Goal: Task Accomplishment & Management: Manage account settings

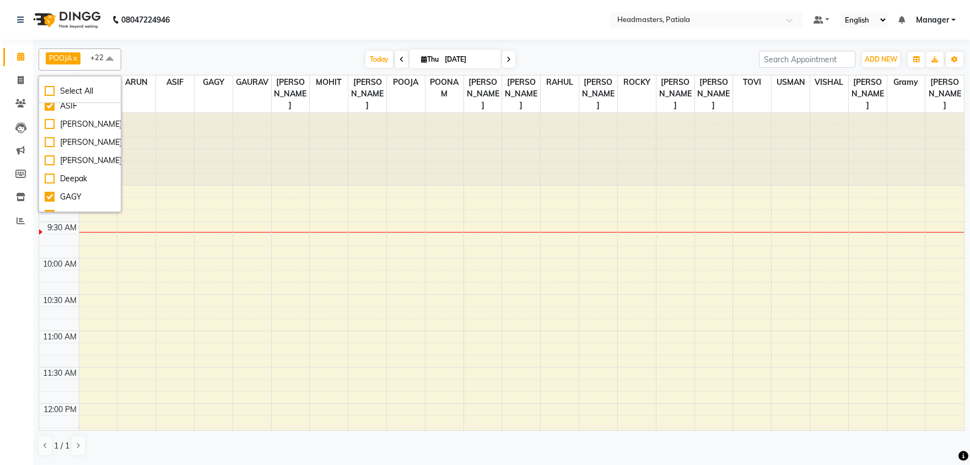
scroll to position [172, 0]
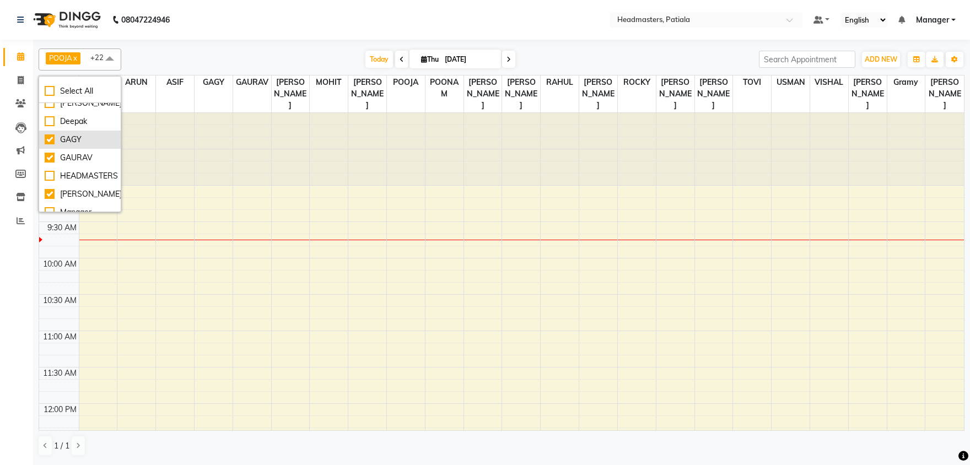
click at [77, 145] on div "GAGY" at bounding box center [80, 140] width 71 height 12
checkbox input "false"
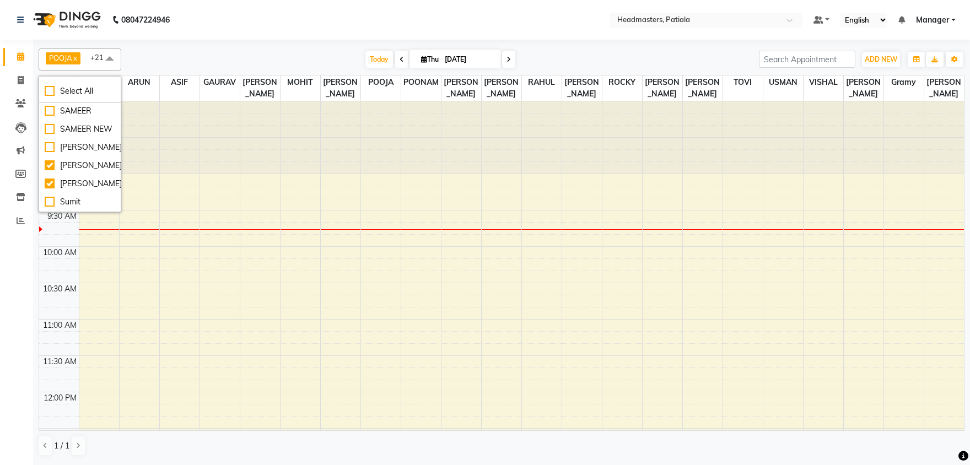
scroll to position [633, 0]
click at [82, 121] on div "SAMEER NEW" at bounding box center [80, 116] width 71 height 12
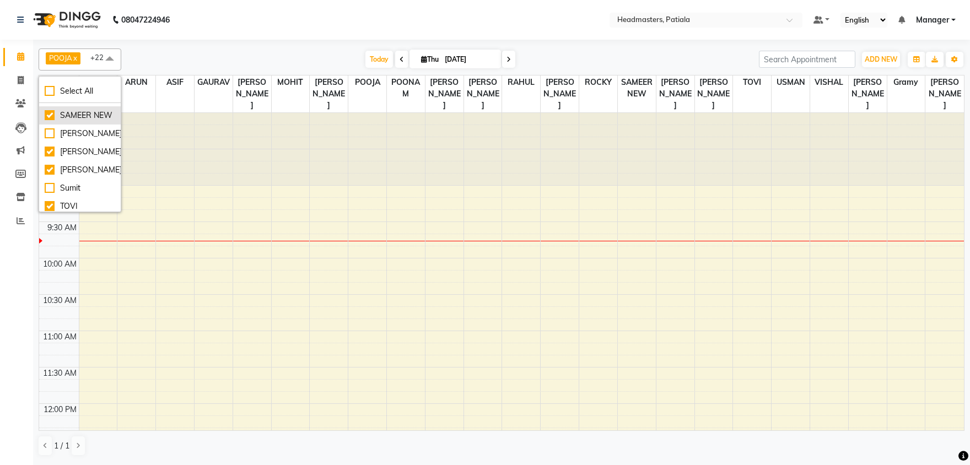
click at [82, 121] on div "SAMEER NEW" at bounding box center [80, 116] width 71 height 12
checkbox input "false"
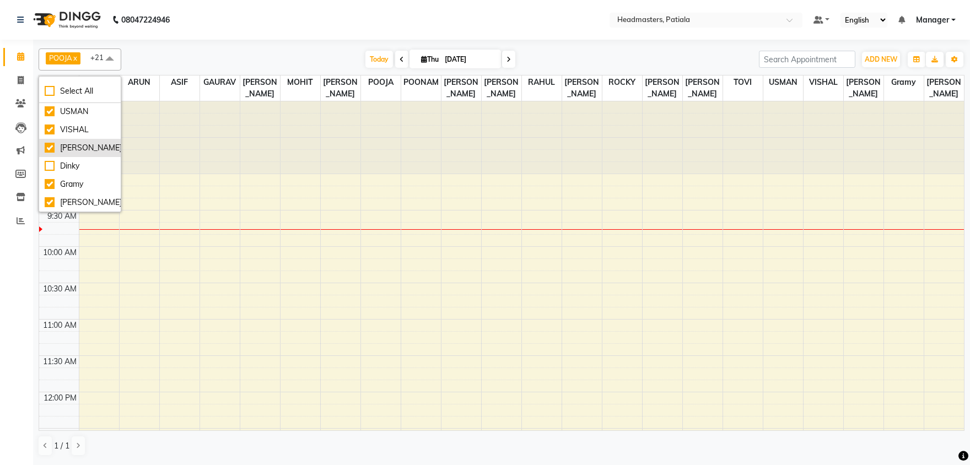
scroll to position [769, 0]
click at [161, 122] on div at bounding box center [180, 137] width 40 height 72
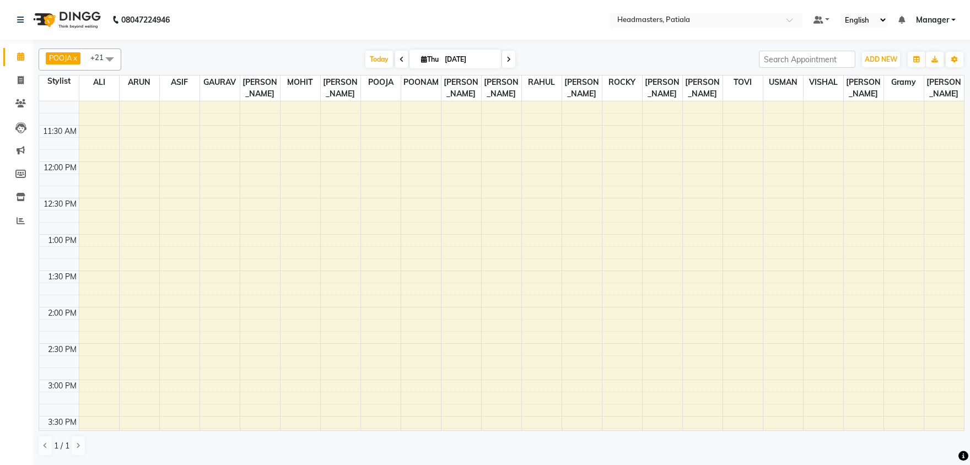
scroll to position [0, 0]
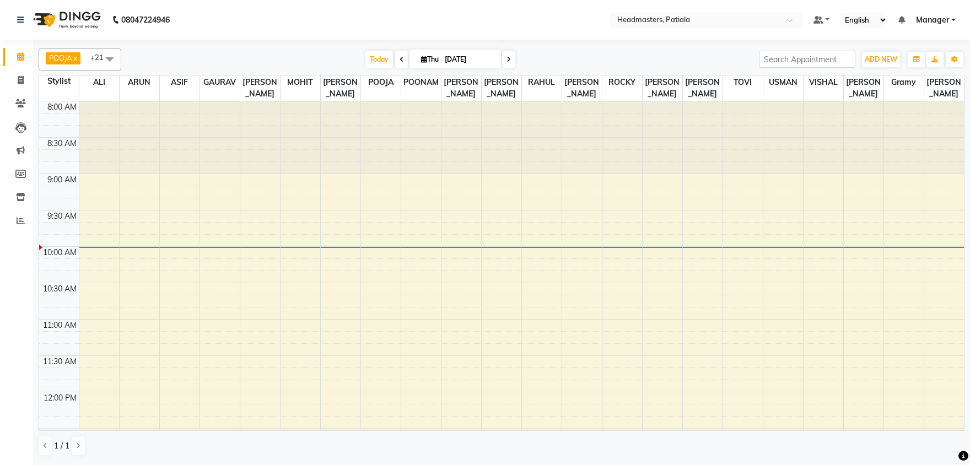
click at [395, 55] on span at bounding box center [401, 59] width 13 height 17
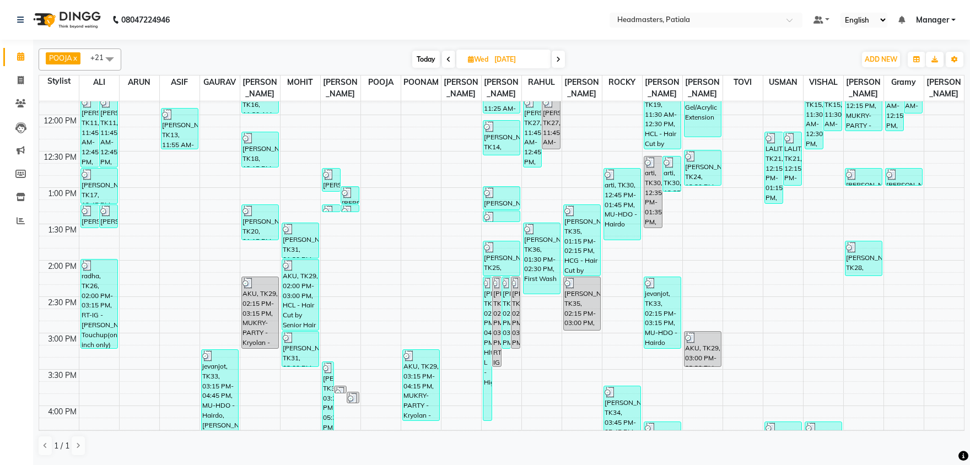
scroll to position [230, 0]
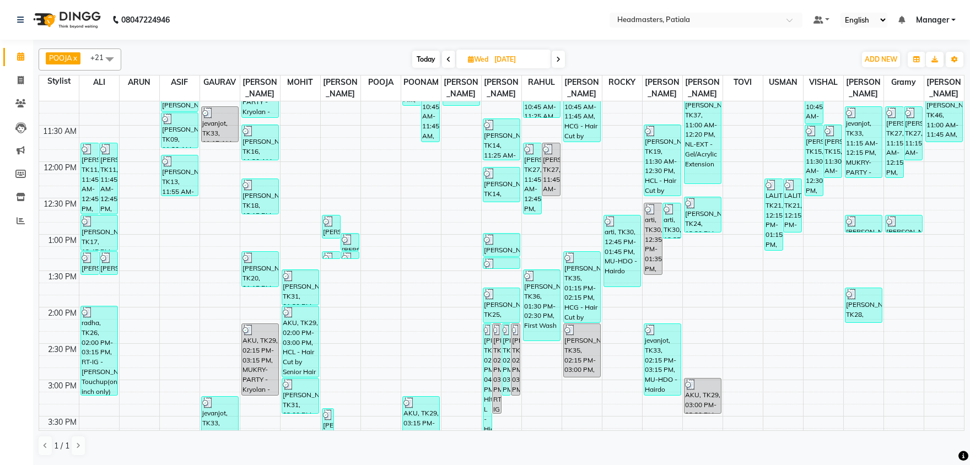
click at [562, 60] on span at bounding box center [558, 59] width 13 height 17
type input "[DATE]"
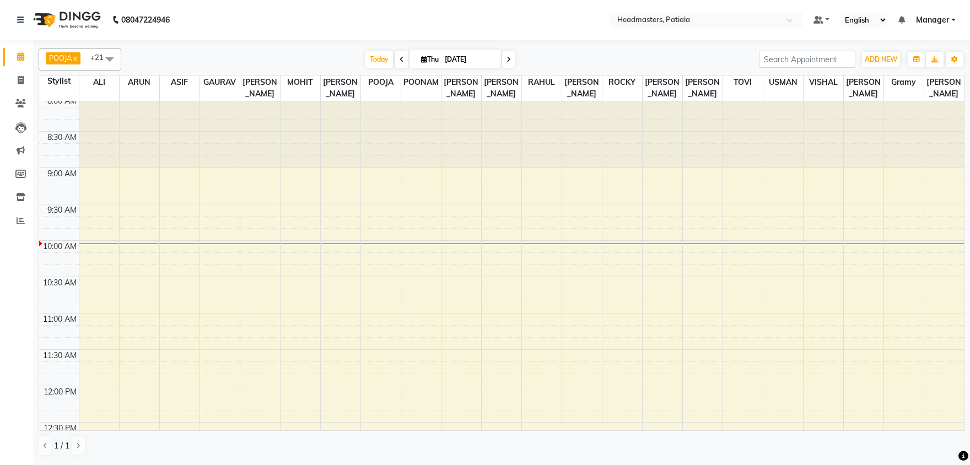
scroll to position [0, 0]
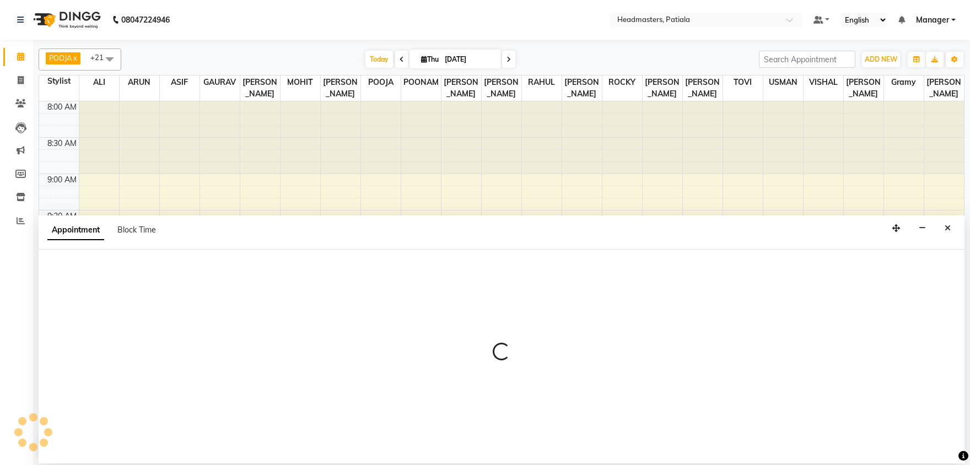
select select "51087"
select select "585"
select select "tentative"
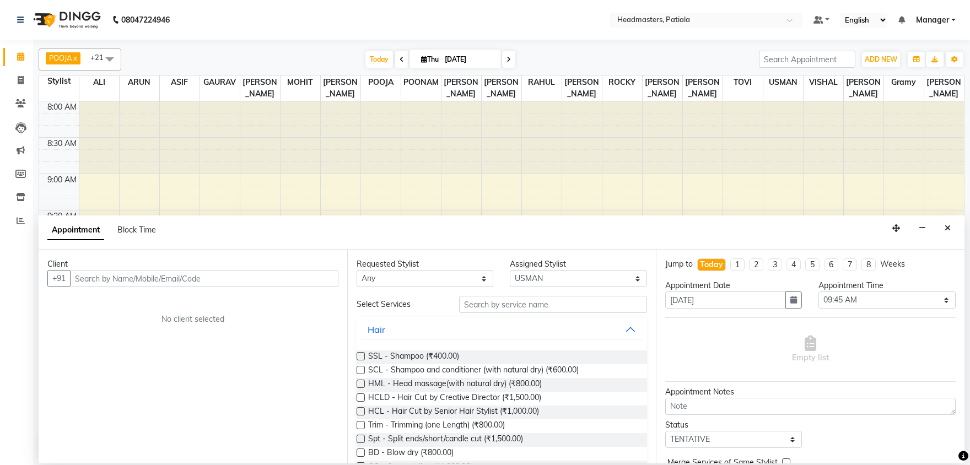
drag, startPoint x: 131, startPoint y: 309, endPoint x: 138, endPoint y: 279, distance: 30.5
click at [136, 280] on input "text" at bounding box center [204, 278] width 268 height 17
type input "7307777715"
click at [306, 280] on span "Add Client" at bounding box center [315, 278] width 37 height 10
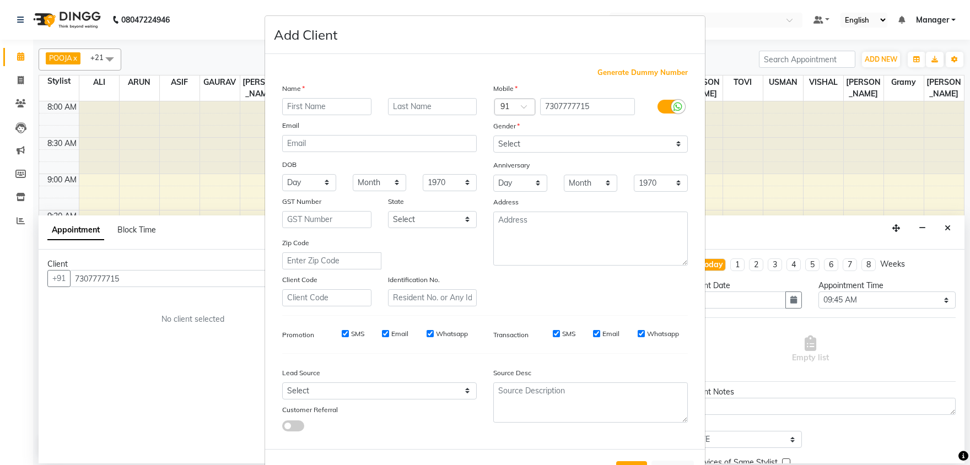
click at [339, 112] on input "text" at bounding box center [326, 106] width 89 height 17
type input "japneet"
select select "female"
click option "Female" at bounding box center [0, 0] width 0 height 0
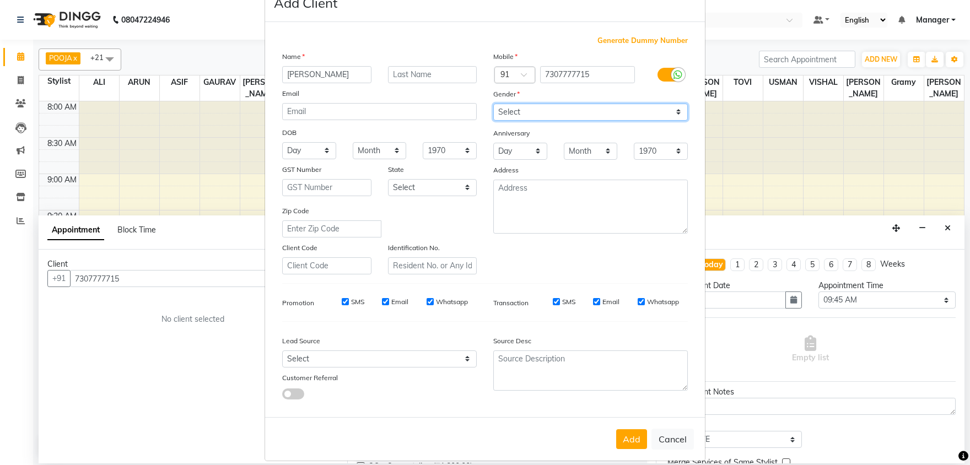
scroll to position [42, 0]
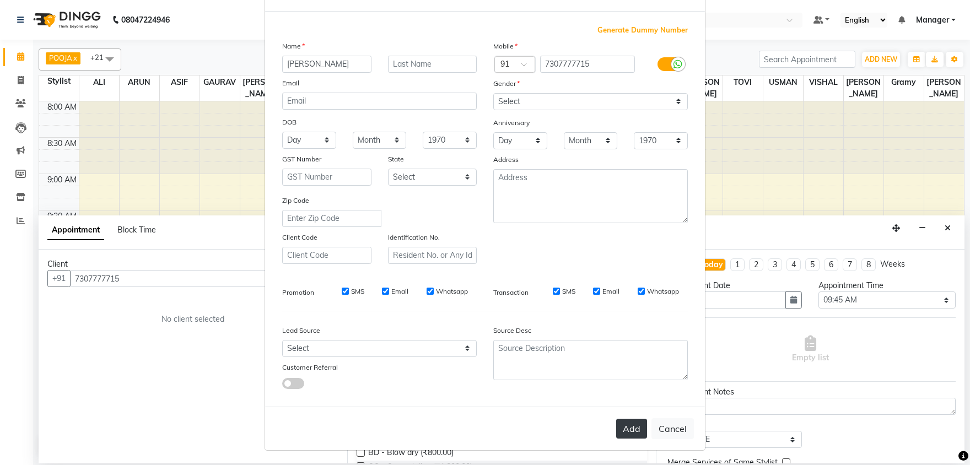
click at [636, 420] on button "Add" at bounding box center [631, 429] width 31 height 20
select select
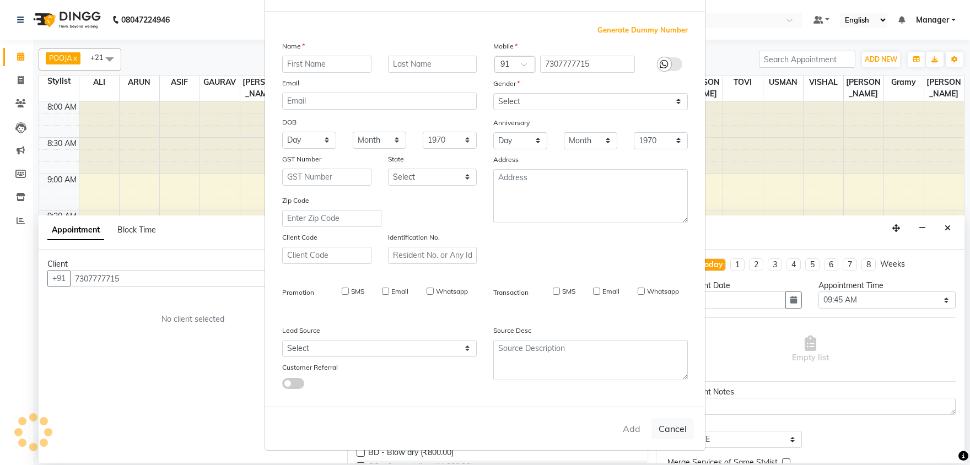
select select
checkbox input "false"
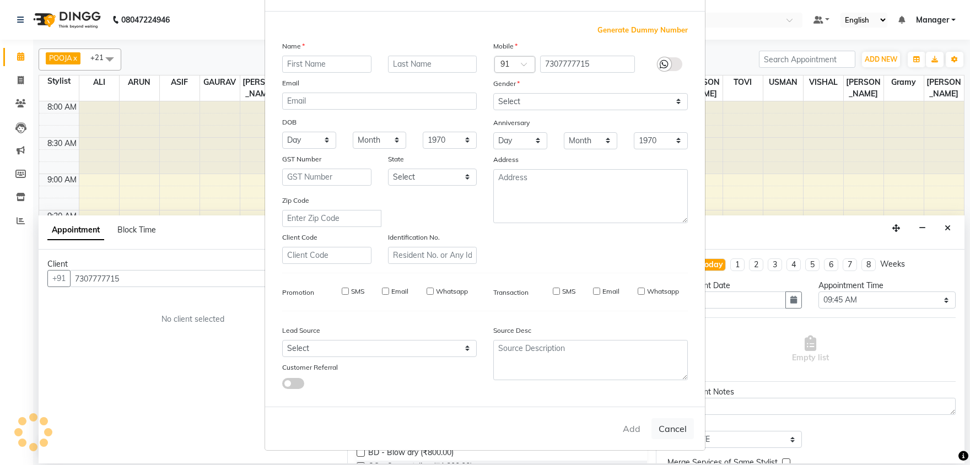
checkbox input "false"
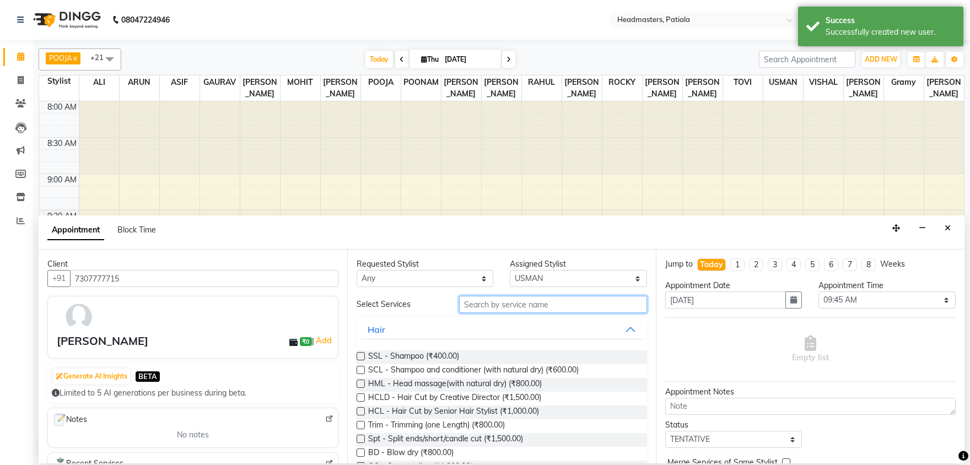
click at [505, 305] on input "text" at bounding box center [553, 304] width 188 height 17
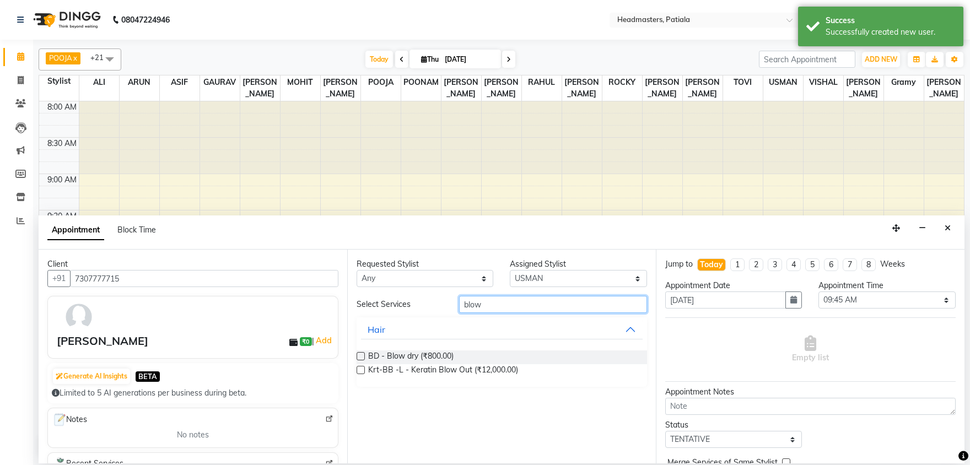
type input "blow"
drag, startPoint x: 358, startPoint y: 357, endPoint x: 373, endPoint y: 353, distance: 15.4
click at [359, 357] on label at bounding box center [361, 356] width 8 height 8
click at [359, 357] on input "checkbox" at bounding box center [360, 357] width 7 height 7
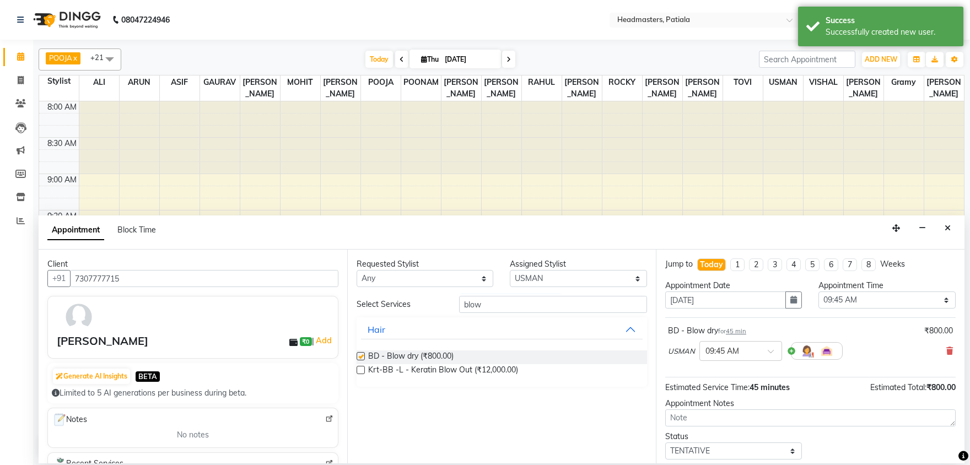
checkbox input "false"
click at [494, 310] on input "blow" at bounding box center [553, 304] width 188 height 17
type input "b"
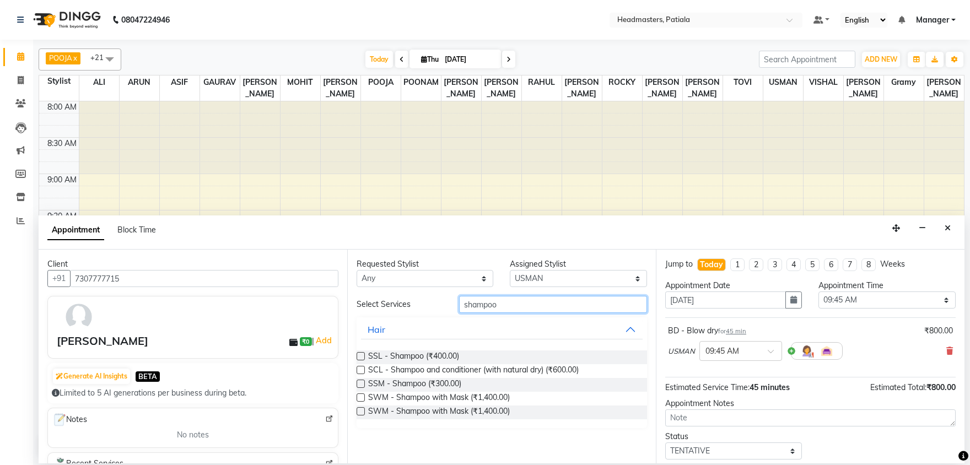
type input "shampoo"
click at [510, 270] on select "Select ABHISHEK [PERSON_NAME] AKSHAY [PERSON_NAME] [PERSON_NAME] [PERSON_NAME] …" at bounding box center [578, 278] width 137 height 17
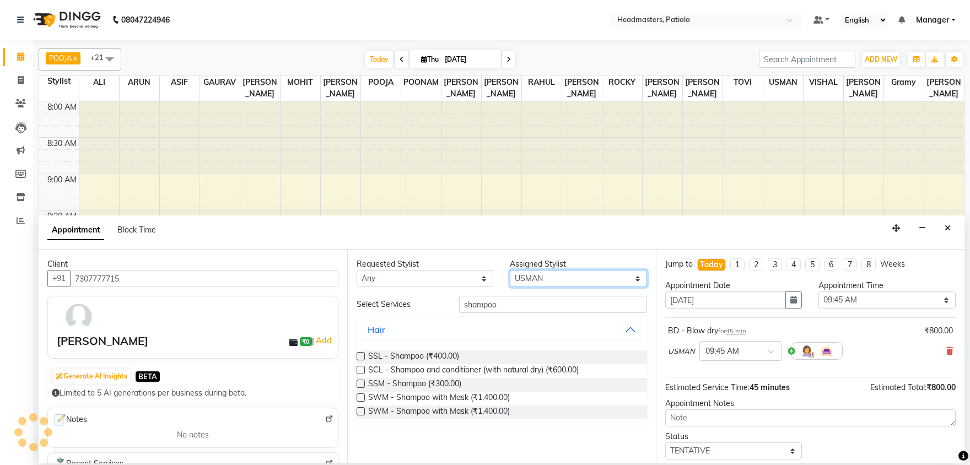
select select "51089"
click option "VISHAL" at bounding box center [0, 0] width 0 height 0
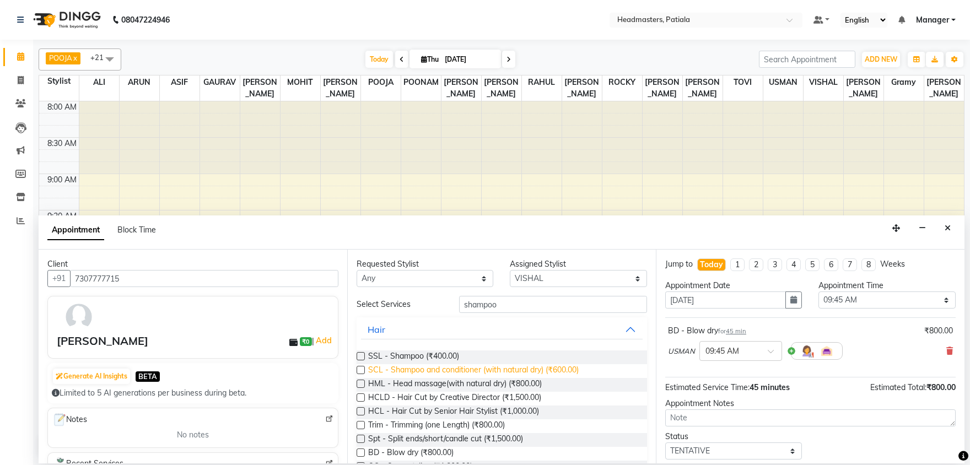
click at [440, 369] on span "SCL - Shampoo and conditioner (with natural dry) (₹600.00)" at bounding box center [473, 371] width 211 height 14
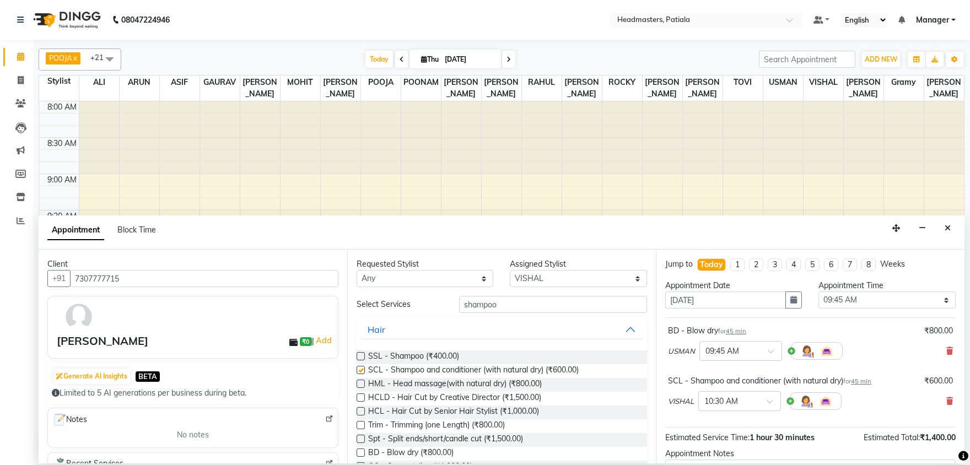
checkbox input "false"
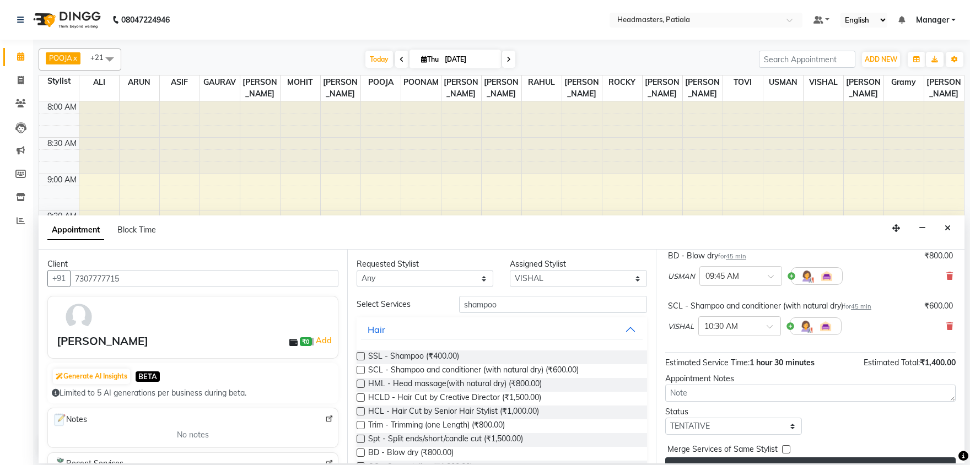
scroll to position [97, 0]
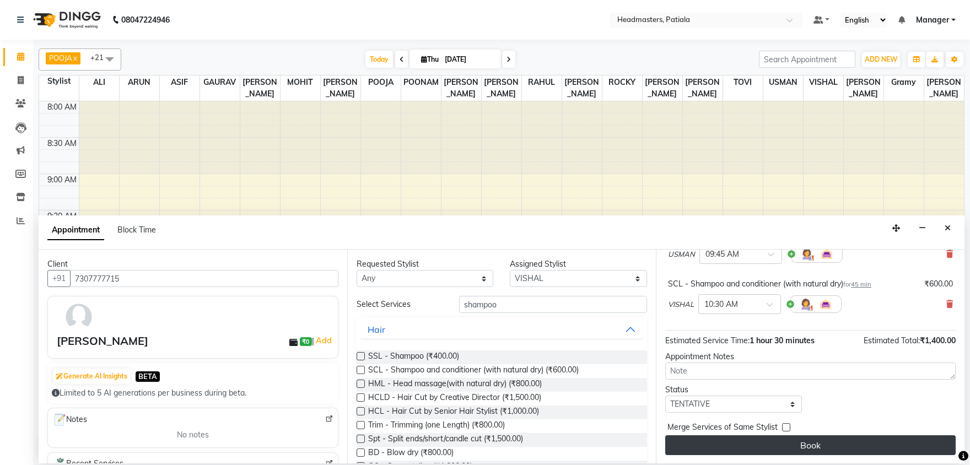
click at [754, 447] on button "Book" at bounding box center [810, 445] width 290 height 20
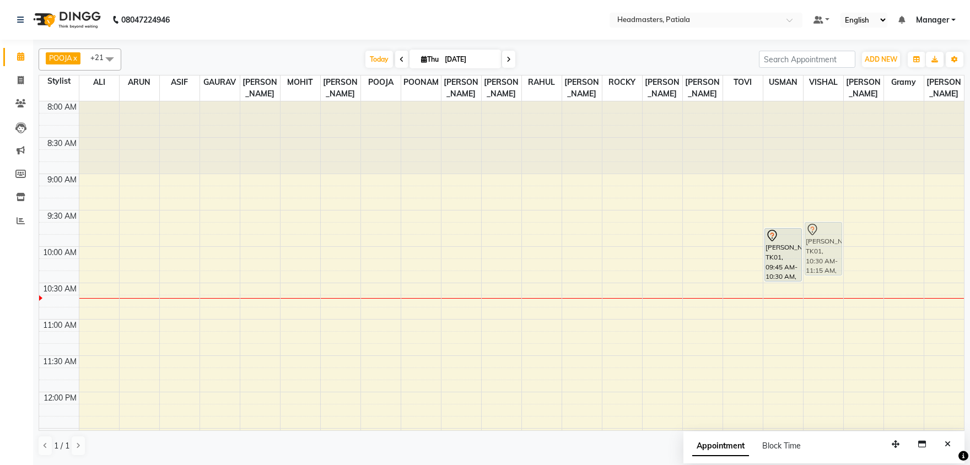
drag, startPoint x: 825, startPoint y: 287, endPoint x: 825, endPoint y: 230, distance: 56.8
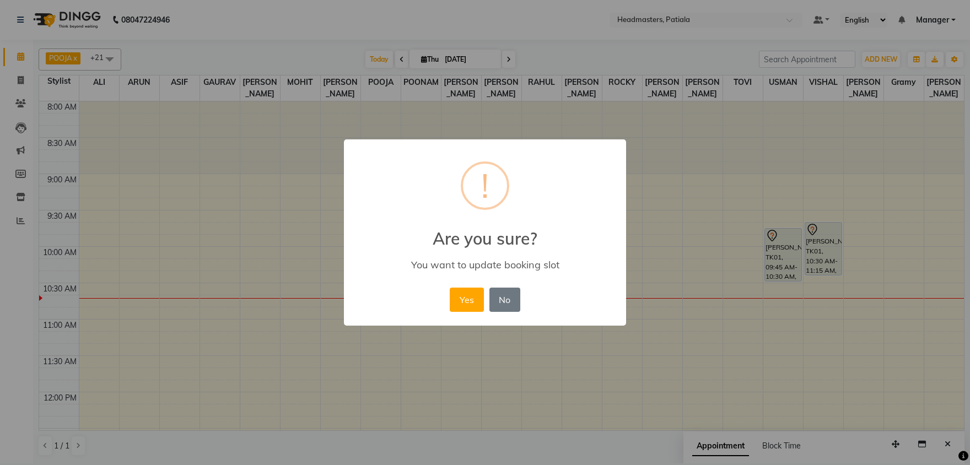
click at [450, 288] on button "Yes" at bounding box center [467, 300] width 34 height 24
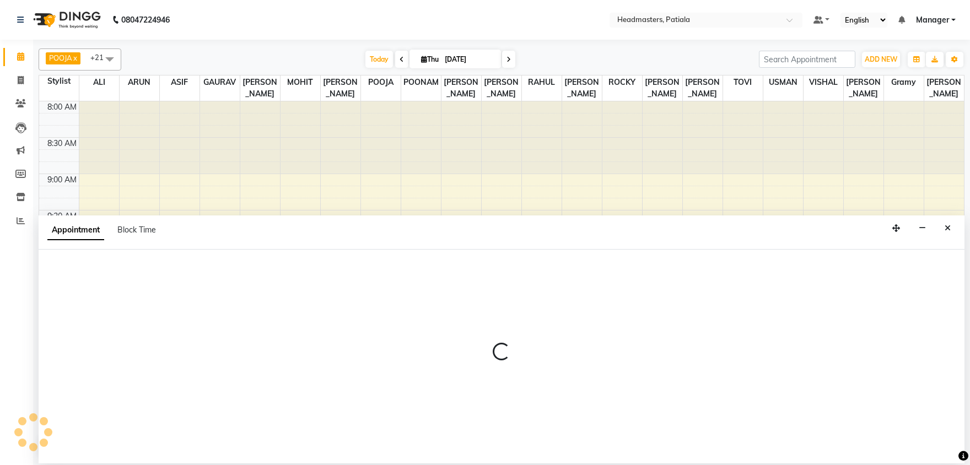
select select "51100"
select select "tentative"
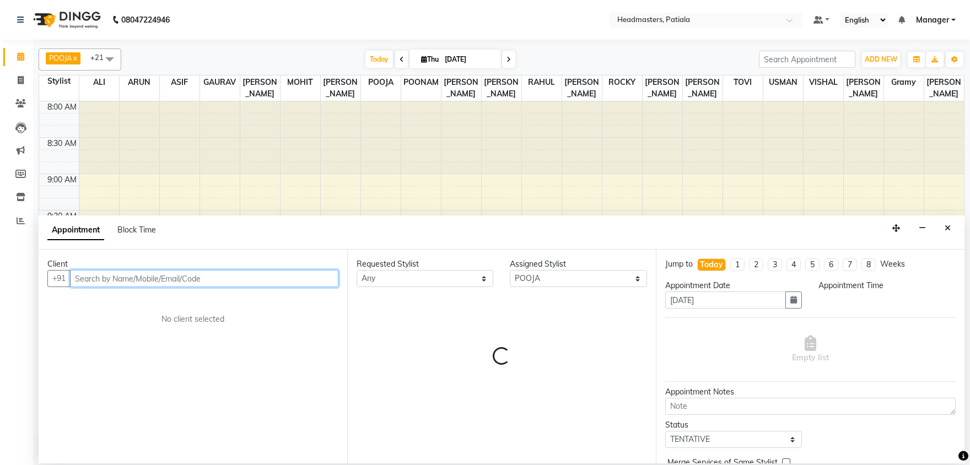
select select "600"
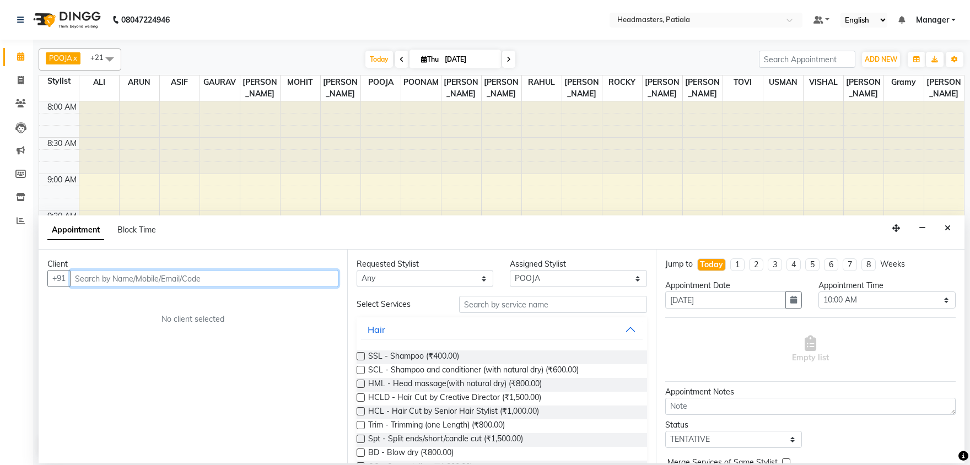
click at [111, 285] on input "text" at bounding box center [204, 278] width 268 height 17
click at [111, 278] on input "text" at bounding box center [204, 278] width 268 height 17
type input "7696831413"
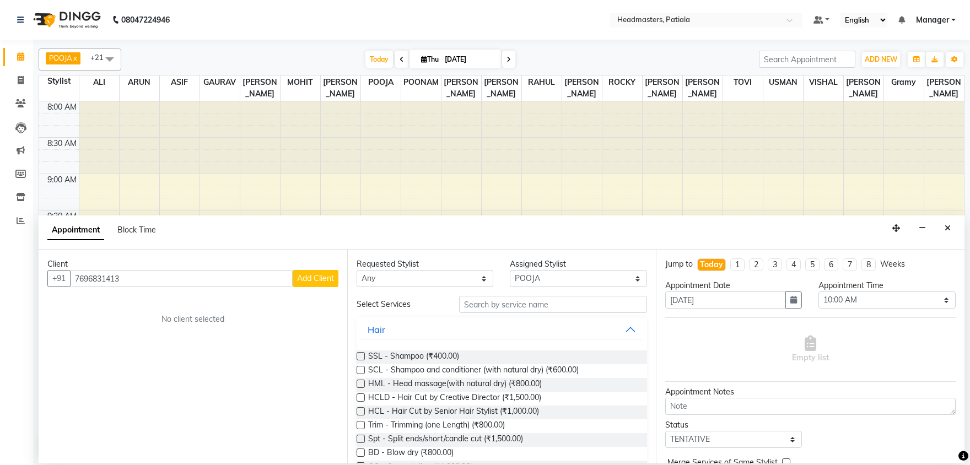
click at [329, 282] on span "Add Client" at bounding box center [315, 278] width 37 height 10
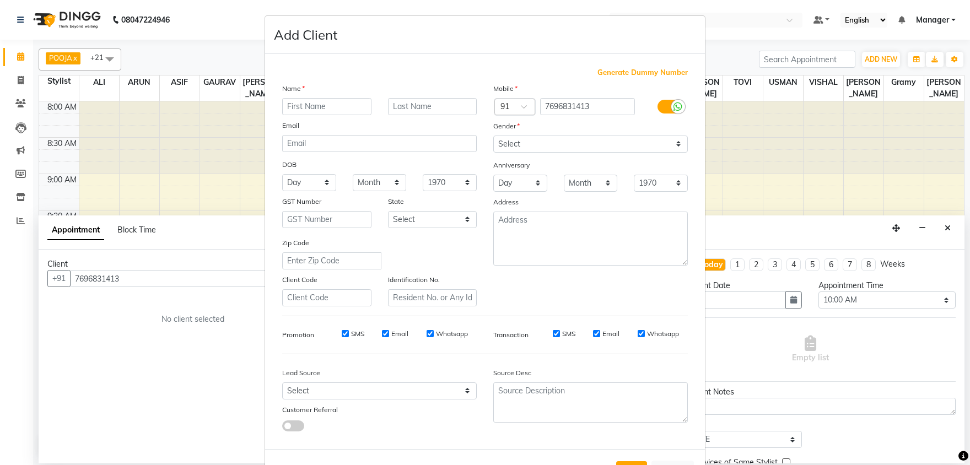
click at [315, 106] on input "text" at bounding box center [326, 106] width 89 height 17
type input "rupinder"
select select "female"
click option "Female" at bounding box center [0, 0] width 0 height 0
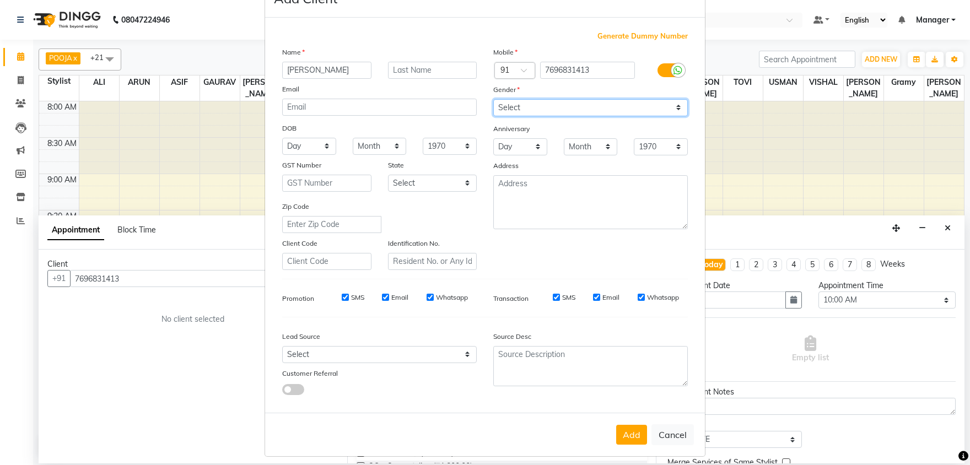
scroll to position [42, 0]
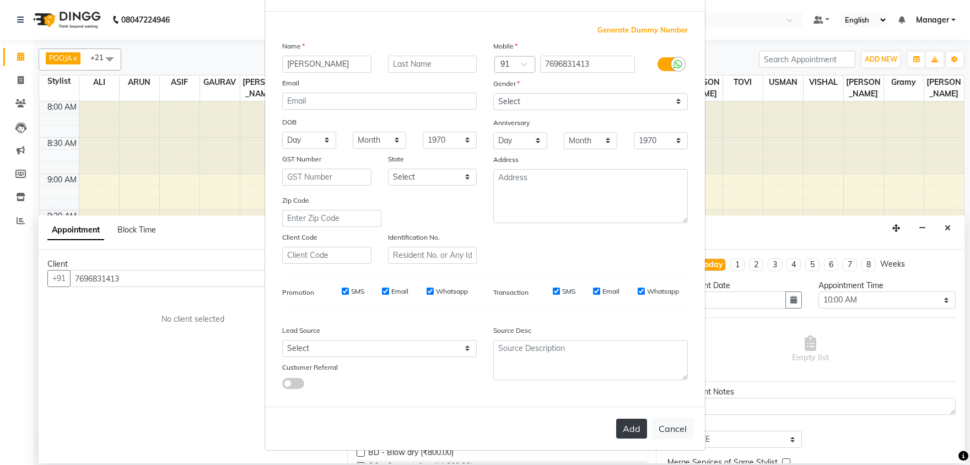
click at [627, 428] on button "Add" at bounding box center [631, 429] width 31 height 20
select select
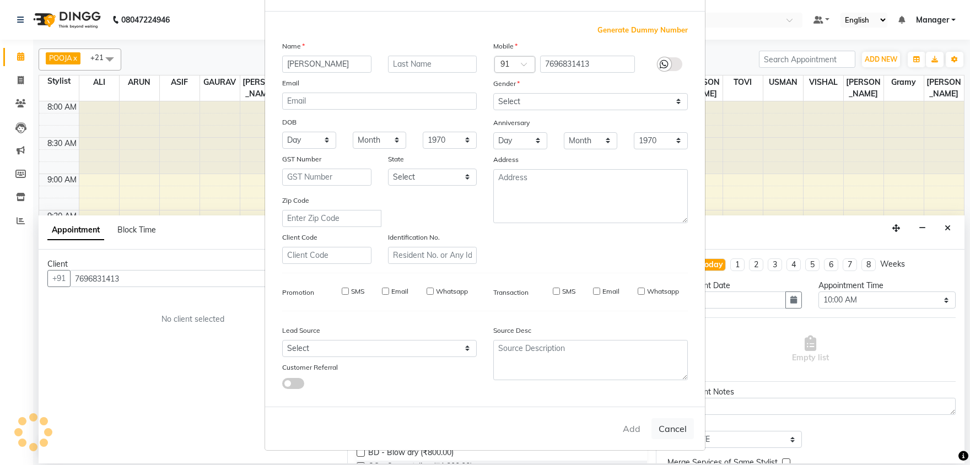
select select
checkbox input "false"
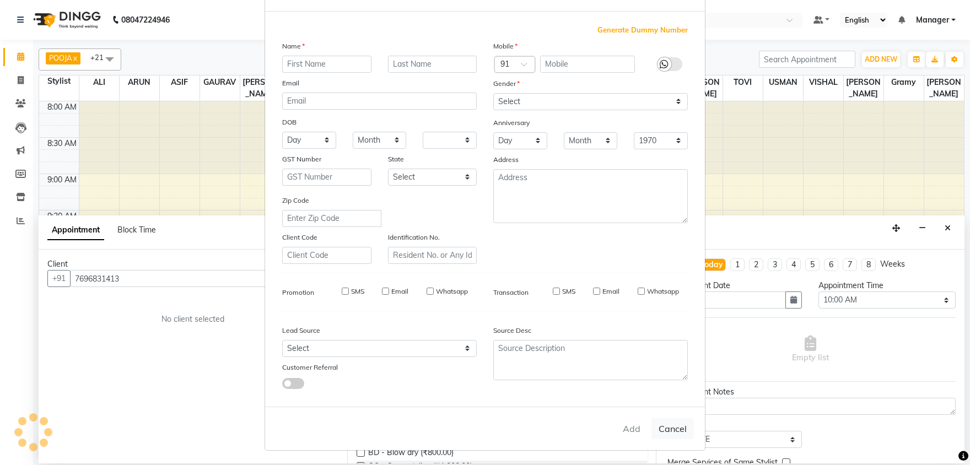
checkbox input "false"
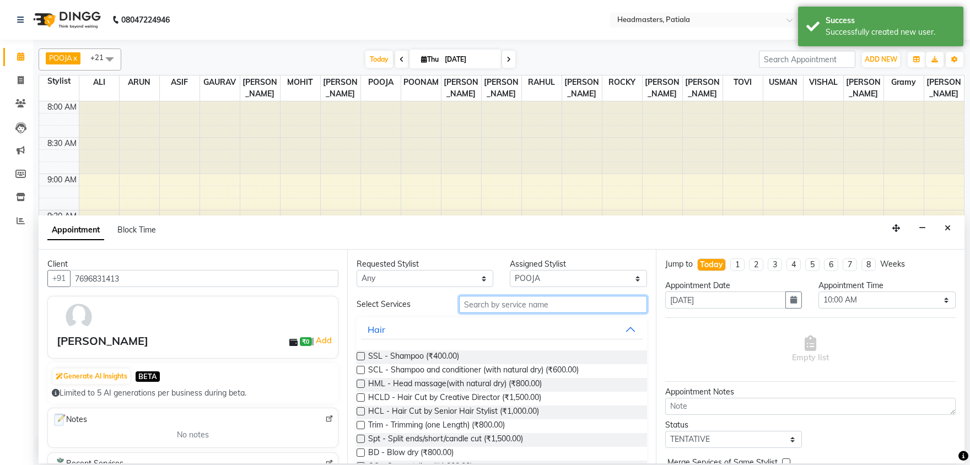
click at [487, 307] on input "text" at bounding box center [553, 304] width 188 height 17
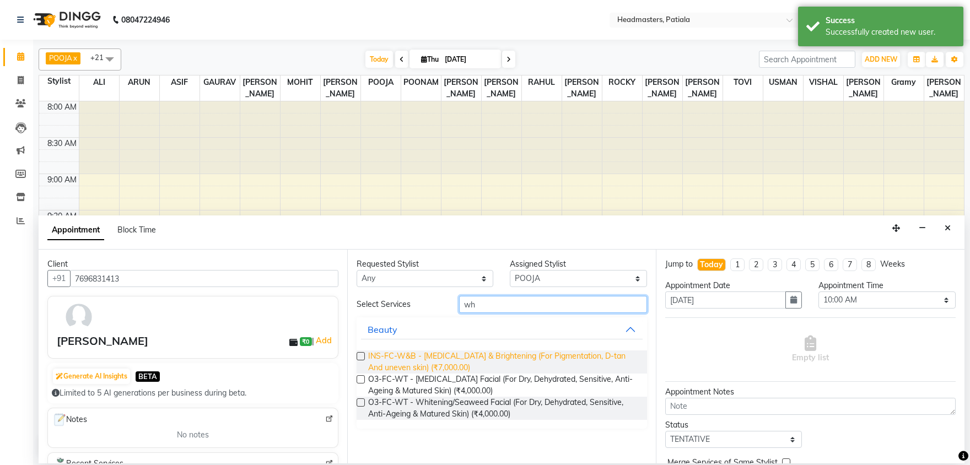
type input "wh"
click at [454, 358] on span "INS-FC-W&B - [MEDICAL_DATA] & Brightening (For Pigmentation, D-tan And uneven s…" at bounding box center [503, 361] width 270 height 23
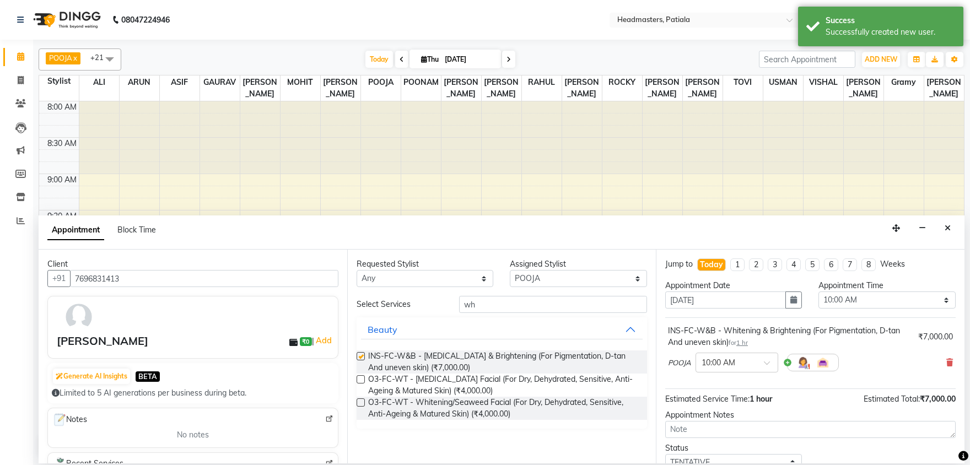
checkbox input "false"
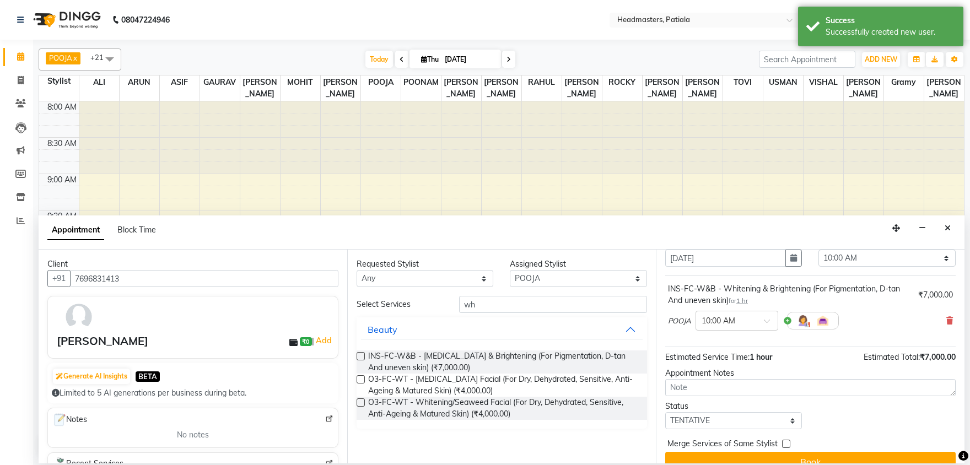
scroll to position [59, 0]
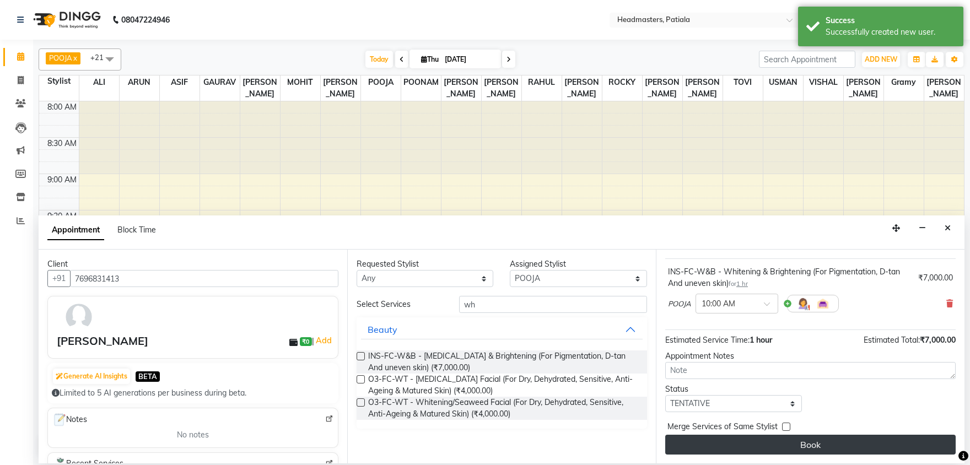
click at [830, 454] on button "Book" at bounding box center [810, 445] width 290 height 20
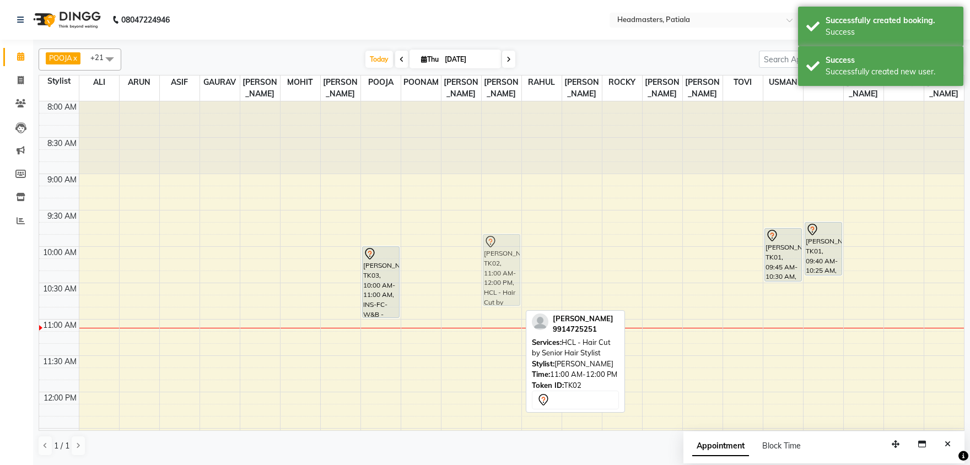
drag, startPoint x: 496, startPoint y: 366, endPoint x: 493, endPoint y: 282, distance: 84.4
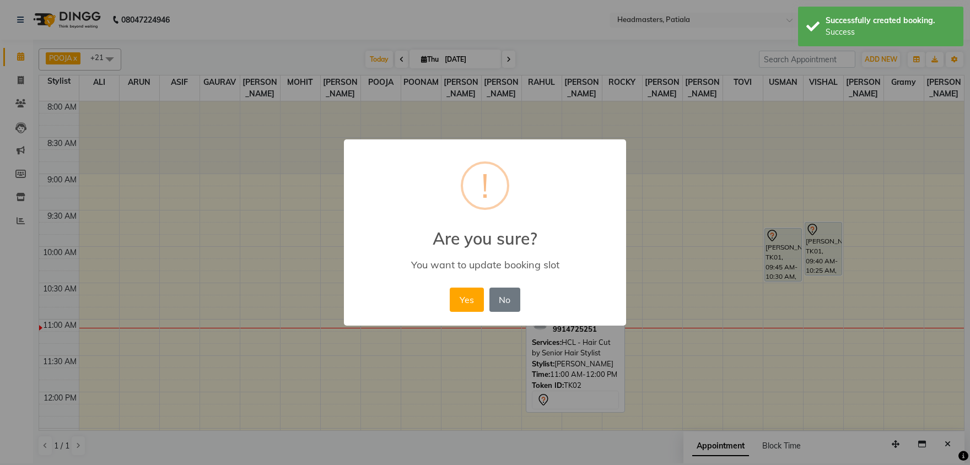
click at [450, 288] on button "Yes" at bounding box center [467, 300] width 34 height 24
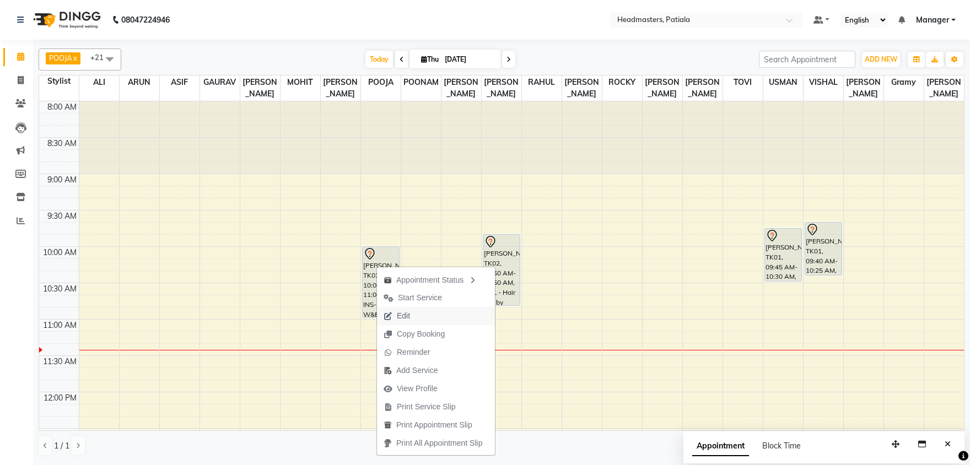
click at [405, 319] on span "Edit" at bounding box center [403, 316] width 13 height 12
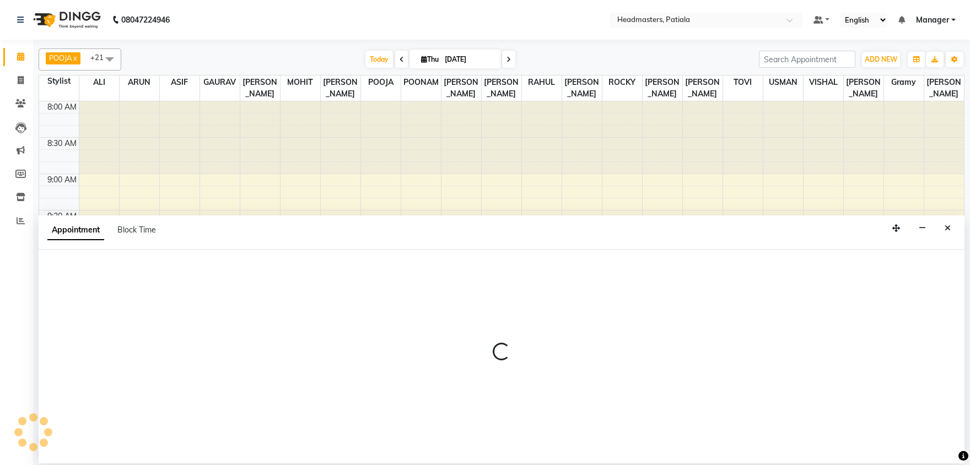
select select "tentative"
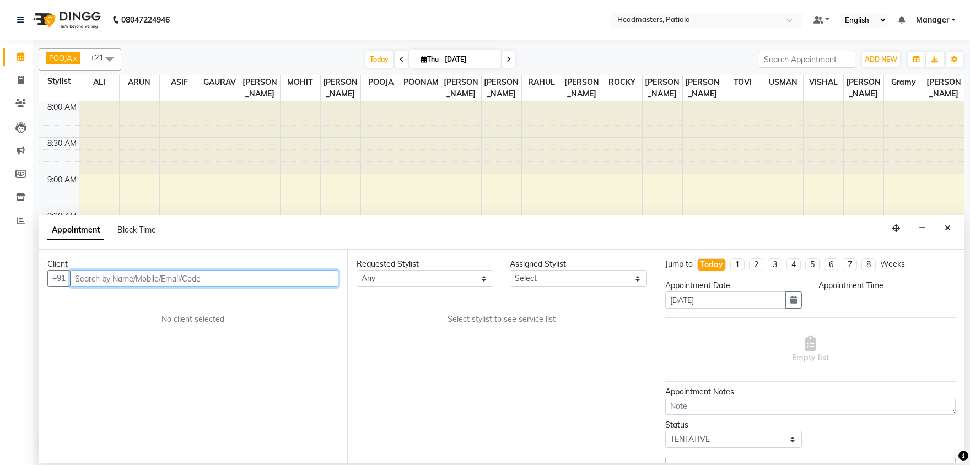
select select "600"
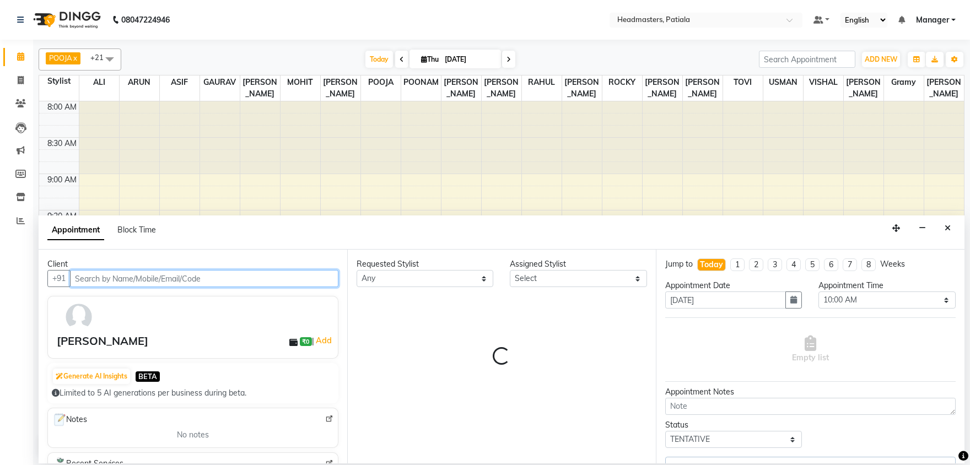
select select "51100"
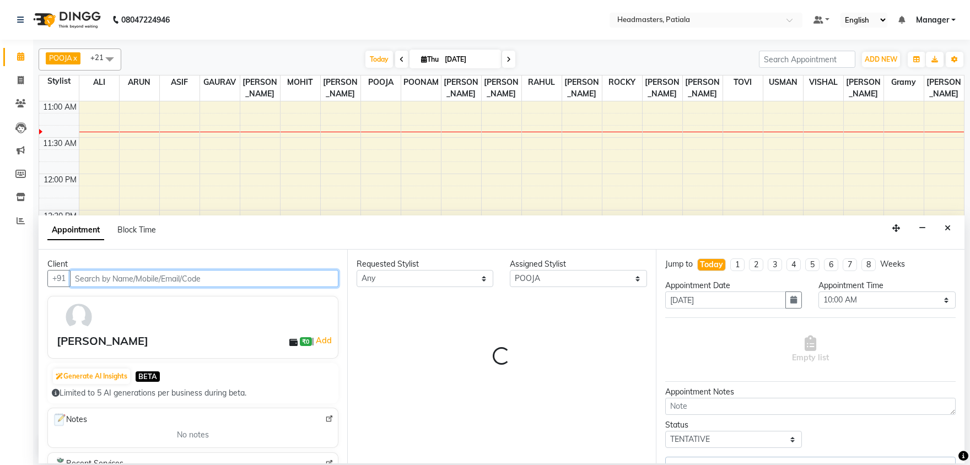
select select "3290"
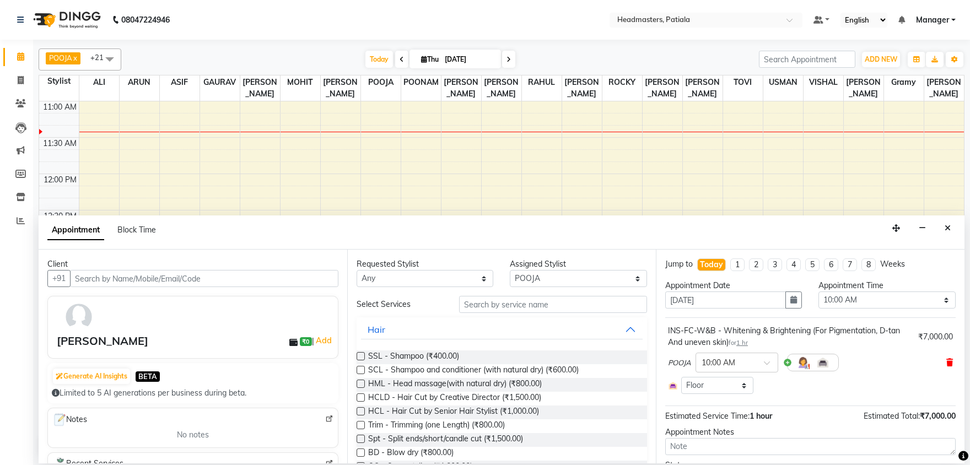
click at [947, 363] on icon at bounding box center [949, 363] width 7 height 8
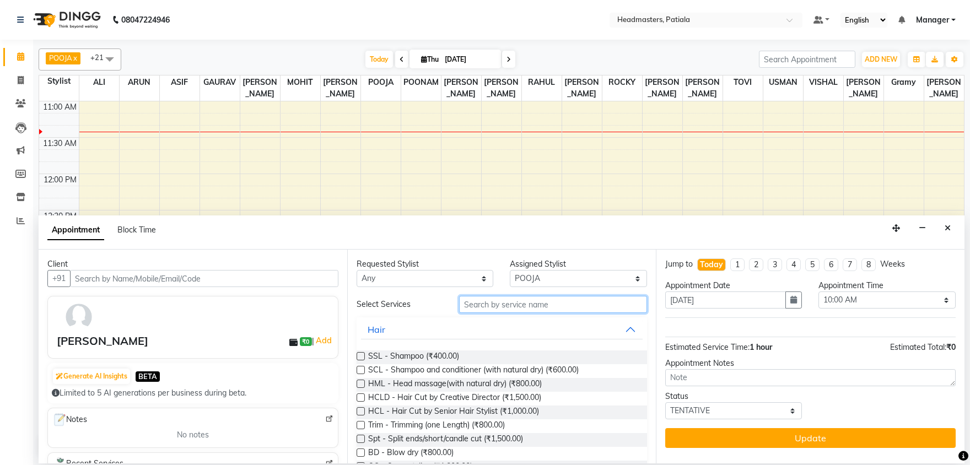
click at [477, 308] on input "text" at bounding box center [553, 304] width 188 height 17
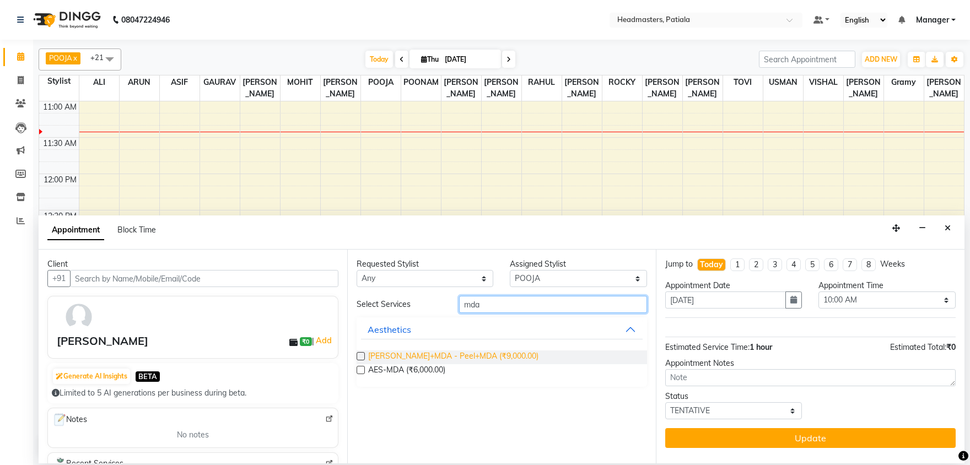
type input "mda"
click at [434, 350] on span "AES-PEEL+MDA - Peel+MDA (₹9,000.00)" at bounding box center [453, 357] width 170 height 14
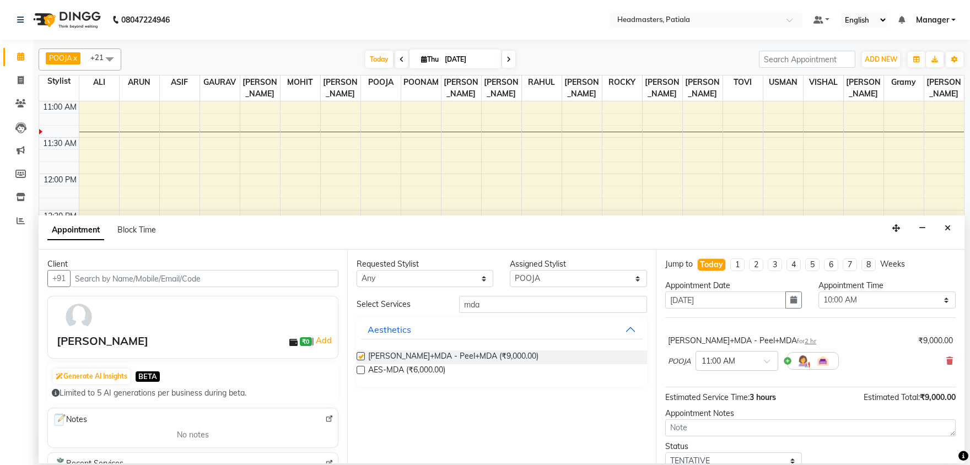
checkbox input "false"
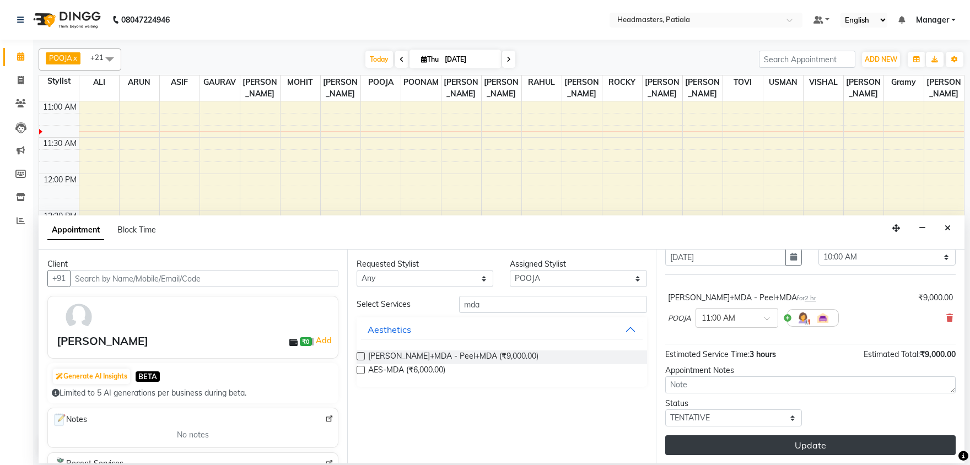
click at [825, 447] on button "Update" at bounding box center [810, 445] width 290 height 20
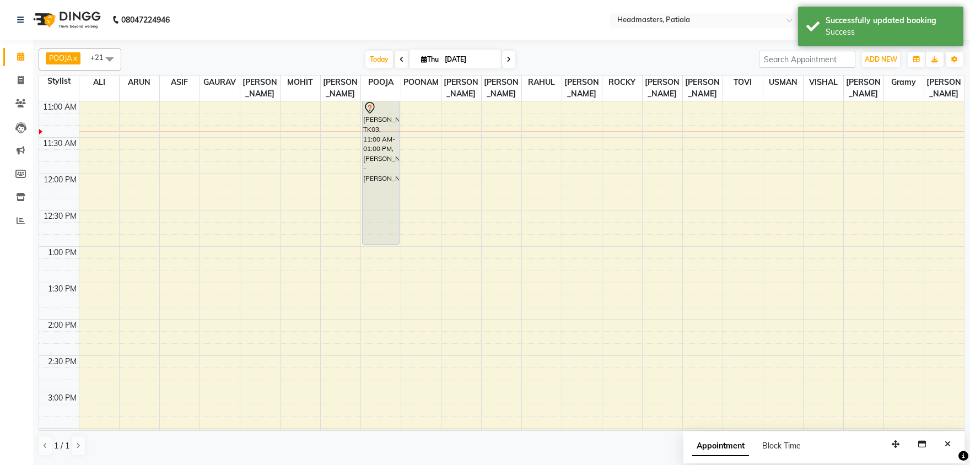
scroll to position [0, 0]
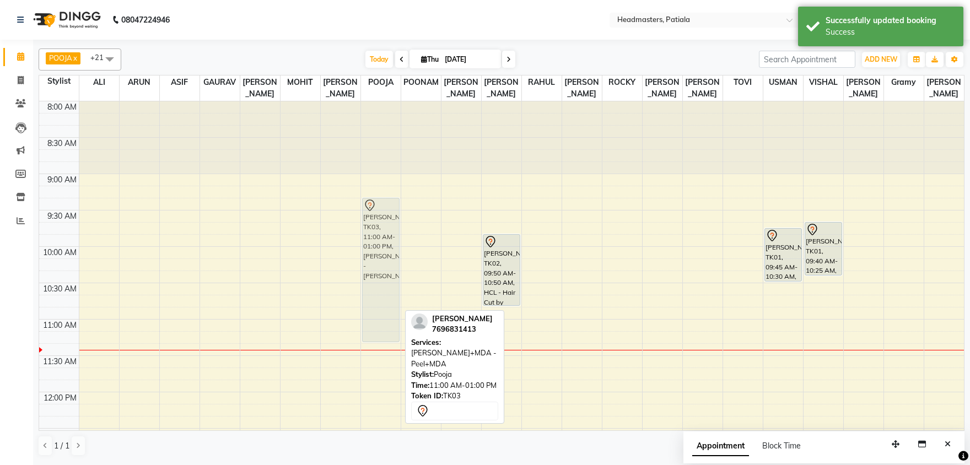
drag, startPoint x: 373, startPoint y: 360, endPoint x: 372, endPoint y: 234, distance: 126.7
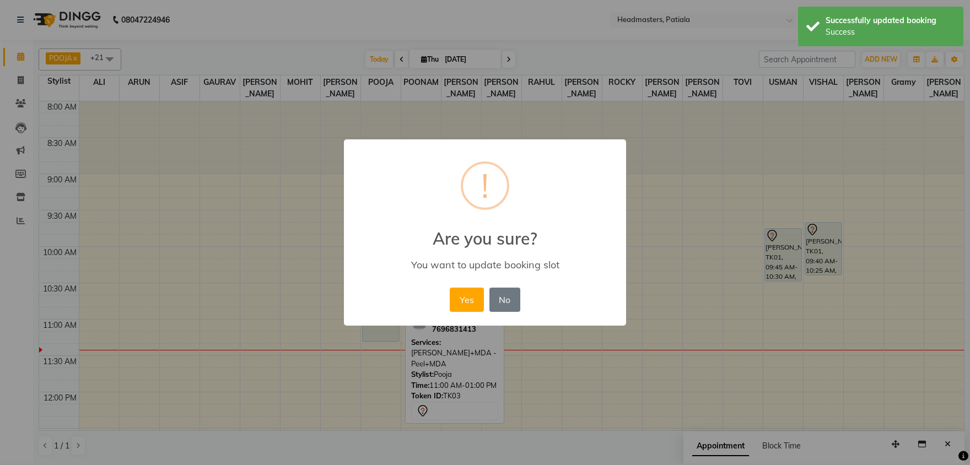
click at [450, 288] on button "Yes" at bounding box center [467, 300] width 34 height 24
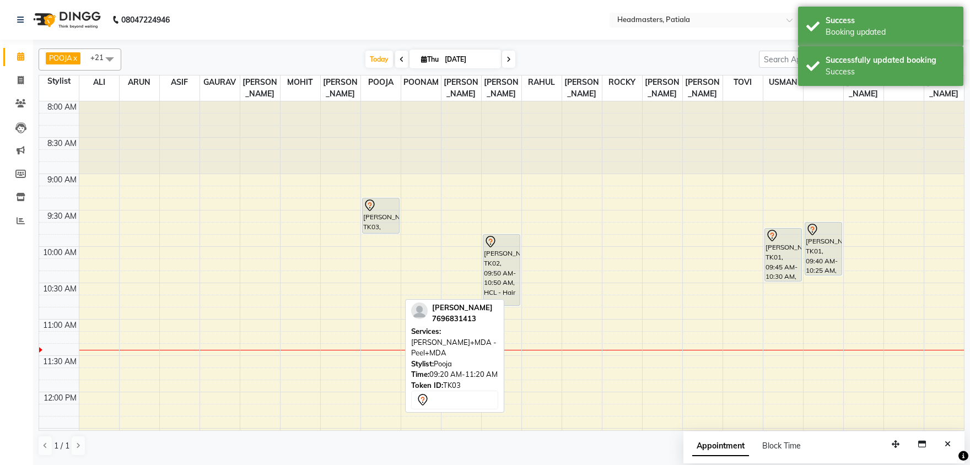
drag, startPoint x: 380, startPoint y: 341, endPoint x: 380, endPoint y: 230, distance: 110.8
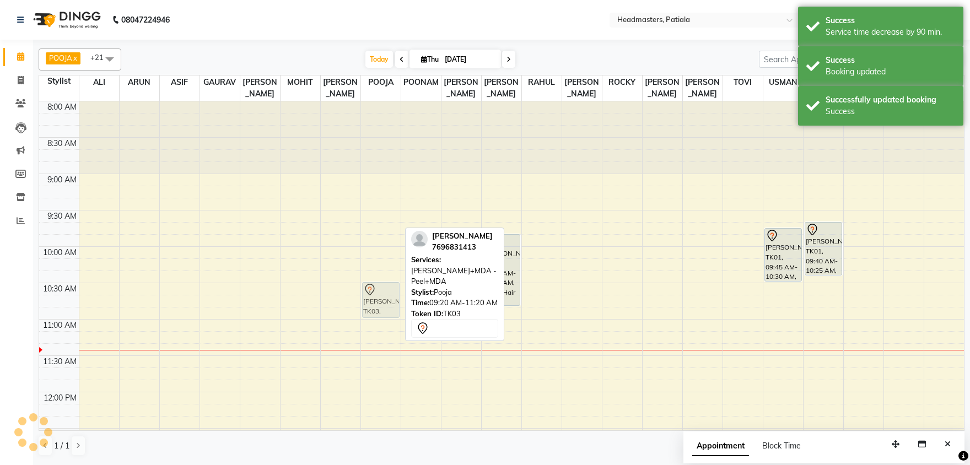
drag, startPoint x: 376, startPoint y: 211, endPoint x: 383, endPoint y: 294, distance: 84.0
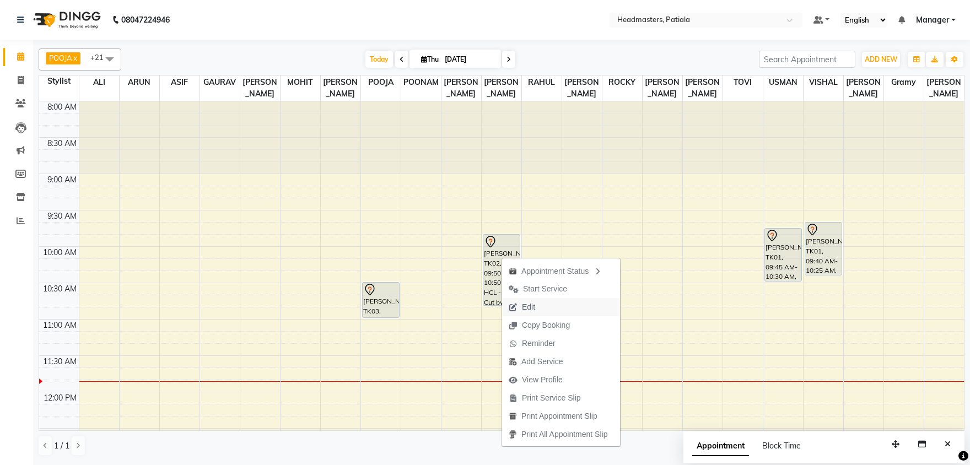
click at [527, 309] on span "Edit" at bounding box center [528, 307] width 13 height 12
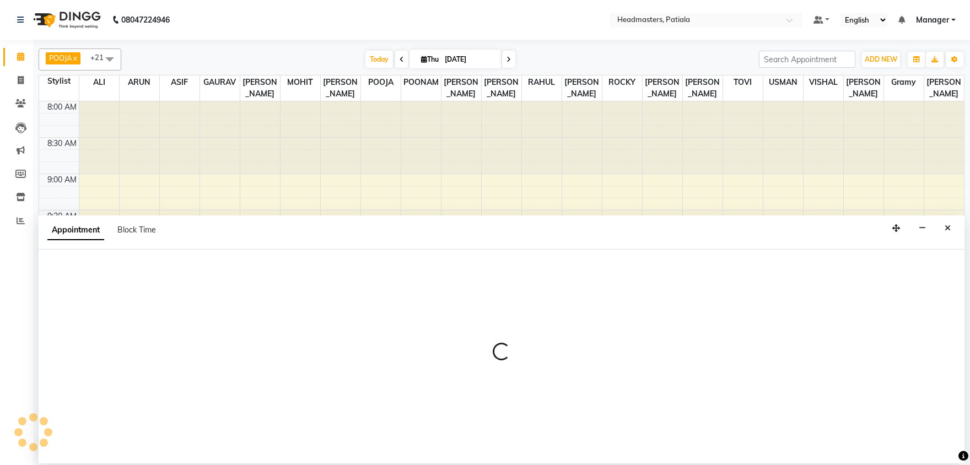
select select "tentative"
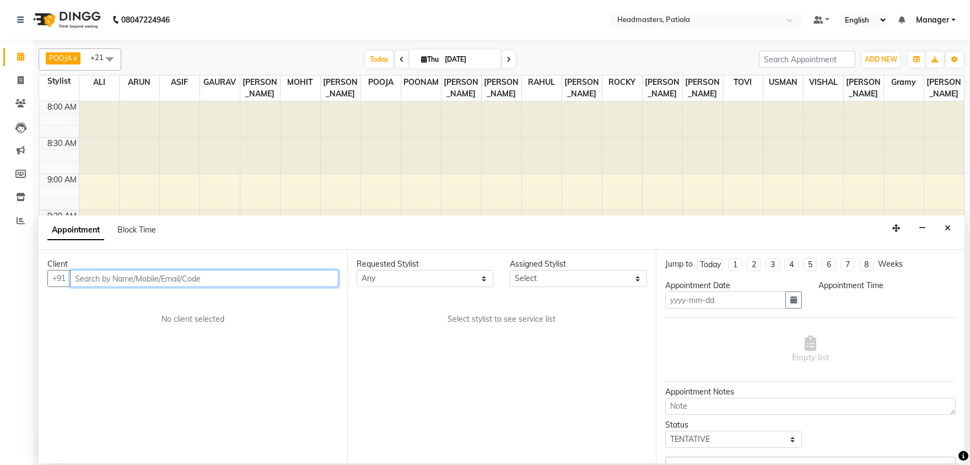
select select "51077"
type input "[DATE]"
select select "3290"
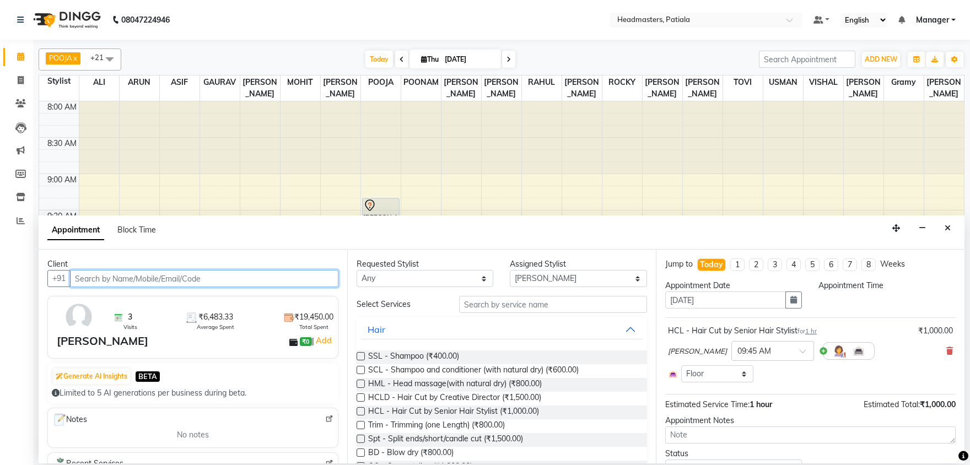
scroll to position [218, 0]
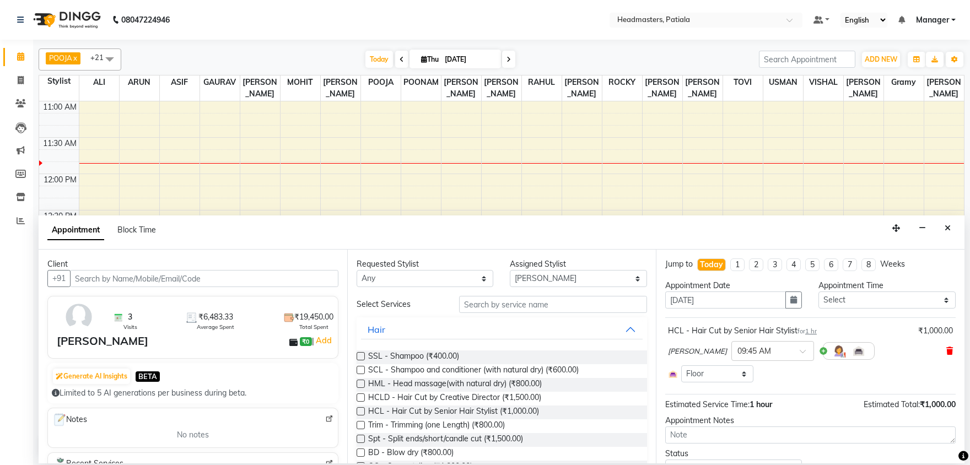
click at [948, 349] on icon at bounding box center [949, 351] width 7 height 8
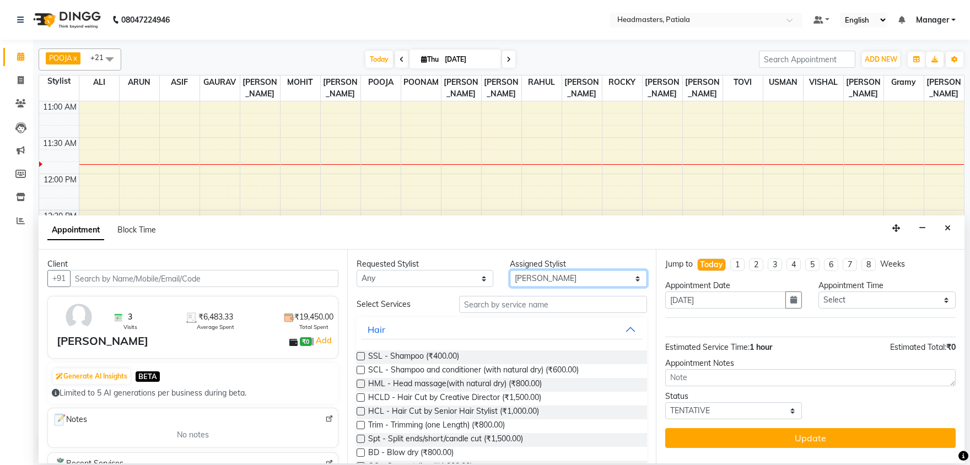
select select "87940"
click option "Gramy" at bounding box center [0, 0] width 0 height 0
click at [543, 279] on select "Select ABHISHEK [PERSON_NAME] AKSHAY [PERSON_NAME] [PERSON_NAME] [PERSON_NAME] …" at bounding box center [578, 278] width 137 height 17
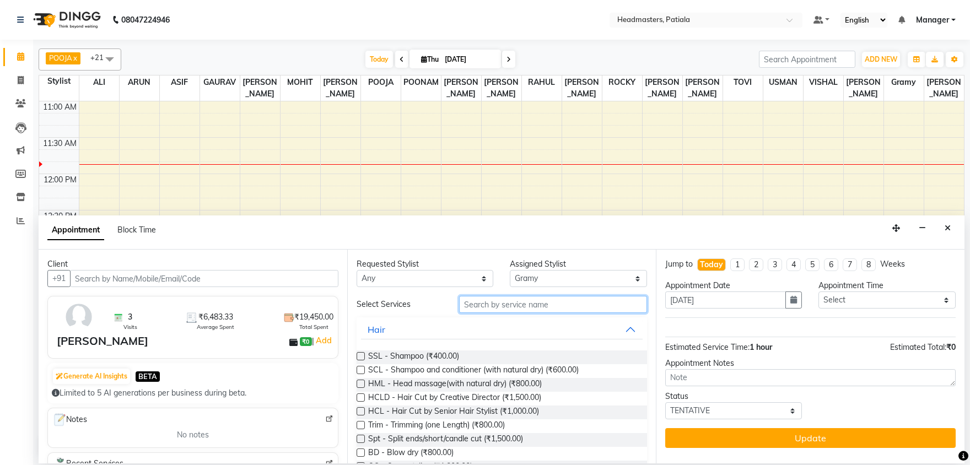
click at [495, 306] on input "text" at bounding box center [553, 304] width 188 height 17
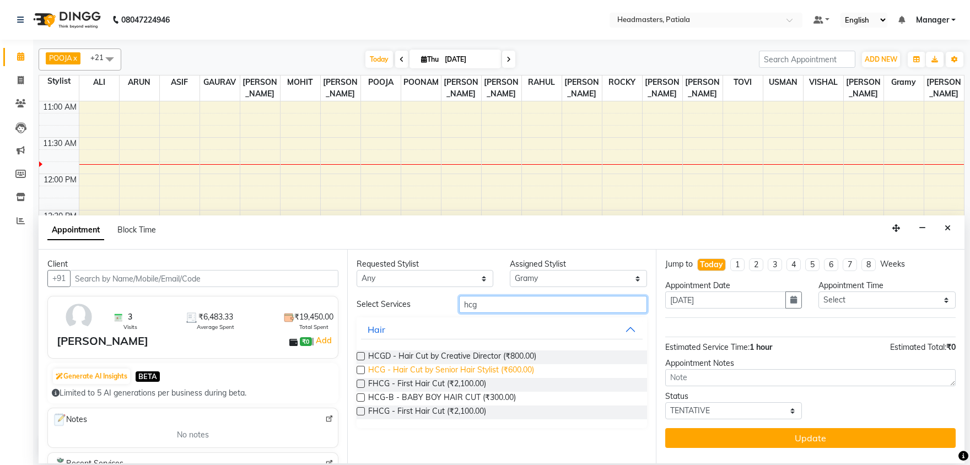
type input "hcg"
drag, startPoint x: 500, startPoint y: 368, endPoint x: 487, endPoint y: 319, distance: 51.3
click at [500, 367] on span "HCG - Hair Cut by Senior Hair Stylist (₹600.00)" at bounding box center [451, 371] width 166 height 14
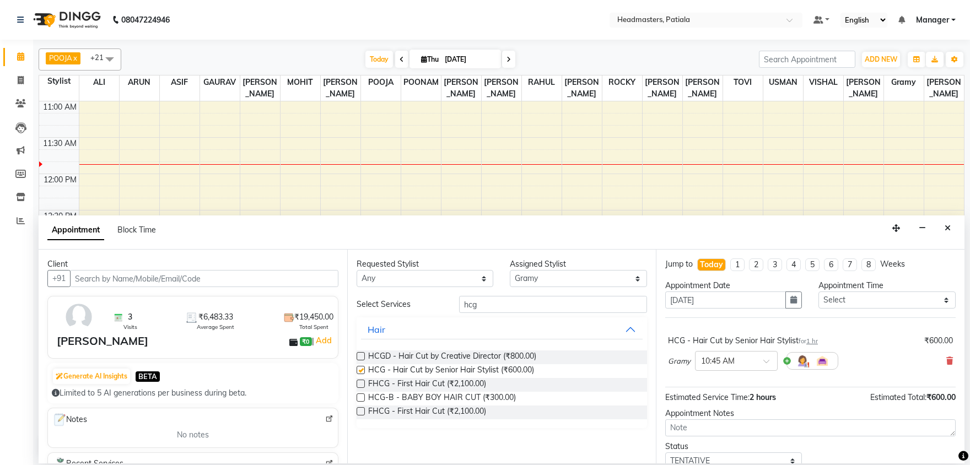
checkbox input "false"
click at [487, 309] on input "hcg" at bounding box center [553, 304] width 188 height 17
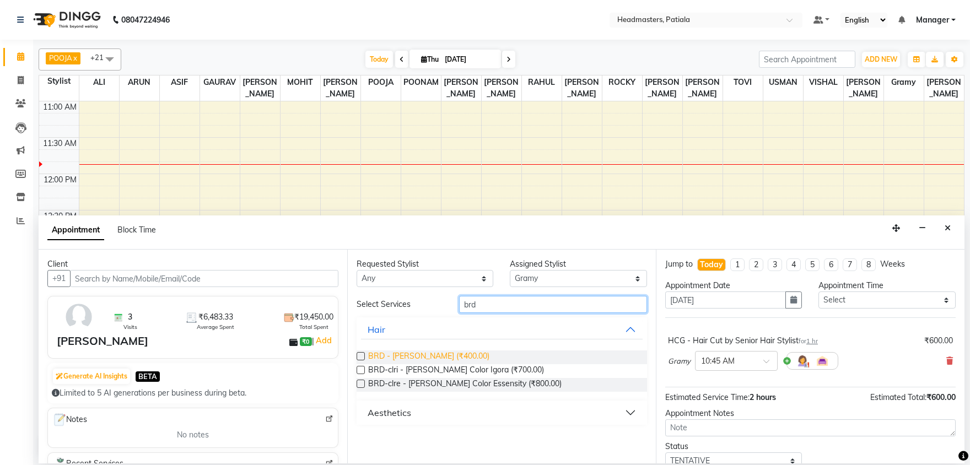
type input "brd"
drag, startPoint x: 430, startPoint y: 359, endPoint x: 571, endPoint y: 265, distance: 169.3
click at [430, 358] on span "BRD - [PERSON_NAME] (₹400.00)" at bounding box center [428, 357] width 121 height 14
checkbox input "false"
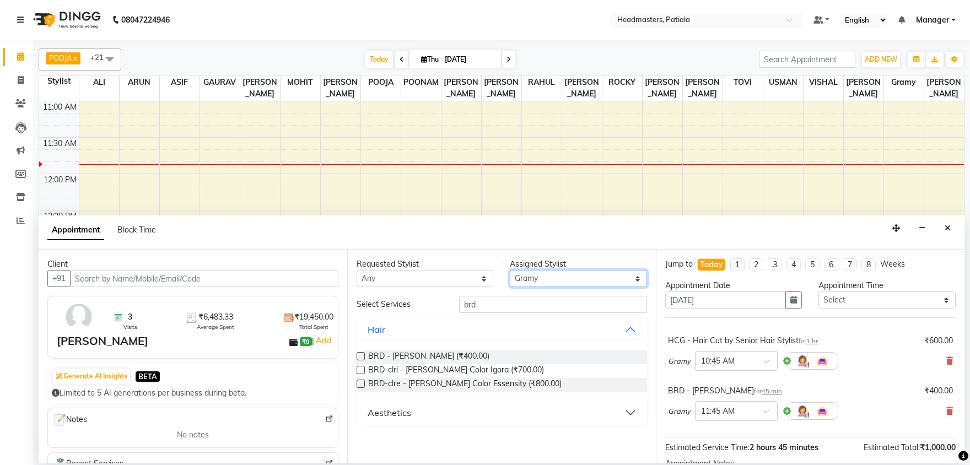
click at [510, 270] on select "Select ABHISHEK [PERSON_NAME] AKSHAY [PERSON_NAME] [PERSON_NAME] [PERSON_NAME] …" at bounding box center [578, 278] width 137 height 17
select select "51077"
click option "[PERSON_NAME]" at bounding box center [0, 0] width 0 height 0
click at [560, 279] on select "Select ABHISHEK [PERSON_NAME] AKSHAY [PERSON_NAME] [PERSON_NAME] [PERSON_NAME] …" at bounding box center [578, 278] width 137 height 17
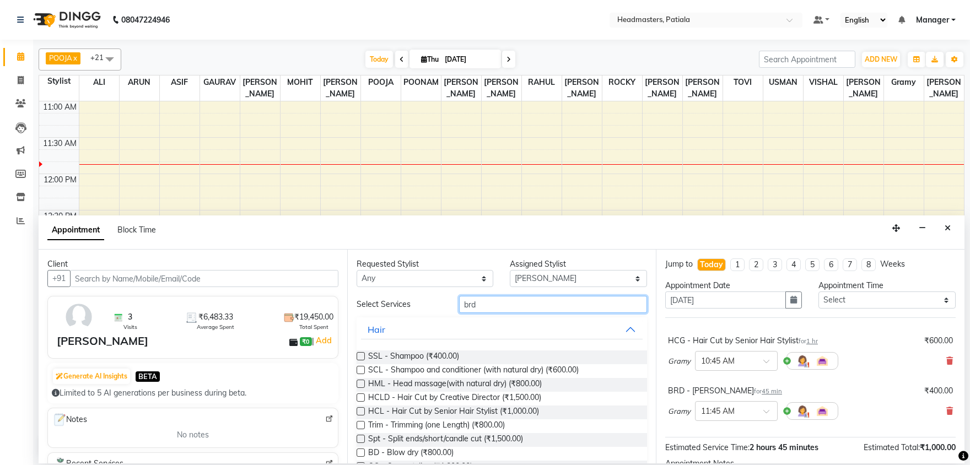
click at [482, 304] on input "brd" at bounding box center [553, 304] width 188 height 17
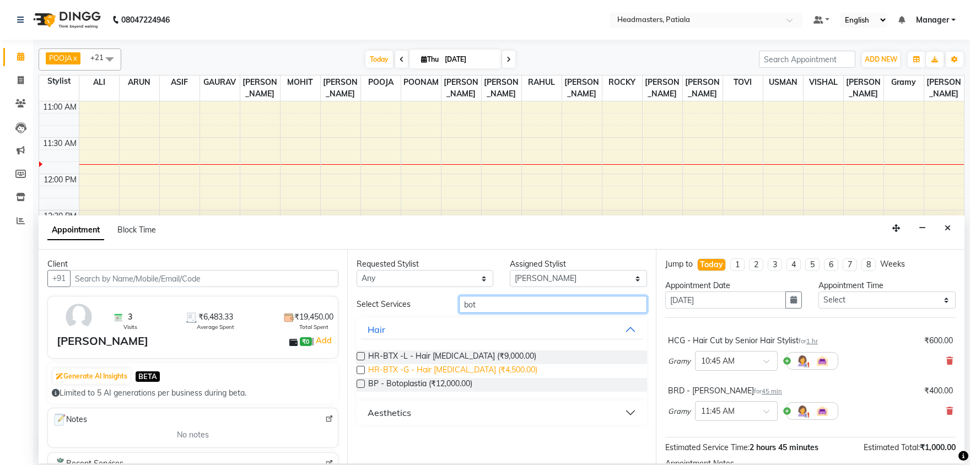
type input "bot"
click at [437, 372] on span "HR-BTX -G - Hair [MEDICAL_DATA] (₹4,500.00)" at bounding box center [452, 371] width 169 height 14
checkbox input "false"
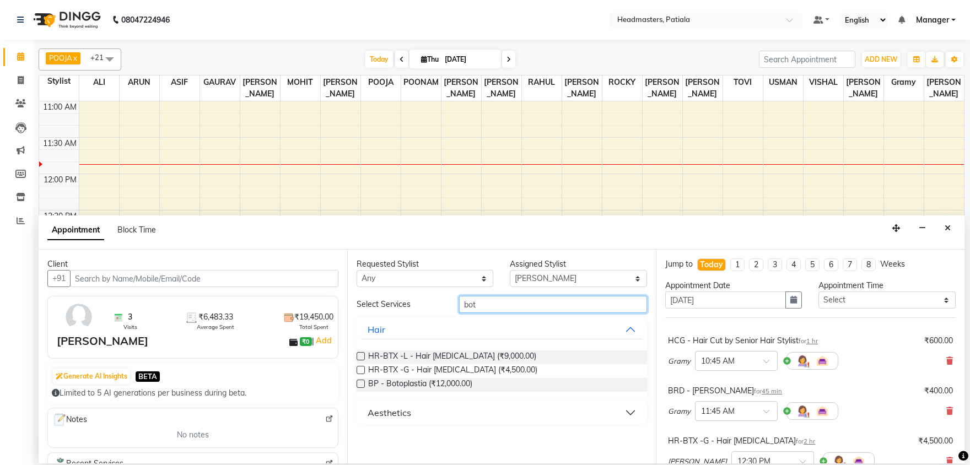
click at [483, 305] on input "bot" at bounding box center [553, 304] width 188 height 17
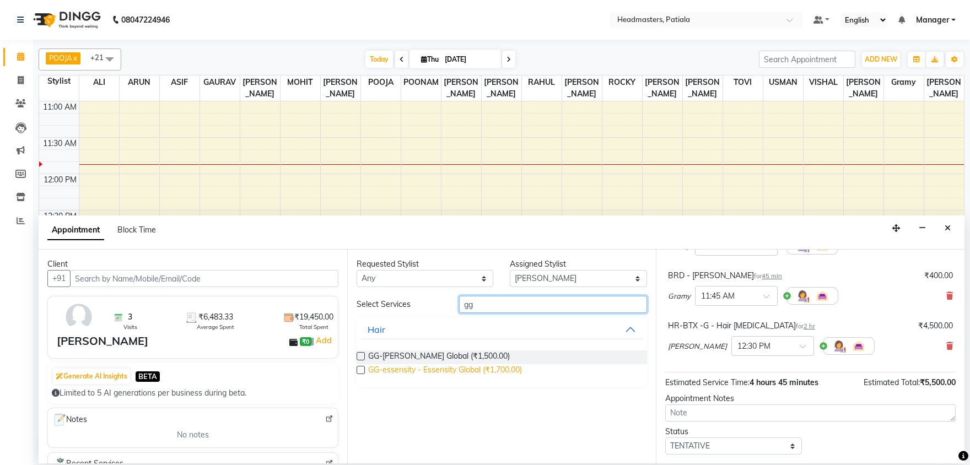
type input "gg"
click at [467, 372] on span "GG-essensity - Essensity Global (₹1,700.00)" at bounding box center [445, 371] width 154 height 14
checkbox input "false"
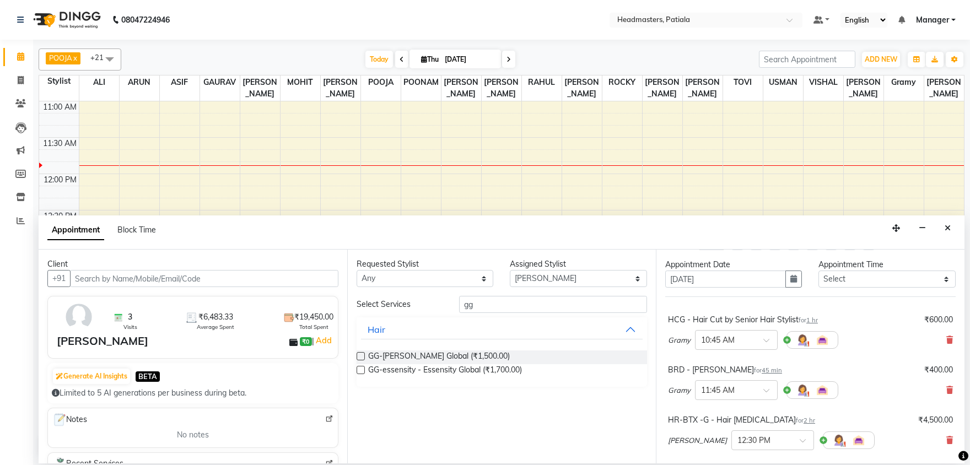
scroll to position [194, 0]
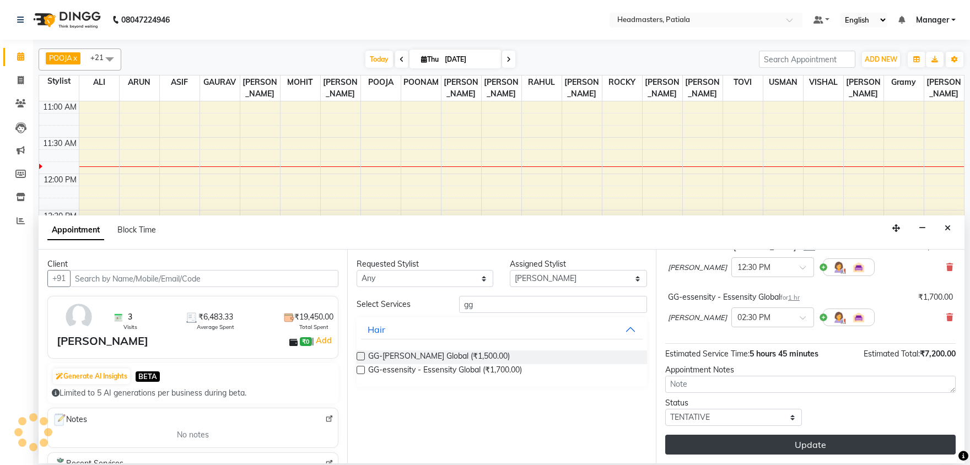
click at [809, 447] on button "Update" at bounding box center [810, 445] width 290 height 20
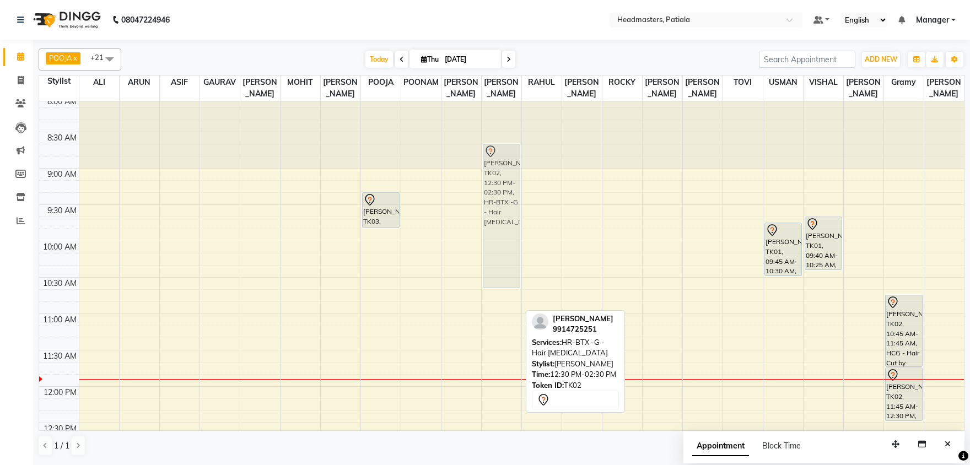
scroll to position [0, 0]
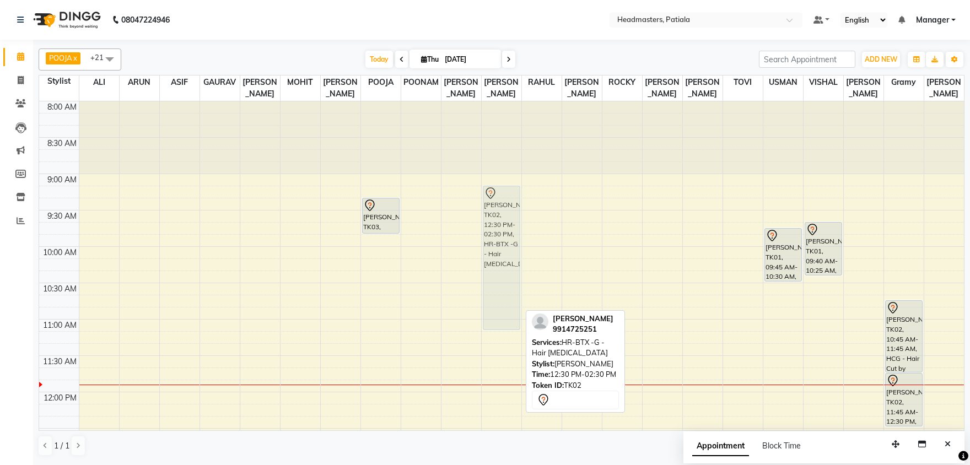
drag, startPoint x: 501, startPoint y: 345, endPoint x: 518, endPoint y: 210, distance: 136.0
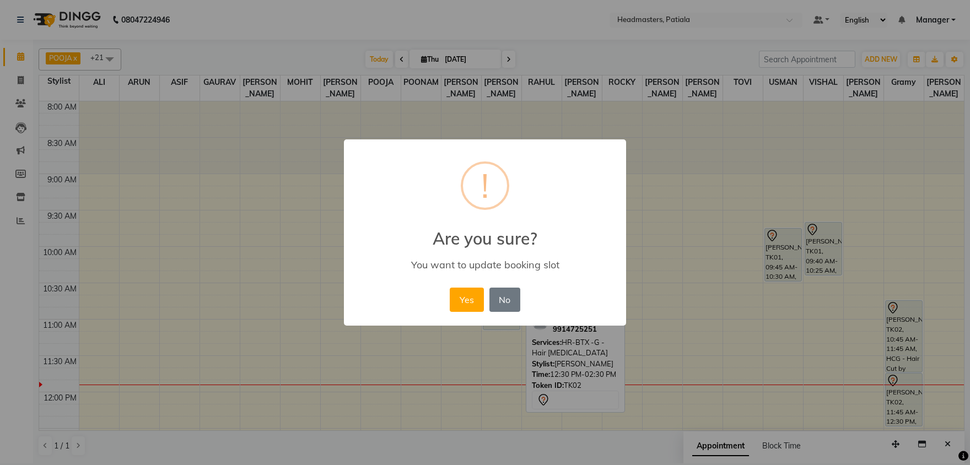
click at [450, 288] on button "Yes" at bounding box center [467, 300] width 34 height 24
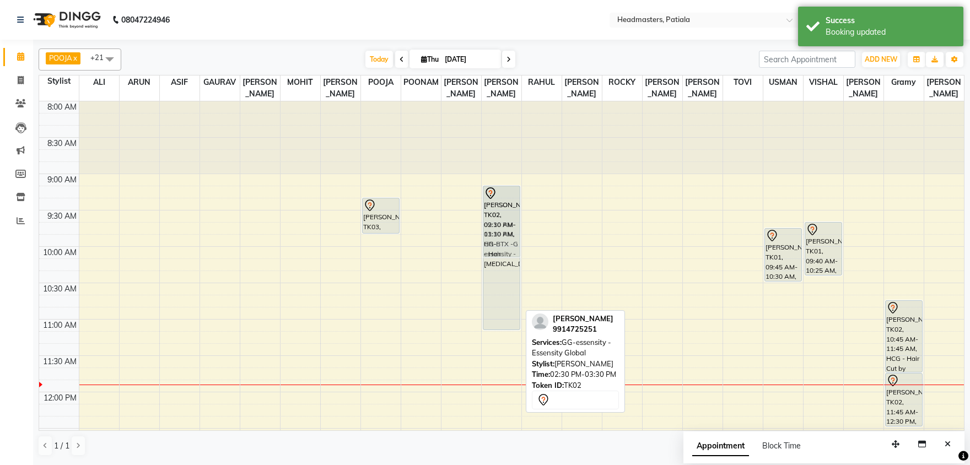
drag, startPoint x: 504, startPoint y: 296, endPoint x: 501, endPoint y: 198, distance: 97.6
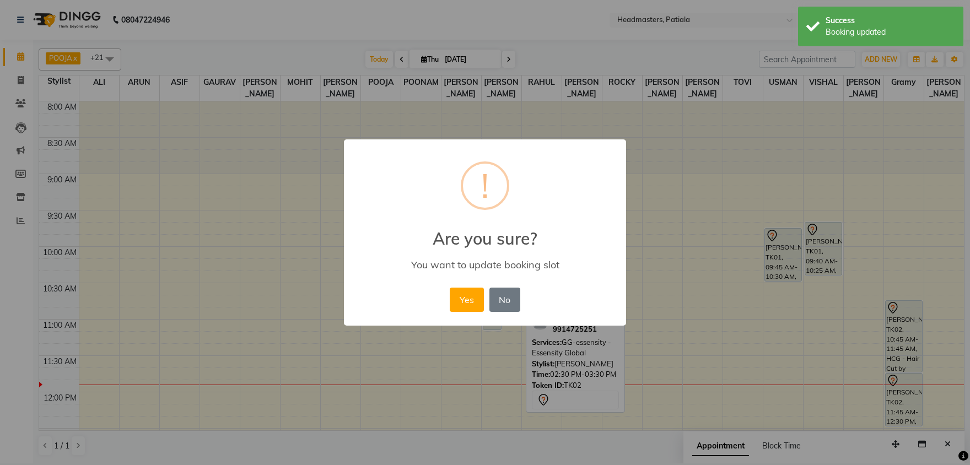
click at [450, 288] on button "Yes" at bounding box center [467, 300] width 34 height 24
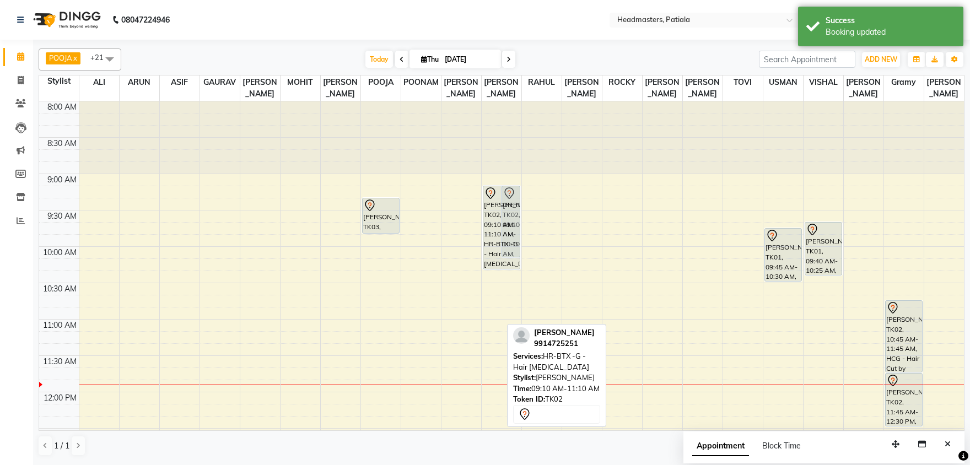
drag, startPoint x: 489, startPoint y: 329, endPoint x: 490, endPoint y: 263, distance: 66.1
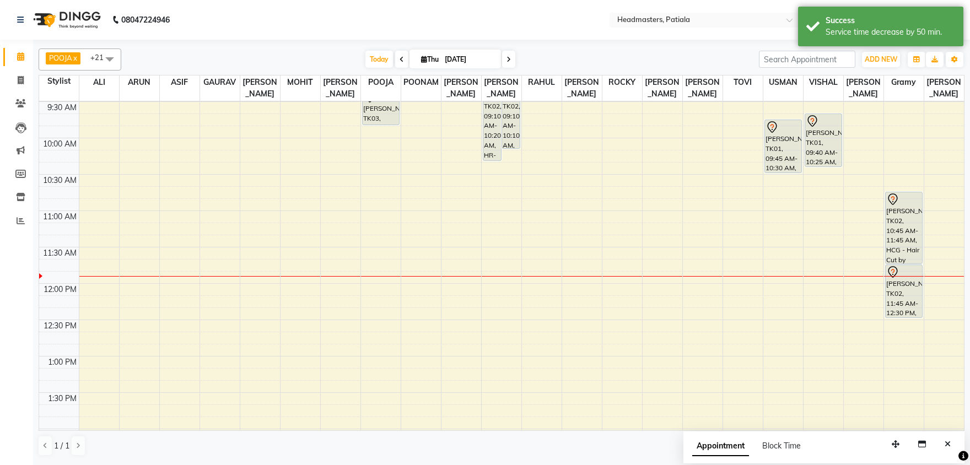
scroll to position [115, 0]
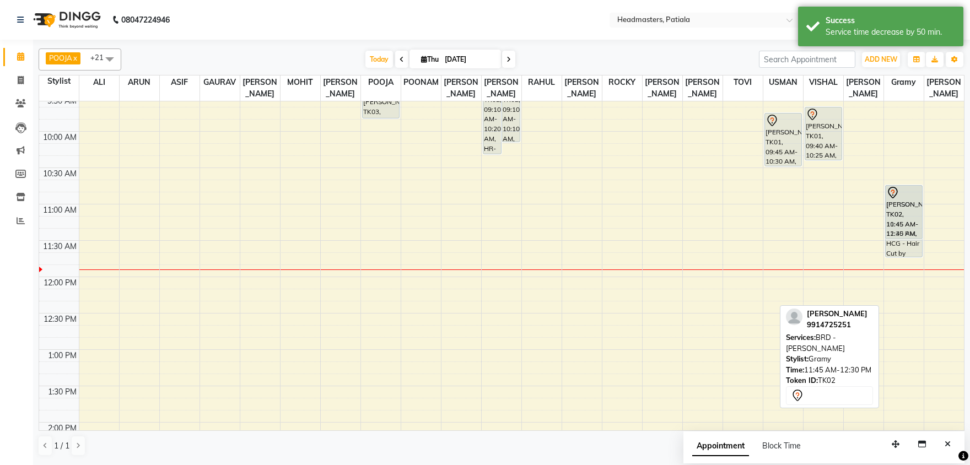
drag, startPoint x: 893, startPoint y: 285, endPoint x: 895, endPoint y: 208, distance: 77.7
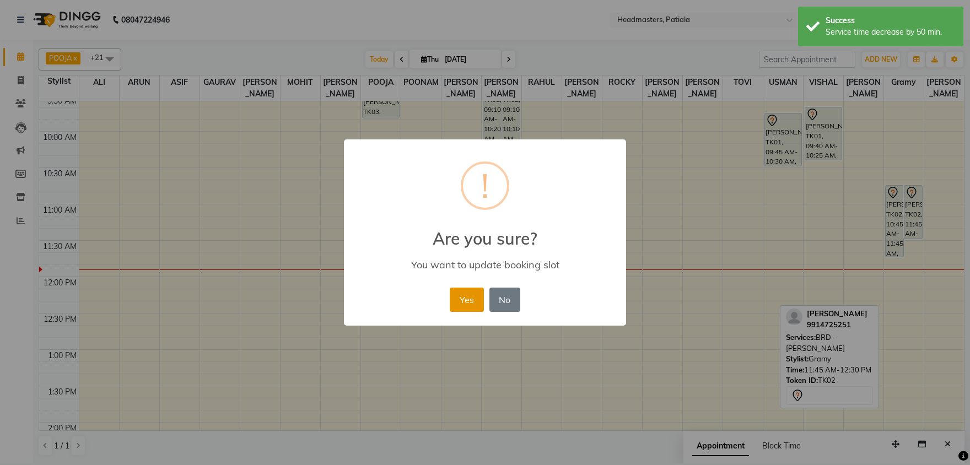
click at [464, 293] on button "Yes" at bounding box center [467, 300] width 34 height 24
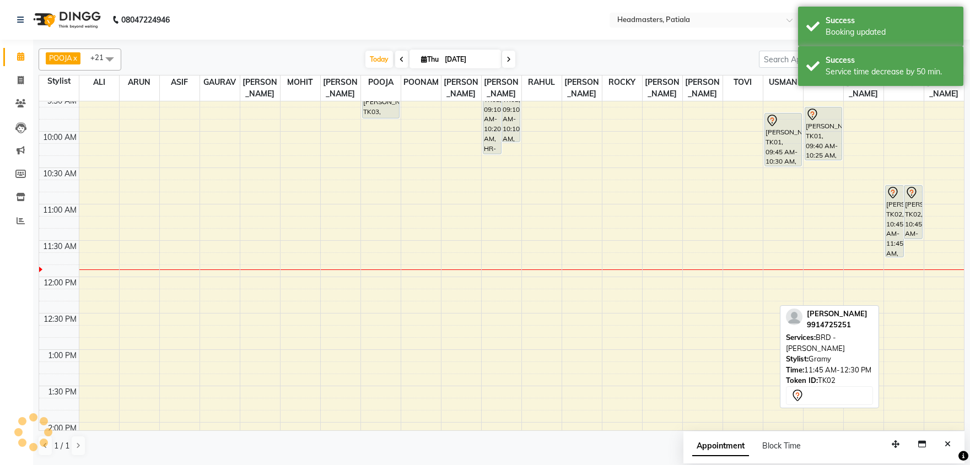
scroll to position [0, 0]
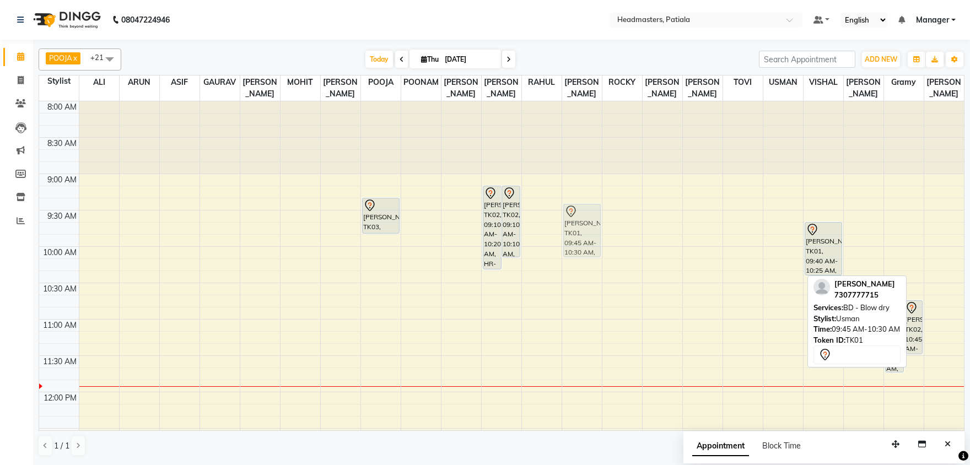
drag, startPoint x: 776, startPoint y: 249, endPoint x: 579, endPoint y: 220, distance: 199.8
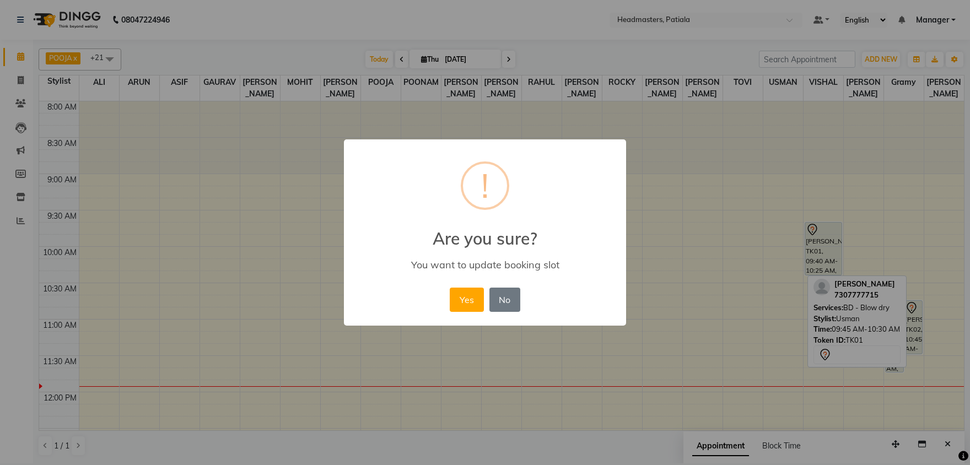
click at [450, 288] on button "Yes" at bounding box center [467, 300] width 34 height 24
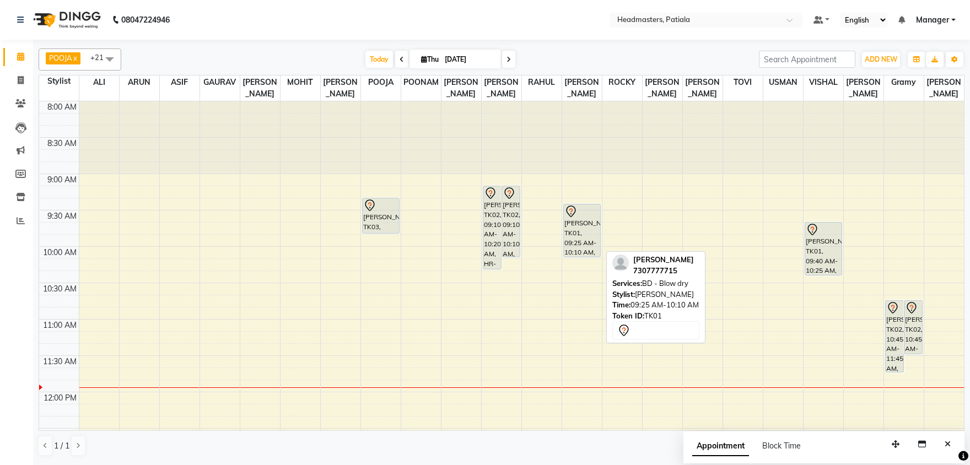
click at [575, 224] on div "[PERSON_NAME], TK01, 09:25 AM-10:10 AM, BD - Blow dry" at bounding box center [582, 230] width 36 height 52
click at [577, 230] on div "[PERSON_NAME], TK01, 09:25 AM-10:10 AM, BD - Blow dry" at bounding box center [582, 230] width 36 height 52
select select "7"
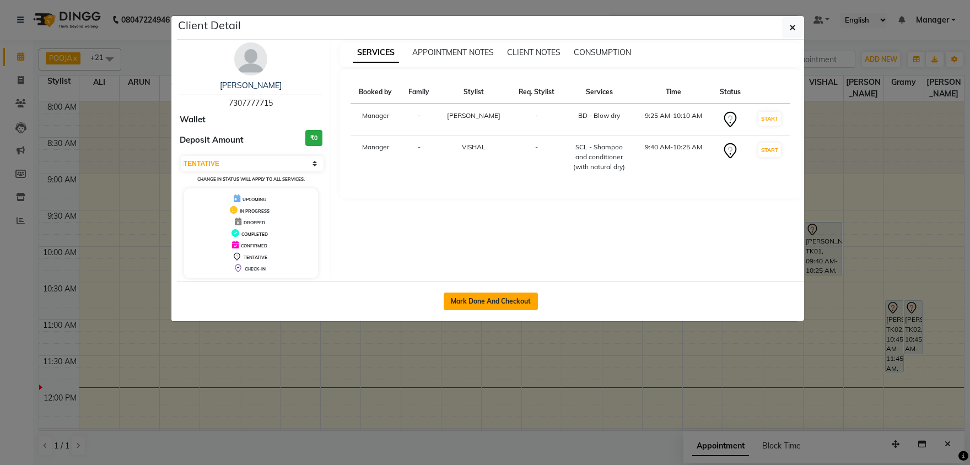
click at [494, 295] on button "Mark Done And Checkout" at bounding box center [491, 302] width 94 height 18
select select "service"
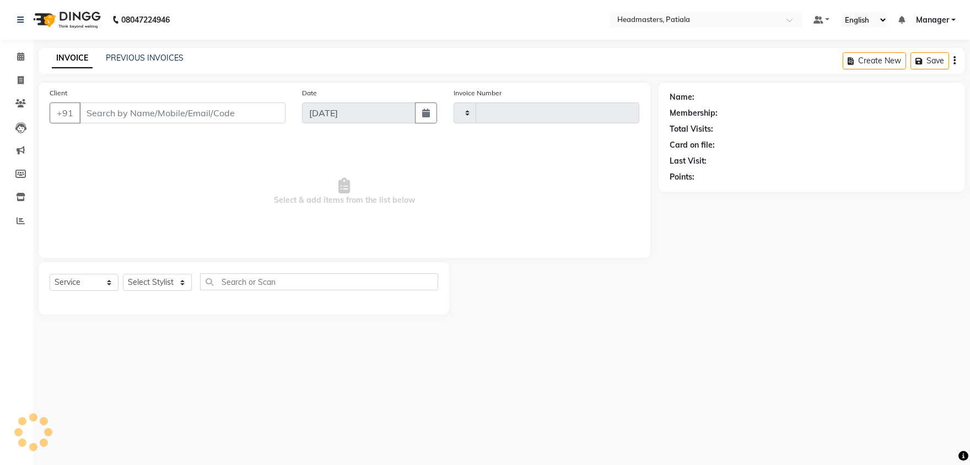
type input "6261"
select select "6602"
type input "7307777715"
select select "51089"
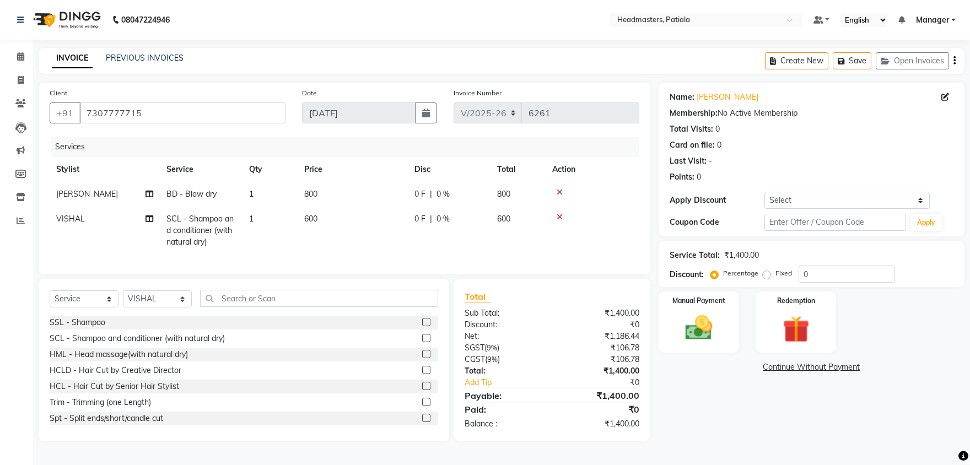
click at [184, 191] on span "BD - Blow dry" at bounding box center [191, 194] width 50 height 10
select select "62112"
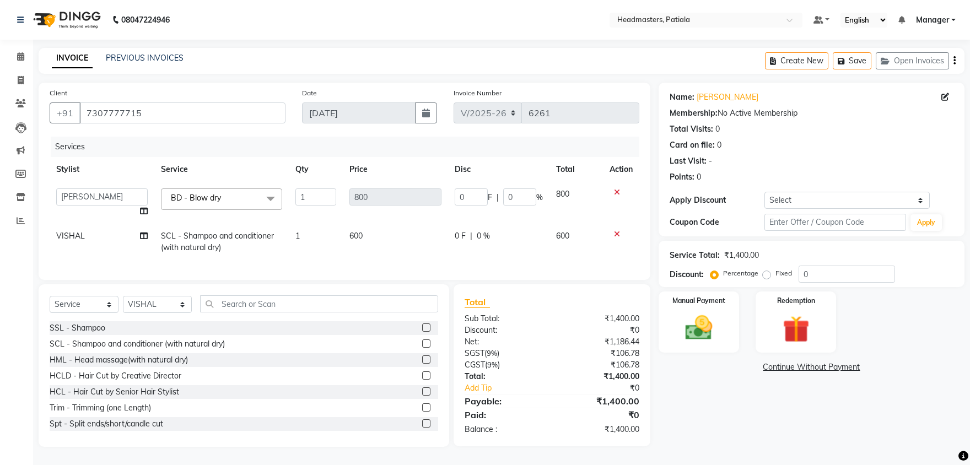
click at [184, 197] on span "BD - Blow dry" at bounding box center [196, 198] width 50 height 10
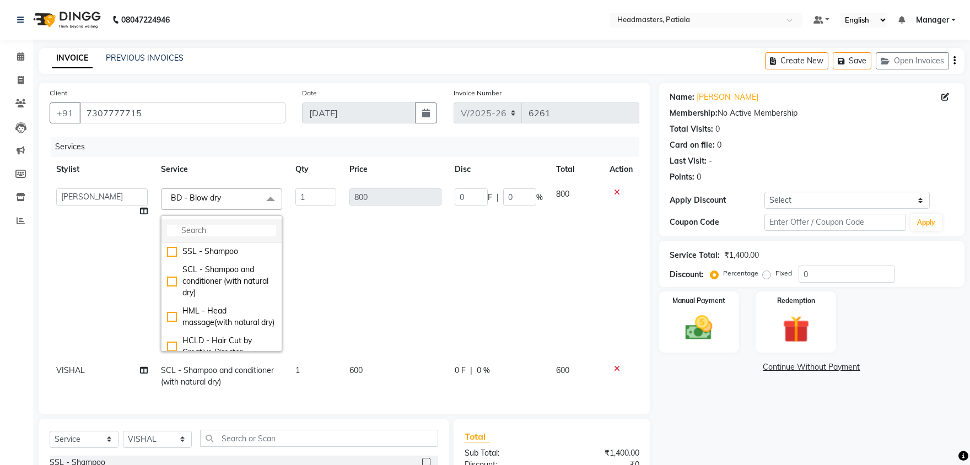
click at [184, 230] on input "multiselect-search" at bounding box center [221, 231] width 109 height 12
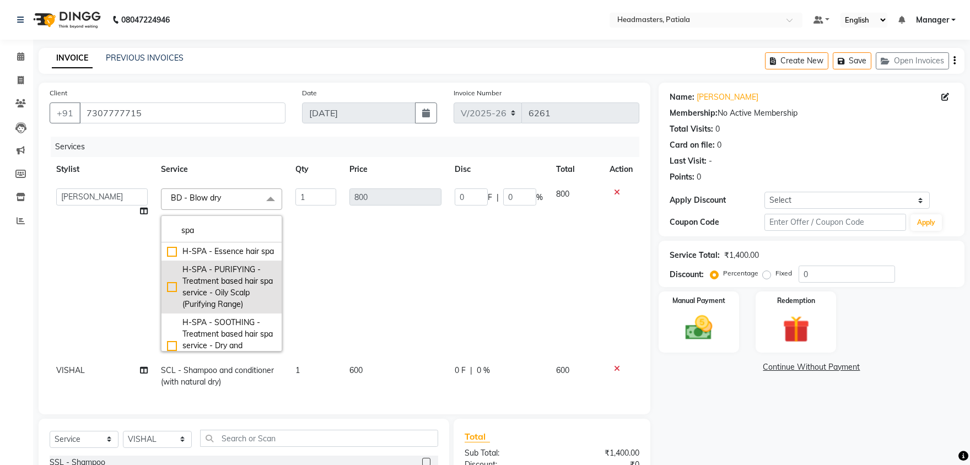
type input "spa"
click at [172, 287] on div "H-SPA - PURIFYING - Treatment based hair spa service - Oily Scalp (Purifying Ra…" at bounding box center [221, 287] width 109 height 46
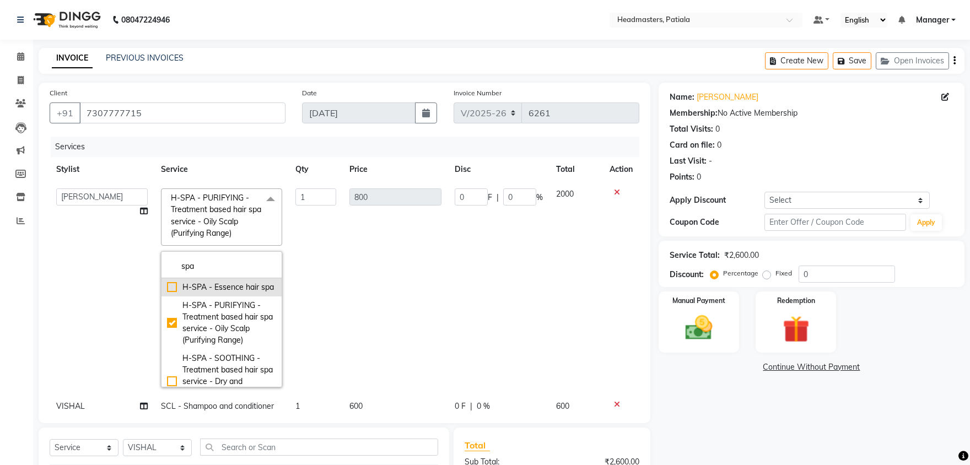
checkbox input "true"
type input "2000"
click at [316, 270] on td "1" at bounding box center [316, 288] width 54 height 212
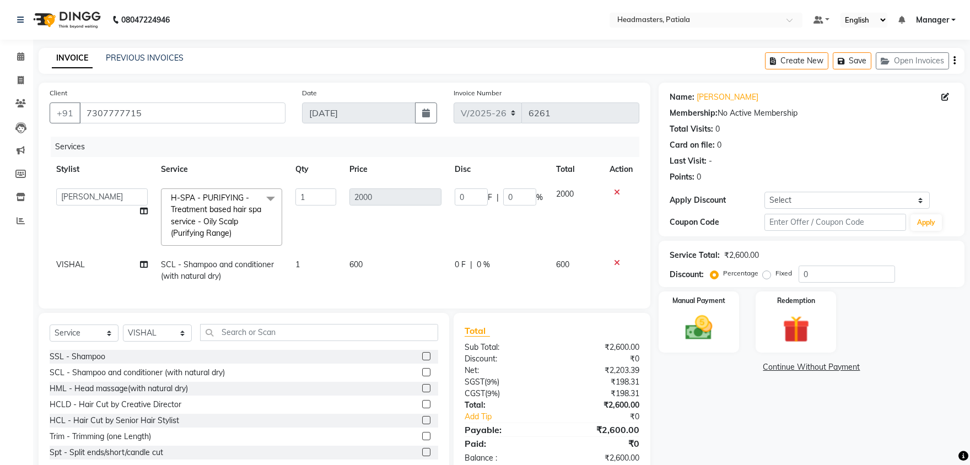
click at [208, 261] on span "SCL - Shampoo and conditioner (with natural dry)" at bounding box center [217, 270] width 113 height 21
select select "51089"
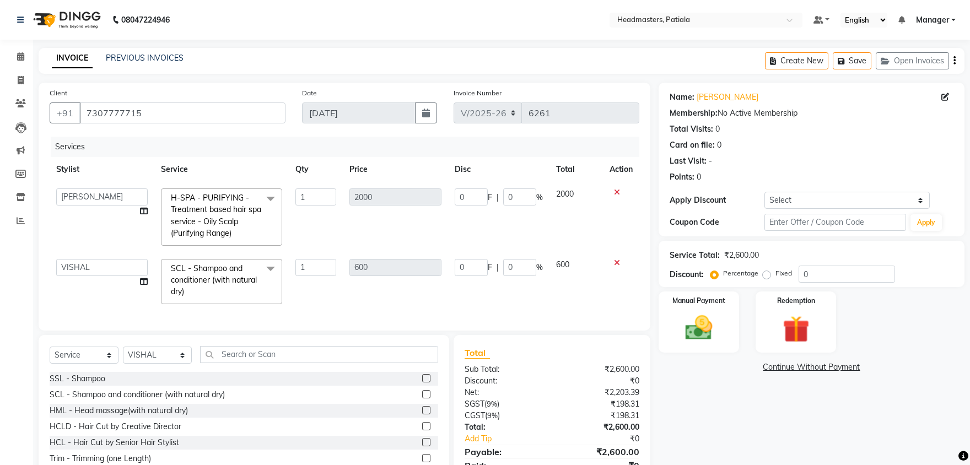
click at [208, 269] on span "SCL - Shampoo and conditioner (with natural dry)" at bounding box center [214, 280] width 86 height 34
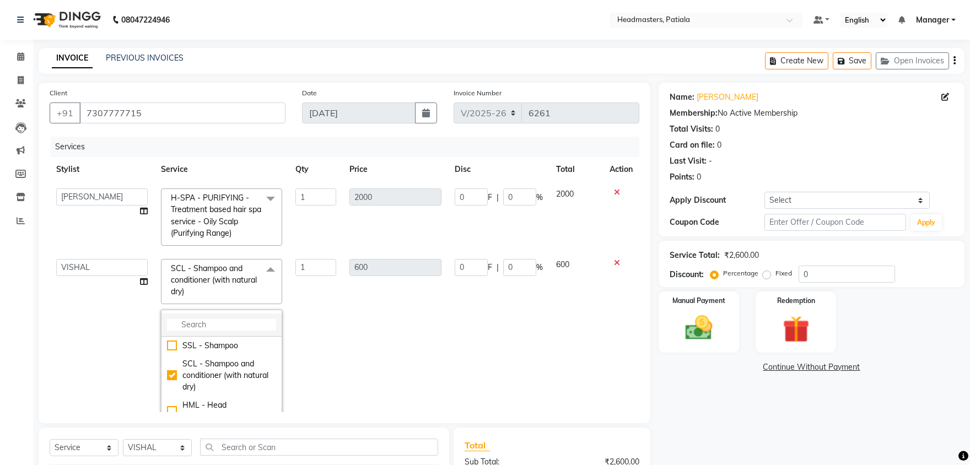
click at [190, 321] on input "multiselect-search" at bounding box center [221, 325] width 109 height 12
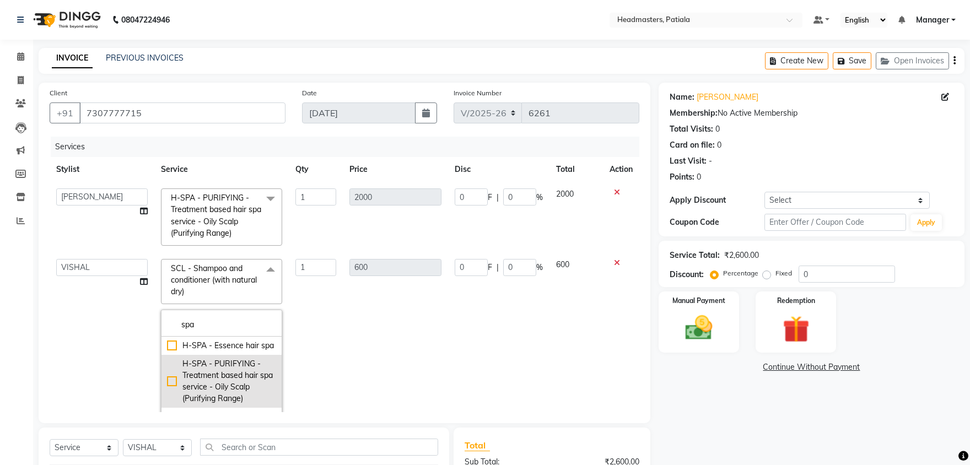
type input "spa"
click at [172, 377] on div "H-SPA - PURIFYING - Treatment based hair spa service - Oily Scalp (Purifying Ra…" at bounding box center [221, 381] width 109 height 46
checkbox input "true"
type input "2000"
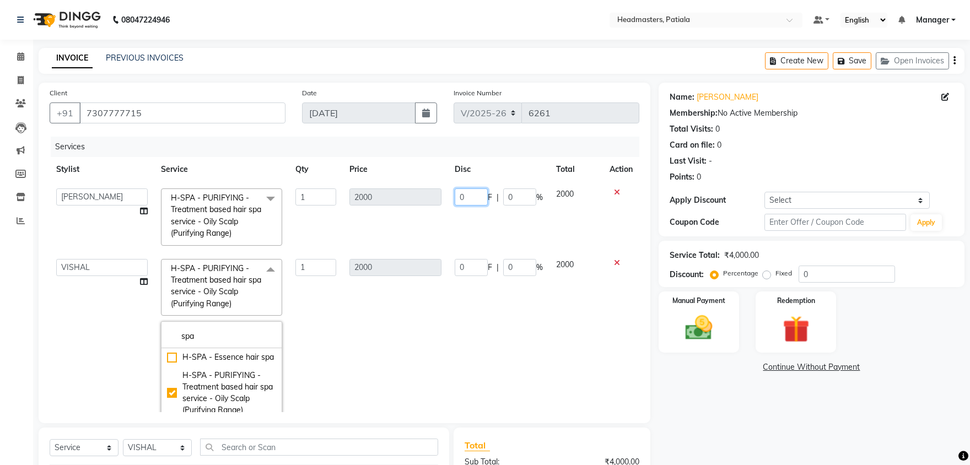
click at [464, 200] on input "0" at bounding box center [471, 196] width 33 height 17
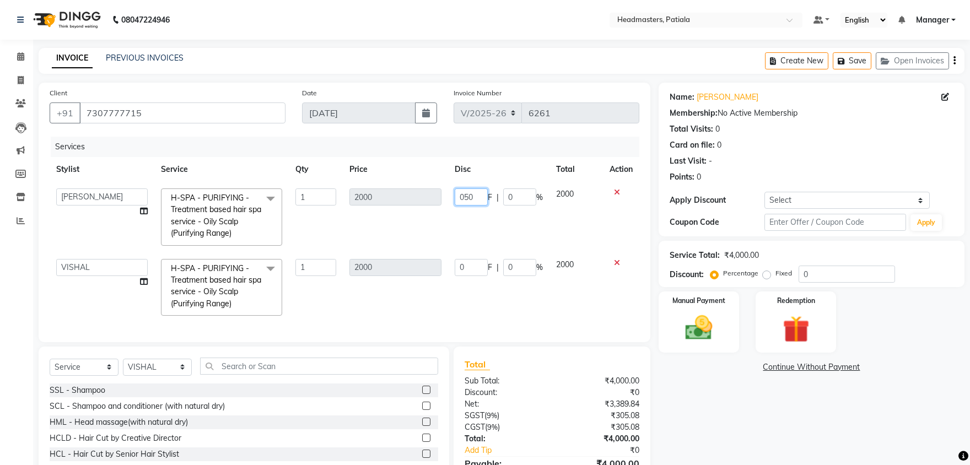
type input "0500"
click at [466, 270] on input "0" at bounding box center [471, 267] width 33 height 17
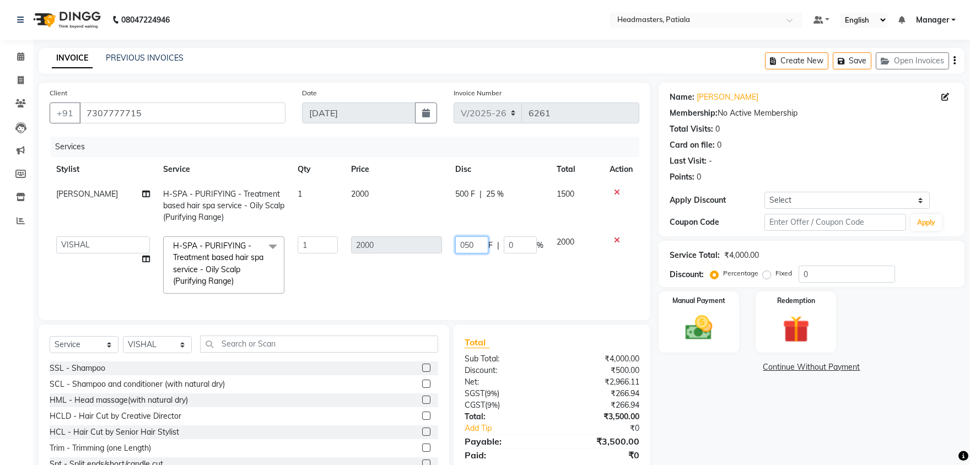
type input "0500"
click at [470, 262] on td "0500 F | 0 %" at bounding box center [499, 265] width 101 height 71
select select "51089"
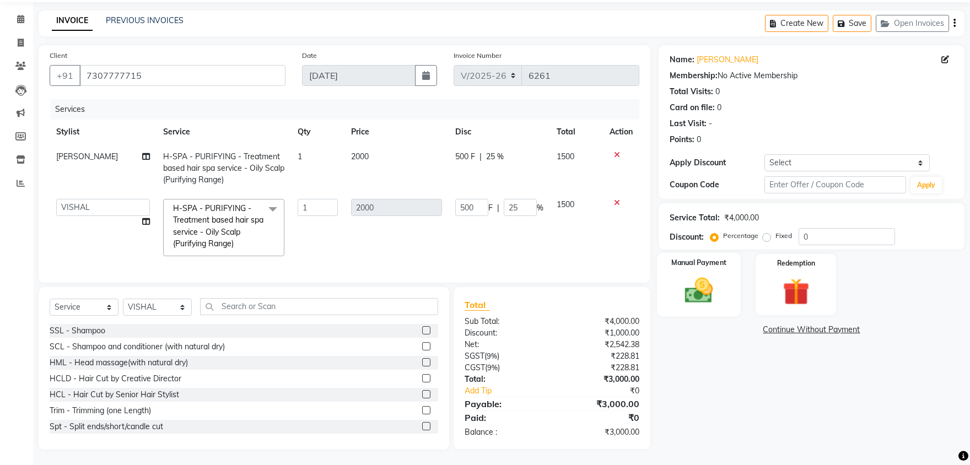
click at [719, 273] on div "Manual Payment" at bounding box center [699, 284] width 84 height 63
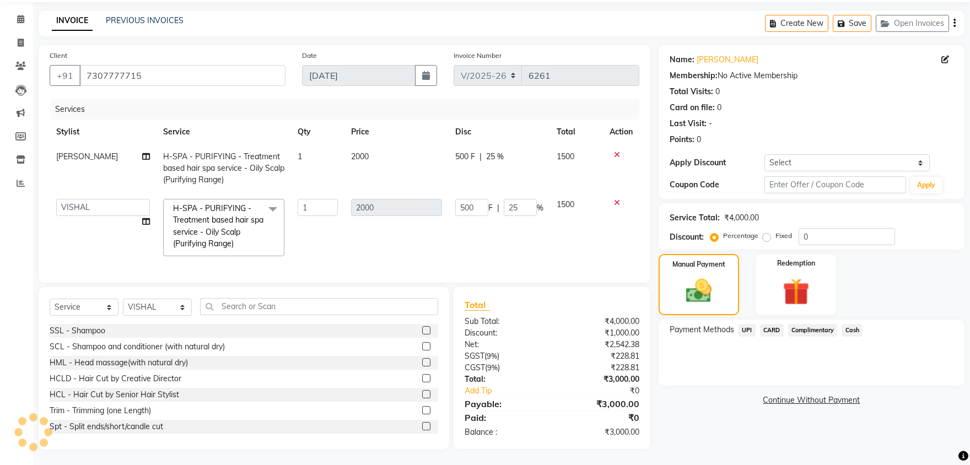
click at [774, 328] on span "CARD" at bounding box center [772, 330] width 24 height 13
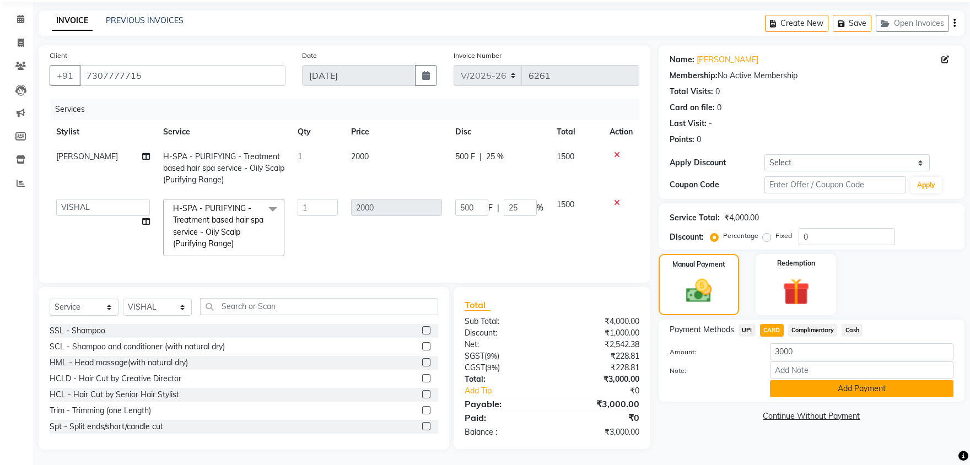
click at [794, 387] on button "Add Payment" at bounding box center [862, 388] width 184 height 17
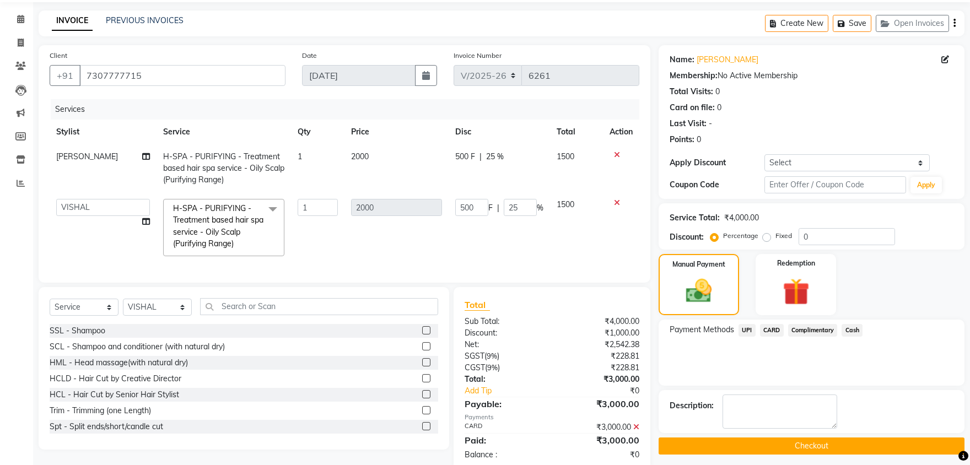
scroll to position [61, 0]
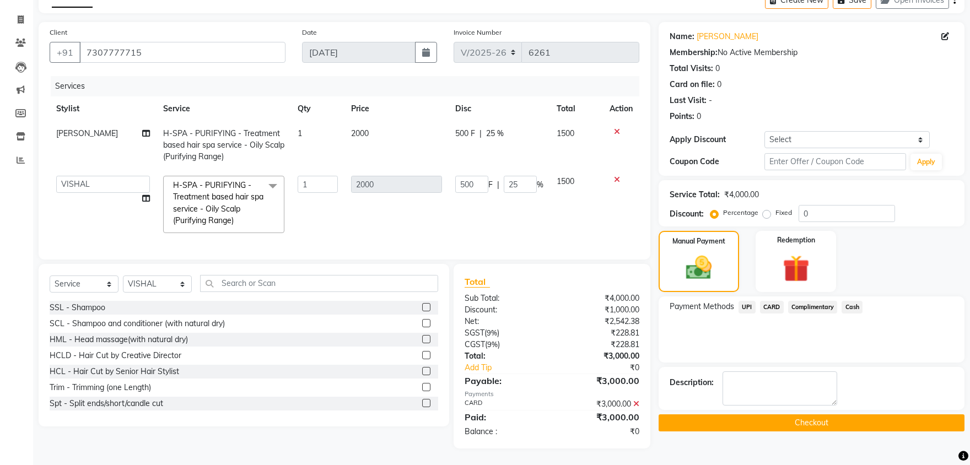
click at [797, 422] on button "Checkout" at bounding box center [812, 422] width 306 height 17
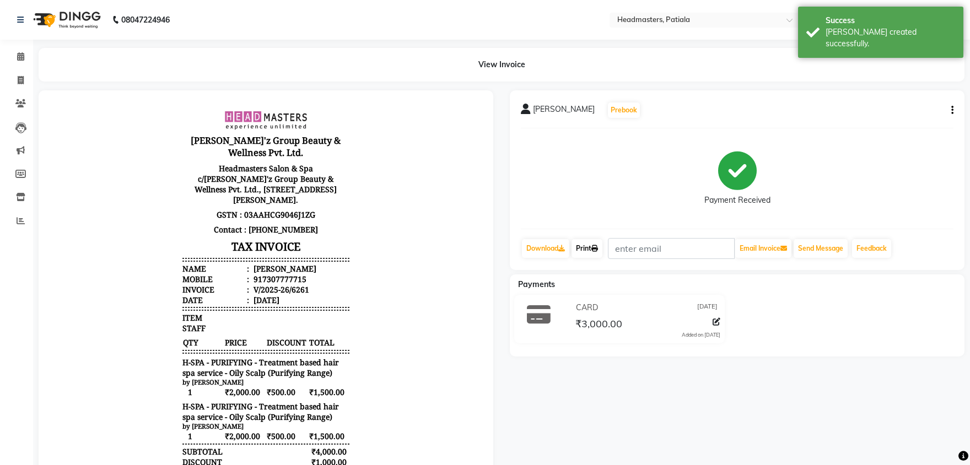
click at [585, 249] on link "Print" at bounding box center [586, 248] width 31 height 19
click at [589, 248] on link "Print" at bounding box center [586, 248] width 31 height 19
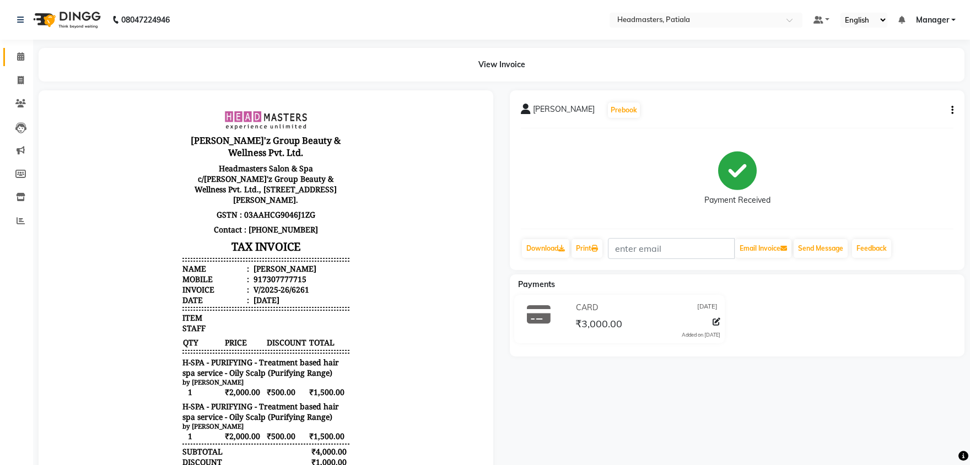
click at [21, 58] on icon at bounding box center [20, 56] width 7 height 8
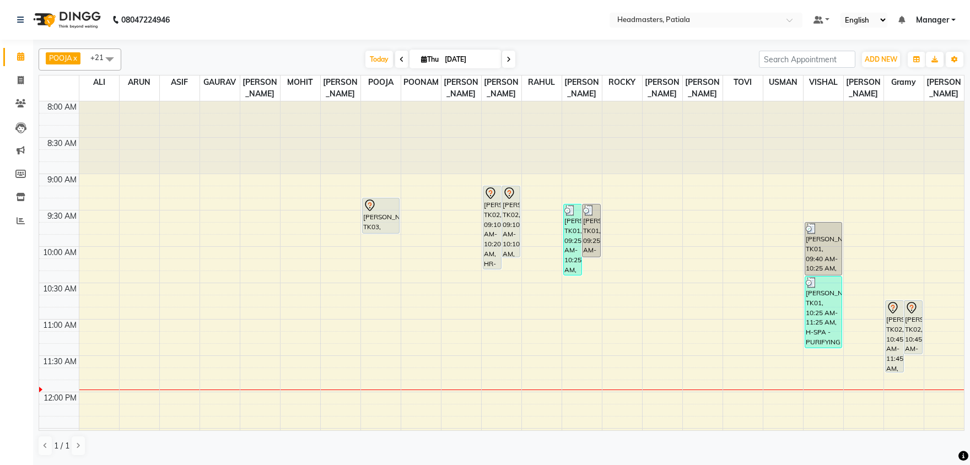
scroll to position [57, 0]
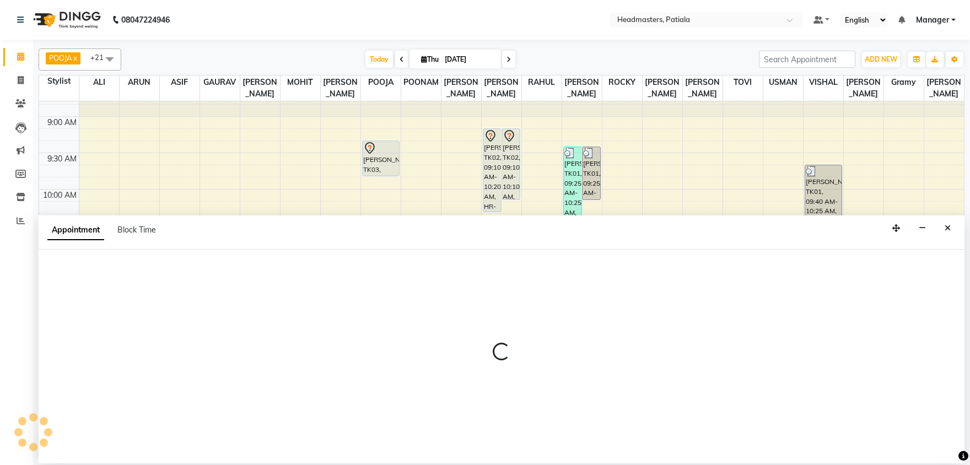
select select "51082"
select select "645"
select select "tentative"
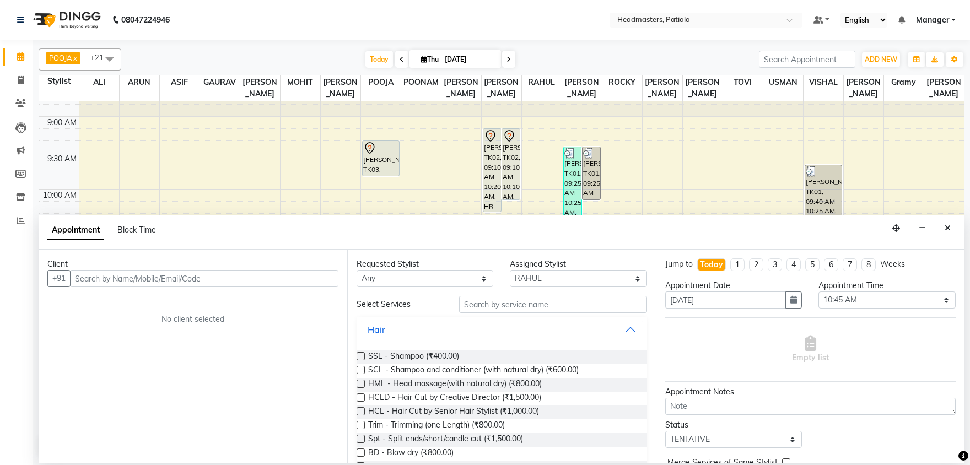
click at [141, 270] on input "text" at bounding box center [204, 278] width 268 height 17
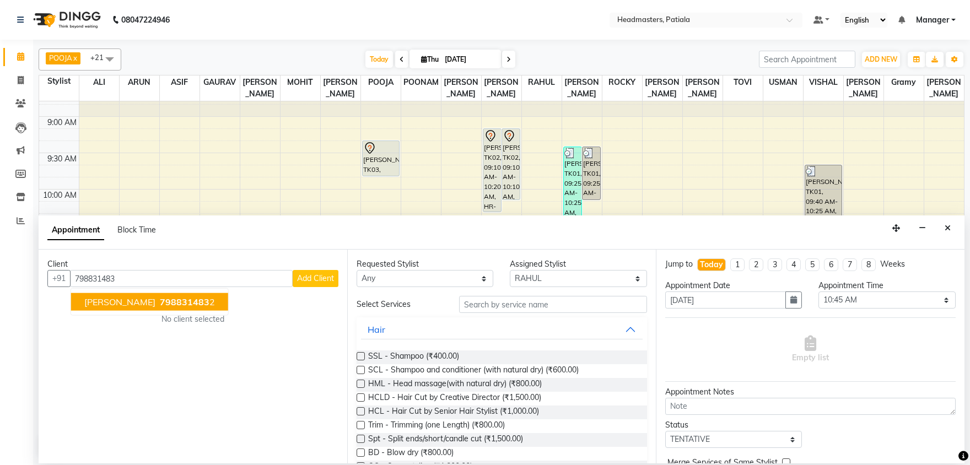
click at [149, 309] on button "gurjeet 798831483 2" at bounding box center [149, 302] width 157 height 18
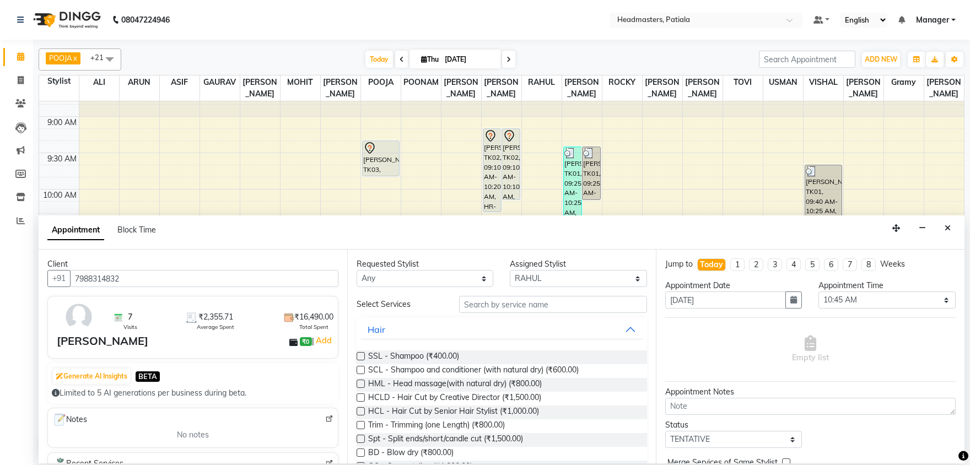
type input "7988314832"
click at [528, 310] on input "text" at bounding box center [553, 304] width 188 height 17
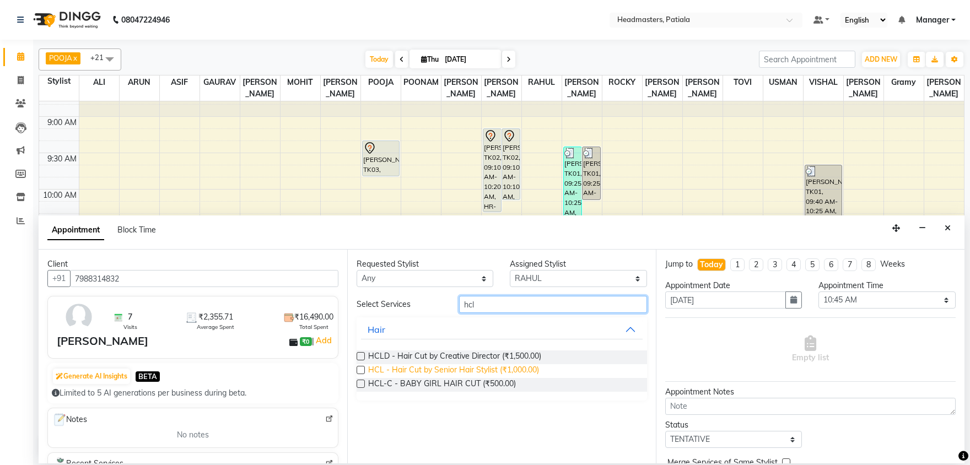
type input "hcl"
drag, startPoint x: 492, startPoint y: 371, endPoint x: 749, endPoint y: 396, distance: 259.0
click at [494, 371] on span "HCL - Hair Cut by Senior Hair Stylist (₹1,000.00)" at bounding box center [453, 371] width 171 height 14
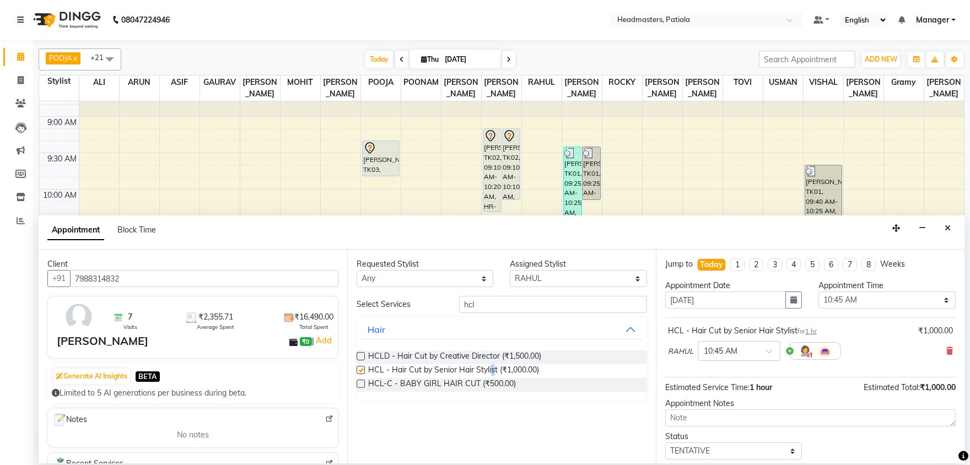
checkbox input "false"
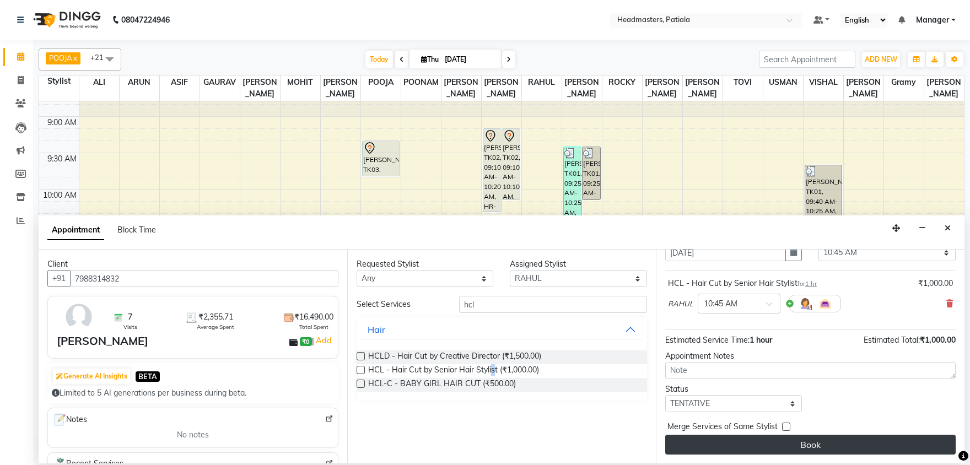
click at [774, 443] on button "Book" at bounding box center [810, 445] width 290 height 20
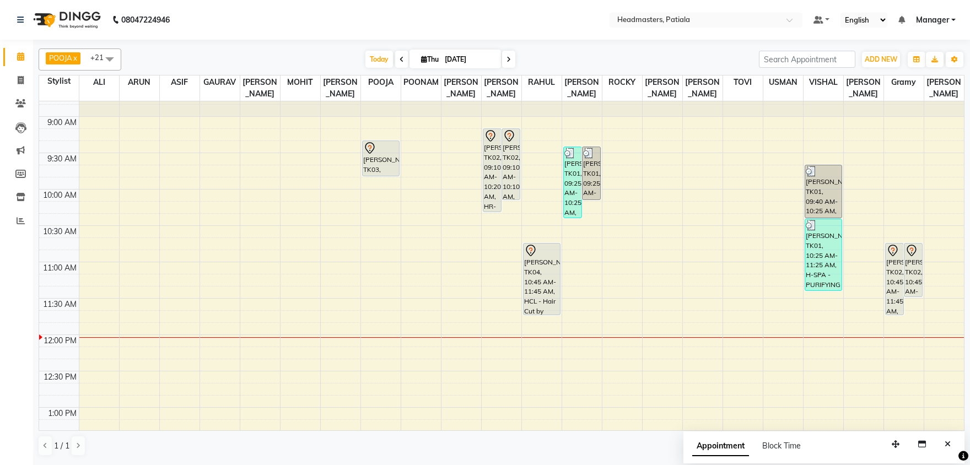
scroll to position [0, 0]
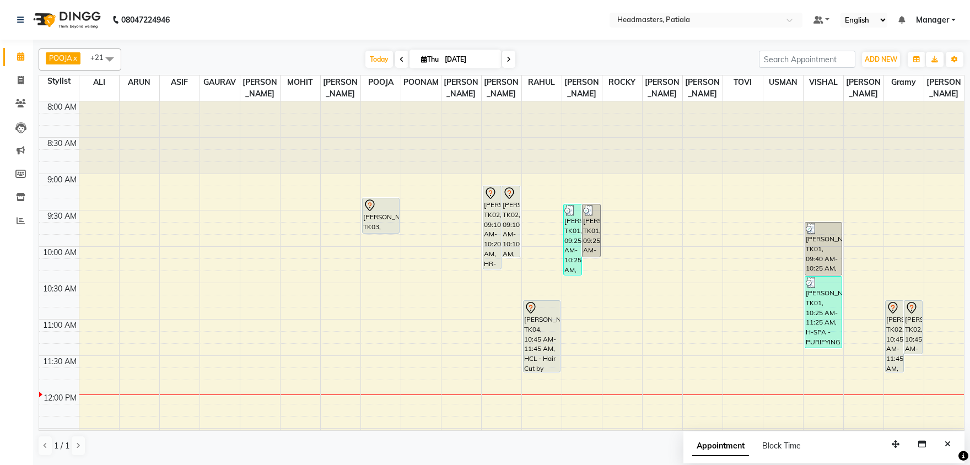
click at [400, 60] on icon at bounding box center [402, 59] width 4 height 7
type input "03-09-2025"
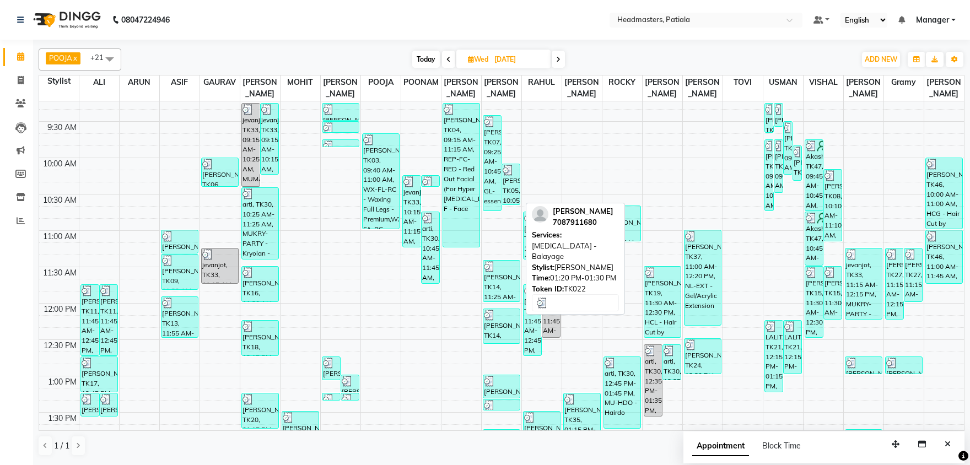
scroll to position [60, 0]
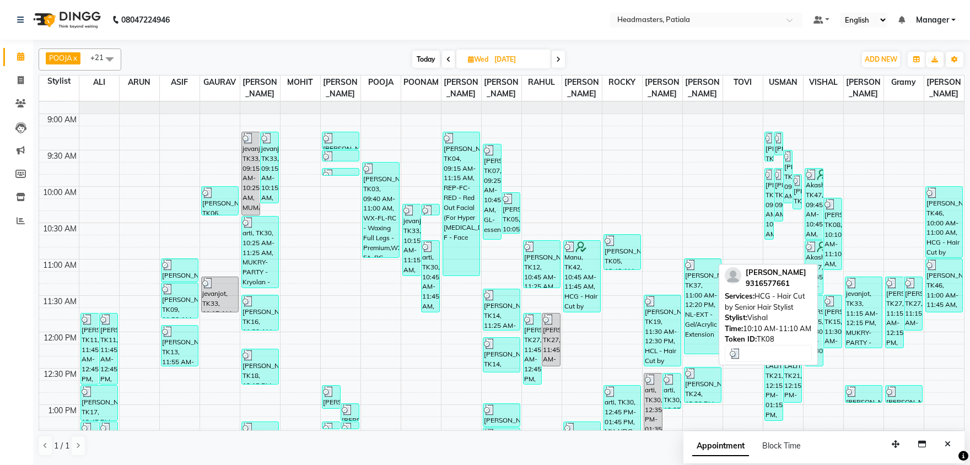
click at [830, 214] on div "nalin, TK08, 10:10 AM-11:10 AM, HCG - Hair Cut by Senior Hair Stylist" at bounding box center [833, 233] width 18 height 71
select select "3"
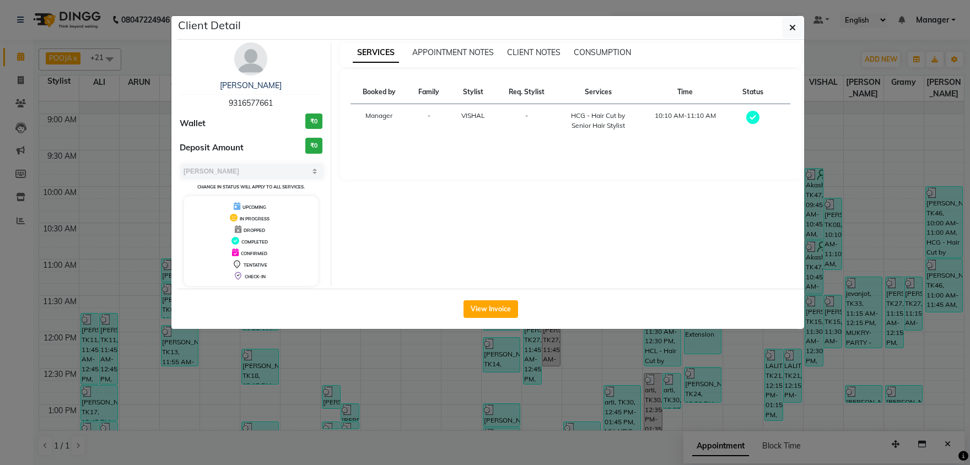
click at [249, 101] on span "9316577661" at bounding box center [251, 103] width 44 height 10
click at [299, 67] on div "nalin 9316577661 Wallet ₹0 Deposit Amount ₹0 Select MARK DONE UPCOMING Change i…" at bounding box center [251, 164] width 160 height 244
click at [795, 31] on icon "button" at bounding box center [792, 27] width 7 height 9
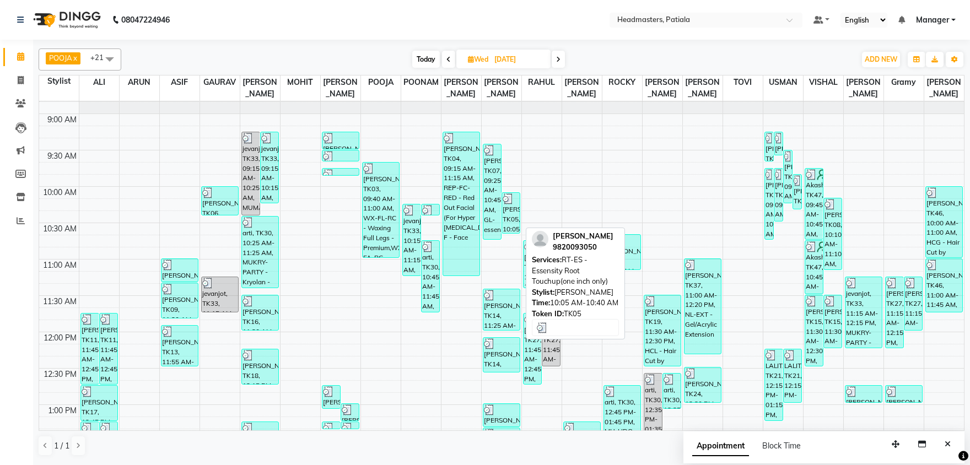
click at [509, 211] on div "NEETA, TK05, 10:05 AM-10:40 AM, RT-ES - Essensity Root Touchup(one inch only)" at bounding box center [511, 213] width 18 height 40
select select "3"
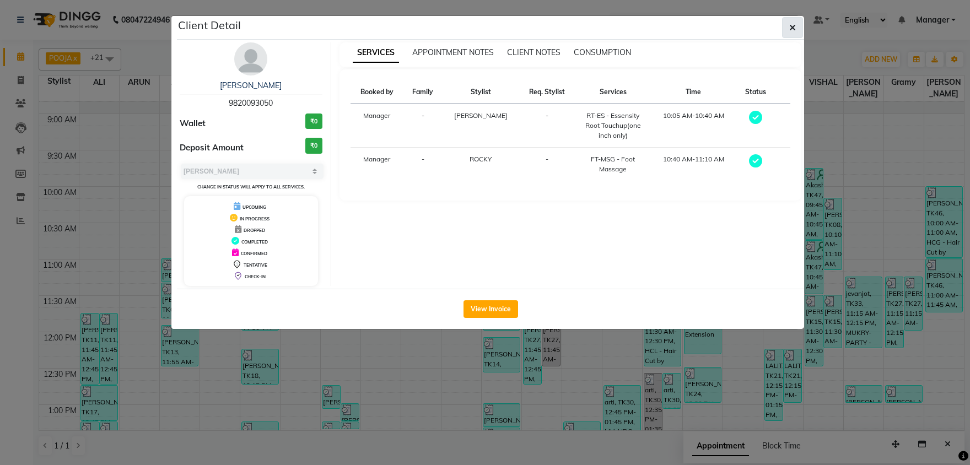
click at [795, 31] on icon "button" at bounding box center [792, 27] width 7 height 9
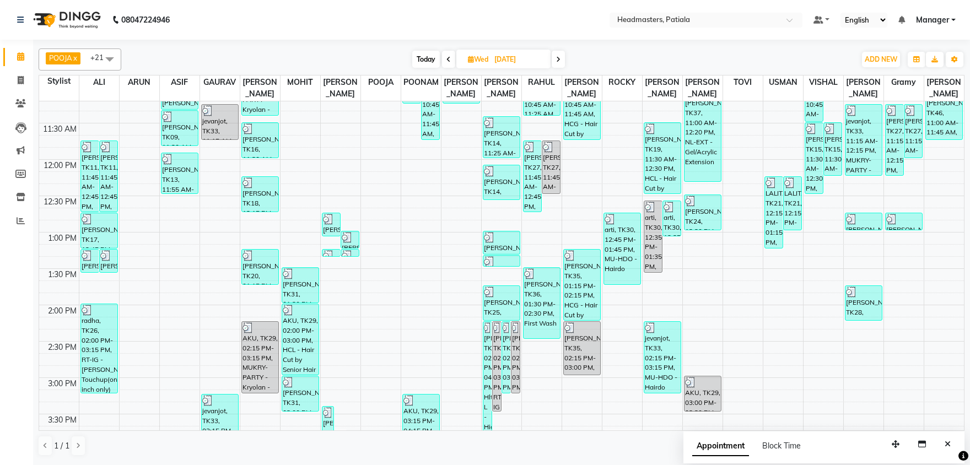
scroll to position [175, 0]
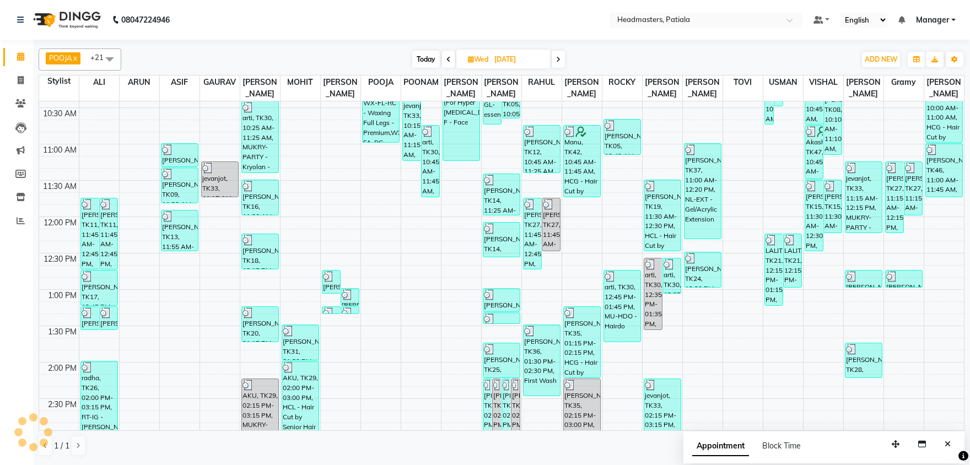
click at [555, 63] on span at bounding box center [558, 59] width 13 height 17
type input "[DATE]"
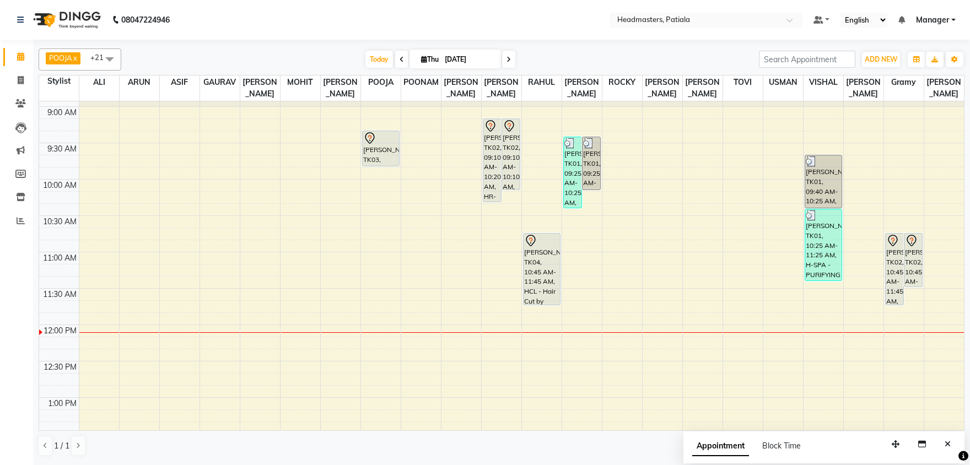
scroll to position [2, 0]
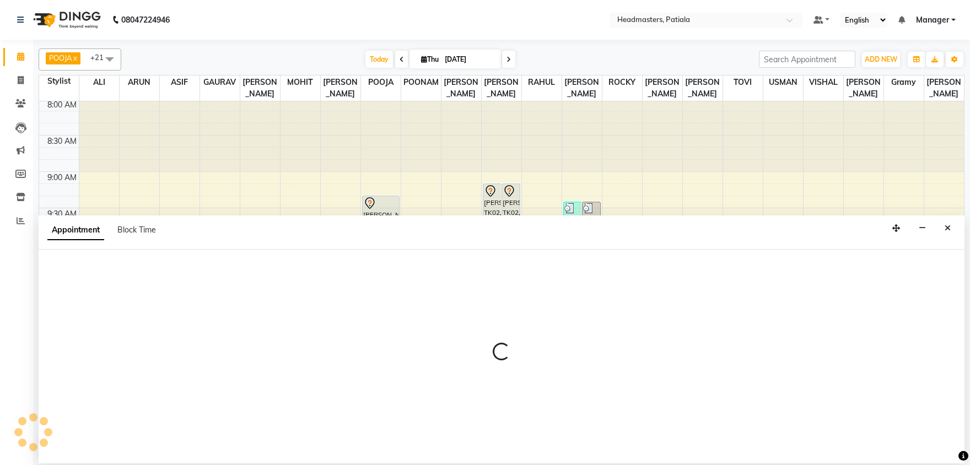
select select "51078"
select select "645"
select select "tentative"
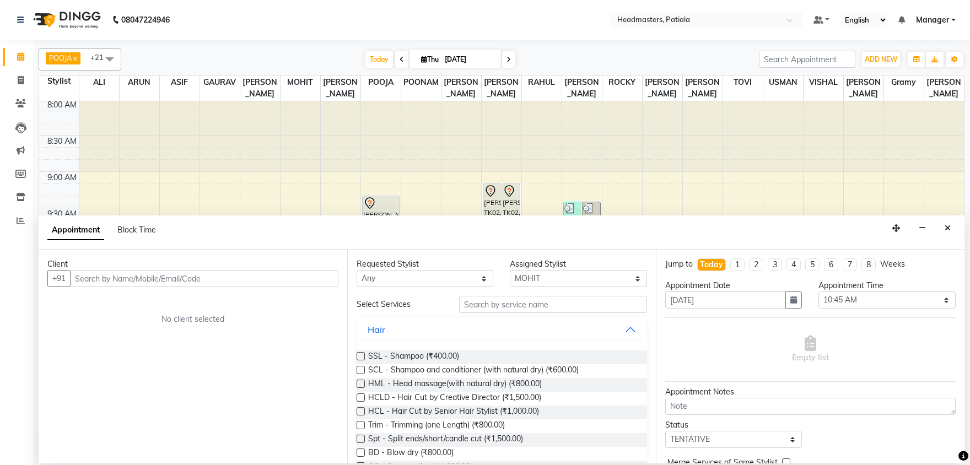
click at [143, 273] on input "text" at bounding box center [204, 278] width 268 height 17
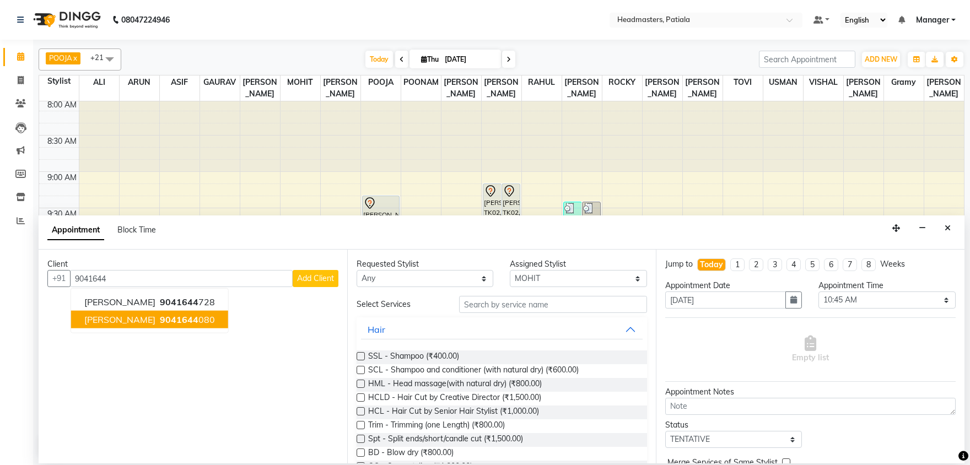
click at [160, 320] on span "9041644" at bounding box center [179, 319] width 39 height 11
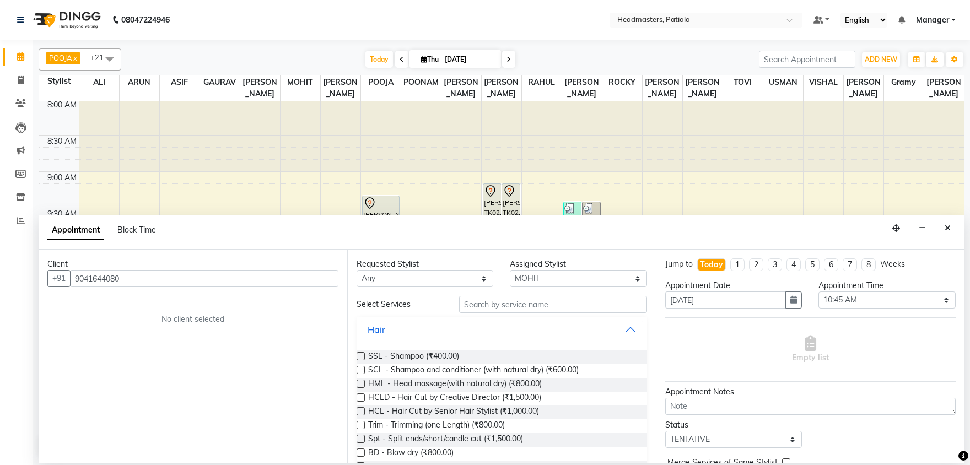
type input "9041644080"
click at [514, 305] on input "text" at bounding box center [553, 304] width 188 height 17
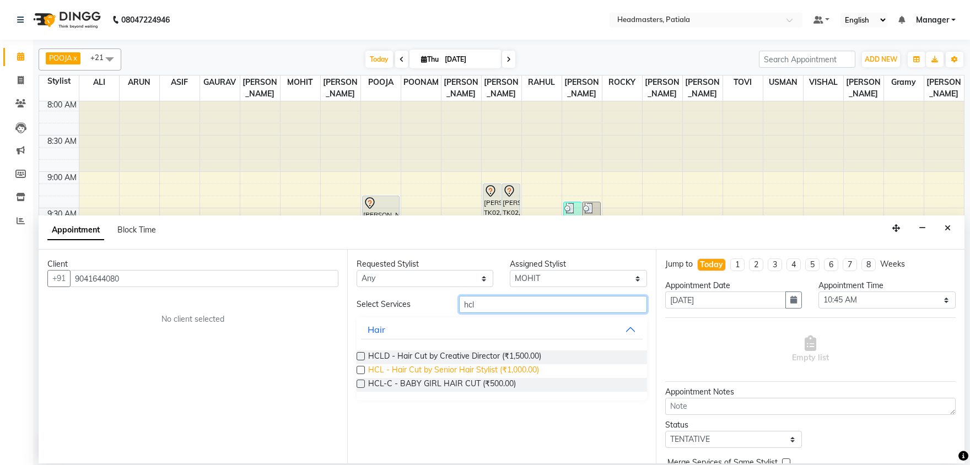
type input "hcl"
click at [465, 366] on span "HCL - Hair Cut by Senior Hair Stylist (₹1,000.00)" at bounding box center [453, 371] width 171 height 14
checkbox input "false"
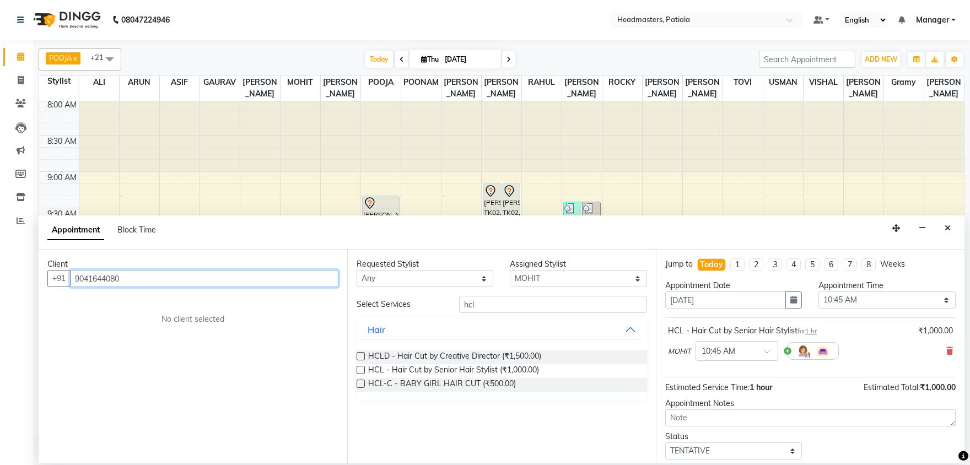
click at [144, 280] on input "9041644080" at bounding box center [204, 278] width 268 height 17
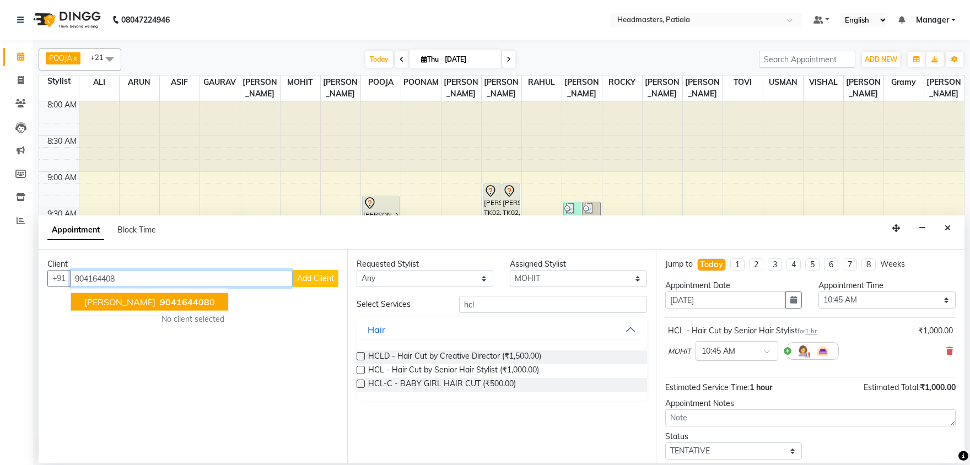
click at [153, 307] on button "ramneek 904164408 0" at bounding box center [149, 302] width 157 height 18
type input "9041644080"
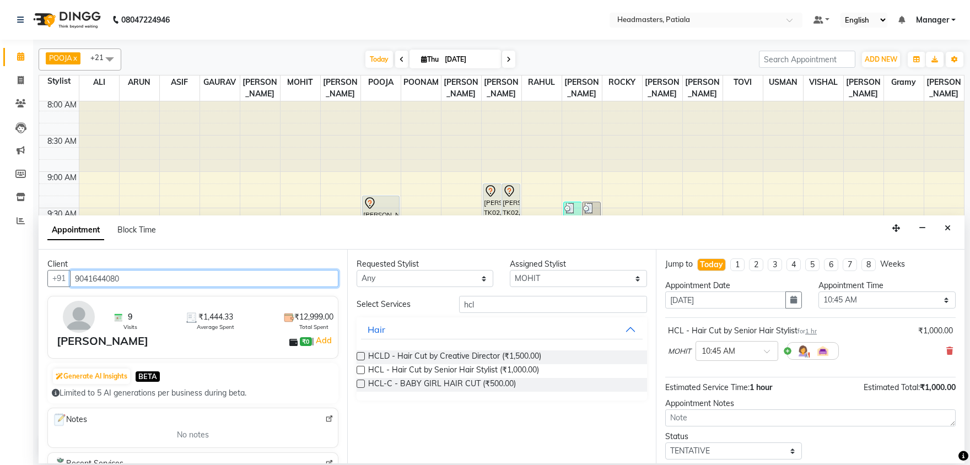
scroll to position [47, 0]
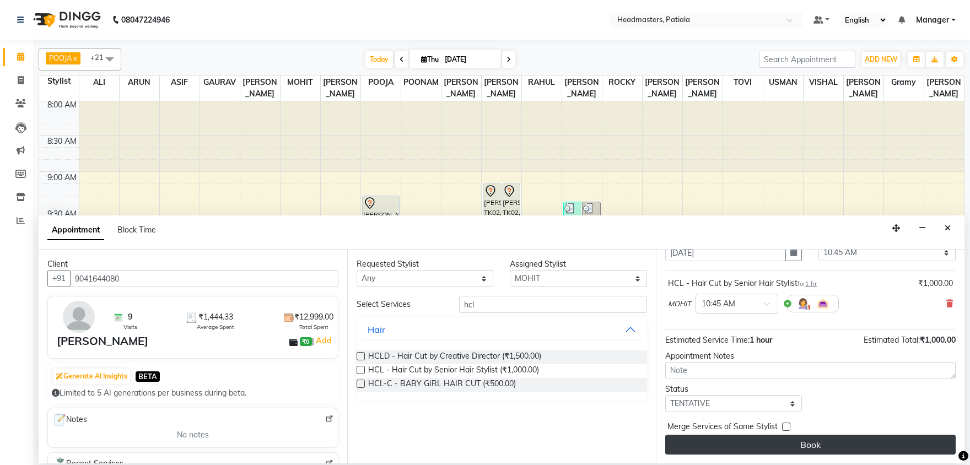
click at [817, 441] on button "Book" at bounding box center [810, 445] width 290 height 20
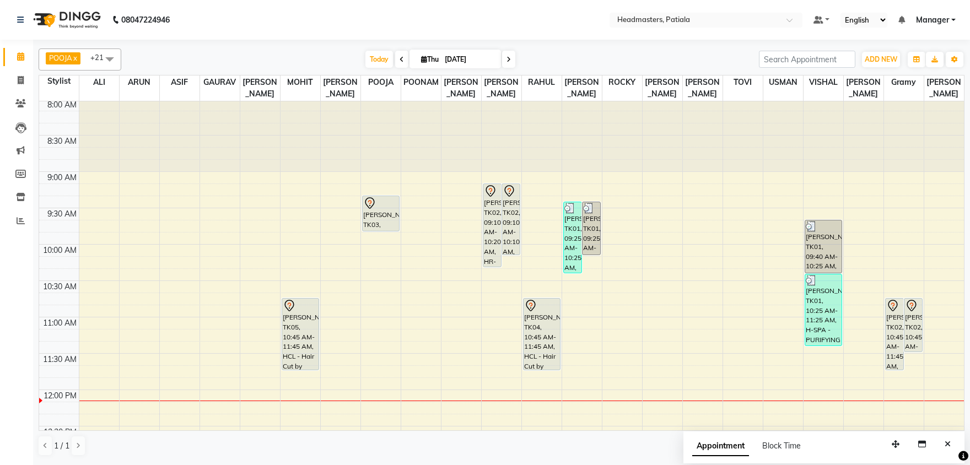
click at [400, 57] on icon at bounding box center [402, 59] width 4 height 7
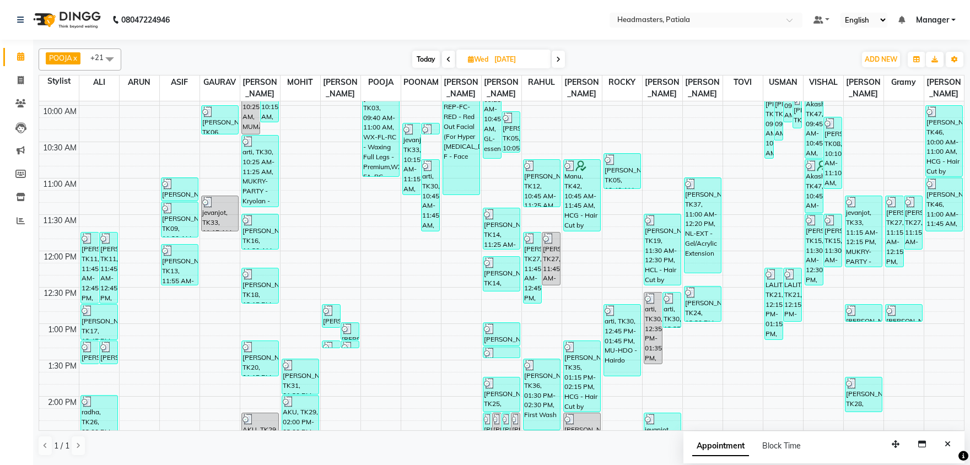
scroll to position [117, 0]
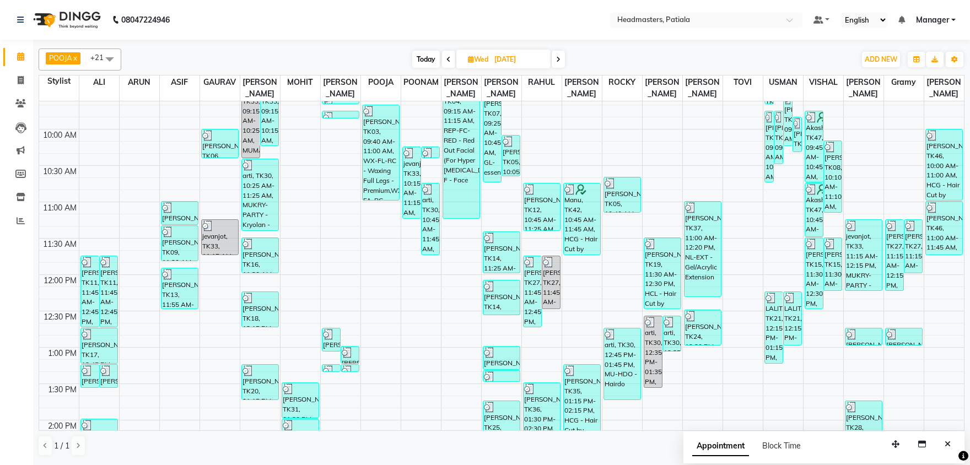
click at [558, 53] on span at bounding box center [558, 59] width 13 height 17
type input "[DATE]"
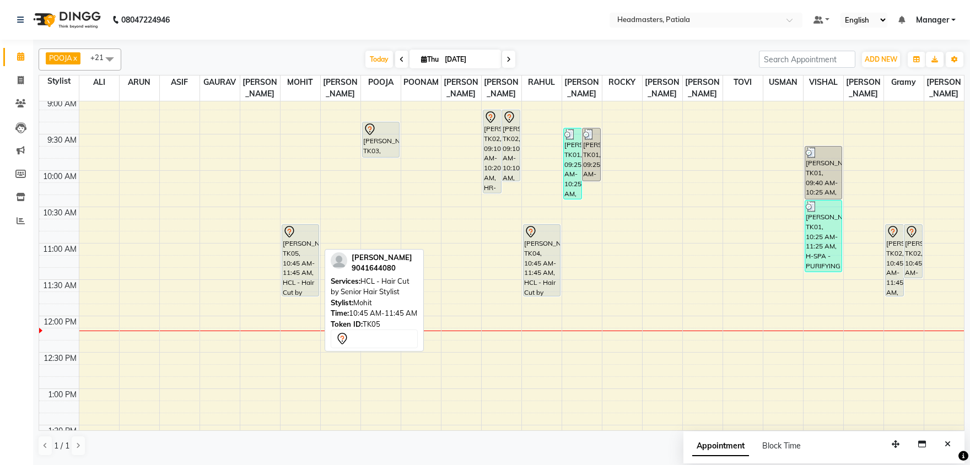
scroll to position [60, 0]
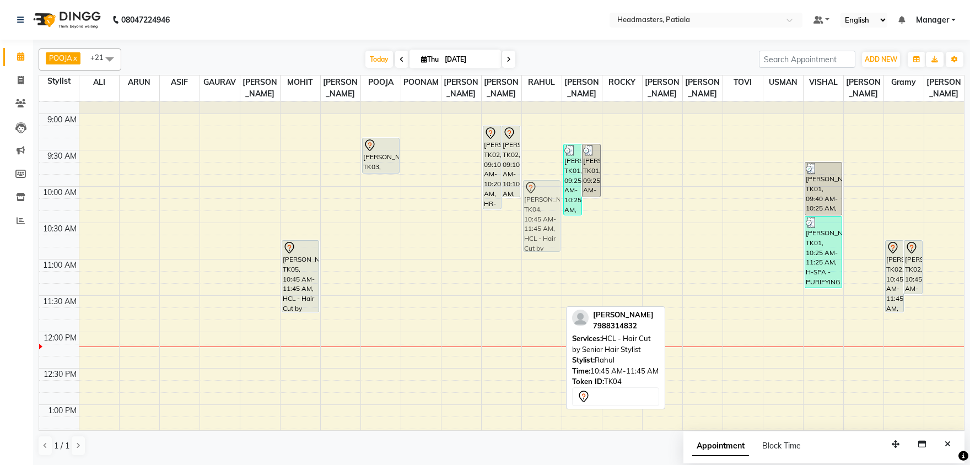
drag, startPoint x: 541, startPoint y: 260, endPoint x: 546, endPoint y: 194, distance: 65.8
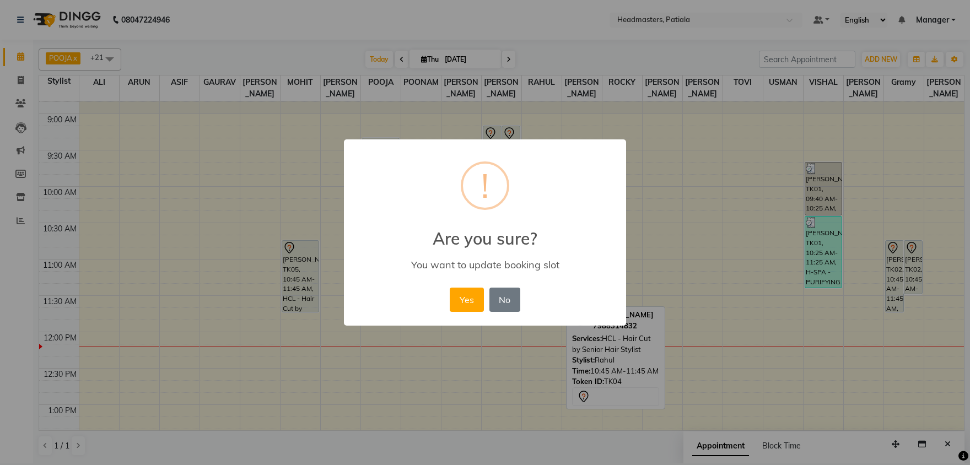
click at [450, 288] on button "Yes" at bounding box center [467, 300] width 34 height 24
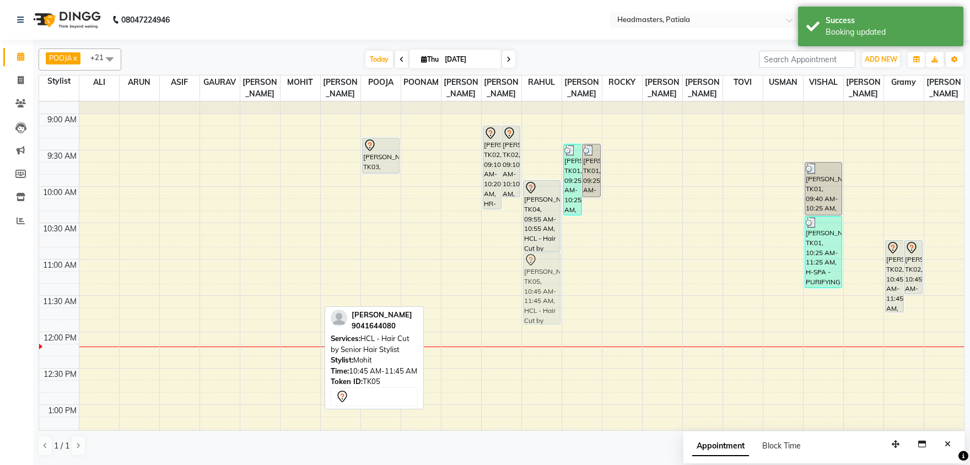
drag, startPoint x: 292, startPoint y: 256, endPoint x: 540, endPoint y: 271, distance: 248.4
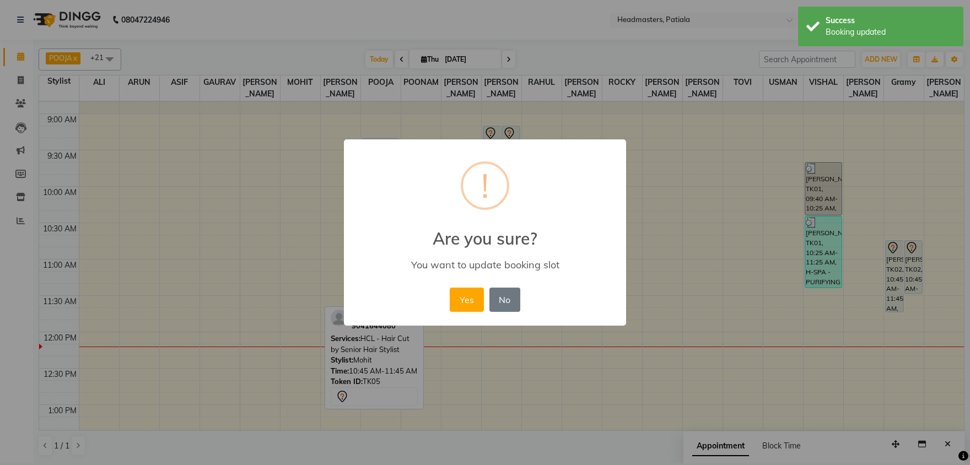
click at [450, 288] on button "Yes" at bounding box center [467, 300] width 34 height 24
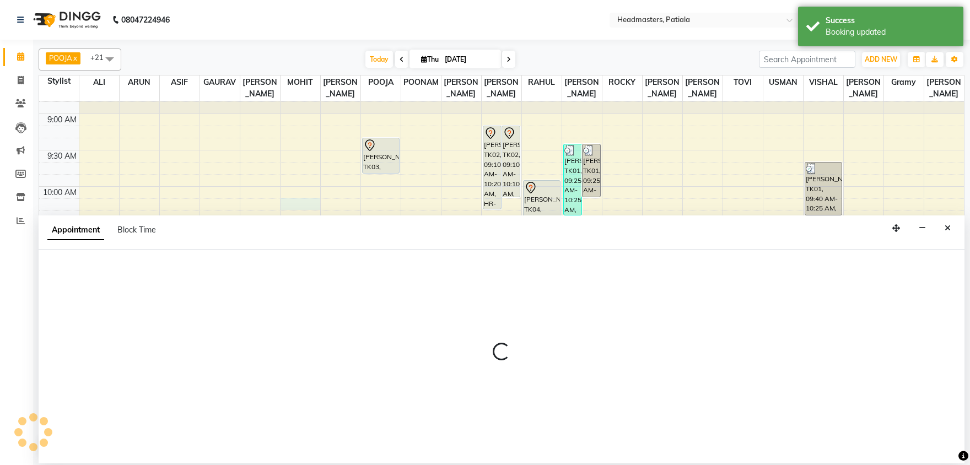
select select "51078"
select select "tentative"
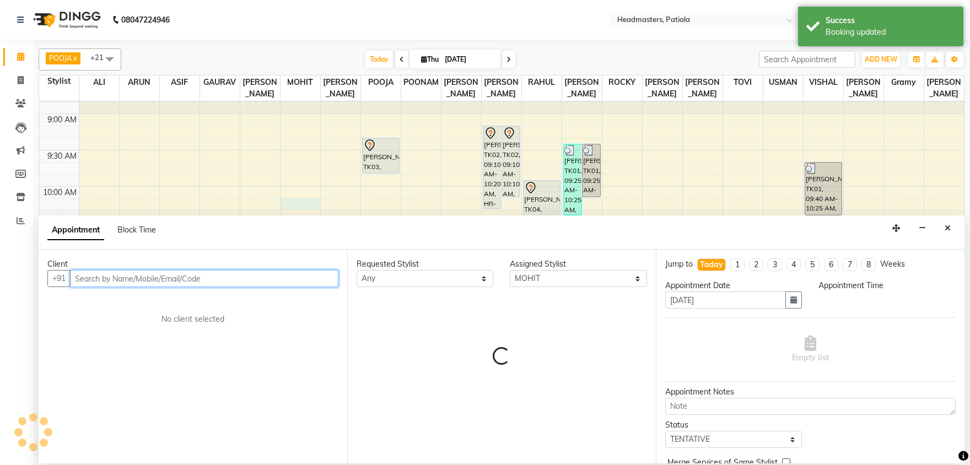
click at [106, 278] on input "text" at bounding box center [204, 278] width 268 height 17
select select "615"
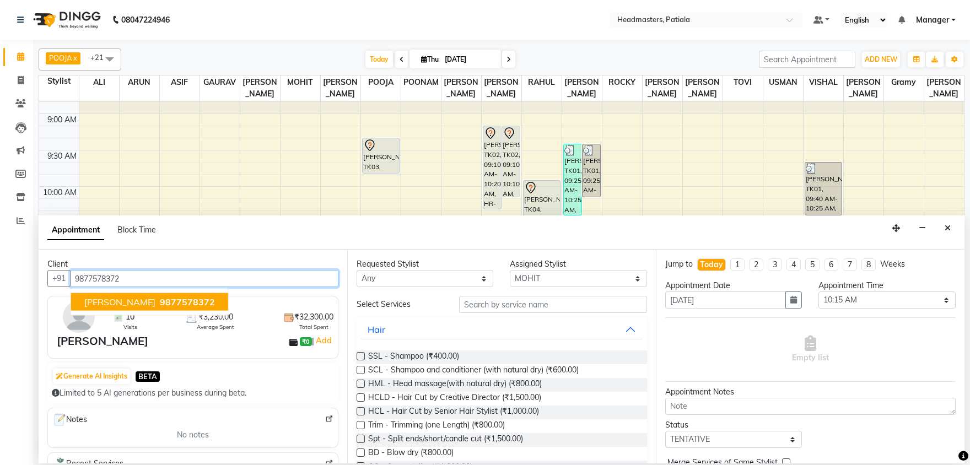
click at [160, 301] on span "9877578372" at bounding box center [187, 301] width 55 height 11
type input "9877578372"
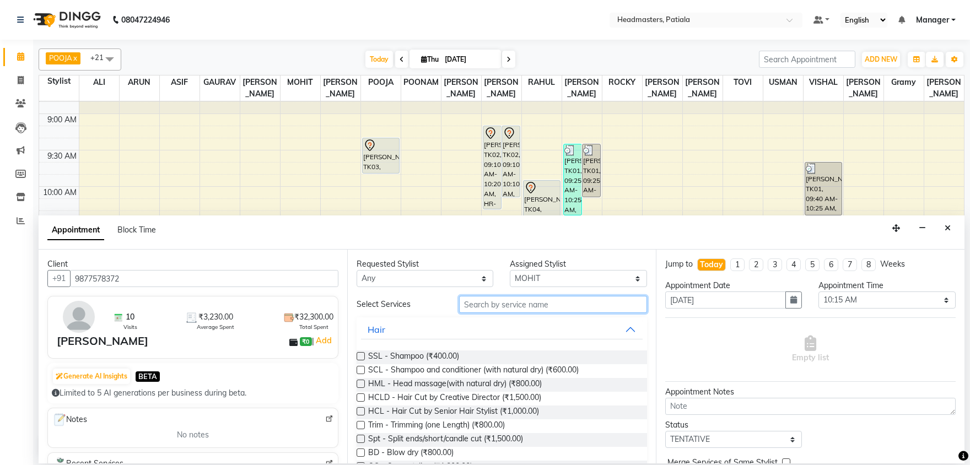
click at [488, 306] on input "text" at bounding box center [553, 304] width 188 height 17
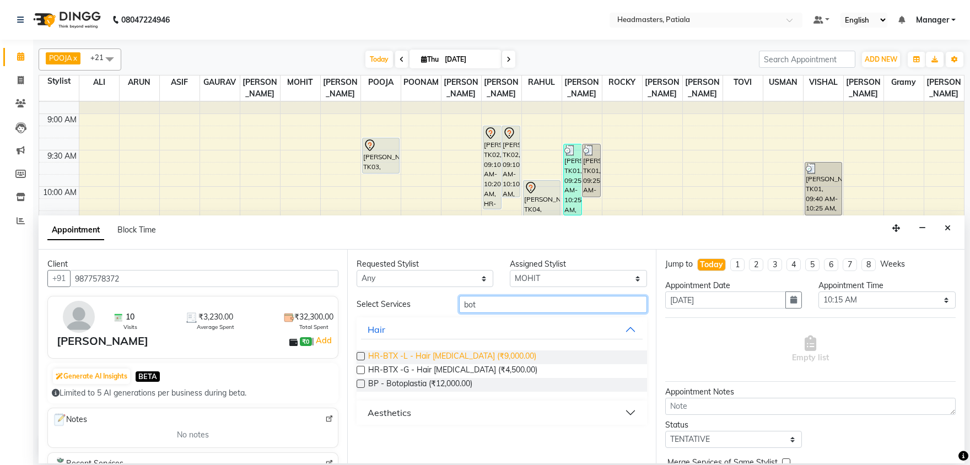
type input "bot"
click at [458, 359] on span "HR-BTX -L - Hair [MEDICAL_DATA] (₹9,000.00)" at bounding box center [452, 357] width 168 height 14
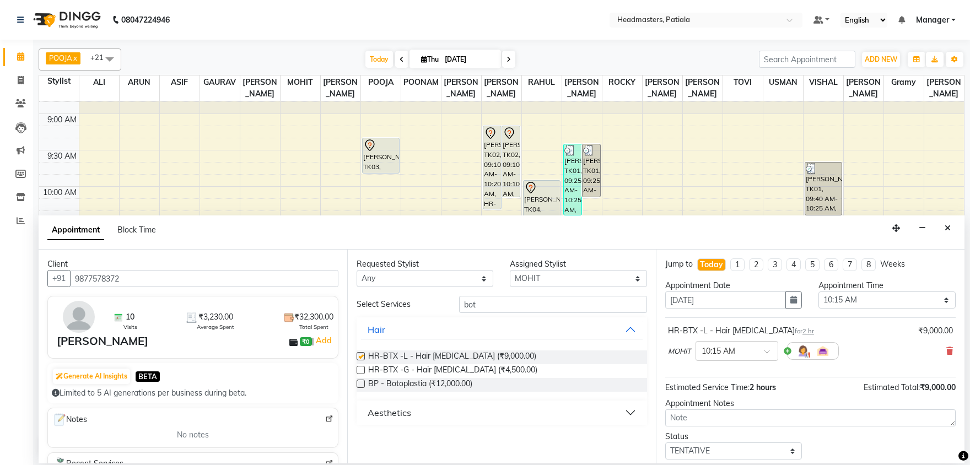
checkbox input "false"
click at [481, 305] on input "bot" at bounding box center [553, 304] width 188 height 17
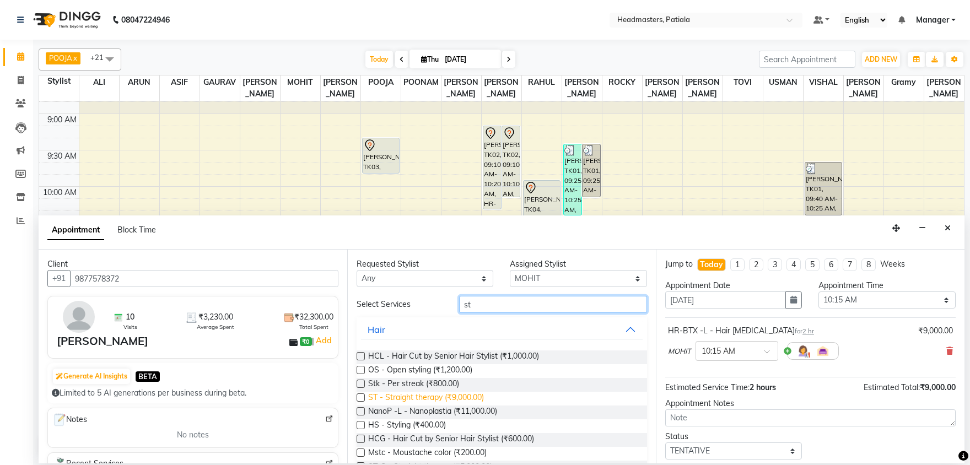
type input "st"
click at [425, 401] on span "ST - Straight therapy (₹9,000.00)" at bounding box center [426, 399] width 116 height 14
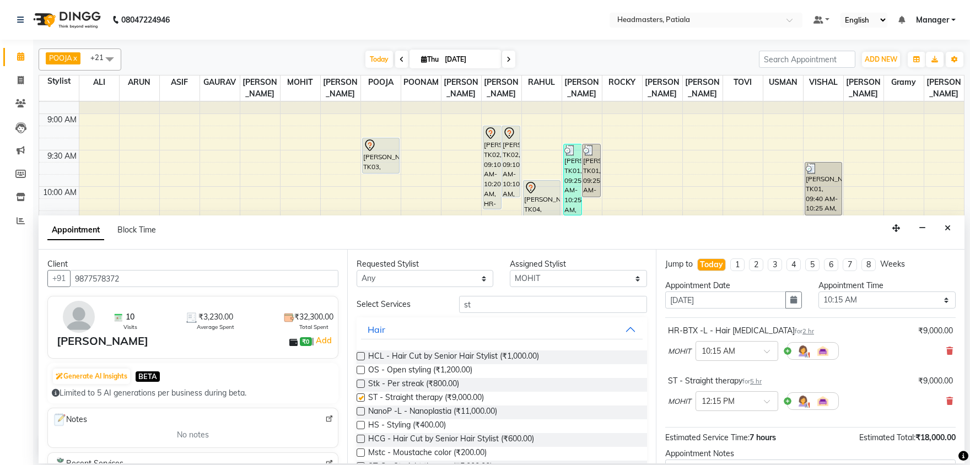
checkbox input "false"
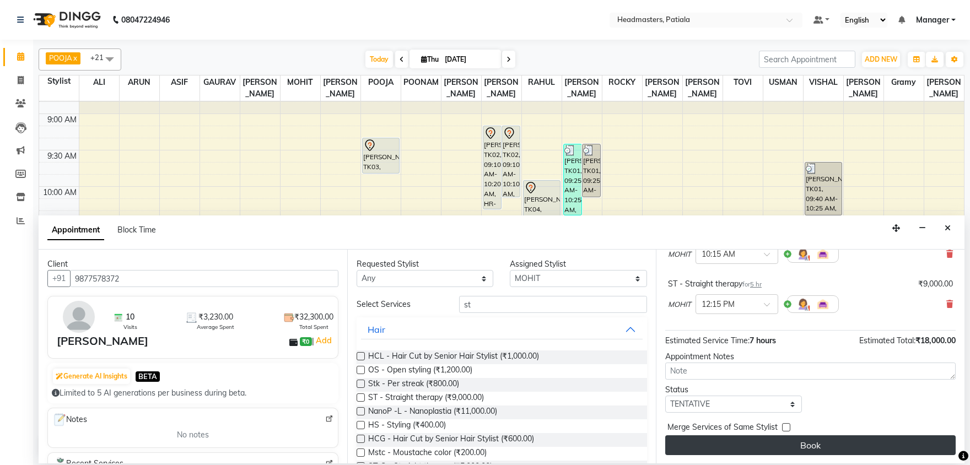
click at [821, 441] on button "Book" at bounding box center [810, 445] width 290 height 20
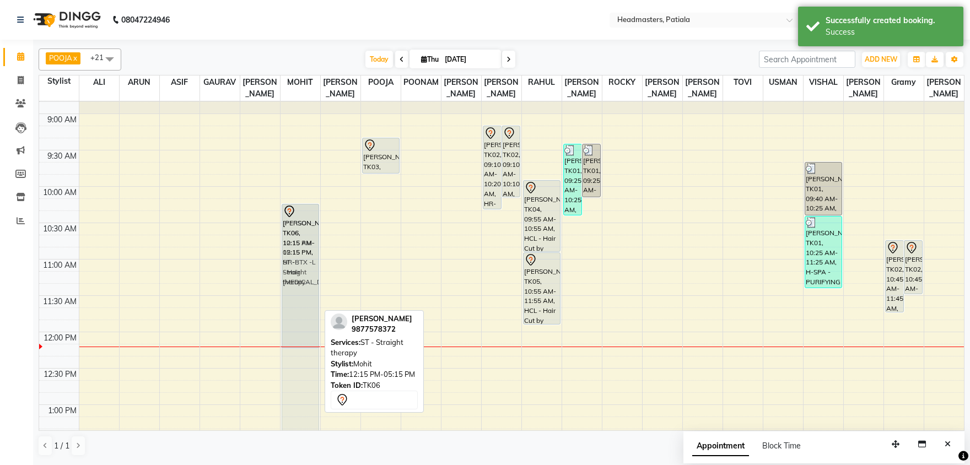
drag, startPoint x: 309, startPoint y: 373, endPoint x: 316, endPoint y: 229, distance: 144.0
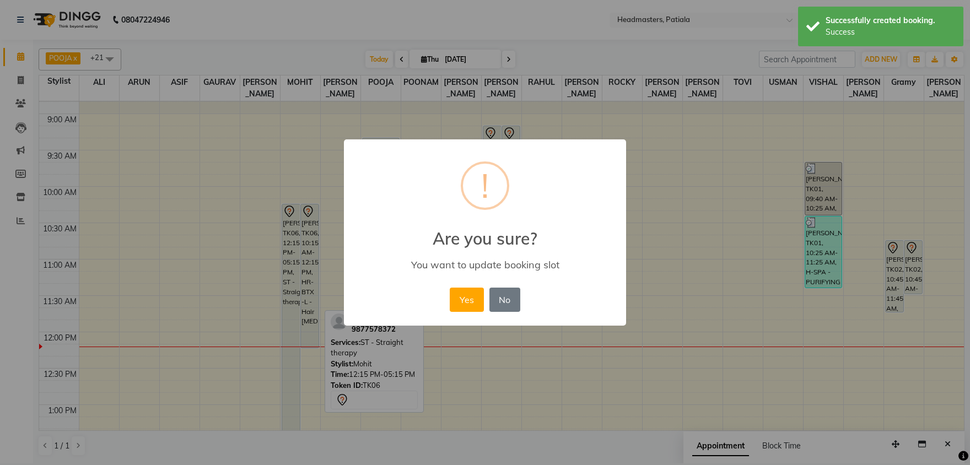
click at [450, 288] on button "Yes" at bounding box center [467, 300] width 34 height 24
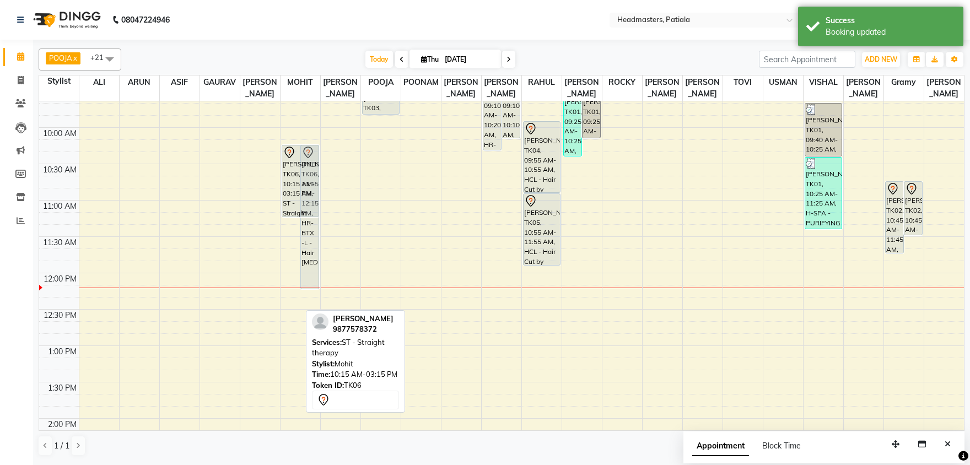
scroll to position [117, 0]
drag, startPoint x: 289, startPoint y: 392, endPoint x: 272, endPoint y: 223, distance: 170.5
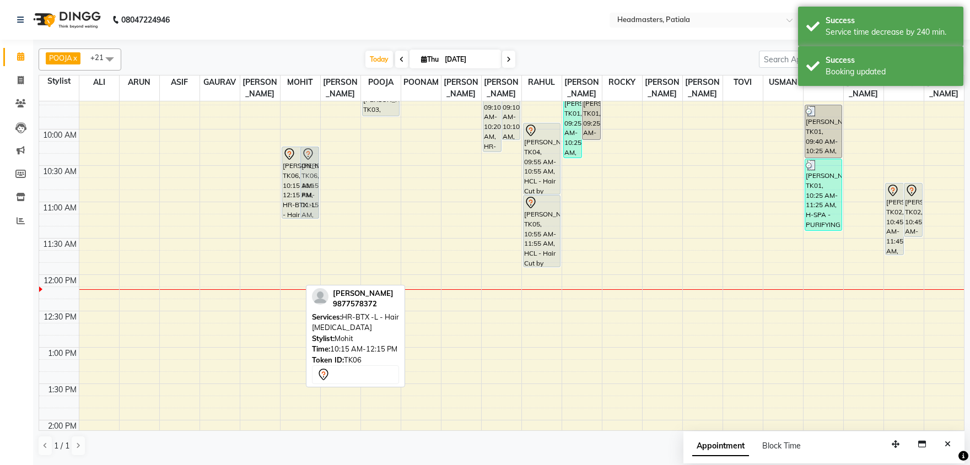
drag, startPoint x: 289, startPoint y: 289, endPoint x: 288, endPoint y: 223, distance: 66.7
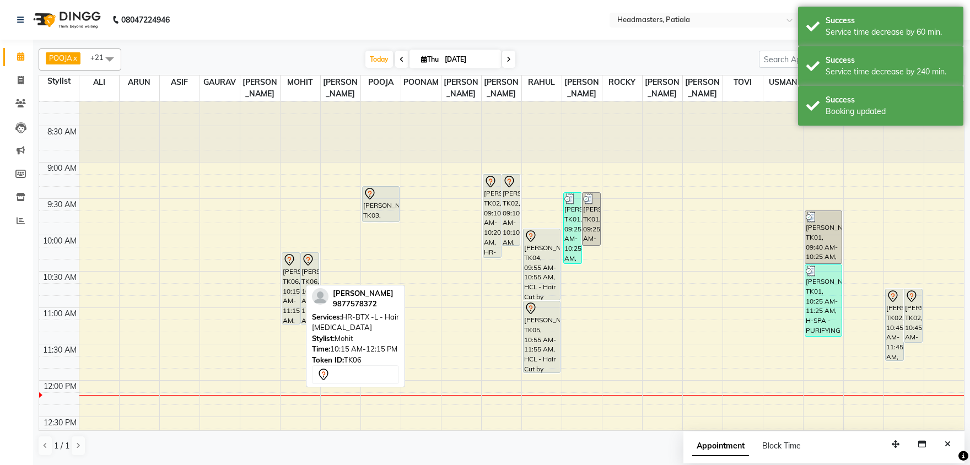
scroll to position [2, 0]
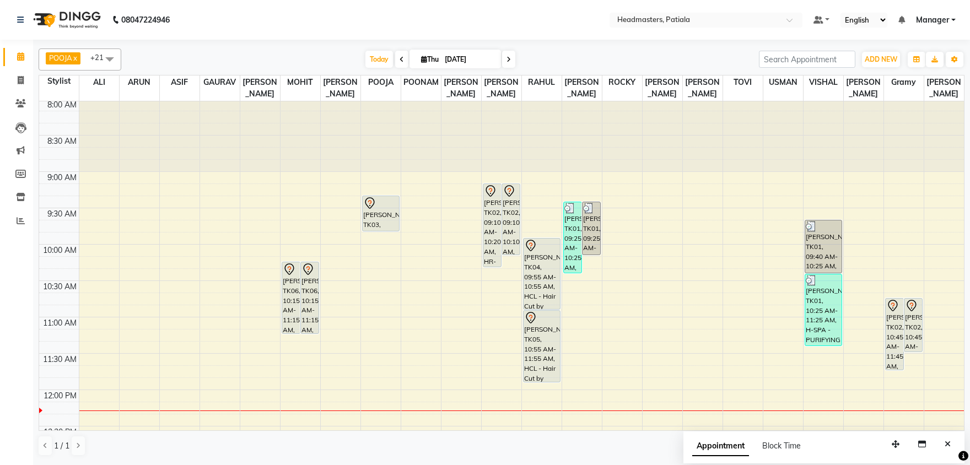
click at [406, 137] on div at bounding box center [421, 135] width 40 height 72
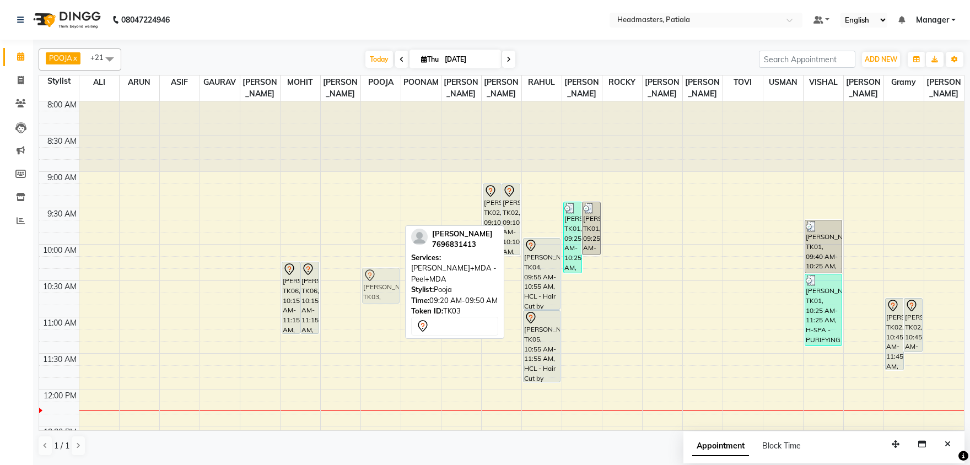
drag, startPoint x: 375, startPoint y: 209, endPoint x: 379, endPoint y: 279, distance: 69.5
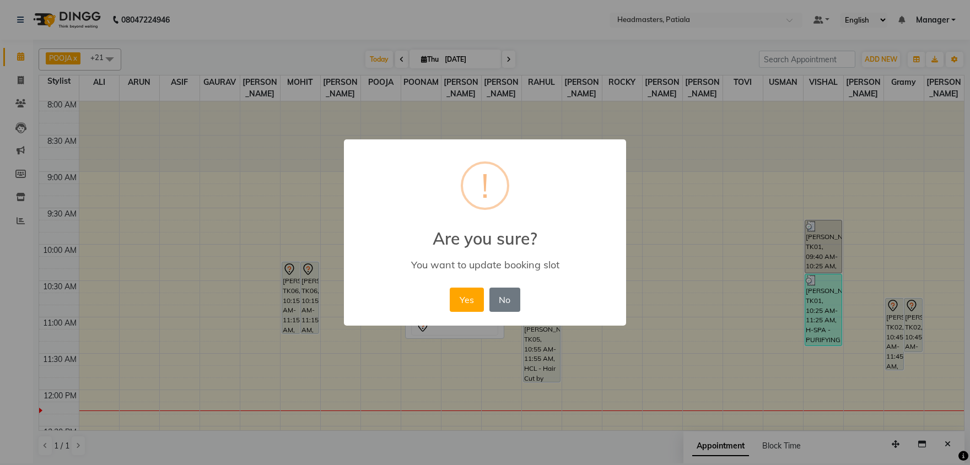
click at [450, 288] on button "Yes" at bounding box center [467, 300] width 34 height 24
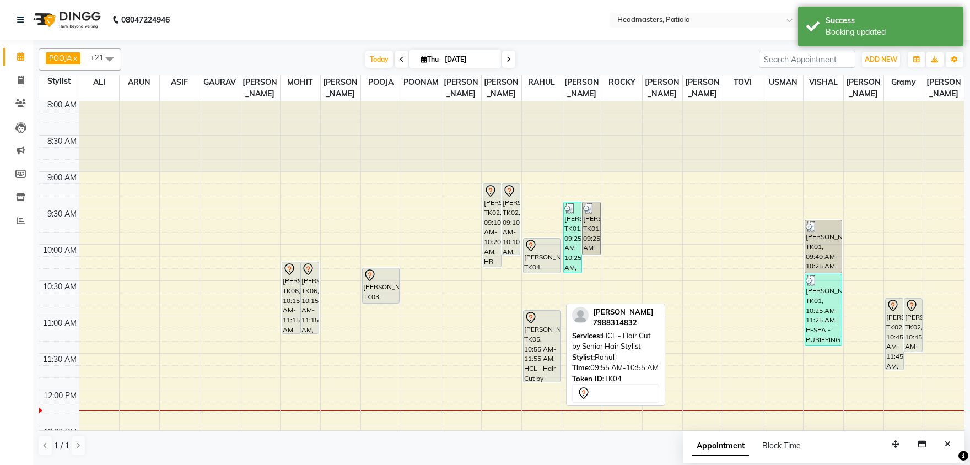
drag, startPoint x: 543, startPoint y: 308, endPoint x: 542, endPoint y: 268, distance: 39.7
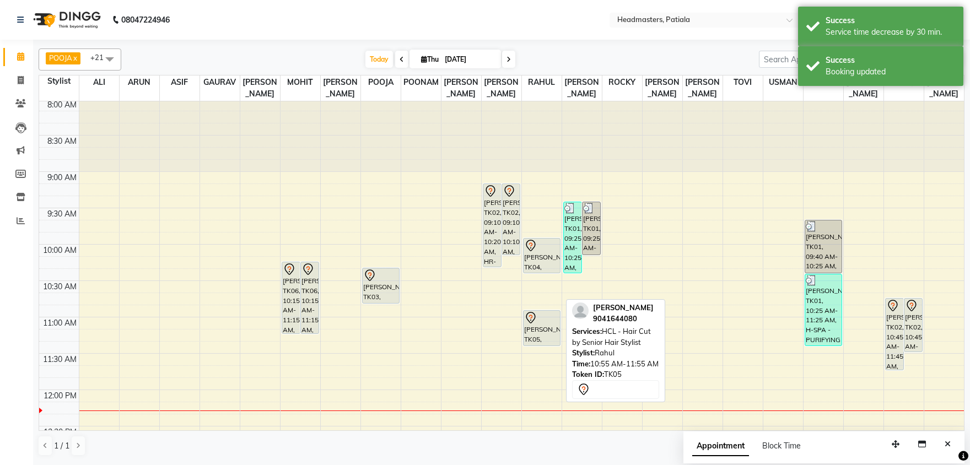
drag, startPoint x: 537, startPoint y: 380, endPoint x: 536, endPoint y: 347, distance: 33.6
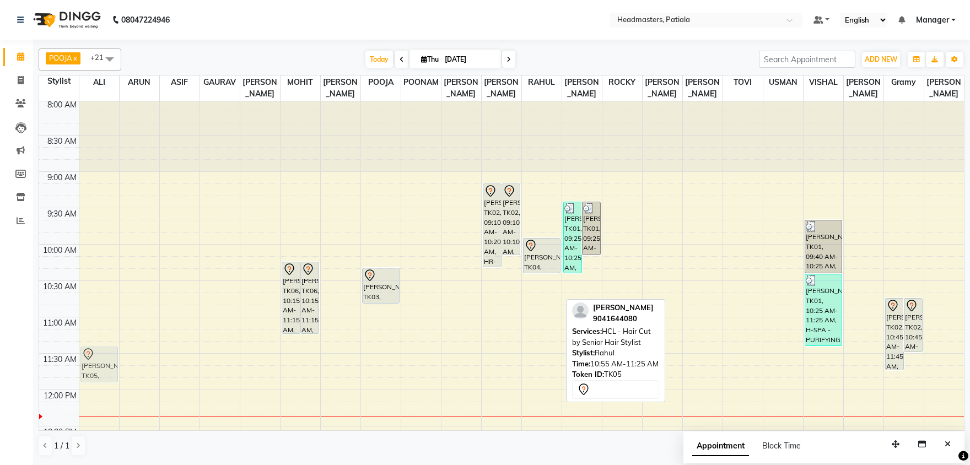
drag, startPoint x: 537, startPoint y: 324, endPoint x: 88, endPoint y: 355, distance: 450.7
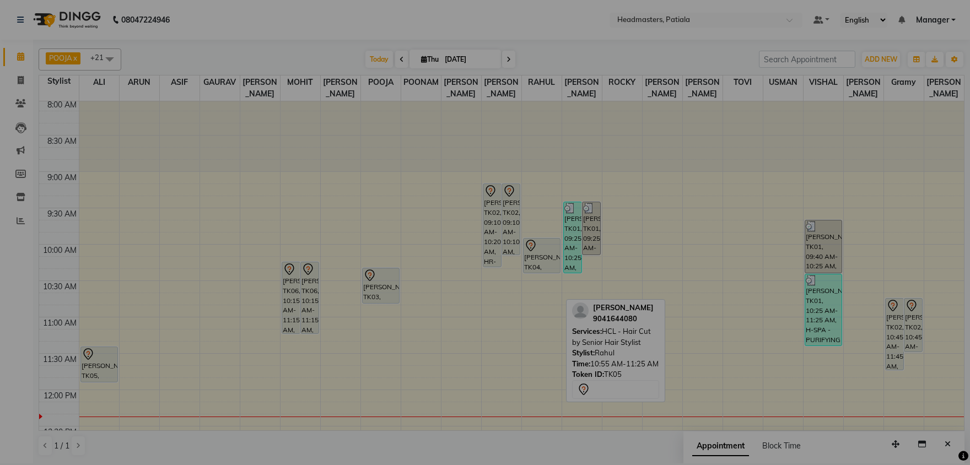
click at [450, 288] on button "Yes" at bounding box center [467, 300] width 34 height 24
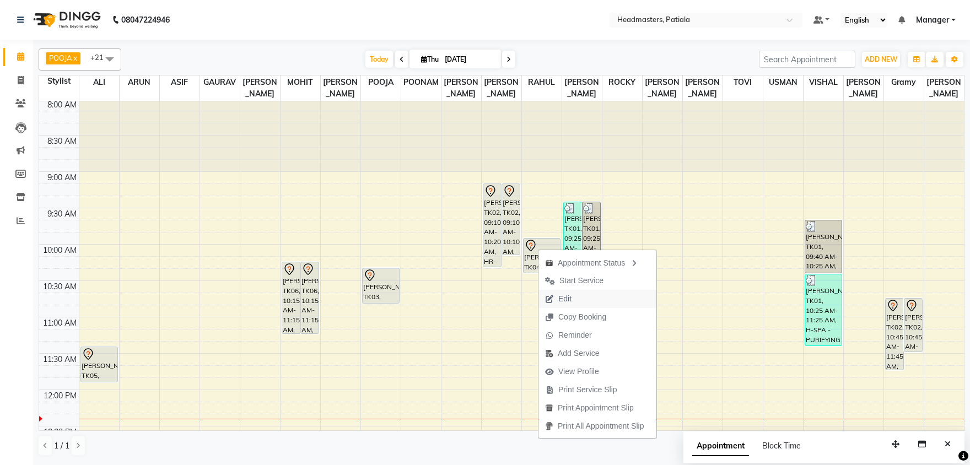
click at [559, 295] on span "Edit" at bounding box center [564, 299] width 13 height 12
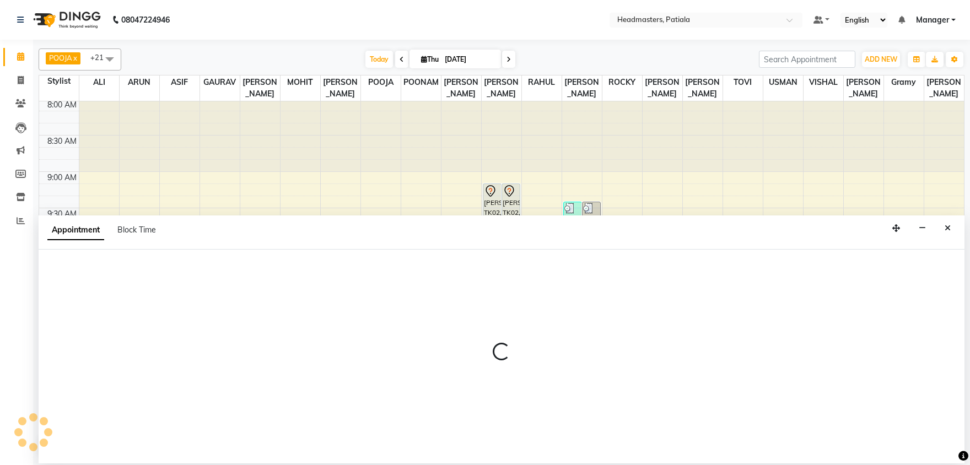
select select "tentative"
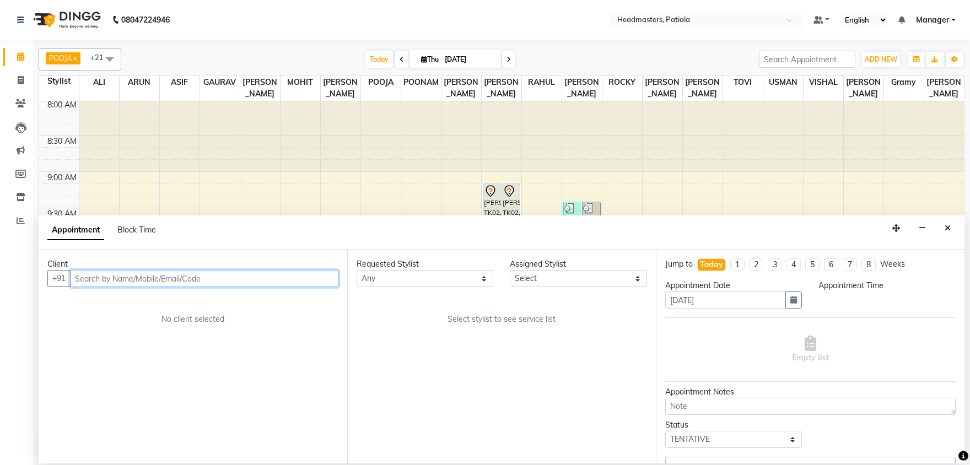
select select "51082"
select select "3290"
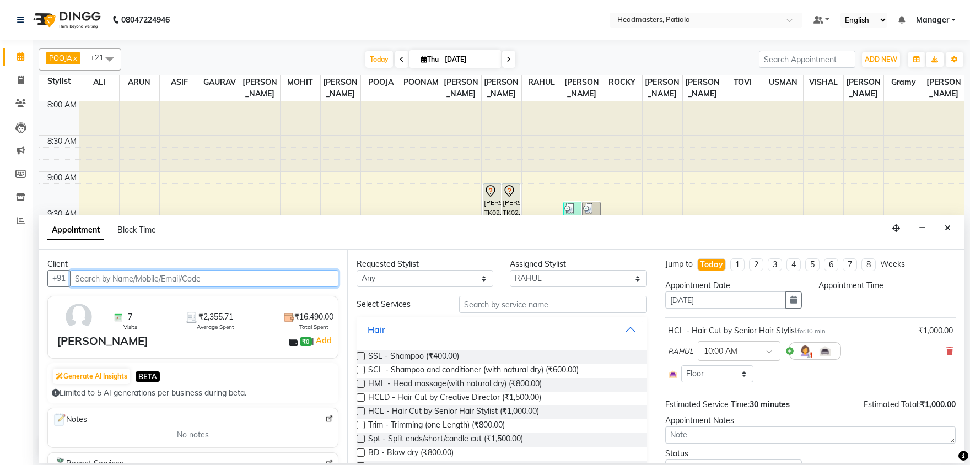
scroll to position [290, 0]
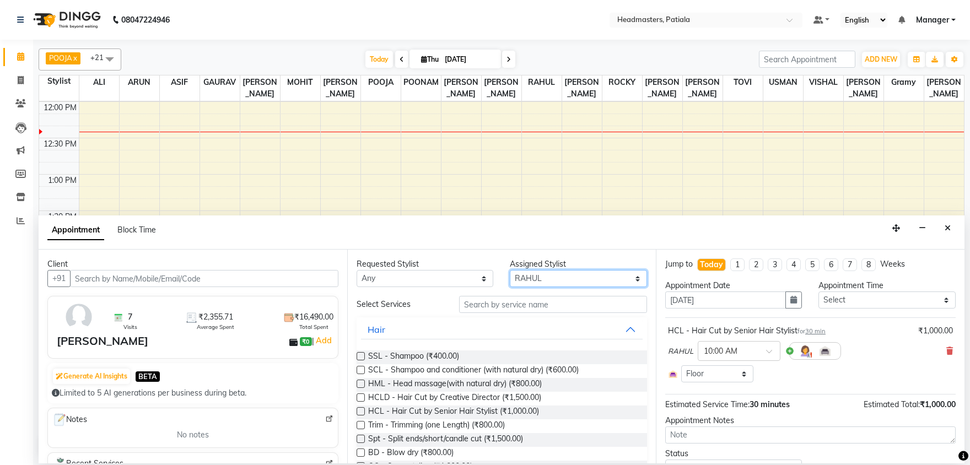
select select "51096"
click option "[PERSON_NAME]" at bounding box center [0, 0] width 0 height 0
click at [519, 283] on select "Select ABHISHEK AJAY KUMAR AKSHAY ALI ARSH ARUN ASIF AZEEZUR REHMAAN Chand Saho…" at bounding box center [578, 278] width 137 height 17
click at [483, 306] on input "text" at bounding box center [553, 304] width 188 height 17
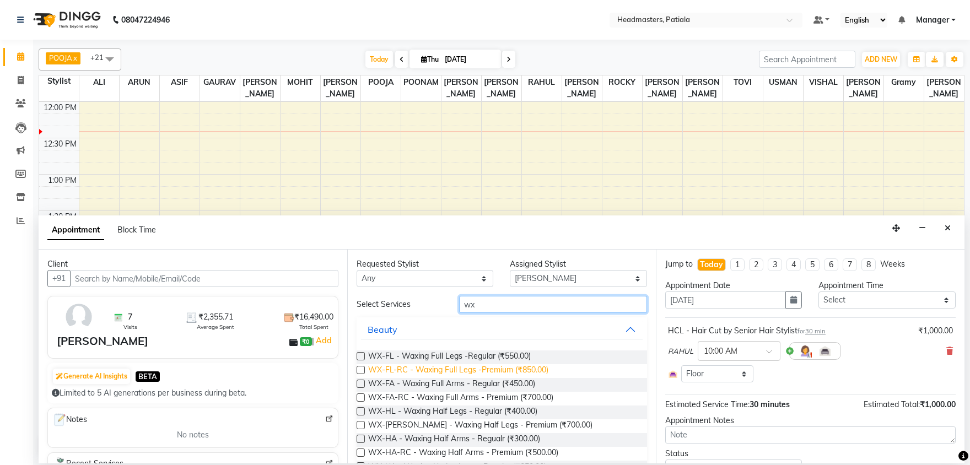
type input "wx"
click at [479, 368] on span "WX-FL-RC - Waxing Full Legs -Premium (₹850.00)" at bounding box center [458, 371] width 180 height 14
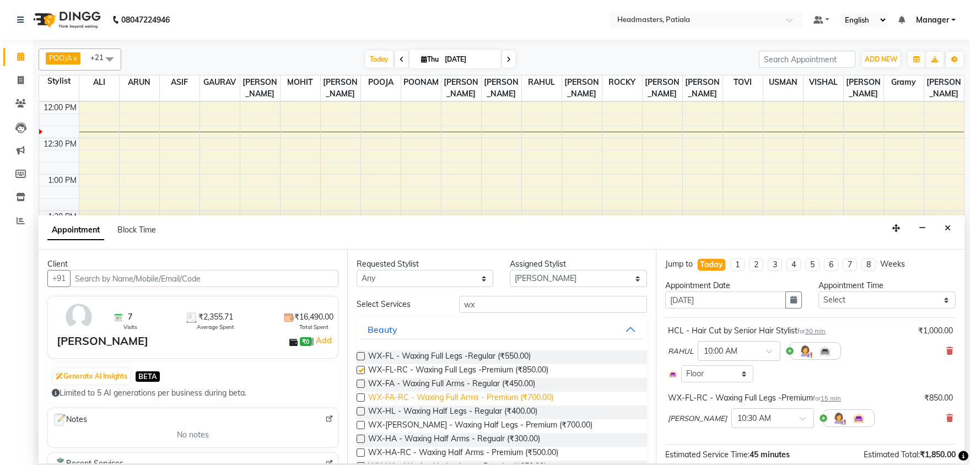
checkbox input "false"
click at [495, 401] on span "WX-FA-RC - Waxing Full Arms - Premium (₹700.00)" at bounding box center [460, 399] width 185 height 14
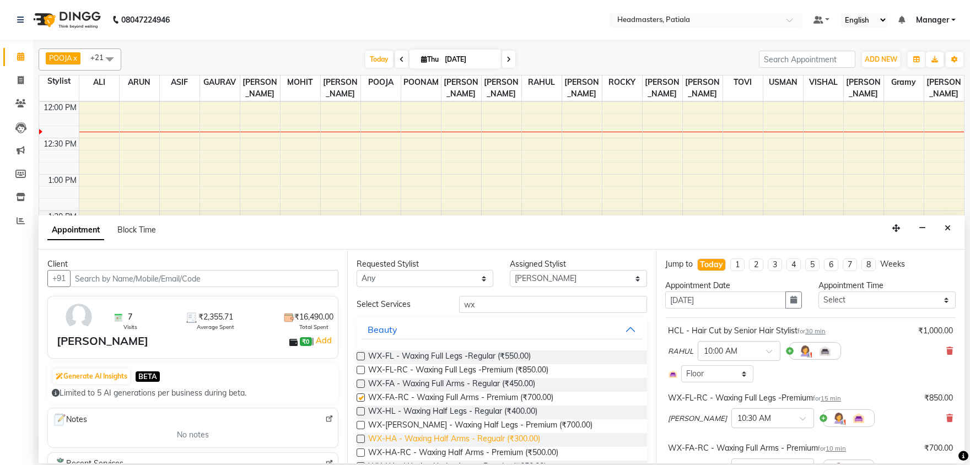
checkbox input "false"
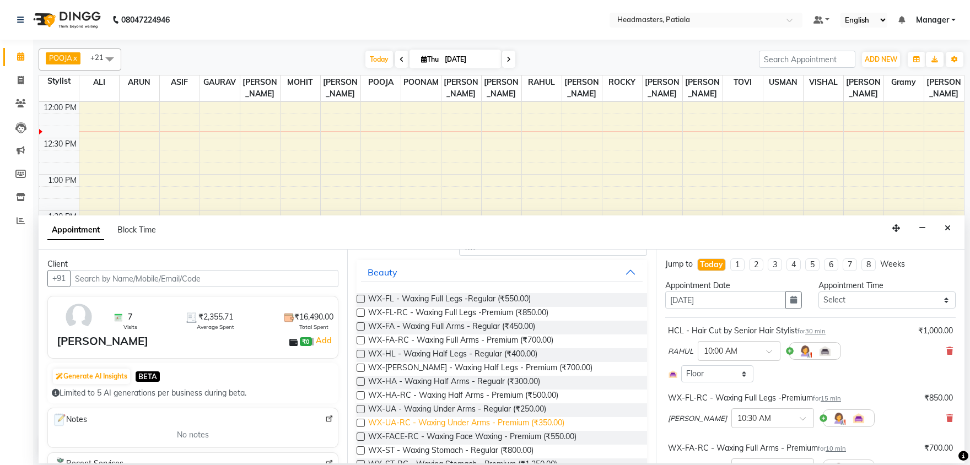
click at [523, 424] on span "WX-UA-RC - Waxing Under Arms - Premium (₹350.00)" at bounding box center [466, 424] width 196 height 14
checkbox input "false"
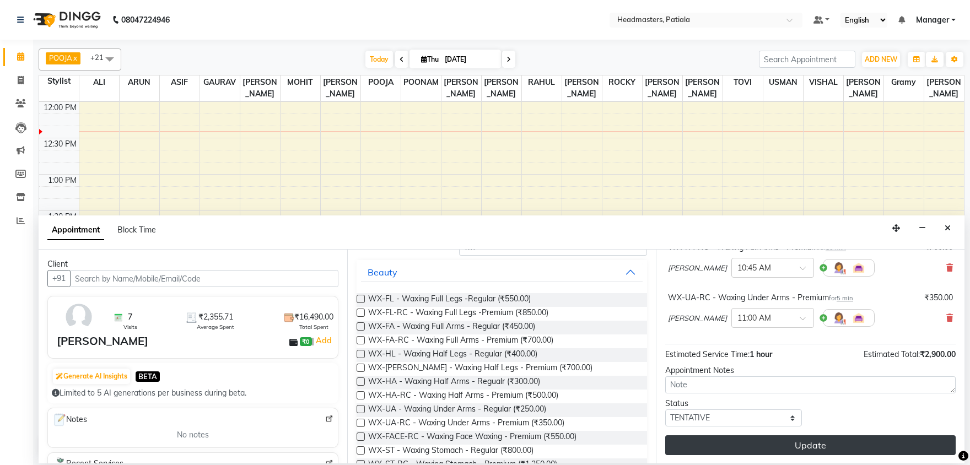
click at [809, 441] on button "Update" at bounding box center [810, 445] width 290 height 20
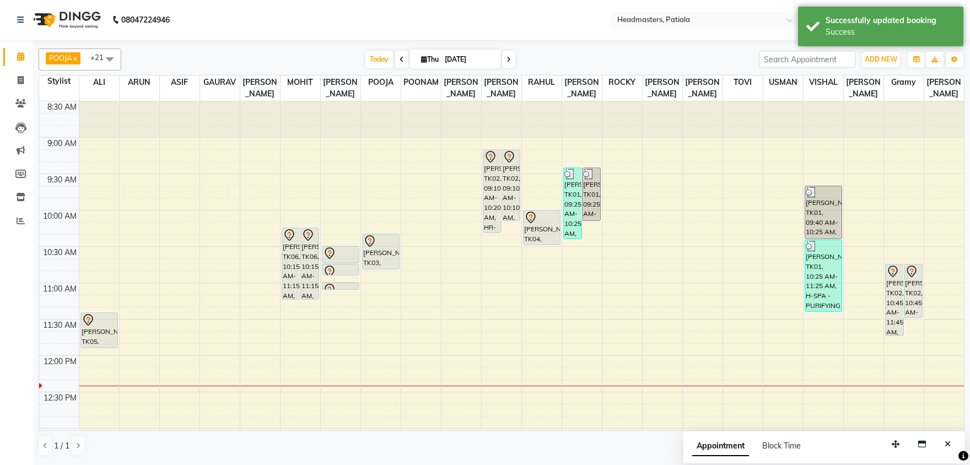
scroll to position [2, 0]
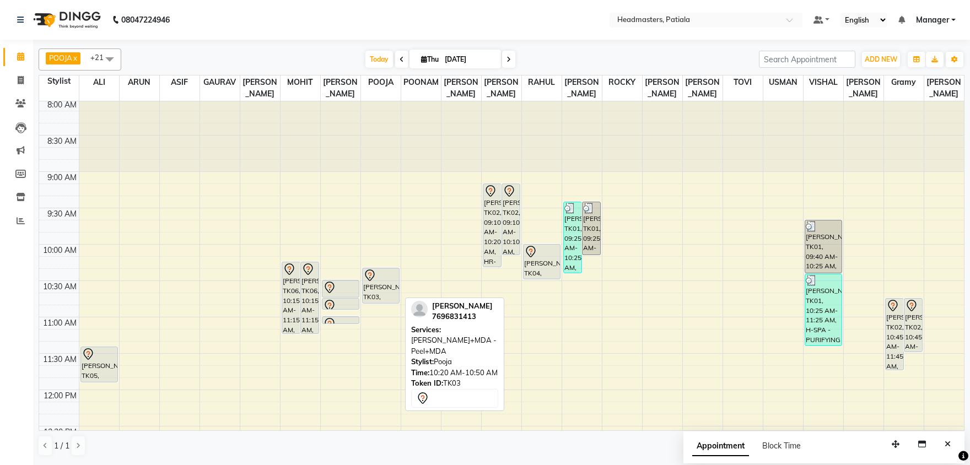
click at [392, 290] on div "[PERSON_NAME], TK03, 10:20 AM-10:50 AM, [PERSON_NAME]+MDA - Peel+MDA" at bounding box center [381, 285] width 36 height 35
click at [364, 285] on div "[PERSON_NAME], TK03, 10:20 AM-10:50 AM, [PERSON_NAME]+MDA - Peel+MDA" at bounding box center [381, 285] width 36 height 35
select select "7"
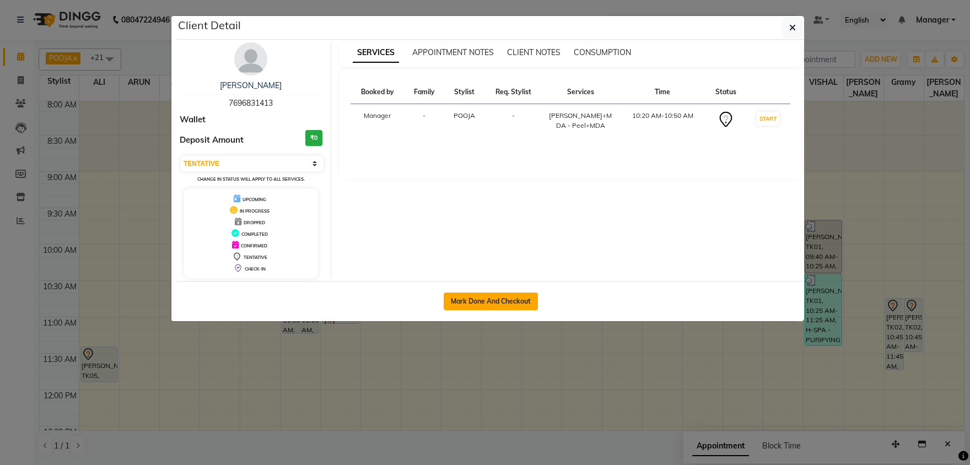
click at [464, 294] on button "Mark Done And Checkout" at bounding box center [491, 302] width 94 height 18
select select "service"
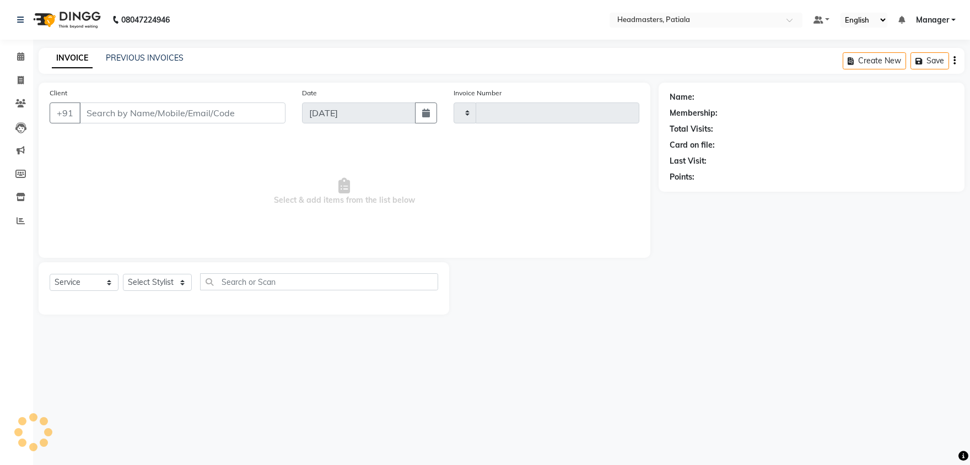
type input "6262"
select select "6602"
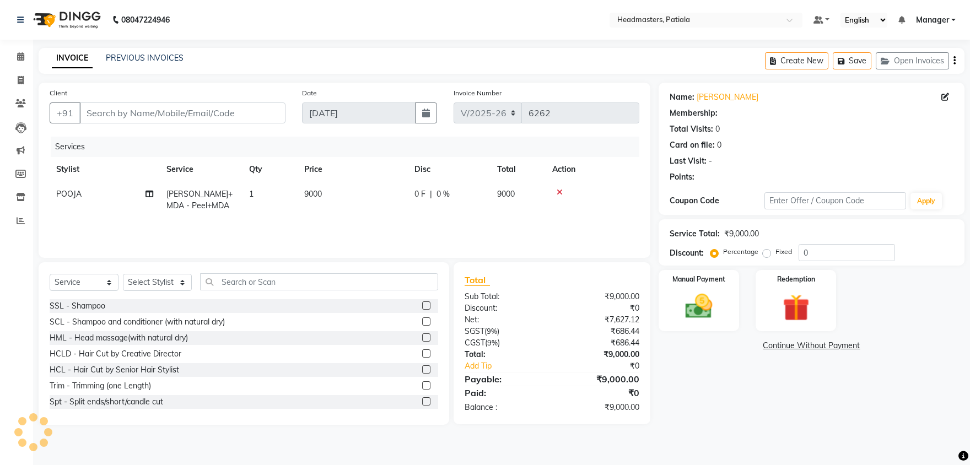
type input "7696831413"
select select "51100"
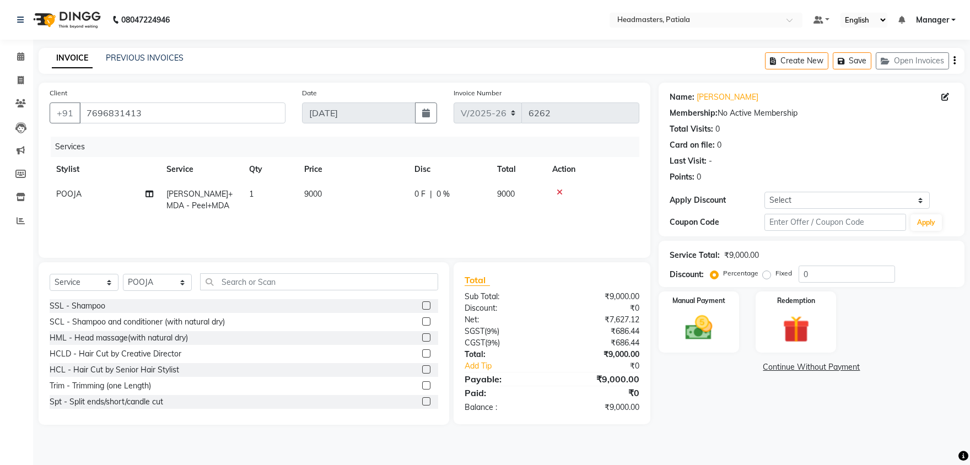
click at [419, 191] on span "0 F" at bounding box center [419, 194] width 11 height 12
select select "51100"
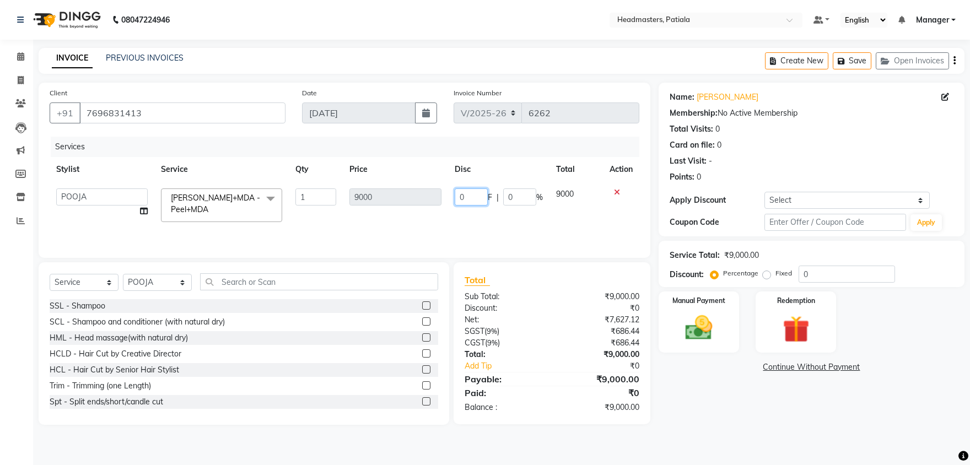
drag, startPoint x: 466, startPoint y: 192, endPoint x: 450, endPoint y: 171, distance: 26.0
click at [455, 188] on input "0" at bounding box center [471, 196] width 33 height 17
type input "6000"
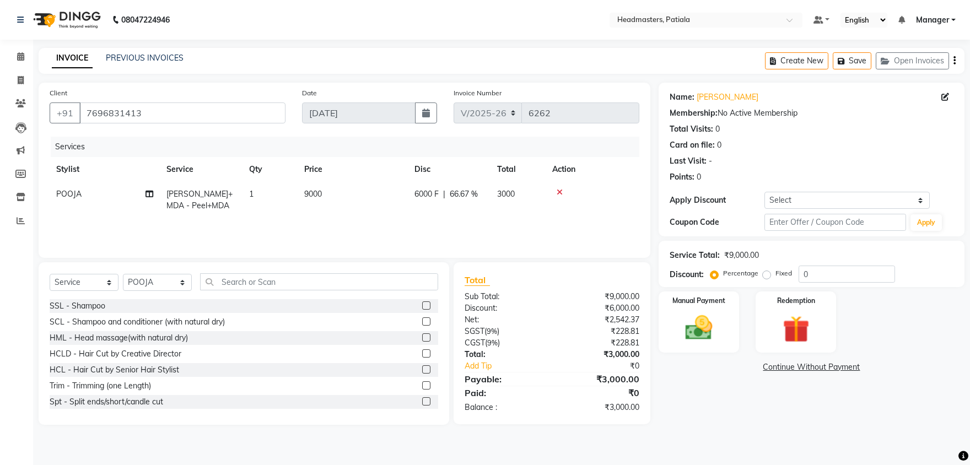
click at [664, 375] on div "Name: Rupinder Membership: No Active Membership Total Visits: 0 Card on file: 0…" at bounding box center [816, 254] width 314 height 342
click at [679, 330] on img at bounding box center [699, 328] width 46 height 33
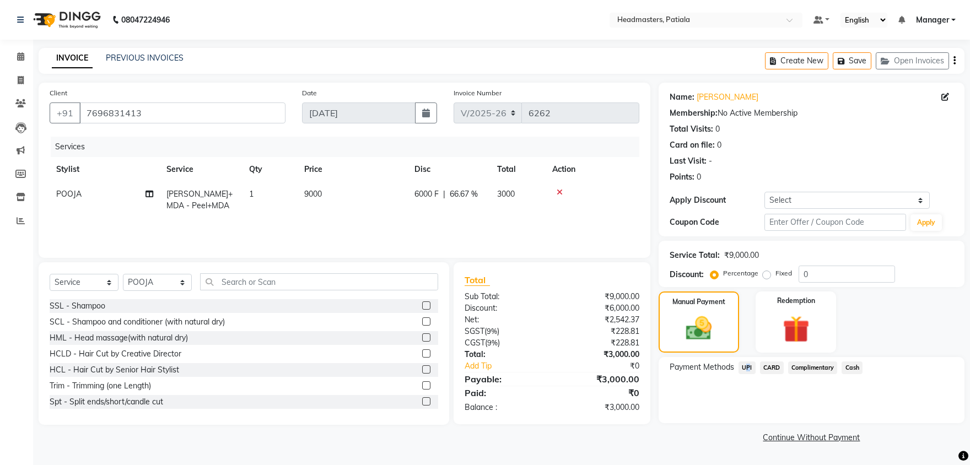
click at [744, 368] on span "UPI" at bounding box center [746, 367] width 17 height 13
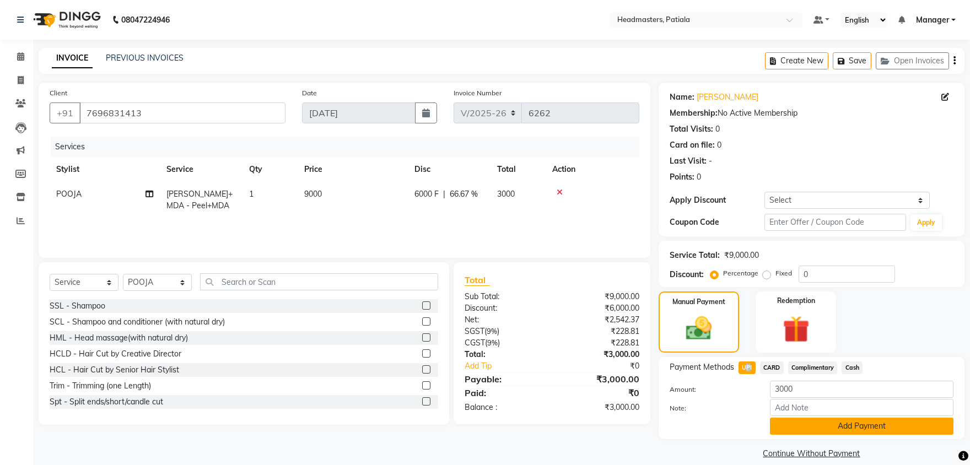
click at [789, 423] on button "Add Payment" at bounding box center [862, 426] width 184 height 17
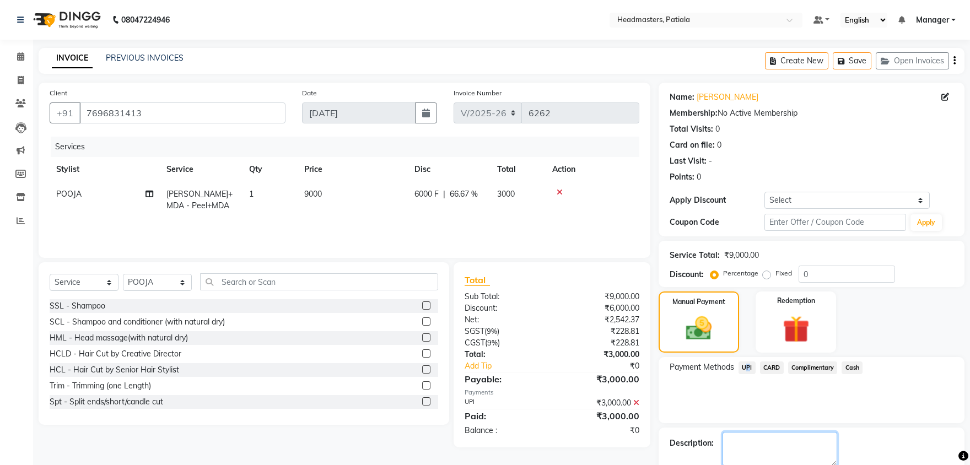
click at [785, 439] on textarea at bounding box center [779, 449] width 115 height 34
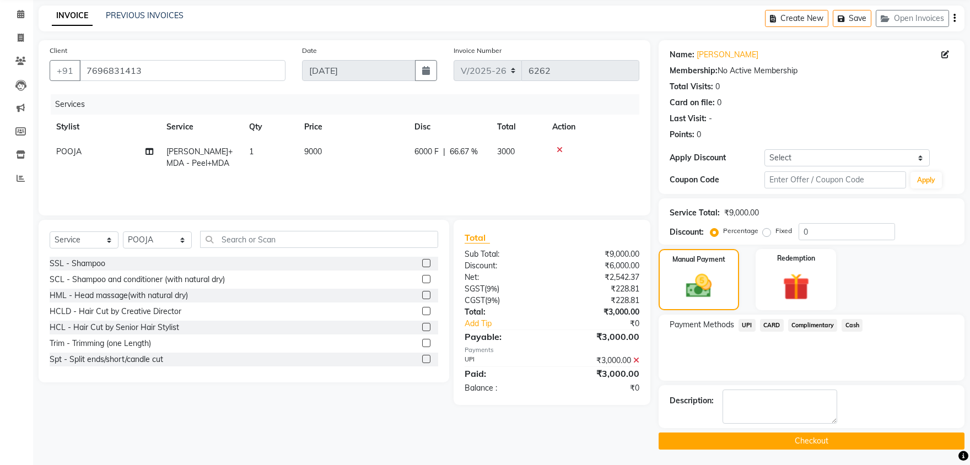
click at [788, 440] on button "Checkout" at bounding box center [812, 441] width 306 height 17
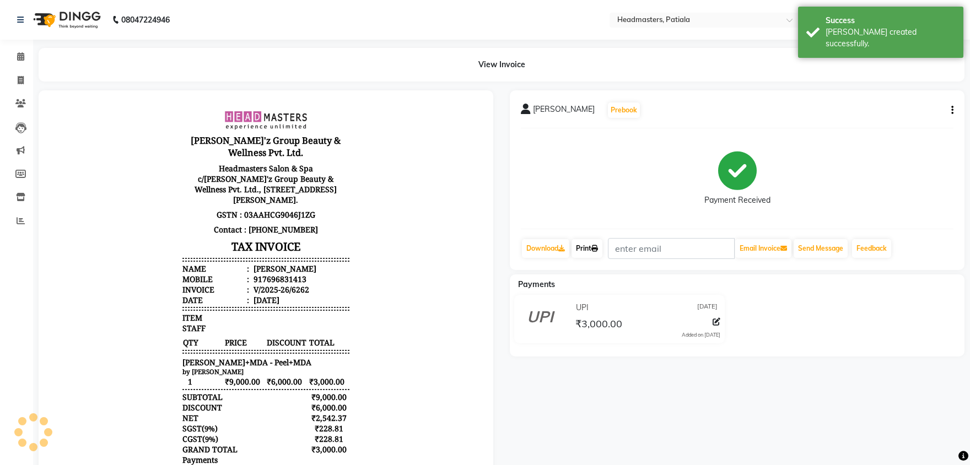
drag, startPoint x: 591, startPoint y: 250, endPoint x: 585, endPoint y: 245, distance: 7.8
click at [591, 250] on link "Print" at bounding box center [586, 248] width 31 height 19
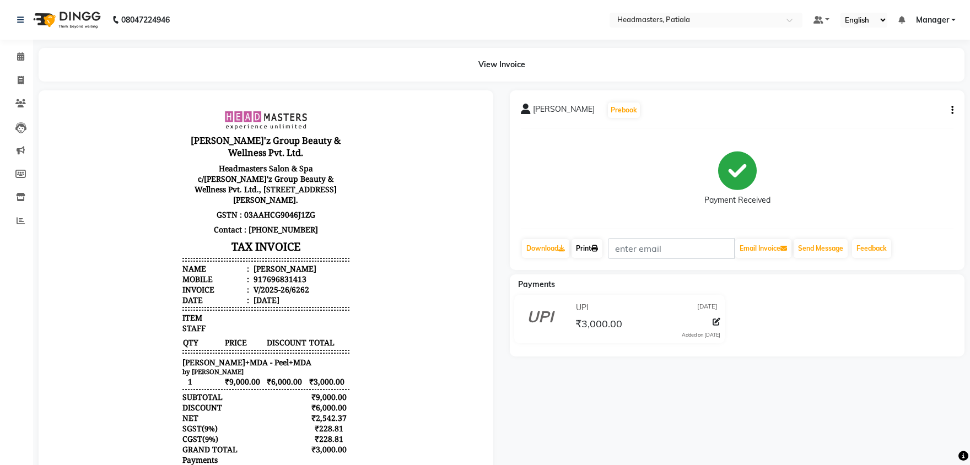
click at [593, 243] on link "Print" at bounding box center [586, 248] width 31 height 19
click at [18, 58] on icon at bounding box center [20, 56] width 7 height 8
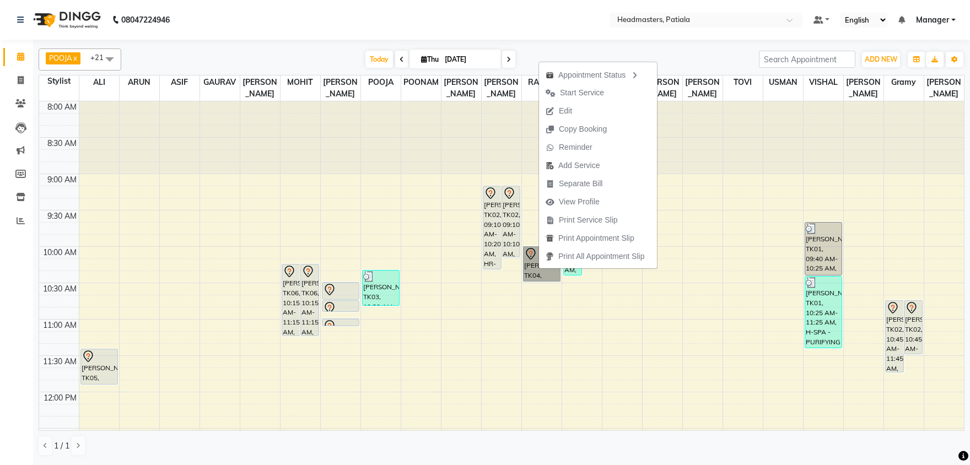
scroll to position [57, 0]
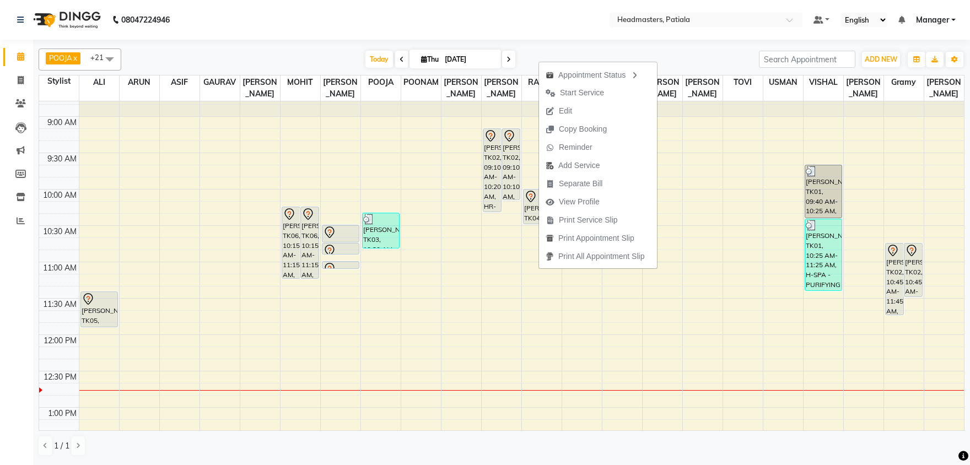
click at [299, 71] on div "POOJA x VISHAL x RAHUL x JYOTI SHARMA x ROBIN x SUKHJINDER x NEELAM SHARMA x SI…" at bounding box center [502, 252] width 926 height 417
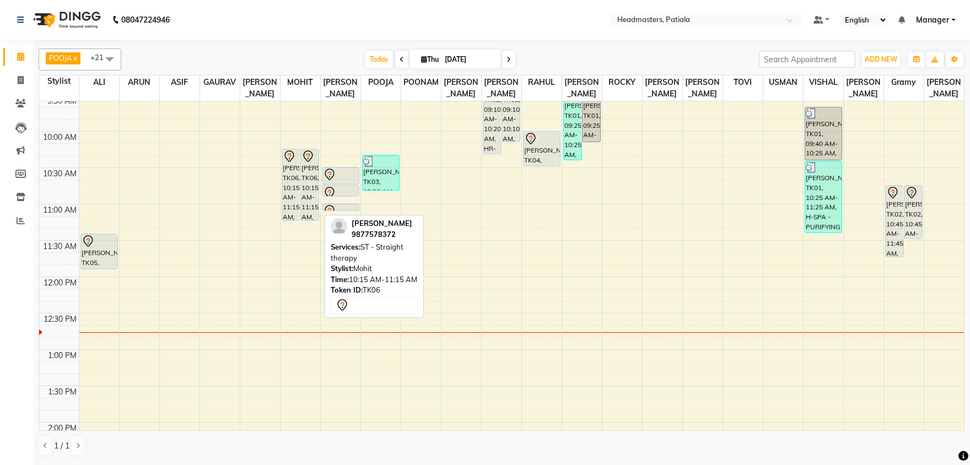
scroll to position [172, 0]
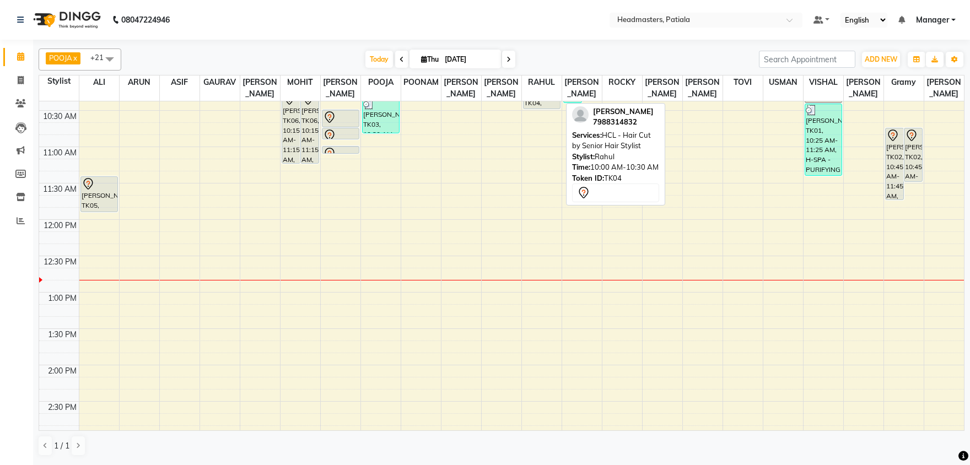
click at [549, 163] on div "8:00 AM 8:30 AM 9:00 AM 9:30 AM 10:00 AM 10:30 AM 11:00 AM 11:30 AM 12:00 PM 12…" at bounding box center [501, 438] width 925 height 1018
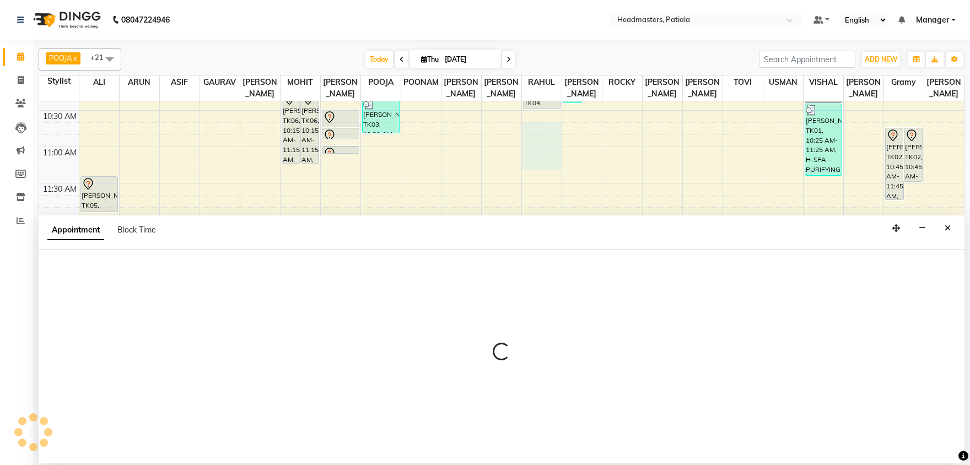
select select "51082"
select select "tentative"
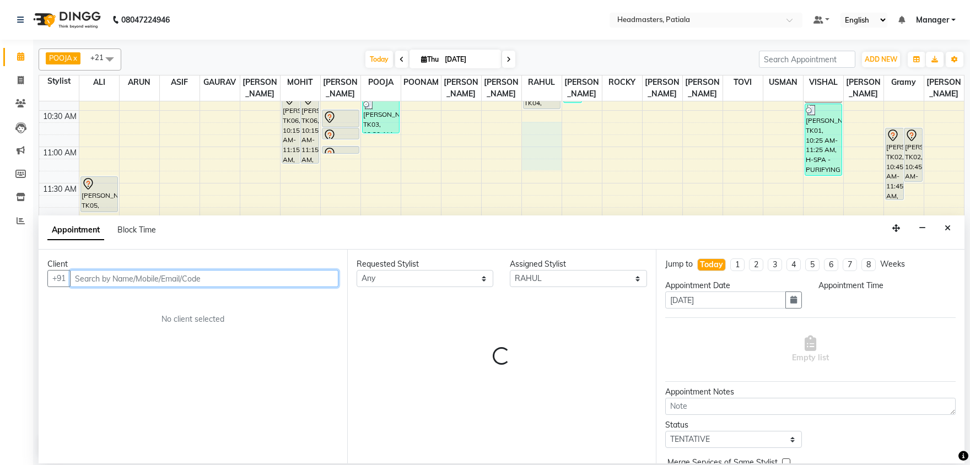
select select "645"
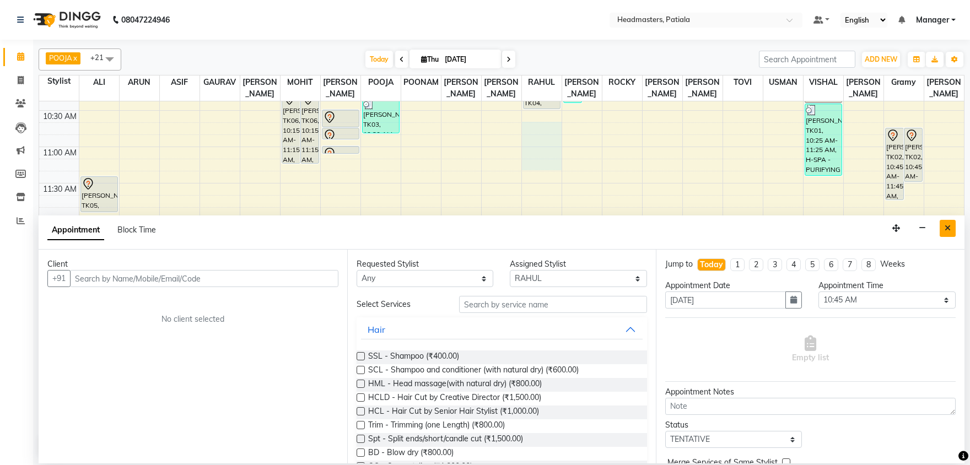
click at [949, 229] on icon "Close" at bounding box center [948, 228] width 6 height 8
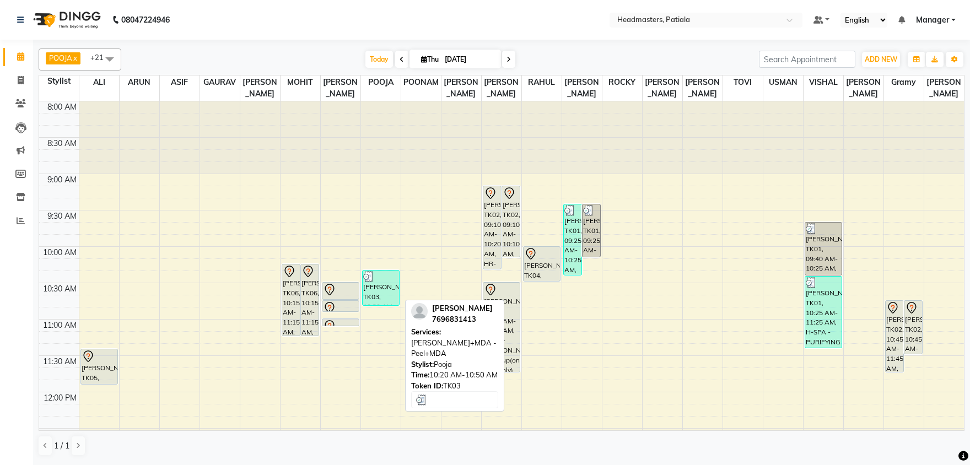
click at [376, 293] on div "[PERSON_NAME], TK03, 10:20 AM-10:50 AM, [PERSON_NAME]+MDA - Peel+MDA" at bounding box center [381, 288] width 36 height 35
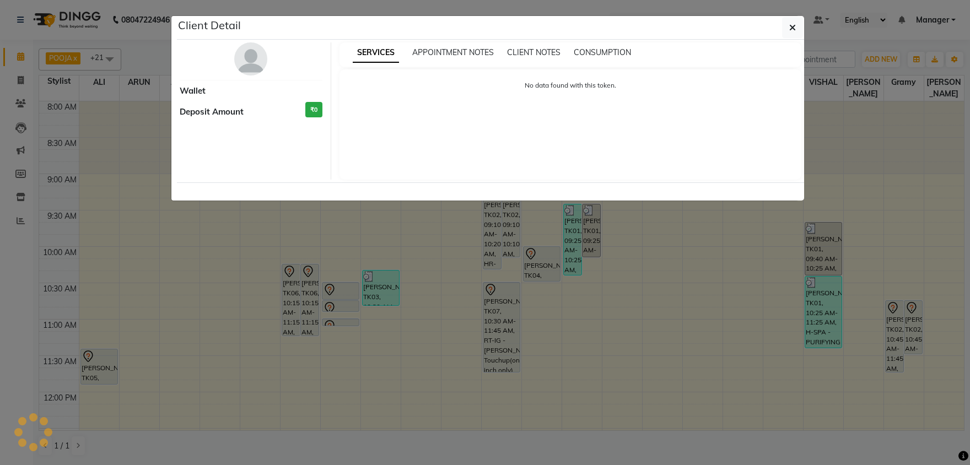
select select "3"
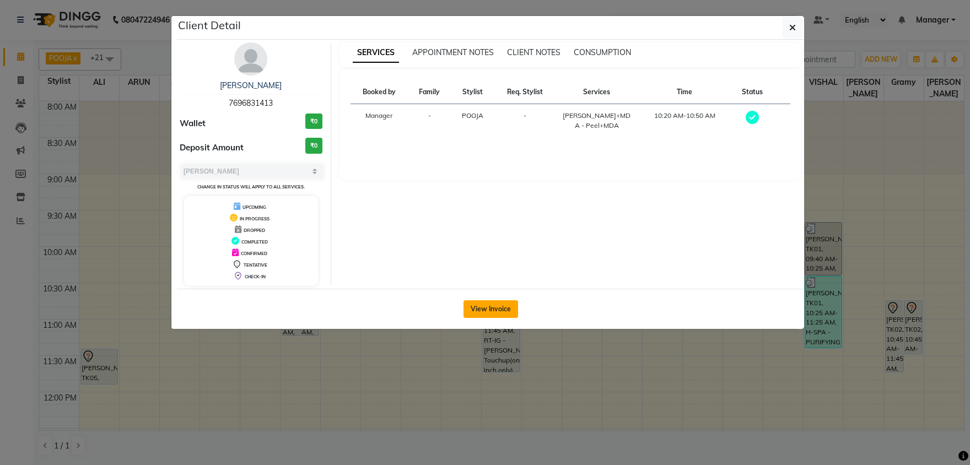
click at [486, 305] on button "View Invoice" at bounding box center [490, 309] width 55 height 18
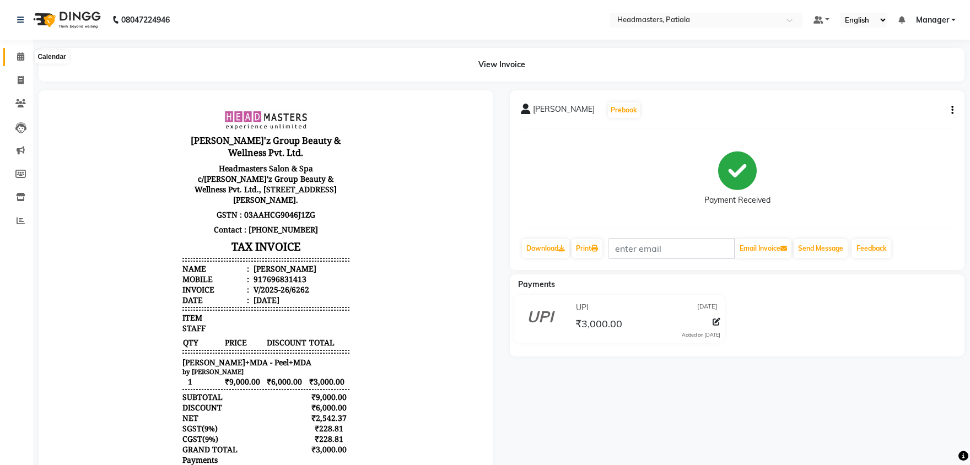
click at [18, 57] on icon at bounding box center [20, 56] width 7 height 8
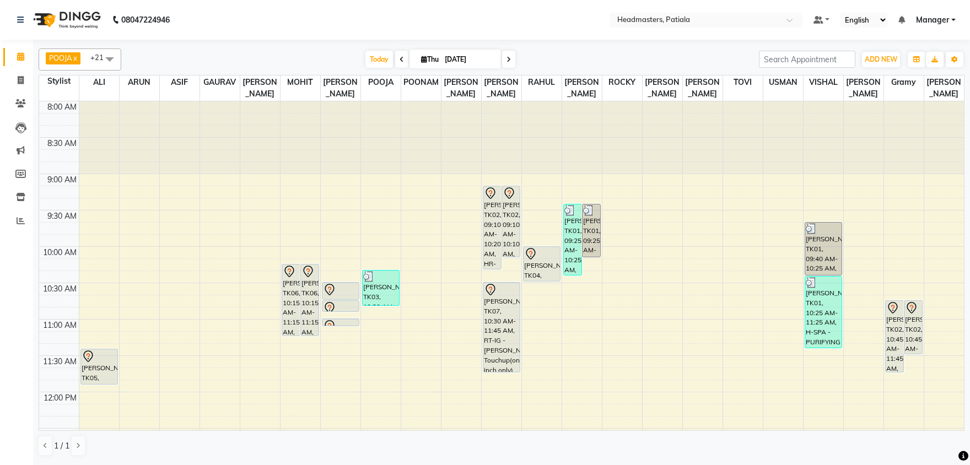
scroll to position [57, 0]
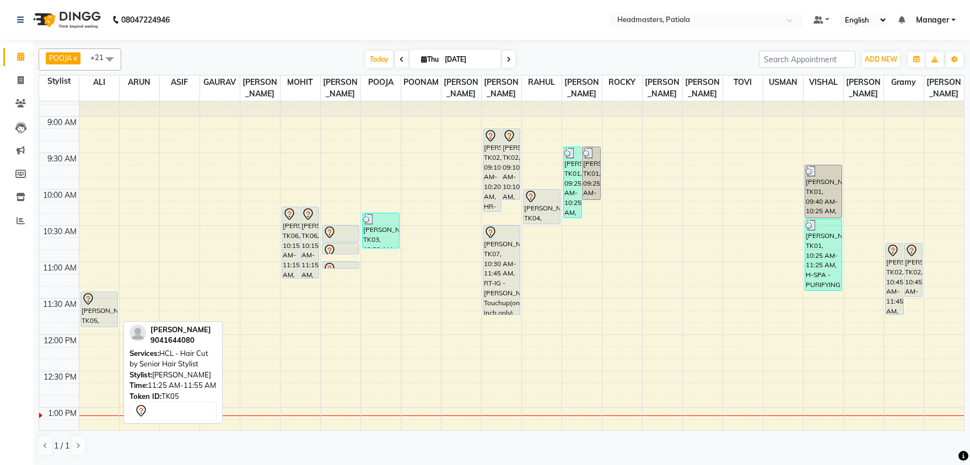
click at [94, 304] on icon at bounding box center [88, 299] width 13 height 13
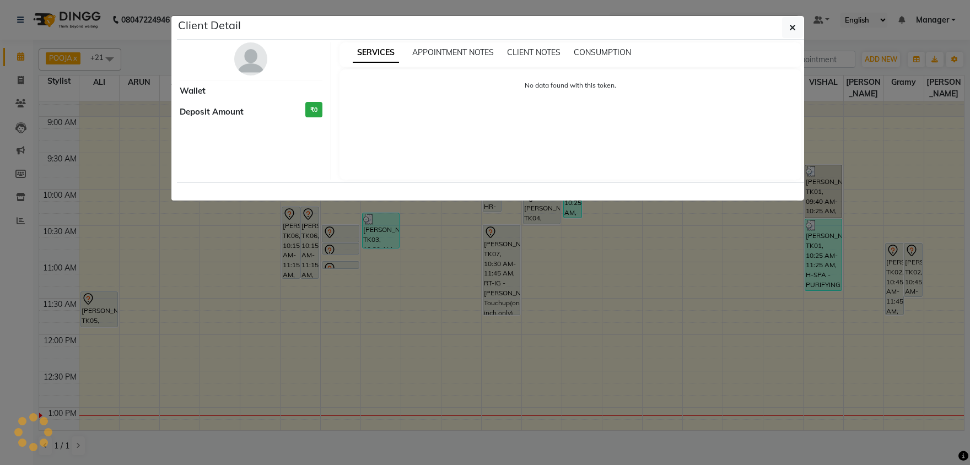
select select "7"
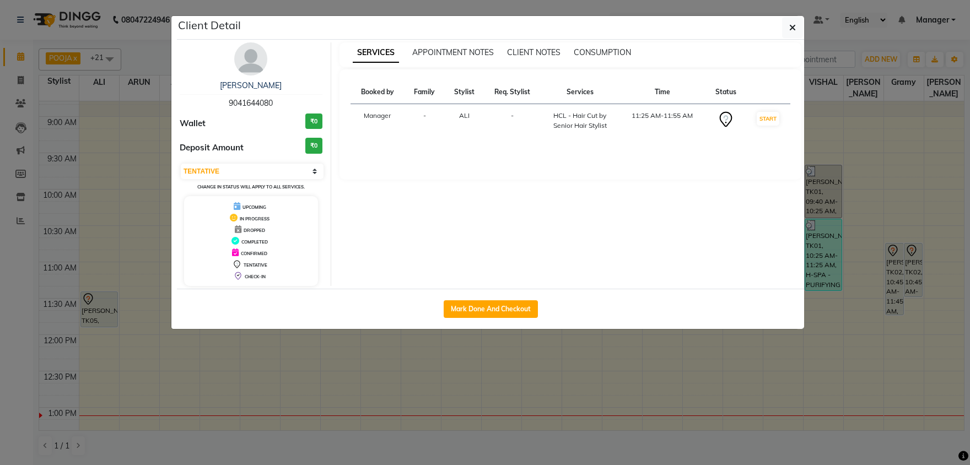
click at [251, 101] on span "9041644080" at bounding box center [251, 103] width 44 height 10
copy span "9041644080"
click at [16, 100] on ngb-modal-window "Client Detail ramneek 9041644080 Wallet ₹0 Deposit Amount ₹0 Select IN SERVICE …" at bounding box center [485, 232] width 970 height 465
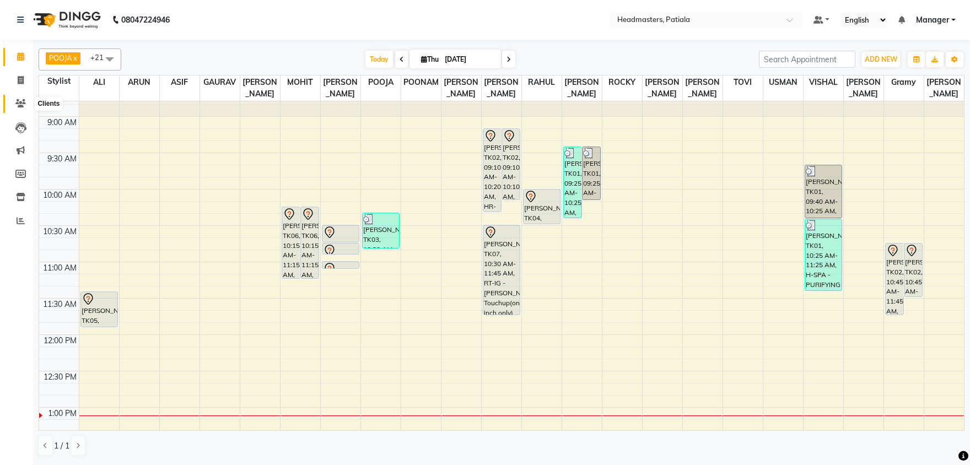
click at [19, 100] on icon at bounding box center [20, 103] width 10 height 8
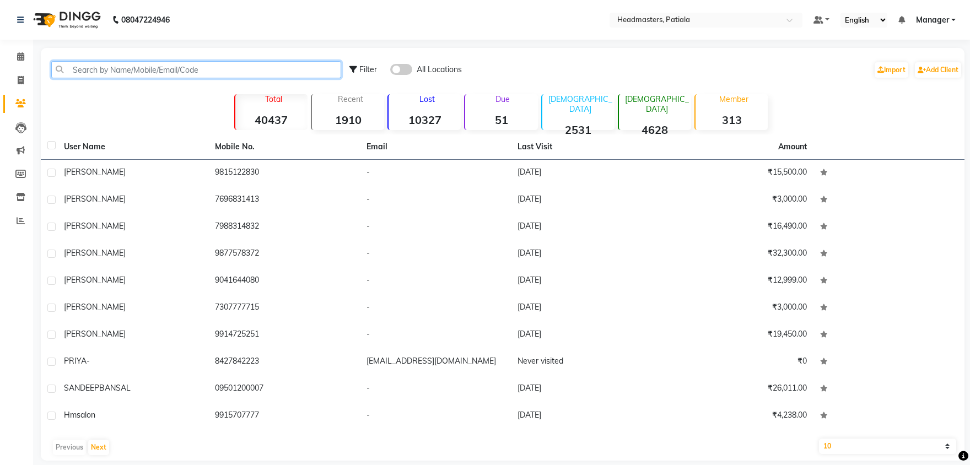
click at [141, 68] on input "text" at bounding box center [196, 69] width 290 height 17
click at [149, 70] on input "text" at bounding box center [196, 69] width 290 height 17
paste input "9041644080"
click at [165, 74] on input "9041644080" at bounding box center [196, 69] width 290 height 17
click at [156, 74] on input "9041644080" at bounding box center [196, 69] width 290 height 17
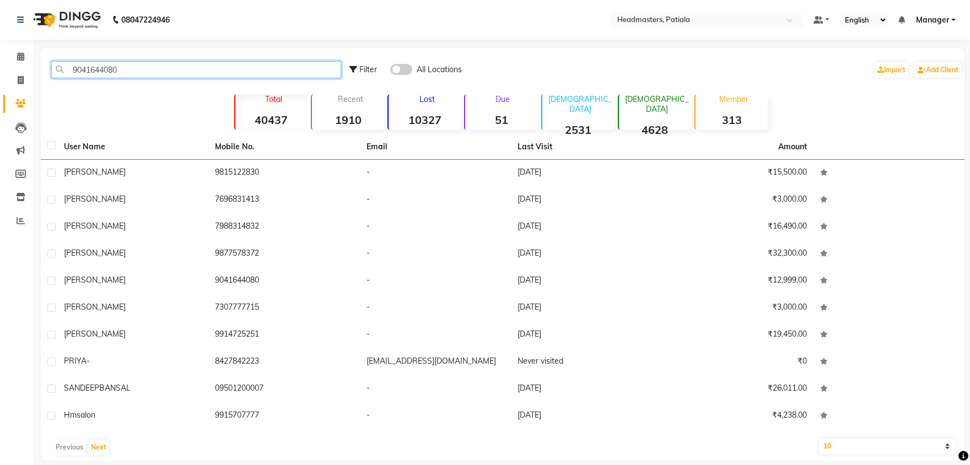
type input "9041644080"
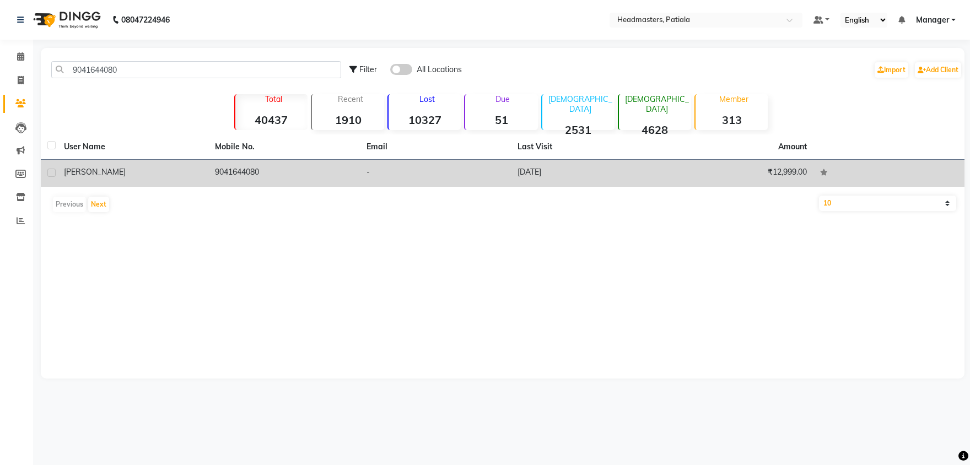
click at [240, 165] on td "9041644080" at bounding box center [283, 173] width 151 height 27
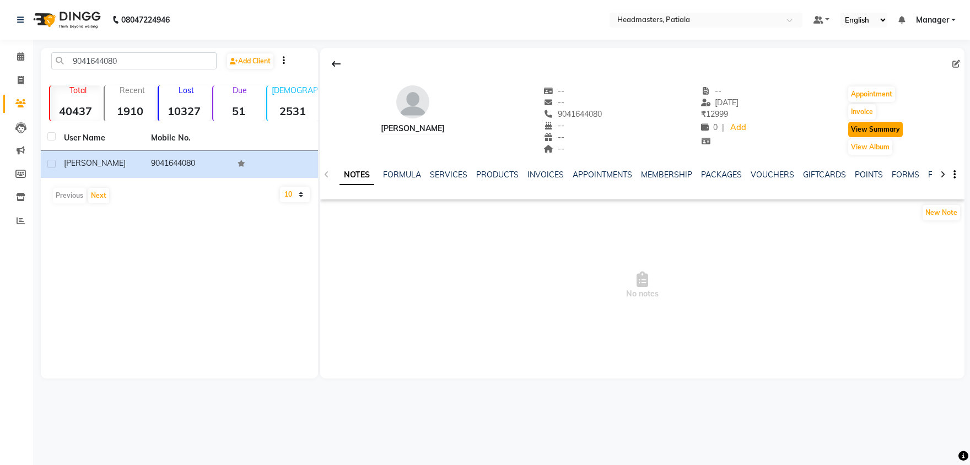
click at [882, 132] on button "View Summary" at bounding box center [875, 129] width 55 height 15
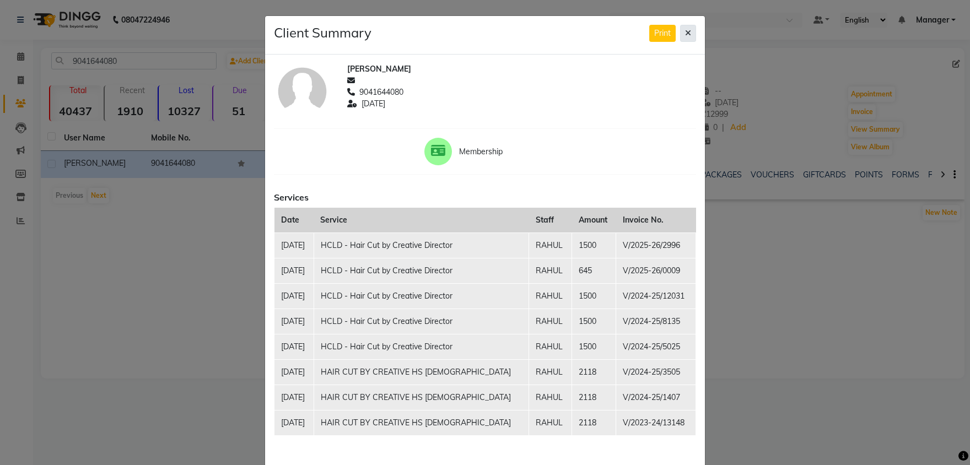
click at [688, 30] on icon at bounding box center [688, 33] width 6 height 8
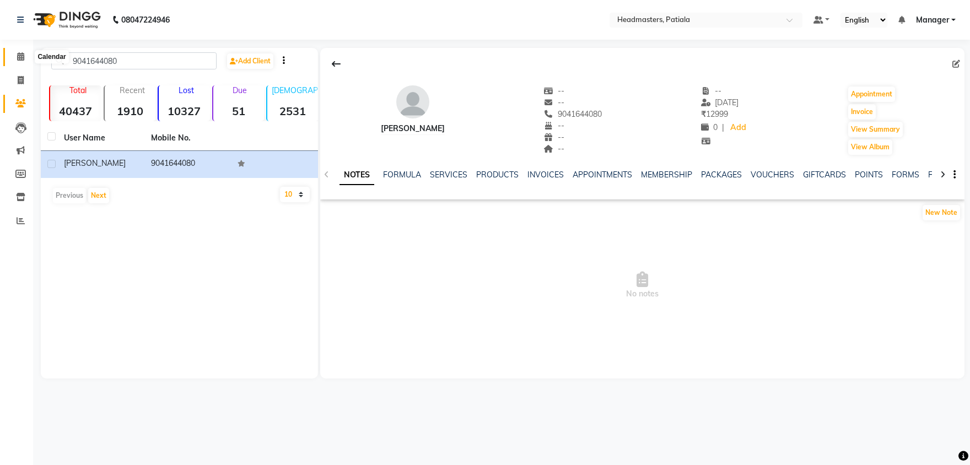
click at [12, 55] on span at bounding box center [20, 57] width 19 height 13
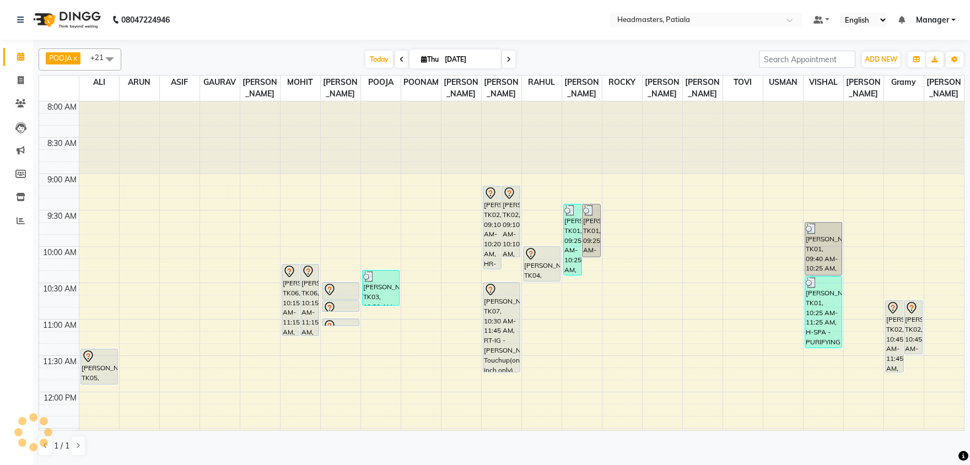
scroll to position [57, 0]
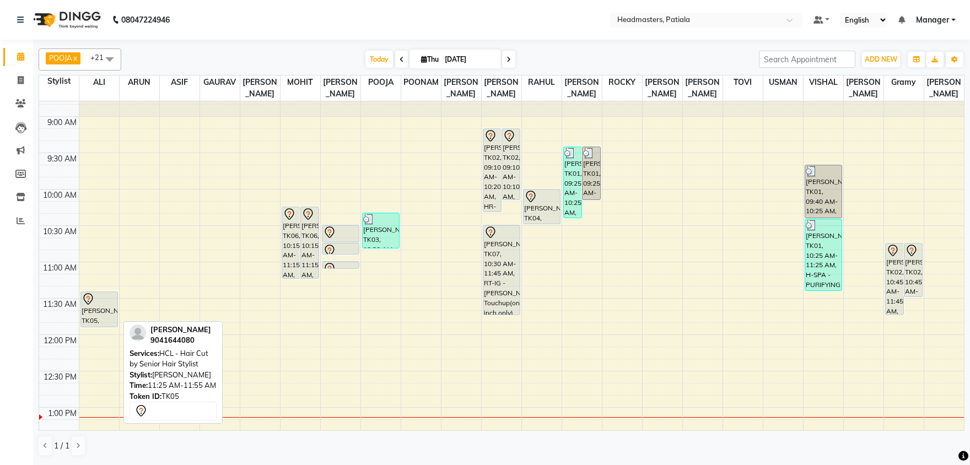
click at [96, 306] on div "ramneek, TK05, 11:25 AM-11:55 AM, HCL - Hair Cut by Senior Hair Stylist" at bounding box center [99, 309] width 36 height 35
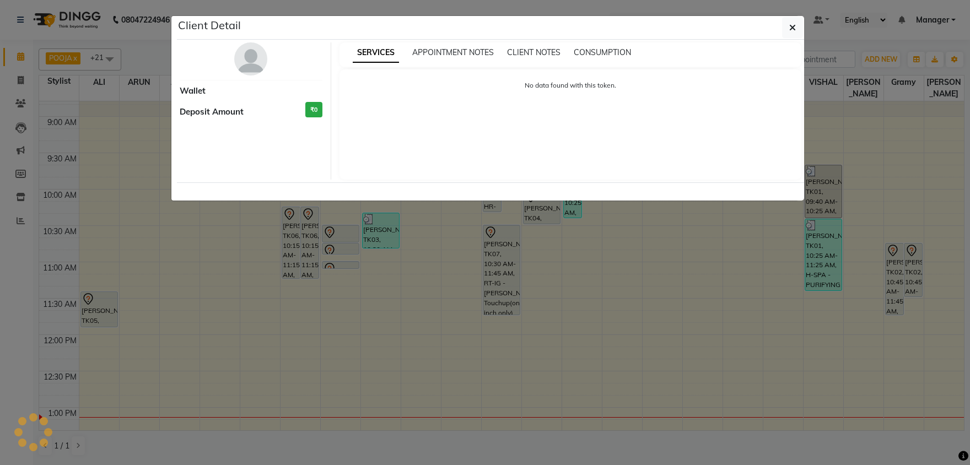
select select "7"
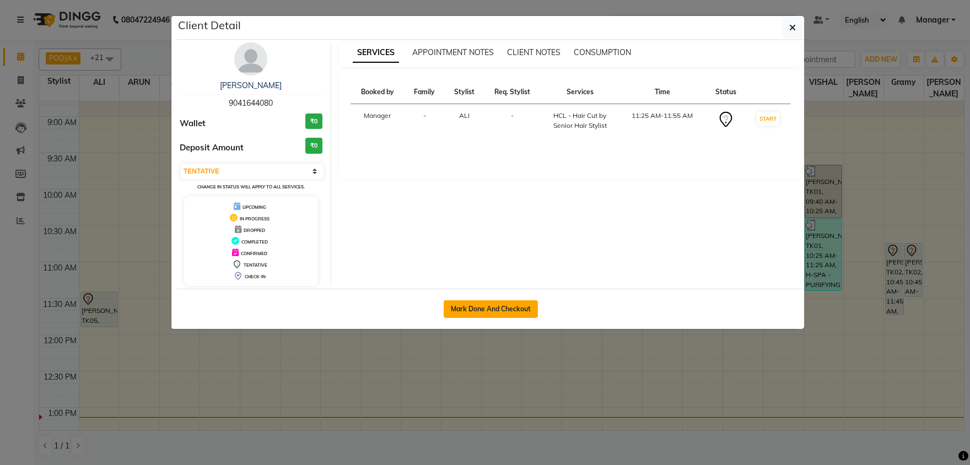
click at [483, 307] on button "Mark Done And Checkout" at bounding box center [491, 309] width 94 height 18
select select "service"
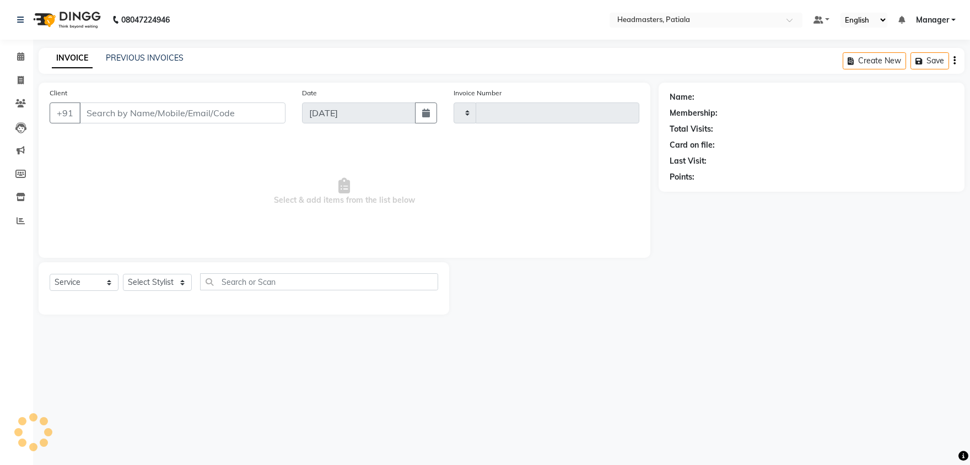
type input "6263"
select select "6602"
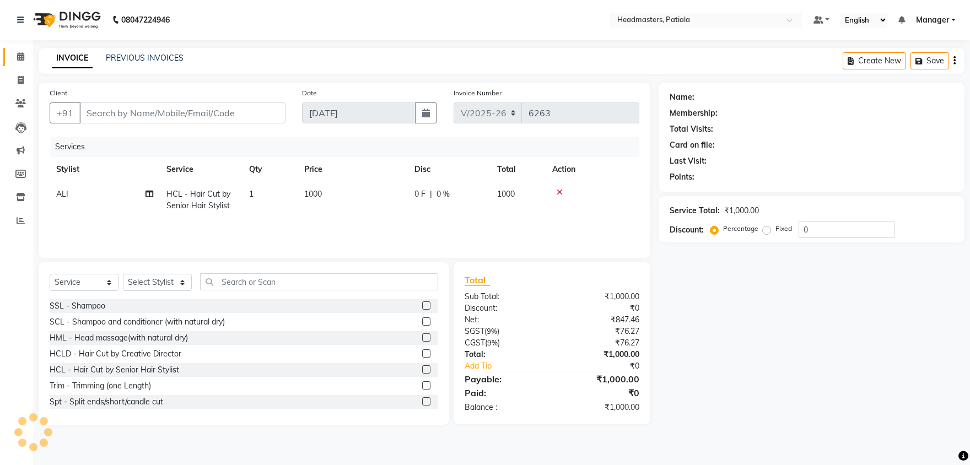
type input "9041644080"
select select "51083"
click at [192, 197] on span "HCL - Hair Cut by Senior Hair Stylist" at bounding box center [198, 199] width 64 height 21
select select "51083"
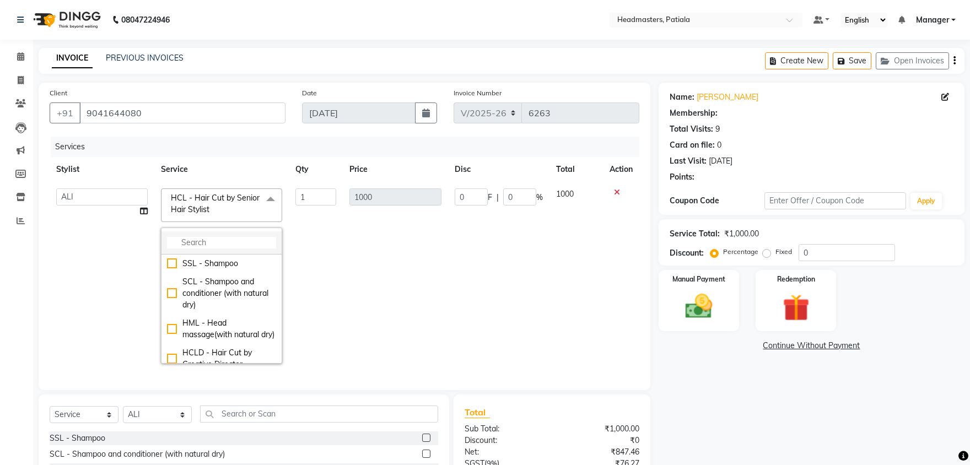
click at [202, 244] on input "multiselect-search" at bounding box center [221, 243] width 109 height 12
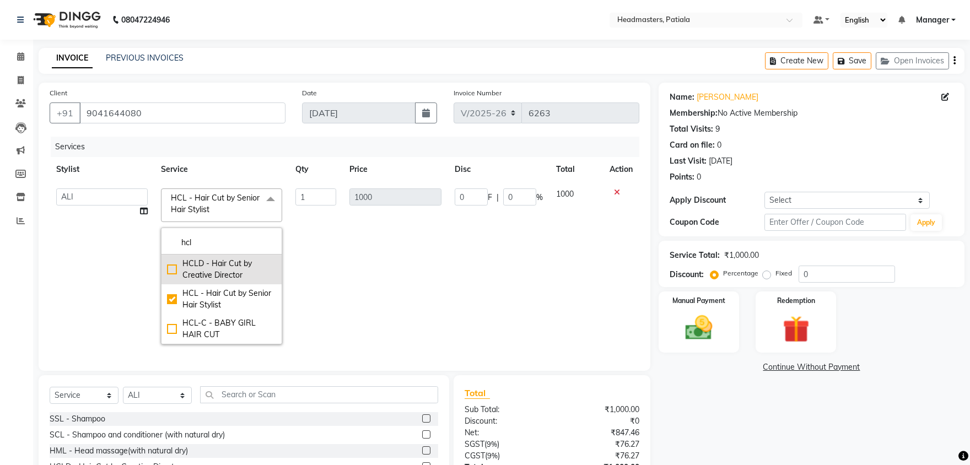
type input "hcl"
click at [166, 268] on li "HCLD - Hair Cut by Creative Director" at bounding box center [221, 270] width 120 height 30
checkbox input "true"
checkbox input "false"
type input "1500"
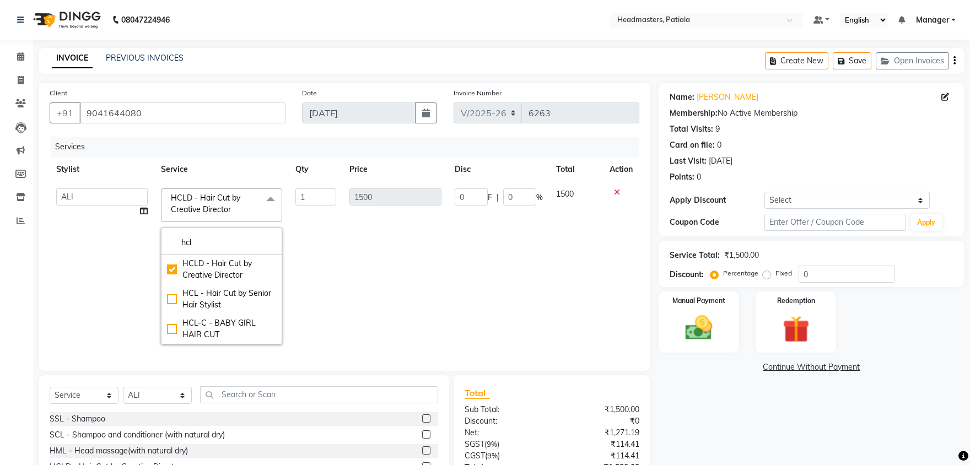
click at [409, 224] on td "1500" at bounding box center [395, 266] width 105 height 169
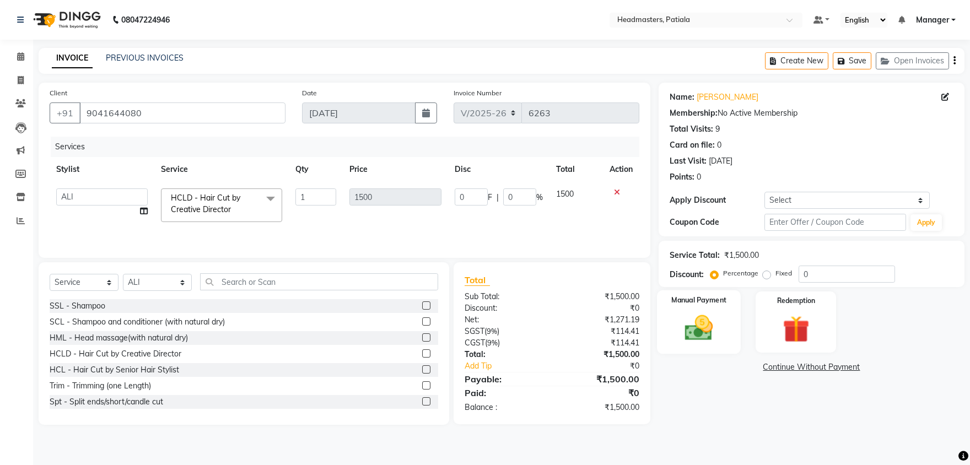
click at [706, 332] on img at bounding box center [699, 328] width 46 height 33
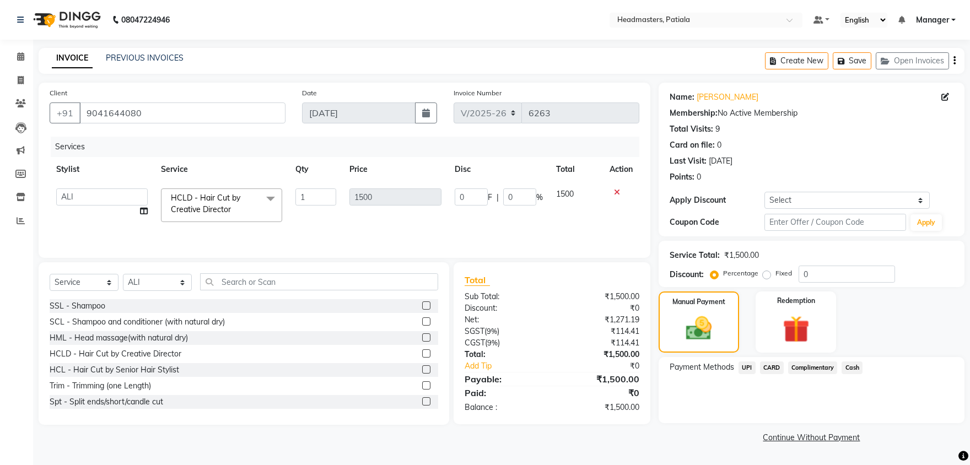
click at [746, 365] on span "UPI" at bounding box center [746, 367] width 17 height 13
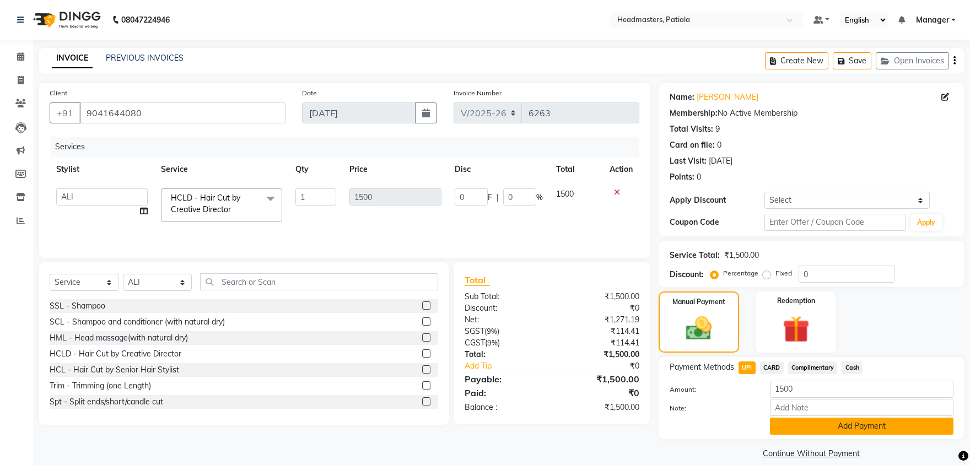
click at [831, 428] on button "Add Payment" at bounding box center [862, 426] width 184 height 17
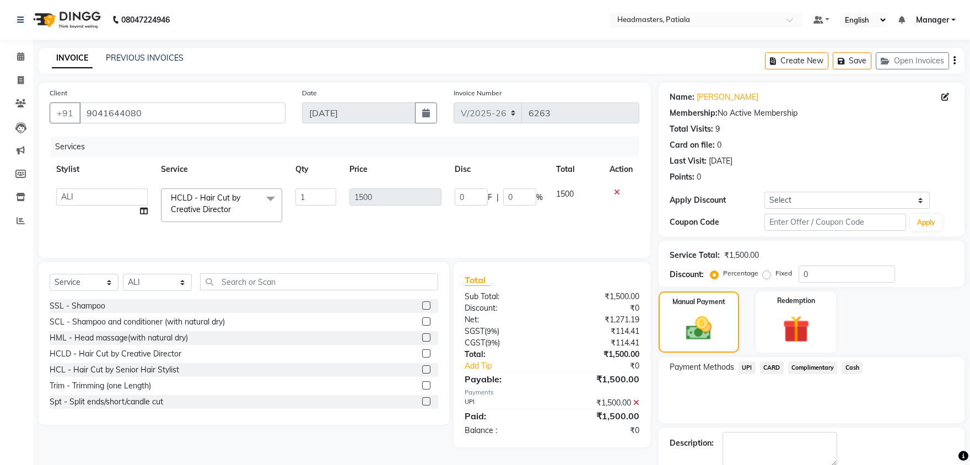
scroll to position [42, 0]
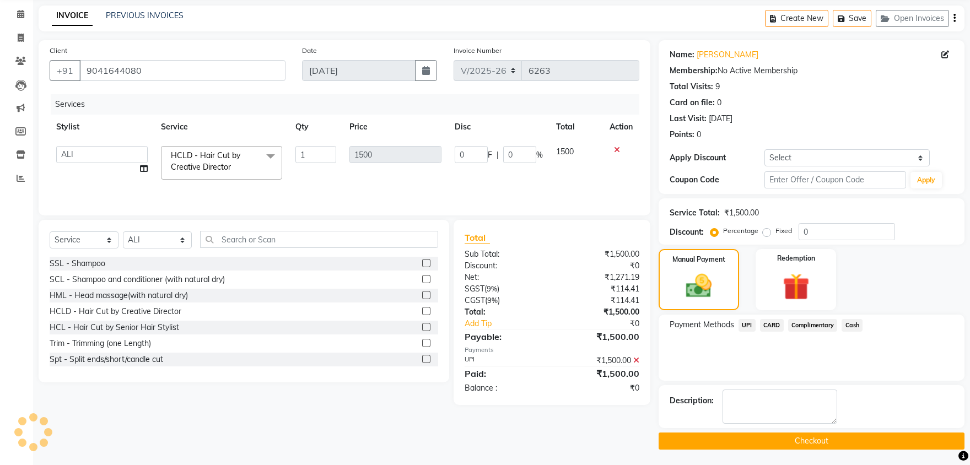
click at [794, 438] on button "Checkout" at bounding box center [812, 441] width 306 height 17
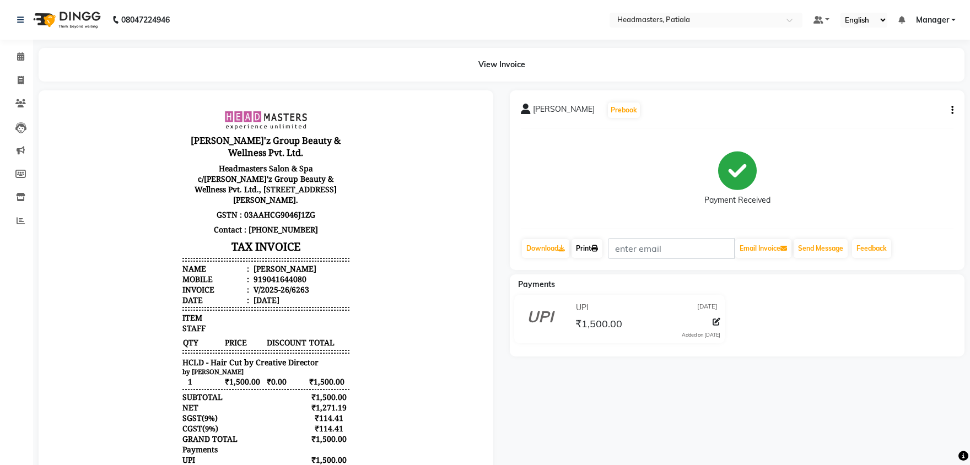
click at [591, 249] on link "Print" at bounding box center [586, 248] width 31 height 19
click at [592, 249] on link "Print" at bounding box center [586, 248] width 31 height 19
click at [21, 57] on icon at bounding box center [20, 56] width 7 height 8
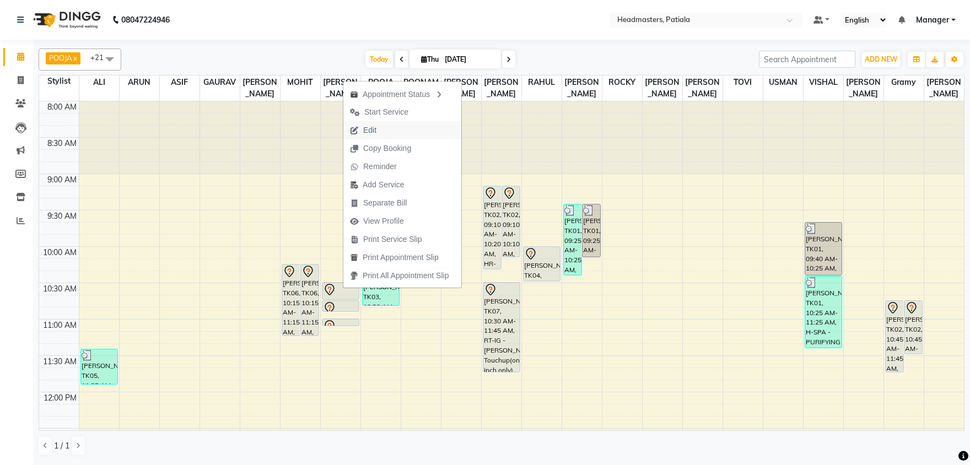
click at [371, 131] on span "Edit" at bounding box center [369, 131] width 13 height 12
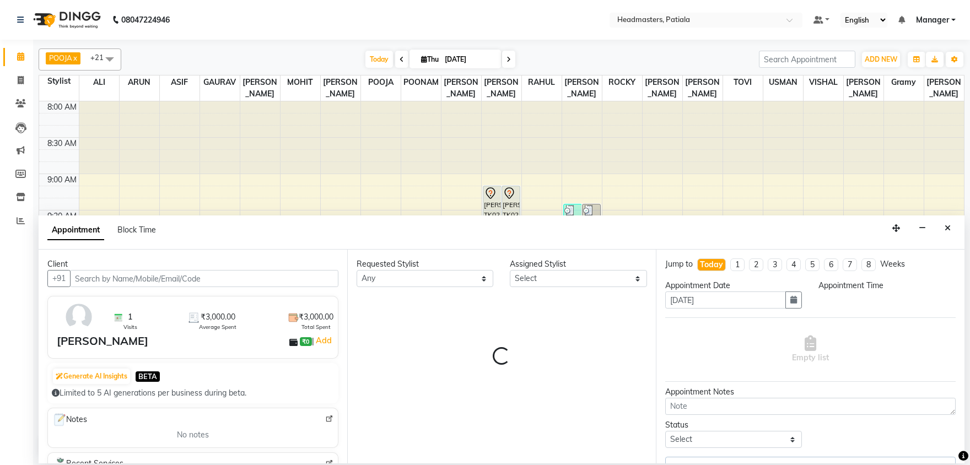
select select "51100"
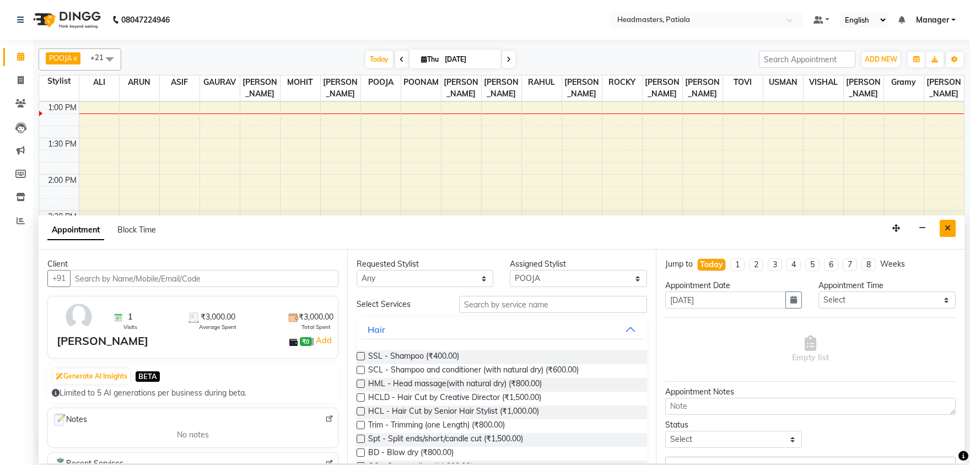
click at [947, 231] on icon "Close" at bounding box center [948, 228] width 6 height 8
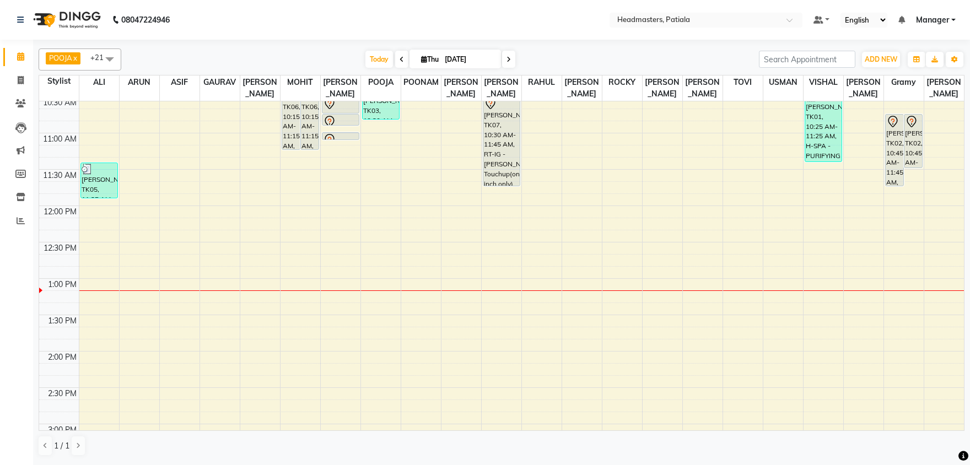
scroll to position [133, 0]
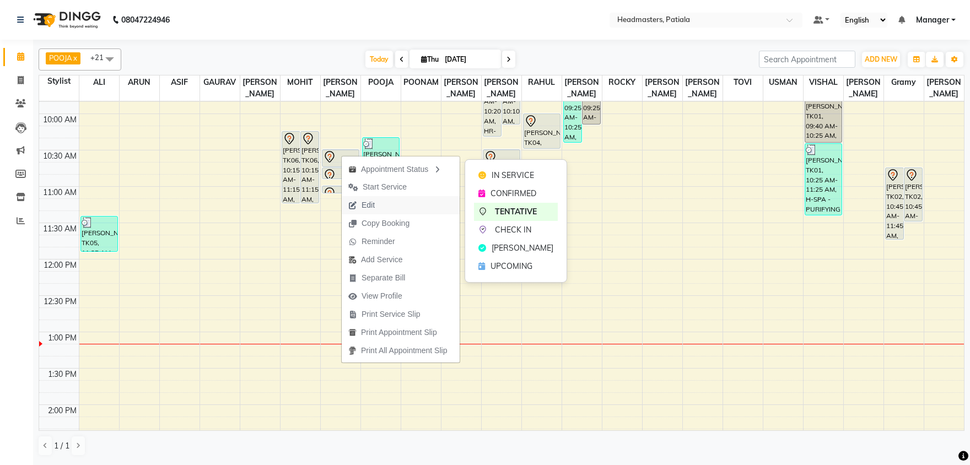
click at [361, 207] on span "Edit" at bounding box center [362, 205] width 40 height 18
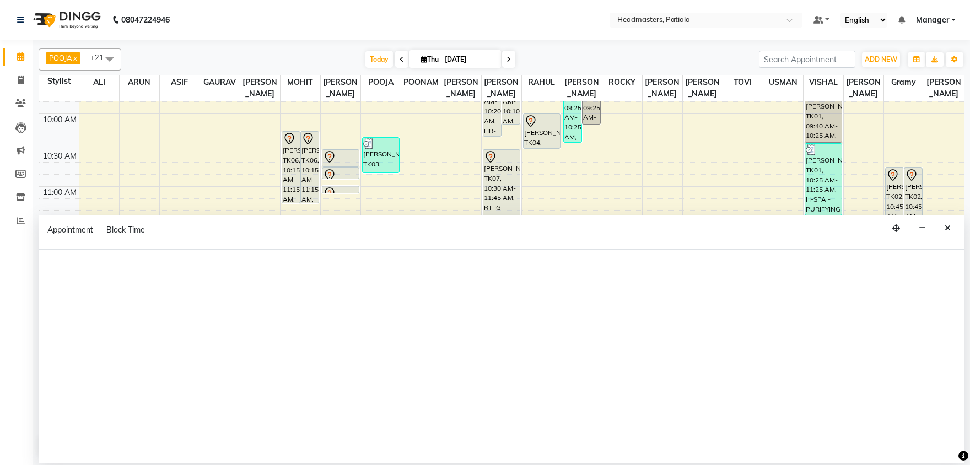
select select "tentative"
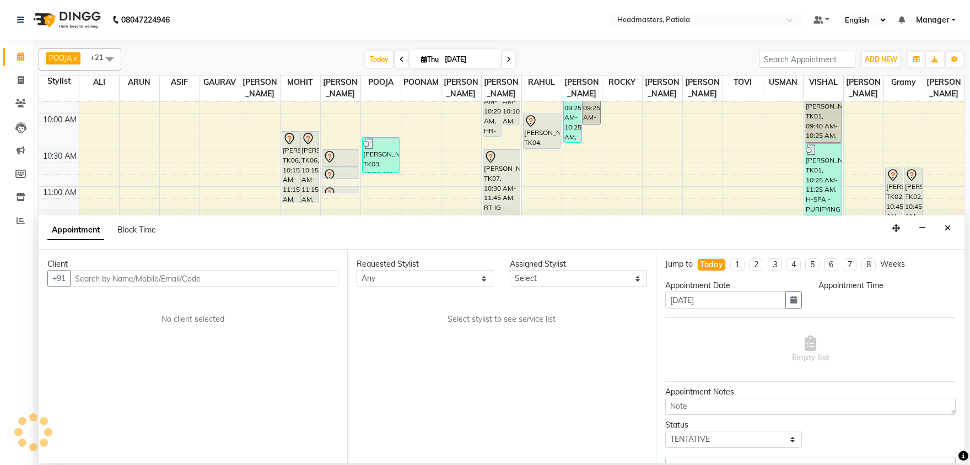
scroll to position [363, 0]
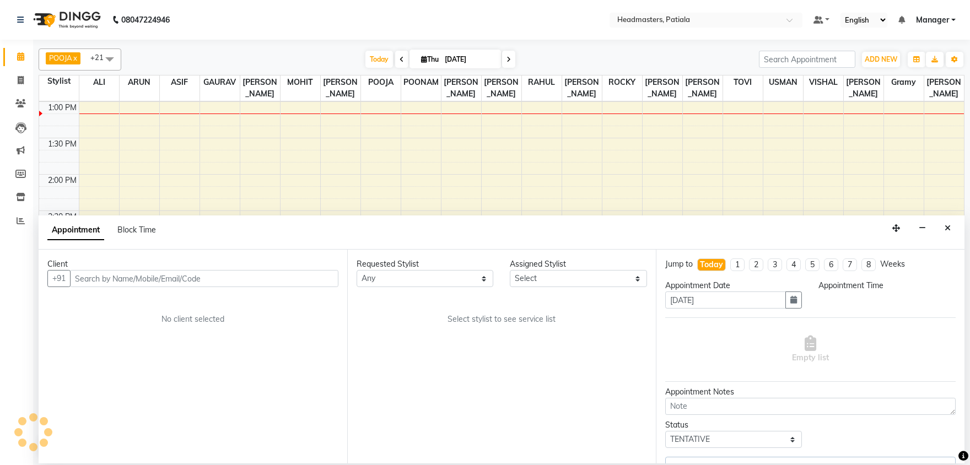
select select "600"
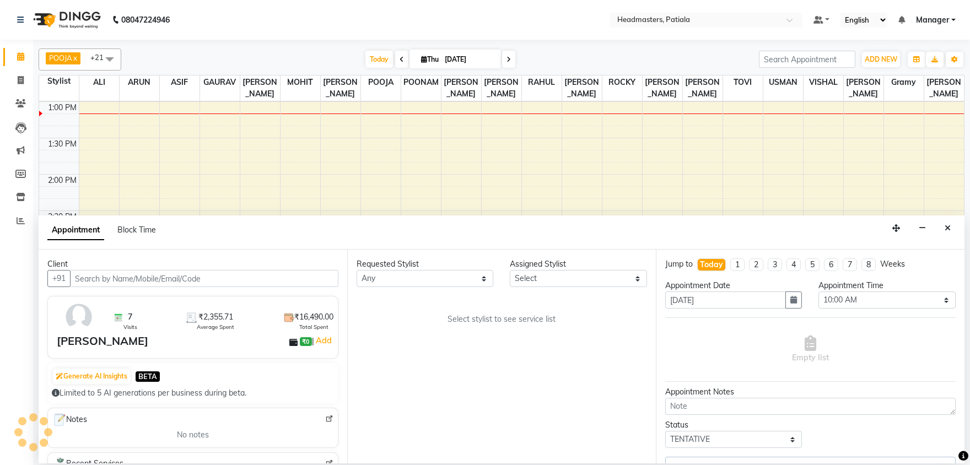
select select "51096"
select select "3290"
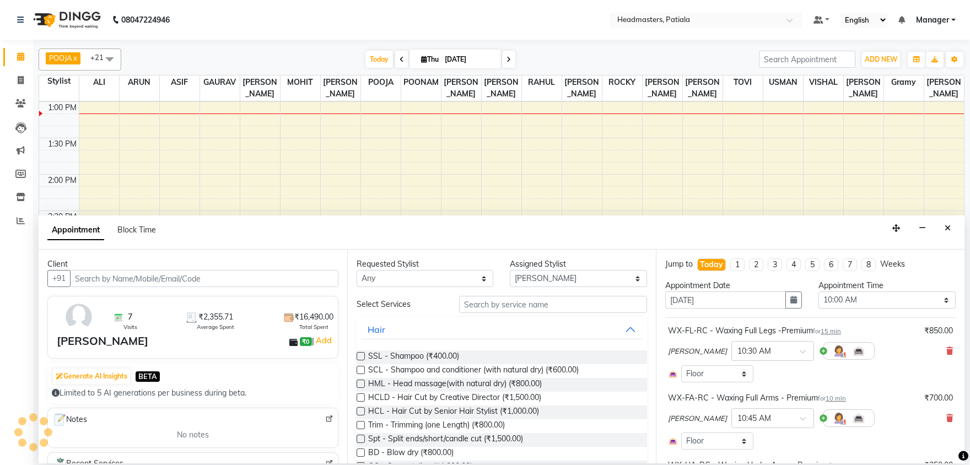
select select "3290"
click at [949, 349] on icon at bounding box center [949, 351] width 7 height 8
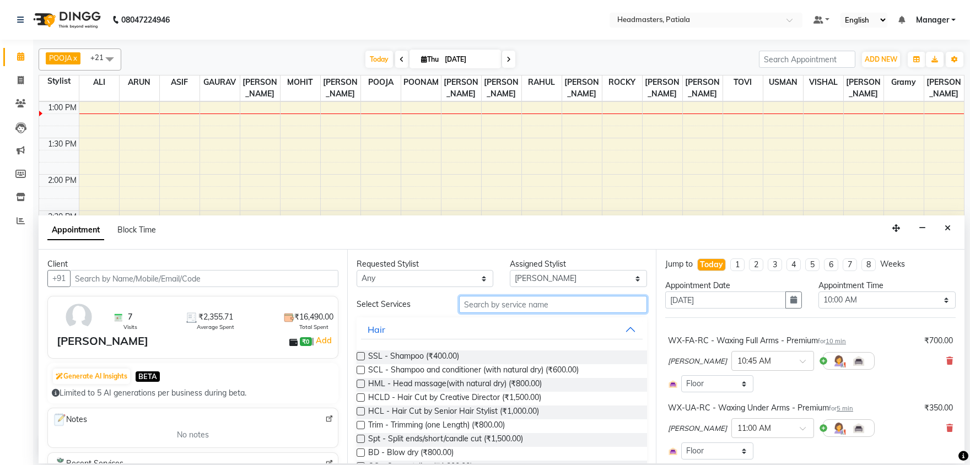
click at [469, 303] on input "text" at bounding box center [553, 304] width 188 height 17
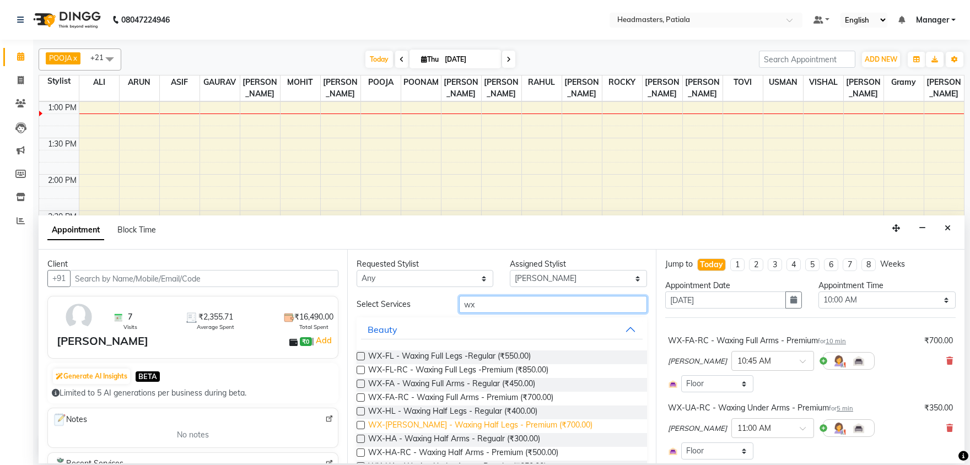
type input "wx"
click at [504, 427] on span "WX-[PERSON_NAME] - Waxing Half Legs - Premium (₹700.00)" at bounding box center [480, 426] width 224 height 14
checkbox input "false"
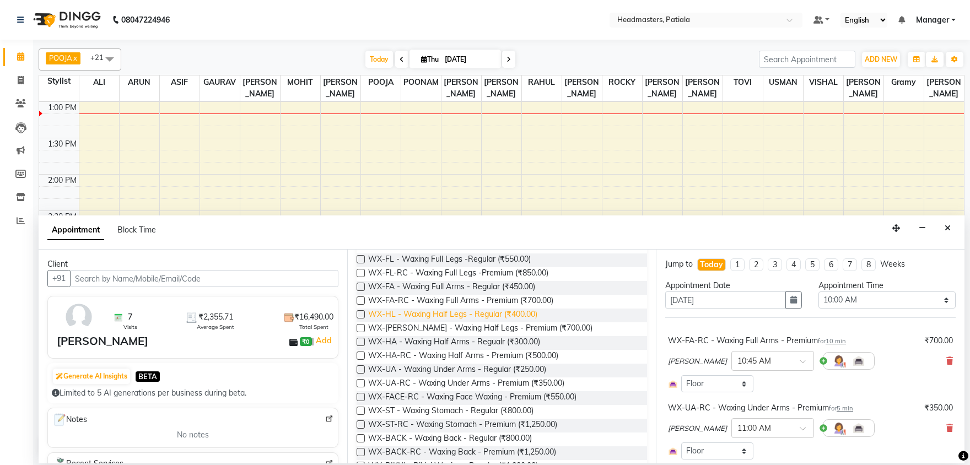
scroll to position [115, 0]
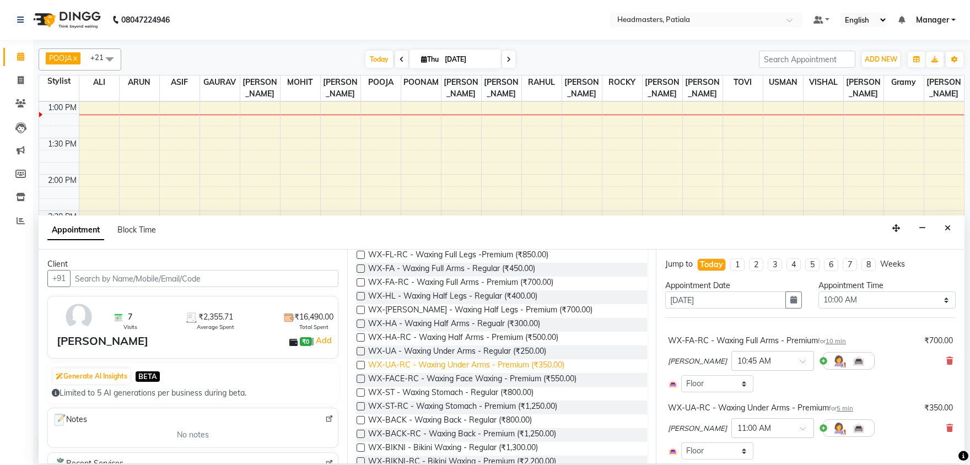
click at [516, 367] on span "WX-UA-RC - Waxing Under Arms - Premium (₹350.00)" at bounding box center [466, 366] width 196 height 14
checkbox input "false"
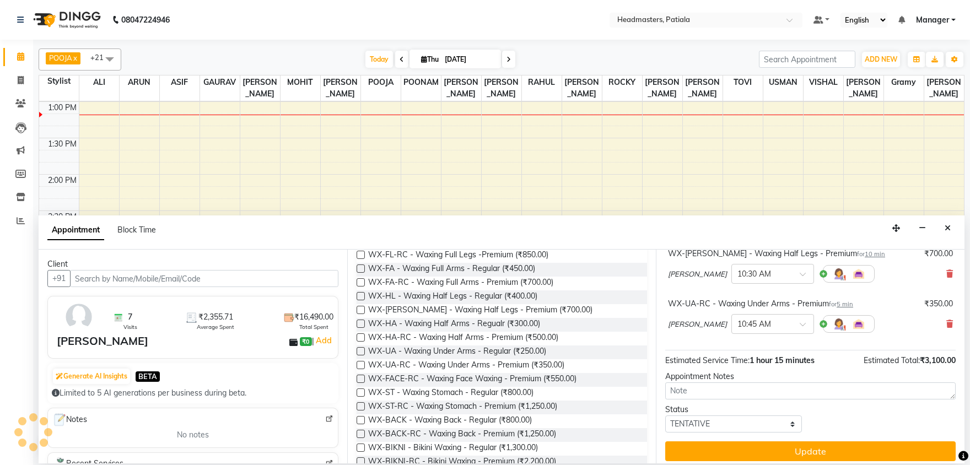
scroll to position [295, 0]
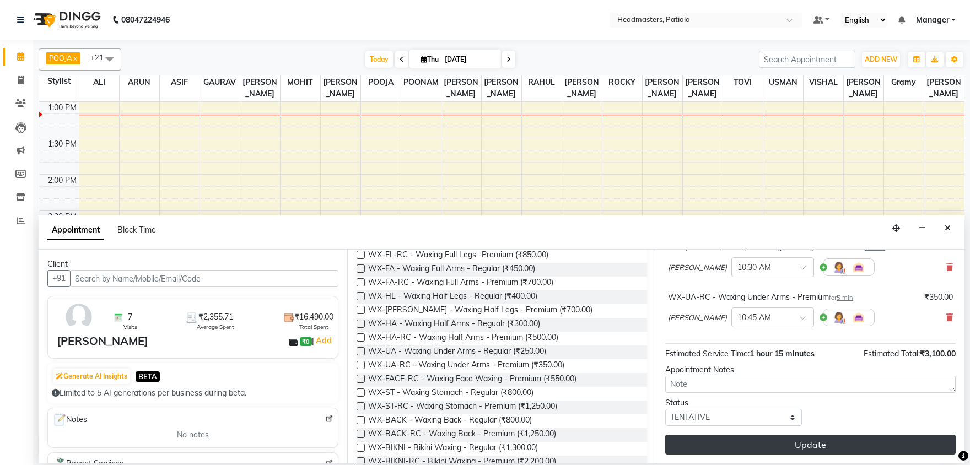
click at [784, 442] on button "Update" at bounding box center [810, 445] width 290 height 20
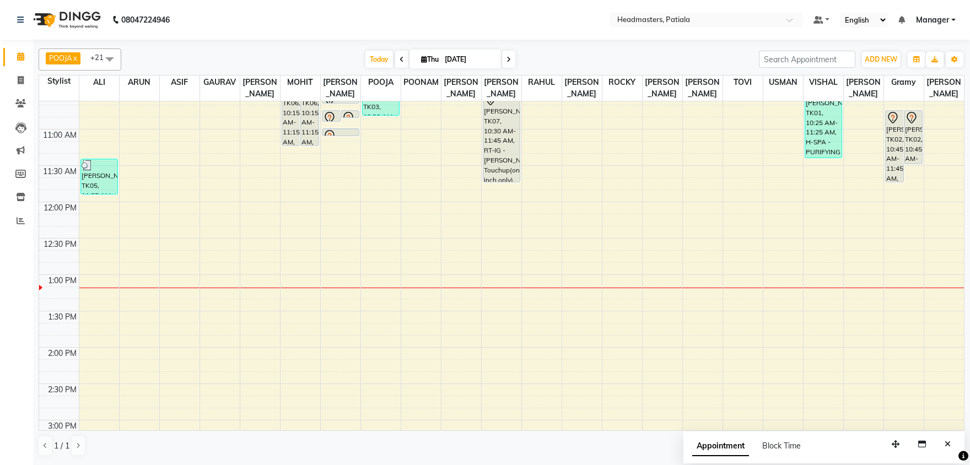
scroll to position [0, 0]
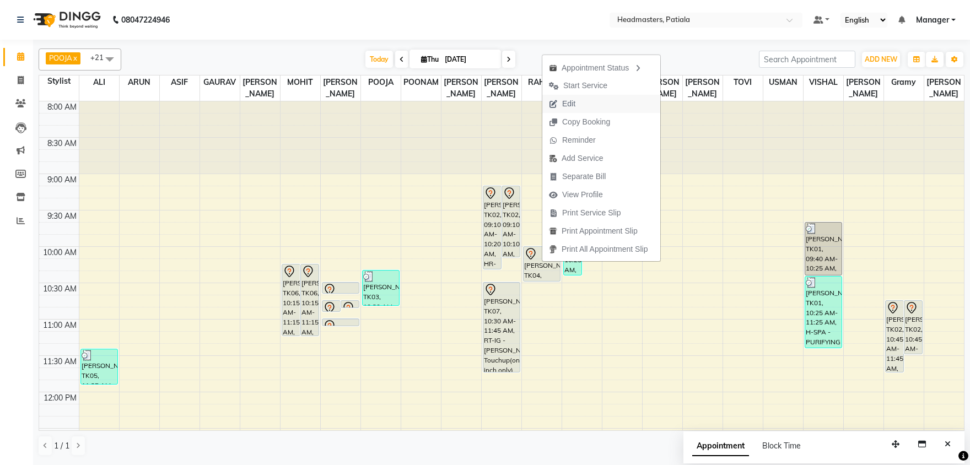
click at [567, 100] on span "Edit" at bounding box center [568, 104] width 13 height 12
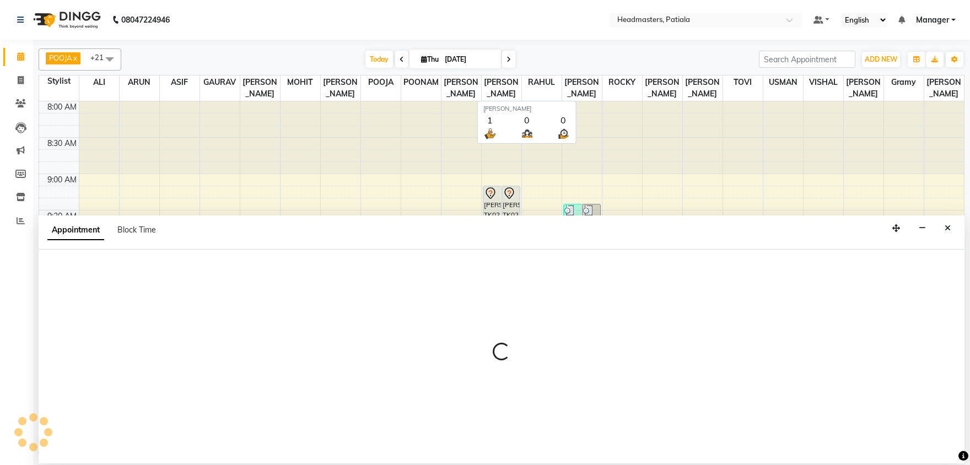
select select "tentative"
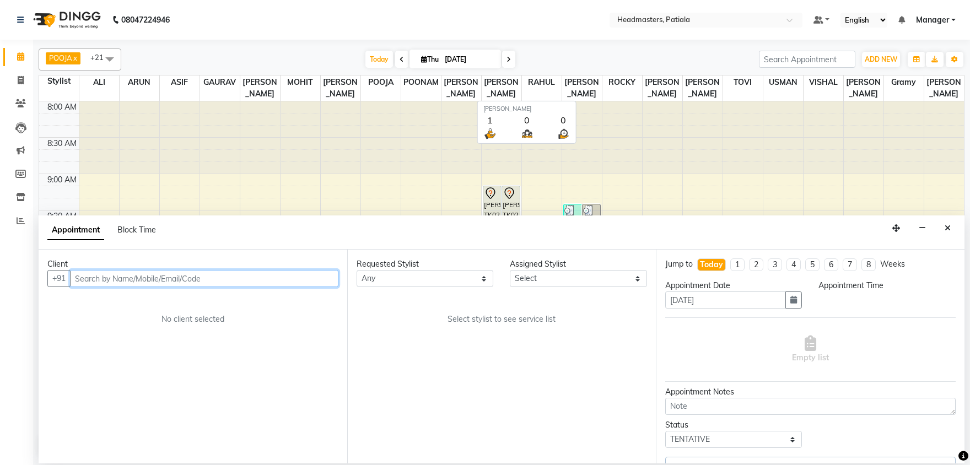
select select "3290"
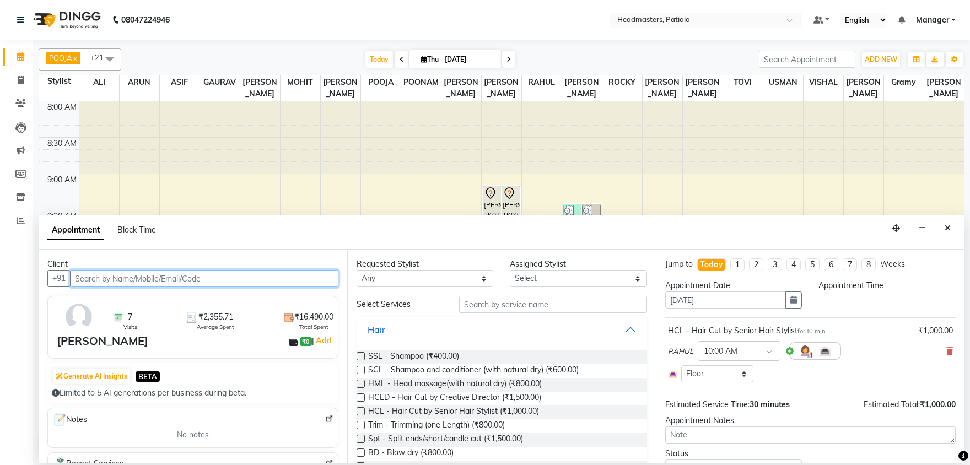
select select "51096"
select select "600"
select select "3290"
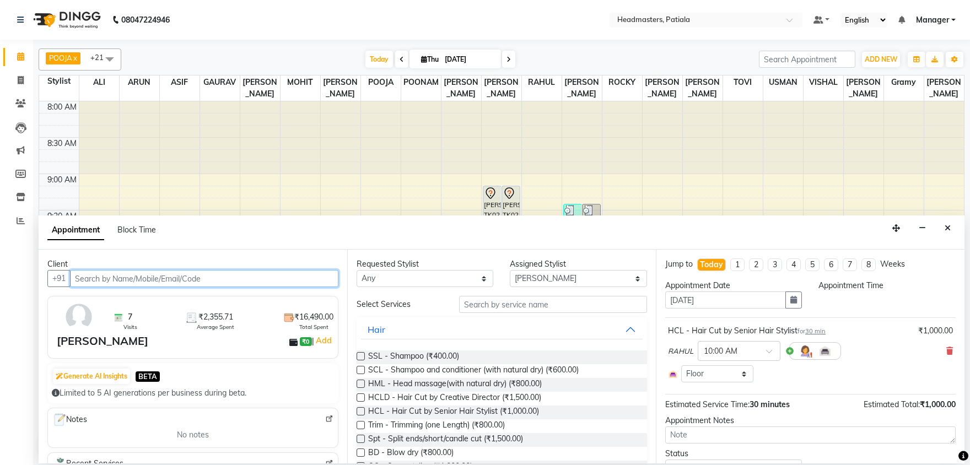
select select "3290"
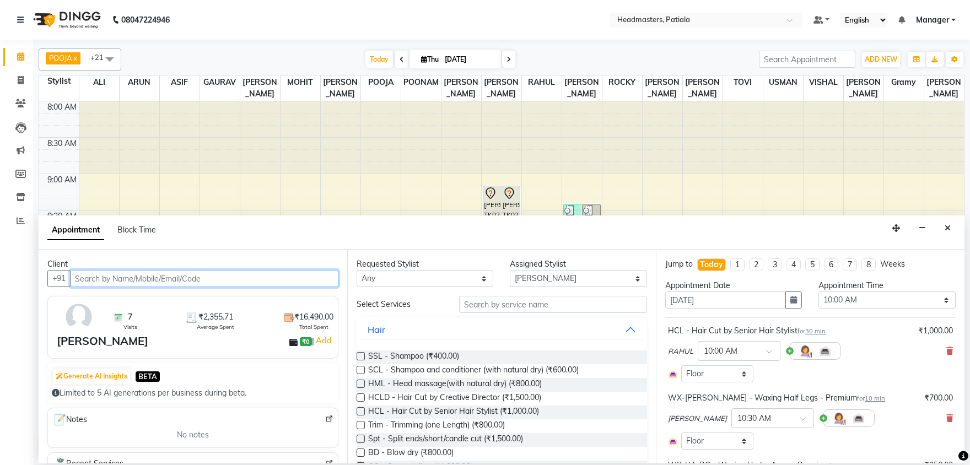
scroll to position [363, 0]
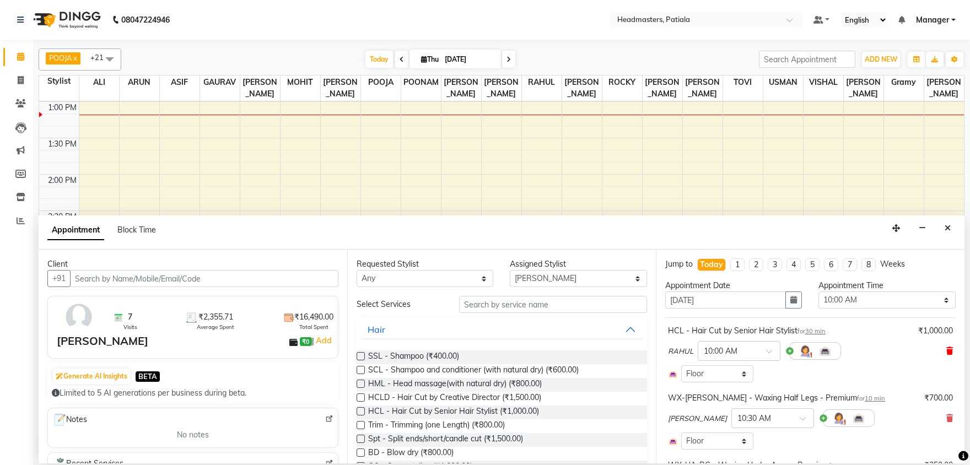
drag, startPoint x: 951, startPoint y: 351, endPoint x: 746, endPoint y: 319, distance: 207.6
click at [951, 351] on icon at bounding box center [949, 351] width 7 height 8
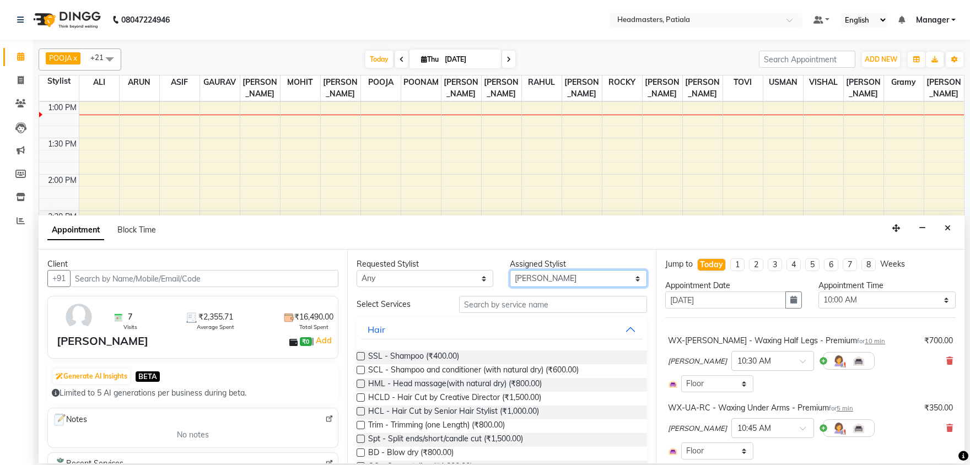
click at [551, 279] on select "Select ABHISHEK AJAY KUMAR AKSHAY ALI ARSH ARUN ASIF AZEEZUR REHMAAN Chand Saho…" at bounding box center [578, 278] width 137 height 17
select select "51082"
click option "RAHUL" at bounding box center [0, 0] width 0 height 0
click at [490, 304] on input "text" at bounding box center [553, 304] width 188 height 17
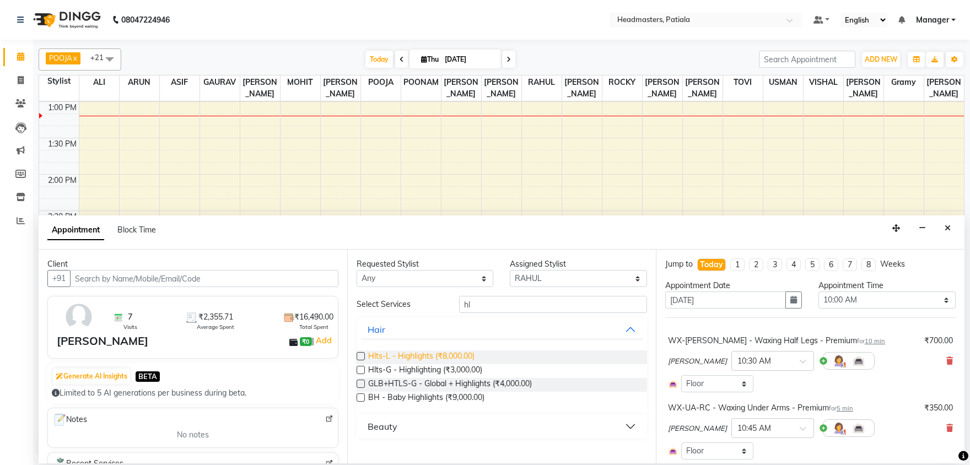
type input "hl"
click at [422, 358] on span "Hlts-L - Highlights (₹8,000.00)" at bounding box center [421, 357] width 106 height 14
checkbox input "false"
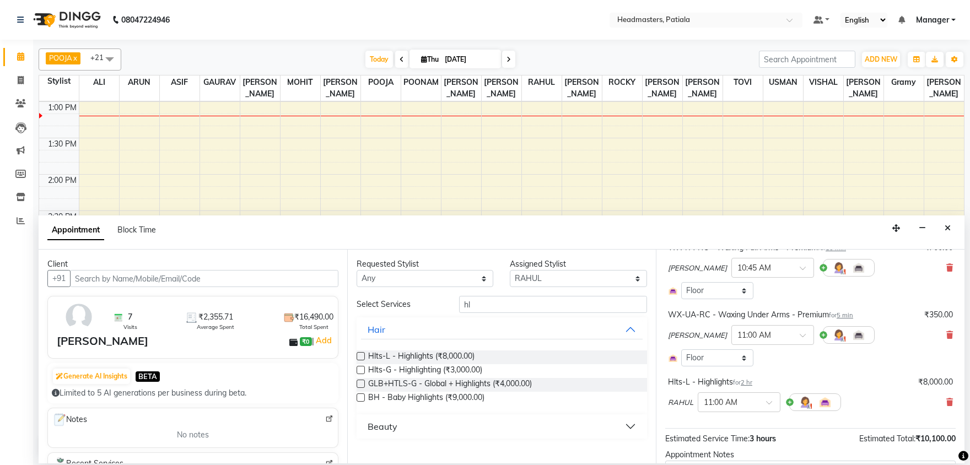
scroll to position [312, 0]
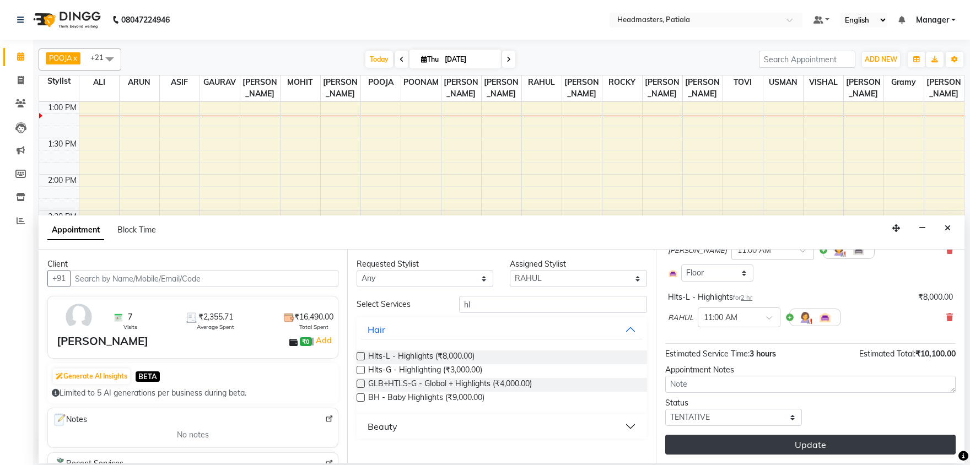
click at [810, 442] on button "Update" at bounding box center [810, 445] width 290 height 20
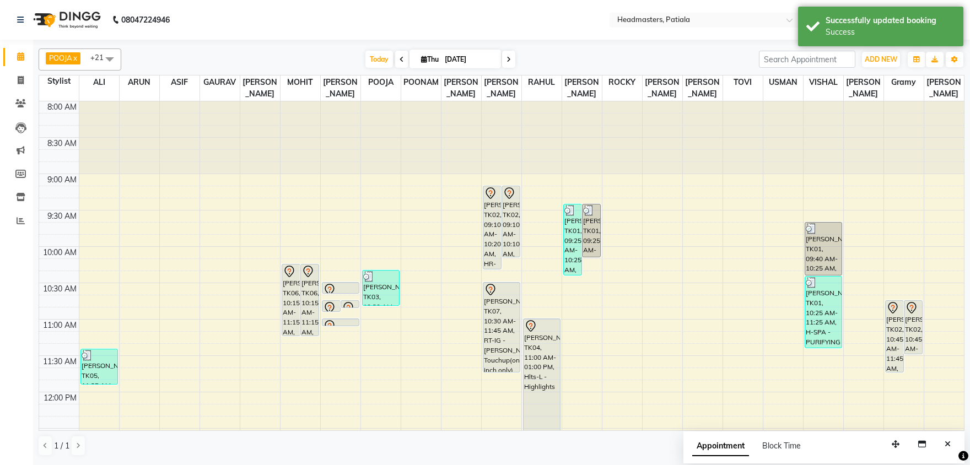
scroll to position [115, 0]
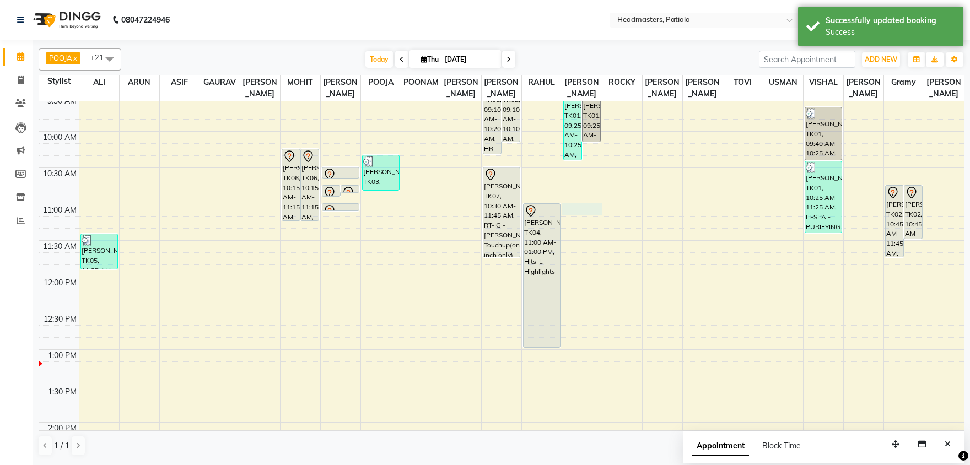
select select "62112"
select select "660"
select select "tentative"
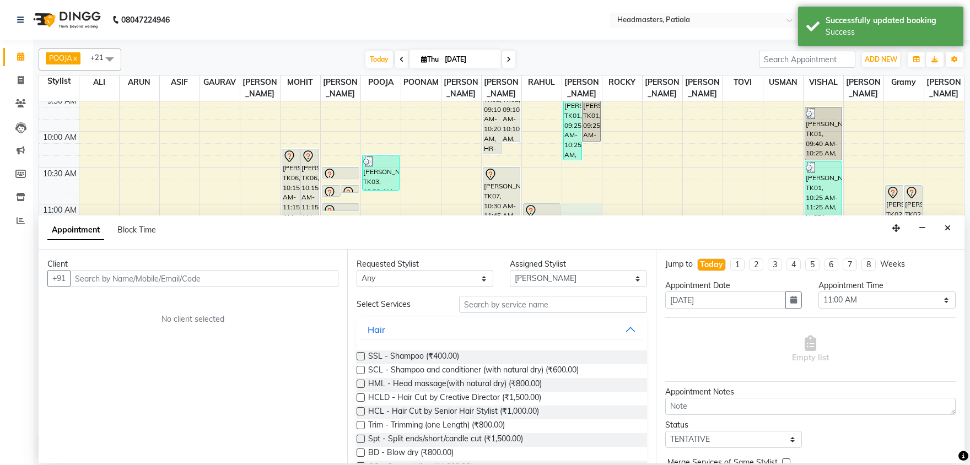
click at [229, 281] on input "text" at bounding box center [204, 278] width 268 height 17
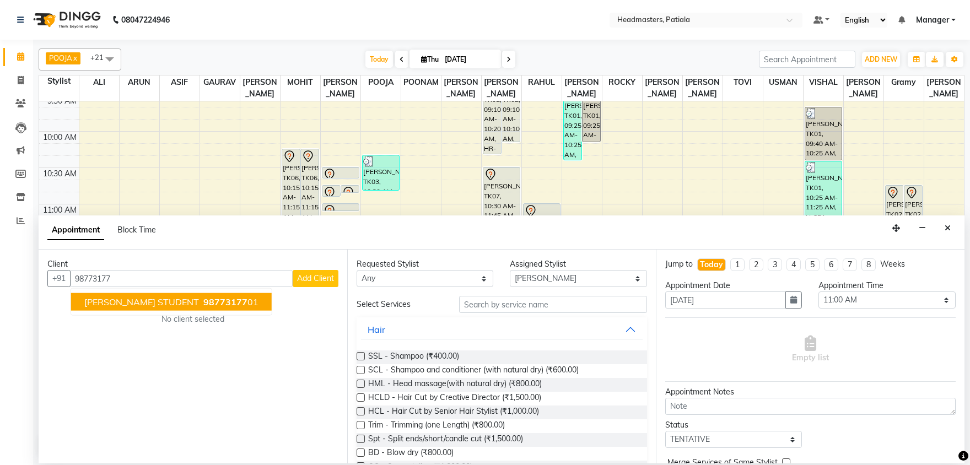
click at [225, 299] on span "98773177" at bounding box center [225, 301] width 44 height 11
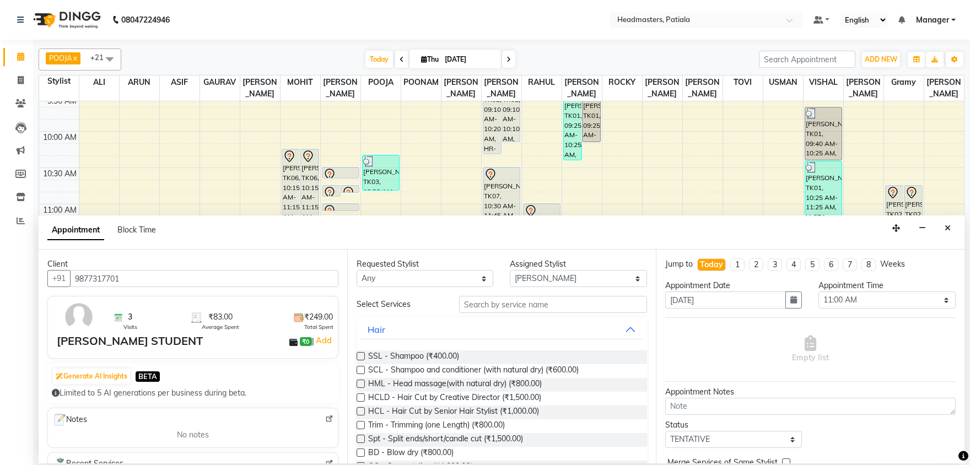
type input "9877317701"
click at [493, 306] on input "text" at bounding box center [553, 304] width 188 height 17
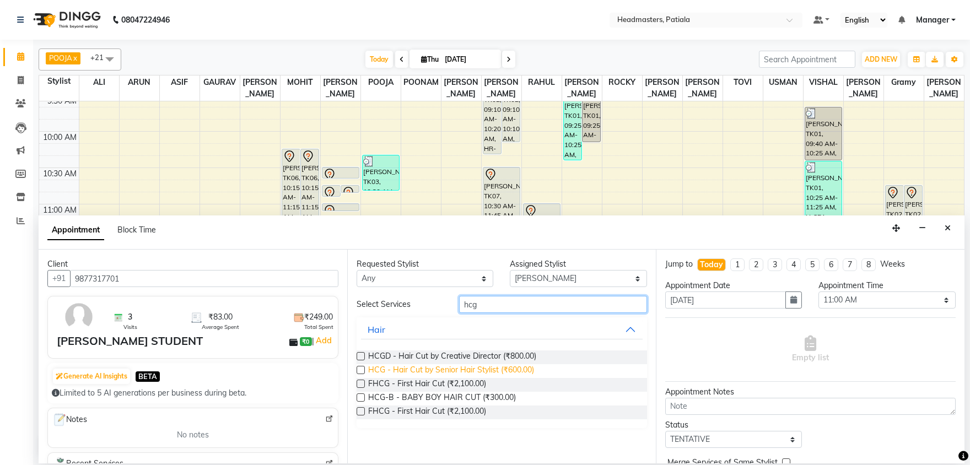
type input "hcg"
click at [494, 369] on span "HCG - Hair Cut by Senior Hair Stylist (₹600.00)" at bounding box center [451, 371] width 166 height 14
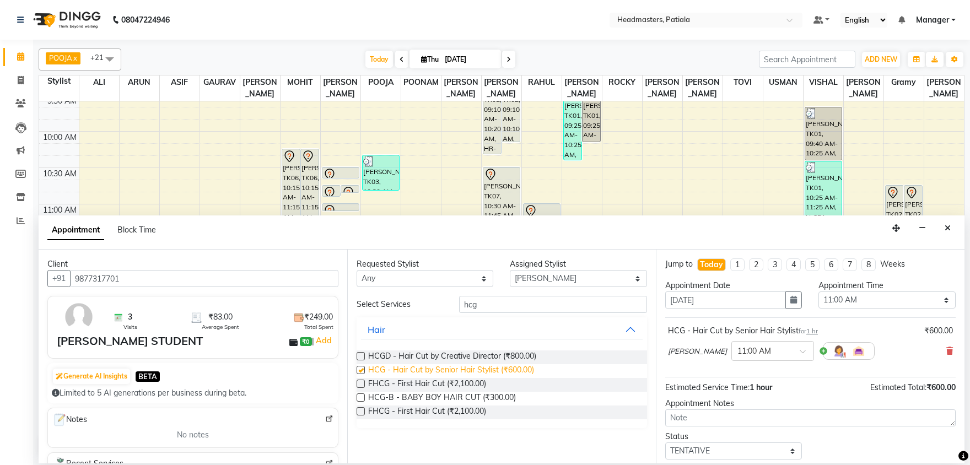
checkbox input "false"
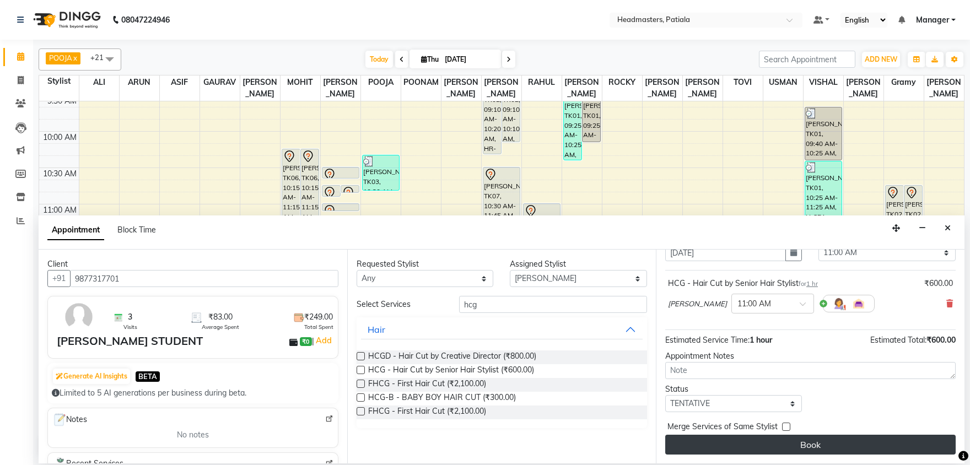
click at [807, 444] on button "Book" at bounding box center [810, 445] width 290 height 20
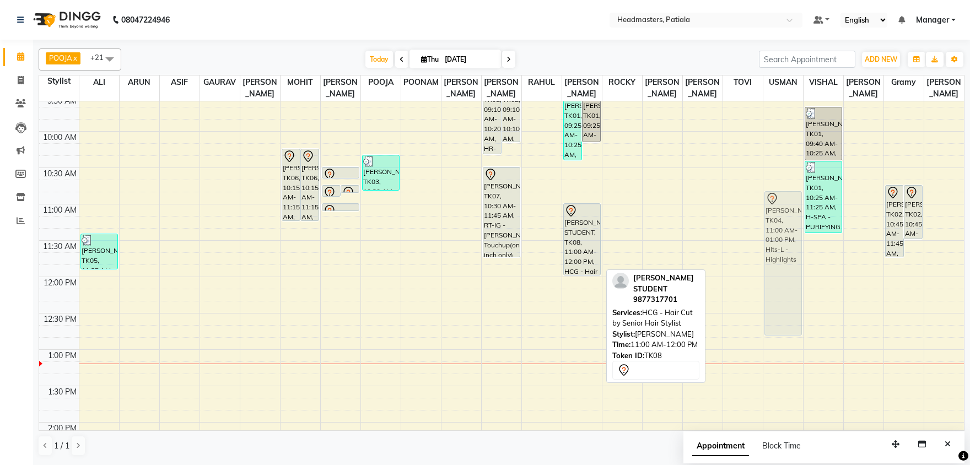
drag, startPoint x: 540, startPoint y: 265, endPoint x: 783, endPoint y: 236, distance: 244.7
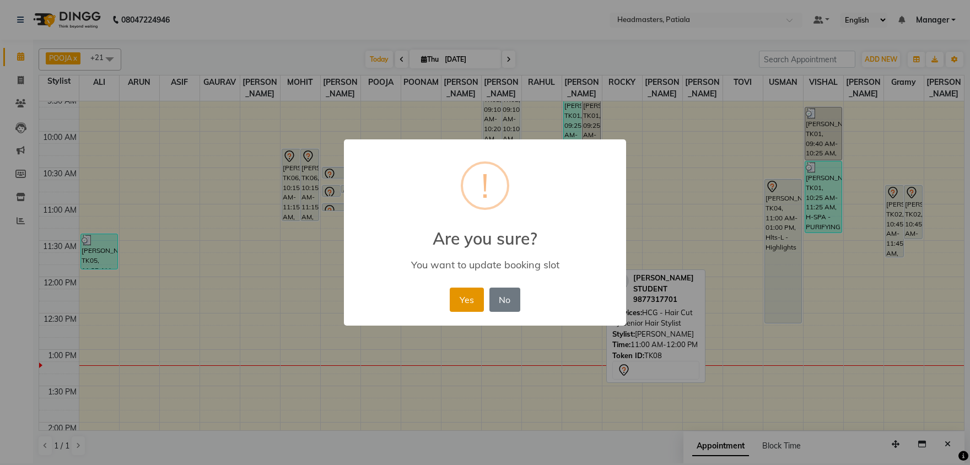
click at [466, 301] on button "Yes" at bounding box center [467, 300] width 34 height 24
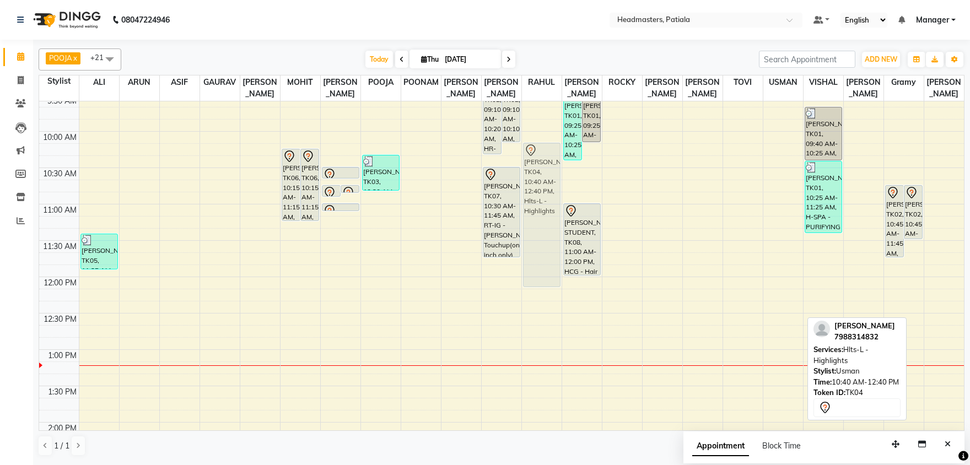
drag, startPoint x: 780, startPoint y: 231, endPoint x: 542, endPoint y: 200, distance: 240.7
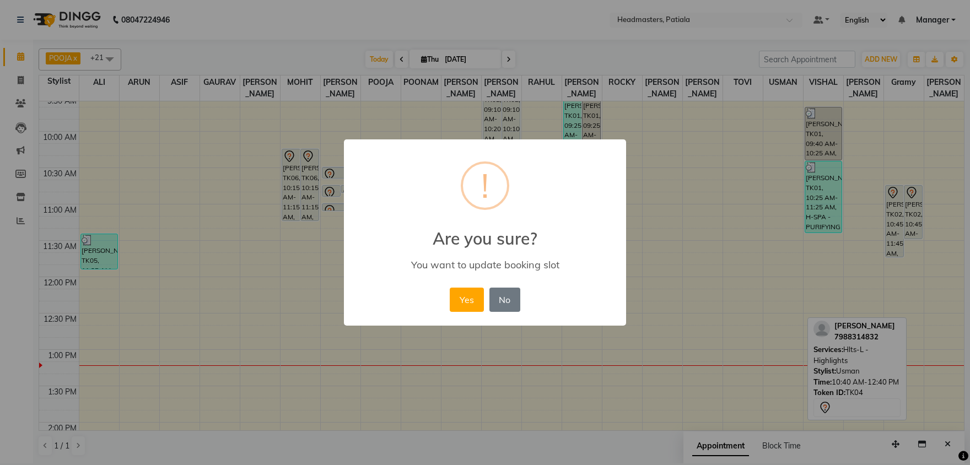
click at [450, 288] on button "Yes" at bounding box center [467, 300] width 34 height 24
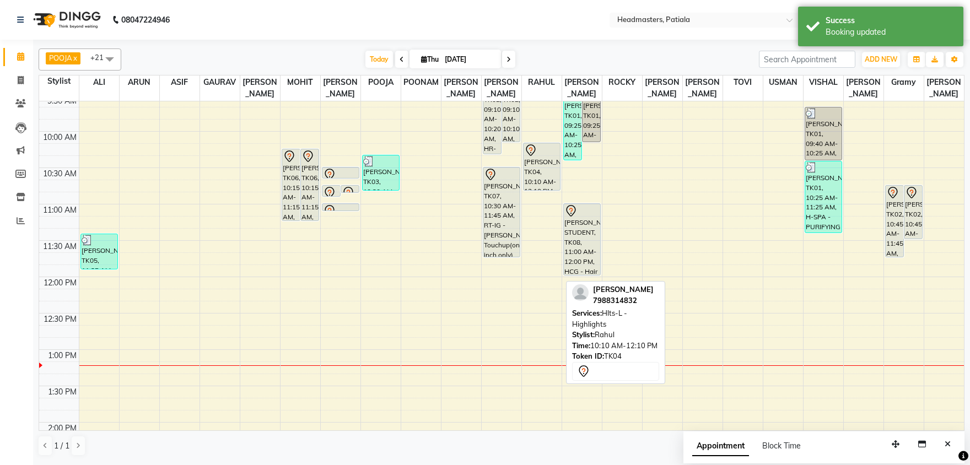
drag, startPoint x: 536, startPoint y: 287, endPoint x: 533, endPoint y: 190, distance: 97.0
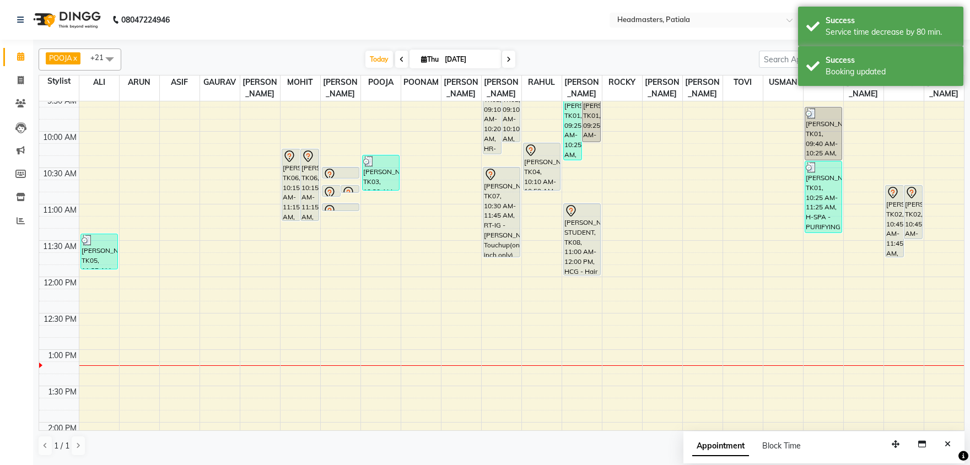
click at [111, 61] on span at bounding box center [110, 58] width 22 height 21
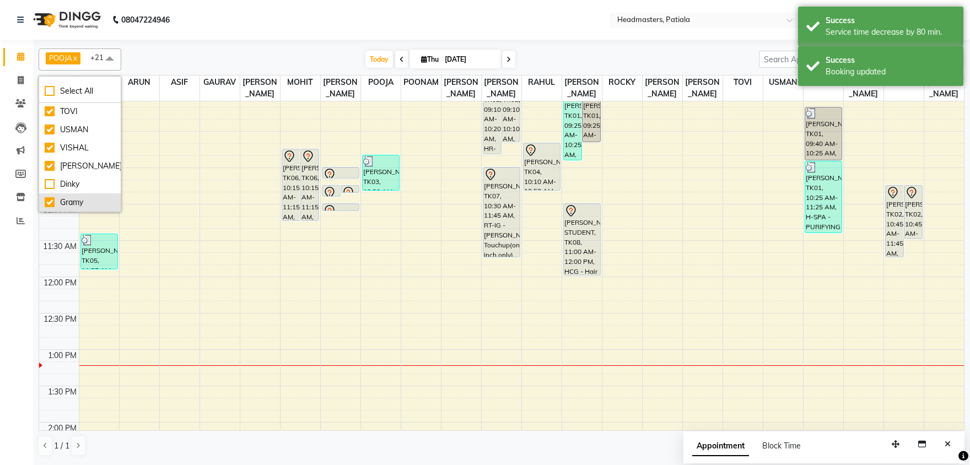
scroll to position [711, 0]
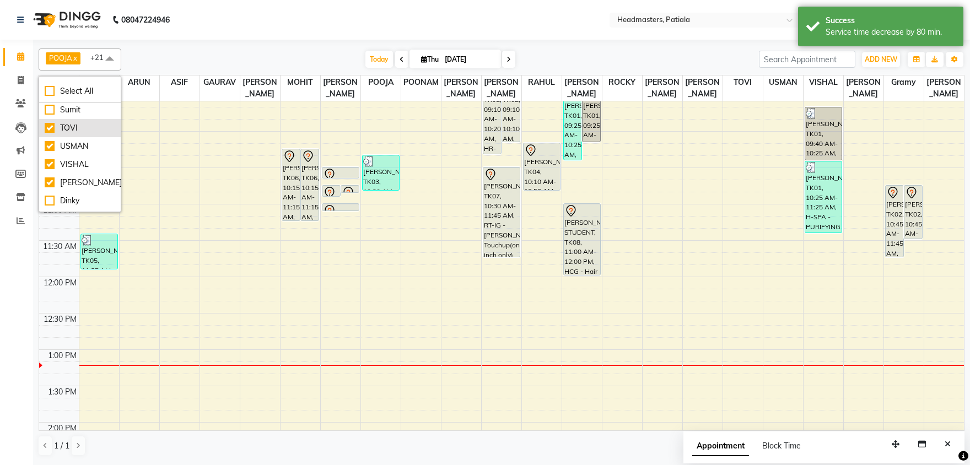
click at [72, 134] on div "TOVI" at bounding box center [80, 128] width 71 height 12
checkbox input "false"
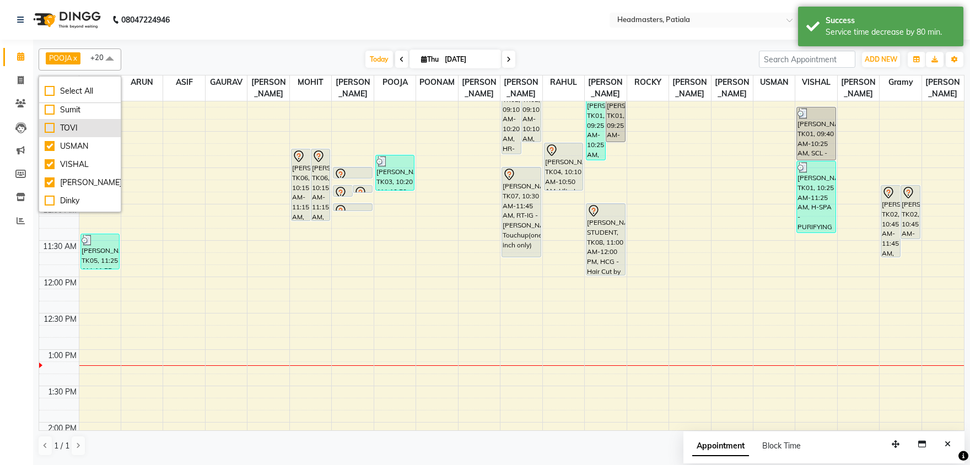
scroll to position [654, 0]
click at [86, 137] on div "[PERSON_NAME]" at bounding box center [80, 131] width 71 height 12
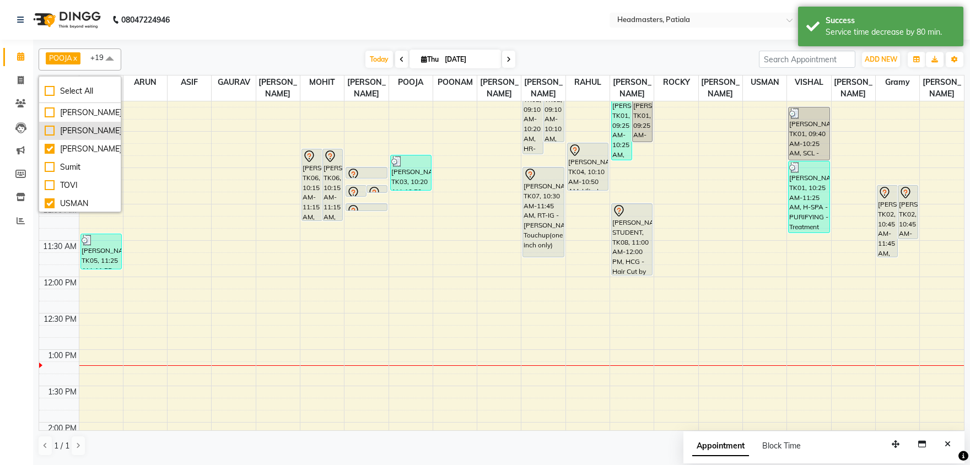
checkbox input "false"
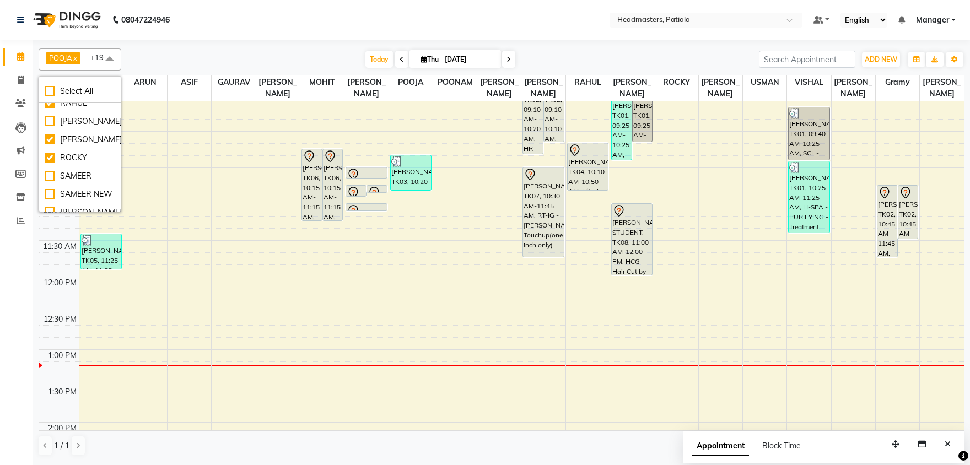
scroll to position [539, 0]
click at [76, 88] on div "Manager" at bounding box center [80, 83] width 71 height 12
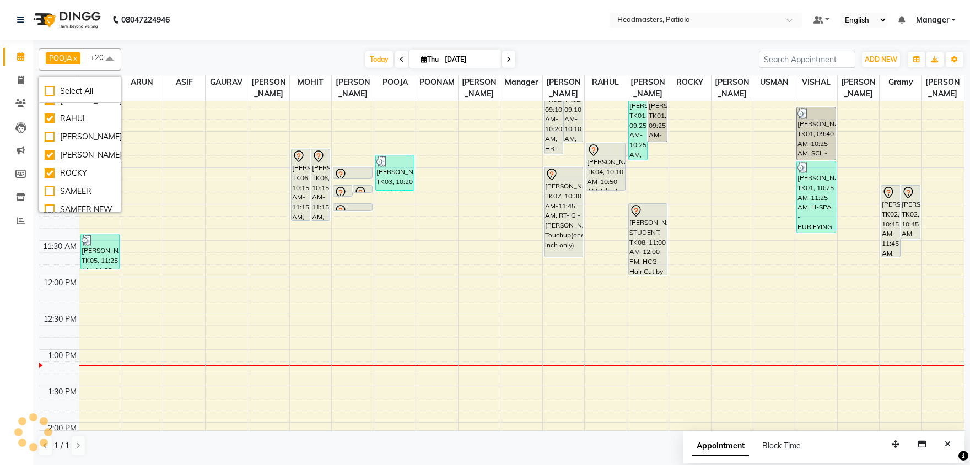
checkbox input "true"
click at [75, 149] on div "POONAM" at bounding box center [80, 143] width 71 height 12
checkbox input "false"
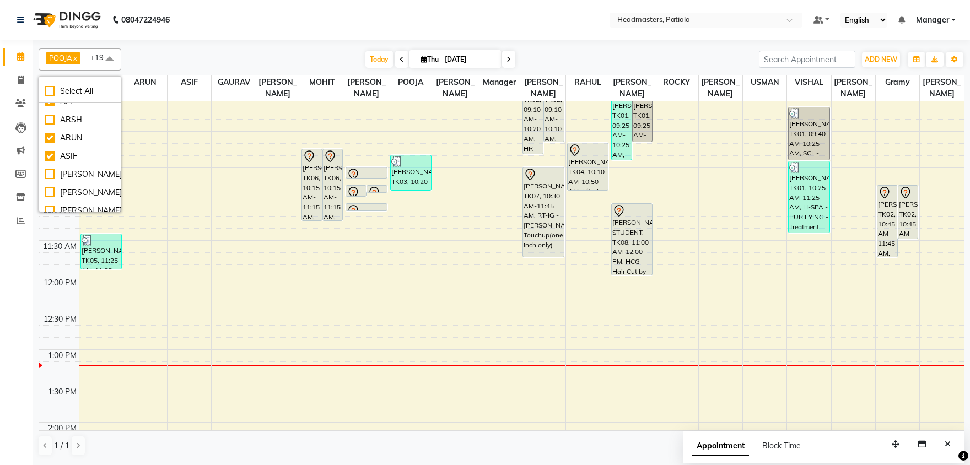
scroll to position [20, 0]
click at [161, 91] on th "ARUN" at bounding box center [145, 88] width 44 height 26
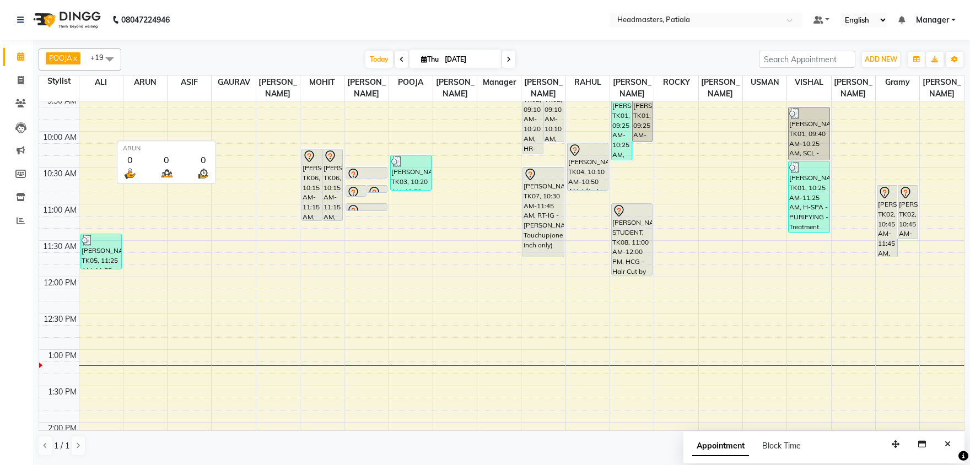
scroll to position [0, 0]
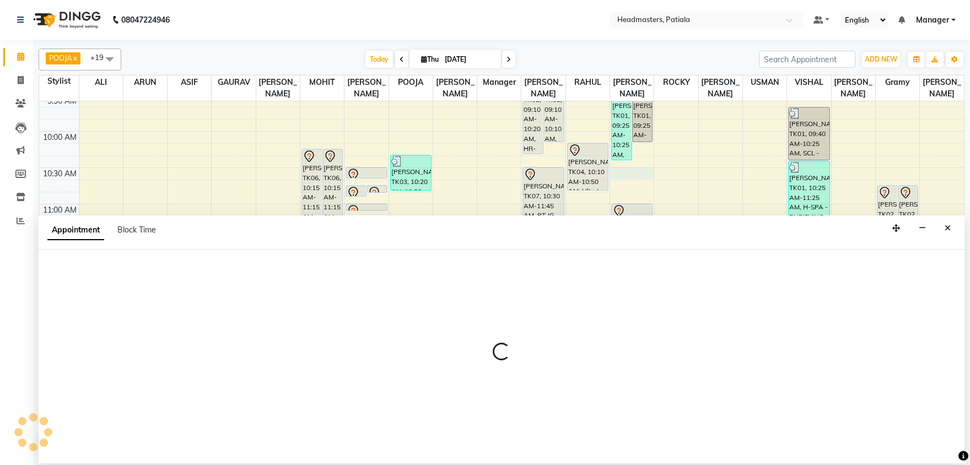
select select "62112"
select select "tentative"
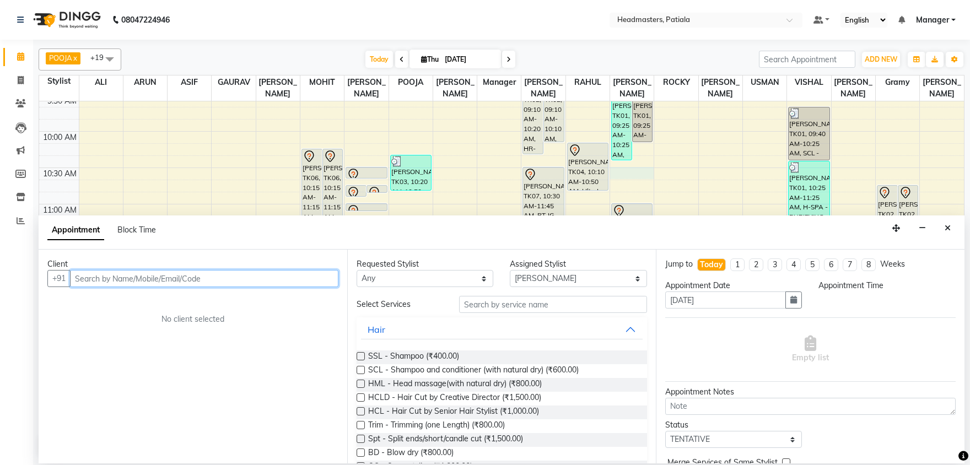
select select "630"
click at [204, 280] on input "text" at bounding box center [204, 278] width 268 height 17
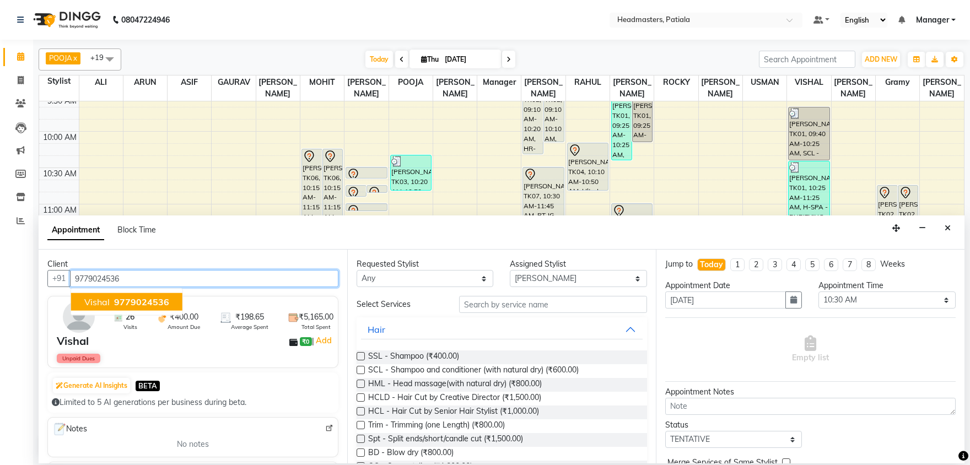
click at [146, 303] on span "9779024536" at bounding box center [141, 301] width 55 height 11
type input "9779024536"
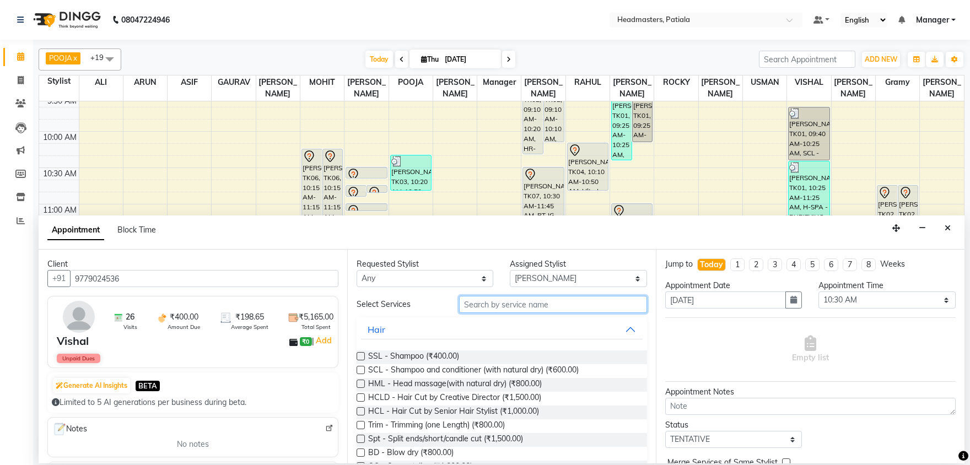
click at [563, 309] on input "text" at bounding box center [553, 304] width 188 height 17
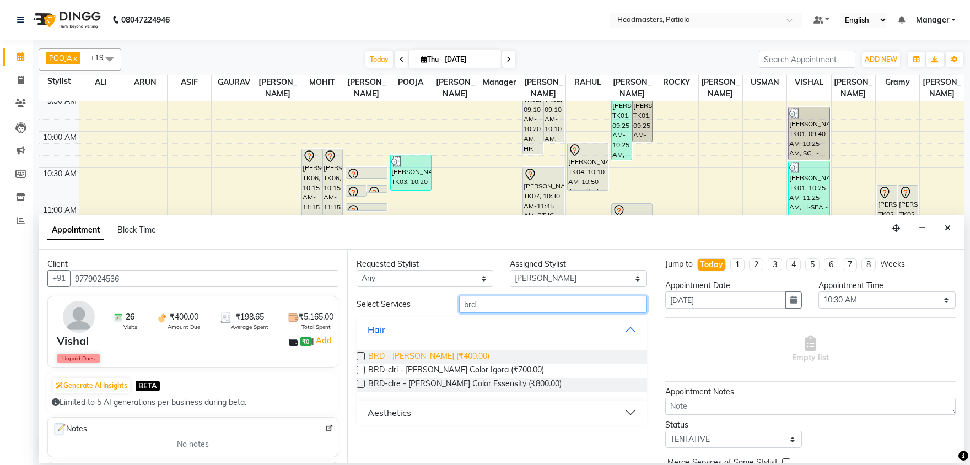
type input "brd"
click at [408, 354] on span "BRD - [PERSON_NAME] (₹400.00)" at bounding box center [428, 357] width 121 height 14
checkbox input "false"
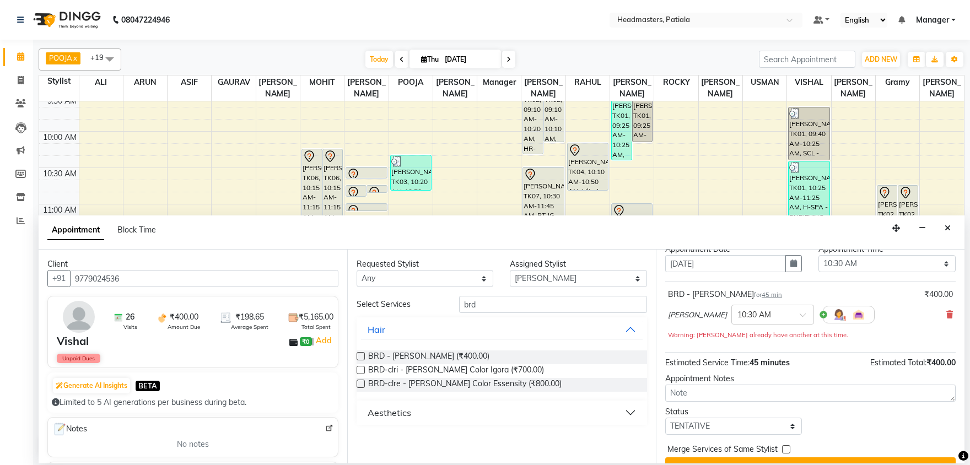
scroll to position [59, 0]
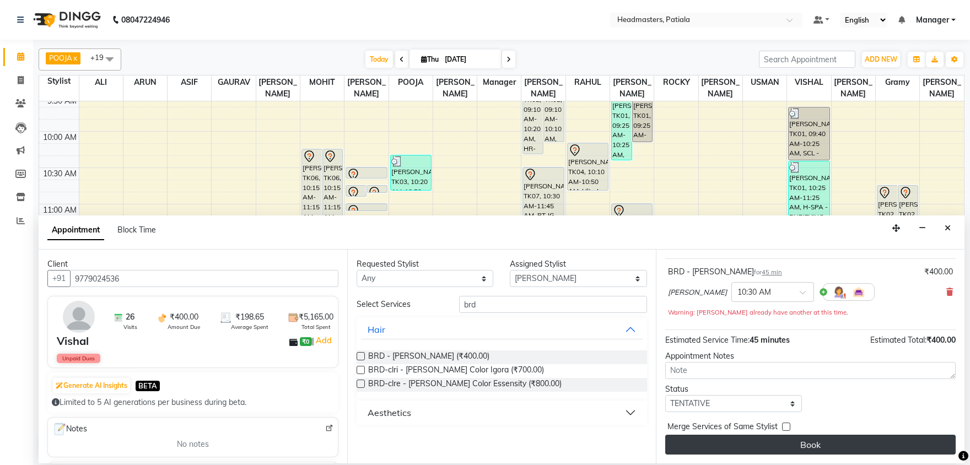
click at [806, 445] on button "Book" at bounding box center [810, 445] width 290 height 20
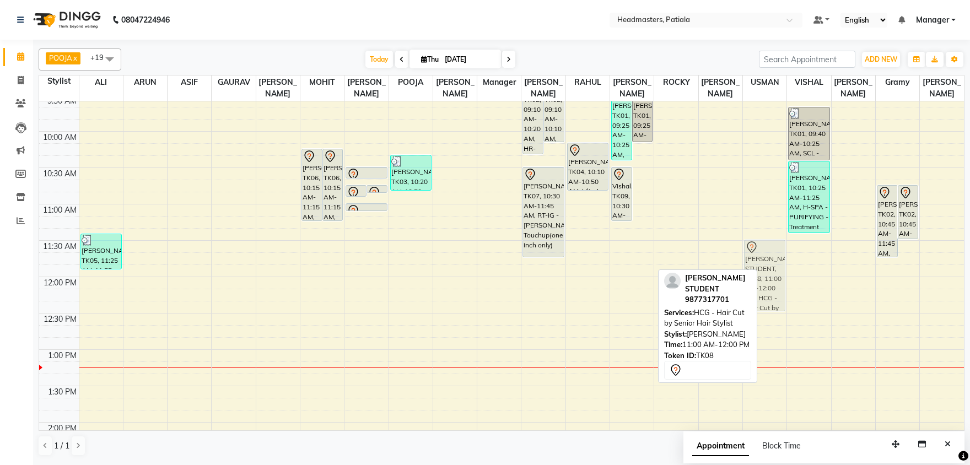
drag, startPoint x: 636, startPoint y: 222, endPoint x: 757, endPoint y: 261, distance: 127.6
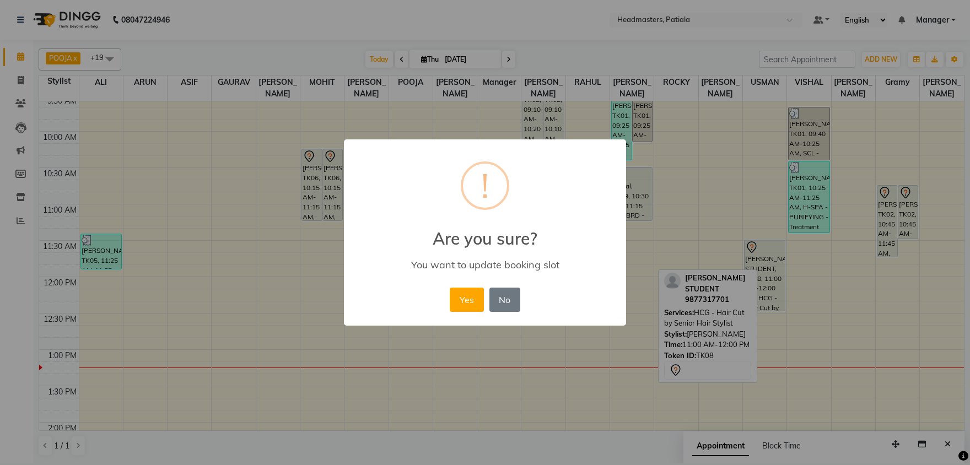
click at [450, 288] on button "Yes" at bounding box center [467, 300] width 34 height 24
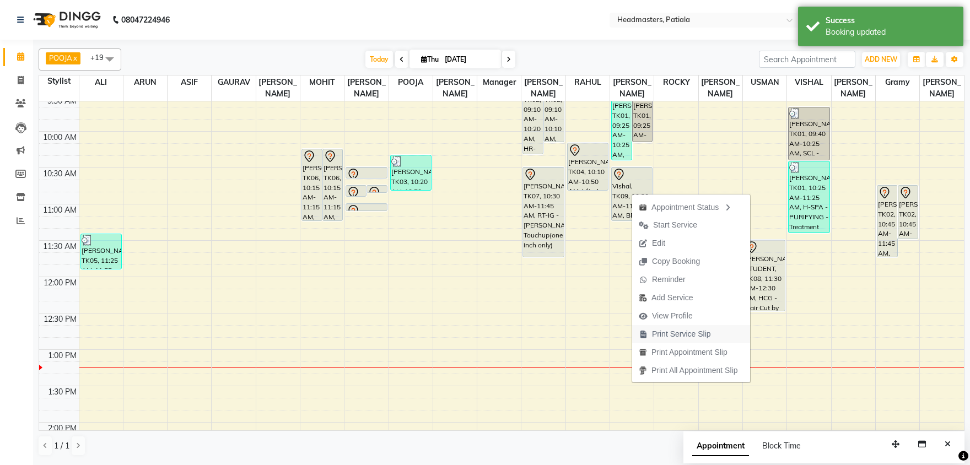
click at [660, 336] on span "Print Service Slip" at bounding box center [681, 334] width 59 height 12
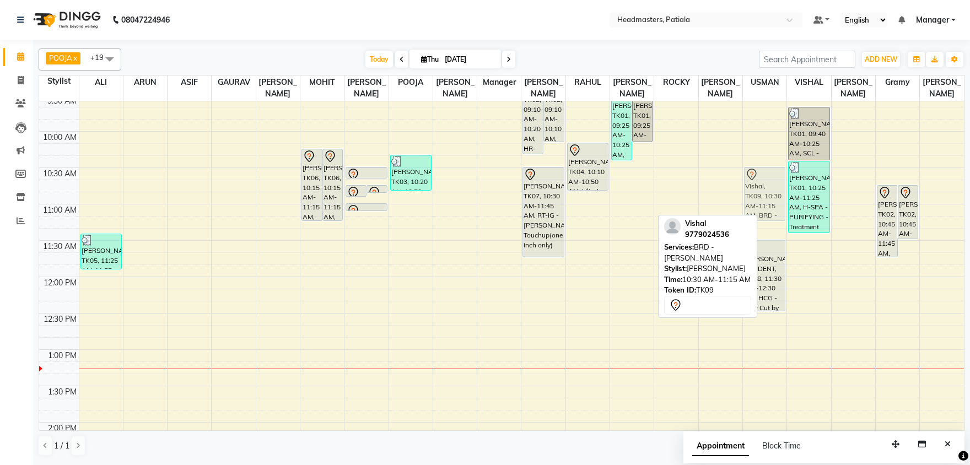
drag, startPoint x: 624, startPoint y: 188, endPoint x: 740, endPoint y: 191, distance: 115.2
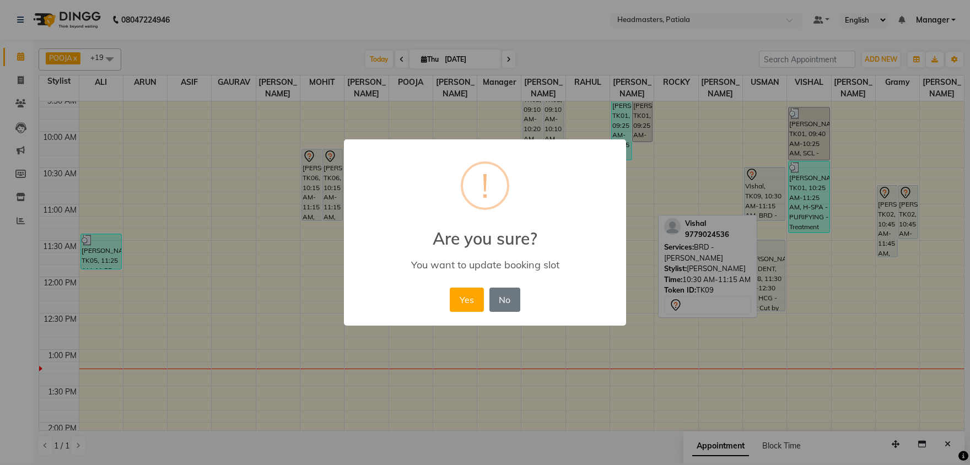
click at [450, 288] on button "Yes" at bounding box center [467, 300] width 34 height 24
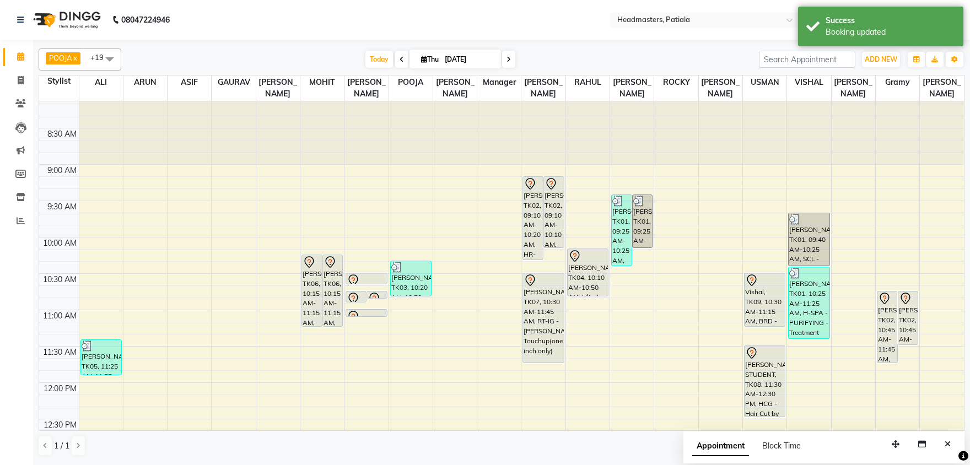
scroll to position [0, 0]
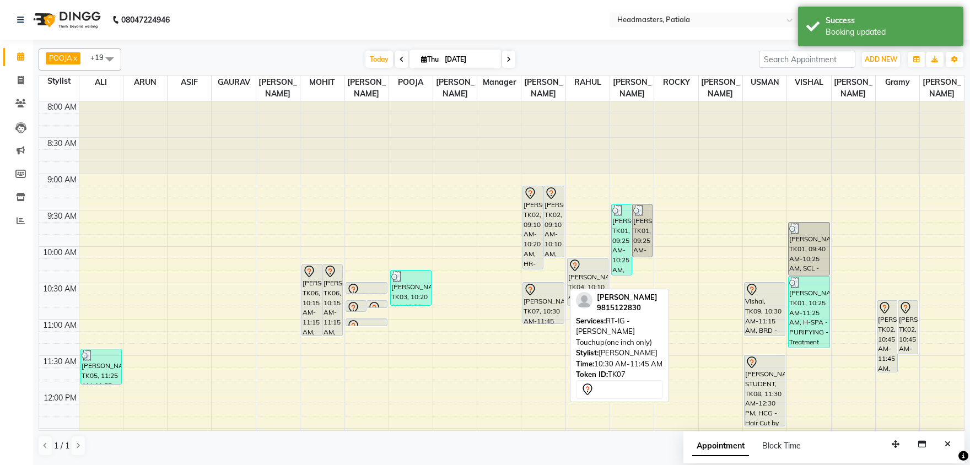
drag, startPoint x: 539, startPoint y: 370, endPoint x: 544, endPoint y: 320, distance: 50.9
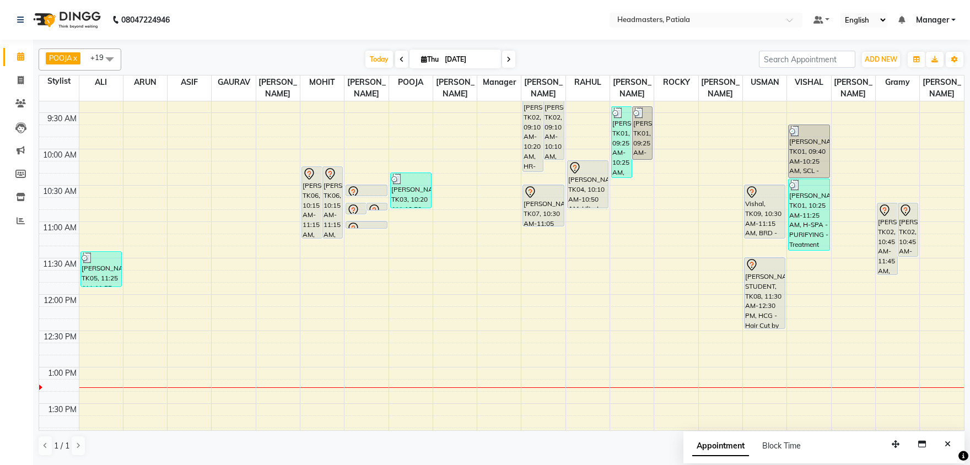
scroll to position [115, 0]
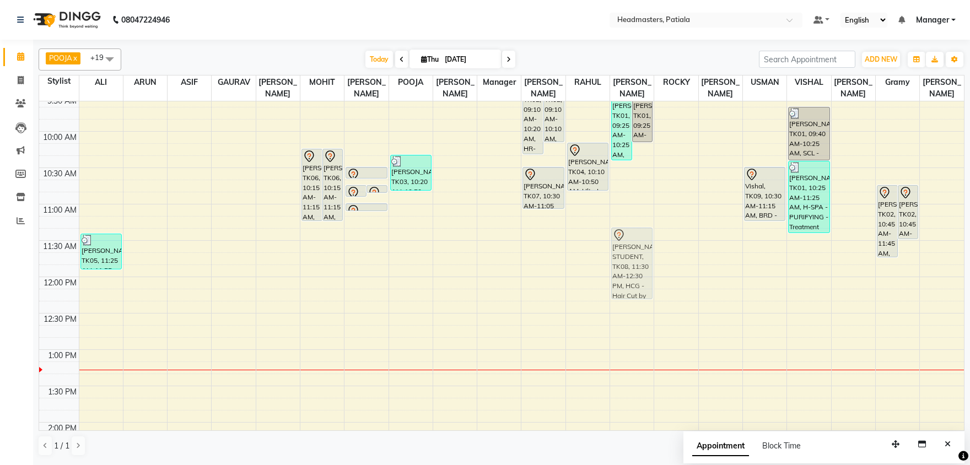
drag, startPoint x: 617, startPoint y: 277, endPoint x: 624, endPoint y: 268, distance: 12.1
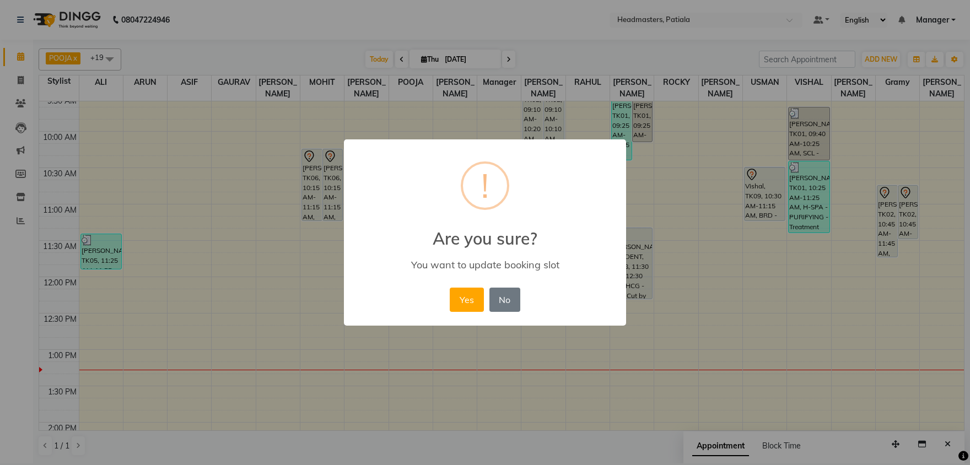
click at [450, 288] on button "Yes" at bounding box center [467, 300] width 34 height 24
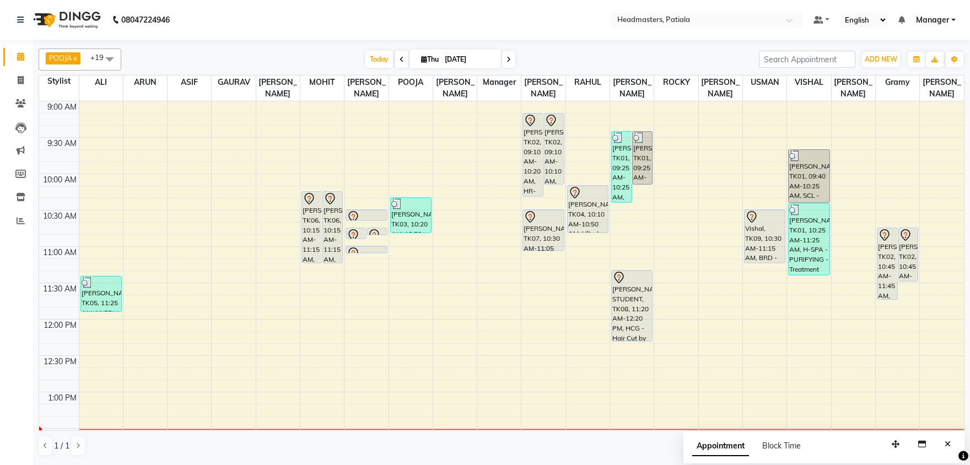
scroll to position [57, 0]
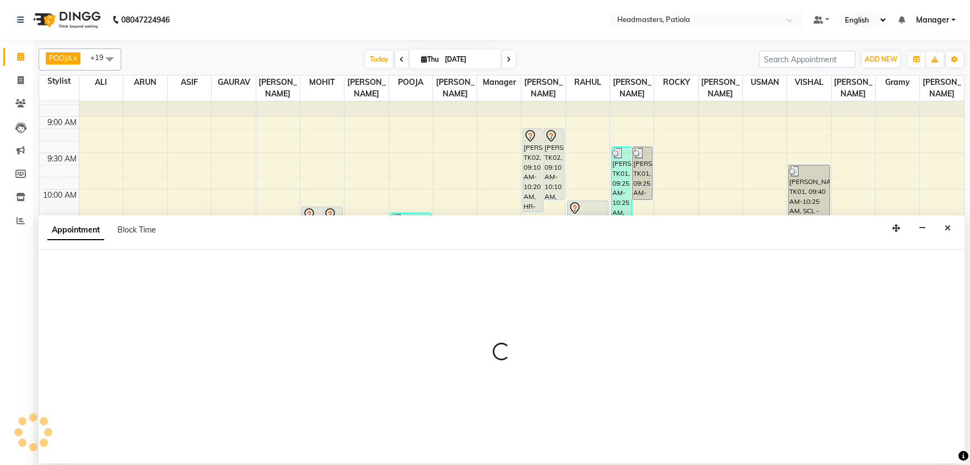
select select "51078"
select select "tentative"
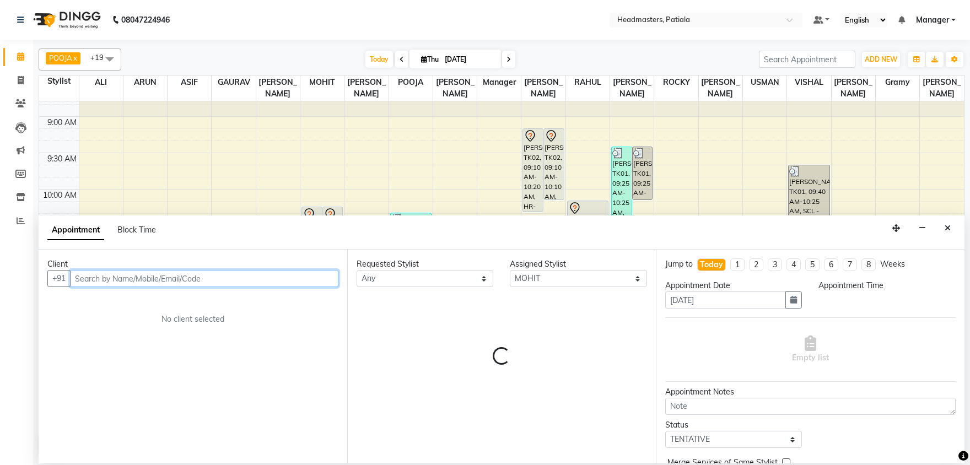
select select "705"
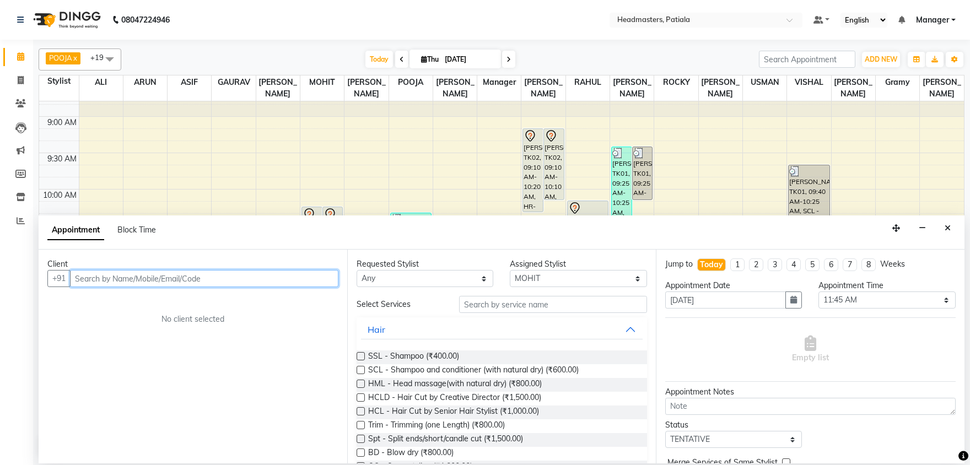
click at [204, 280] on input "text" at bounding box center [204, 278] width 268 height 17
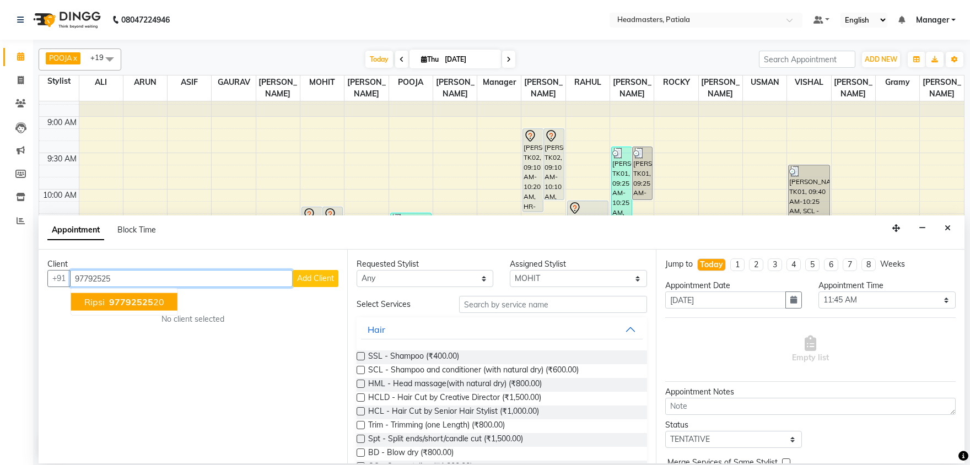
click at [139, 304] on span "97792525" at bounding box center [131, 301] width 44 height 11
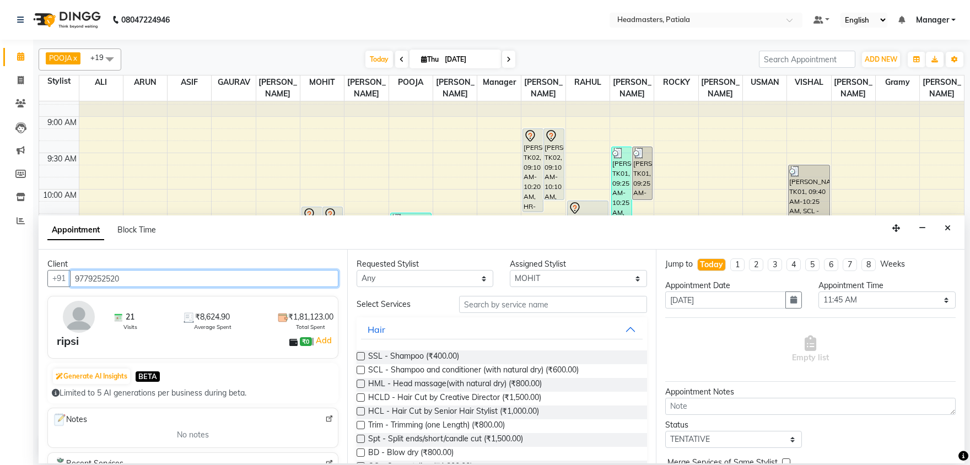
type input "9779252520"
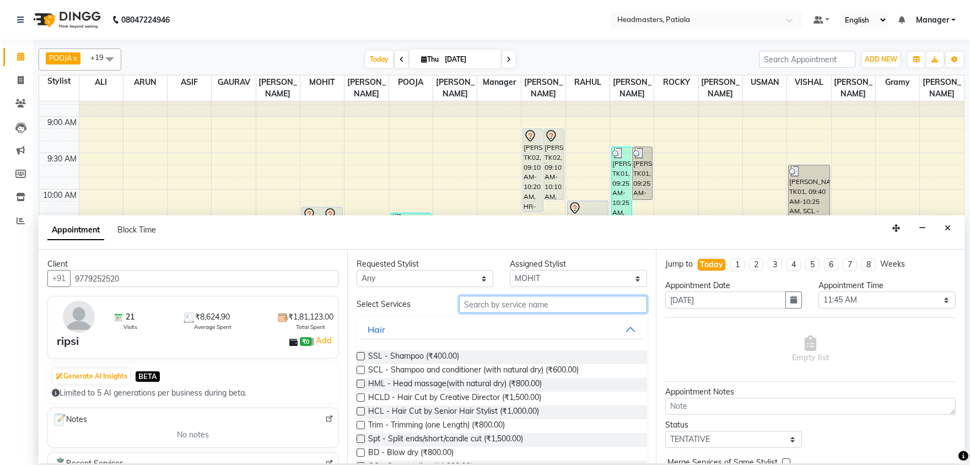
click at [476, 306] on input "text" at bounding box center [553, 304] width 188 height 17
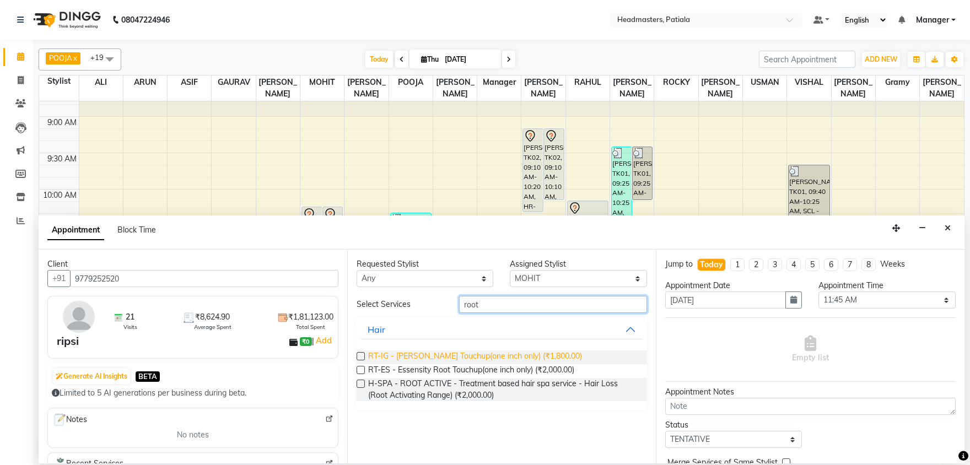
type input "root"
click at [543, 356] on span "RT-IG - [PERSON_NAME] Touchup(one inch only) (₹1,800.00)" at bounding box center [475, 357] width 214 height 14
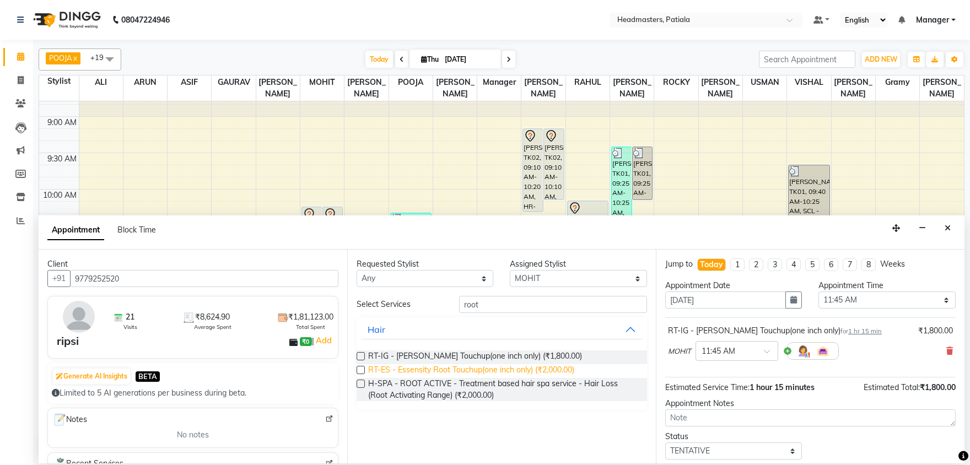
click at [537, 354] on span "RT-IG - [PERSON_NAME] Touchup(one inch only) (₹1,800.00)" at bounding box center [475, 357] width 214 height 14
click at [482, 366] on span "RT-ES - Essensity Root Touchup(one inch only) (₹2,000.00)" at bounding box center [471, 371] width 206 height 14
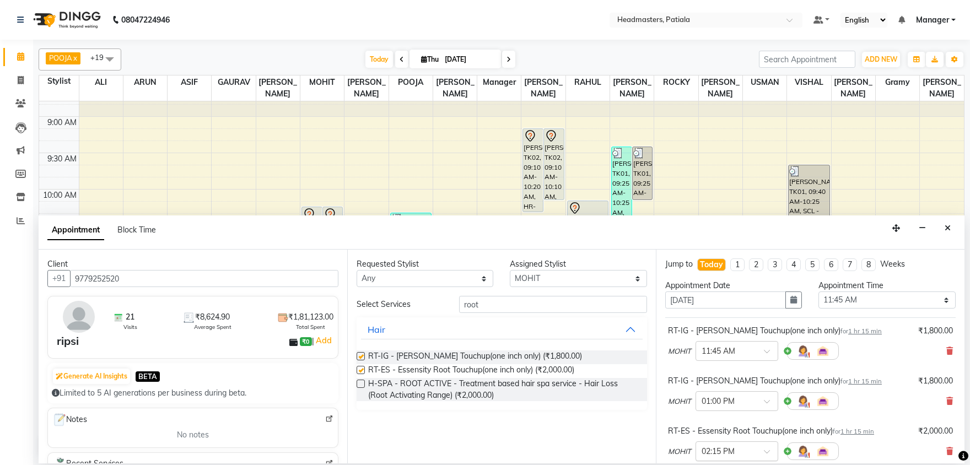
checkbox input "true"
checkbox input "false"
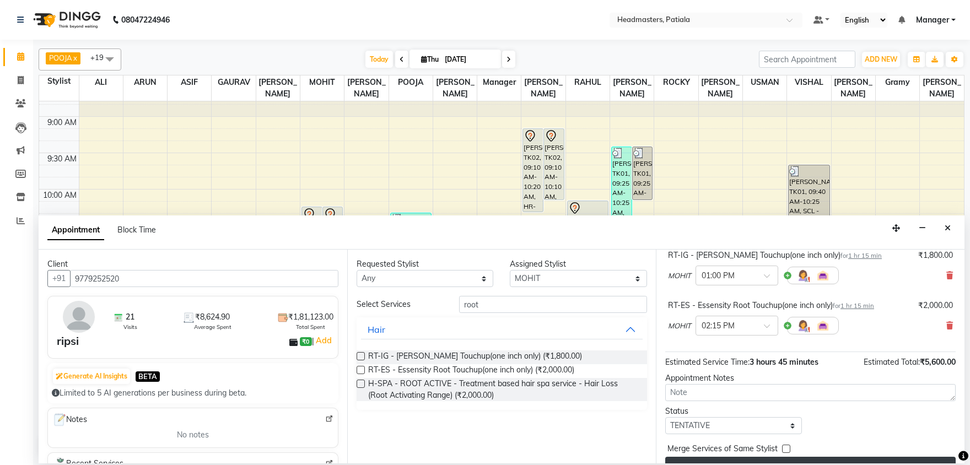
scroll to position [147, 0]
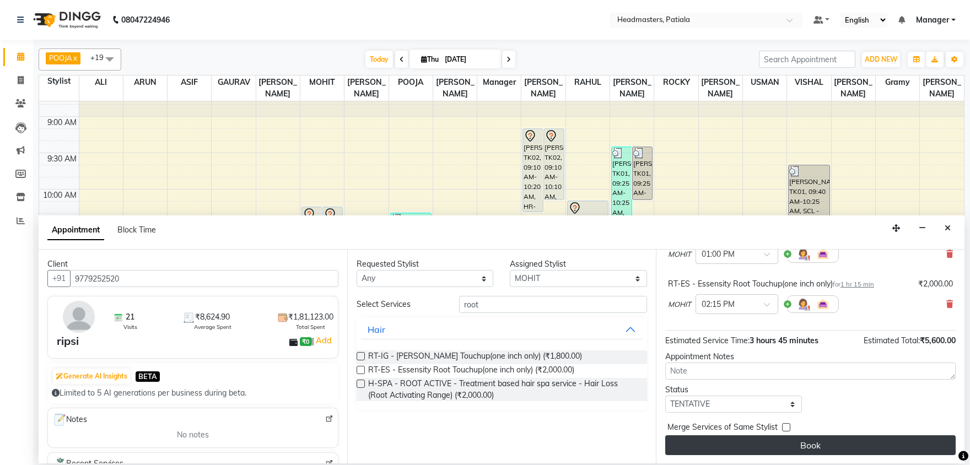
click at [801, 440] on button "Book" at bounding box center [810, 445] width 290 height 20
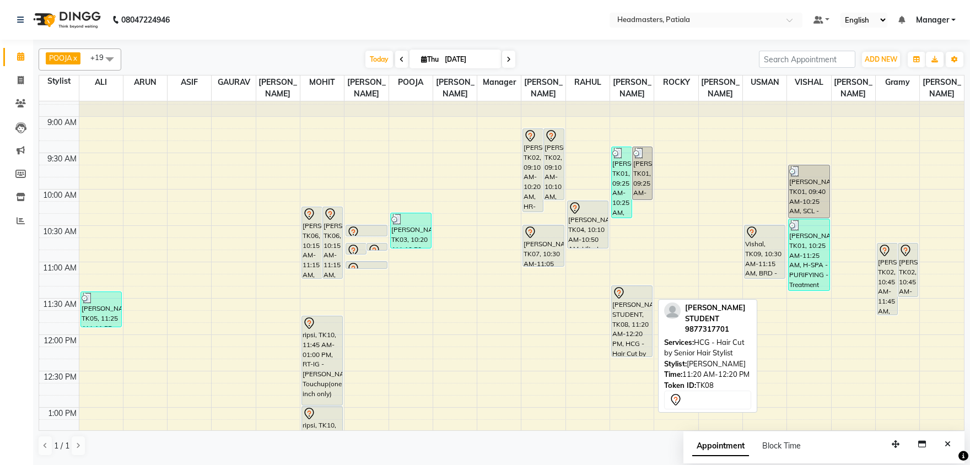
click at [643, 290] on div at bounding box center [631, 293] width 39 height 13
click at [642, 303] on div "[PERSON_NAME] STUDENT, TK08, 11:20 AM-12:20 PM, HCG - Hair Cut by Senior Hair S…" at bounding box center [632, 321] width 40 height 71
select select "7"
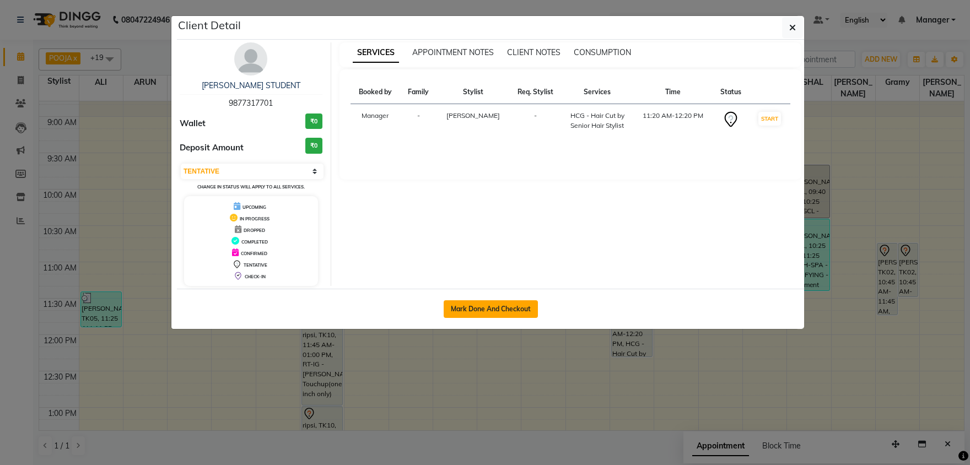
click at [515, 312] on button "Mark Done And Checkout" at bounding box center [491, 309] width 94 height 18
select select "service"
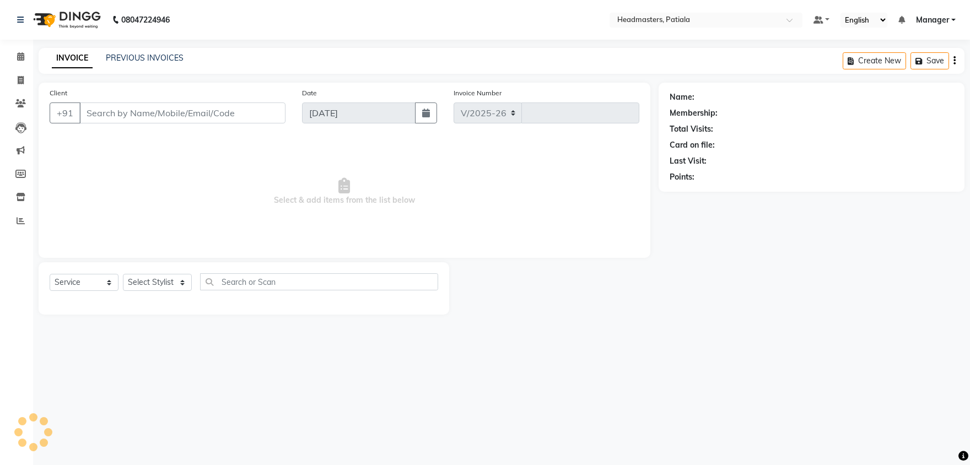
select select "6602"
type input "6264"
type input "9877317701"
select select "62112"
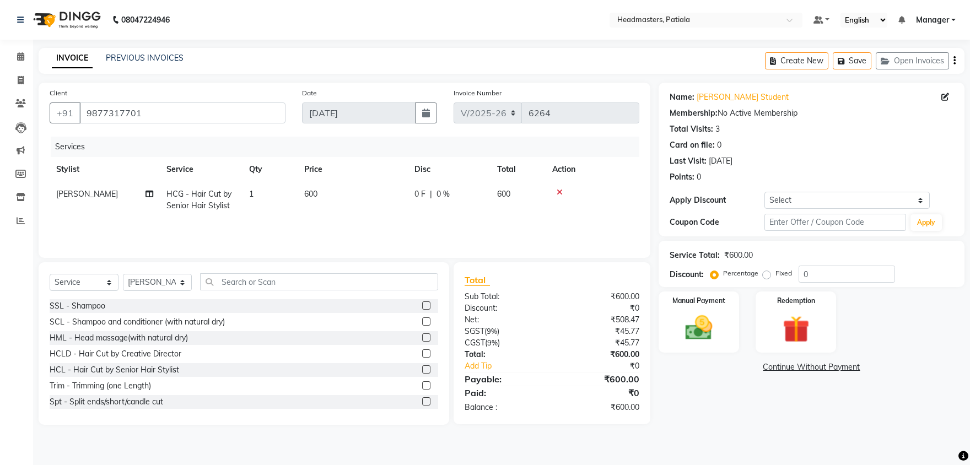
click at [775, 276] on label "Fixed" at bounding box center [783, 273] width 17 height 10
click at [765, 276] on input "Fixed" at bounding box center [769, 273] width 8 height 8
radio input "true"
click at [835, 275] on input "0" at bounding box center [846, 274] width 96 height 17
type input "200"
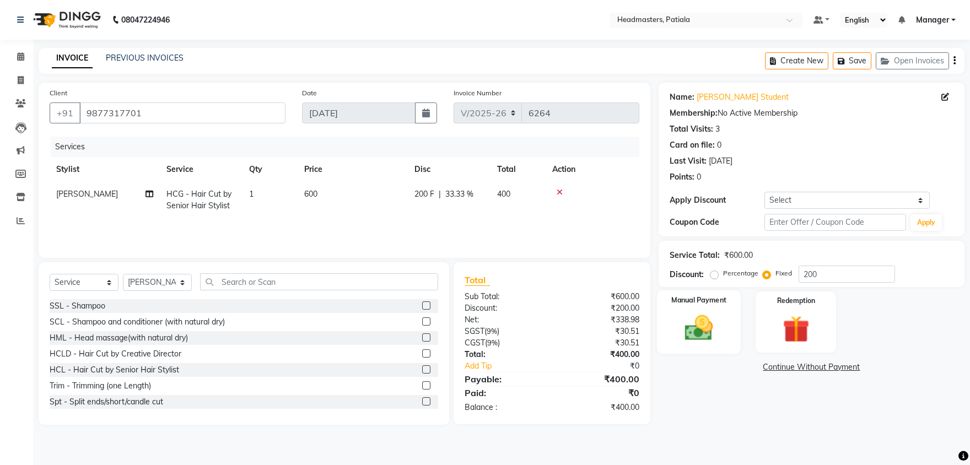
click at [722, 328] on div "Manual Payment" at bounding box center [699, 321] width 84 height 63
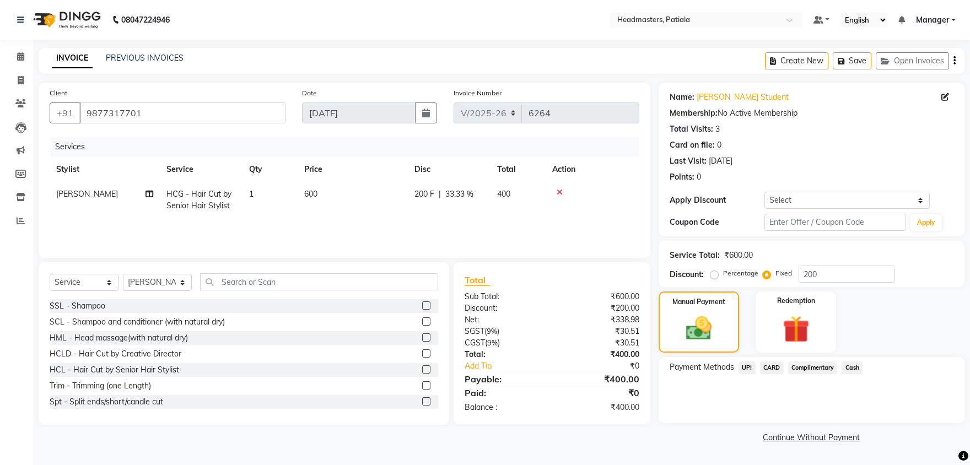
click at [855, 370] on span "Cash" at bounding box center [851, 367] width 21 height 13
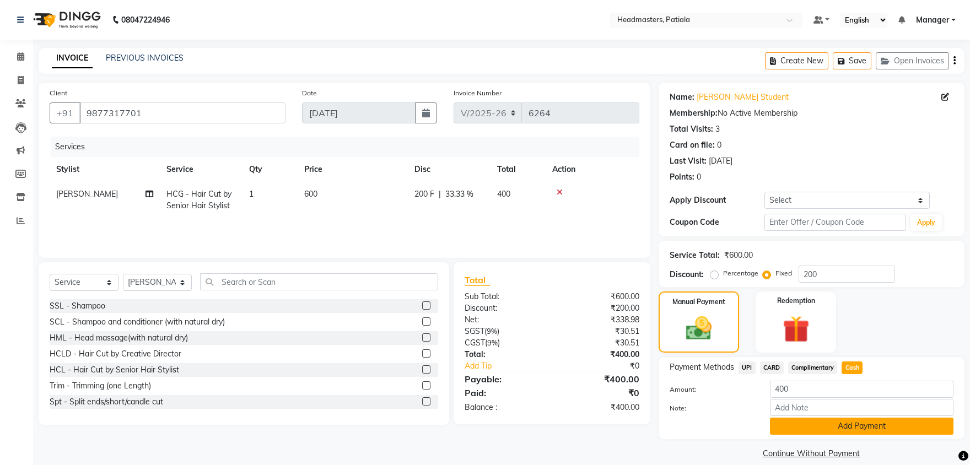
click at [860, 429] on button "Add Payment" at bounding box center [862, 426] width 184 height 17
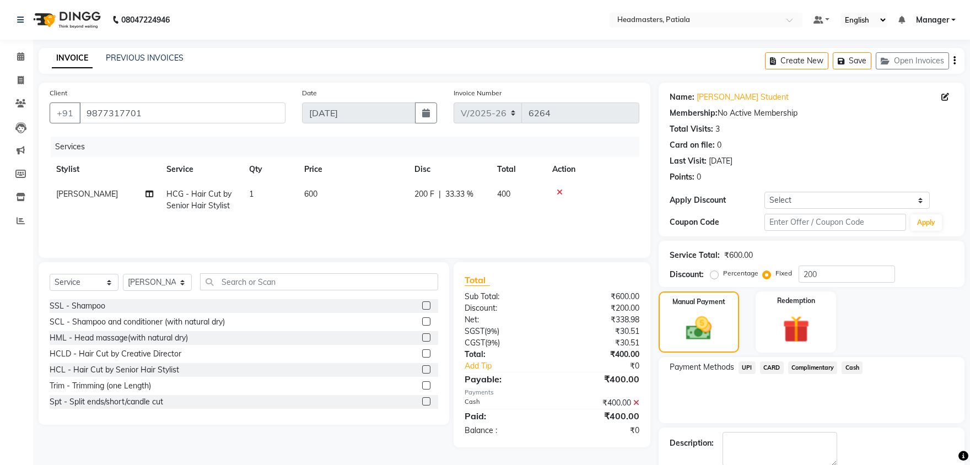
scroll to position [42, 0]
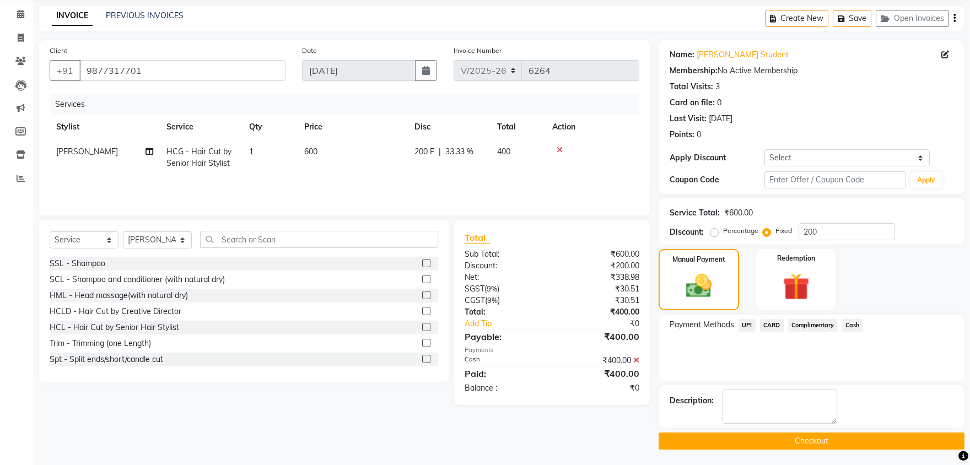
click at [824, 445] on button "Checkout" at bounding box center [812, 441] width 306 height 17
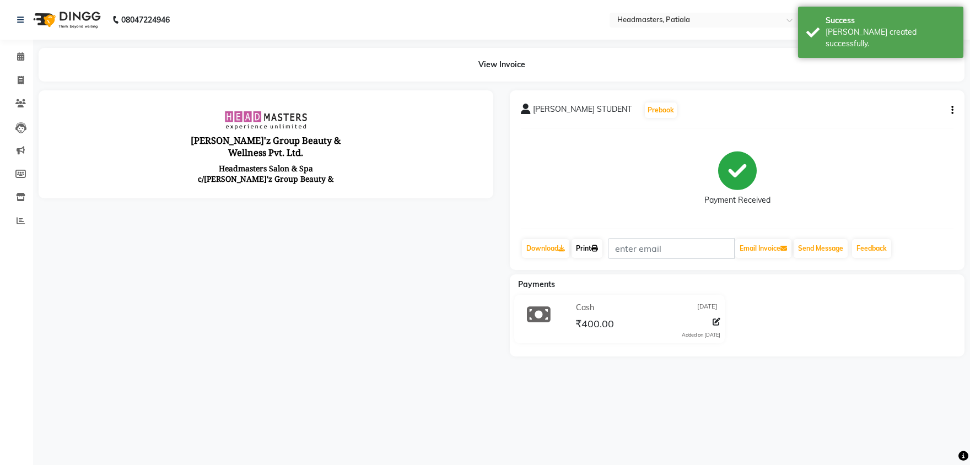
click at [602, 246] on link "Print" at bounding box center [586, 248] width 31 height 19
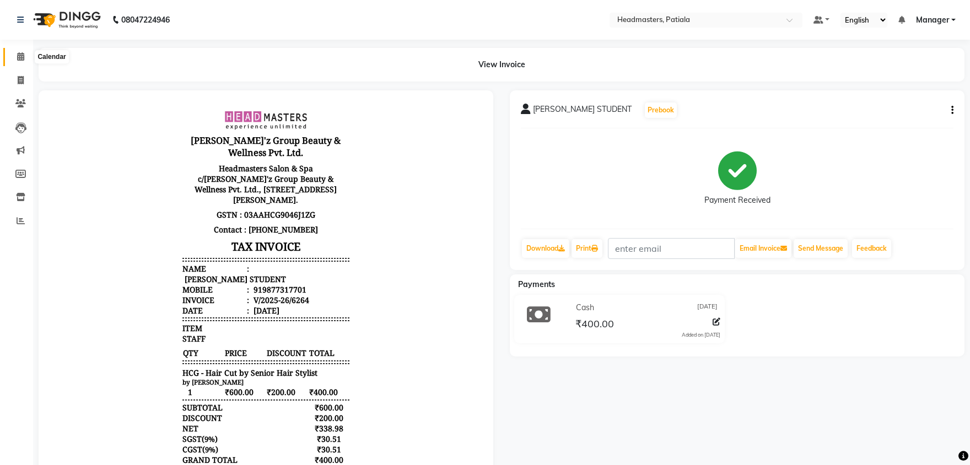
click at [24, 57] on icon at bounding box center [20, 56] width 7 height 8
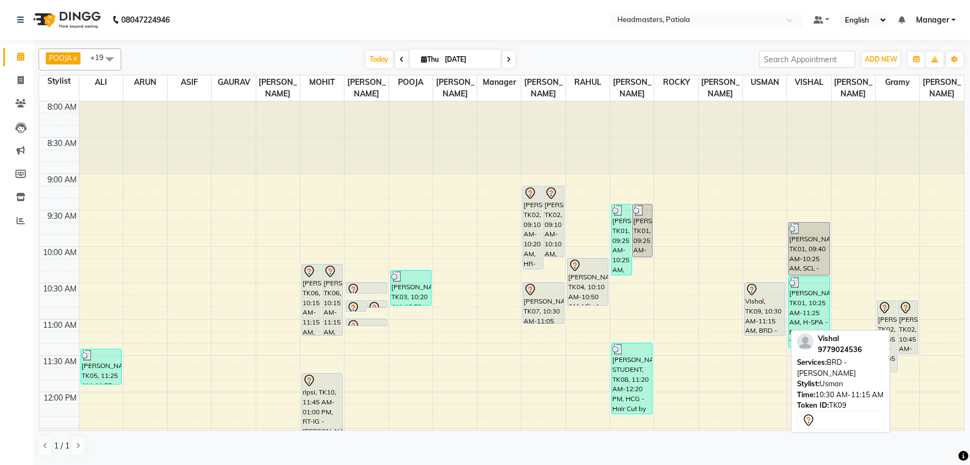
click at [766, 317] on div "Vishal, TK09, 10:30 AM-11:15 AM, BRD - [PERSON_NAME]" at bounding box center [764, 309] width 40 height 53
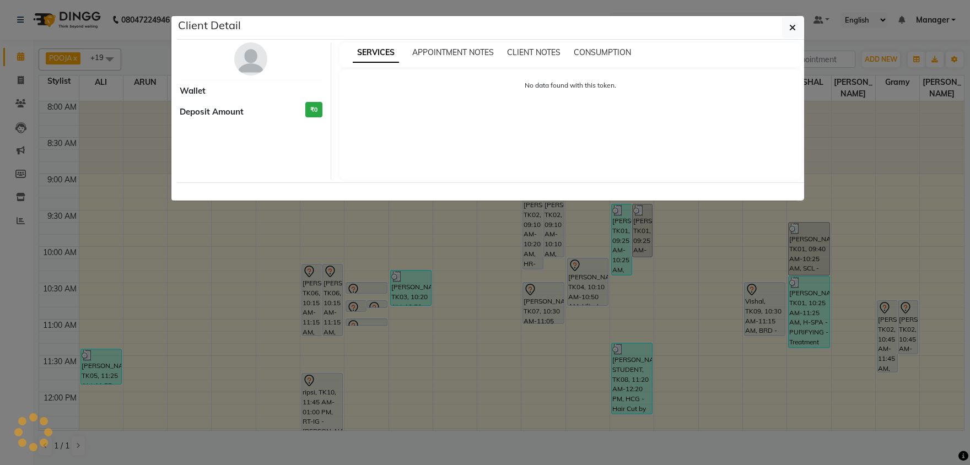
select select "7"
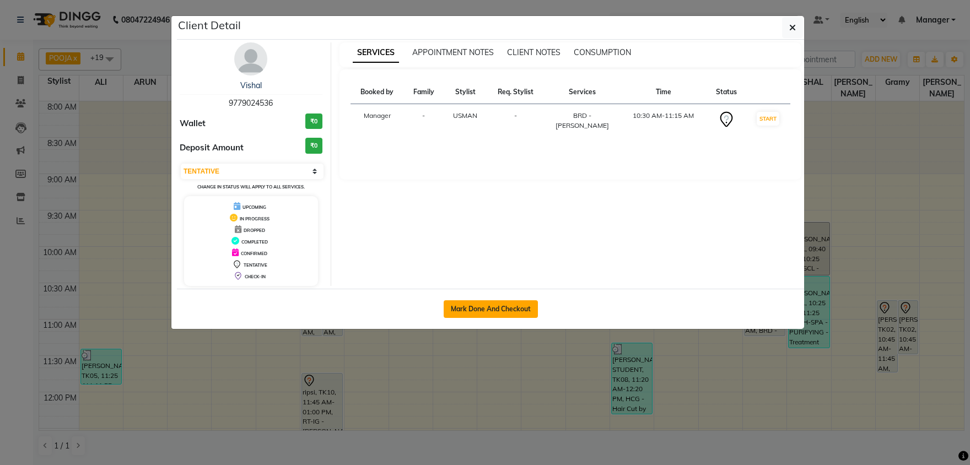
click at [498, 306] on button "Mark Done And Checkout" at bounding box center [491, 309] width 94 height 18
select select "service"
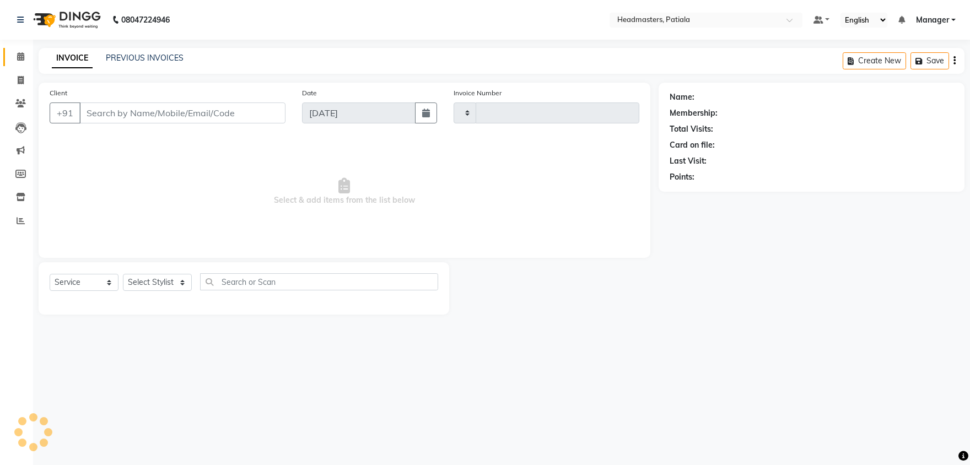
type input "6265"
select select "6602"
type input "9779024536"
select select "51087"
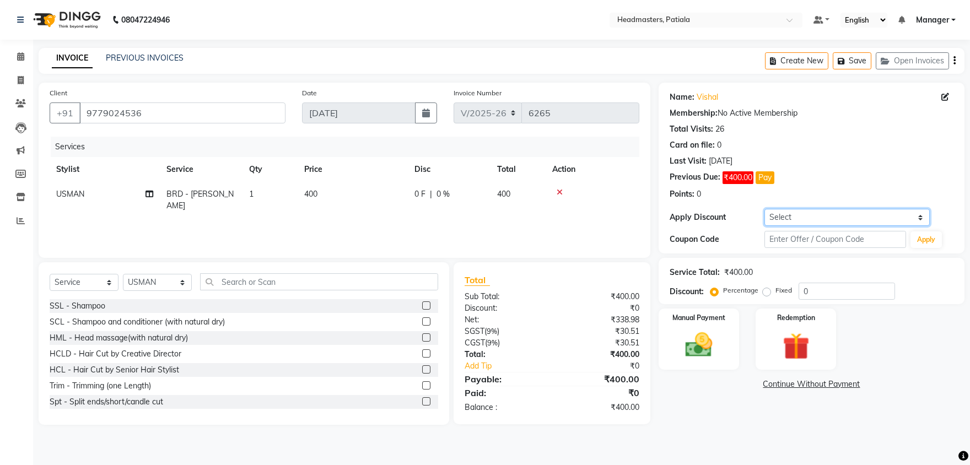
click at [783, 216] on select "Select Coupon → Already Paid Coupon → Service Not Done Coupon → Pending Payment…" at bounding box center [846, 217] width 165 height 17
click at [791, 222] on select "Select Coupon → Already Paid Coupon → Service Not Done Coupon → Pending Payment…" at bounding box center [846, 217] width 165 height 17
click at [800, 218] on select "Select Coupon → Already Paid Coupon → Service Not Done Coupon → Pending Payment…" at bounding box center [846, 217] width 165 height 17
click at [764, 209] on select "Select Coupon → Already Paid Coupon → Service Not Done Coupon → Pending Payment…" at bounding box center [846, 217] width 165 height 17
select select "10: Object"
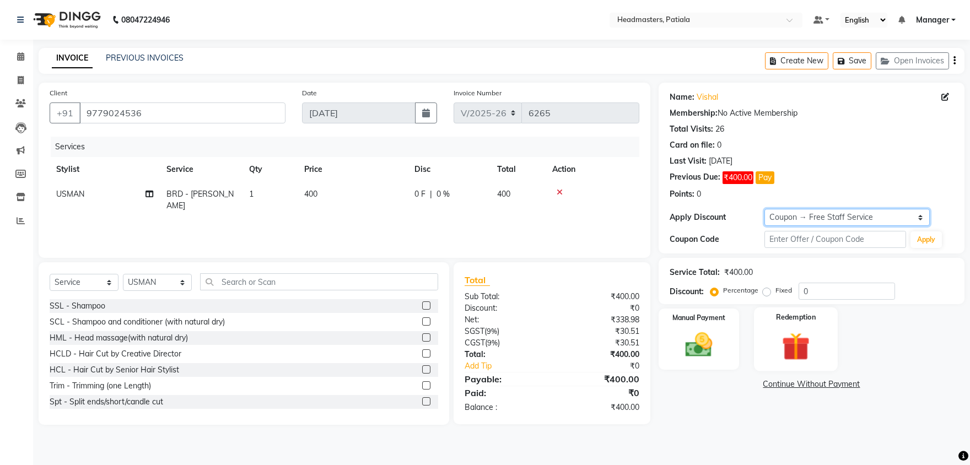
click option "Coupon → Free Staff Service" at bounding box center [0, 0] width 0 height 0
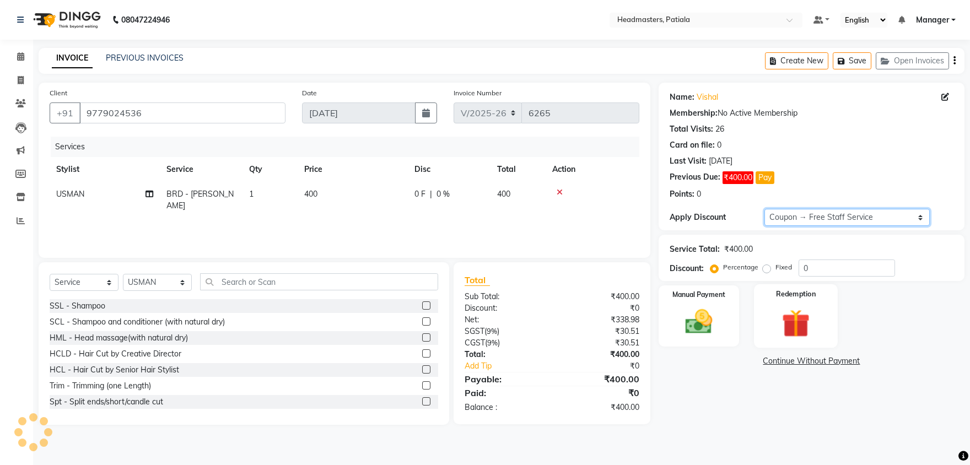
type input "100"
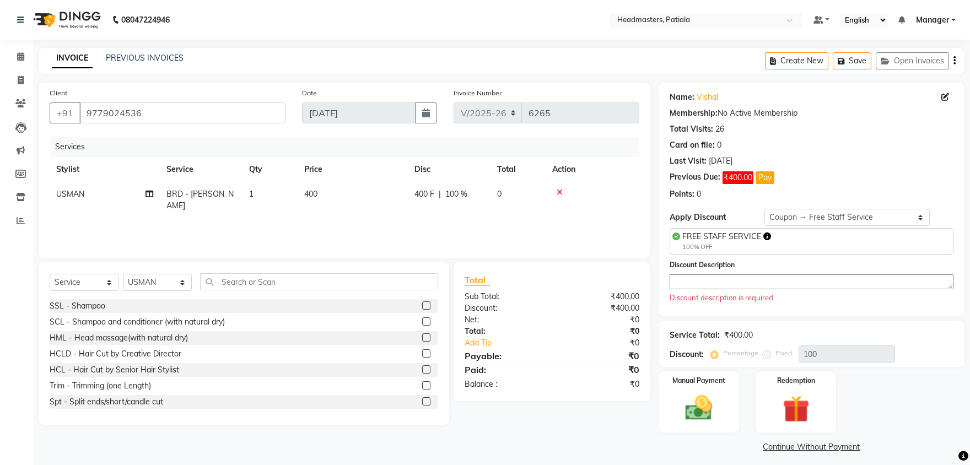
click at [743, 235] on span "FREE STAFF SERVICE" at bounding box center [721, 236] width 79 height 10
click at [693, 280] on textarea at bounding box center [812, 281] width 284 height 15
paste textarea "9041644080"
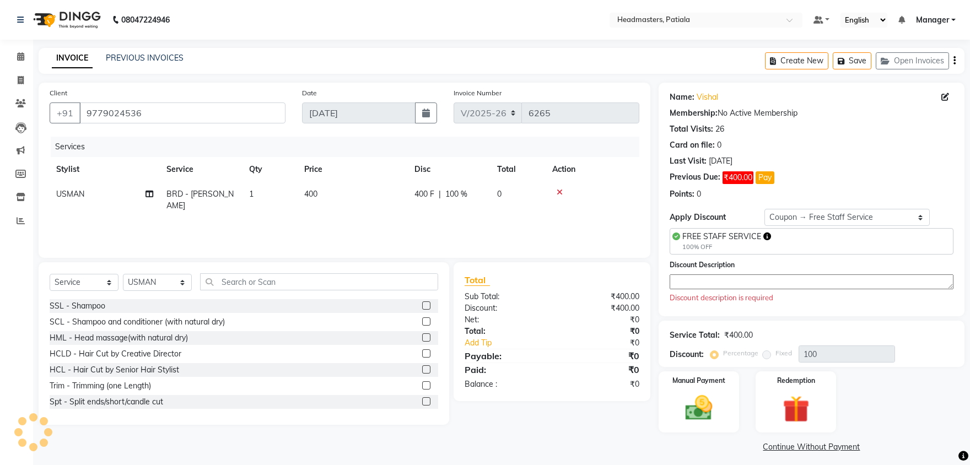
type textarea "9041644080"
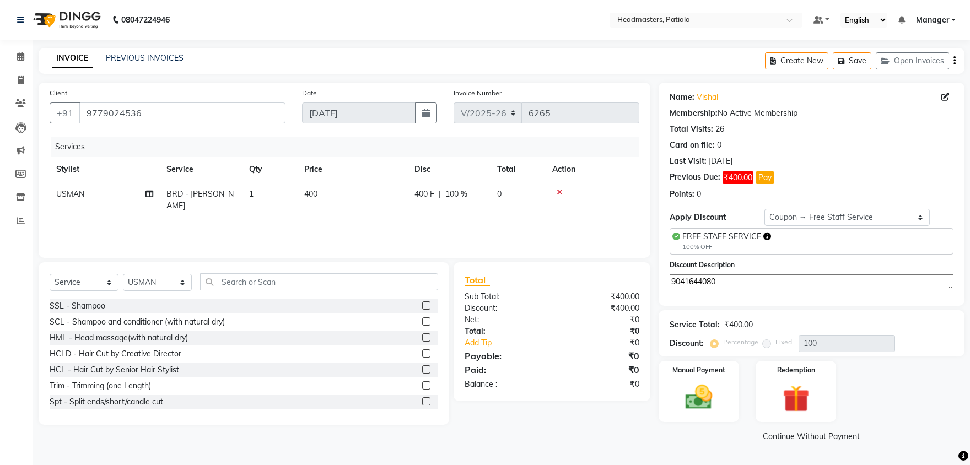
drag, startPoint x: 724, startPoint y: 278, endPoint x: 661, endPoint y: 288, distance: 63.1
click at [670, 288] on textarea "9041644080" at bounding box center [812, 281] width 284 height 15
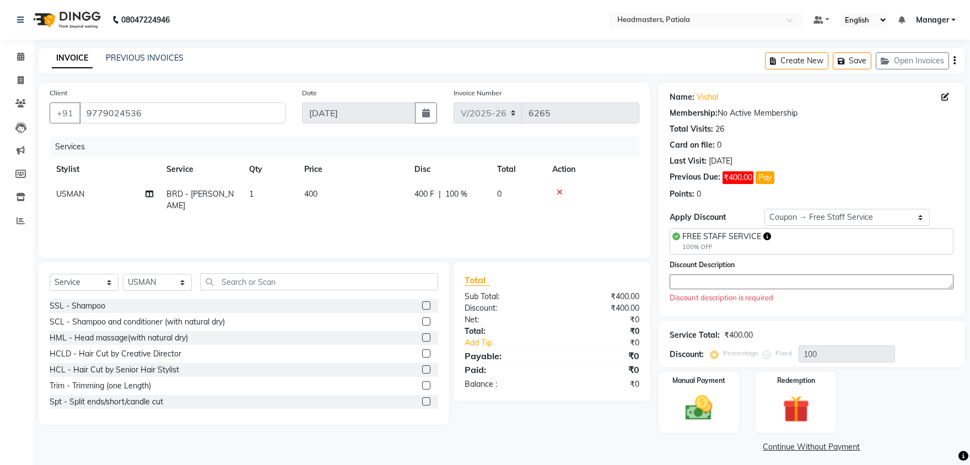
paste textarea "9041644080"
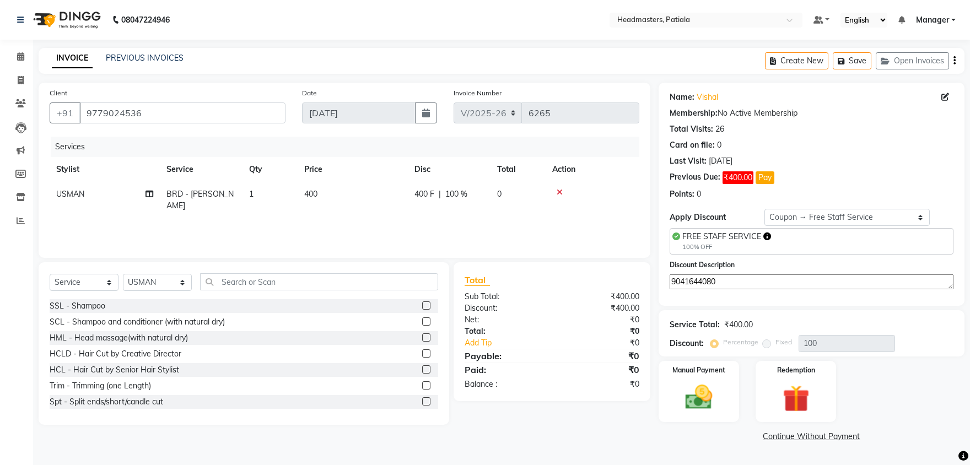
drag, startPoint x: 722, startPoint y: 278, endPoint x: 644, endPoint y: 282, distance: 78.4
click at [670, 283] on textarea "9041644080" at bounding box center [812, 281] width 284 height 15
type textarea "9041644080"
click at [722, 236] on span "FREE STAFF SERVICE" at bounding box center [721, 236] width 79 height 10
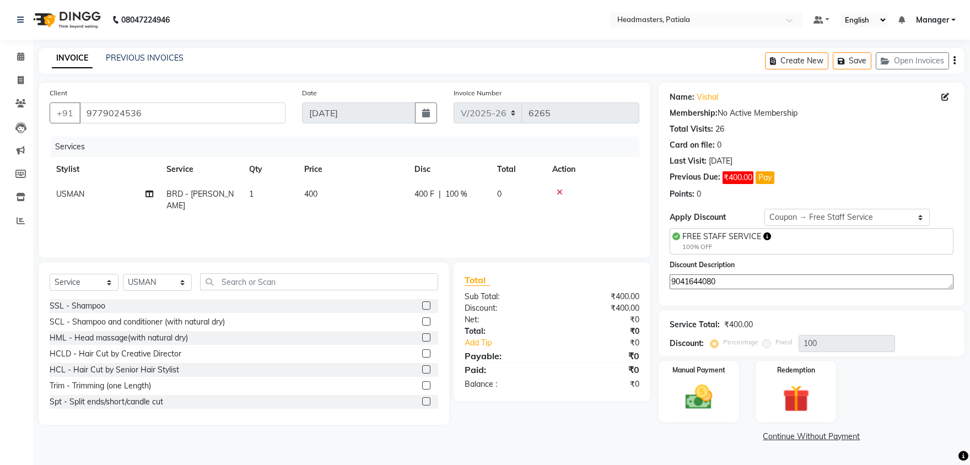
click at [722, 236] on span "FREE STAFF SERVICE" at bounding box center [721, 236] width 79 height 10
click at [700, 279] on textarea "9041644080" at bounding box center [812, 281] width 284 height 15
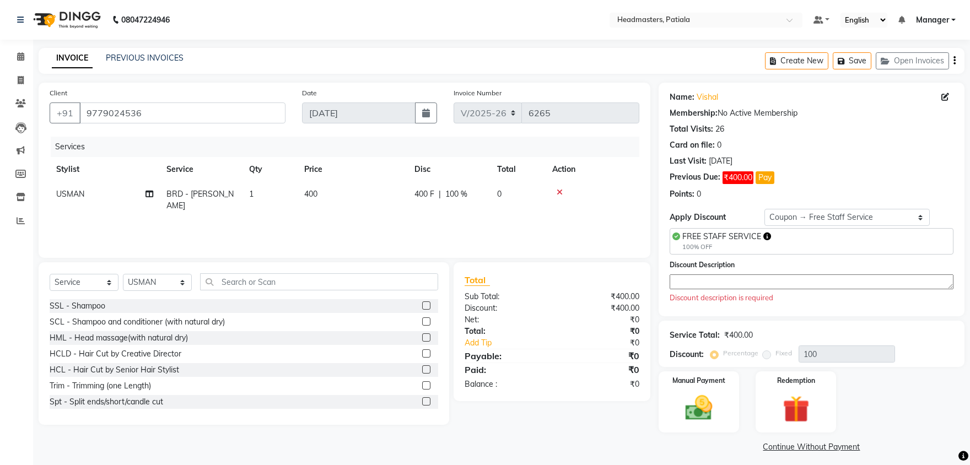
paste textarea "FREE STAFF SERVICE"
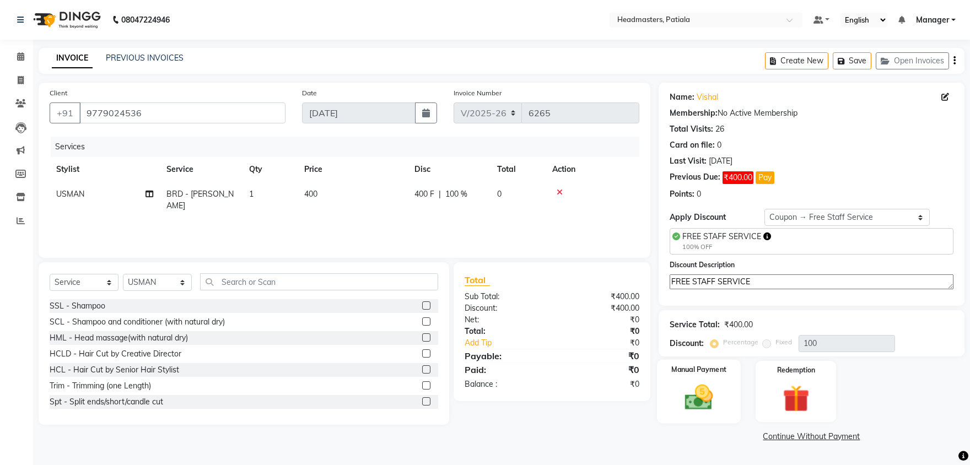
type textarea "FREE STAFF SERVICE"
click at [712, 396] on img at bounding box center [699, 397] width 46 height 33
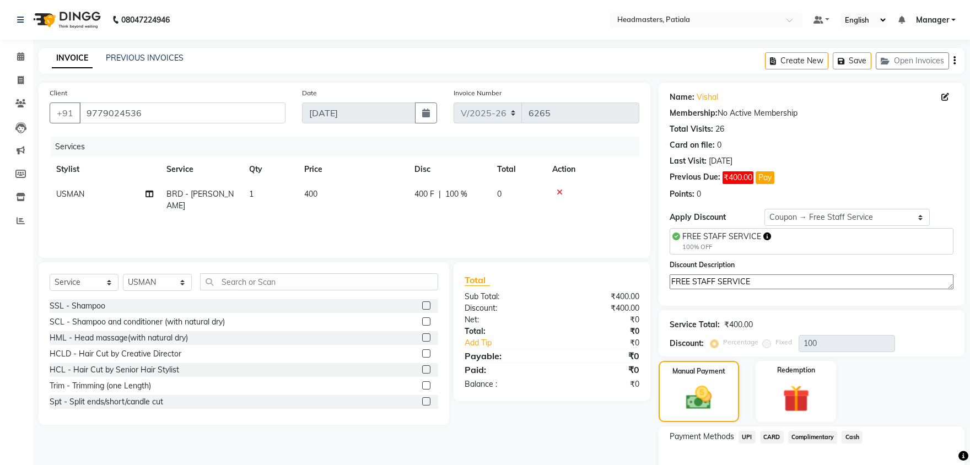
click at [806, 440] on span "Complimentary" at bounding box center [813, 437] width 50 height 13
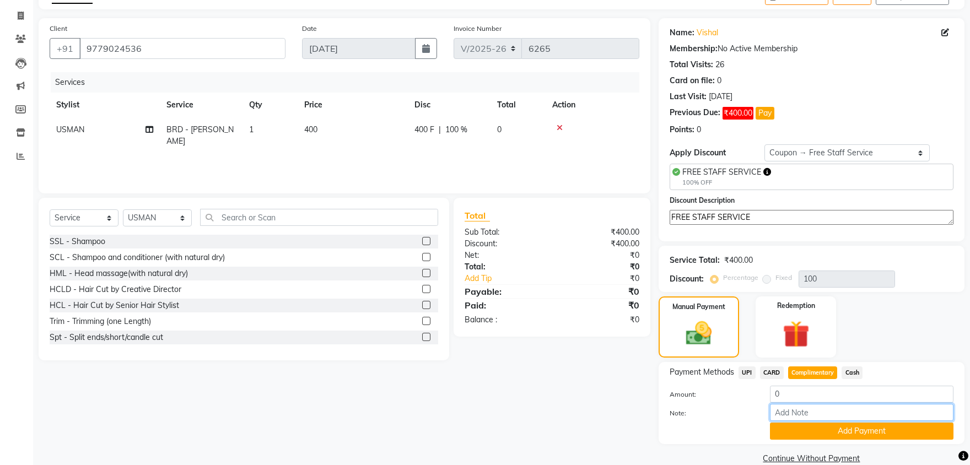
click at [793, 410] on input "Note:" at bounding box center [862, 412] width 184 height 17
paste input "FREE STAFF SERVICE"
type input "FREE STAFF SERVICE"
click at [847, 430] on button "Add Payment" at bounding box center [862, 431] width 184 height 17
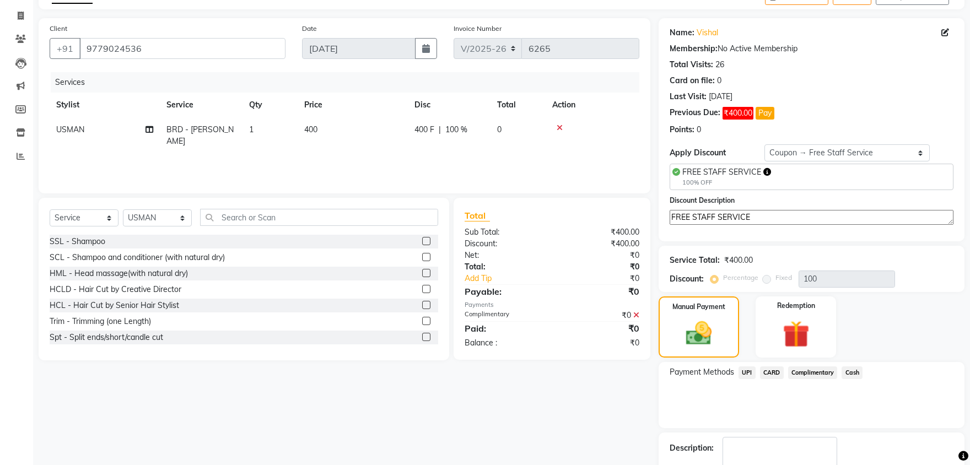
scroll to position [111, 0]
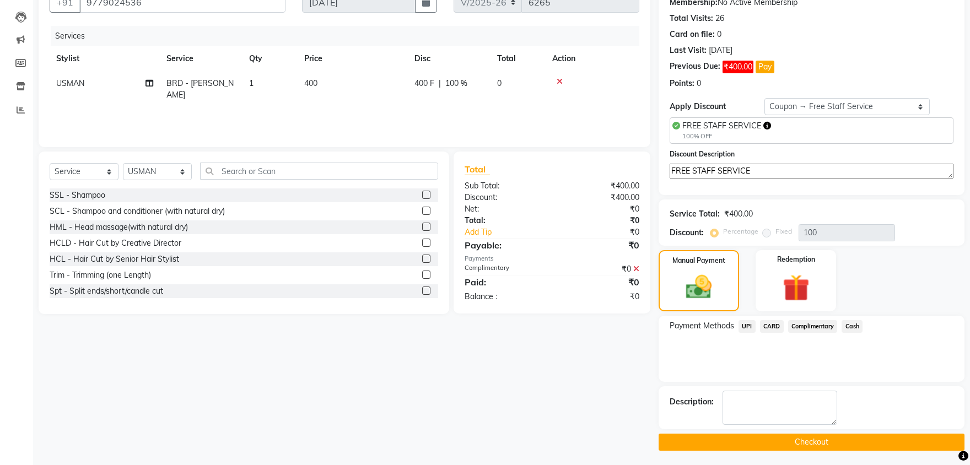
click at [805, 440] on button "Checkout" at bounding box center [812, 442] width 306 height 17
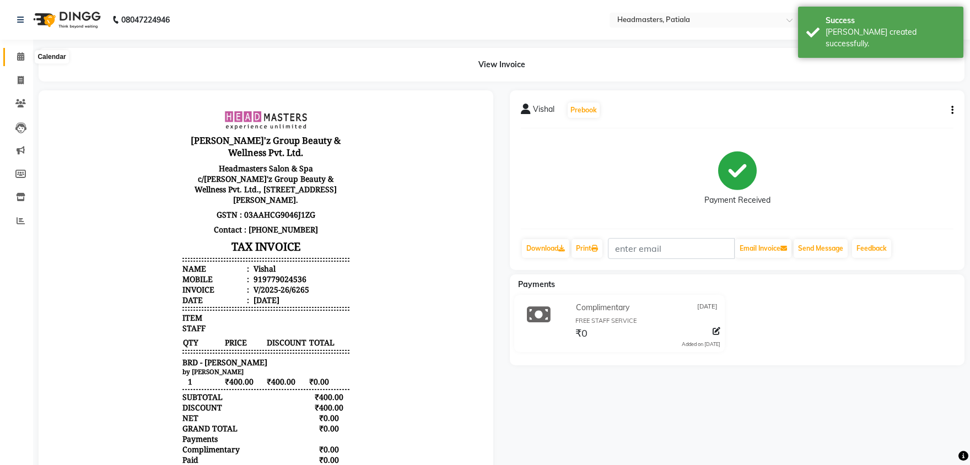
click at [18, 55] on icon at bounding box center [20, 56] width 7 height 8
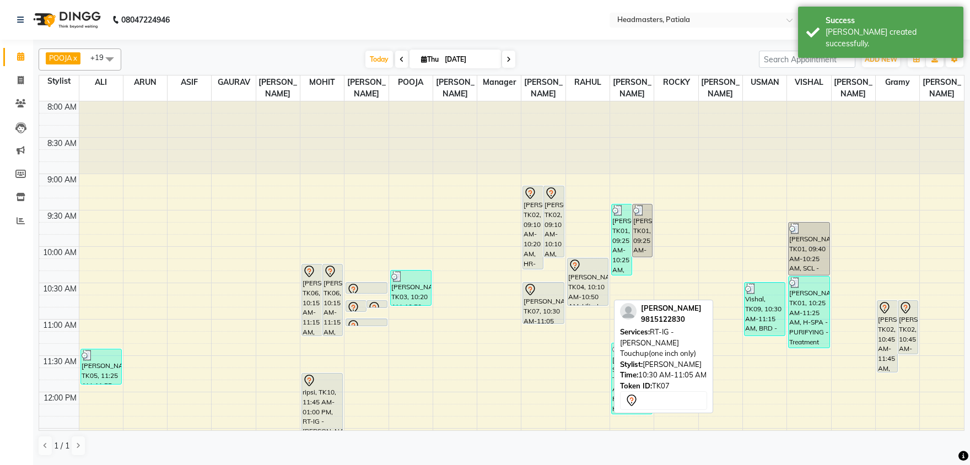
scroll to position [57, 0]
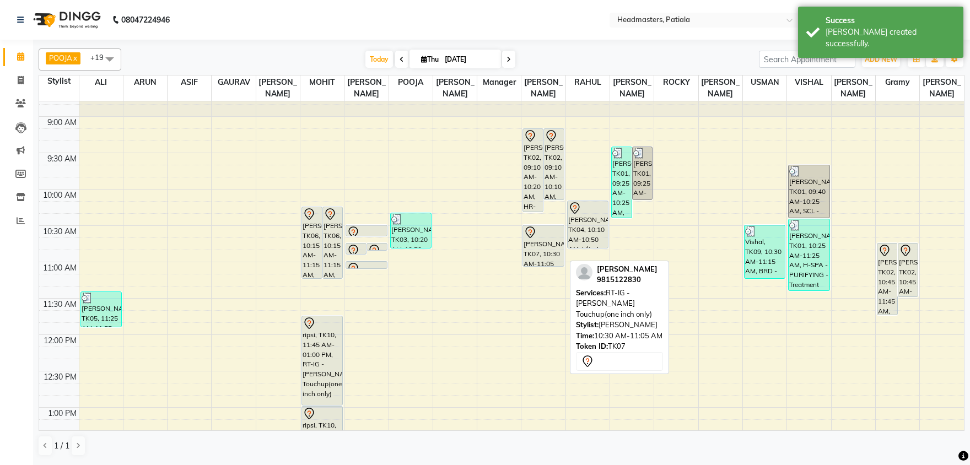
click at [546, 247] on div "[PERSON_NAME], TK07, 10:30 AM-11:05 AM, RT-IG - [PERSON_NAME] Touchup(one inch …" at bounding box center [543, 245] width 40 height 41
select select "7"
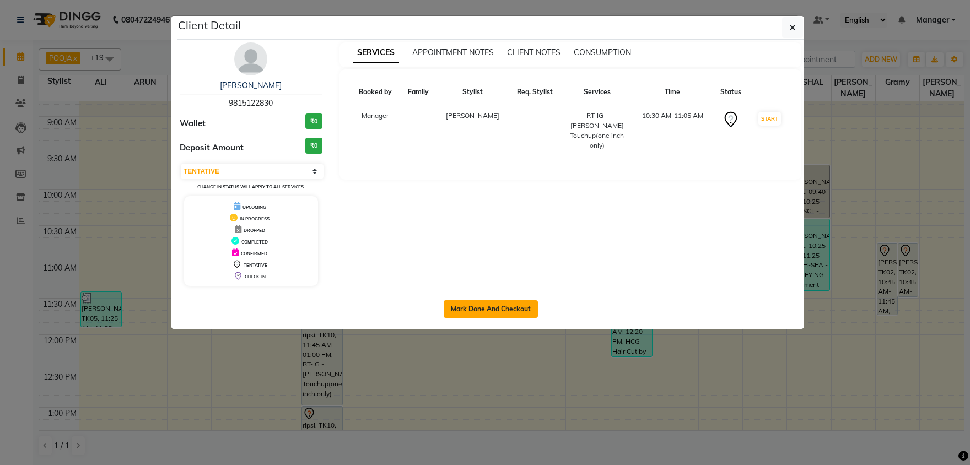
click at [485, 314] on button "Mark Done And Checkout" at bounding box center [491, 309] width 94 height 18
select select "service"
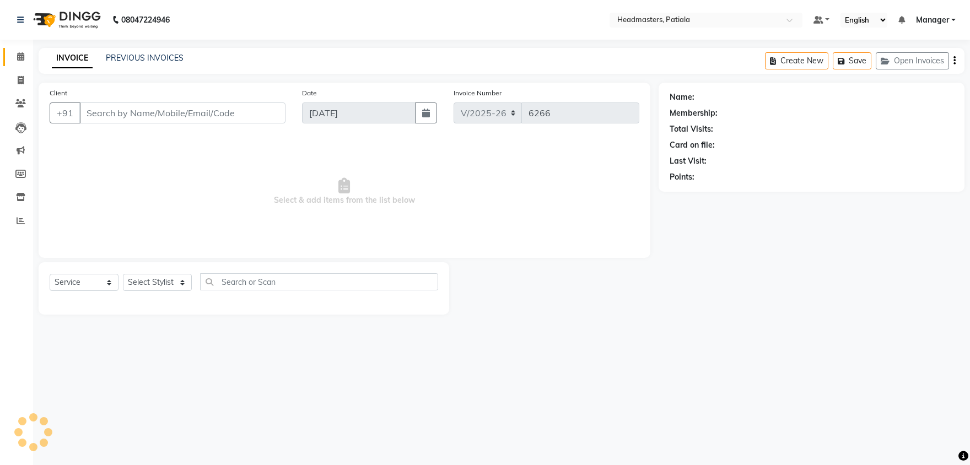
type input "9815122830"
select select "51077"
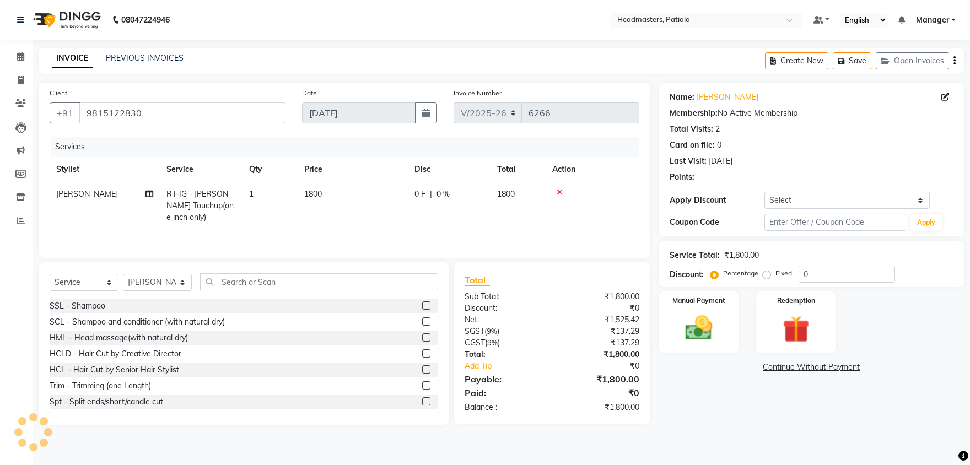
click at [431, 193] on span "|" at bounding box center [431, 194] width 2 height 12
select select "51077"
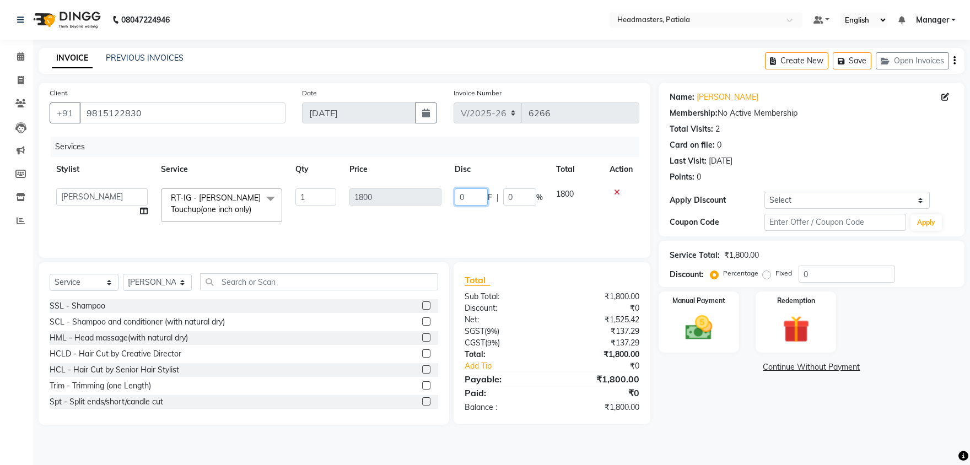
click at [462, 195] on input "0" at bounding box center [471, 196] width 33 height 17
type input "0600"
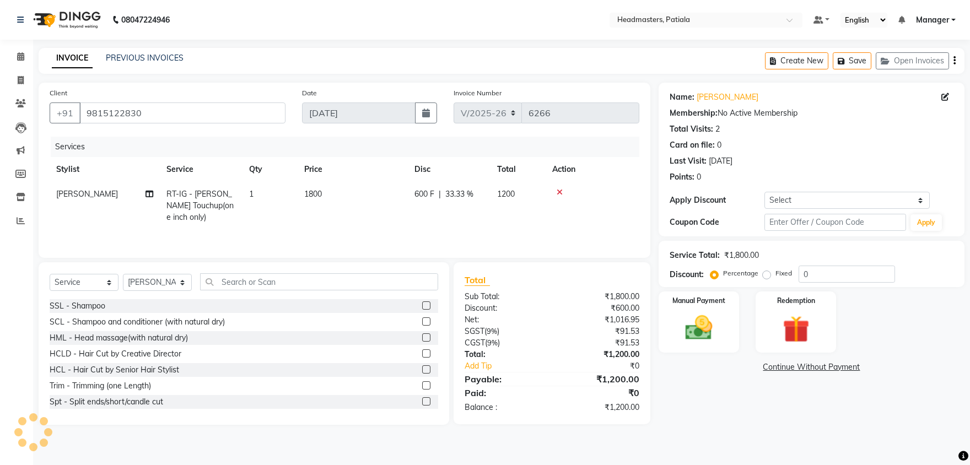
click at [439, 222] on tr "RAFI MOHD RT-IG - Igora Root Touchup(one inch only) 1 1800 600 F | 33.33 % 1200" at bounding box center [345, 206] width 590 height 48
click at [703, 330] on img at bounding box center [699, 328] width 46 height 33
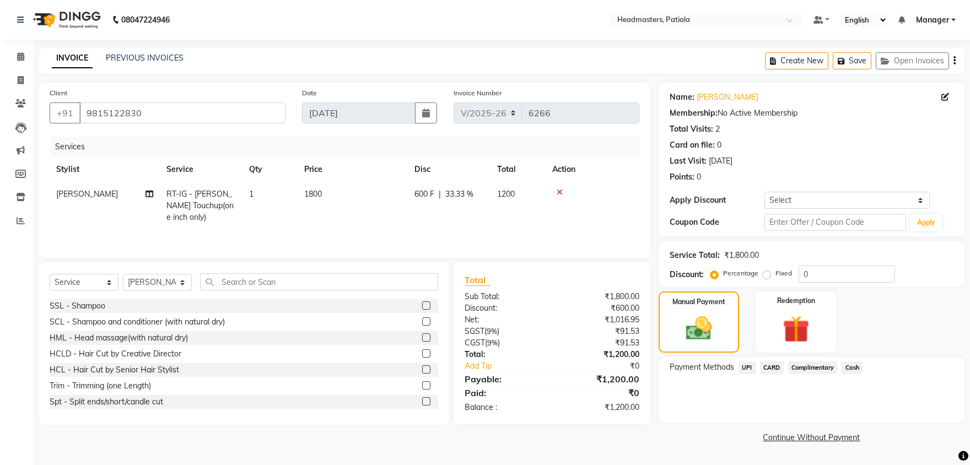
drag, startPoint x: 850, startPoint y: 369, endPoint x: 853, endPoint y: 378, distance: 9.8
click at [851, 369] on span "Cash" at bounding box center [851, 367] width 21 height 13
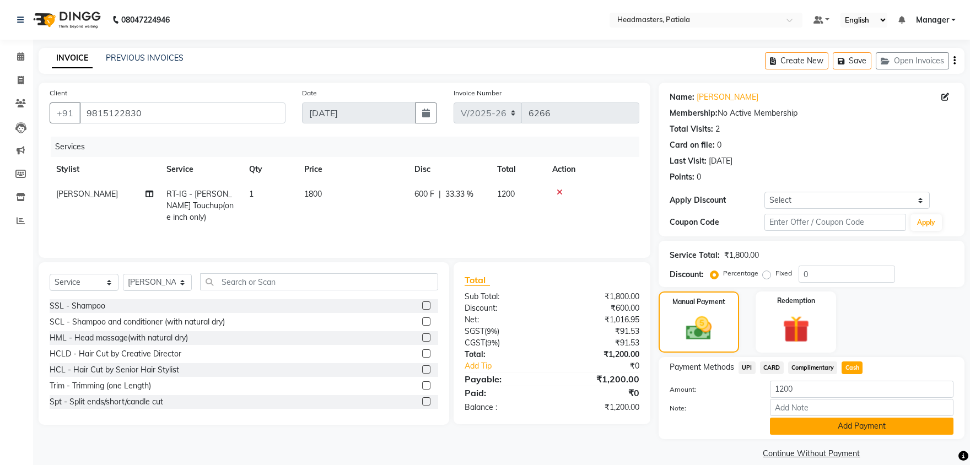
click at [855, 425] on button "Add Payment" at bounding box center [862, 426] width 184 height 17
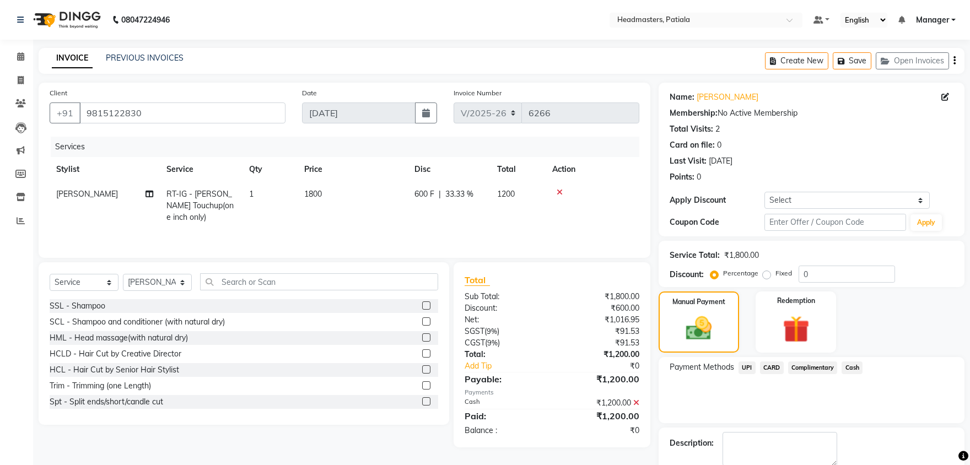
scroll to position [42, 0]
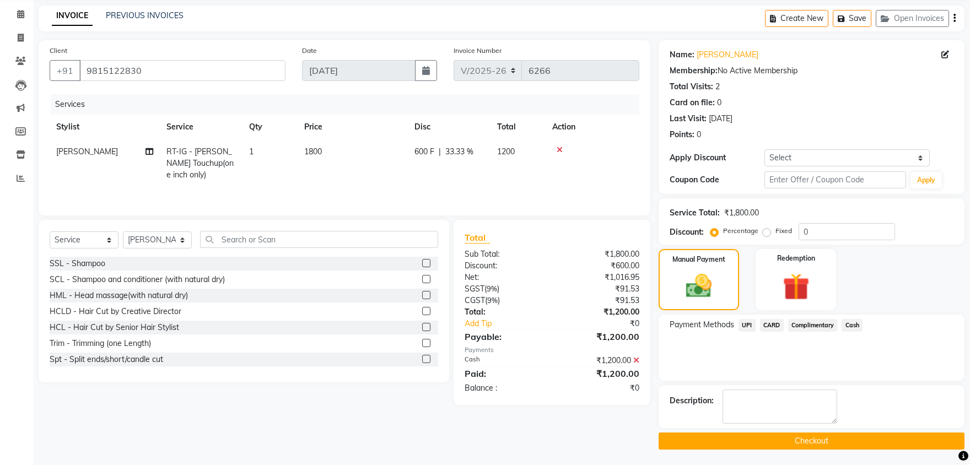
click at [814, 437] on button "Checkout" at bounding box center [812, 441] width 306 height 17
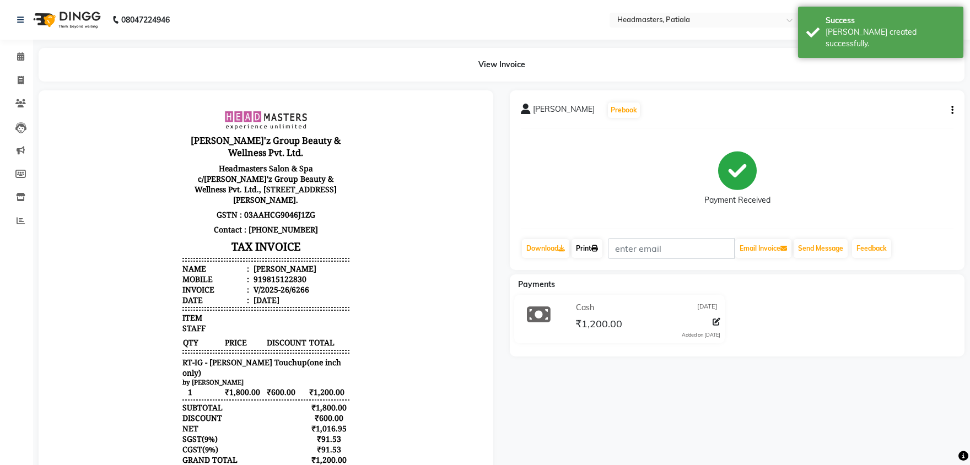
click at [587, 246] on link "Print" at bounding box center [586, 248] width 31 height 19
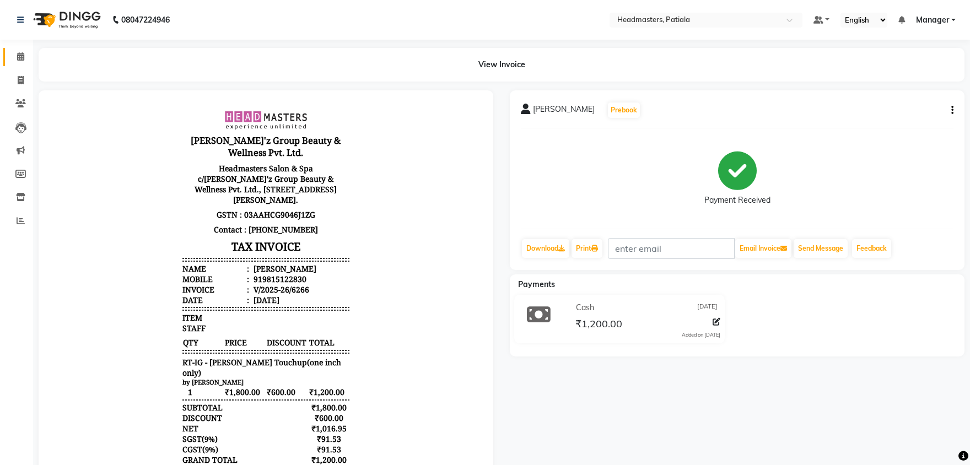
click at [24, 58] on span at bounding box center [20, 57] width 19 height 13
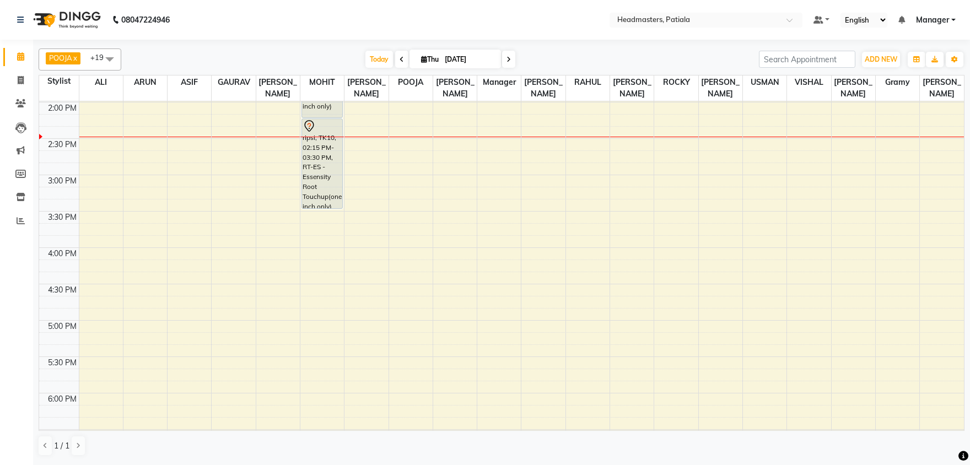
scroll to position [377, 0]
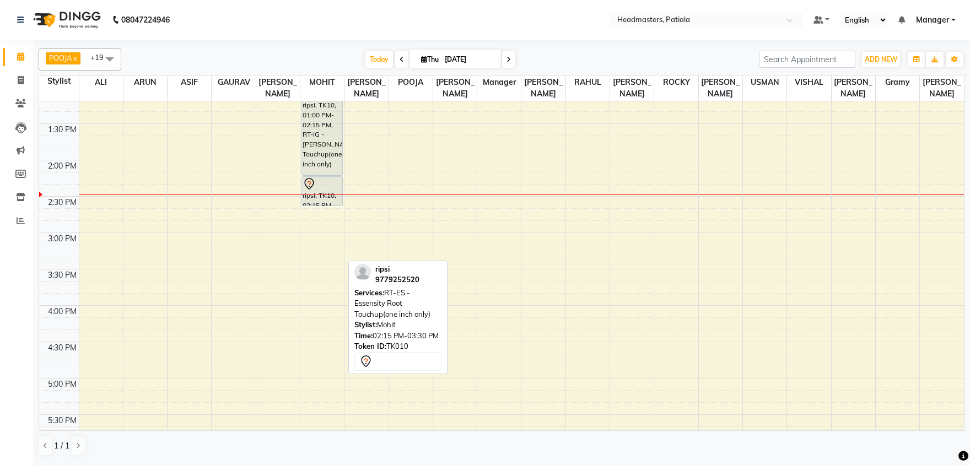
drag, startPoint x: 314, startPoint y: 266, endPoint x: 313, endPoint y: 202, distance: 63.4
click at [313, 202] on div "gagan, TK06, 10:15 AM-11:15 AM, HR-BTX -L - Hair Botox gagan, TK06, 10:15 AM-11…" at bounding box center [322, 233] width 44 height 1018
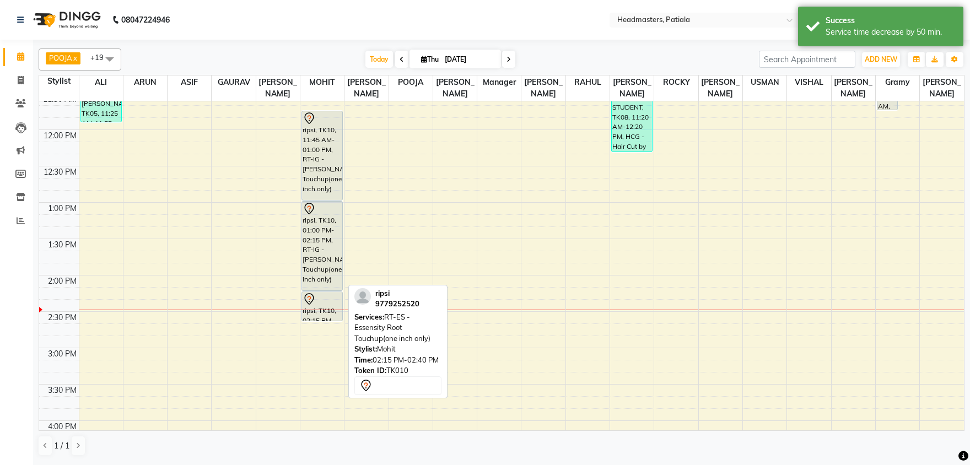
scroll to position [205, 0]
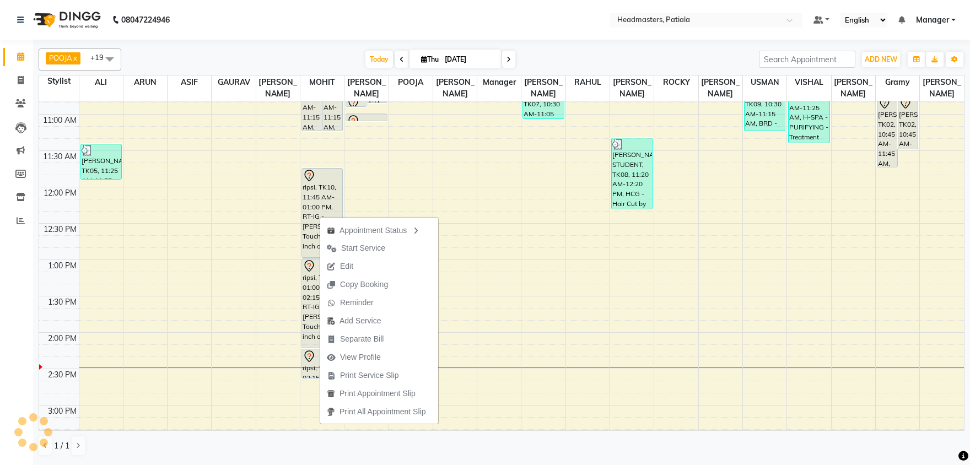
click at [322, 54] on div "Today Thu 04-09-2025" at bounding box center [440, 59] width 627 height 17
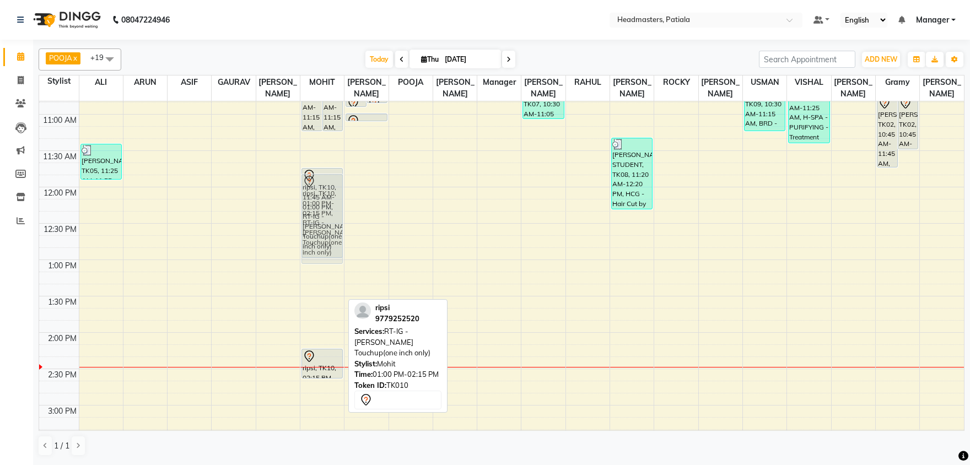
drag, startPoint x: 311, startPoint y: 298, endPoint x: 318, endPoint y: 209, distance: 89.0
click at [318, 209] on div "gagan, TK06, 10:15 AM-11:15 AM, HR-BTX -L - Hair Botox gagan, TK06, 10:15 AM-11…" at bounding box center [322, 405] width 44 height 1018
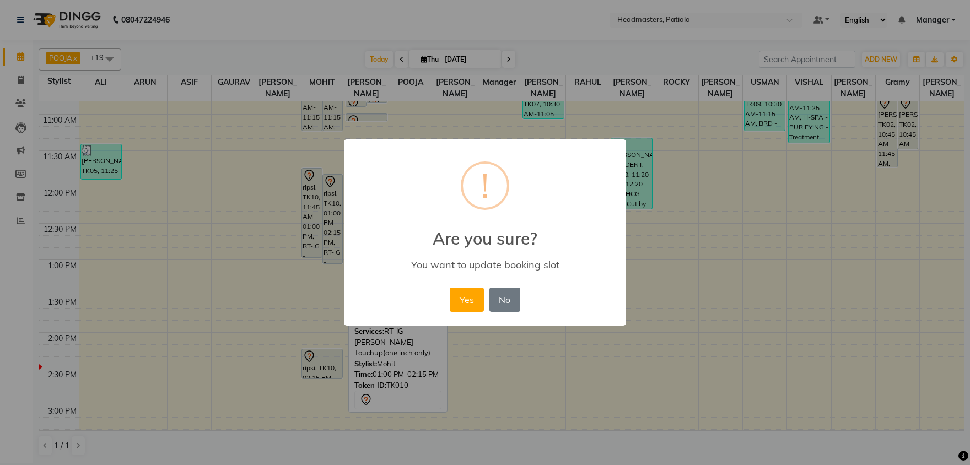
click at [450, 288] on button "Yes" at bounding box center [467, 300] width 34 height 24
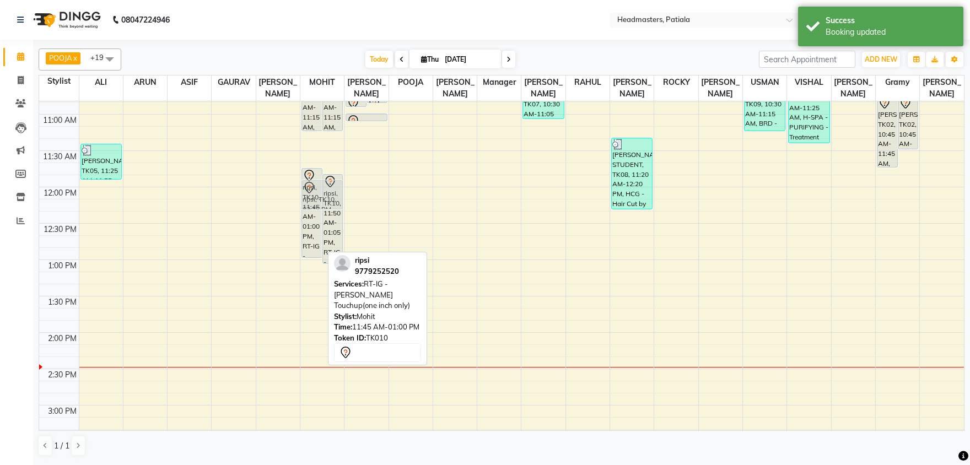
click at [321, 185] on div "gagan, TK06, 10:15 AM-11:15 AM, HR-BTX -L - Hair Botox gagan, TK06, 10:15 AM-11…" at bounding box center [322, 405] width 44 height 1018
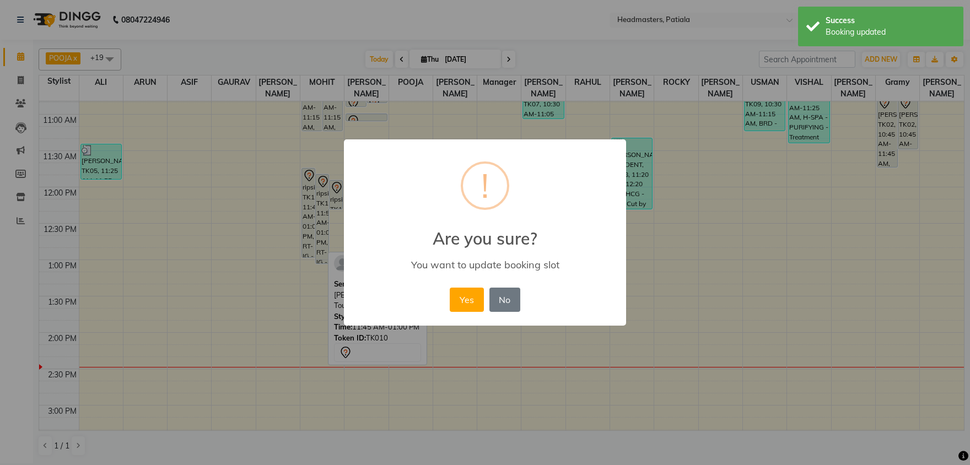
click at [450, 288] on button "Yes" at bounding box center [467, 300] width 34 height 24
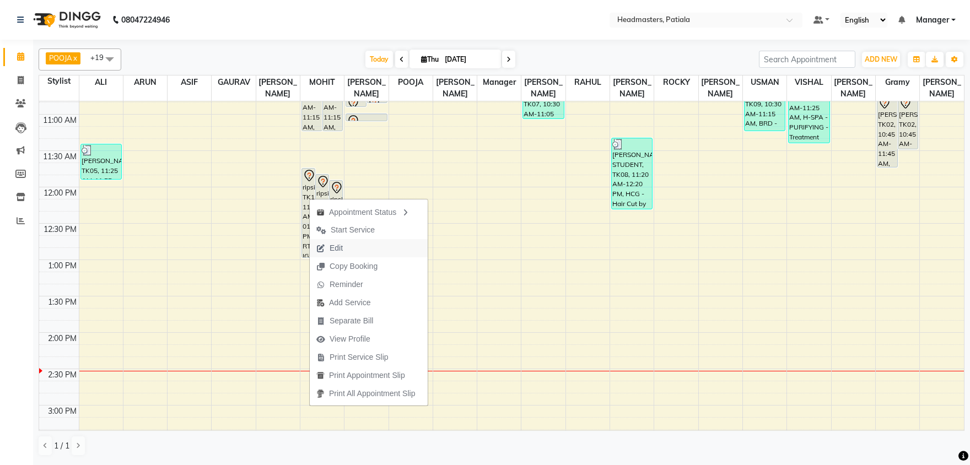
click at [336, 250] on span "Edit" at bounding box center [336, 248] width 13 height 12
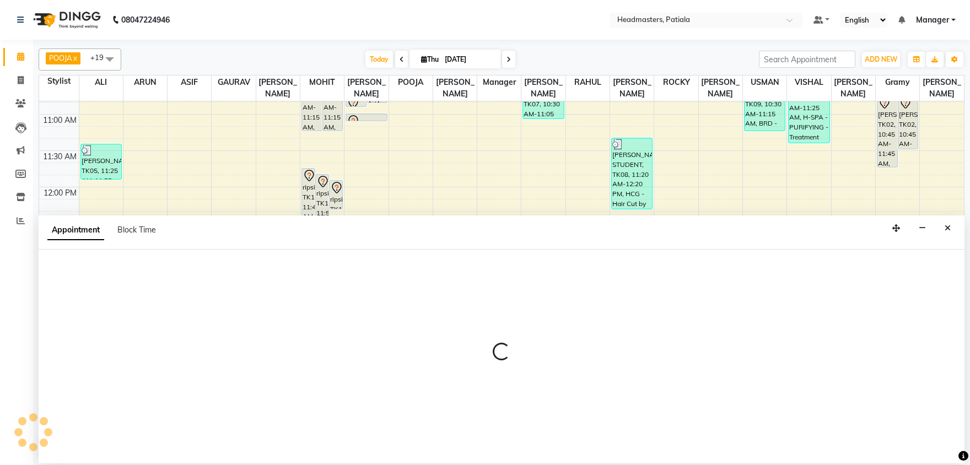
select select "tentative"
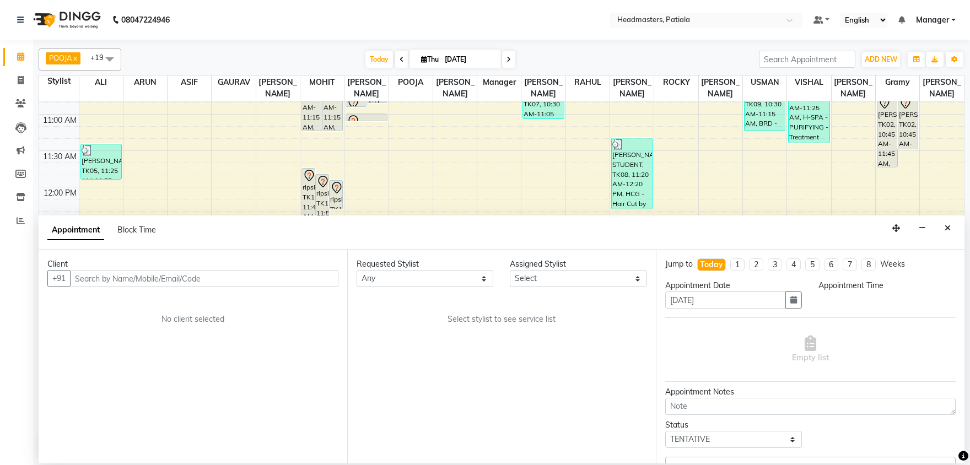
select select "705"
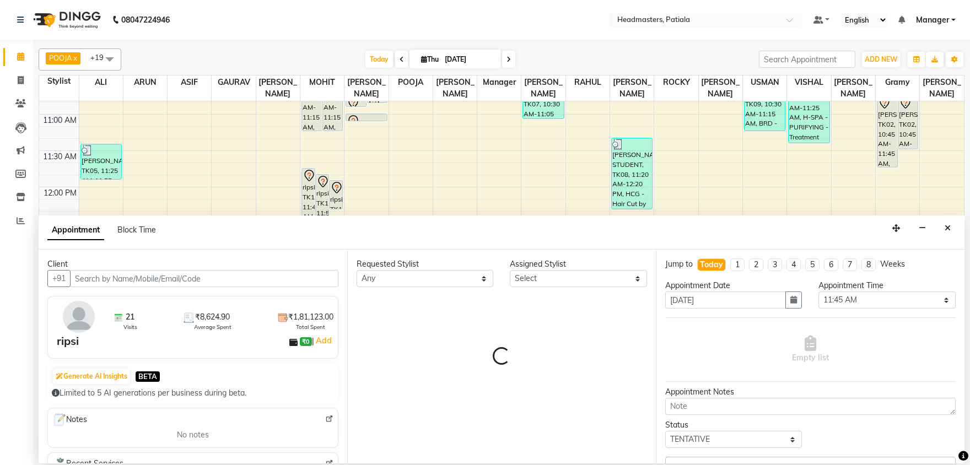
select select "51078"
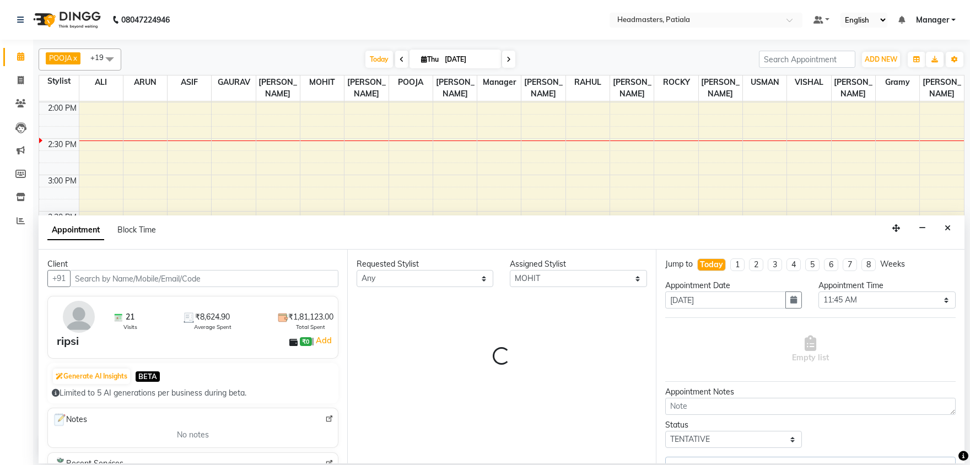
select select "3290"
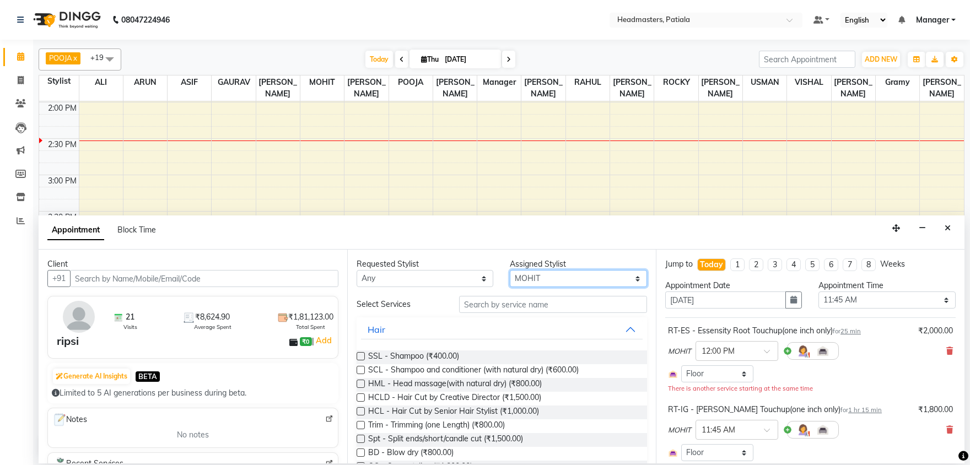
select select "51096"
click option "[PERSON_NAME]" at bounding box center [0, 0] width 0 height 0
click at [542, 278] on select "Select ABHISHEK AJAY KUMAR AKSHAY ALI ARSH ARUN ASIF AZEEZUR REHMAAN Chand Saho…" at bounding box center [578, 278] width 137 height 17
click at [491, 306] on input "text" at bounding box center [553, 304] width 188 height 17
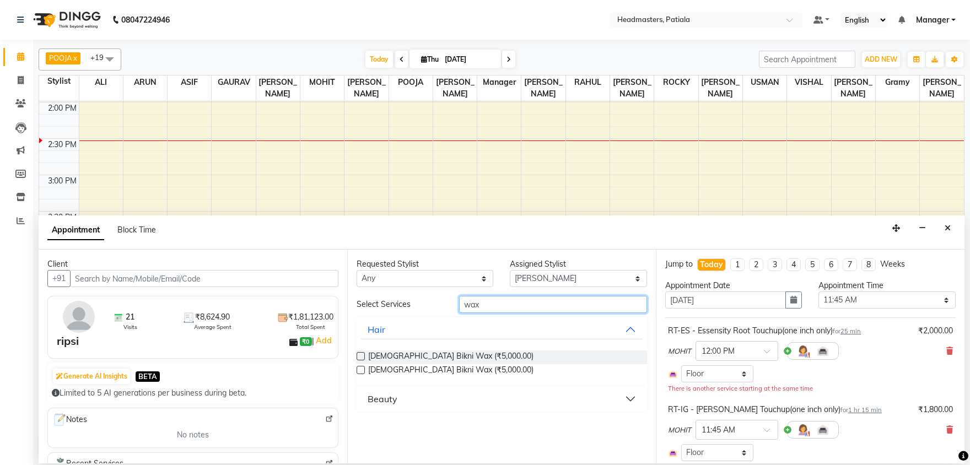
type input "wax"
click at [389, 402] on div "Beauty" at bounding box center [383, 398] width 30 height 13
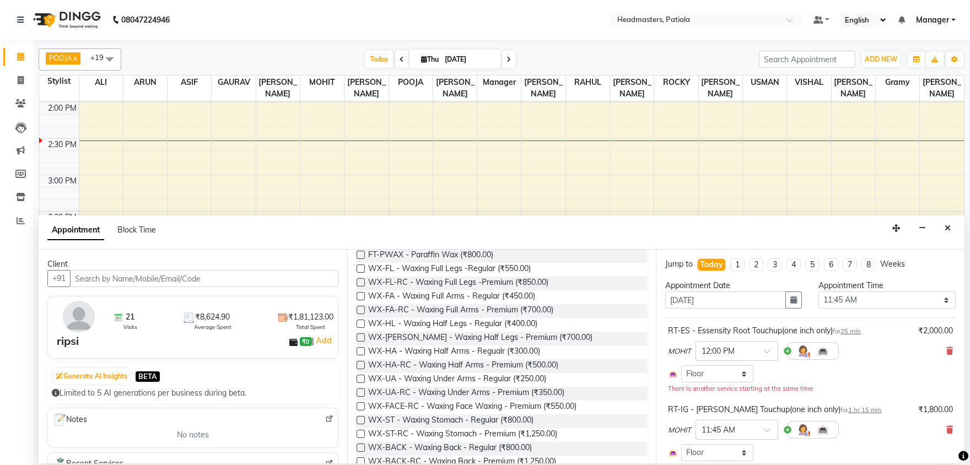
scroll to position [172, 0]
click at [501, 404] on span "WX-FACE-RC - Waxing Face Waxing - Premium (₹550.00)" at bounding box center [472, 406] width 208 height 14
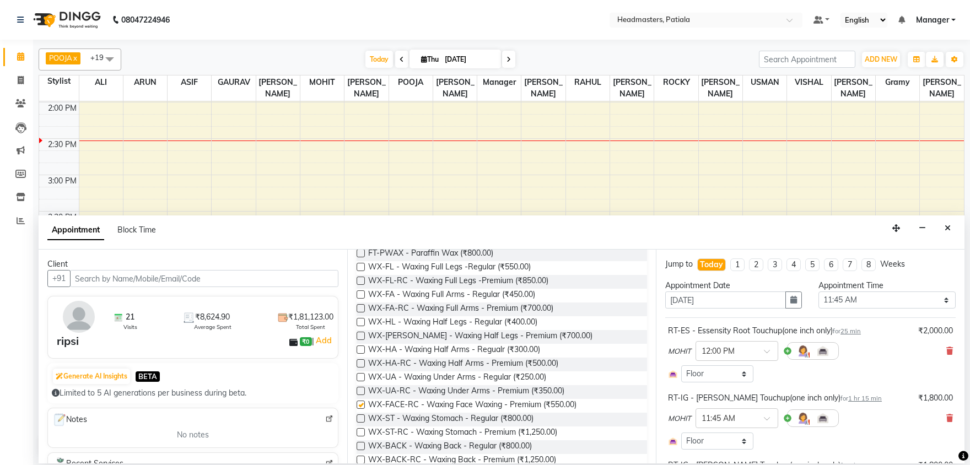
checkbox input "false"
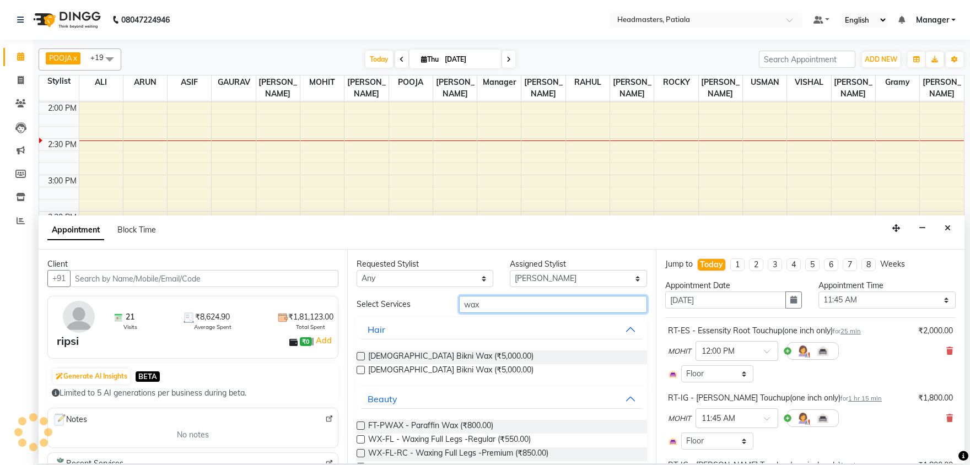
click at [483, 304] on input "wax" at bounding box center [553, 304] width 188 height 17
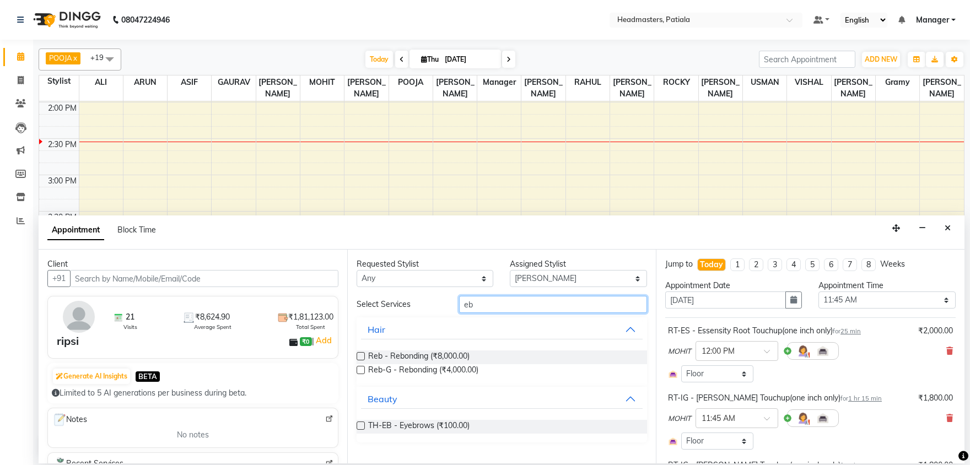
type input "eb"
click at [359, 427] on label at bounding box center [361, 426] width 8 height 8
click at [359, 427] on input "checkbox" at bounding box center [360, 426] width 7 height 7
checkbox input "false"
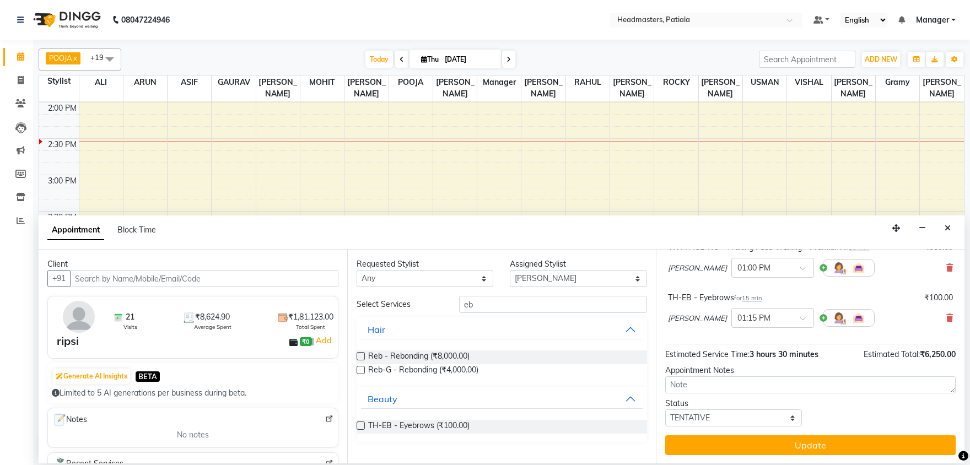
click at [809, 446] on button "Update" at bounding box center [810, 445] width 290 height 20
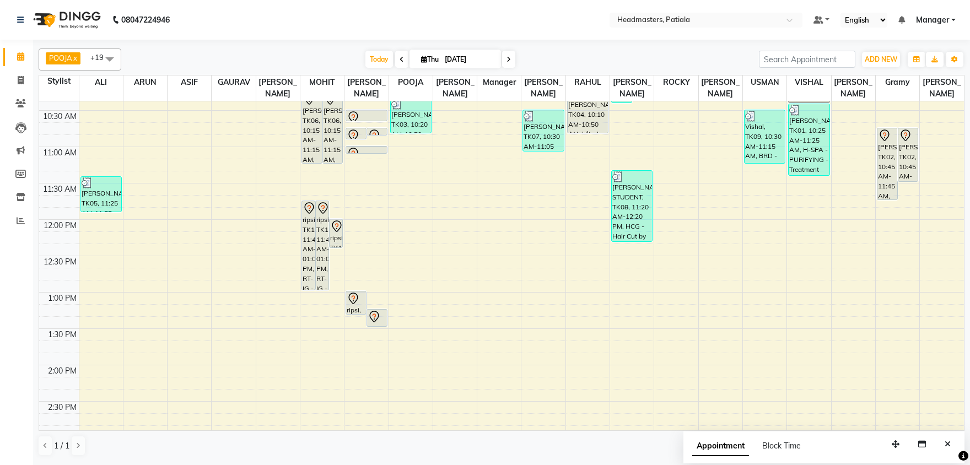
scroll to position [230, 0]
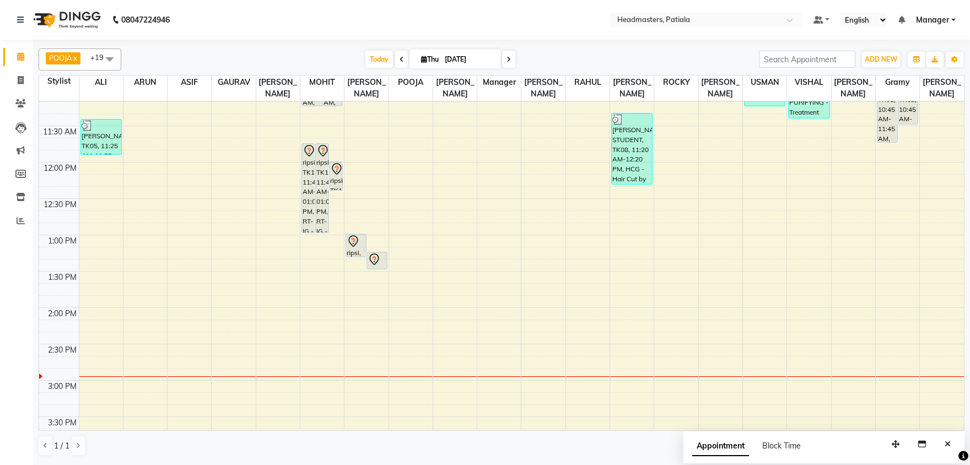
click at [756, 255] on div "8:00 AM 8:30 AM 9:00 AM 9:30 AM 10:00 AM 10:30 AM 11:00 AM 11:30 AM 12:00 PM 12…" at bounding box center [501, 381] width 925 height 1018
click at [758, 259] on td at bounding box center [521, 265] width 885 height 12
click at [762, 265] on td at bounding box center [521, 264] width 885 height 12
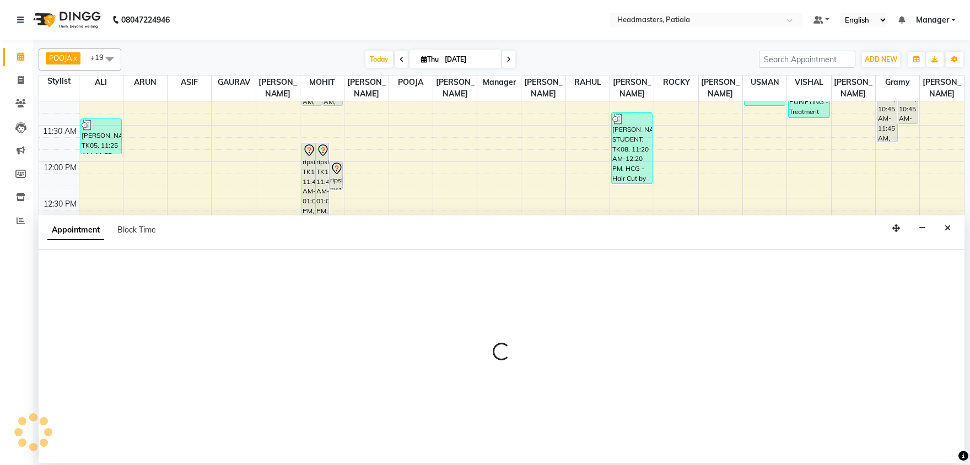
select select "51087"
select select "tentative"
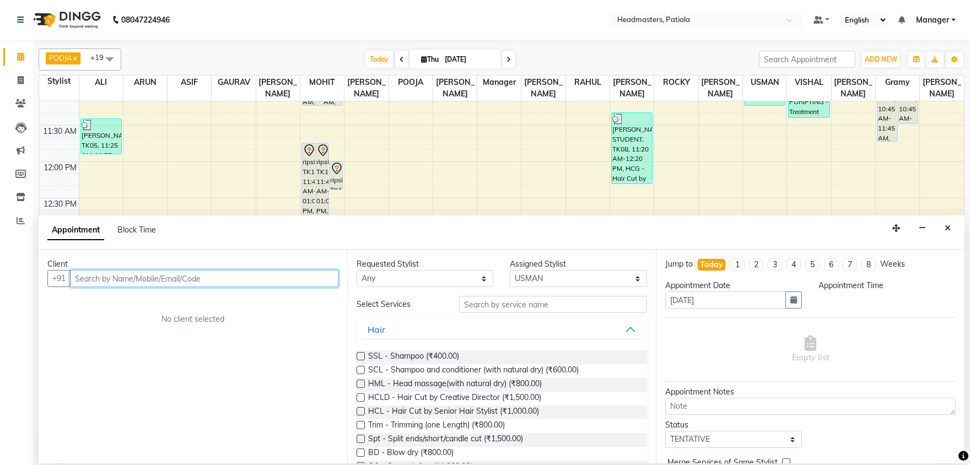
select select "795"
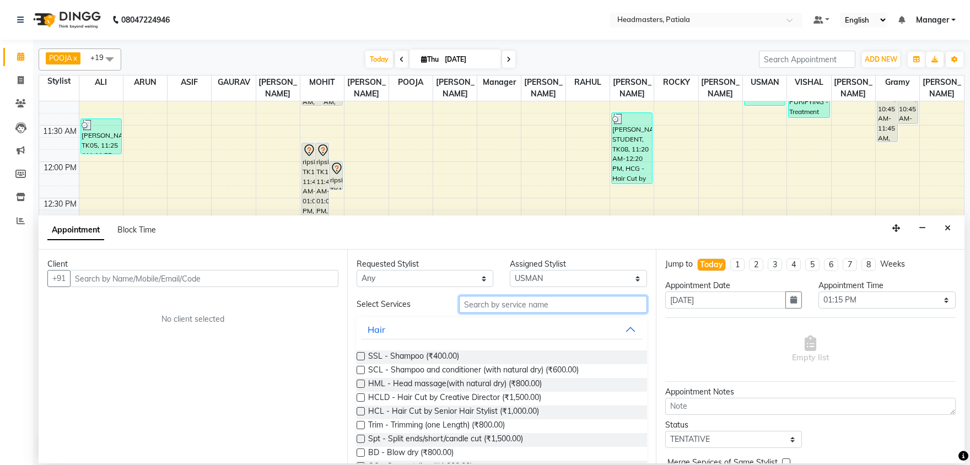
click at [479, 306] on input "text" at bounding box center [553, 304] width 188 height 17
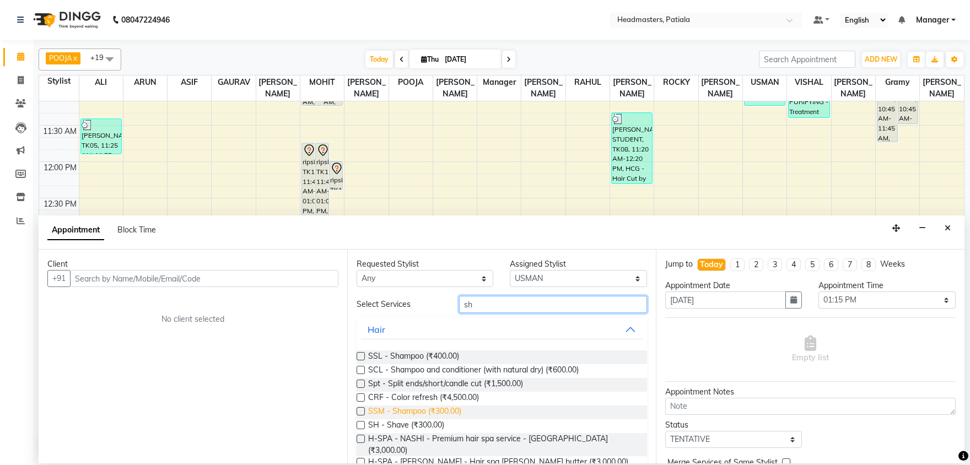
type input "s"
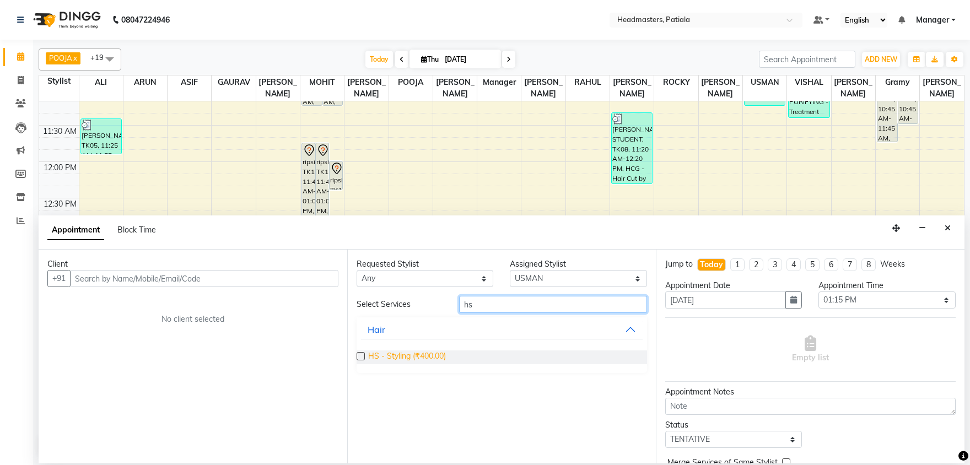
type input "hs"
click at [403, 355] on span "HS - Styling (₹400.00)" at bounding box center [407, 357] width 78 height 14
checkbox input "false"
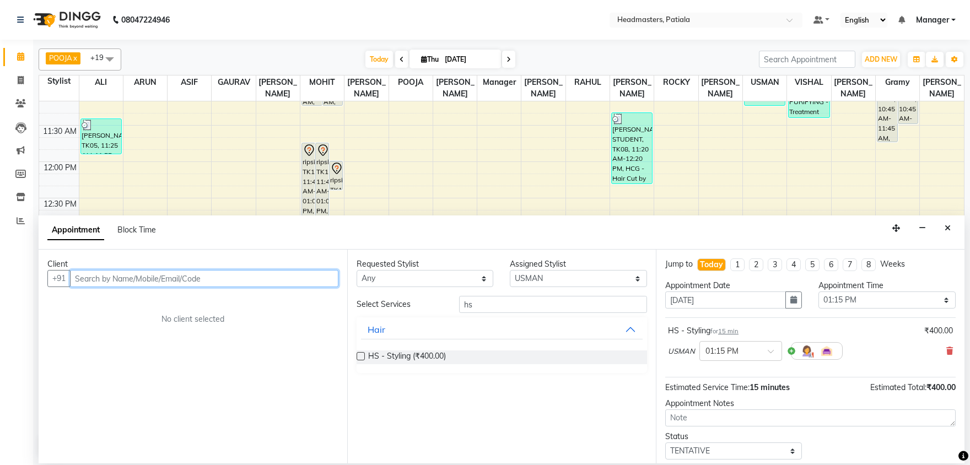
click at [253, 280] on input "text" at bounding box center [204, 278] width 268 height 17
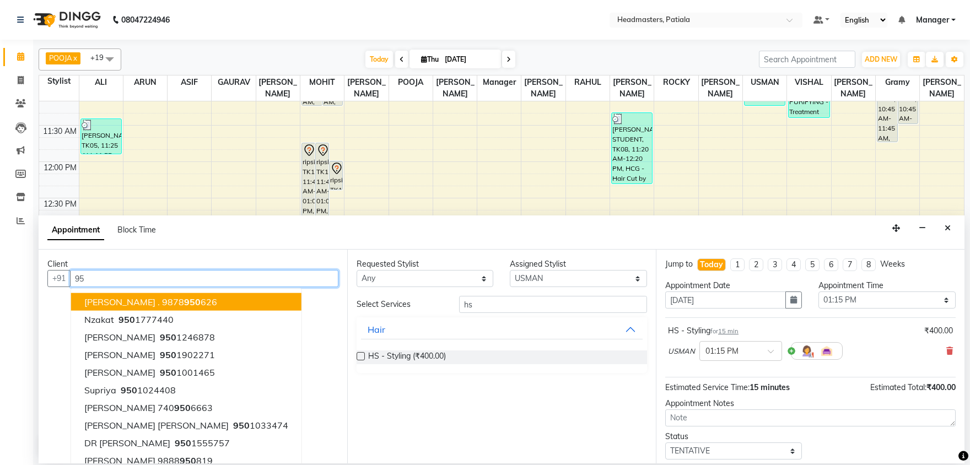
type input "9"
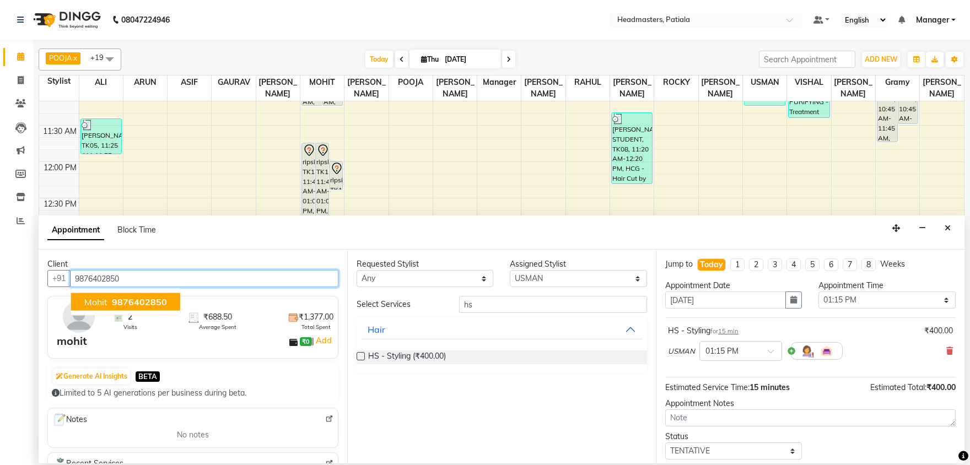
scroll to position [47, 0]
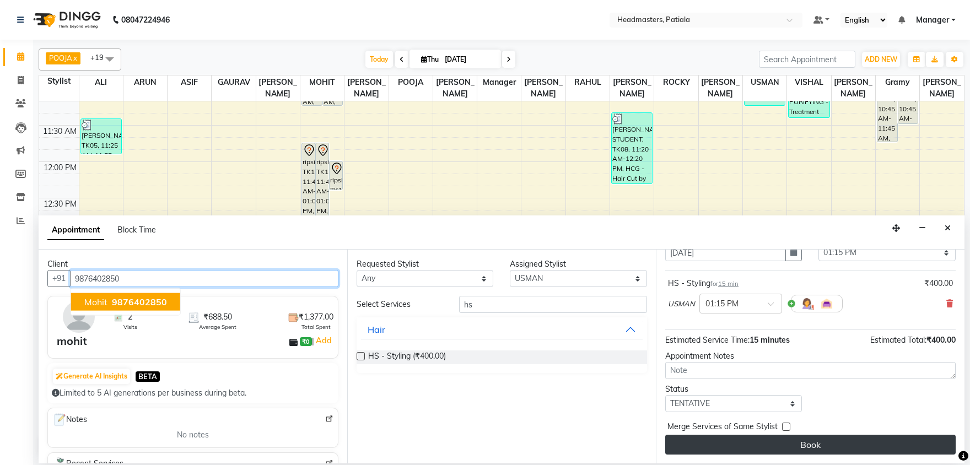
type input "9876402850"
click at [817, 446] on button "Book" at bounding box center [810, 445] width 290 height 20
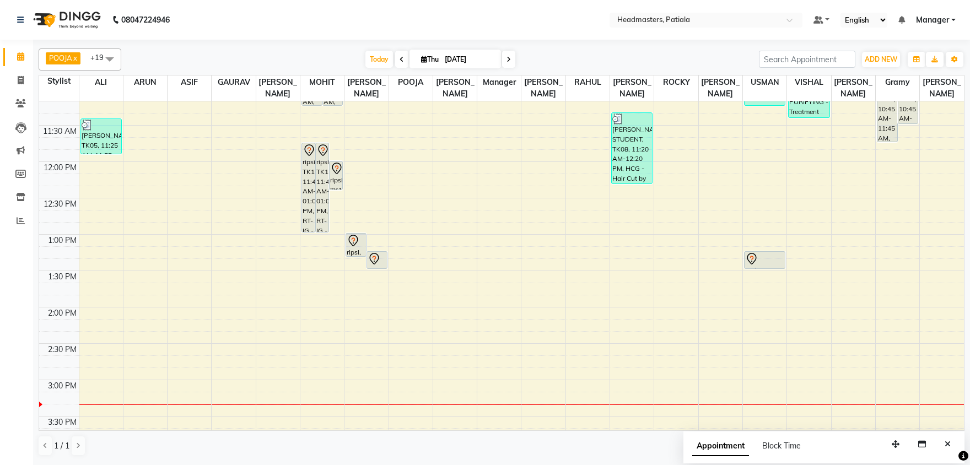
click at [367, 319] on div "8:00 AM 8:30 AM 9:00 AM 9:30 AM 10:00 AM 10:30 AM 11:00 AM 11:30 AM 12:00 PM 12…" at bounding box center [501, 380] width 925 height 1018
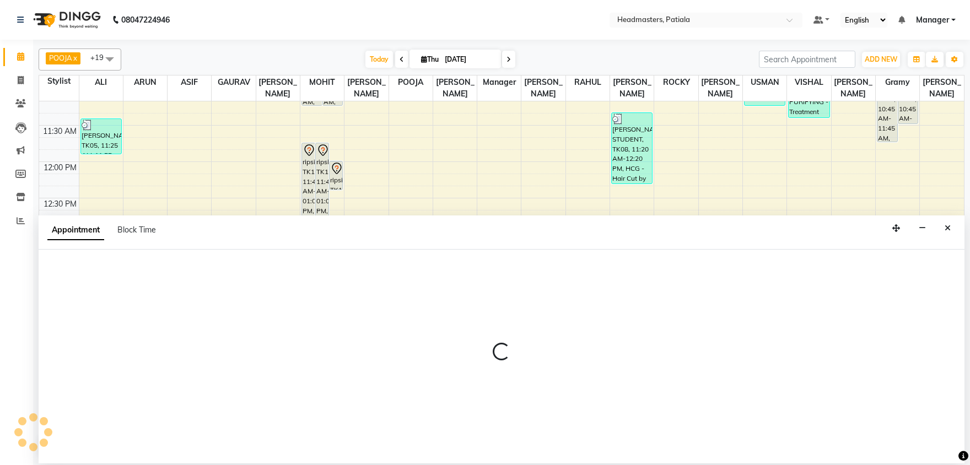
select select "51096"
select select "855"
select select "tentative"
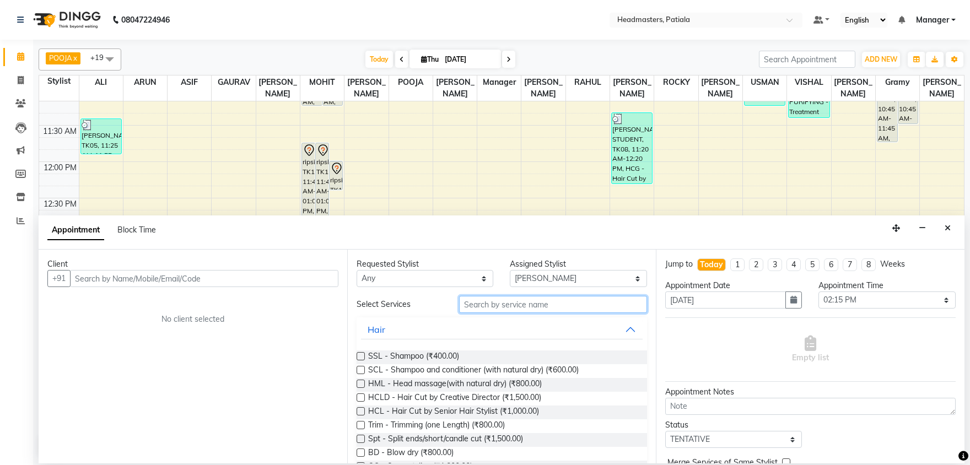
click at [474, 303] on input "text" at bounding box center [553, 304] width 188 height 17
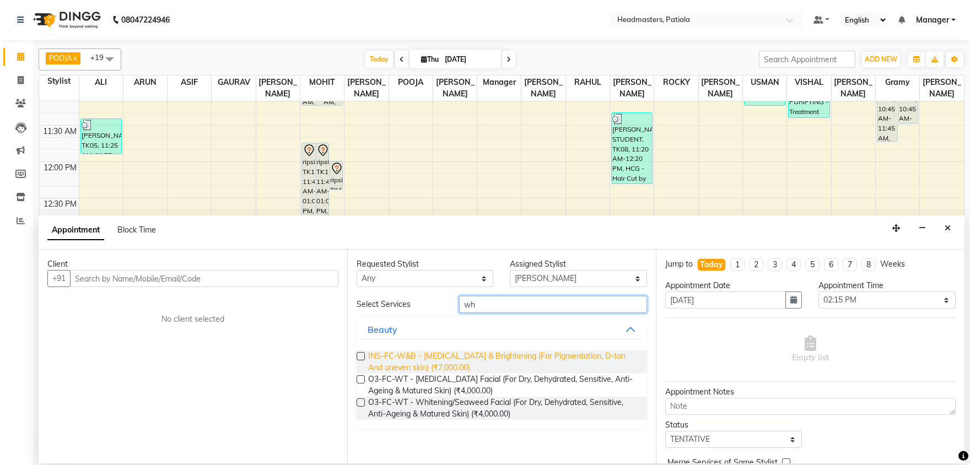
type input "wh"
click at [426, 351] on span "INS-FC-W&B - Whitening & Brightening (For Pigmentation, D-tan And uneven skin) …" at bounding box center [503, 361] width 270 height 23
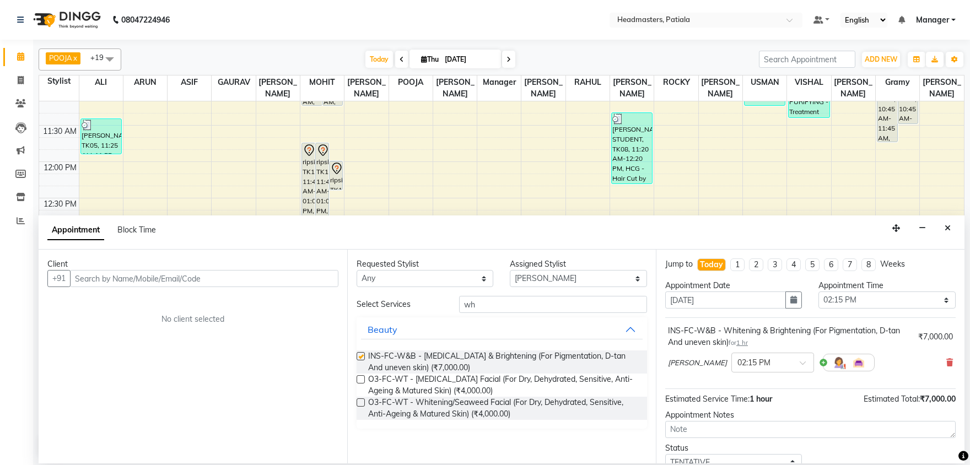
checkbox input "false"
click at [201, 276] on input "text" at bounding box center [204, 278] width 268 height 17
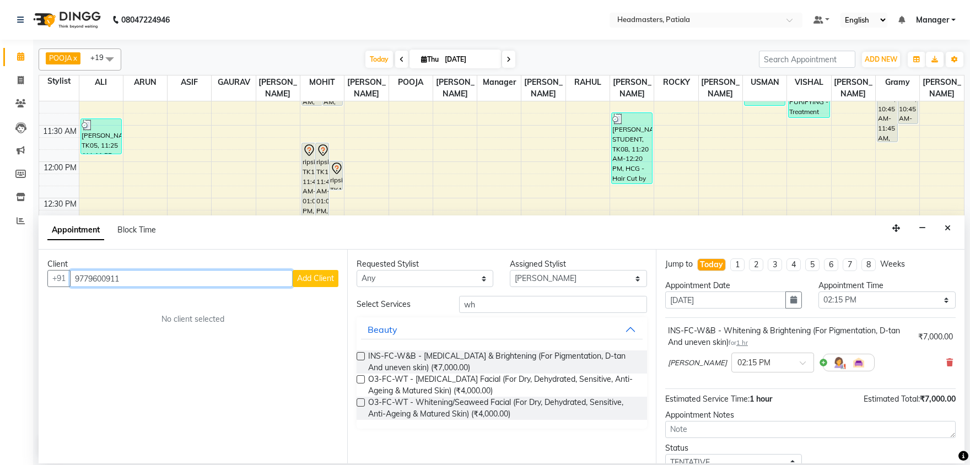
type input "9779600911"
click at [312, 273] on button "Add Client" at bounding box center [316, 278] width 46 height 17
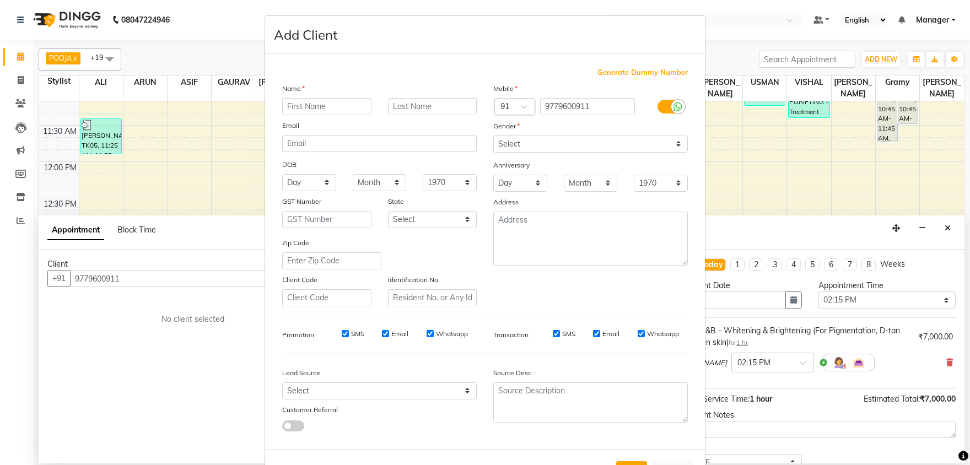
click at [343, 105] on input "text" at bounding box center [326, 106] width 89 height 17
type input "j s sidhu"
click option "Female" at bounding box center [0, 0] width 0 height 0
click at [509, 102] on div at bounding box center [515, 108] width 40 height 12
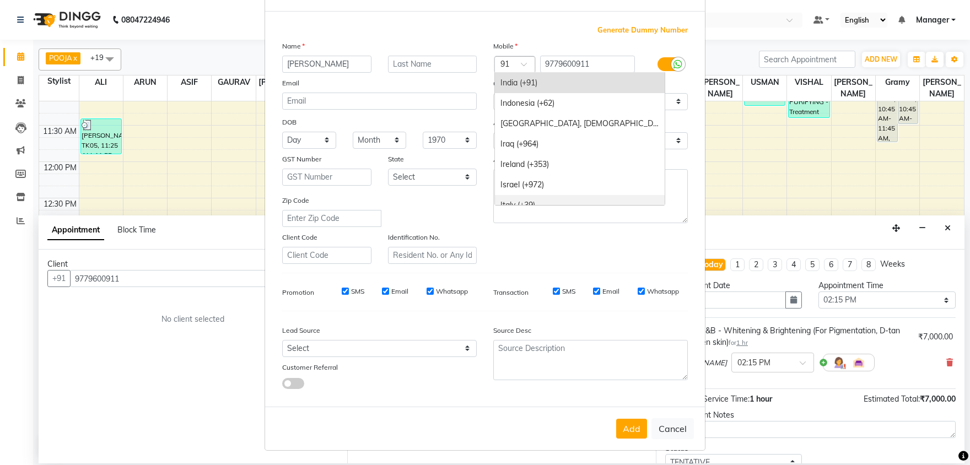
scroll to position [0, 0]
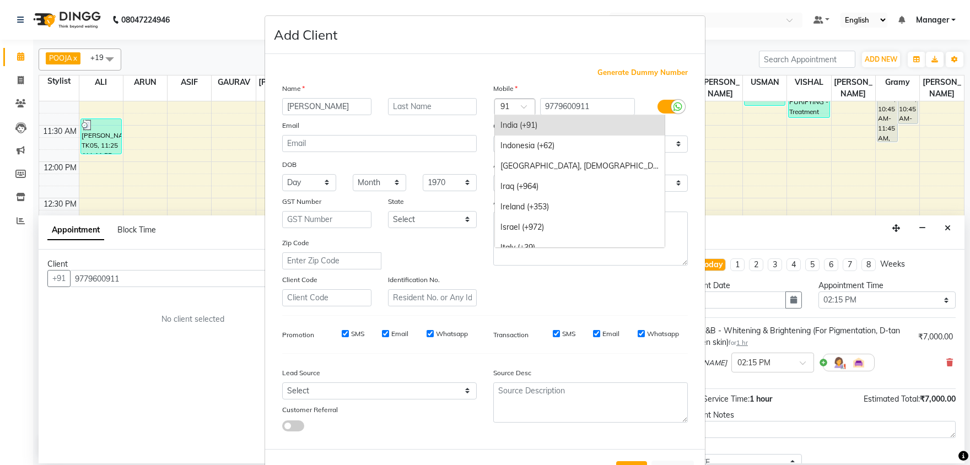
click at [511, 126] on div "India (+91)" at bounding box center [580, 125] width 170 height 20
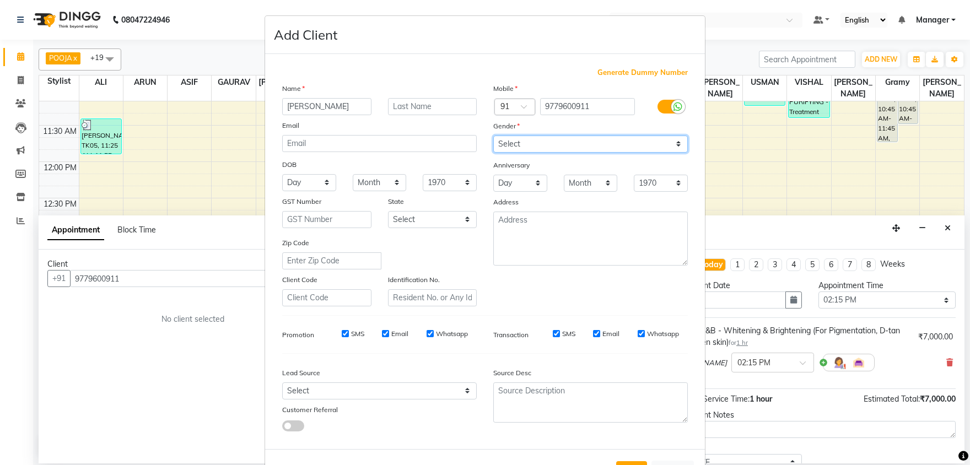
click at [493, 136] on select "Select Male Female Other Prefer Not To Say" at bounding box center [590, 144] width 195 height 17
select select "male"
click option "Male" at bounding box center [0, 0] width 0 height 0
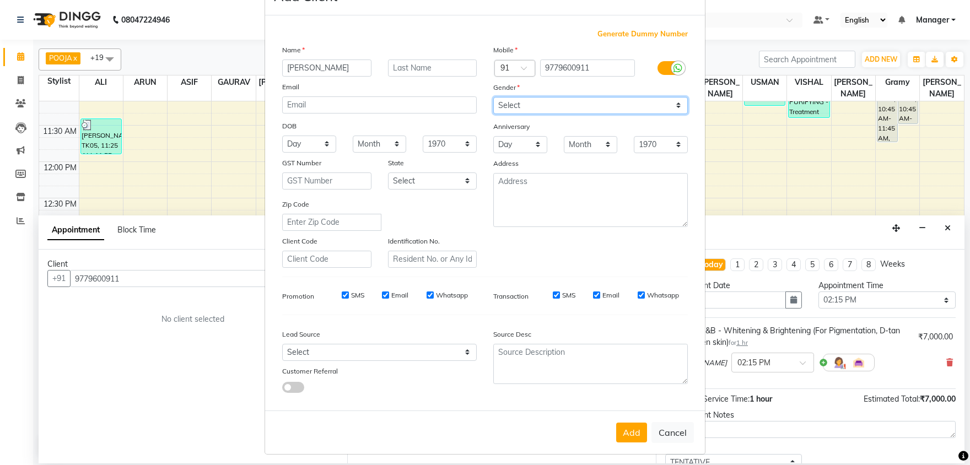
scroll to position [42, 0]
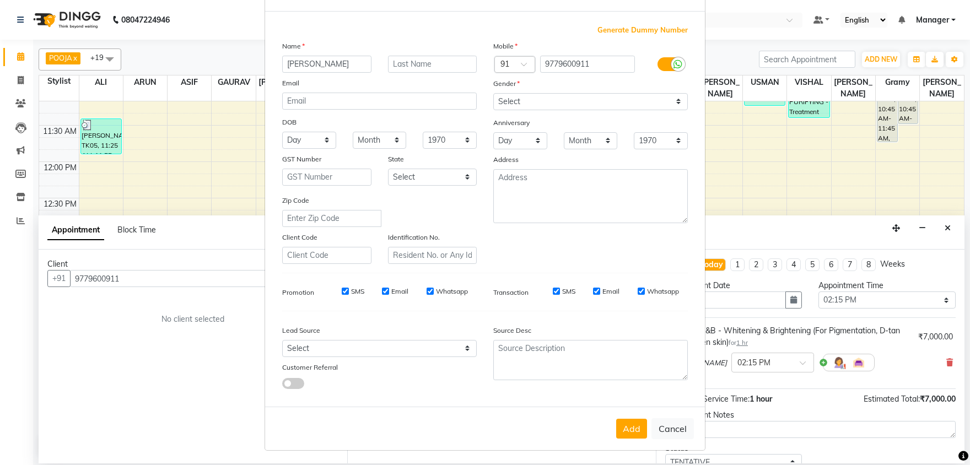
drag, startPoint x: 633, startPoint y: 433, endPoint x: 554, endPoint y: 158, distance: 286.0
click at [632, 433] on button "Add" at bounding box center [631, 429] width 31 height 20
select select
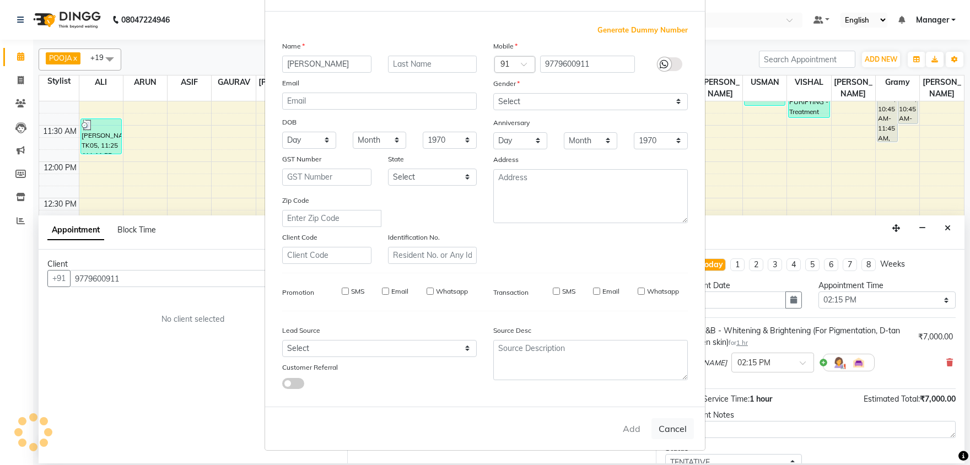
select select
checkbox input "false"
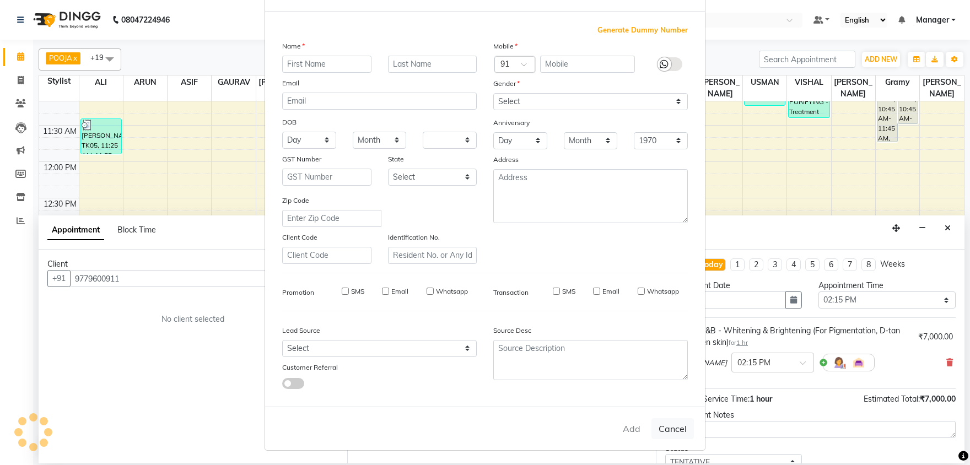
checkbox input "false"
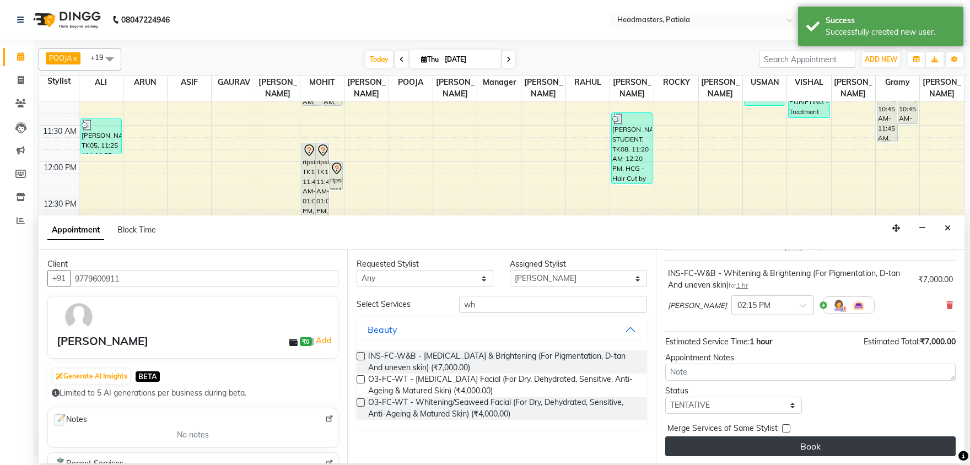
scroll to position [59, 0]
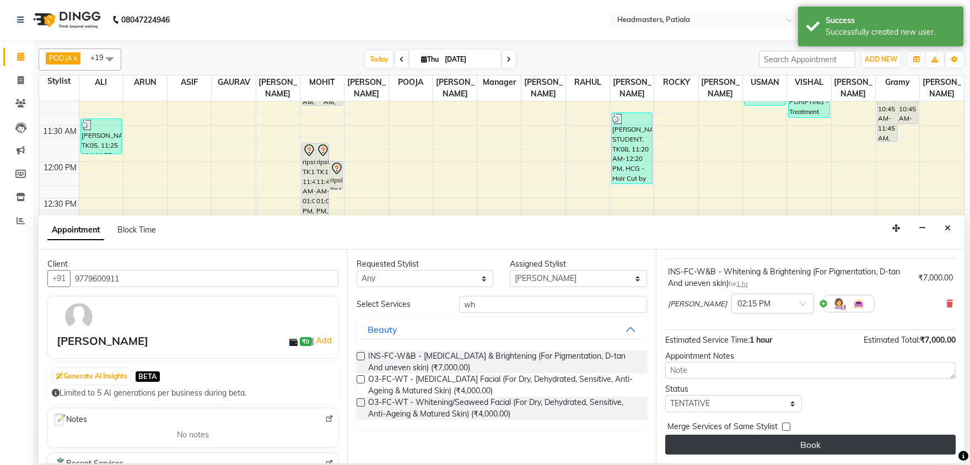
click at [812, 446] on button "Book" at bounding box center [810, 445] width 290 height 20
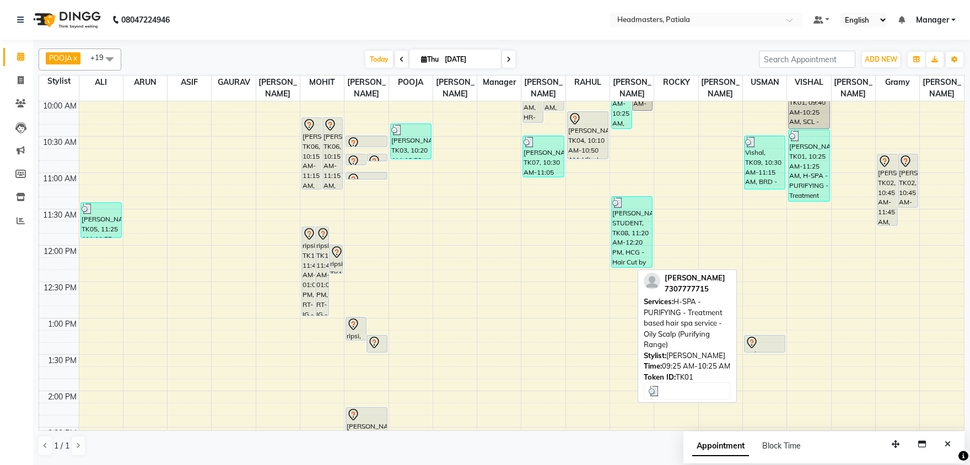
scroll to position [230, 0]
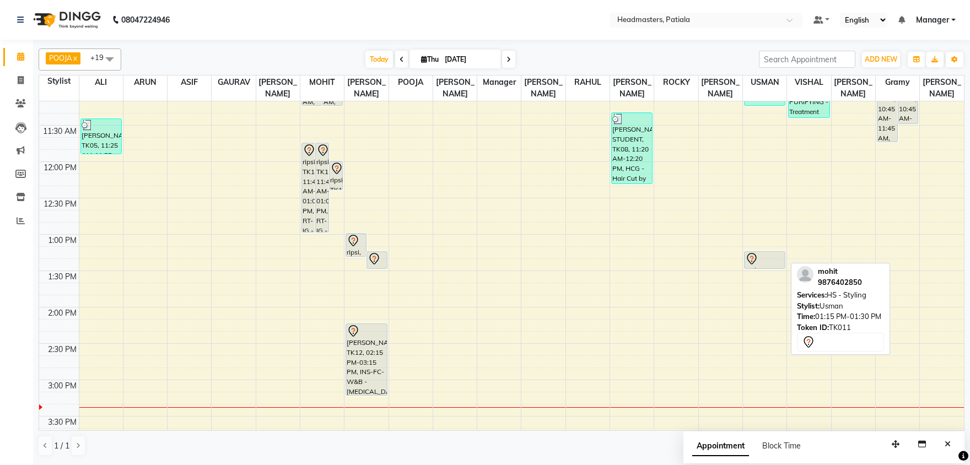
click at [770, 261] on div at bounding box center [764, 258] width 39 height 13
select select "7"
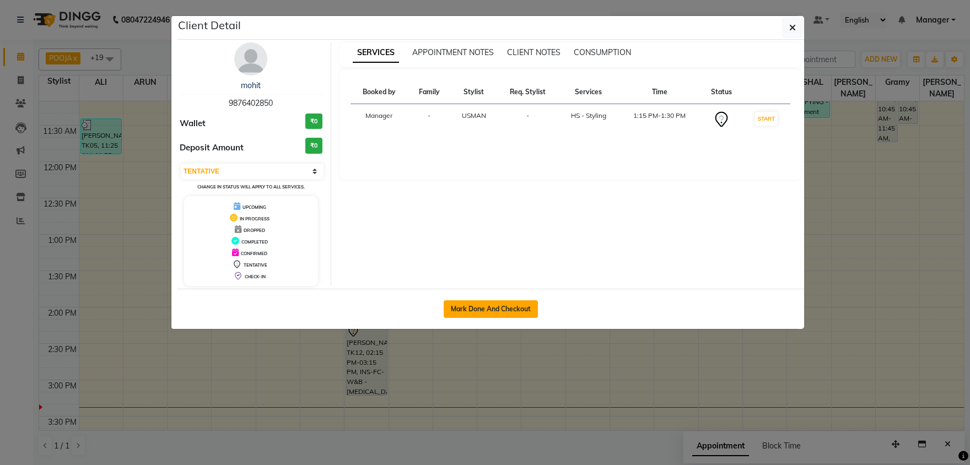
click at [475, 311] on button "Mark Done And Checkout" at bounding box center [491, 309] width 94 height 18
select select "service"
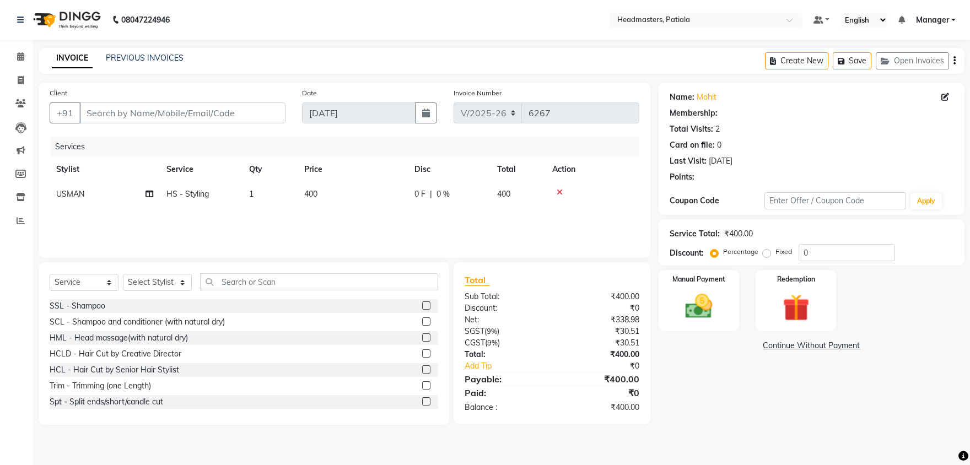
type input "9876402850"
select select "51087"
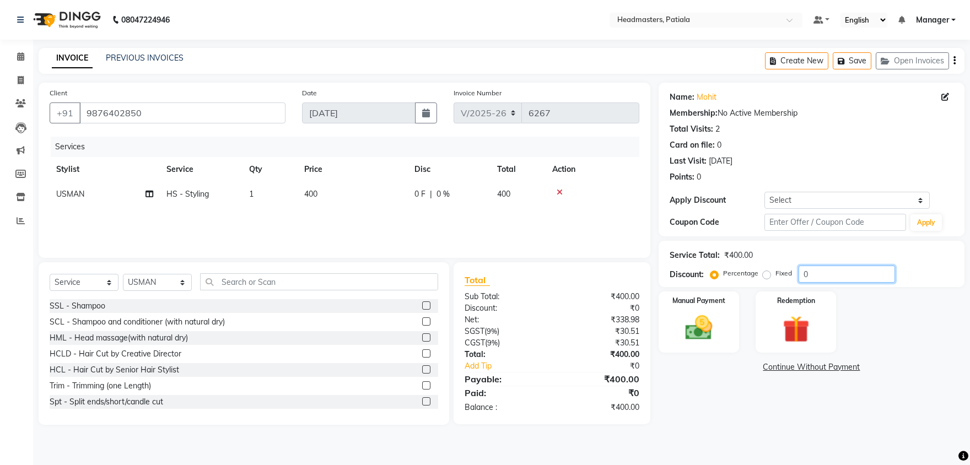
click at [809, 270] on input "0" at bounding box center [846, 274] width 96 height 17
click at [775, 276] on label "Fixed" at bounding box center [783, 273] width 17 height 10
click at [765, 276] on input "Fixed" at bounding box center [769, 273] width 8 height 8
radio input "true"
click at [835, 277] on input "0" at bounding box center [846, 274] width 96 height 17
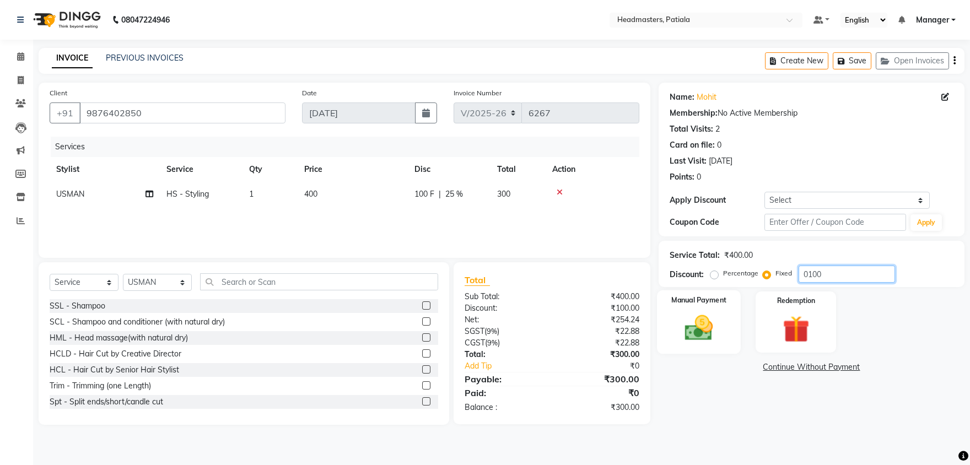
type input "0100"
click at [711, 317] on img at bounding box center [699, 328] width 46 height 33
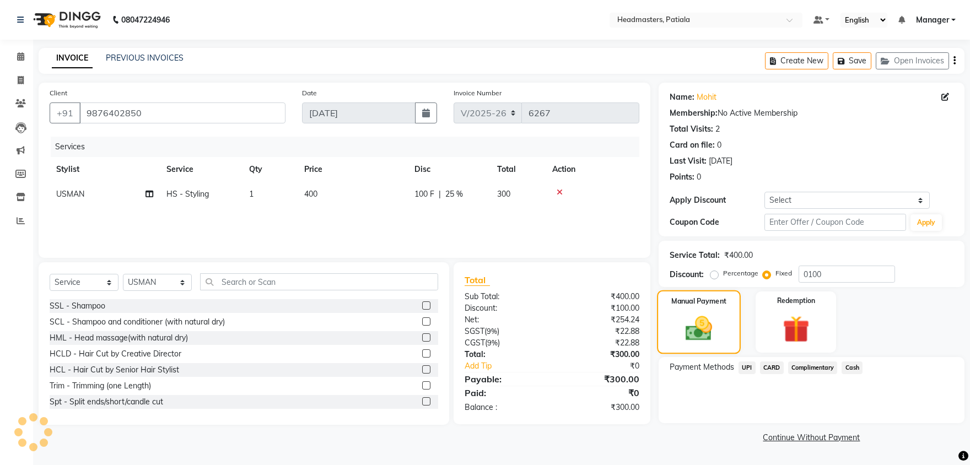
click at [687, 318] on img at bounding box center [699, 328] width 44 height 31
click at [743, 367] on span "UPI" at bounding box center [746, 367] width 17 height 13
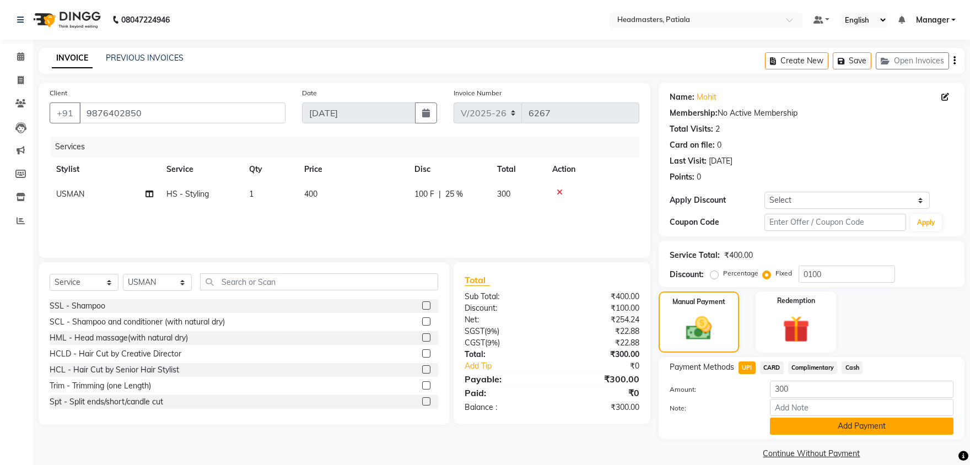
click at [810, 429] on button "Add Payment" at bounding box center [862, 426] width 184 height 17
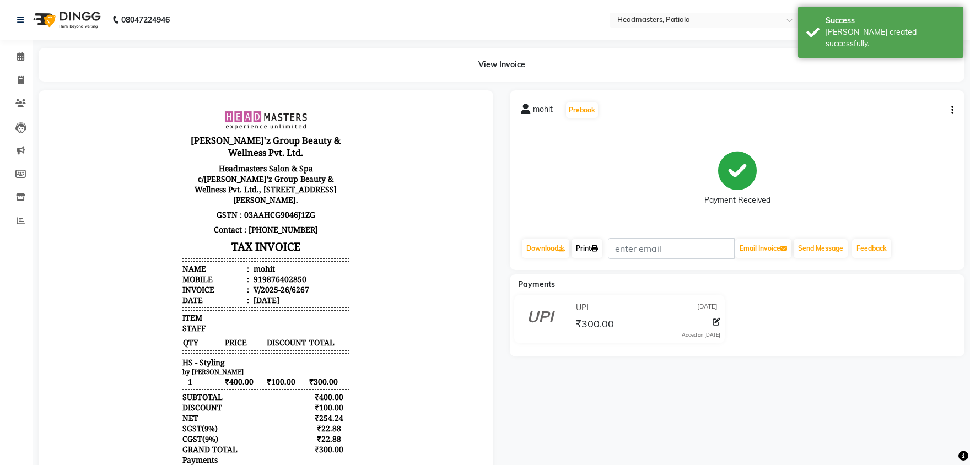
click at [580, 255] on link "Print" at bounding box center [586, 248] width 31 height 19
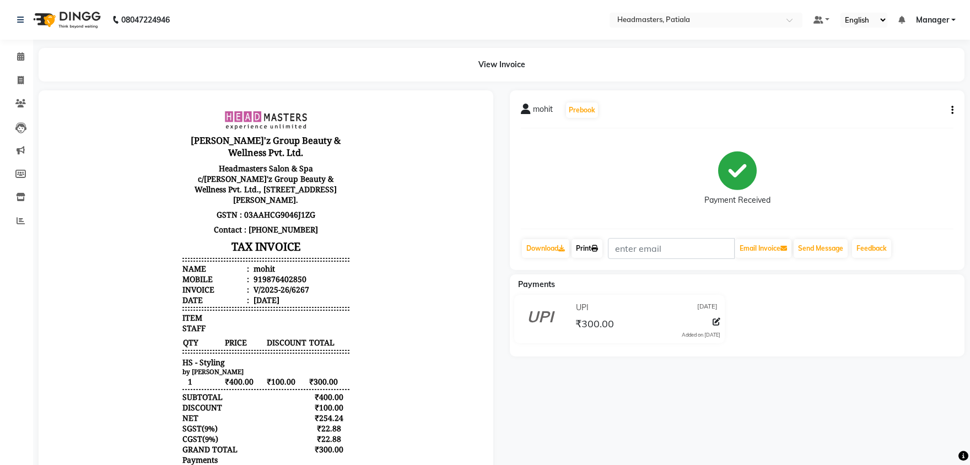
click at [587, 248] on link "Print" at bounding box center [586, 248] width 31 height 19
click at [18, 58] on icon at bounding box center [20, 56] width 7 height 8
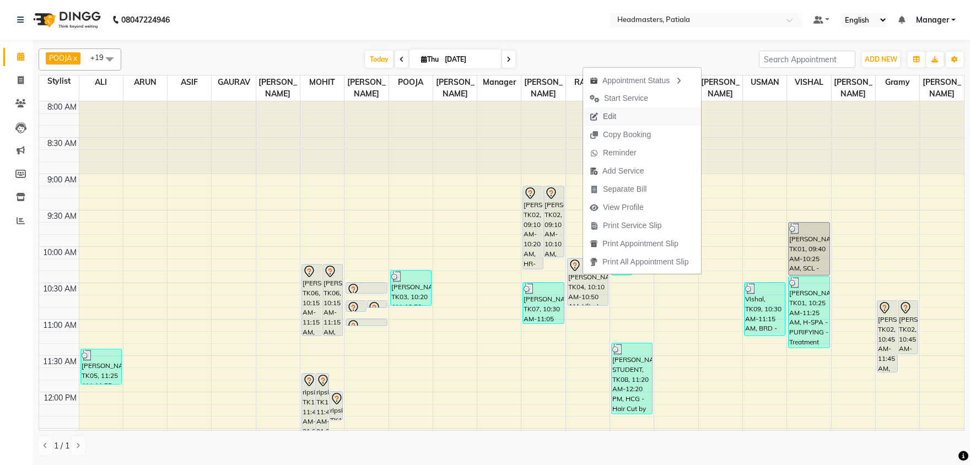
click at [601, 116] on span "Edit" at bounding box center [603, 116] width 40 height 18
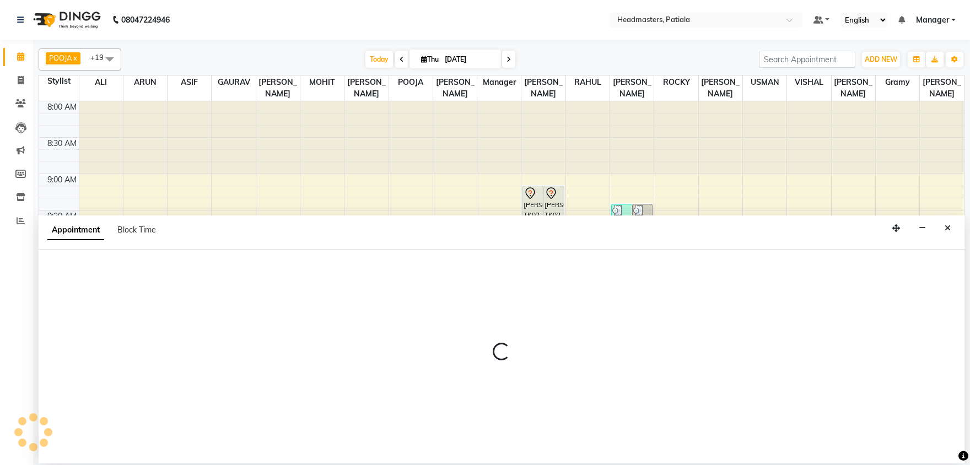
select select "tentative"
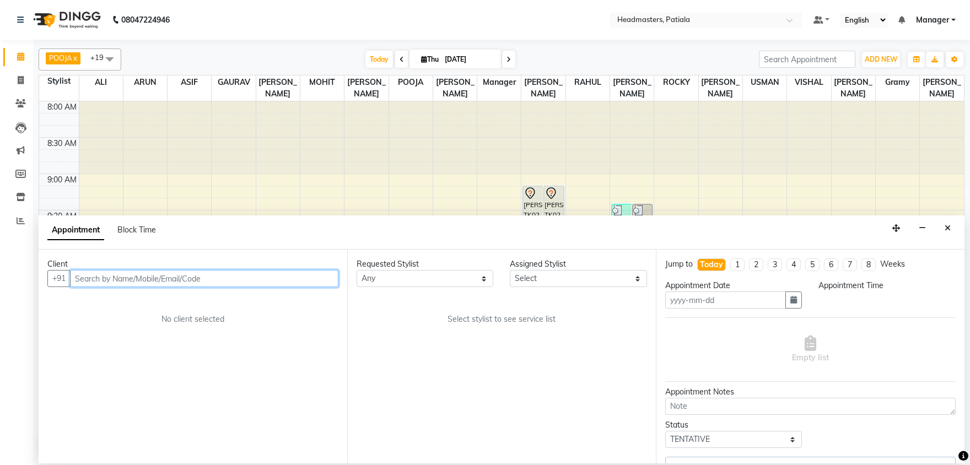
type input "[DATE]"
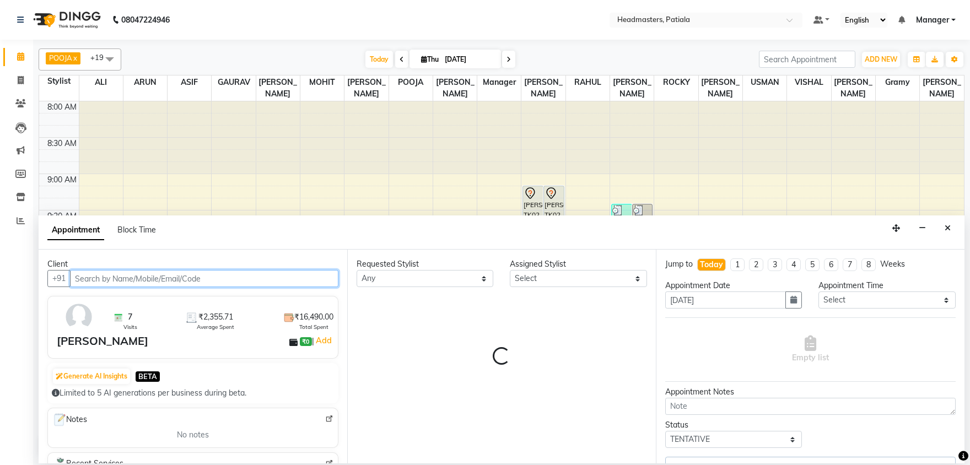
select select "51096"
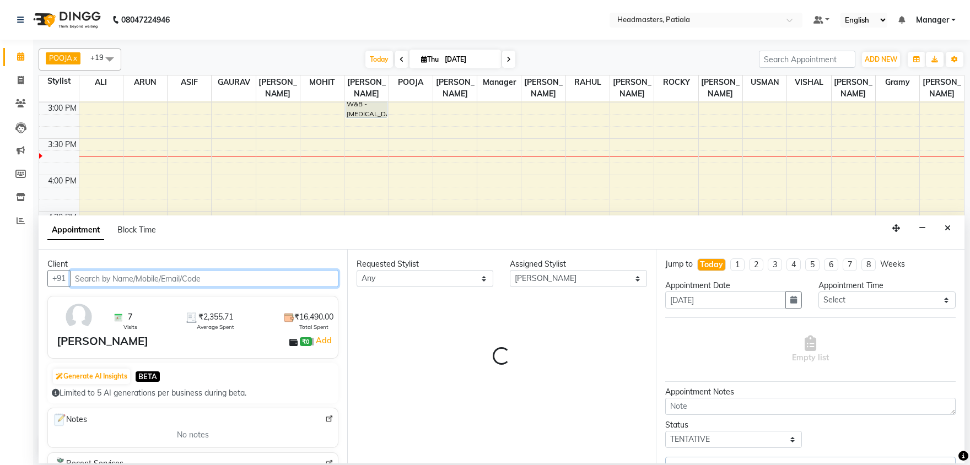
select select "3290"
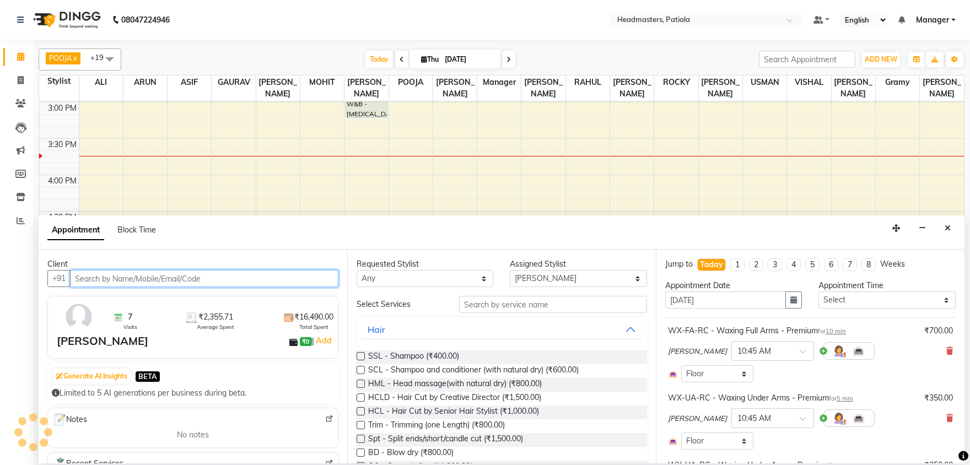
select select "3290"
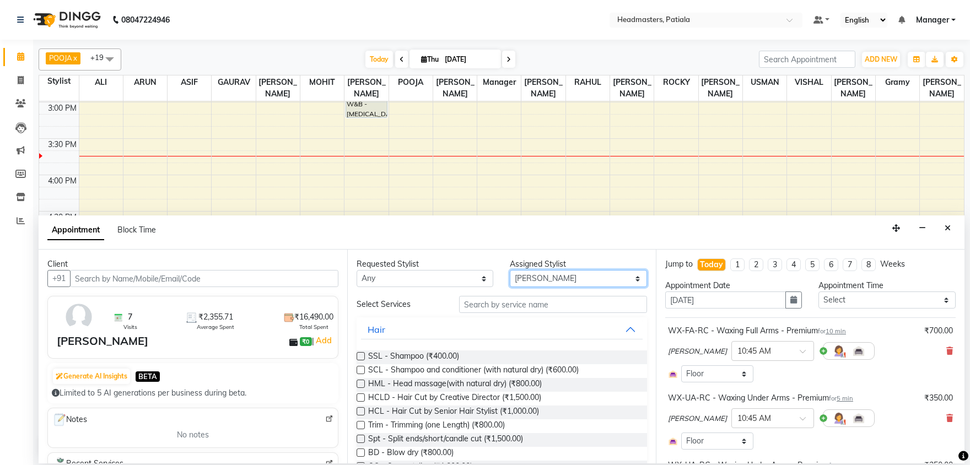
click at [543, 279] on select "Select ABHISHEK AJAY KUMAR AKSHAY ALI ARSH ARUN ASIF AZEEZUR REHMAAN Chand Saho…" at bounding box center [578, 278] width 137 height 17
click at [498, 301] on input "text" at bounding box center [553, 304] width 188 height 17
select select "52232"
click option "[PERSON_NAME]" at bounding box center [0, 0] width 0 height 0
click at [512, 302] on input "text" at bounding box center [553, 304] width 188 height 17
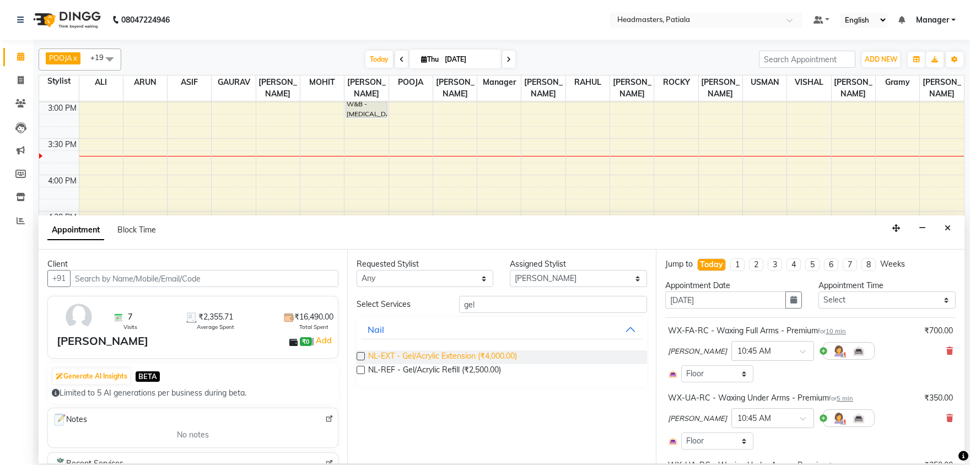
type input "gel"
click at [466, 358] on span "NL-EXT - Gel/Acrylic Extension (₹4,000.00)" at bounding box center [442, 357] width 149 height 14
checkbox input "false"
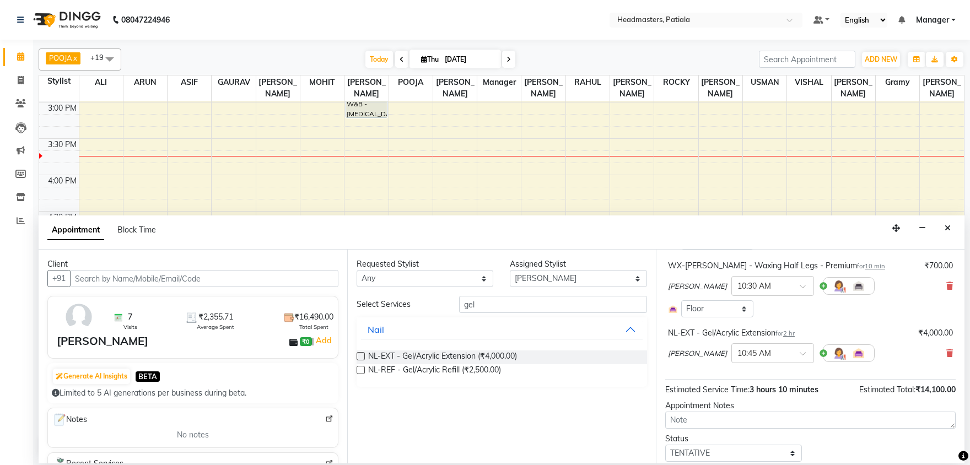
scroll to position [381, 0]
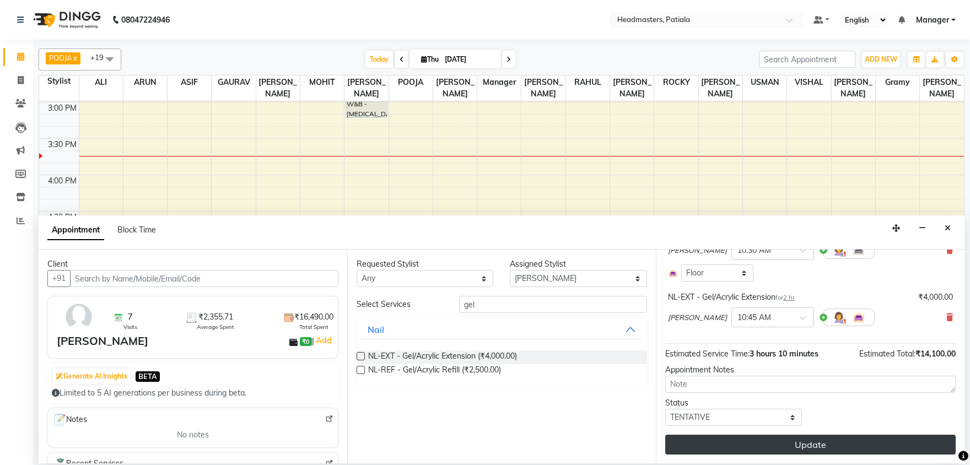
click at [802, 441] on button "Update" at bounding box center [810, 445] width 290 height 20
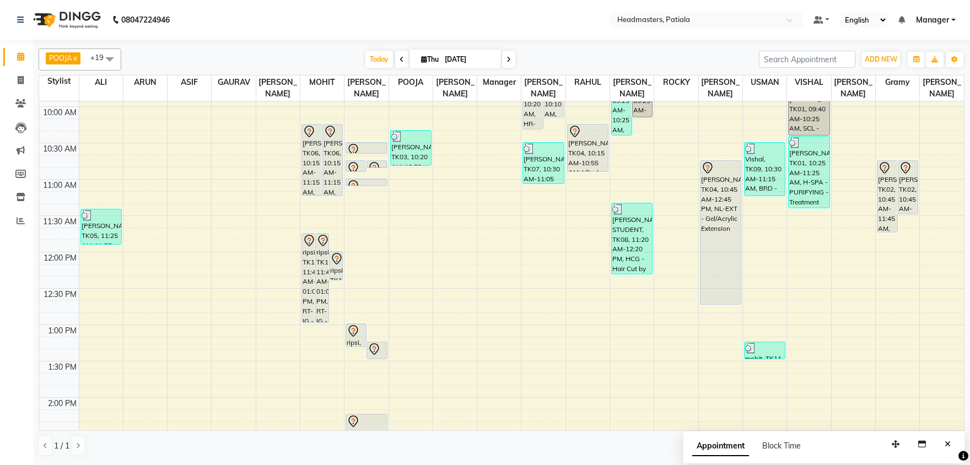
scroll to position [313, 0]
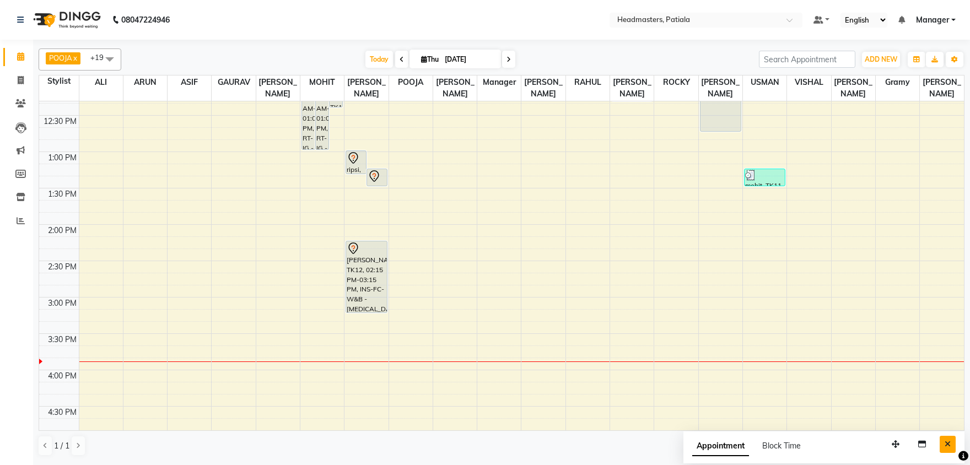
click at [947, 444] on icon "Close" at bounding box center [948, 444] width 6 height 8
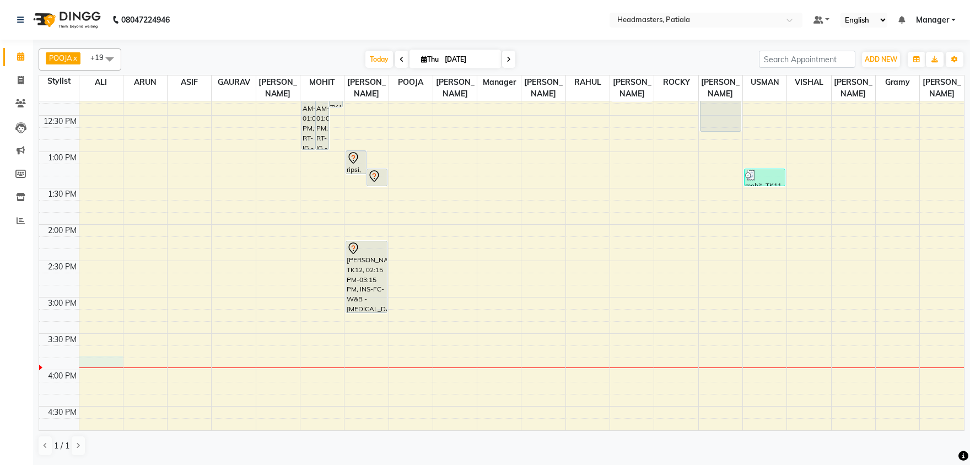
click at [85, 361] on div "8:00 AM 8:30 AM 9:00 AM 9:30 AM 10:00 AM 10:30 AM 11:00 AM 11:30 AM 12:00 PM 12…" at bounding box center [501, 297] width 925 height 1018
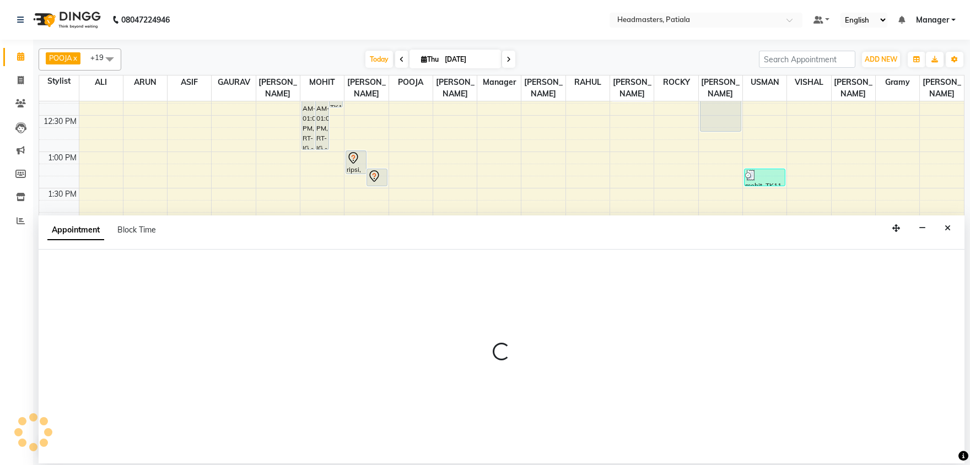
select select "51083"
select select "tentative"
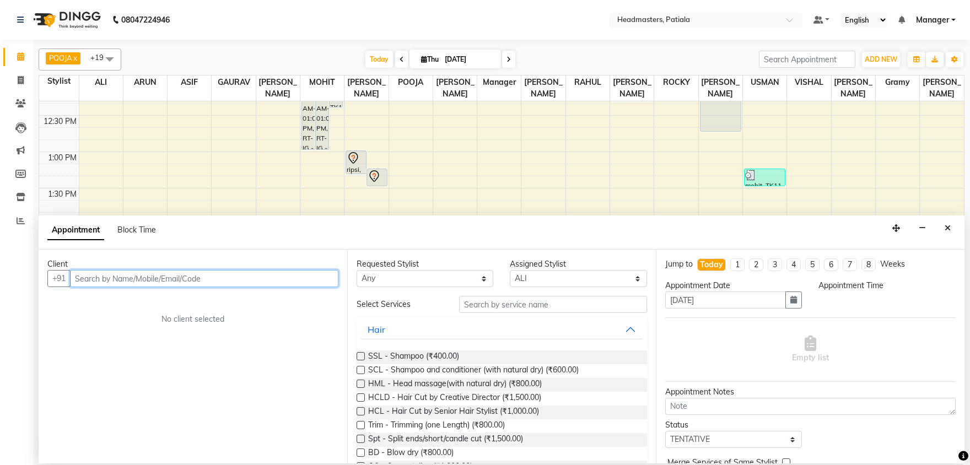
select select "945"
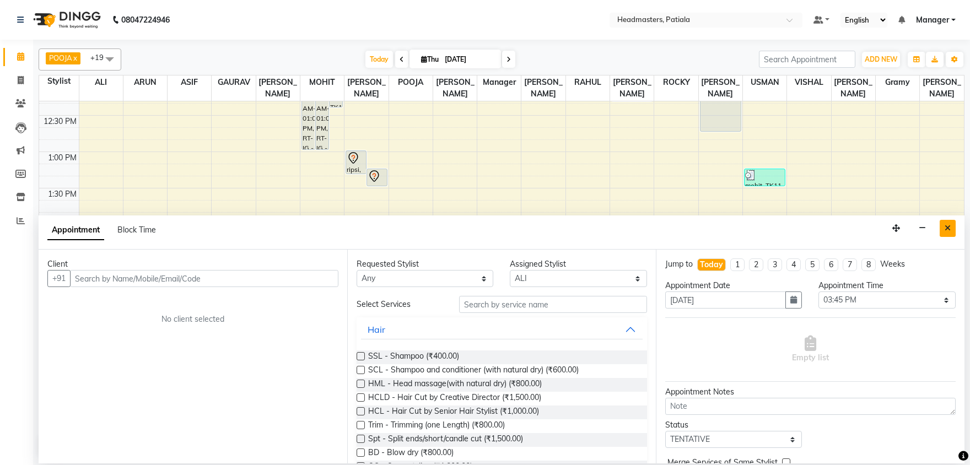
click at [948, 226] on icon "Close" at bounding box center [948, 228] width 6 height 8
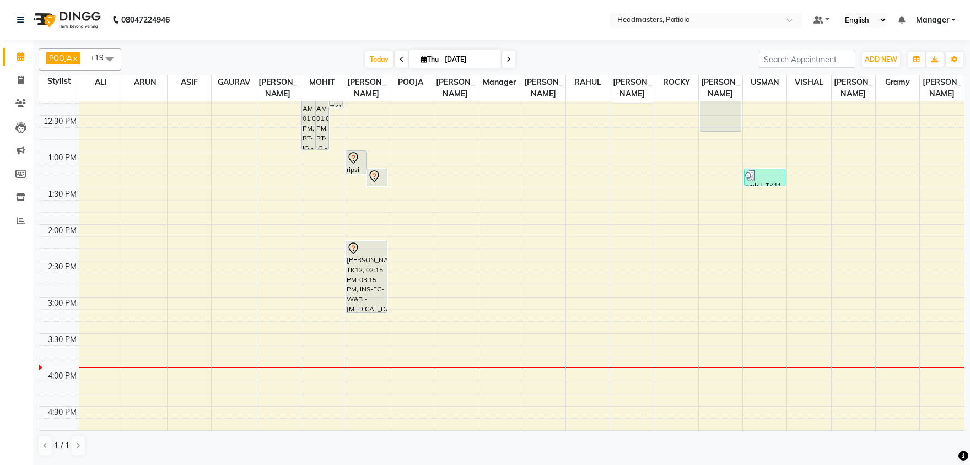
click at [397, 58] on span at bounding box center [401, 59] width 13 height 17
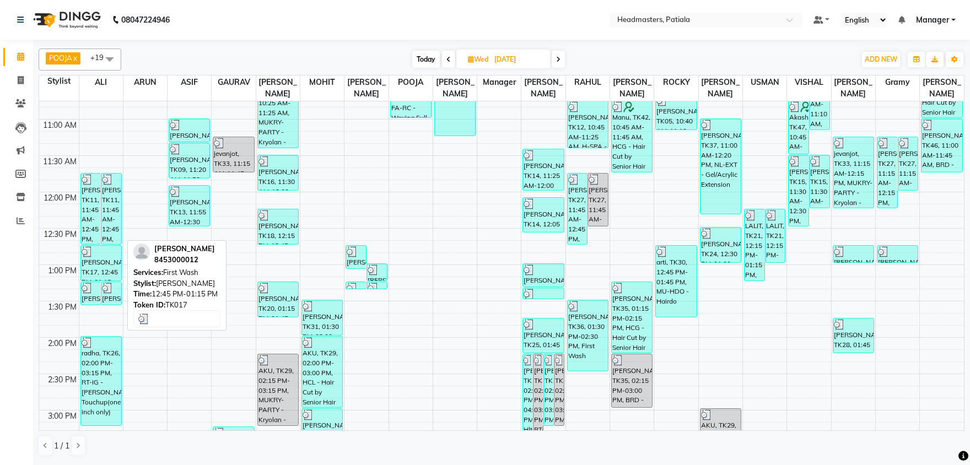
scroll to position [177, 0]
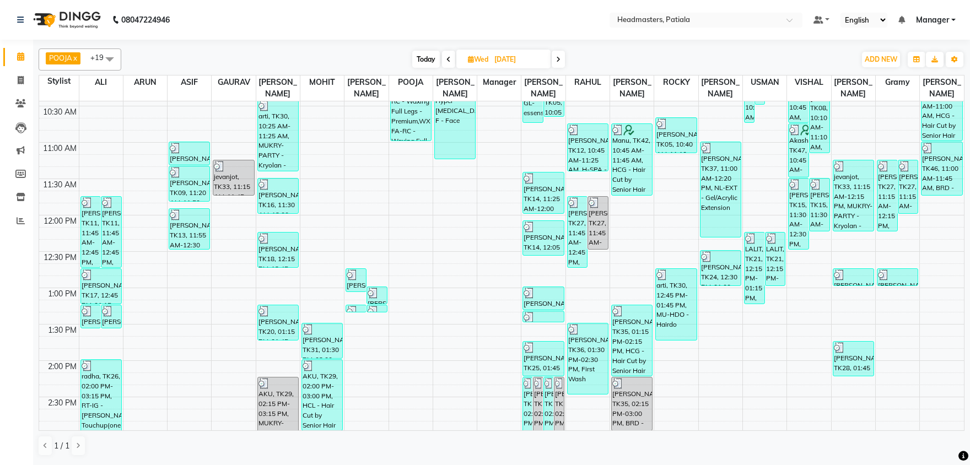
click at [450, 60] on span at bounding box center [448, 59] width 13 height 17
type input "02-09-2025"
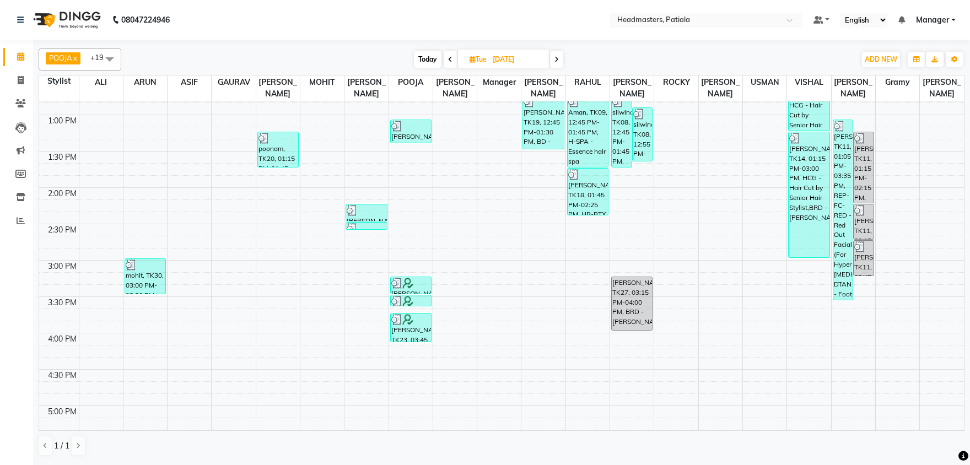
scroll to position [120, 0]
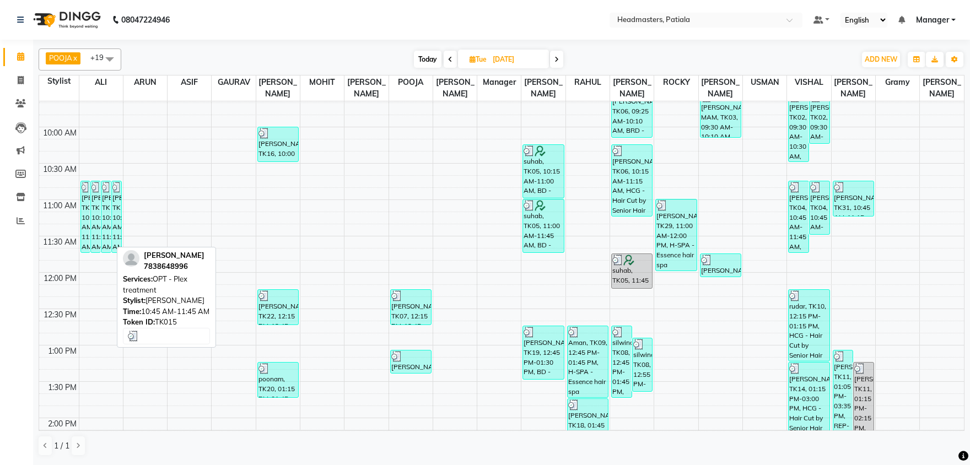
click at [108, 197] on div "harshdeep, TK15, 10:45 AM-11:45 AM, OPT - Plex treatment" at bounding box center [105, 216] width 9 height 71
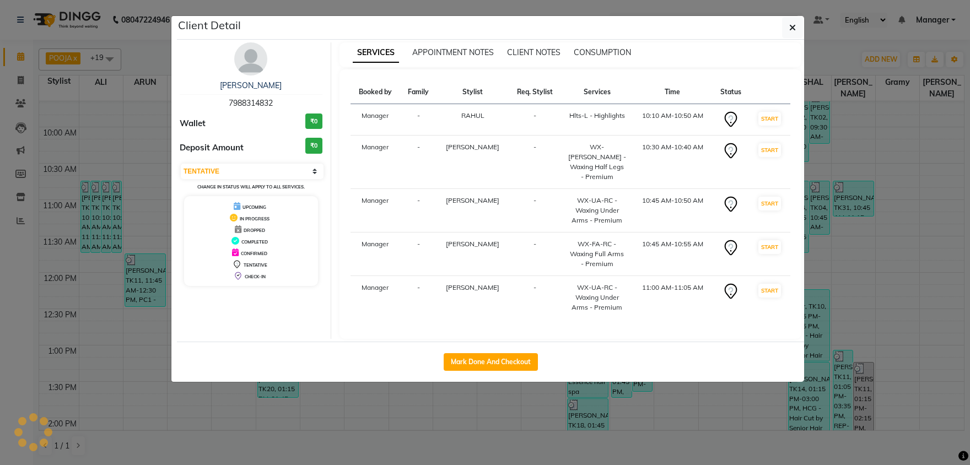
select select "3"
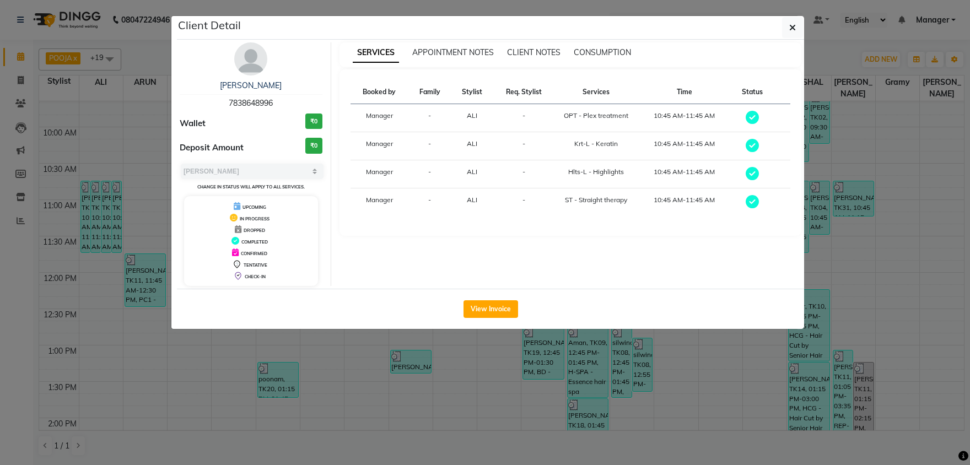
drag, startPoint x: 278, startPoint y: 101, endPoint x: 219, endPoint y: 104, distance: 58.5
click at [222, 101] on div "harshdeep 7838648996" at bounding box center [251, 94] width 143 height 29
copy span "7838648996"
click at [796, 21] on button "button" at bounding box center [792, 27] width 21 height 21
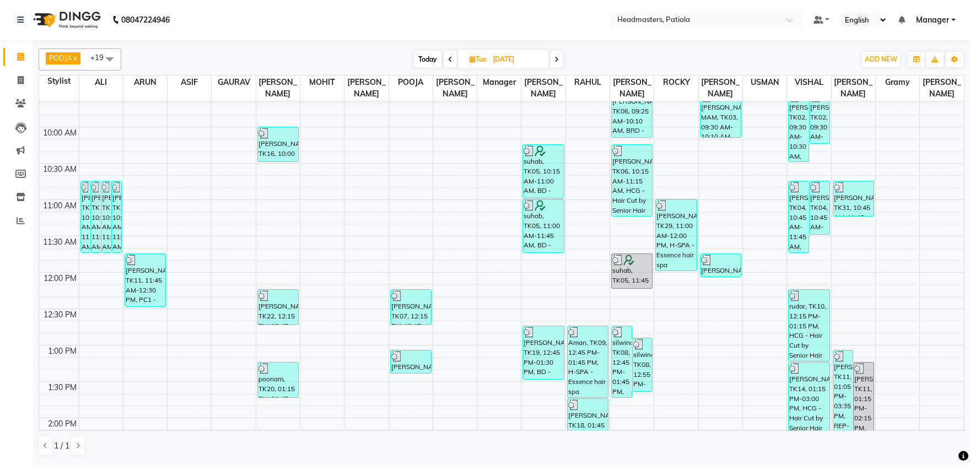
click at [561, 58] on span at bounding box center [556, 59] width 13 height 17
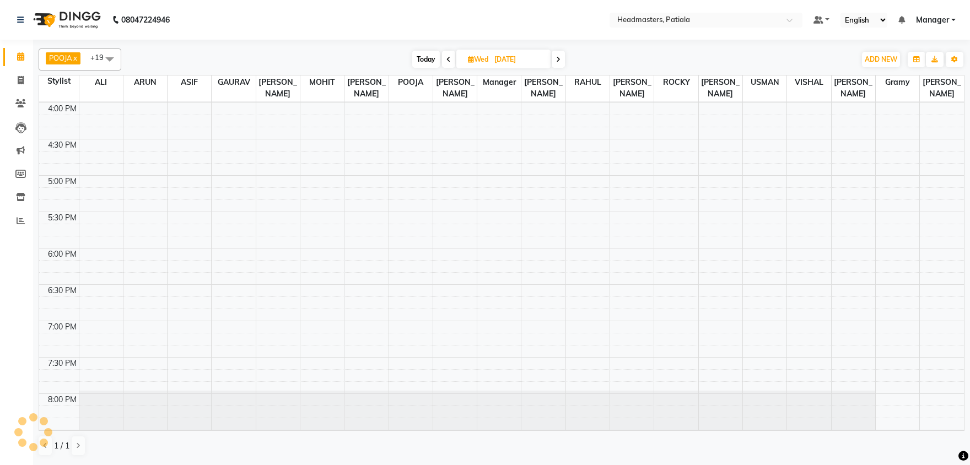
click at [559, 60] on icon at bounding box center [558, 59] width 4 height 7
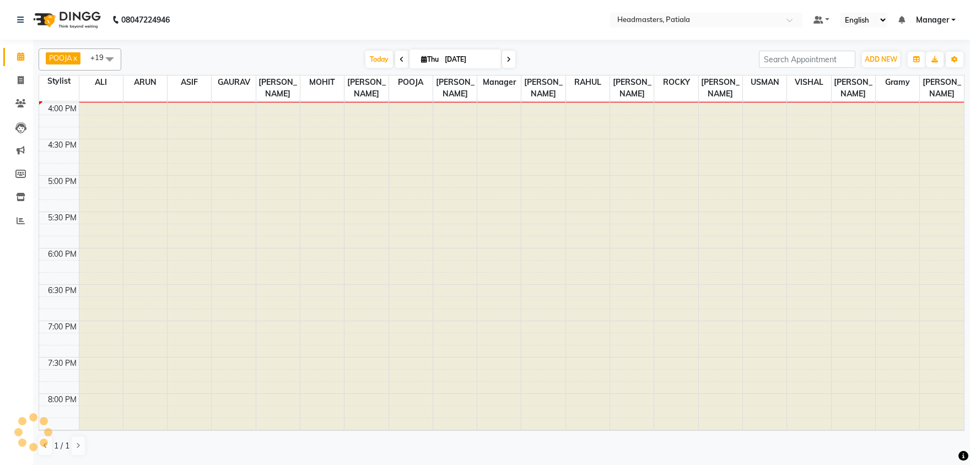
type input "[DATE]"
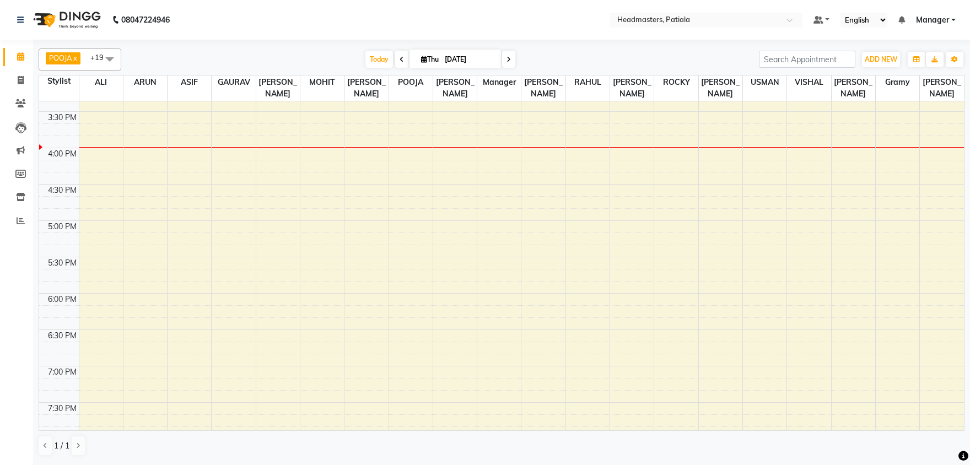
scroll to position [465, 0]
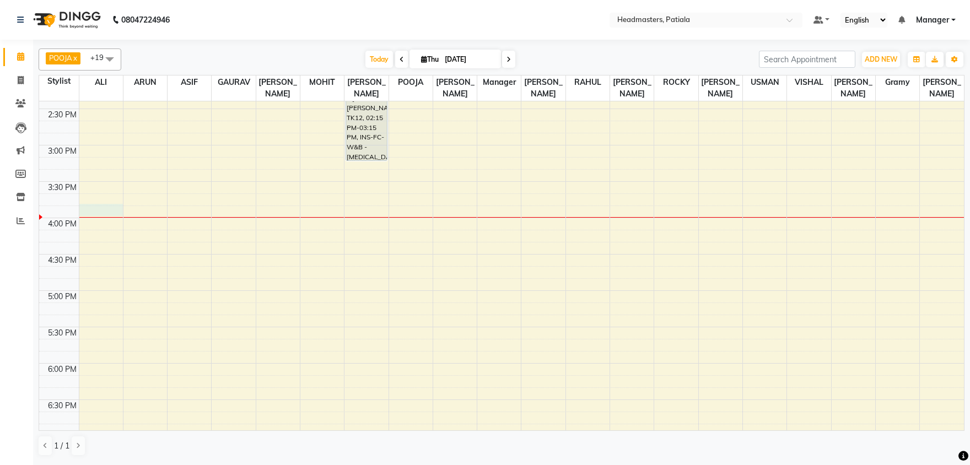
click at [115, 212] on div "8:00 AM 8:30 AM 9:00 AM 9:30 AM 10:00 AM 10:30 AM 11:00 AM 11:30 AM 12:00 PM 12…" at bounding box center [501, 145] width 925 height 1018
select select "51083"
select select "tentative"
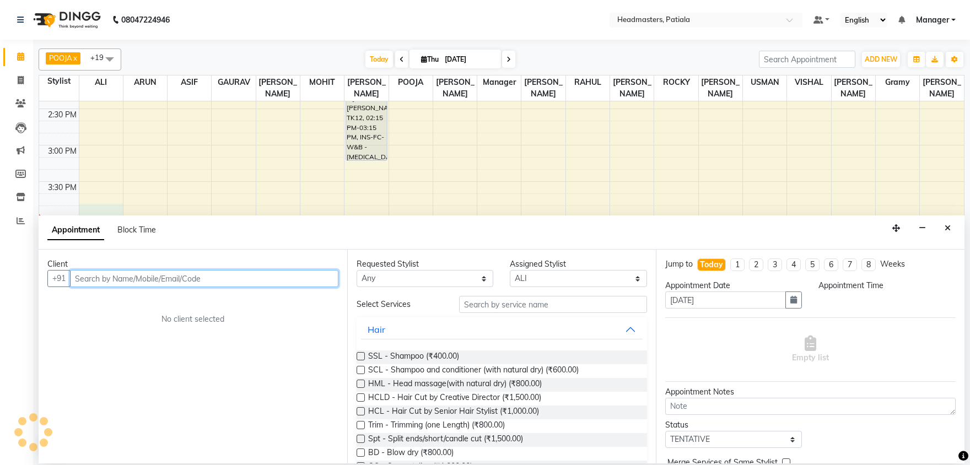
select select "945"
paste input "7838648996"
type input "7838648996"
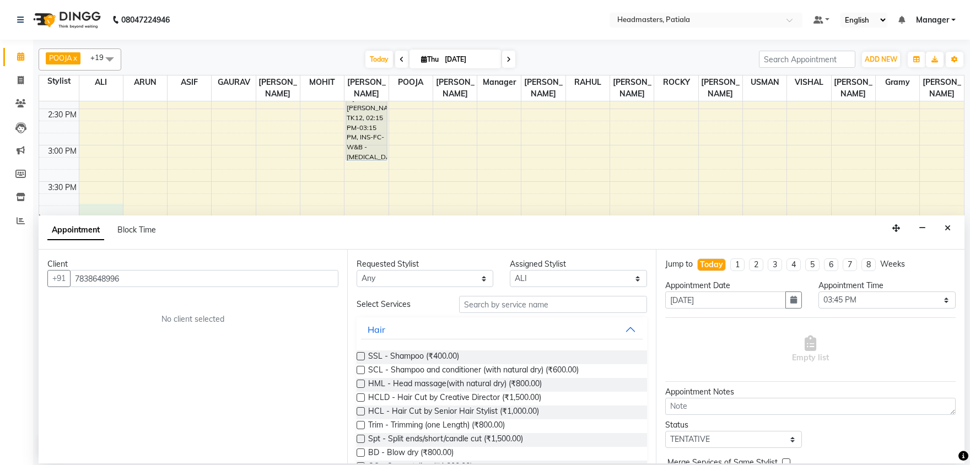
click at [552, 295] on div "Requested Stylist Any ABHISHEK AJAY KUMAR AKSHAY ALI ARSH ARUN ASIF AZEEZUR REH…" at bounding box center [501, 357] width 309 height 214
click at [549, 299] on input "text" at bounding box center [553, 304] width 188 height 17
click at [575, 300] on input "text" at bounding box center [553, 304] width 188 height 17
drag, startPoint x: 537, startPoint y: 300, endPoint x: 515, endPoint y: 304, distance: 21.7
click at [515, 304] on input "text" at bounding box center [553, 304] width 188 height 17
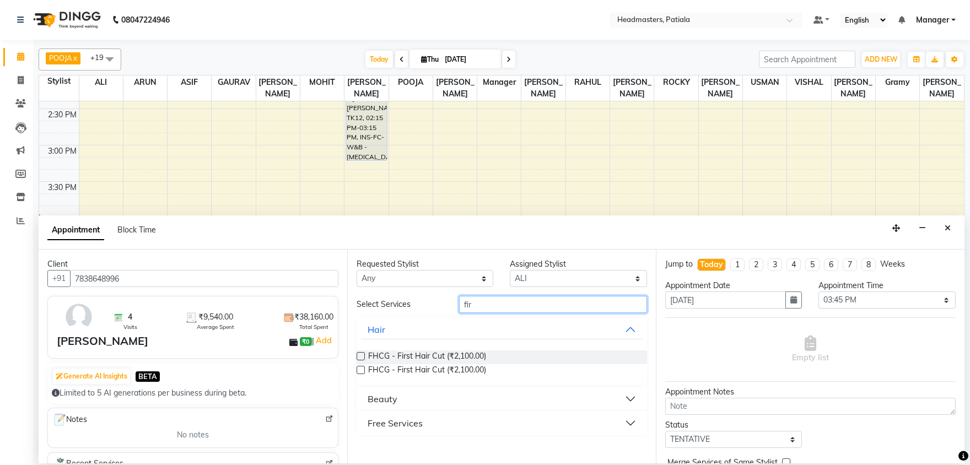
type input "fir"
click at [480, 420] on button "Free Services" at bounding box center [502, 423] width 282 height 20
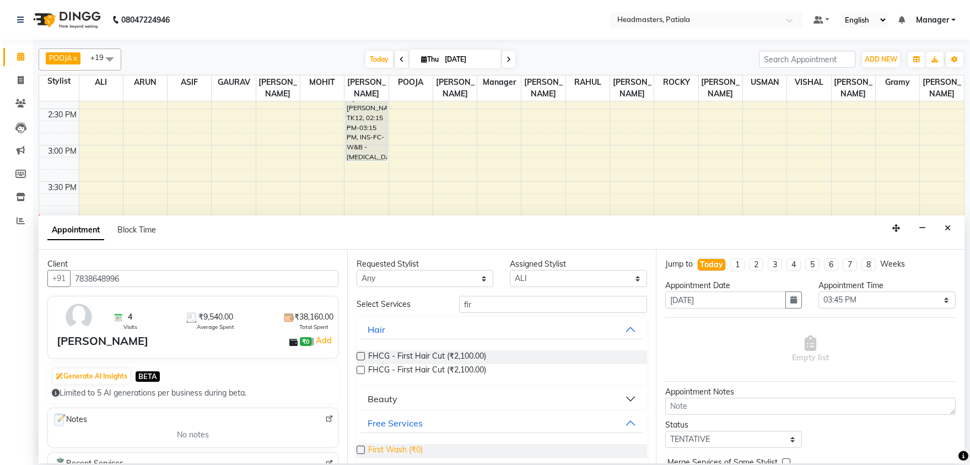
click at [415, 451] on span "First Wash (₹0)" at bounding box center [395, 451] width 55 height 14
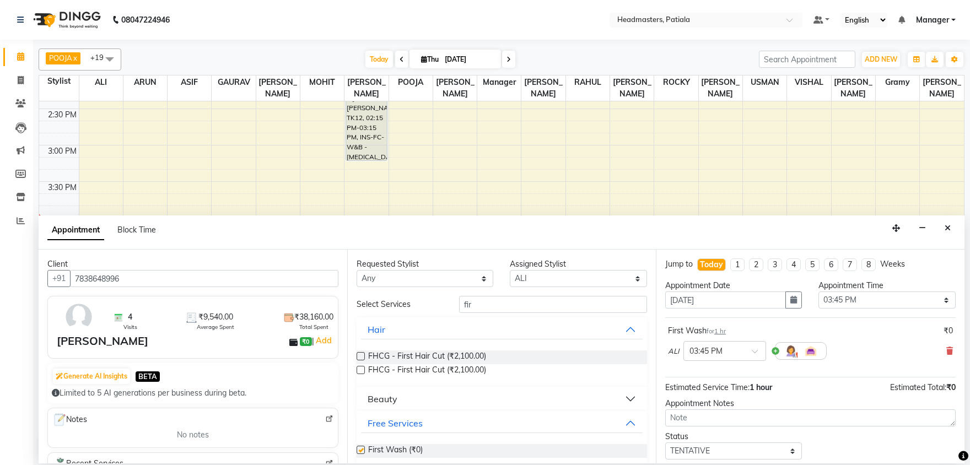
checkbox input "false"
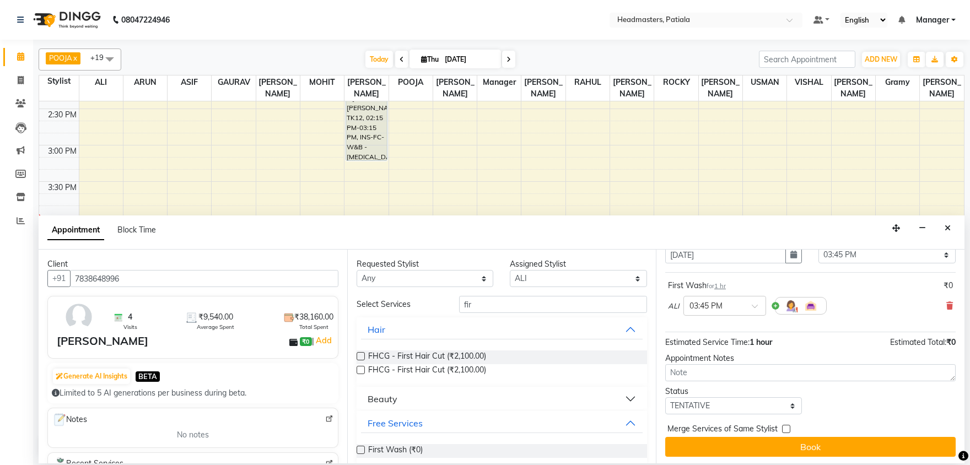
scroll to position [47, 0]
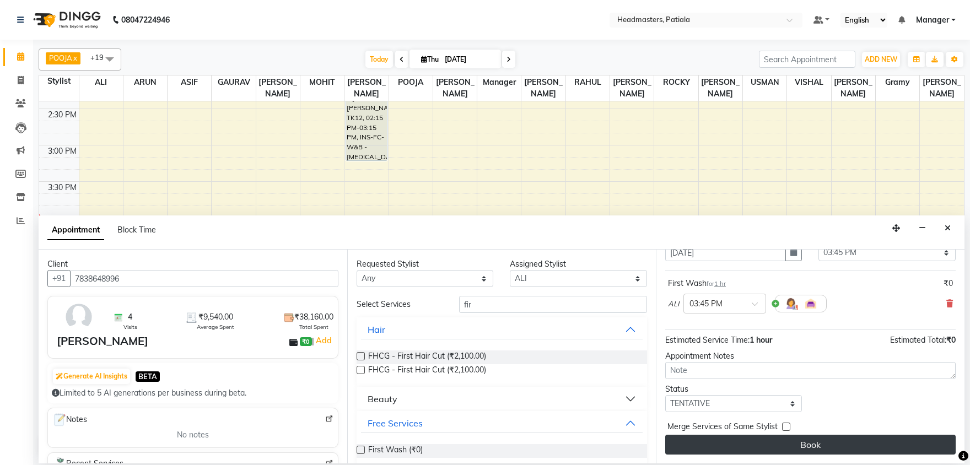
click at [803, 447] on button "Book" at bounding box center [810, 445] width 290 height 20
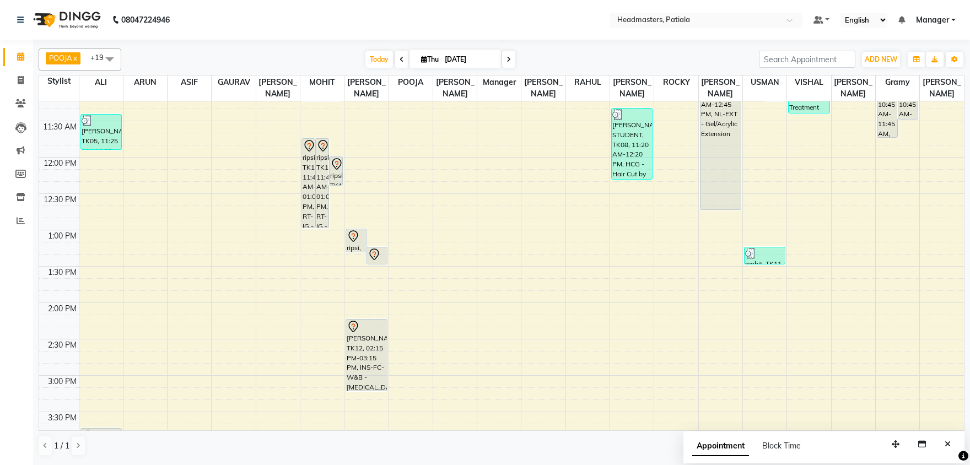
scroll to position [407, 0]
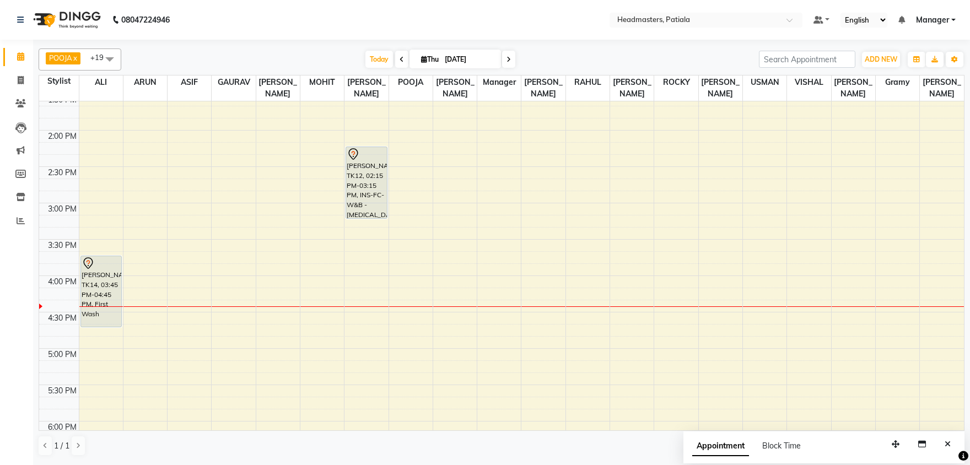
click at [860, 302] on div "8:00 AM 8:30 AM 9:00 AM 9:30 AM 10:00 AM 10:30 AM 11:00 AM 11:30 AM 12:00 PM 12…" at bounding box center [501, 203] width 925 height 1018
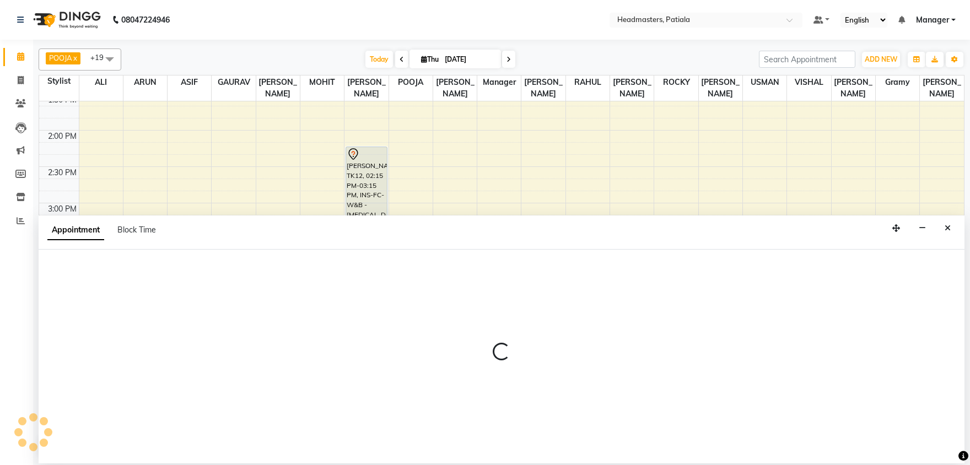
select select "51097"
select select "tentative"
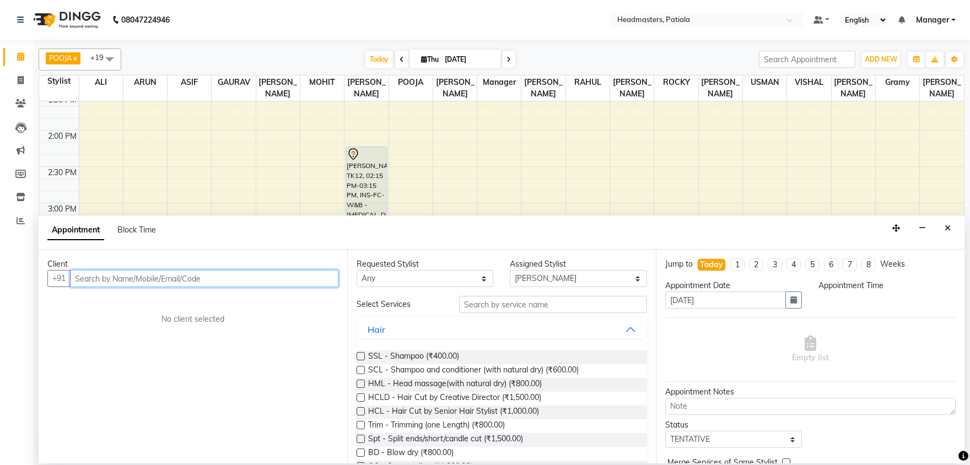
select select "975"
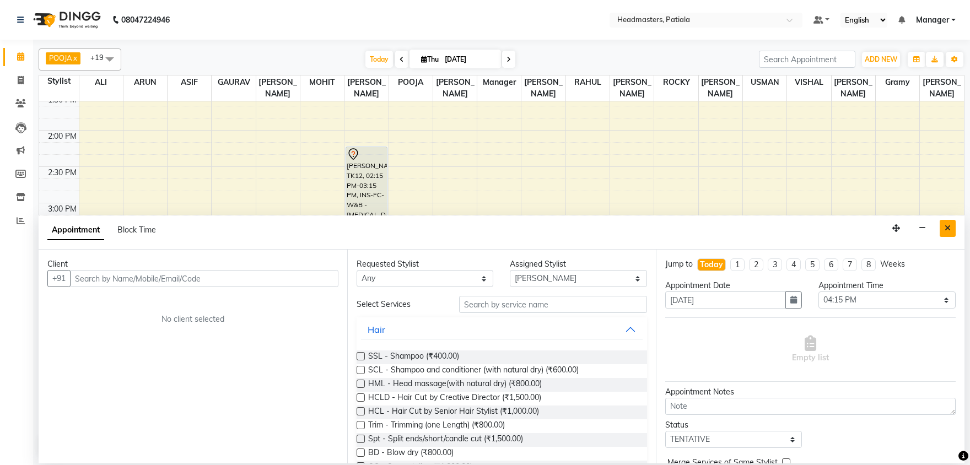
click at [947, 222] on button "Close" at bounding box center [948, 228] width 16 height 17
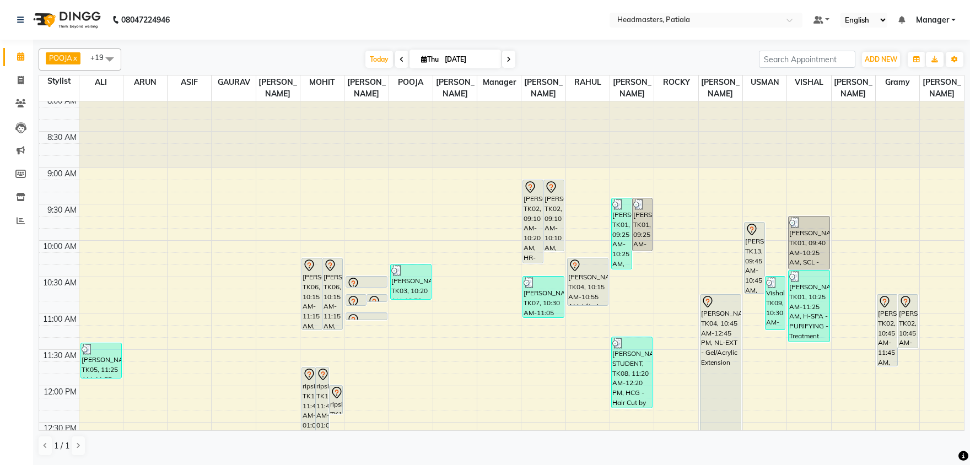
scroll to position [4, 0]
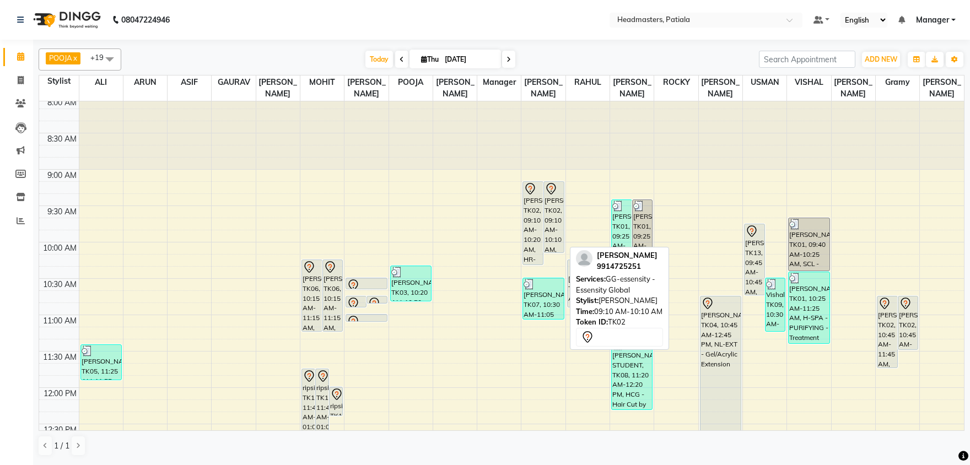
click at [110, 53] on span at bounding box center [110, 58] width 22 height 21
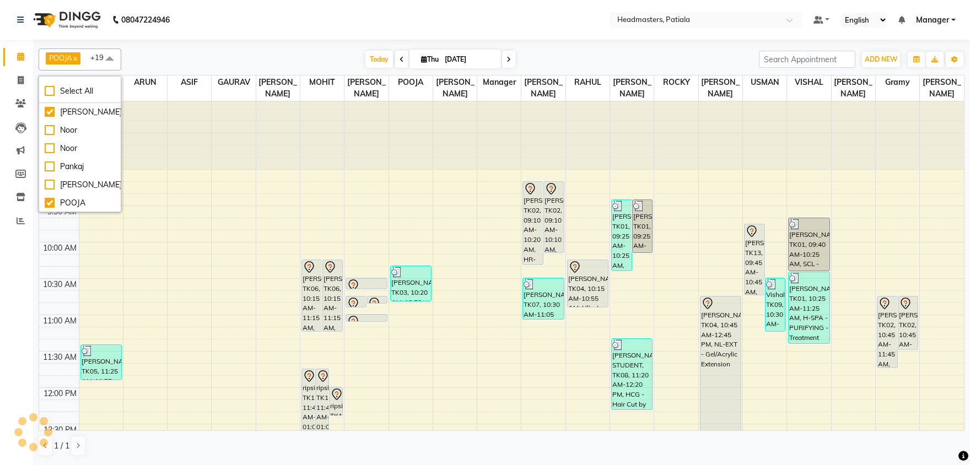
scroll to position [461, 0]
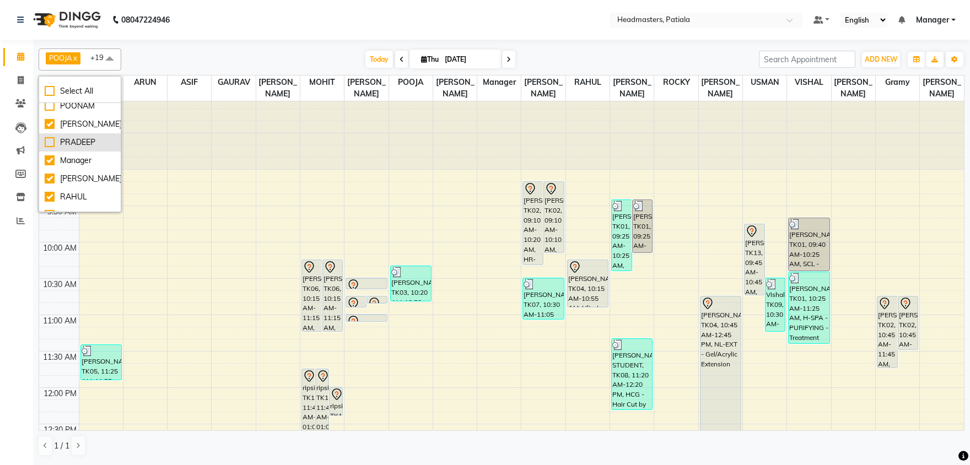
click at [53, 148] on div "PRADEEP" at bounding box center [80, 143] width 71 height 12
checkbox input "true"
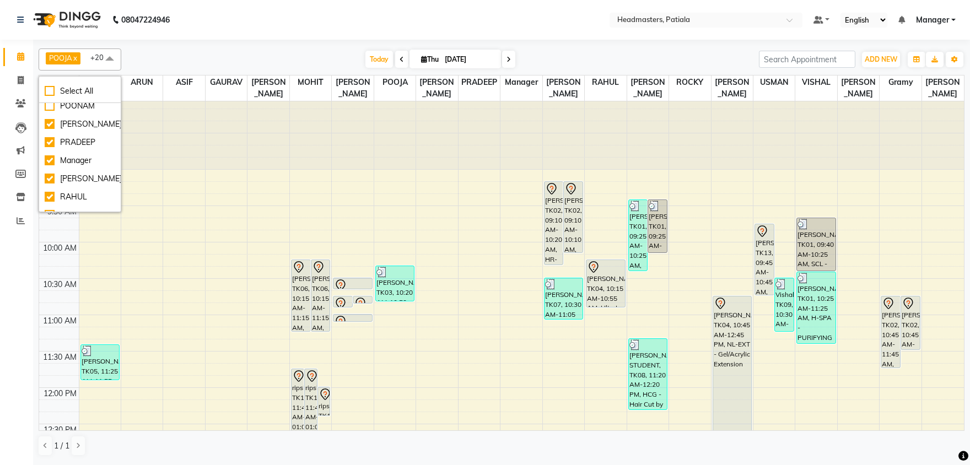
click at [160, 57] on div "Today Thu 04-09-2025" at bounding box center [440, 59] width 627 height 17
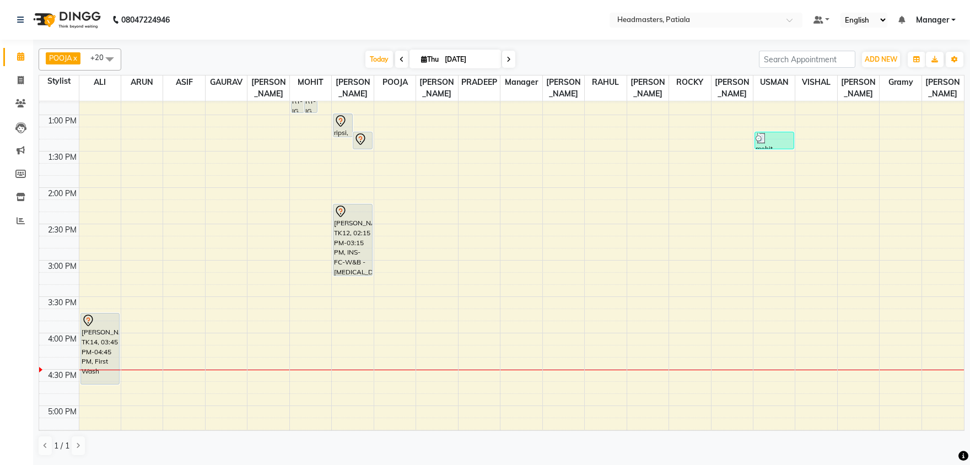
scroll to position [235, 0]
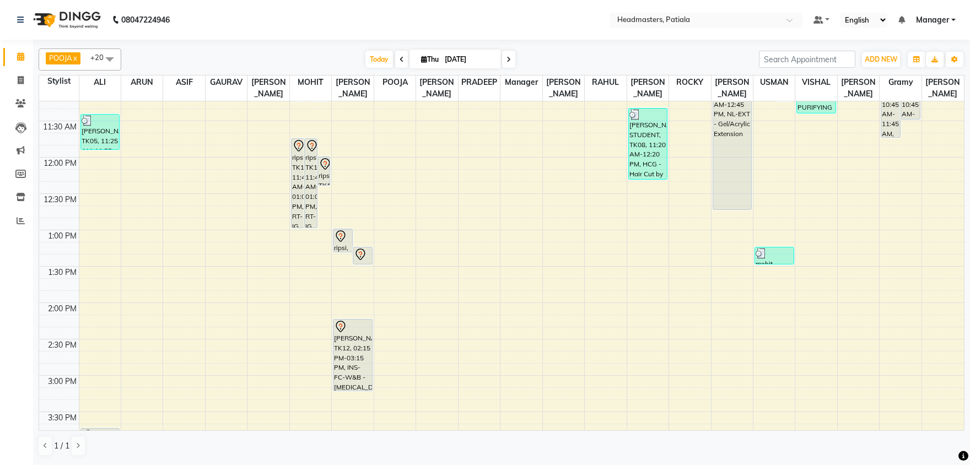
click at [395, 66] on span at bounding box center [401, 59] width 13 height 17
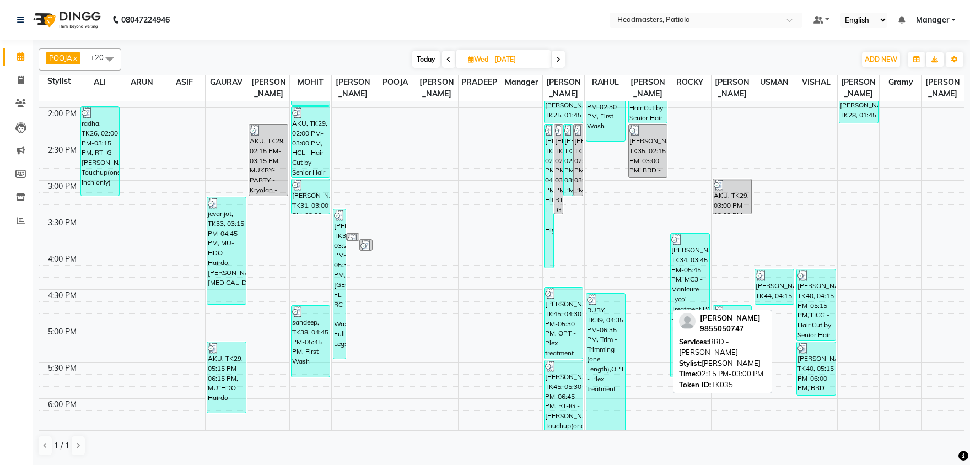
scroll to position [465, 0]
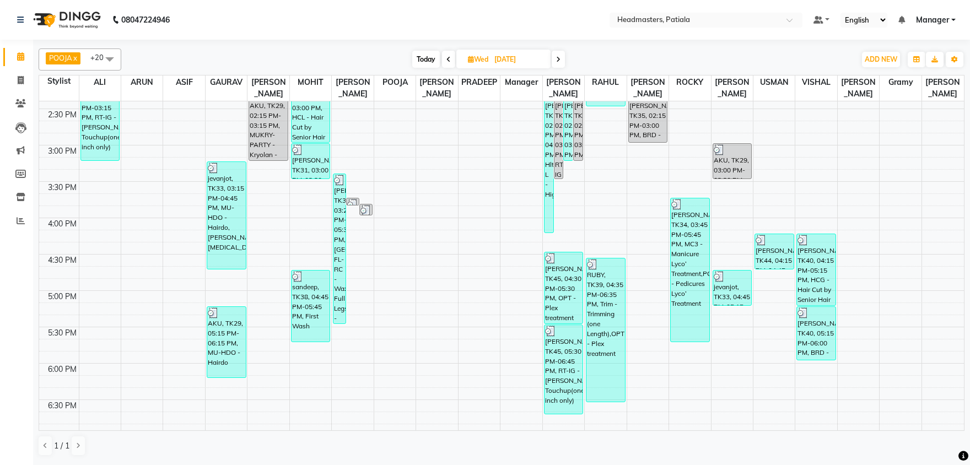
click at [557, 56] on icon at bounding box center [558, 59] width 4 height 7
type input "[DATE]"
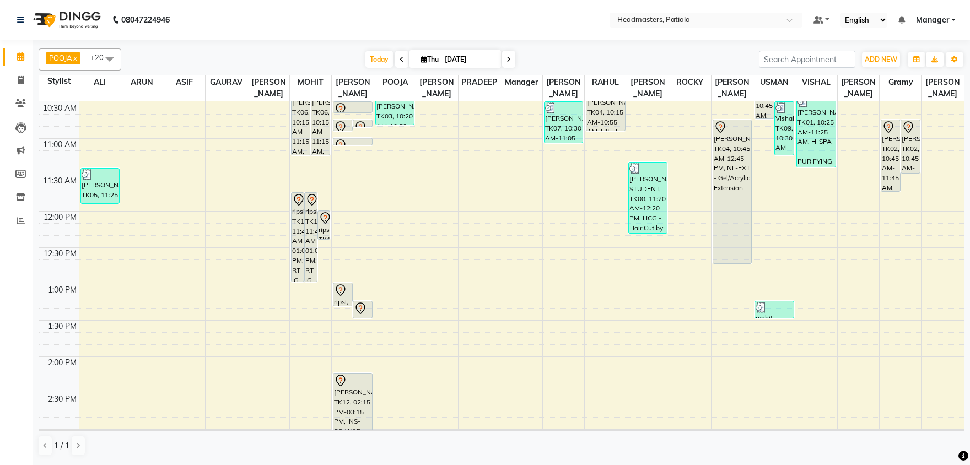
scroll to position [177, 0]
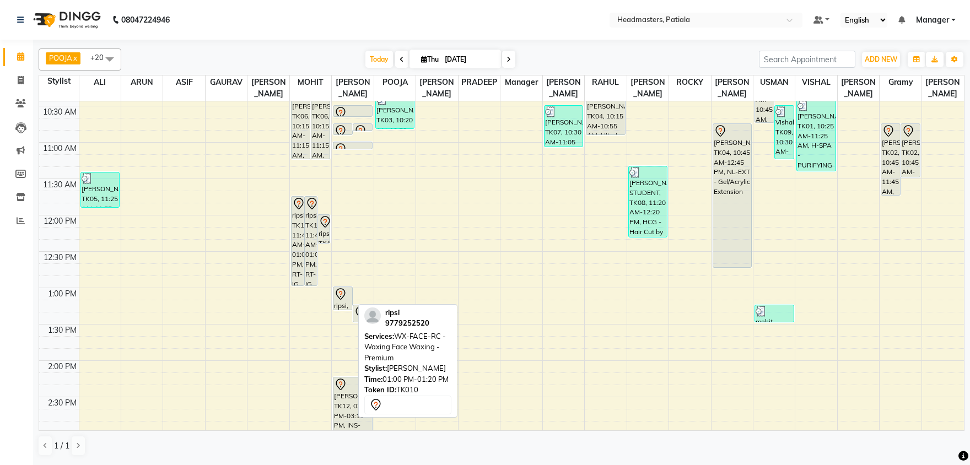
click at [341, 296] on icon at bounding box center [340, 296] width 1 height 1
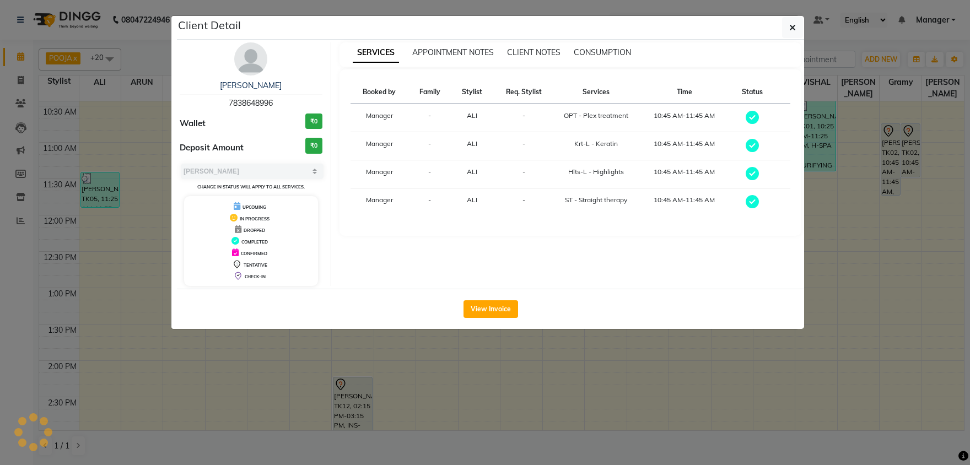
select select "7"
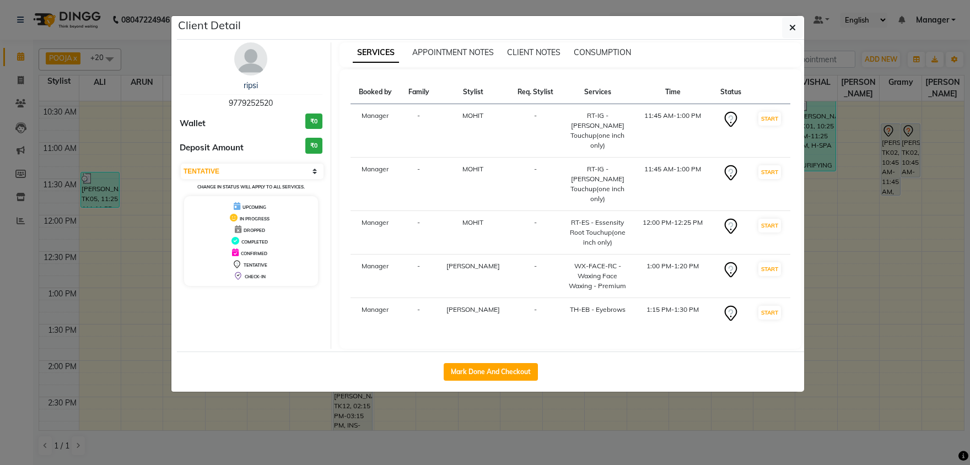
click at [484, 363] on button "Mark Done And Checkout" at bounding box center [491, 372] width 94 height 18
select select "service"
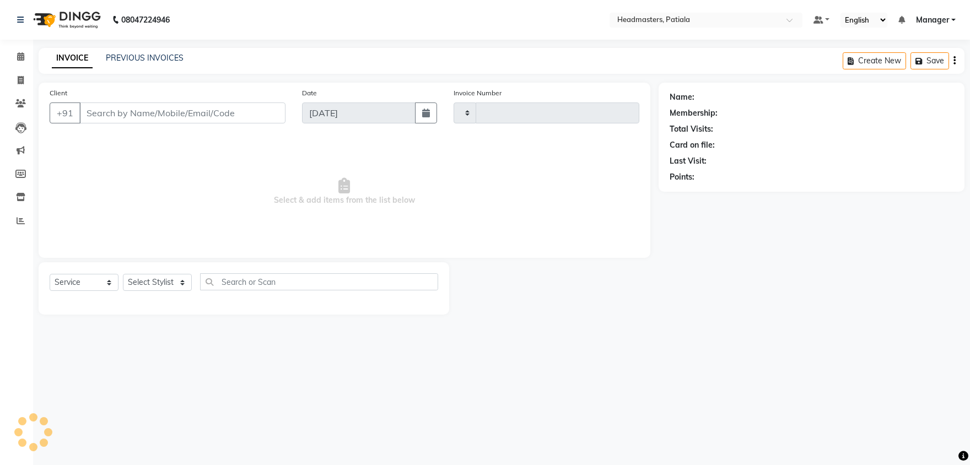
type input "6268"
select select "6602"
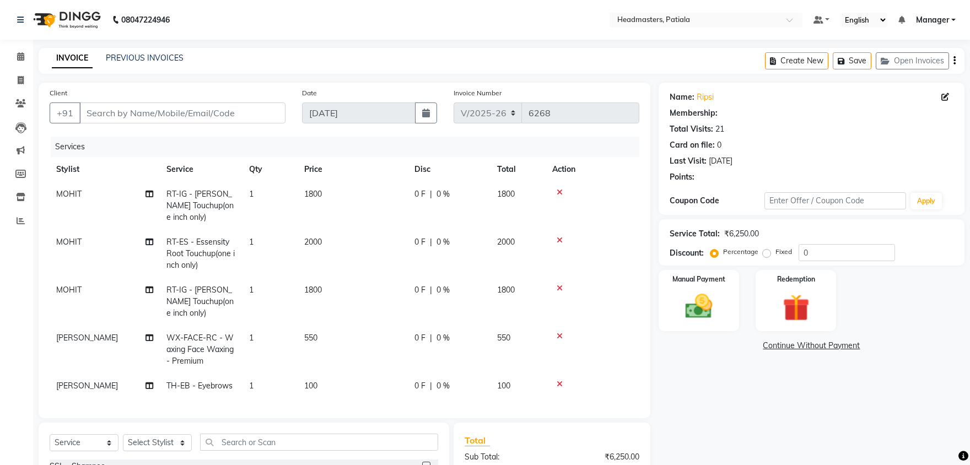
type input "9779252520"
select select "51096"
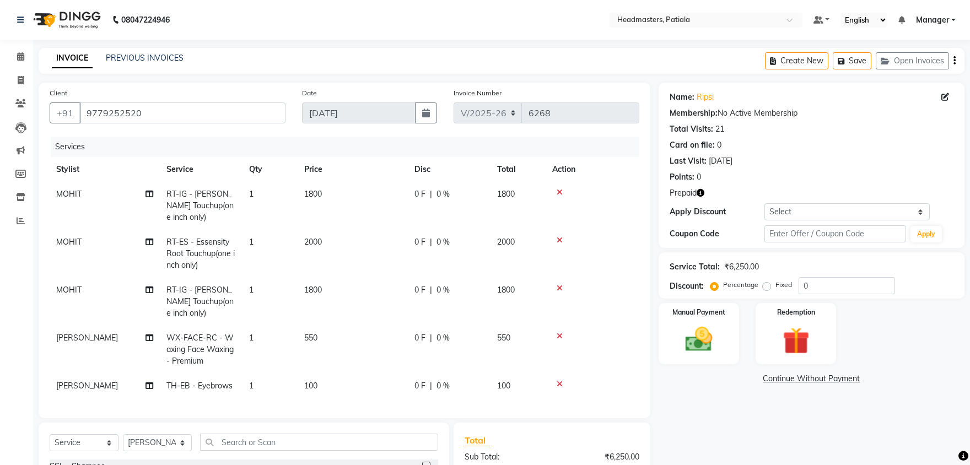
scroll to position [136, 0]
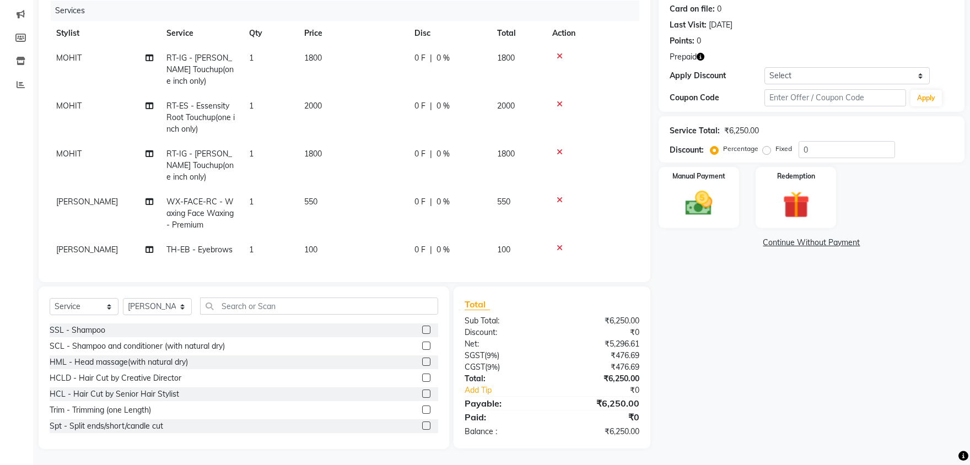
click at [326, 59] on td "1800" at bounding box center [353, 70] width 110 height 48
select select "51078"
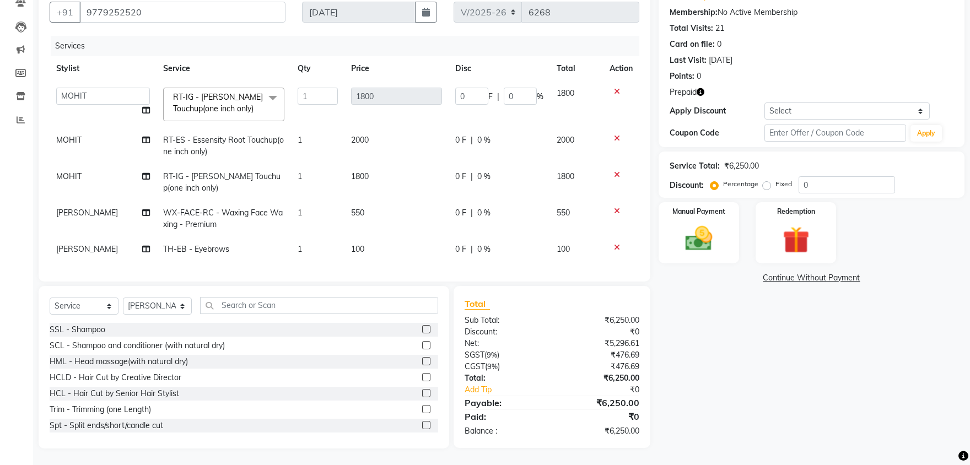
scroll to position [100, 0]
click at [421, 55] on div "Services" at bounding box center [349, 46] width 597 height 20
click at [455, 88] on input "0" at bounding box center [471, 96] width 33 height 17
click at [468, 93] on input "0" at bounding box center [471, 96] width 33 height 17
click at [462, 99] on input "0" at bounding box center [471, 96] width 33 height 17
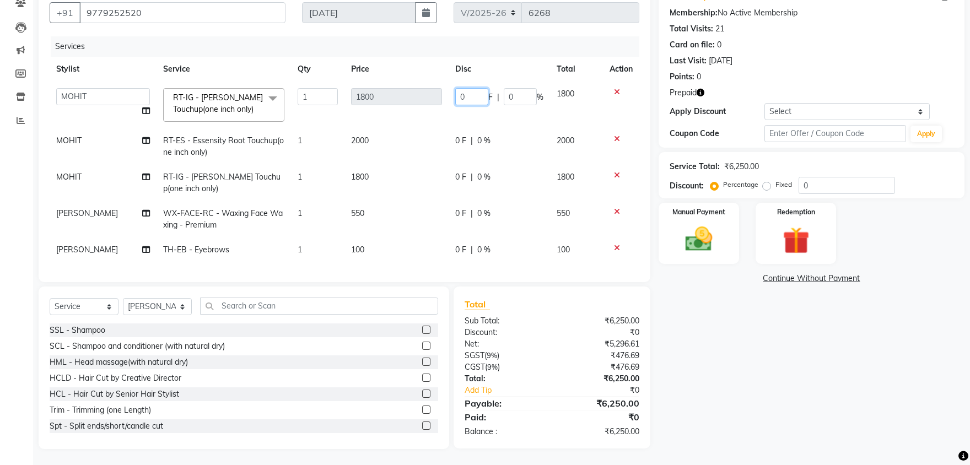
drag, startPoint x: 458, startPoint y: 95, endPoint x: 449, endPoint y: 93, distance: 10.2
click at [455, 94] on input "0" at bounding box center [471, 96] width 33 height 17
type input "600"
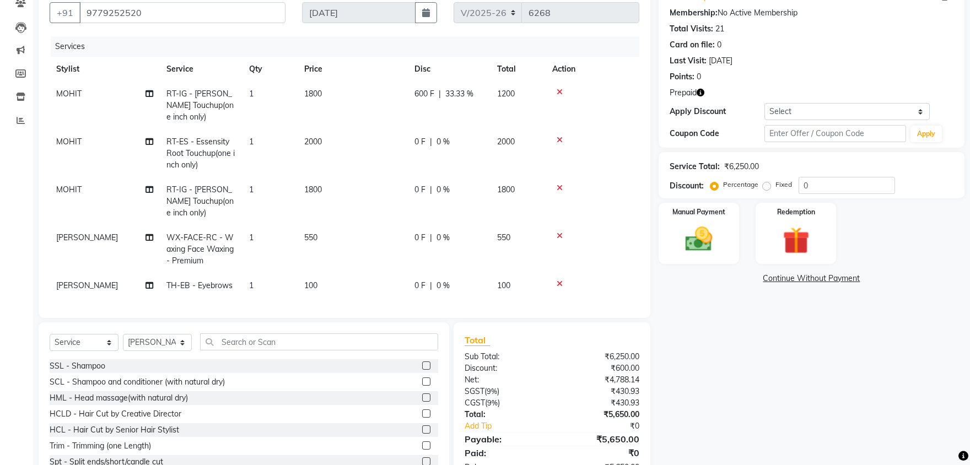
click at [458, 141] on div "0 F | 0 %" at bounding box center [448, 142] width 69 height 12
select select "51078"
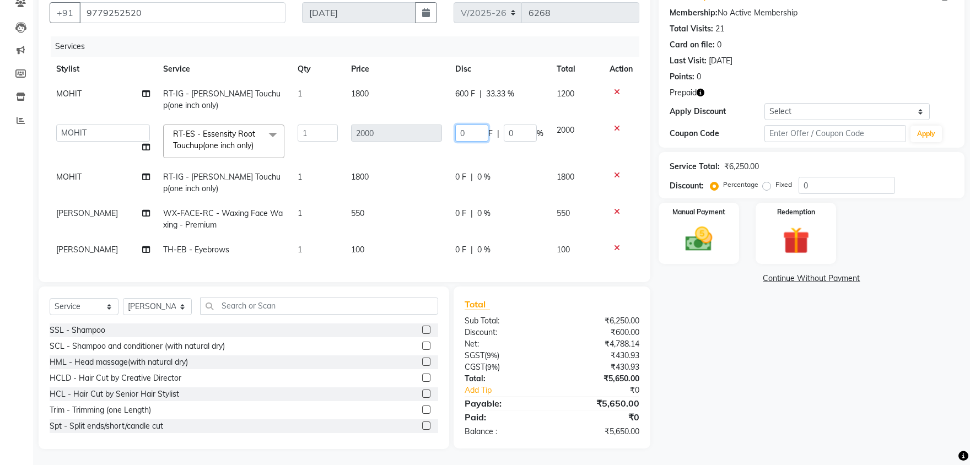
drag, startPoint x: 473, startPoint y: 127, endPoint x: 457, endPoint y: 127, distance: 16.0
click at [457, 127] on input "0" at bounding box center [471, 133] width 33 height 17
type input "800"
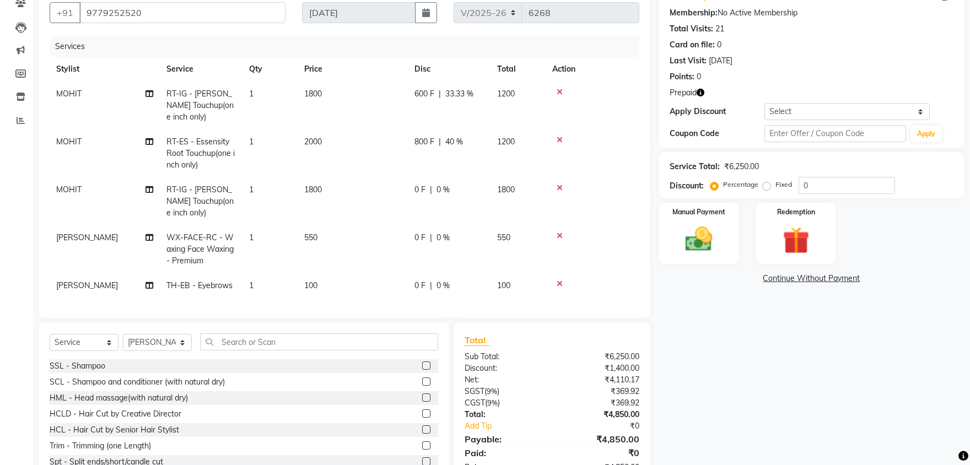
click at [700, 282] on div "Continue Without Payment" at bounding box center [811, 279] width 301 height 12
click at [560, 186] on icon at bounding box center [560, 188] width 6 height 8
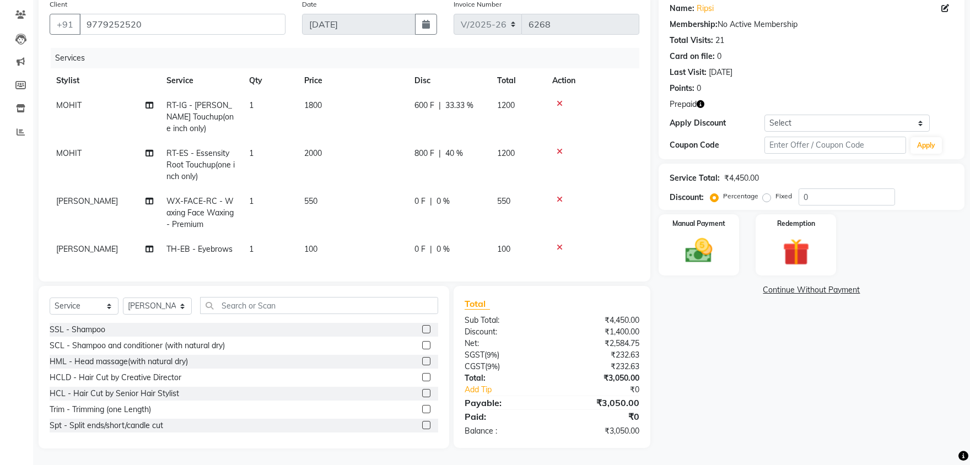
scroll to position [88, 0]
click at [270, 306] on input "text" at bounding box center [319, 306] width 238 height 17
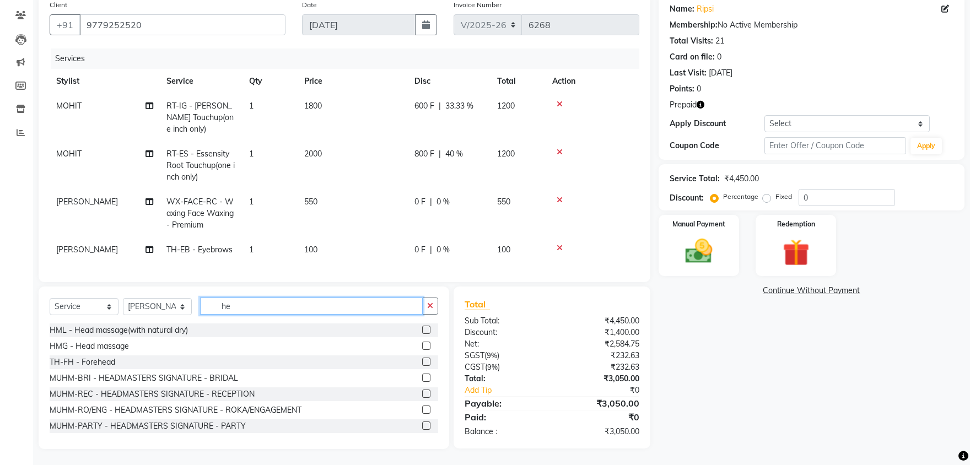
type input "h"
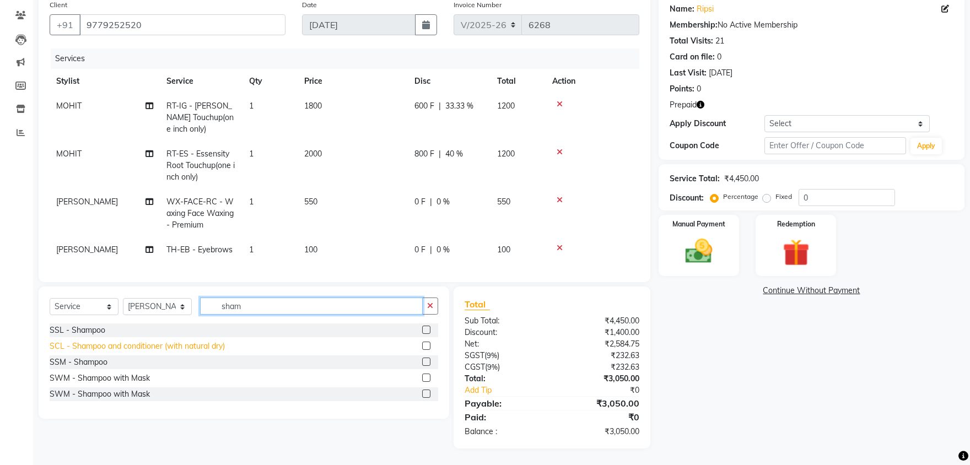
scroll to position [88, 0]
type input "sham"
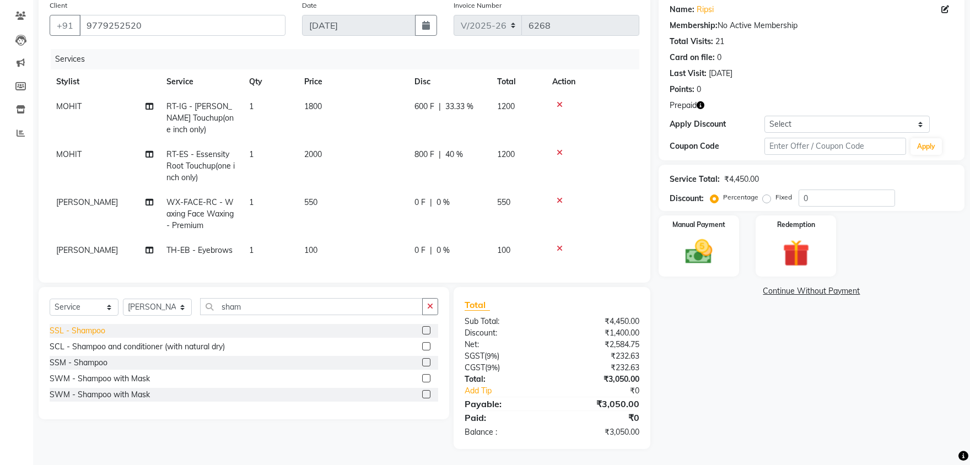
click at [89, 331] on div "SSL - Shampoo" at bounding box center [78, 331] width 56 height 12
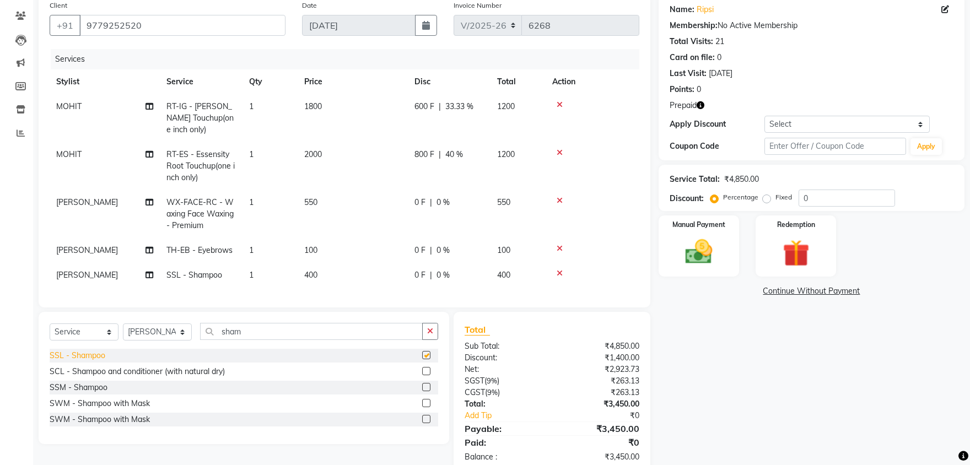
checkbox input "false"
click at [700, 353] on div "Name: Ripsi Membership: No Active Membership Total Visits: 21 Card on file: 0 L…" at bounding box center [816, 234] width 314 height 479
click at [688, 258] on img at bounding box center [699, 252] width 46 height 33
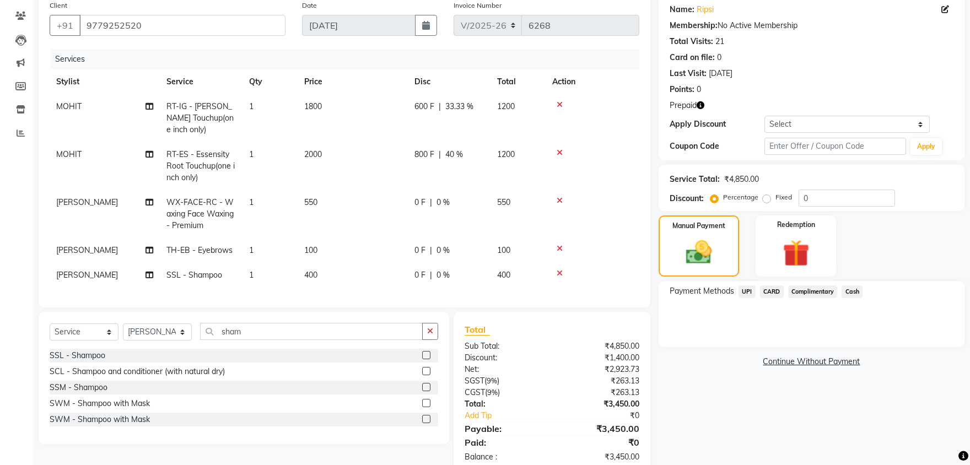
click at [749, 290] on span "UPI" at bounding box center [746, 291] width 17 height 13
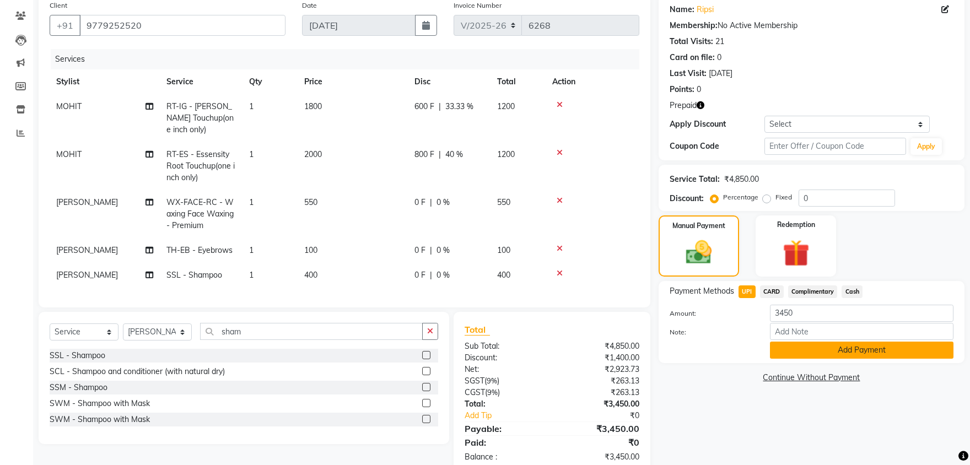
click at [837, 348] on button "Add Payment" at bounding box center [862, 350] width 184 height 17
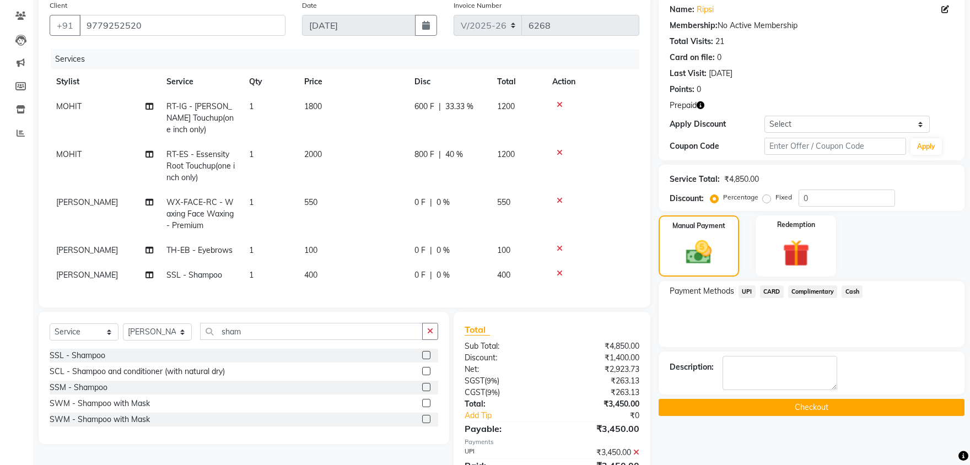
click at [742, 407] on button "Checkout" at bounding box center [812, 407] width 306 height 17
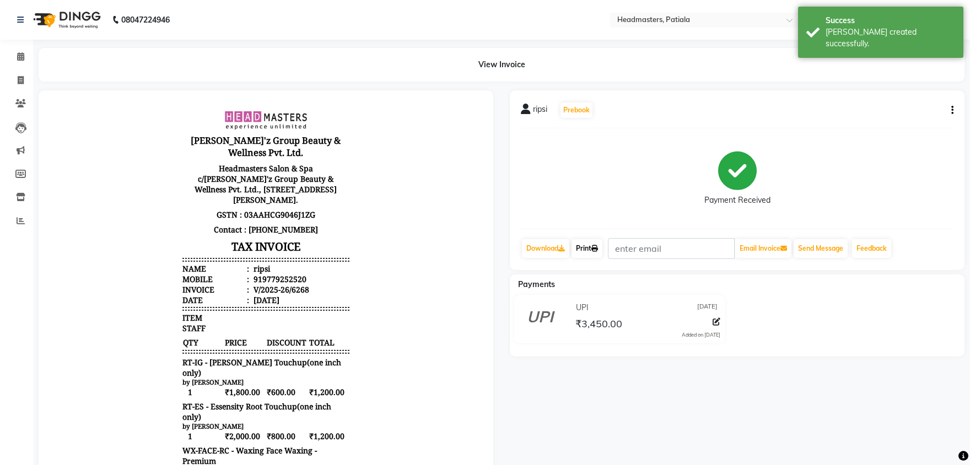
click at [592, 251] on link "Print" at bounding box center [586, 248] width 31 height 19
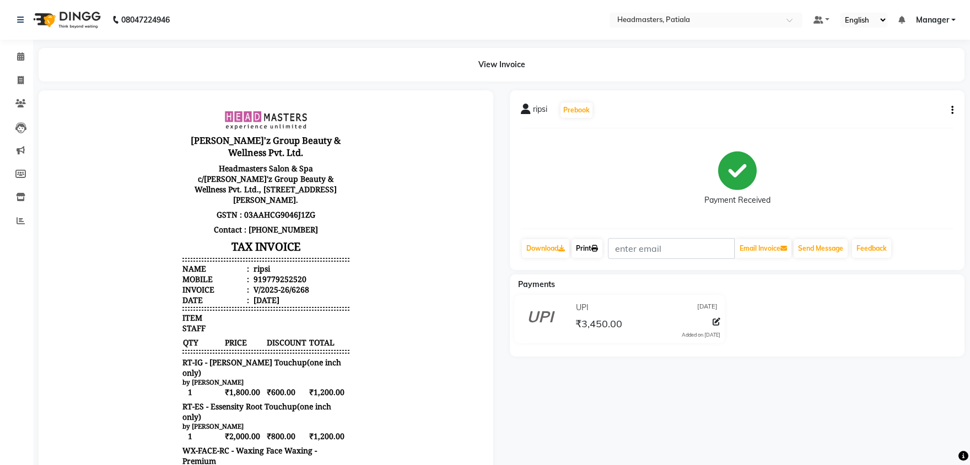
click at [592, 253] on link "Print" at bounding box center [586, 248] width 31 height 19
click at [590, 242] on link "Print" at bounding box center [586, 248] width 31 height 19
click at [19, 56] on icon at bounding box center [20, 56] width 7 height 8
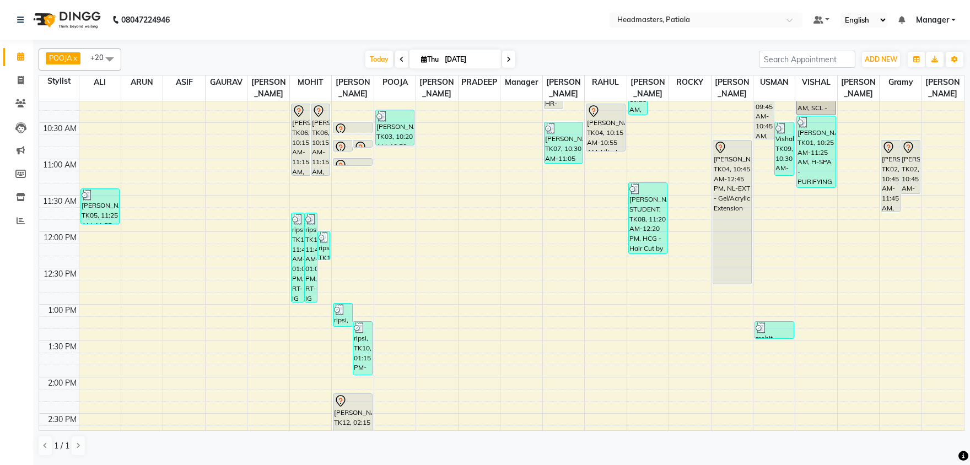
scroll to position [172, 0]
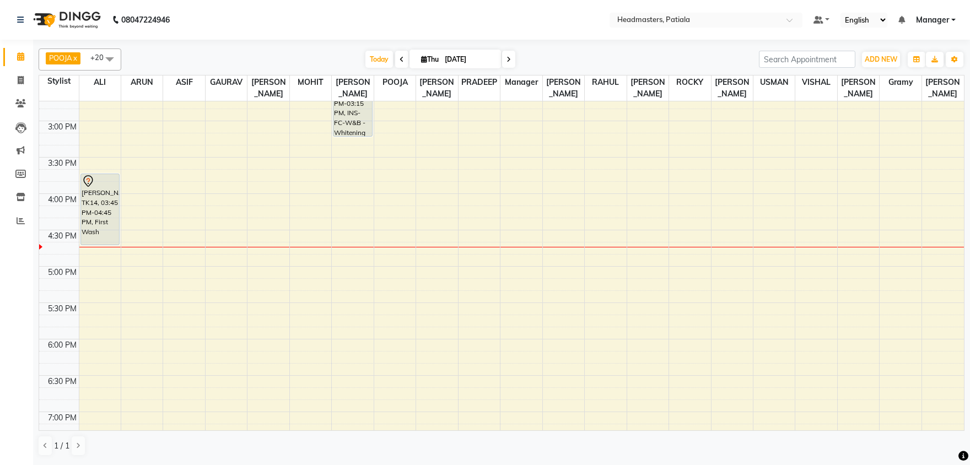
scroll to position [396, 0]
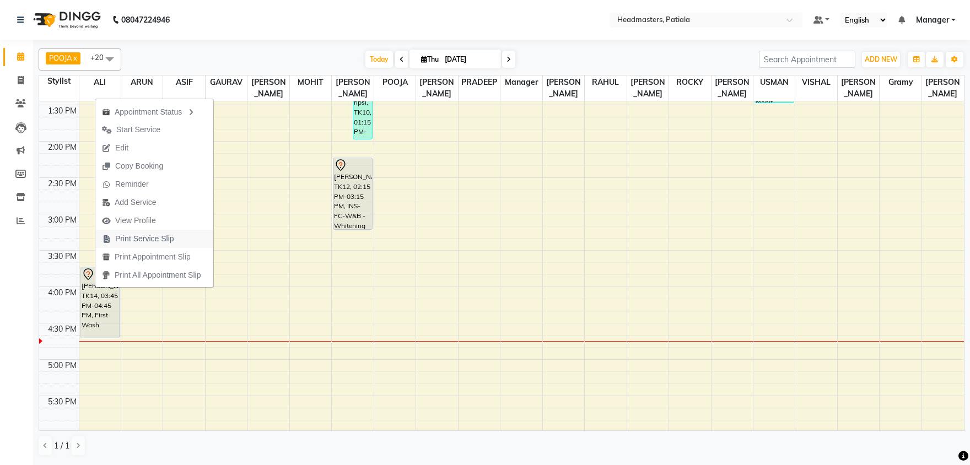
click at [142, 241] on span "Print Service Slip" at bounding box center [144, 239] width 59 height 12
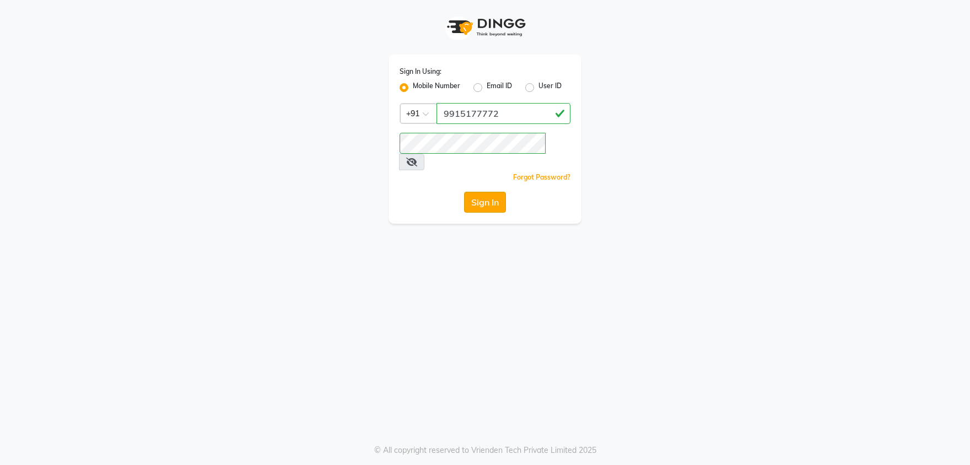
click at [483, 192] on button "Sign In" at bounding box center [485, 202] width 42 height 21
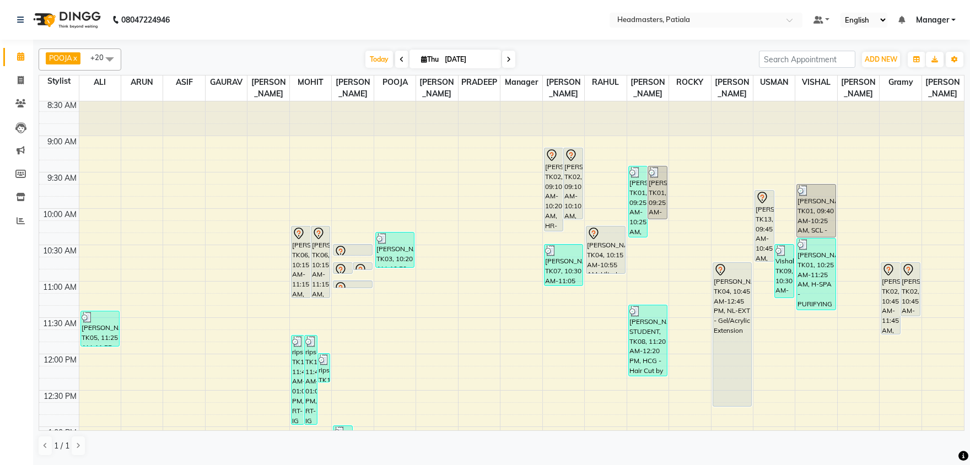
scroll to position [57, 0]
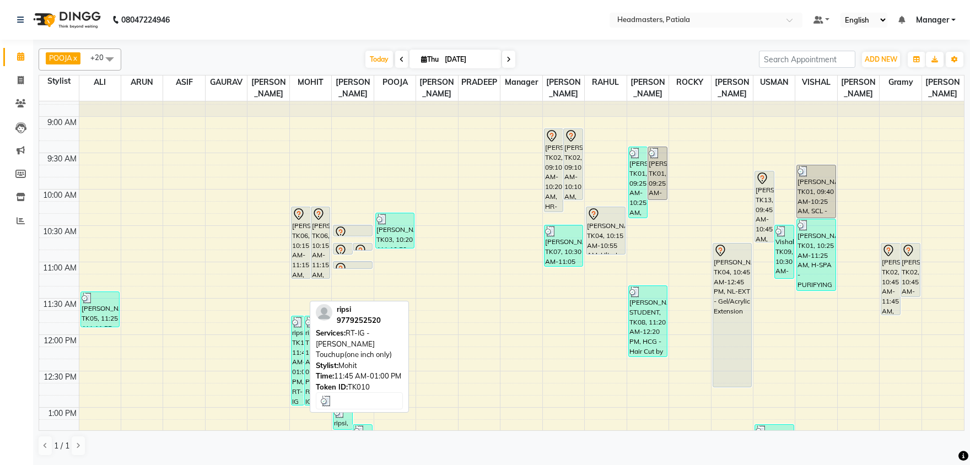
click at [295, 345] on div "ripsi, TK10, 11:45 AM-01:00 PM, RT-IG - [PERSON_NAME] Touchup(one inch only)" at bounding box center [298, 360] width 12 height 89
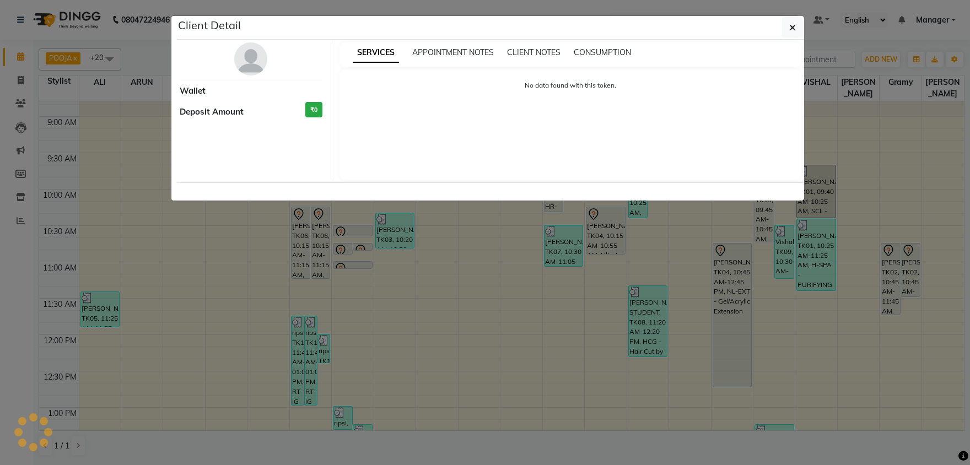
select select "3"
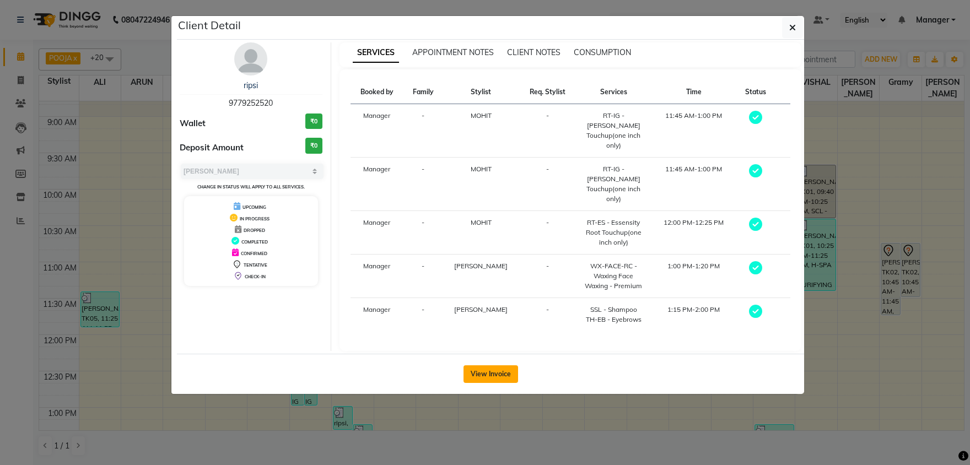
click at [496, 365] on button "View Invoice" at bounding box center [490, 374] width 55 height 18
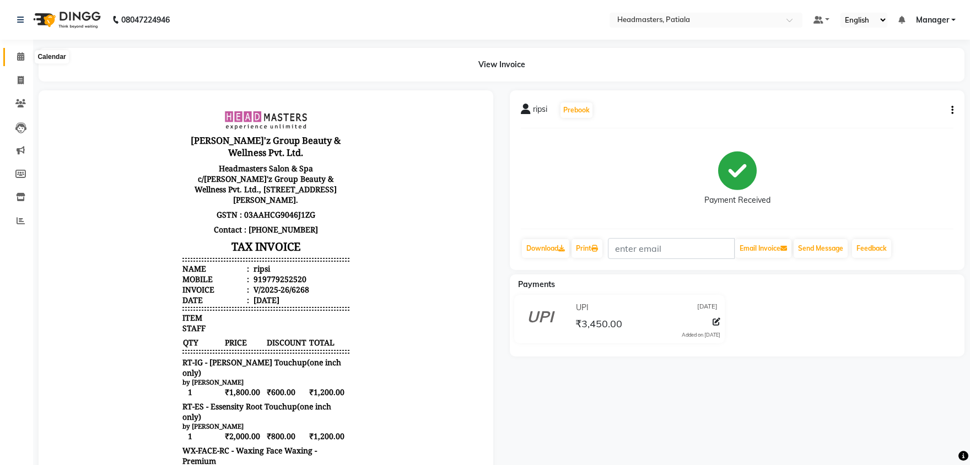
click at [17, 58] on icon at bounding box center [20, 56] width 7 height 8
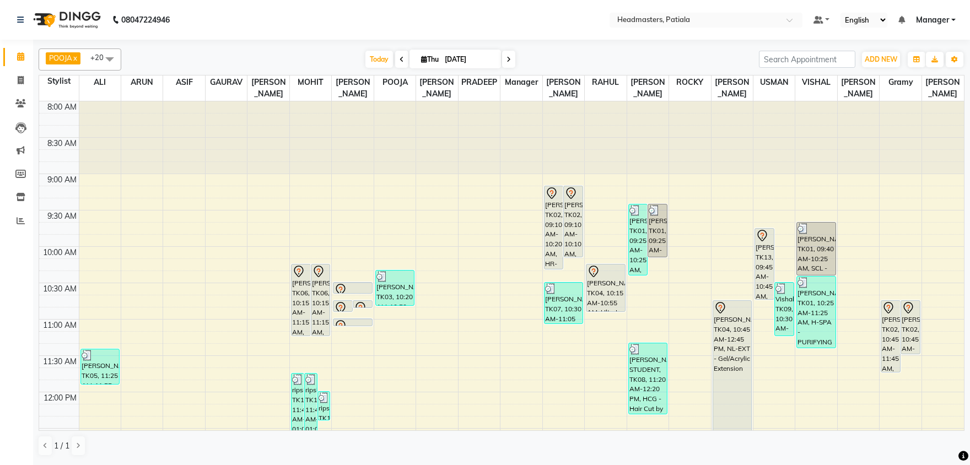
scroll to position [57, 0]
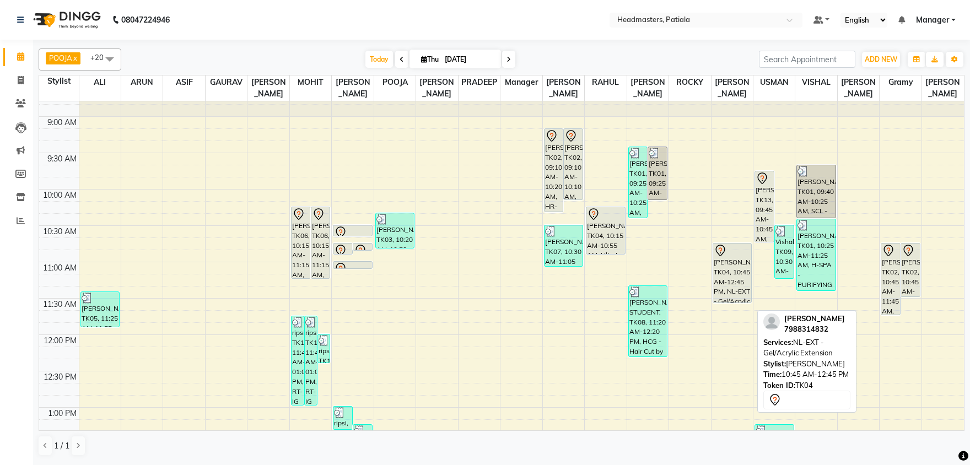
drag, startPoint x: 729, startPoint y: 386, endPoint x: 725, endPoint y: 303, distance: 83.3
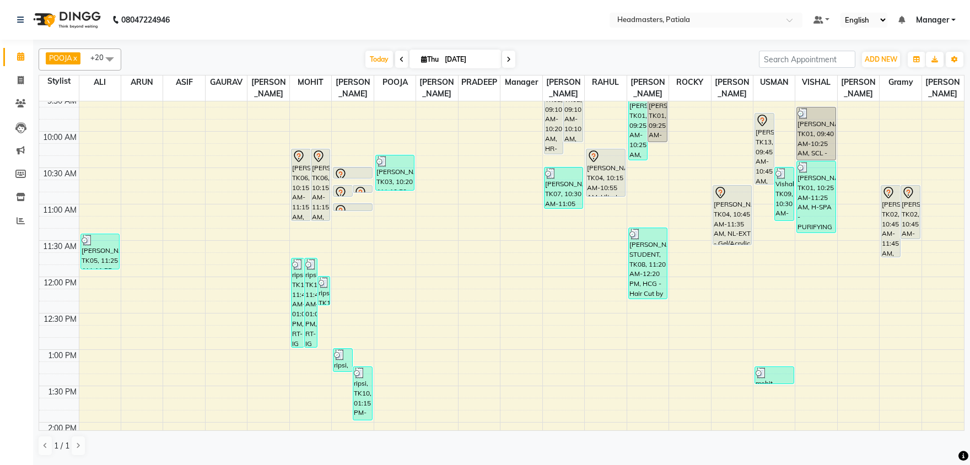
scroll to position [0, 0]
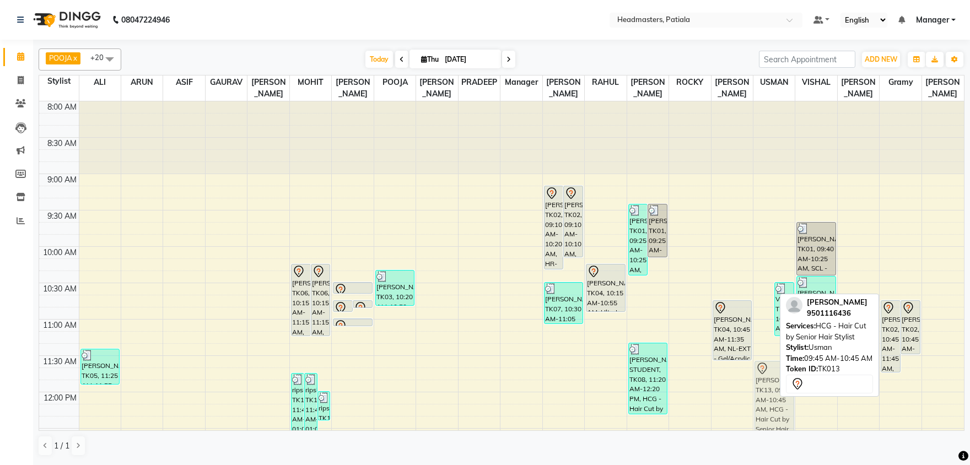
drag, startPoint x: 763, startPoint y: 270, endPoint x: 767, endPoint y: 403, distance: 133.4
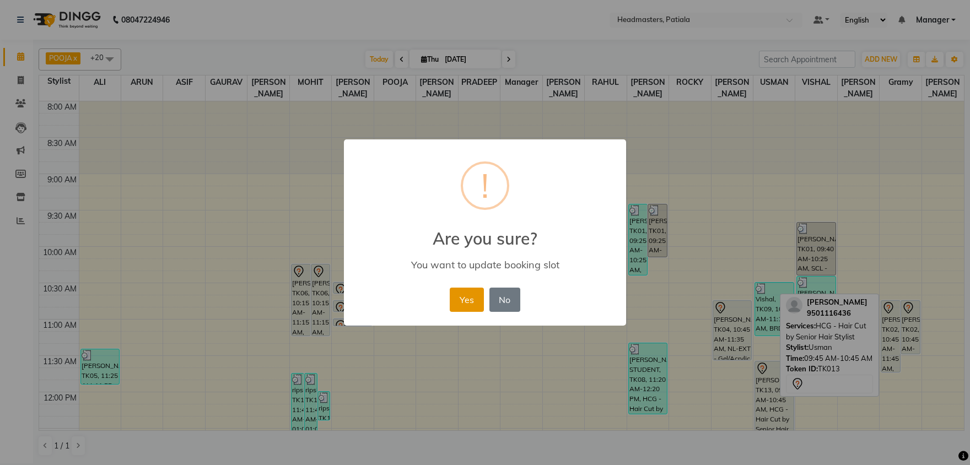
click at [473, 304] on button "Yes" at bounding box center [467, 300] width 34 height 24
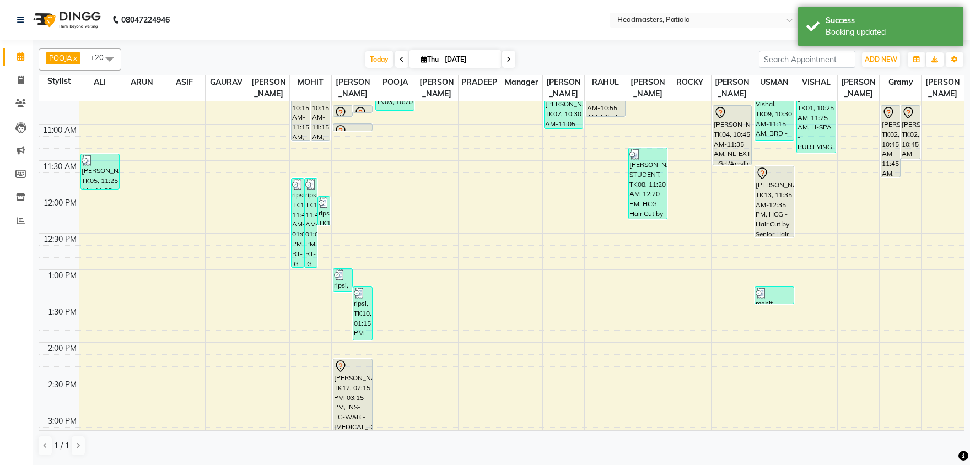
scroll to position [288, 0]
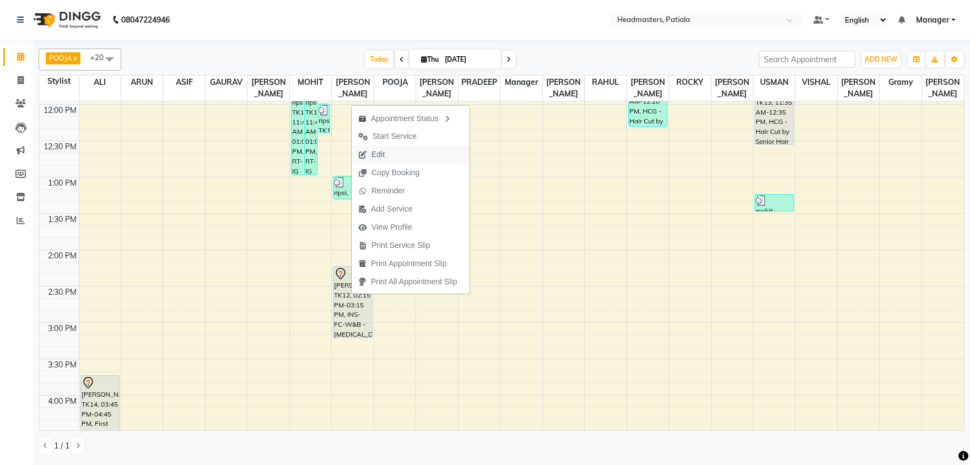
click at [379, 153] on span "Edit" at bounding box center [377, 155] width 13 height 12
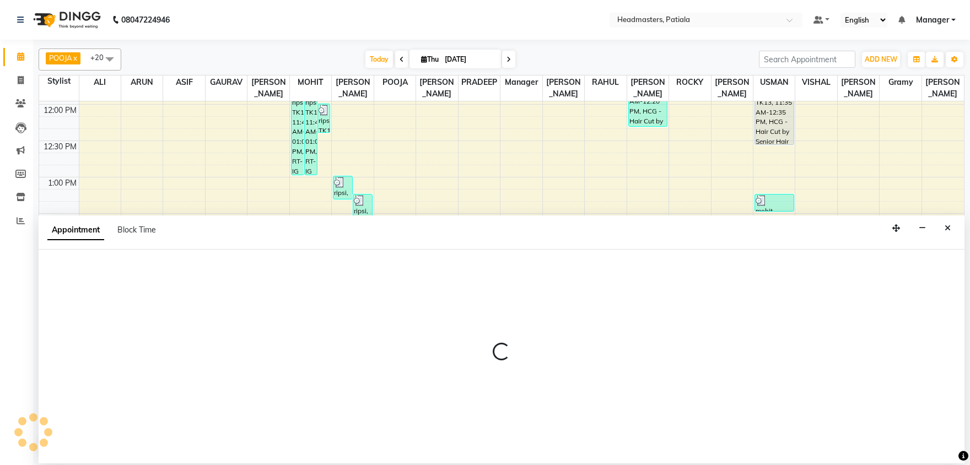
select select "tentative"
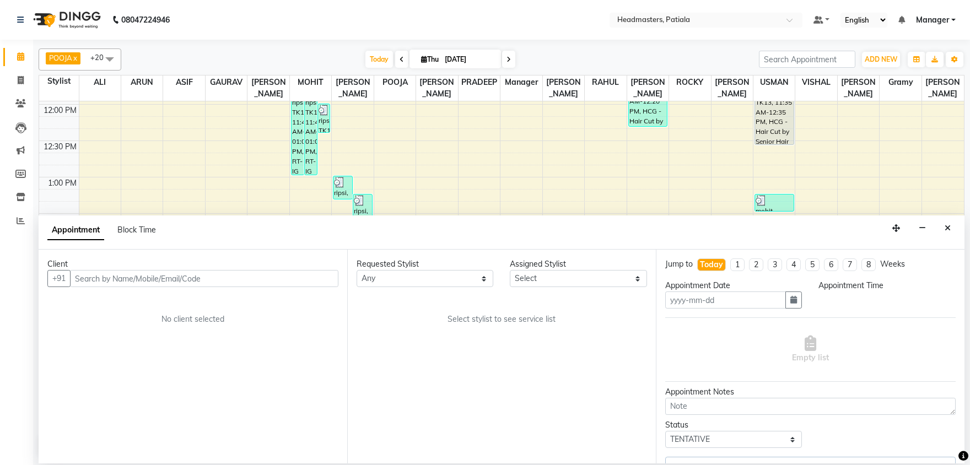
type input "[DATE]"
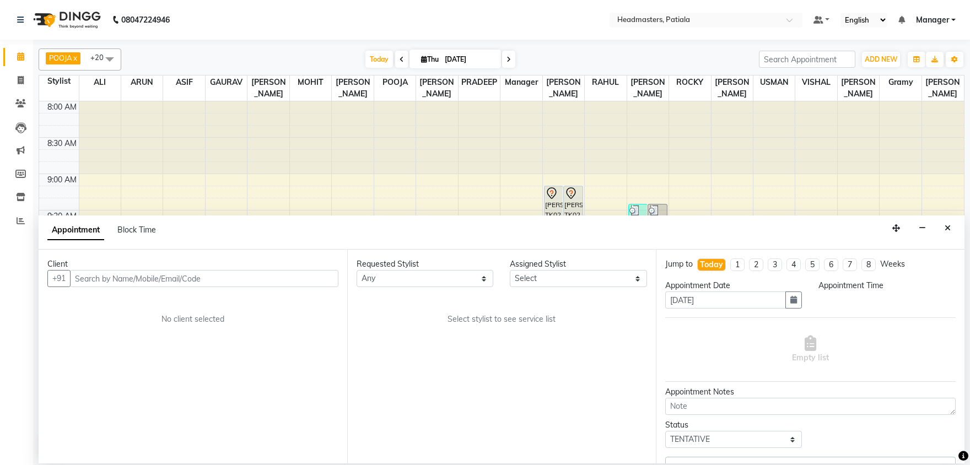
select select "855"
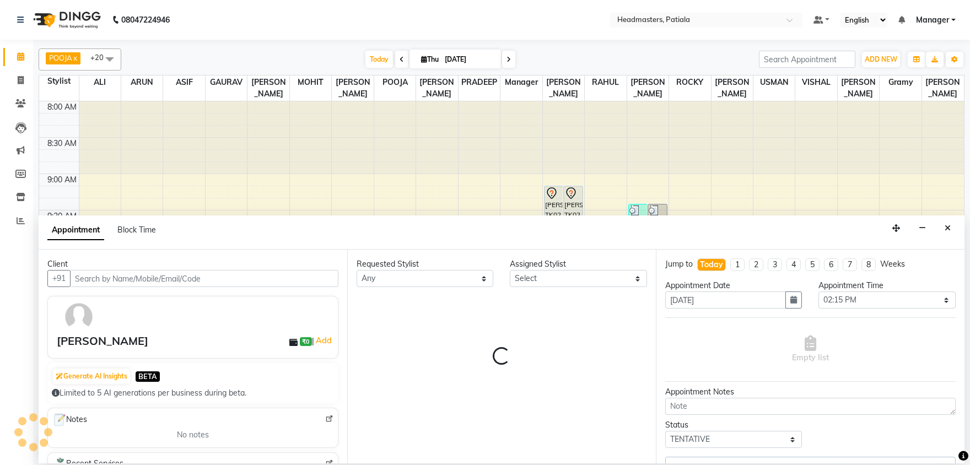
select select "51096"
select select "3290"
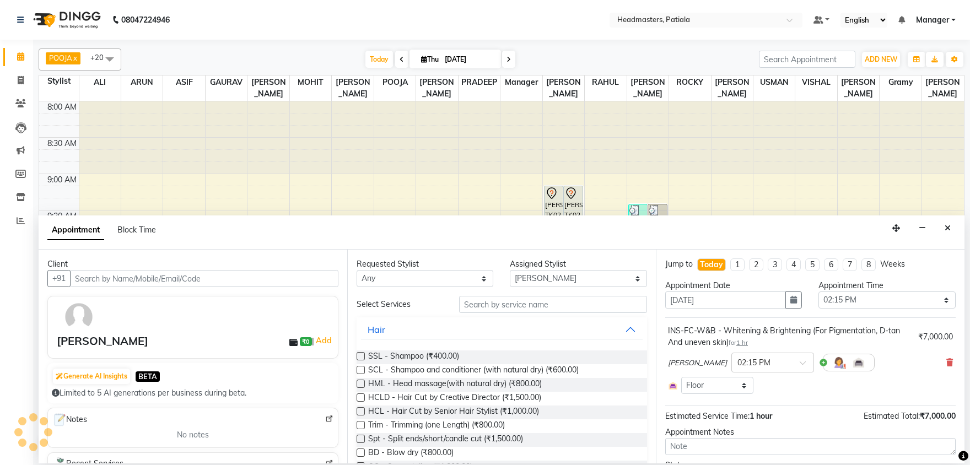
scroll to position [580, 0]
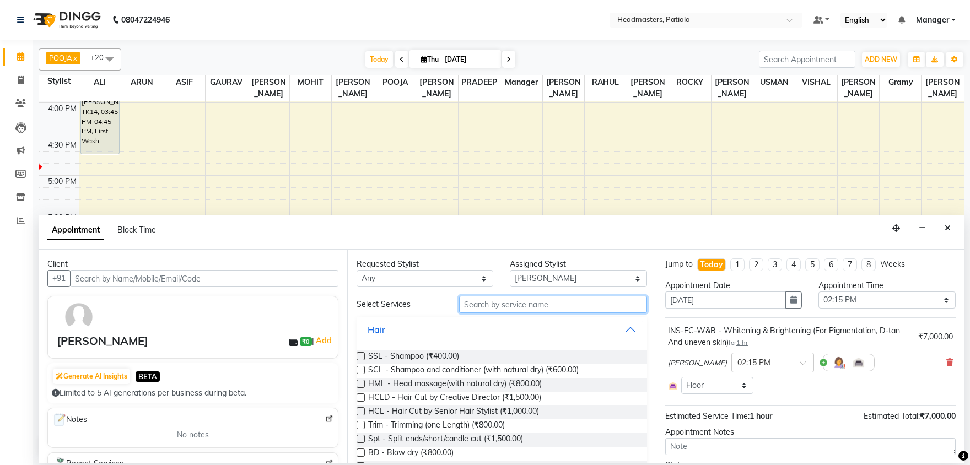
click at [536, 311] on input "text" at bounding box center [553, 304] width 188 height 17
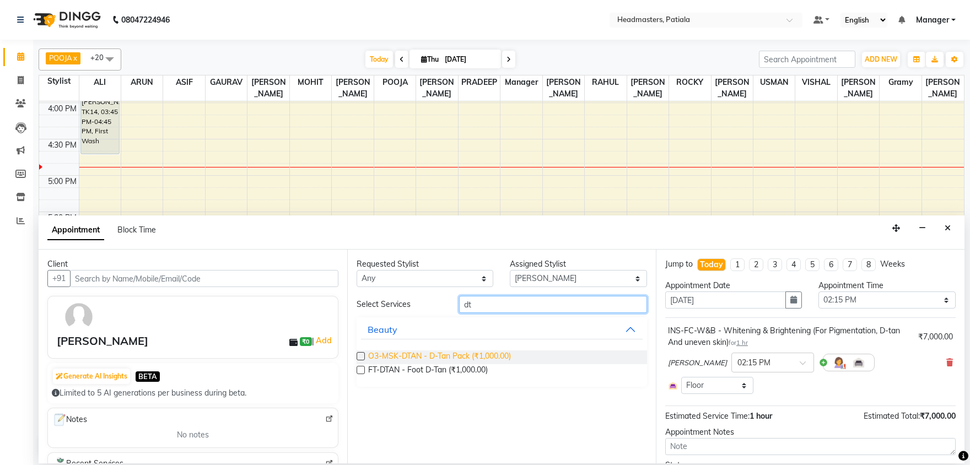
type input "dt"
click at [483, 357] on span "O3-MSK-DTAN - D-Tan Pack (₹1,000.00)" at bounding box center [439, 357] width 143 height 14
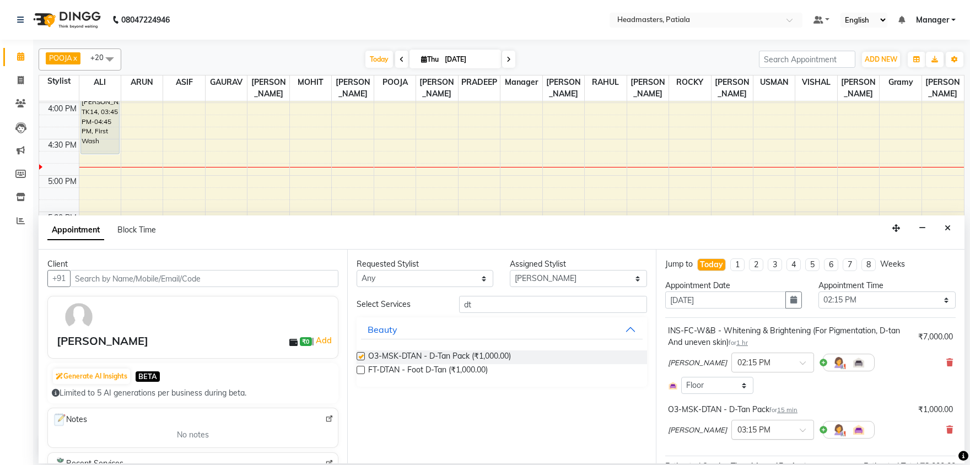
checkbox input "false"
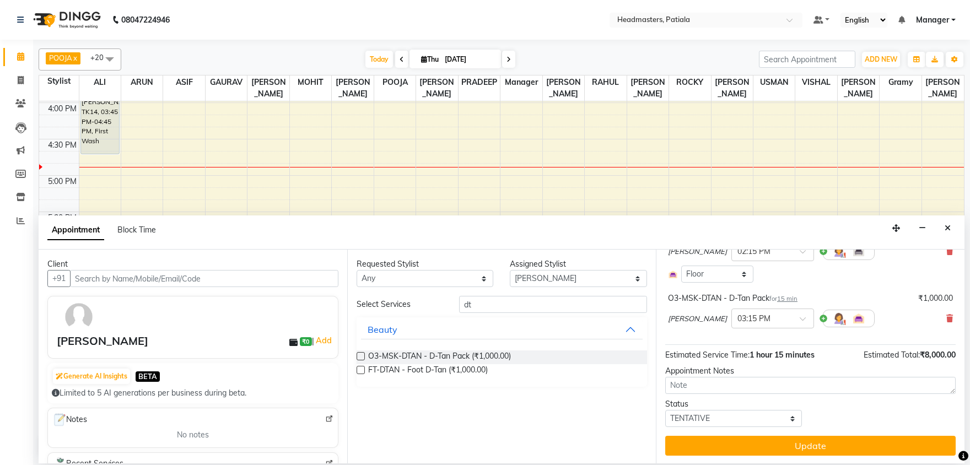
scroll to position [112, 0]
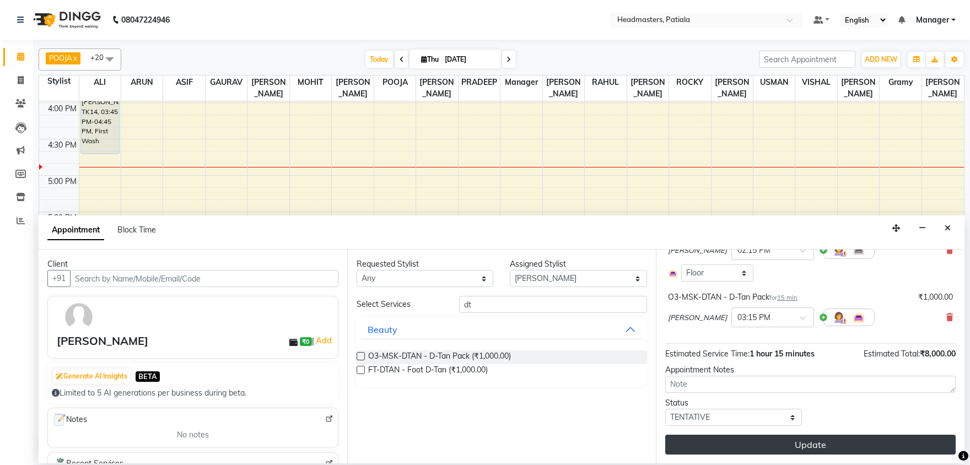
click at [794, 440] on button "Update" at bounding box center [810, 445] width 290 height 20
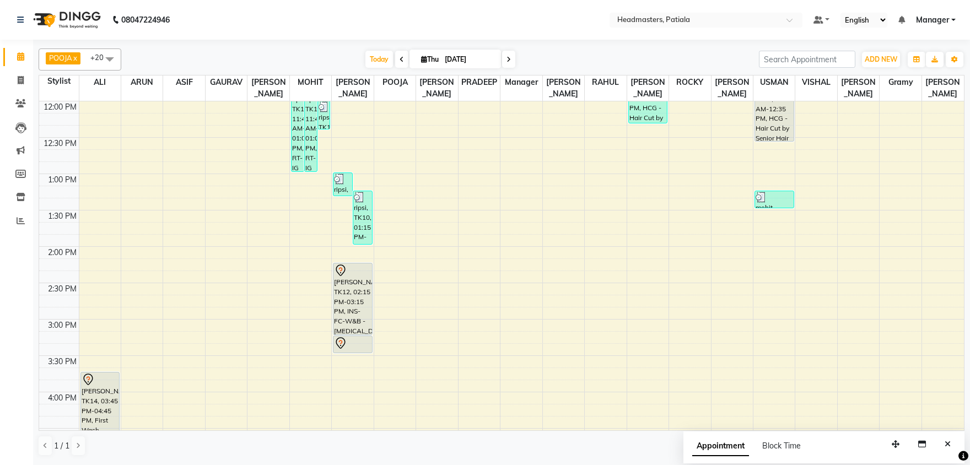
scroll to position [292, 0]
click at [270, 275] on div "8:00 AM 8:30 AM 9:00 AM 9:30 AM 10:00 AM 10:30 AM 11:00 AM 11:30 AM 12:00 PM 12…" at bounding box center [501, 318] width 925 height 1018
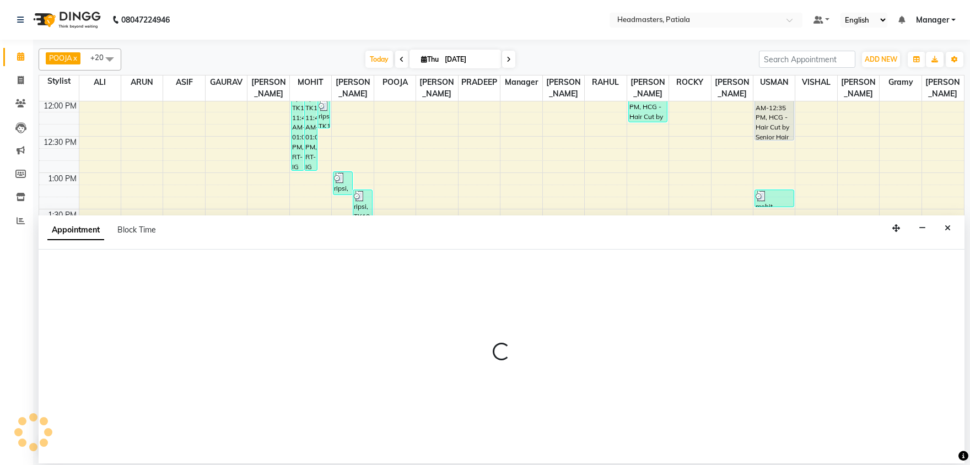
select select "51104"
select select "tentative"
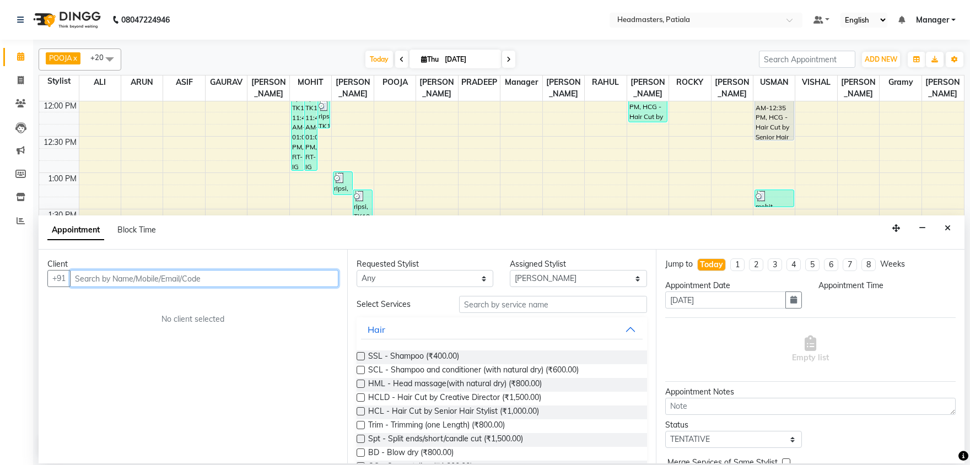
select select "855"
click at [125, 279] on input "text" at bounding box center [204, 278] width 268 height 17
click at [267, 276] on input "text" at bounding box center [204, 278] width 268 height 17
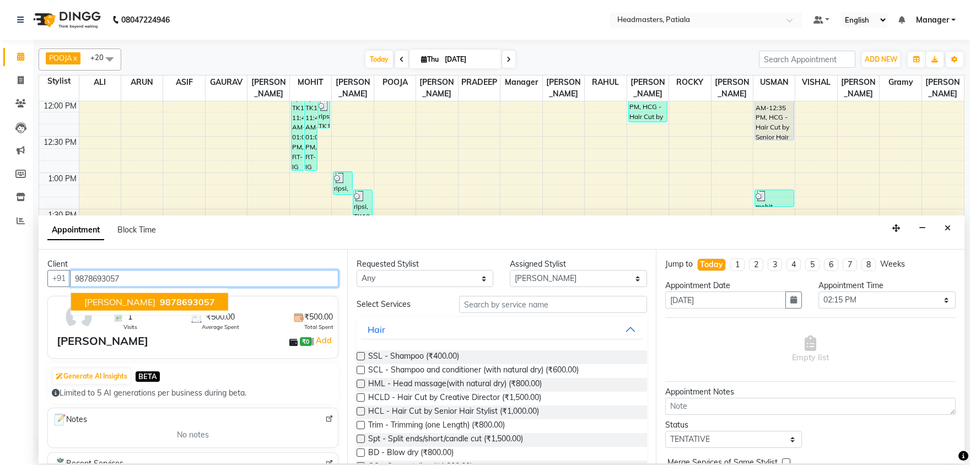
click at [160, 301] on span "9878693057" at bounding box center [187, 301] width 55 height 11
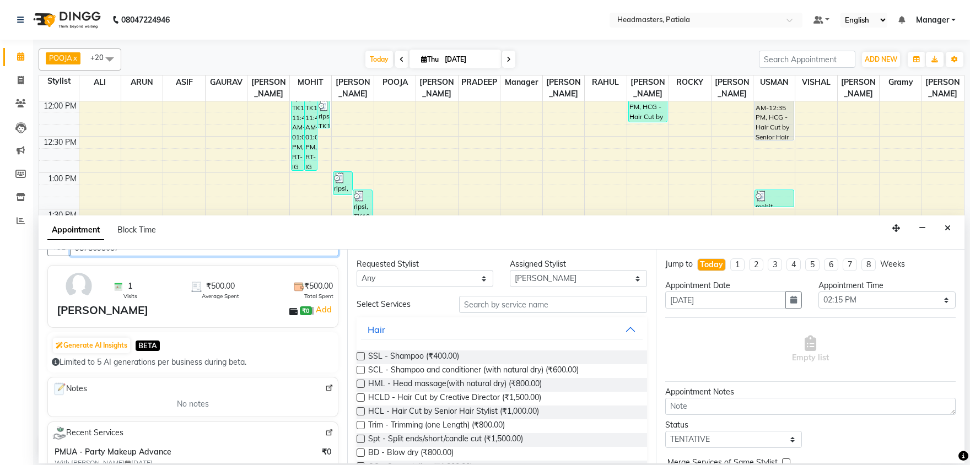
scroll to position [0, 0]
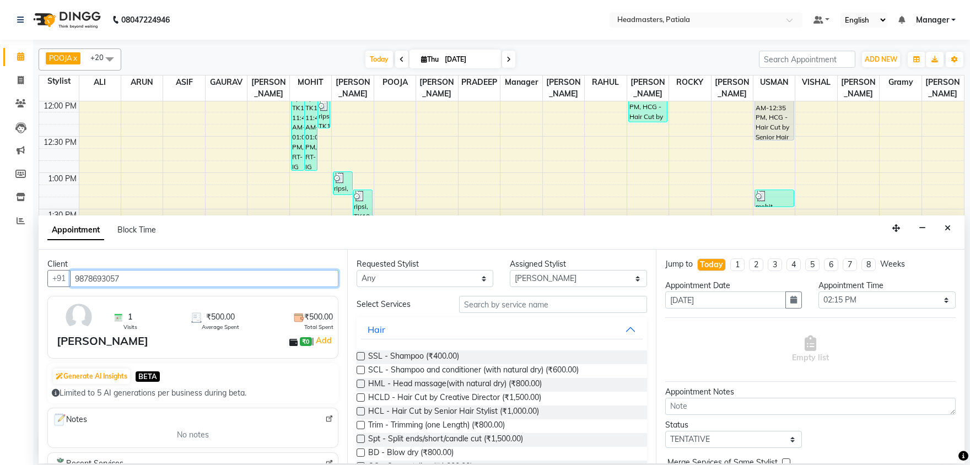
type input "9878693057"
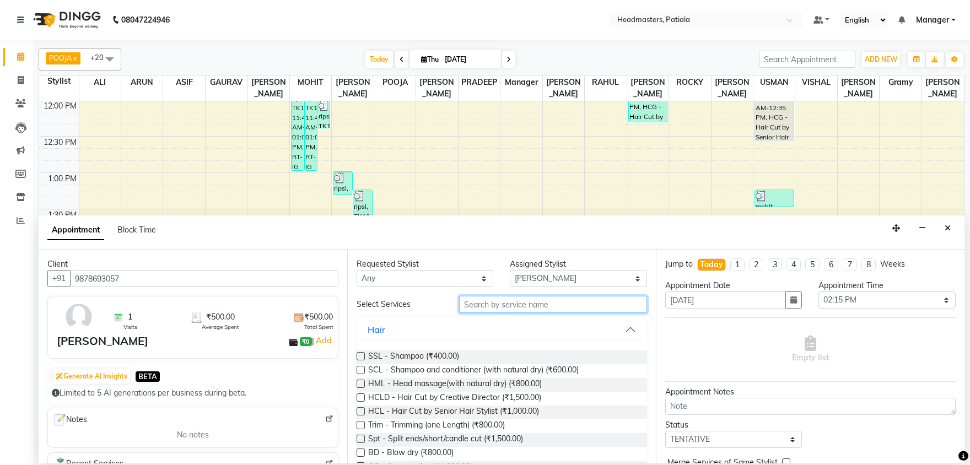
click at [505, 307] on input "text" at bounding box center [553, 304] width 188 height 17
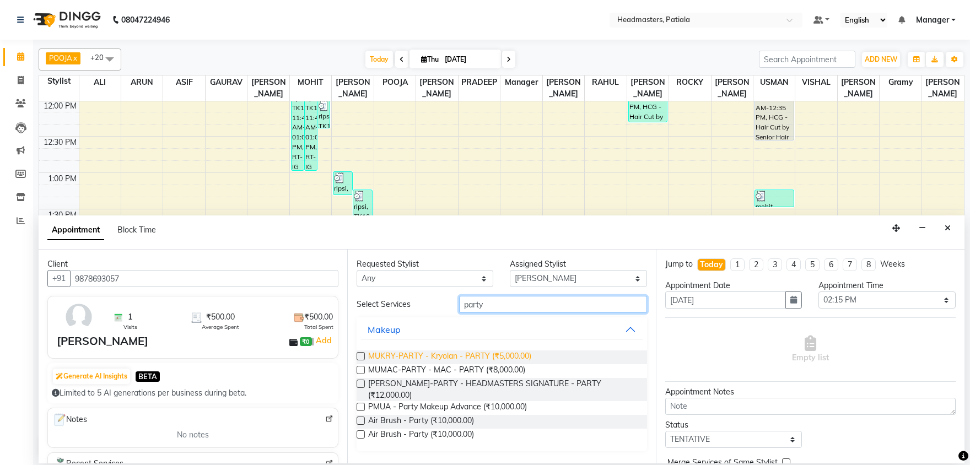
type input "party"
click at [435, 358] on span "MUKRY-PARTY - Kryolan - PARTY (₹5,000.00)" at bounding box center [449, 357] width 163 height 14
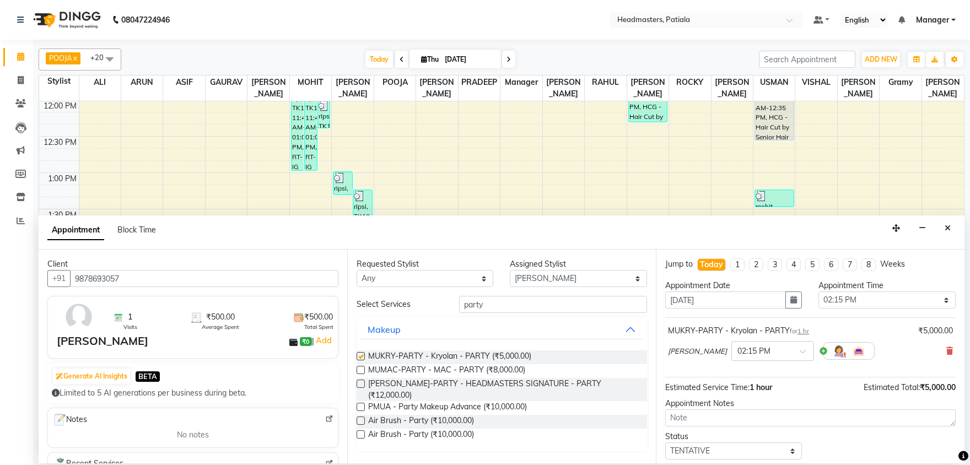
checkbox input "false"
select select "51081"
click option "GAURAV" at bounding box center [0, 0] width 0 height 0
click at [555, 274] on select "Select ABHISHEK [PERSON_NAME] AKSHAY [PERSON_NAME] [PERSON_NAME] [PERSON_NAME] …" at bounding box center [578, 278] width 137 height 17
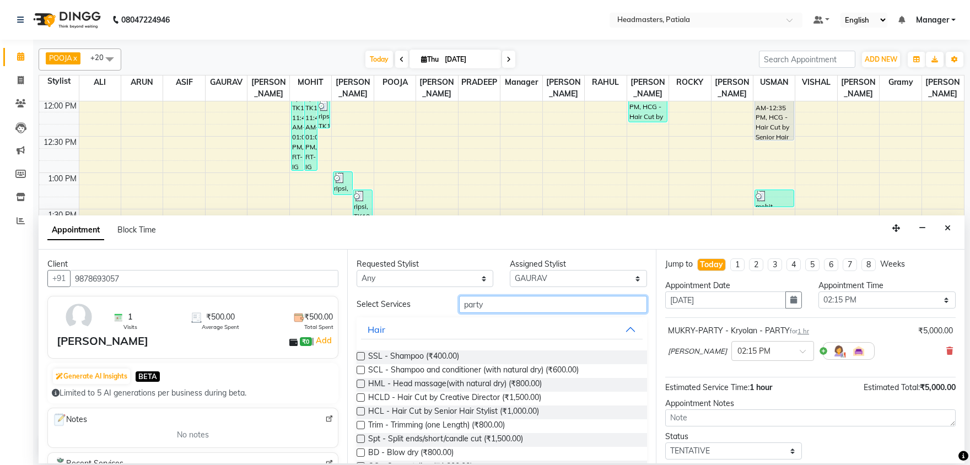
click at [489, 305] on input "party" at bounding box center [553, 304] width 188 height 17
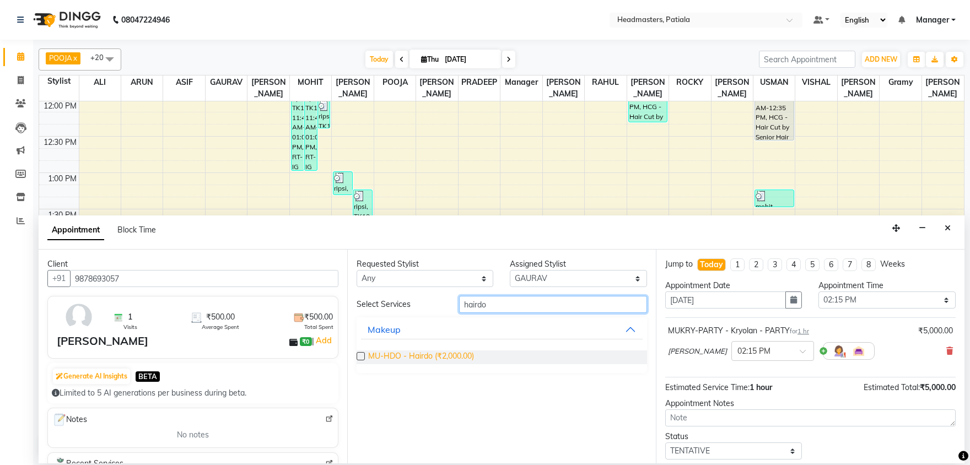
type input "hairdo"
click at [449, 353] on span "MU-HDO - Hairdo (₹2,000.00)" at bounding box center [421, 357] width 106 height 14
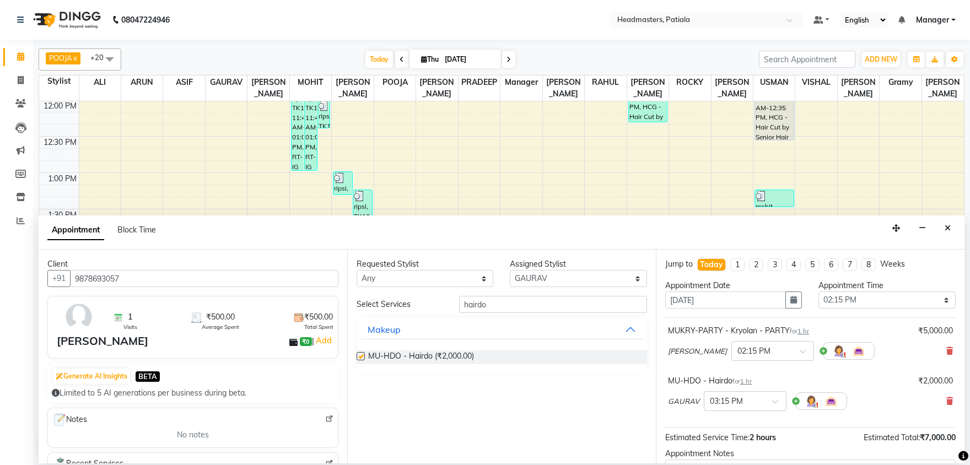
checkbox input "false"
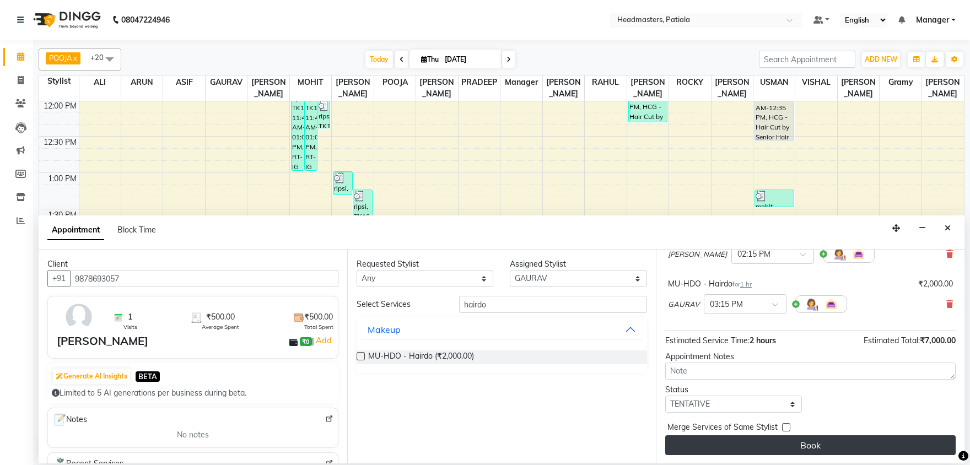
click at [768, 446] on button "Book" at bounding box center [810, 445] width 290 height 20
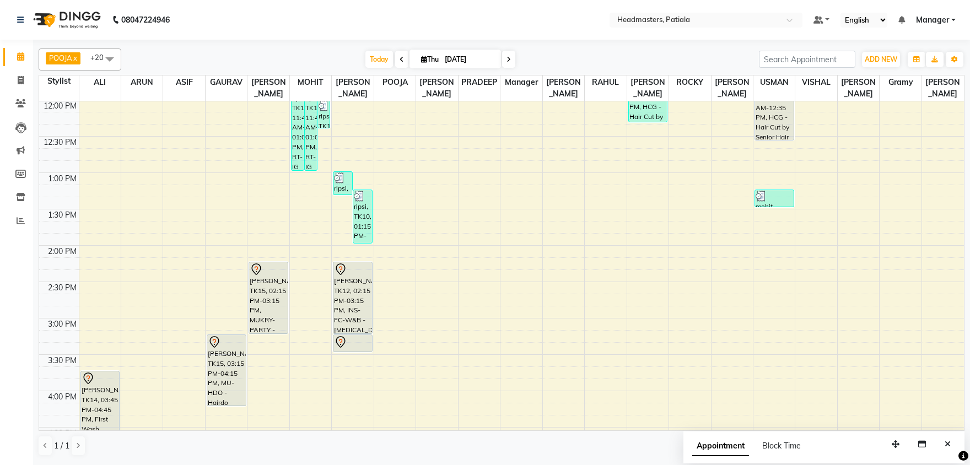
scroll to position [4, 0]
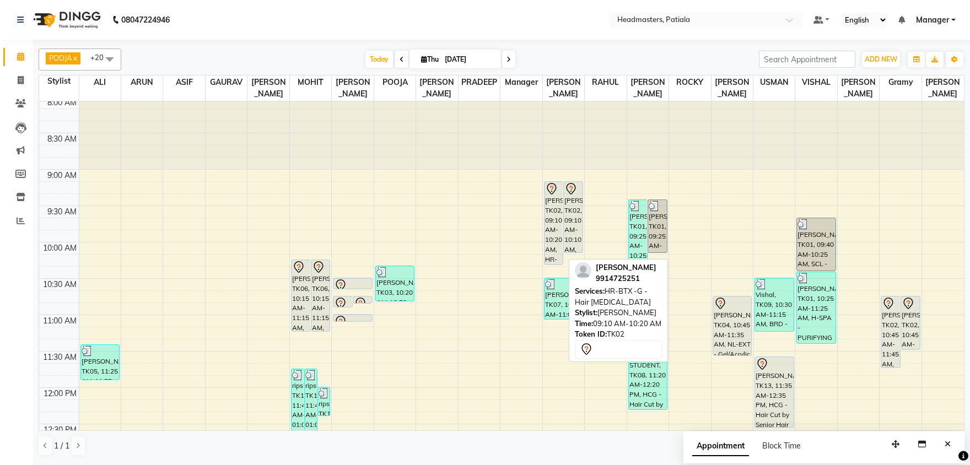
click at [555, 201] on div "[PERSON_NAME], TK02, 09:10 AM-10:20 AM, HR-BTX -G - Hair [MEDICAL_DATA]" at bounding box center [553, 223] width 19 height 83
click at [555, 208] on div "[PERSON_NAME], TK02, 09:10 AM-10:20 AM, HR-BTX -G - Hair [MEDICAL_DATA]" at bounding box center [553, 223] width 19 height 83
select select "7"
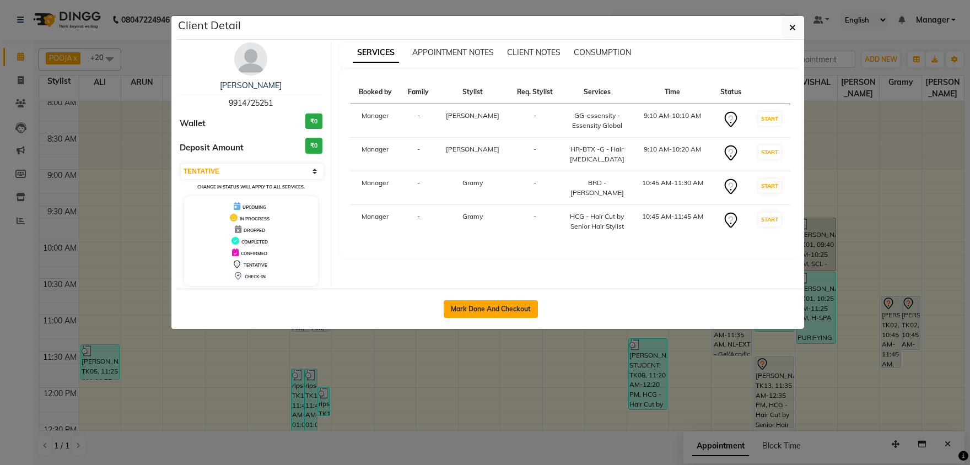
click at [494, 303] on button "Mark Done And Checkout" at bounding box center [491, 309] width 94 height 18
select select "service"
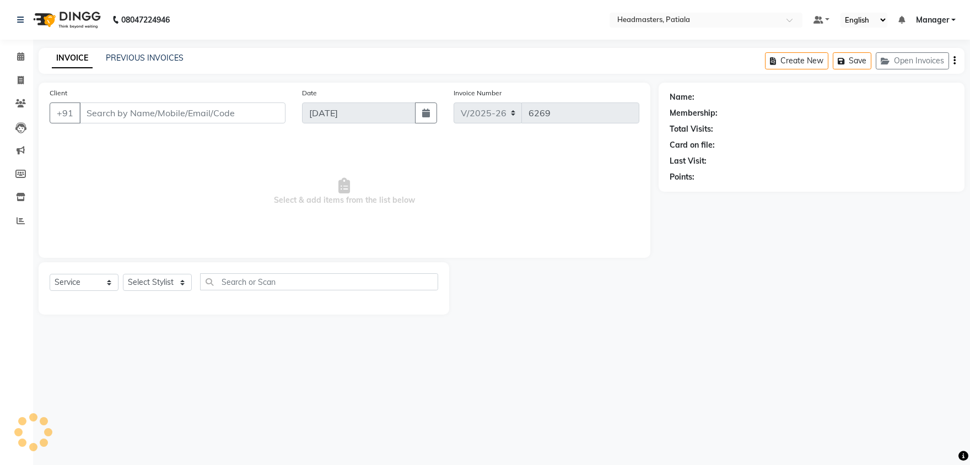
type input "9914725251"
select select "51077"
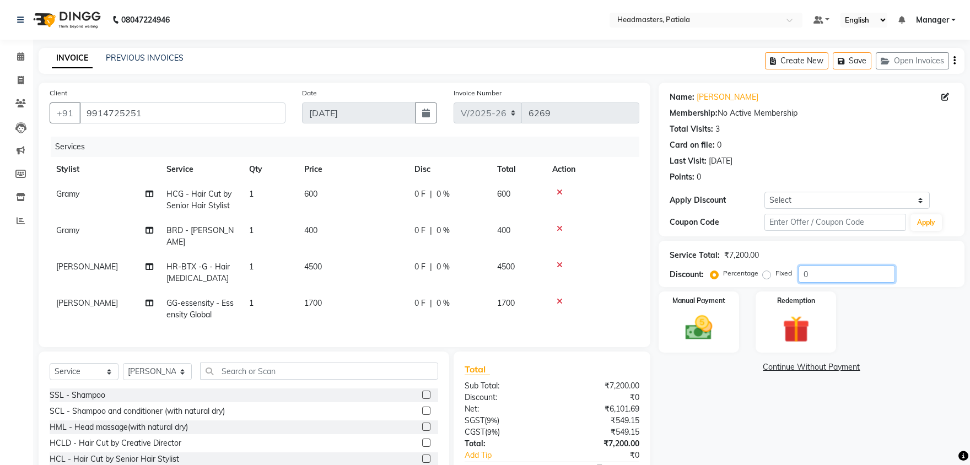
click at [819, 275] on input "0" at bounding box center [846, 274] width 96 height 17
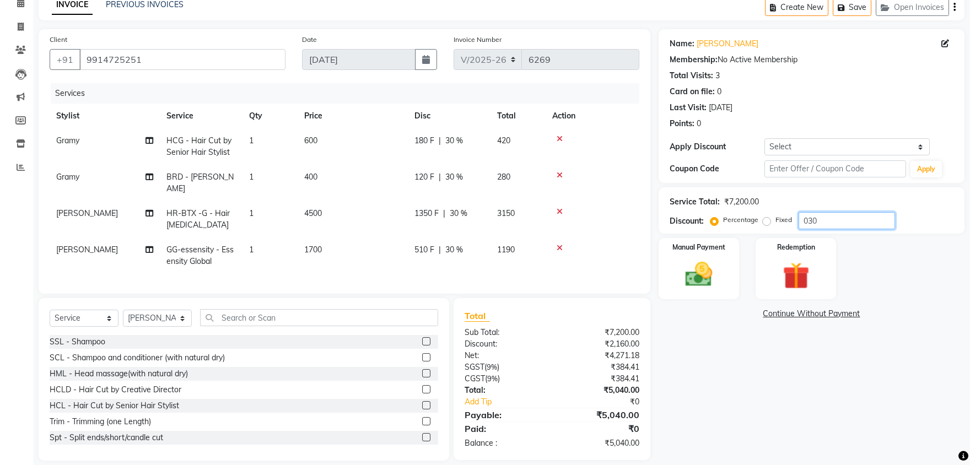
type input "030"
click at [422, 244] on span "510 F" at bounding box center [424, 250] width 20 height 12
select select "51077"
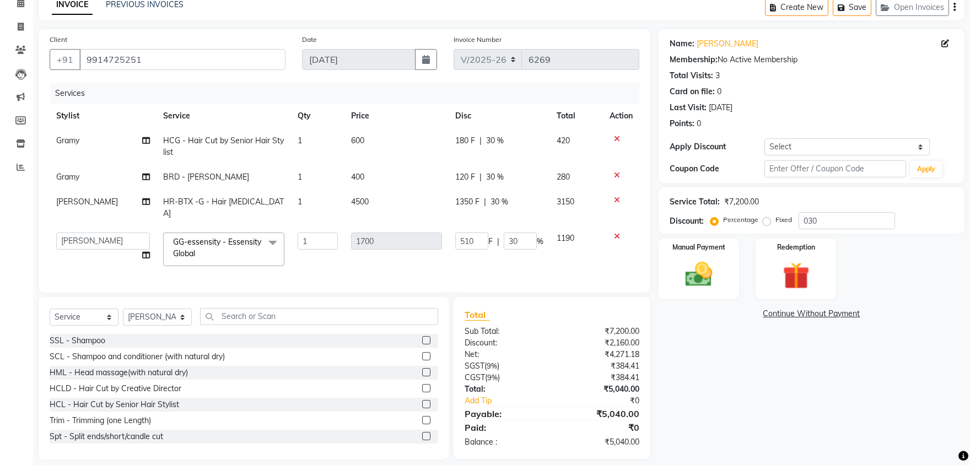
scroll to position [52, 0]
click at [462, 234] on input "510" at bounding box center [471, 242] width 33 height 17
type input "470"
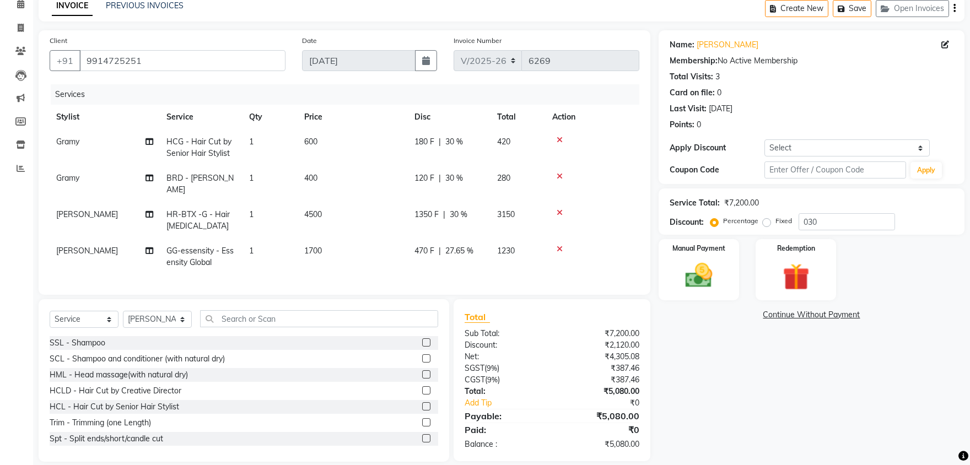
click at [472, 249] on td "470 F | 27.65 %" at bounding box center [449, 257] width 83 height 36
select select "51077"
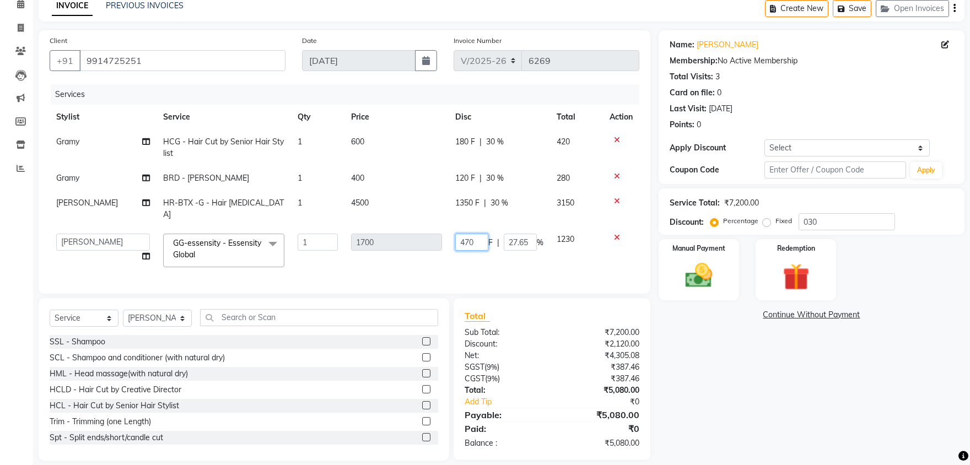
click at [467, 234] on input "470" at bounding box center [471, 242] width 33 height 17
click at [485, 254] on td "F | 27.65 %" at bounding box center [499, 250] width 101 height 47
select select "51077"
click at [510, 234] on input "0" at bounding box center [520, 242] width 33 height 17
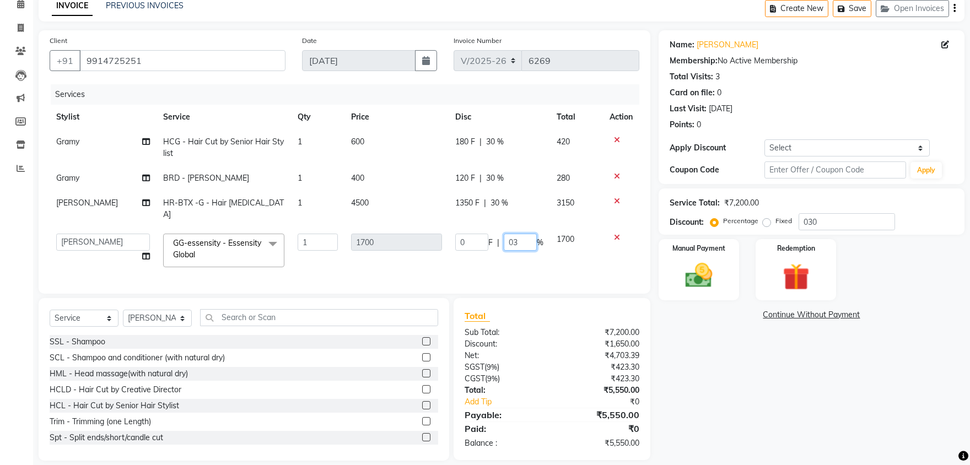
type input "030"
click at [494, 246] on tr "ABHISHEK AJAY KUMAR AKSHAY ALI ARSH ARUN ASIF AZEEZUR REHMAAN Chand Sahota DAVY…" at bounding box center [345, 250] width 590 height 47
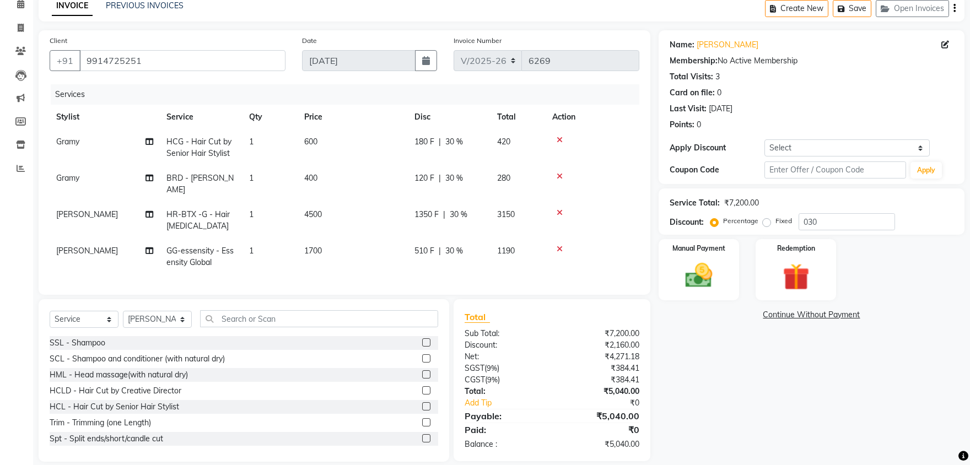
click at [425, 245] on span "510 F" at bounding box center [424, 251] width 20 height 12
select select "51077"
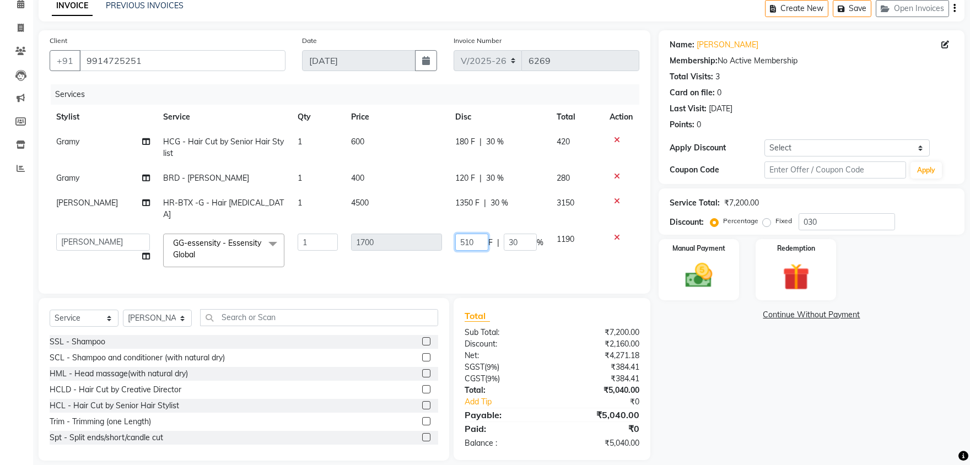
click at [466, 234] on input "510" at bounding box center [471, 242] width 33 height 17
type input "550"
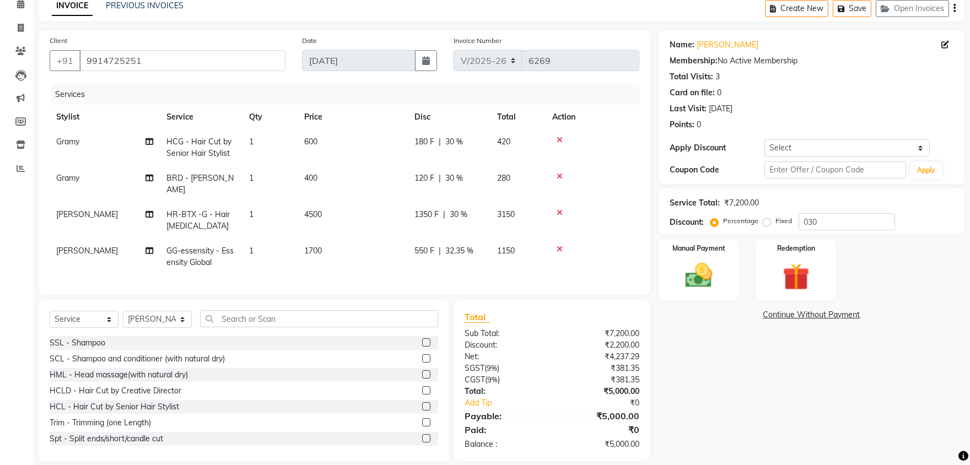
click at [476, 254] on td "550 F | 32.35 %" at bounding box center [449, 257] width 83 height 36
select select "51077"
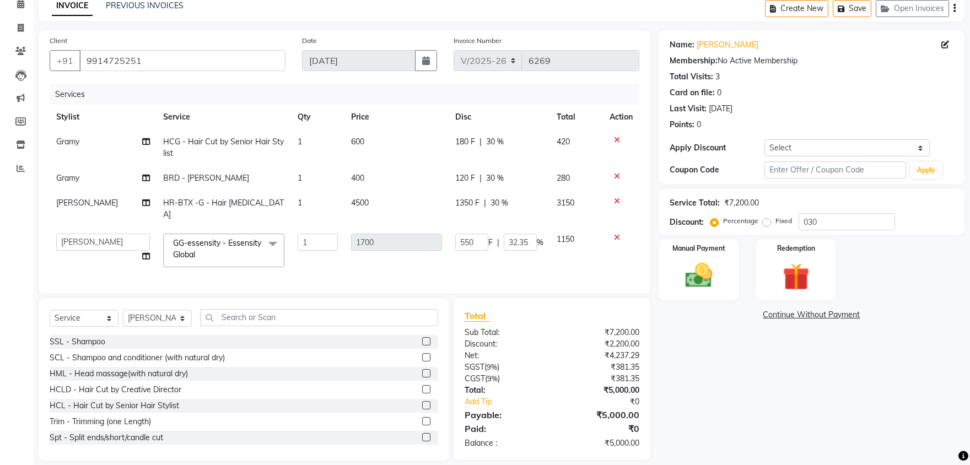
scroll to position [0, 0]
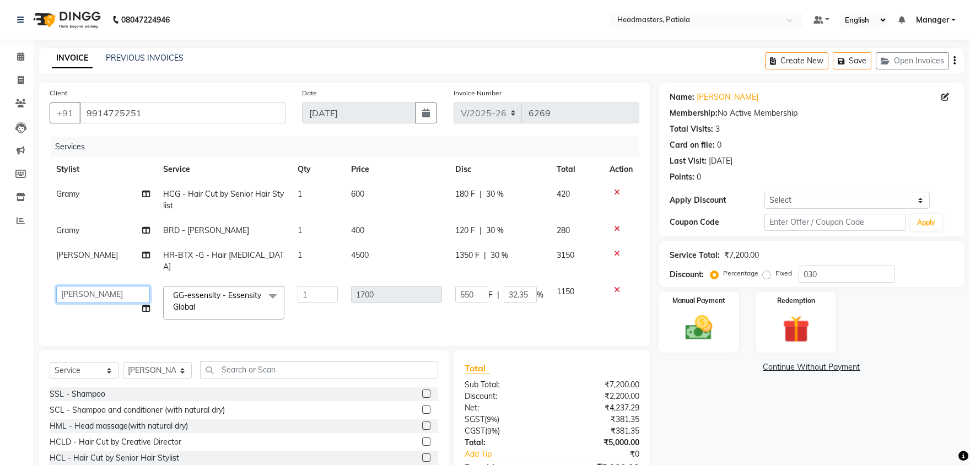
click at [56, 286] on select "ABHISHEK AJAY KUMAR AKSHAY ALI ARSH ARUN ASIF AZEEZUR REHMAAN Chand Sahota DAVY…" at bounding box center [103, 294] width 94 height 17
select select "87940"
click at [709, 329] on img at bounding box center [699, 328] width 46 height 33
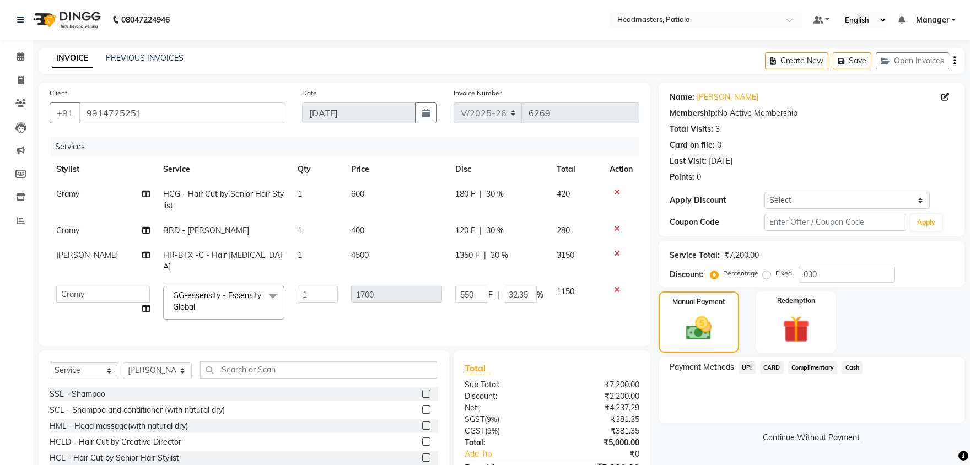
click at [773, 367] on span "CARD" at bounding box center [772, 367] width 24 height 13
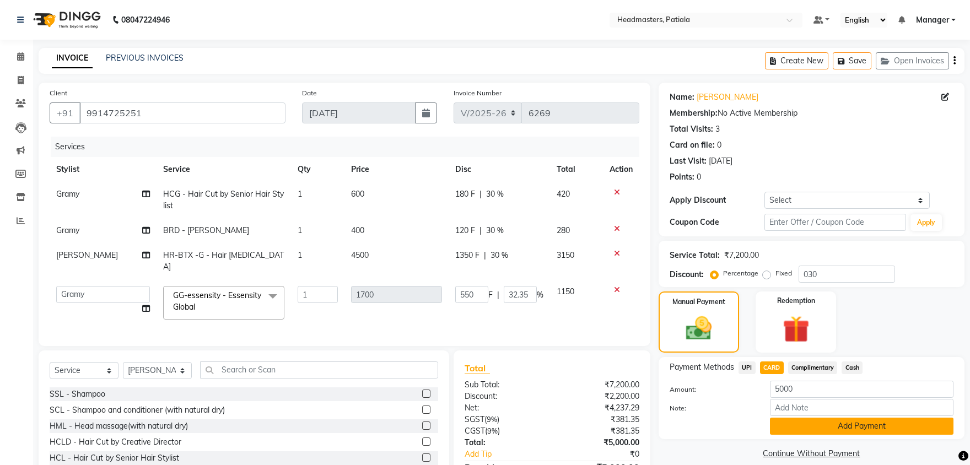
click at [801, 427] on button "Add Payment" at bounding box center [862, 426] width 184 height 17
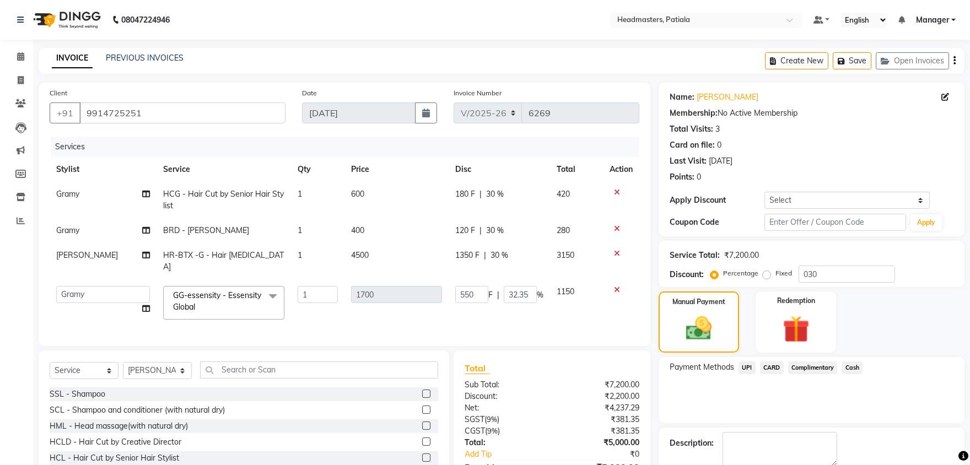
scroll to position [74, 0]
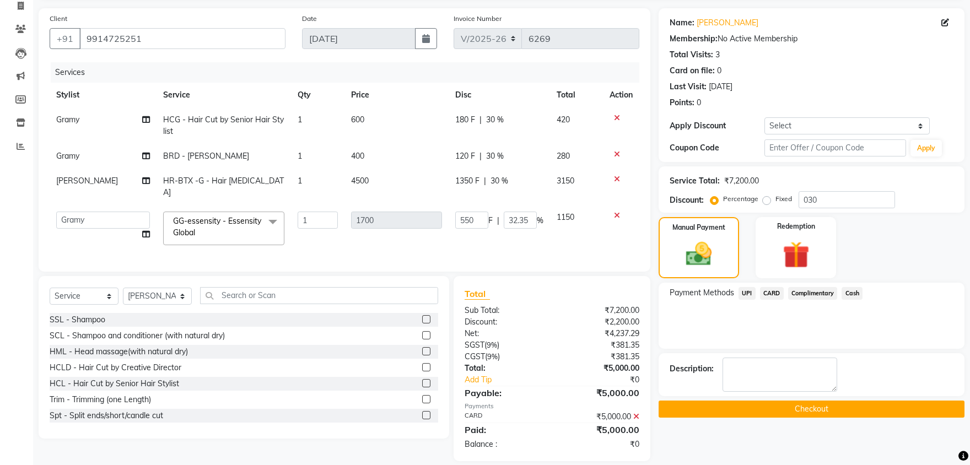
click at [796, 408] on button "Checkout" at bounding box center [812, 409] width 306 height 17
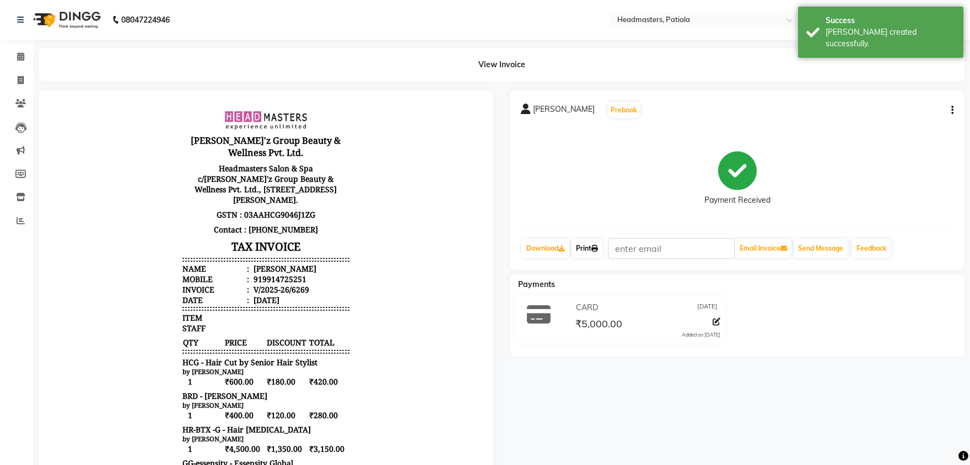
click at [588, 251] on link "Print" at bounding box center [586, 248] width 31 height 19
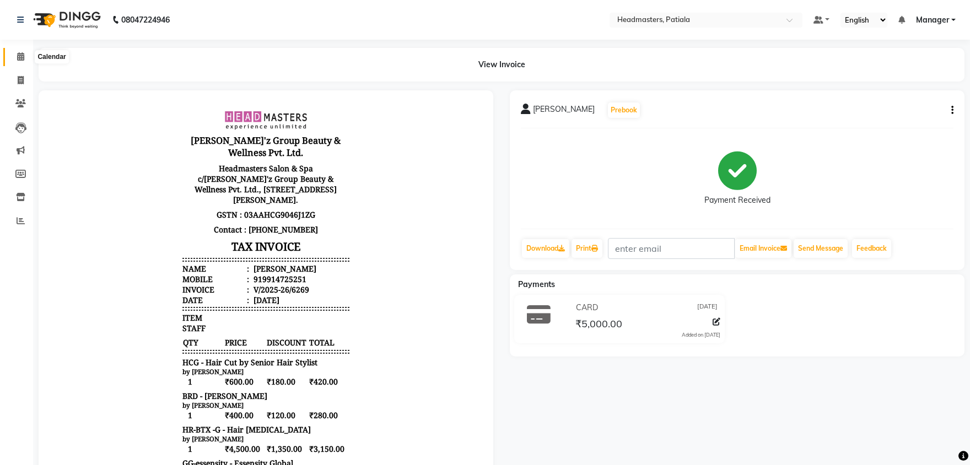
click at [20, 55] on icon at bounding box center [20, 56] width 7 height 8
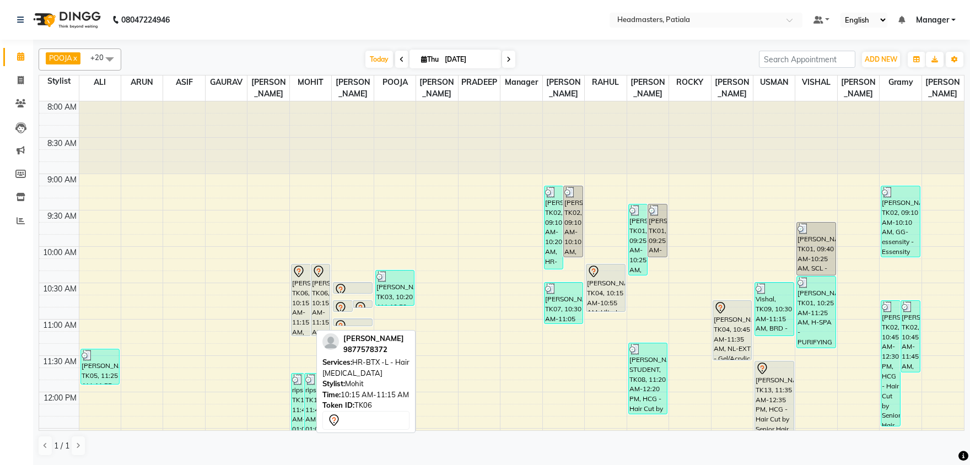
click at [300, 284] on div "[PERSON_NAME], TK06, 10:15 AM-11:15 AM, HR-BTX -L - Hair [MEDICAL_DATA]" at bounding box center [301, 300] width 19 height 71
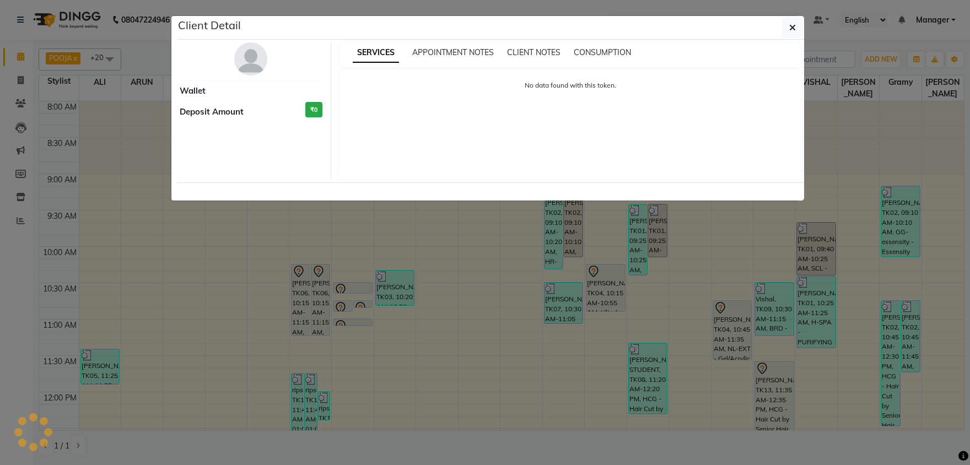
select select "7"
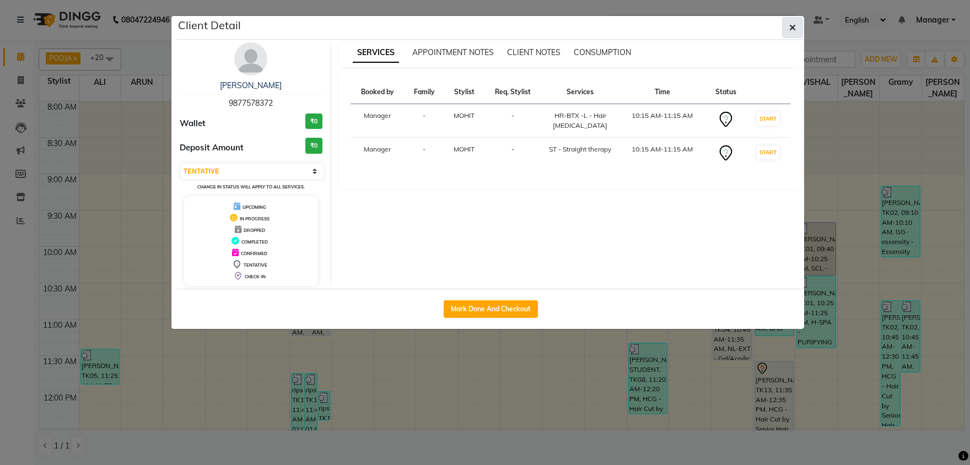
click at [789, 29] on button "button" at bounding box center [792, 27] width 21 height 21
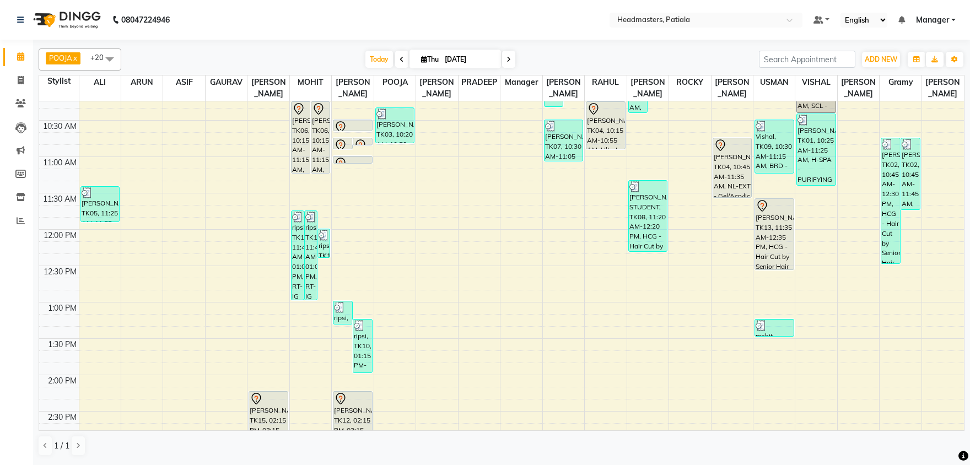
scroll to position [172, 0]
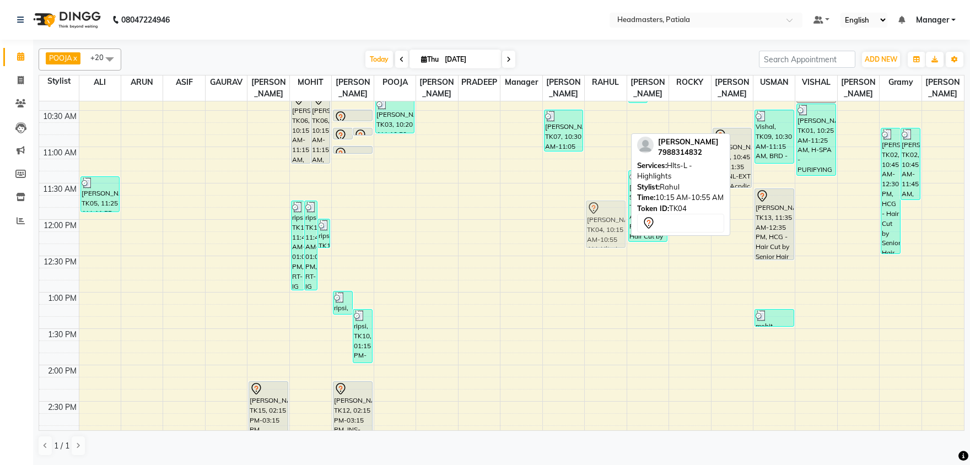
drag, startPoint x: 597, startPoint y: 125, endPoint x: 598, endPoint y: 219, distance: 94.2
click at [598, 219] on div "[PERSON_NAME], TK04, 10:15 AM-10:55 AM, Hlts-L - Highlights [PERSON_NAME], TK04…" at bounding box center [605, 438] width 41 height 1018
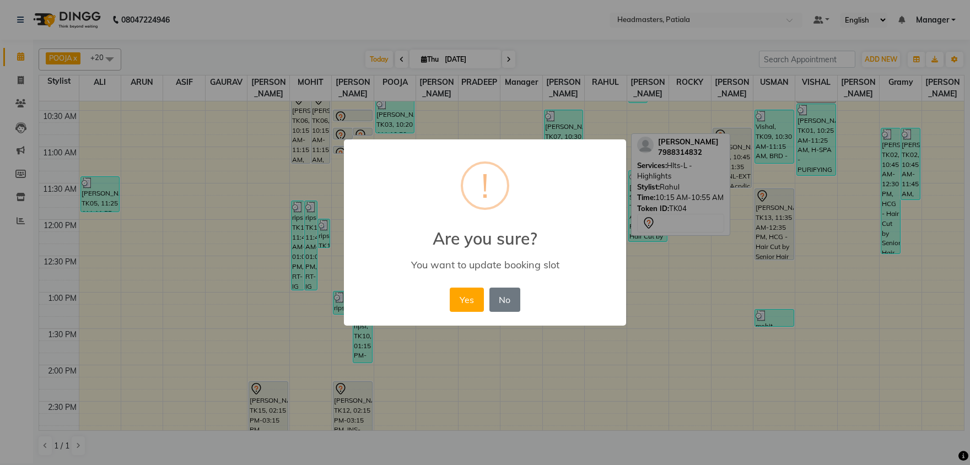
click at [450, 288] on button "Yes" at bounding box center [467, 300] width 34 height 24
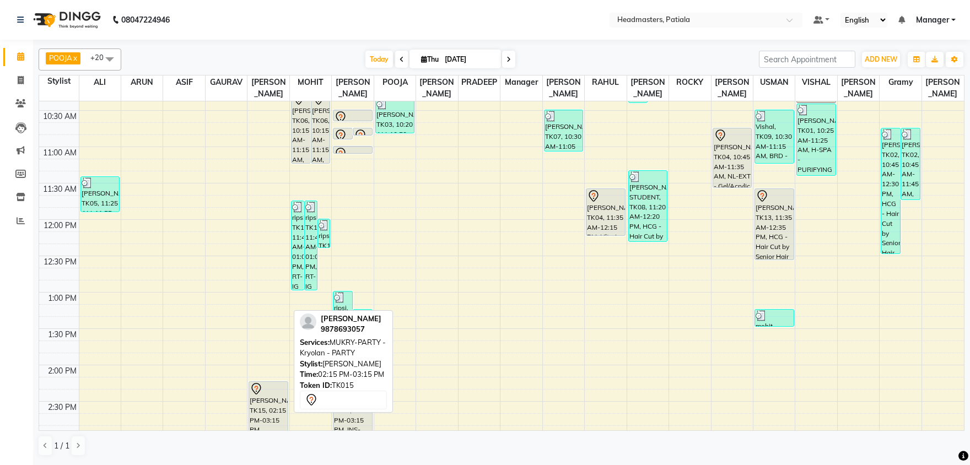
click at [266, 394] on div at bounding box center [268, 388] width 37 height 13
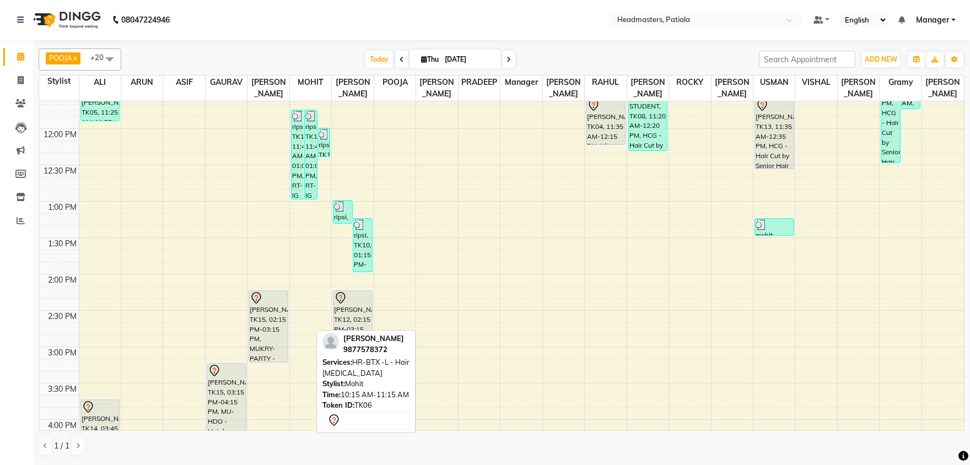
scroll to position [346, 0]
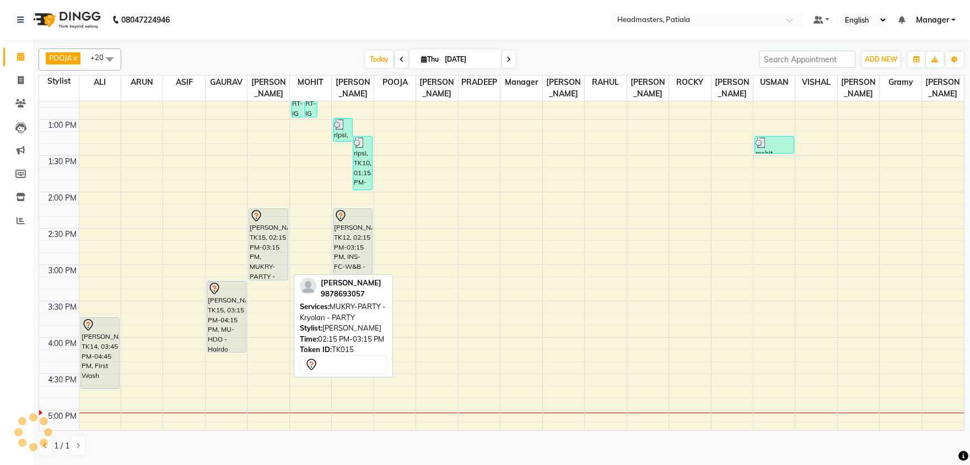
click at [270, 249] on div "[PERSON_NAME], TK15, 02:15 PM-03:15 PM, MUKRY-PARTY - Kryolan - PARTY" at bounding box center [268, 244] width 39 height 71
select select "7"
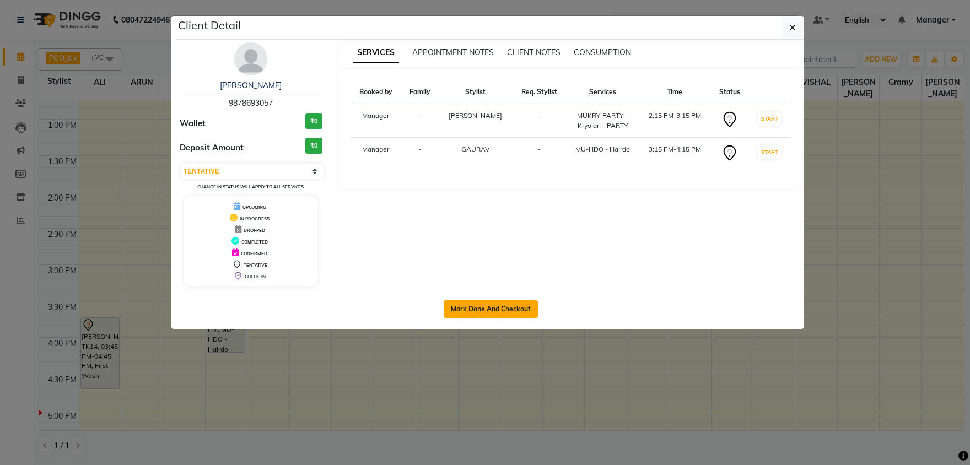
click at [483, 310] on button "Mark Done And Checkout" at bounding box center [491, 309] width 94 height 18
select select "service"
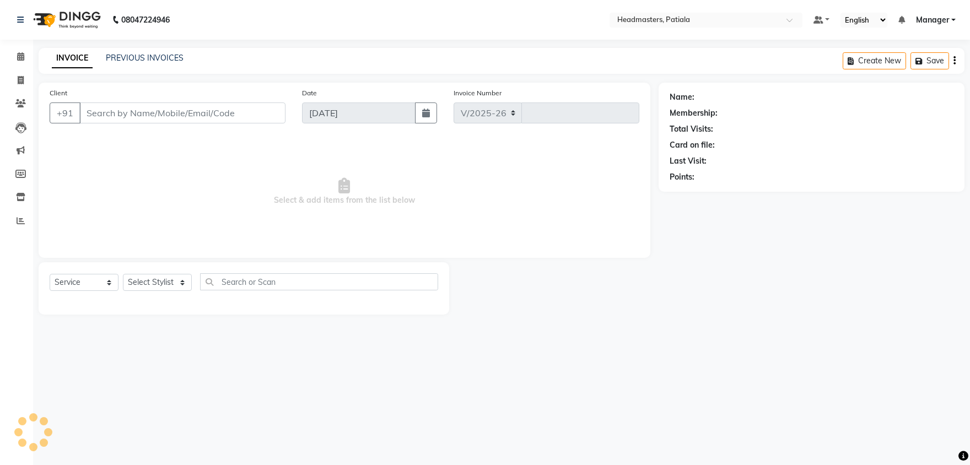
select select "6602"
type input "6270"
type input "9878693057"
select select "51104"
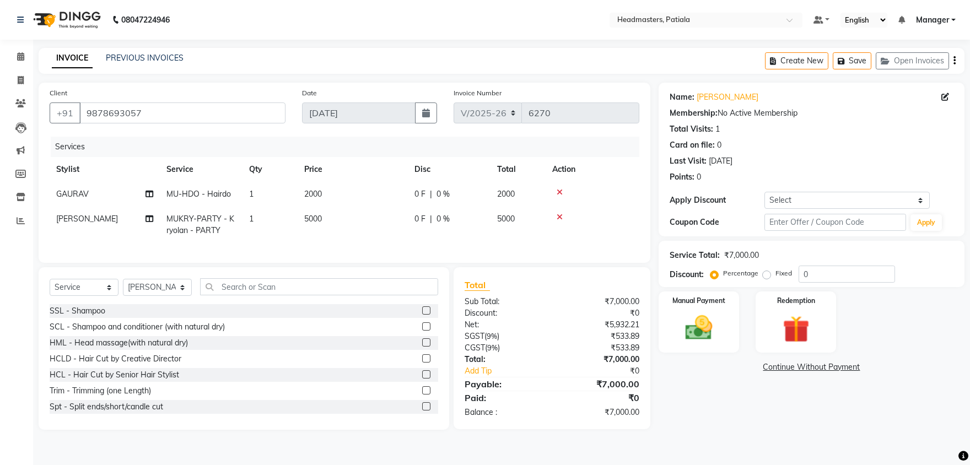
click at [418, 194] on span "0 F" at bounding box center [419, 194] width 11 height 12
select select "51081"
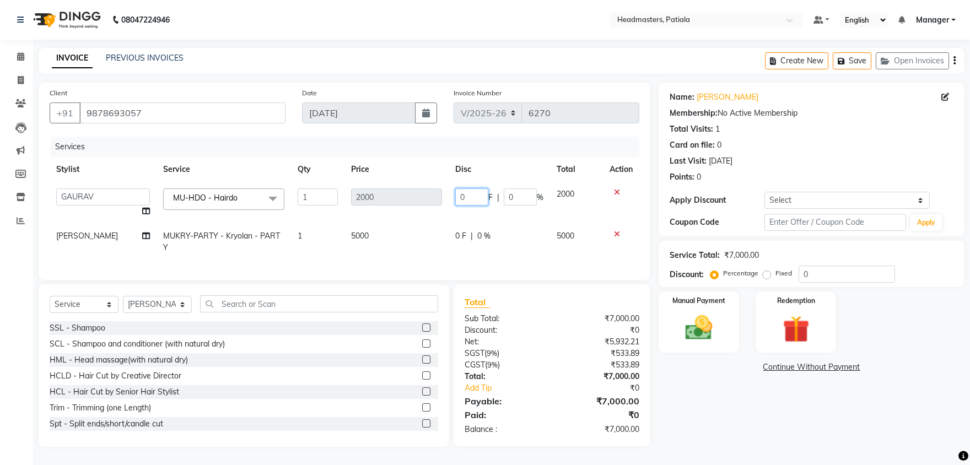
click at [465, 195] on input "0" at bounding box center [471, 196] width 33 height 17
type input "01250"
click at [467, 239] on td "0 F | 0 %" at bounding box center [499, 242] width 101 height 36
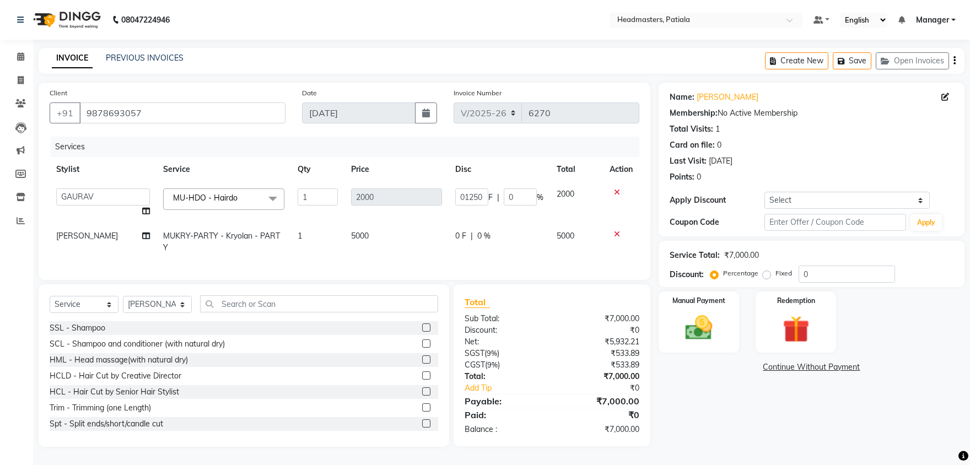
select select "51104"
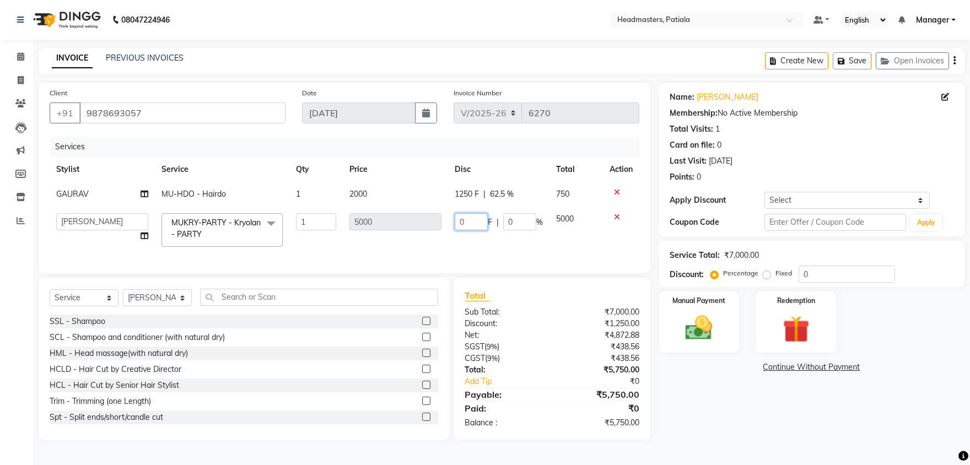
click at [472, 221] on input "0" at bounding box center [471, 221] width 33 height 17
click at [464, 218] on input "0" at bounding box center [471, 221] width 33 height 17
type input "2250"
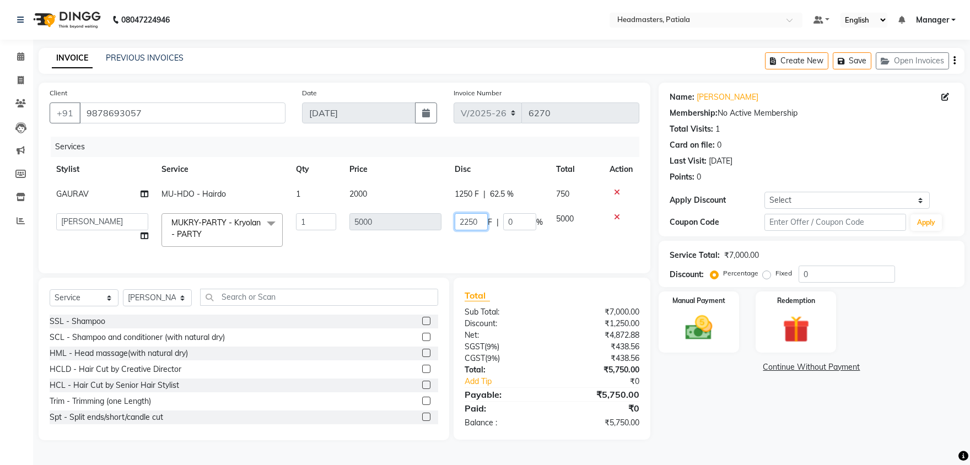
scroll to position [0, 5]
click at [468, 240] on td "2250 F | 0 %" at bounding box center [498, 230] width 101 height 47
select select "51104"
click at [470, 219] on input "2250" at bounding box center [471, 221] width 33 height 17
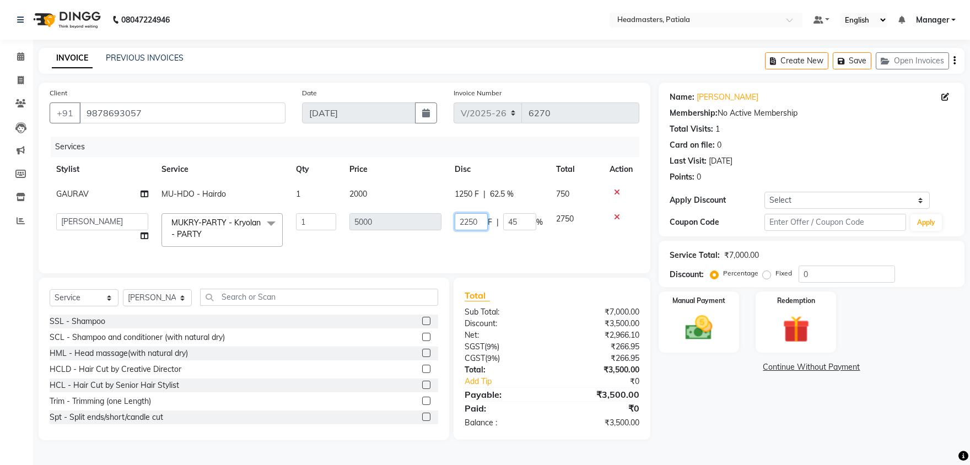
click at [470, 218] on input "2250" at bounding box center [471, 221] width 33 height 17
type input "3750"
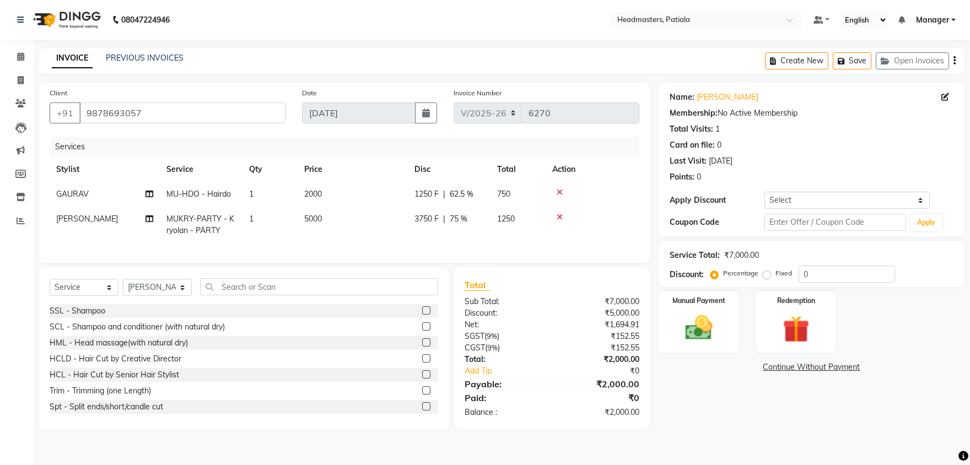
click at [478, 240] on td "3750 F | 75 %" at bounding box center [449, 225] width 83 height 36
select select "51104"
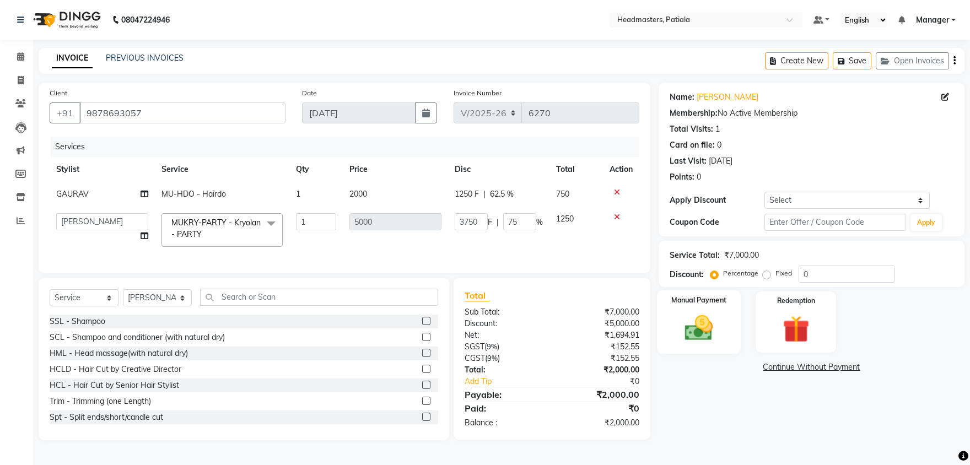
click at [709, 337] on img at bounding box center [699, 328] width 46 height 33
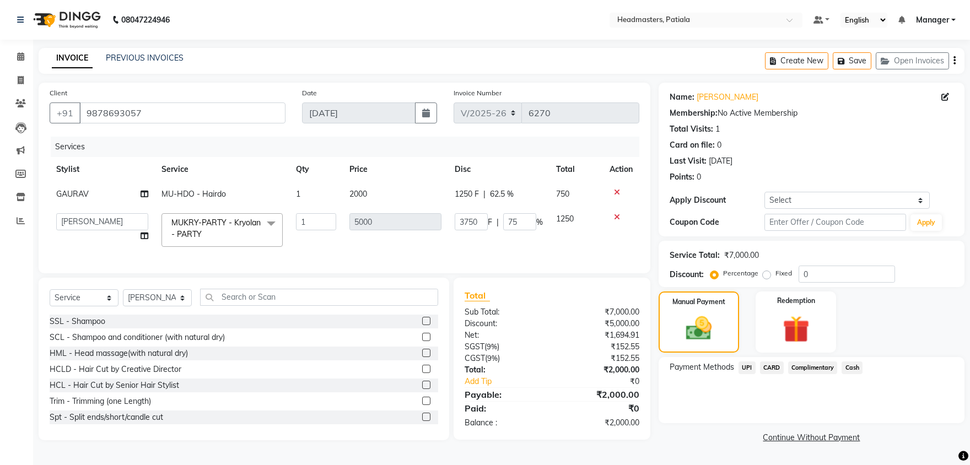
click at [748, 366] on span "UPI" at bounding box center [746, 367] width 17 height 13
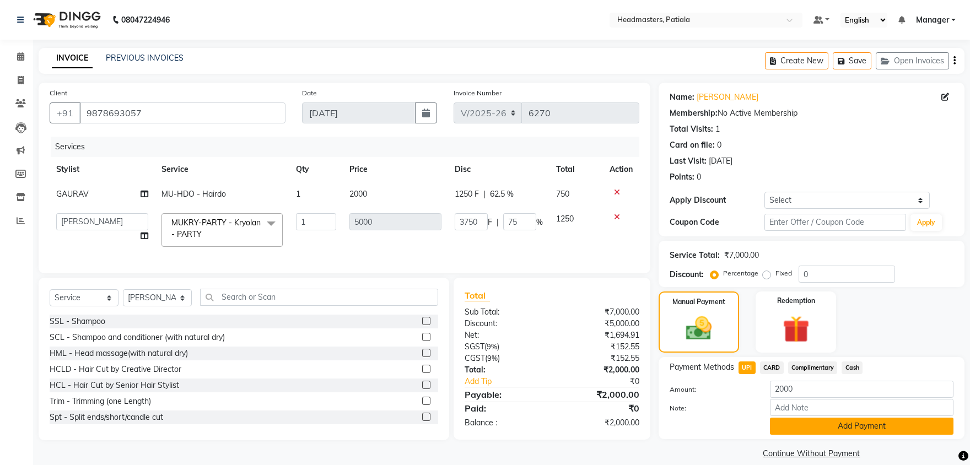
click at [819, 428] on button "Add Payment" at bounding box center [862, 426] width 184 height 17
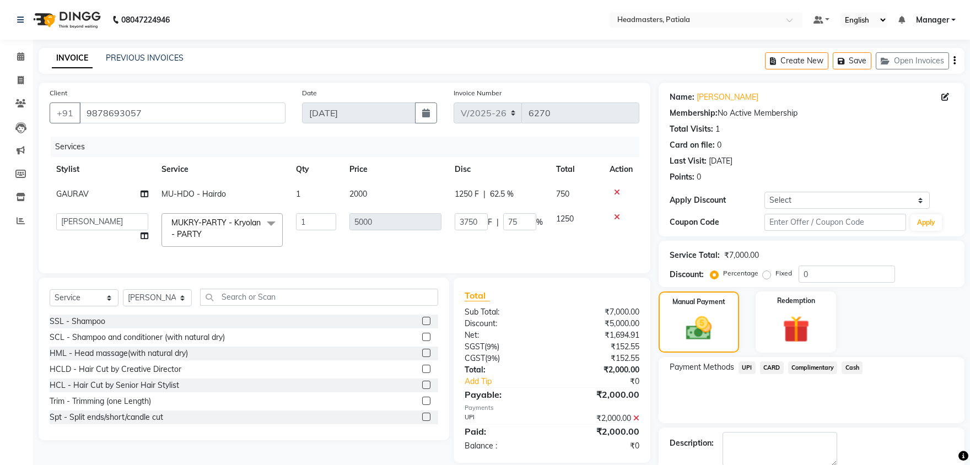
scroll to position [42, 0]
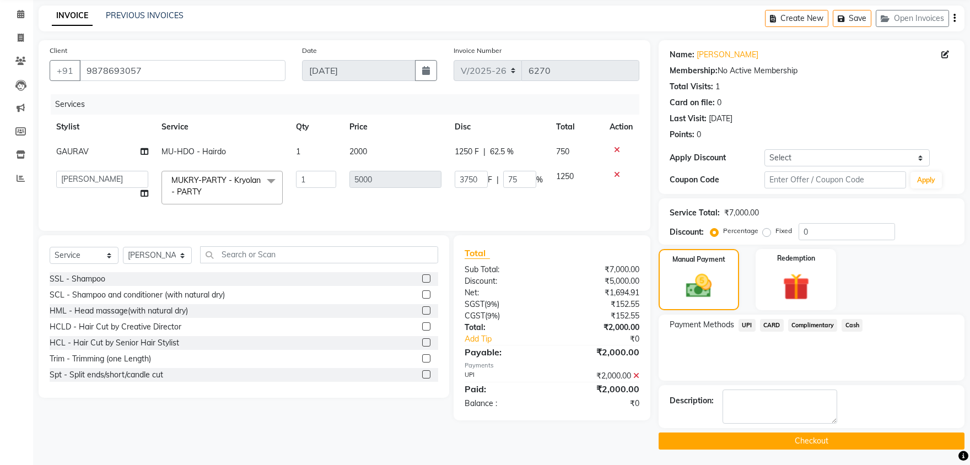
click at [806, 436] on button "Checkout" at bounding box center [812, 441] width 306 height 17
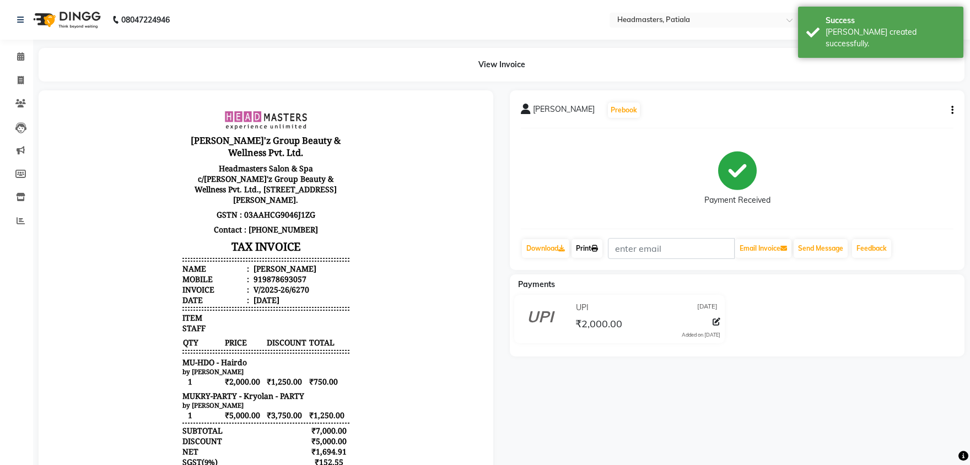
click at [585, 249] on link "Print" at bounding box center [586, 248] width 31 height 19
click at [592, 250] on link "Print" at bounding box center [586, 248] width 31 height 19
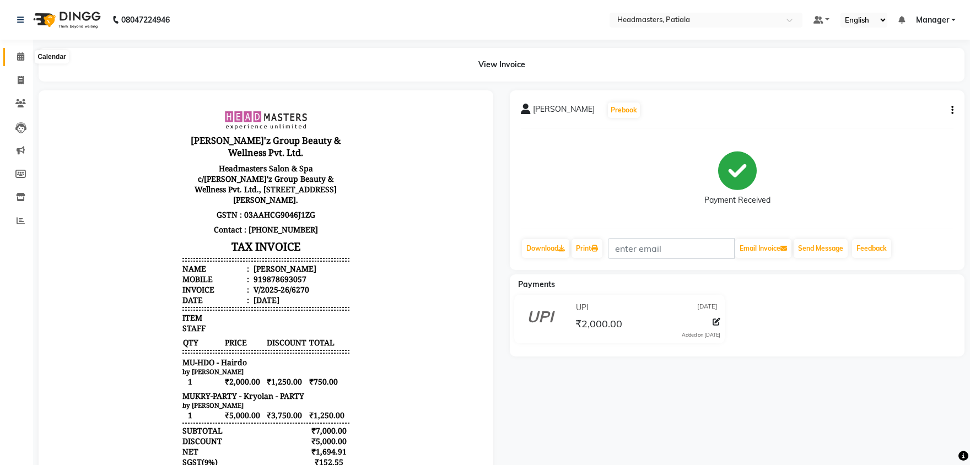
click at [19, 56] on icon at bounding box center [20, 56] width 7 height 8
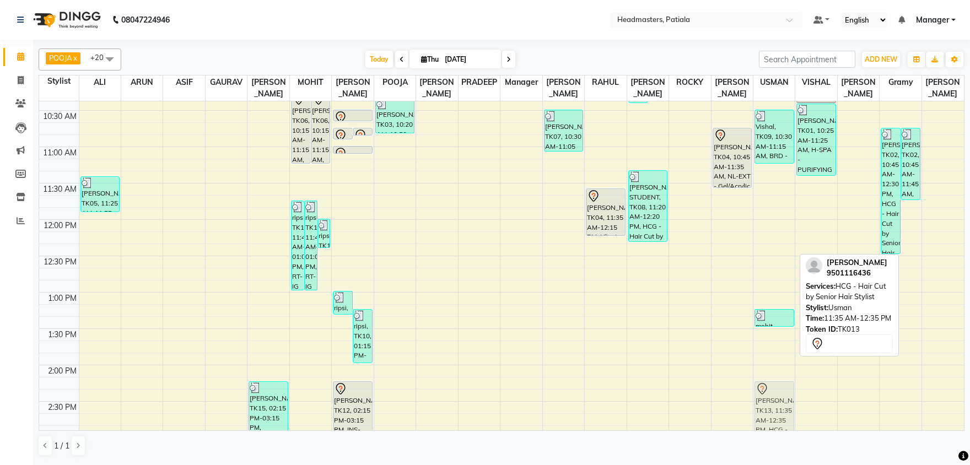
scroll to position [230, 0]
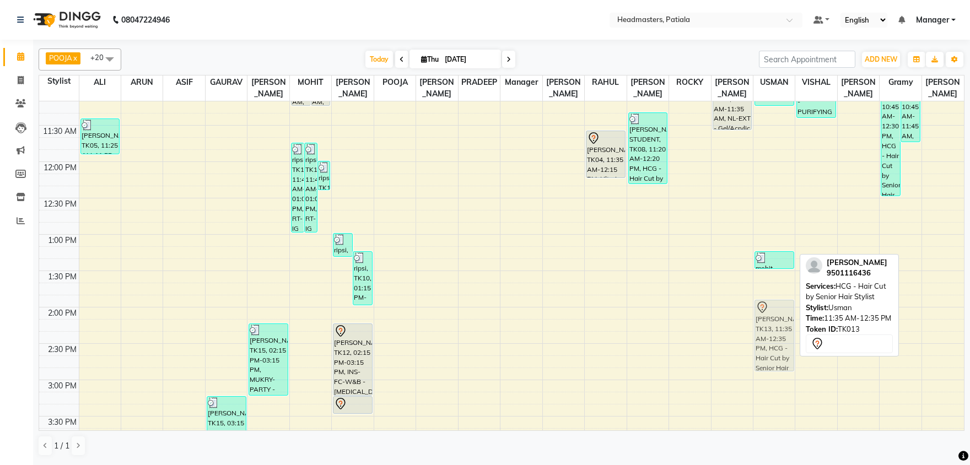
drag, startPoint x: 769, startPoint y: 223, endPoint x: 779, endPoint y: 340, distance: 117.2
click at [779, 340] on div "Vishal, TK09, 10:30 AM-11:15 AM, BRD - [PERSON_NAME], TK13, 11:35 AM-12:35 PM, …" at bounding box center [773, 380] width 41 height 1018
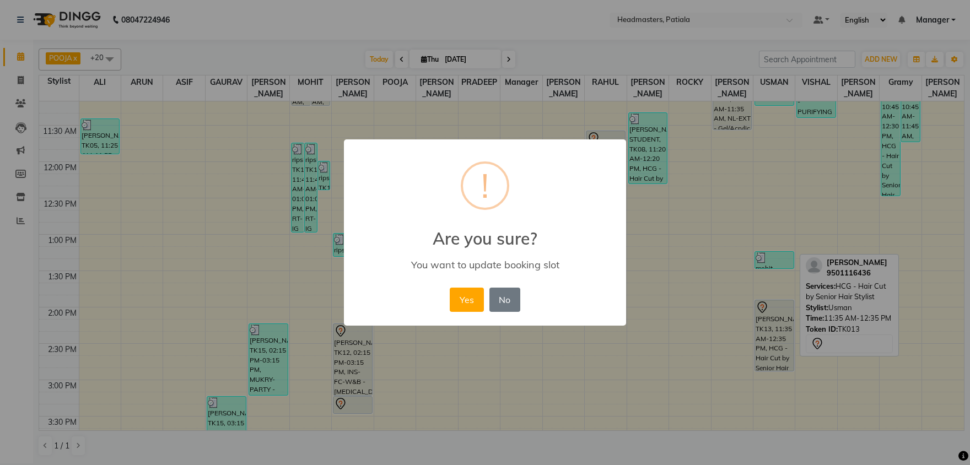
click at [450, 288] on button "Yes" at bounding box center [467, 300] width 34 height 24
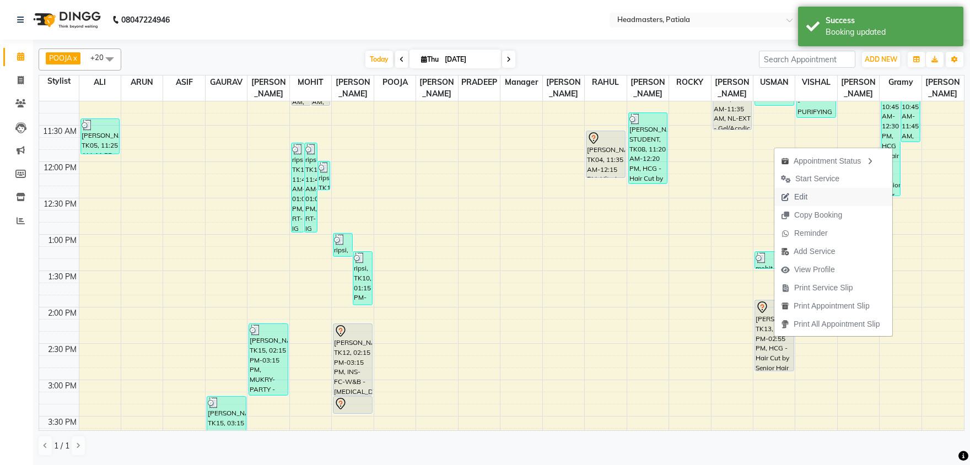
click at [806, 196] on span "Edit" at bounding box center [800, 197] width 13 height 12
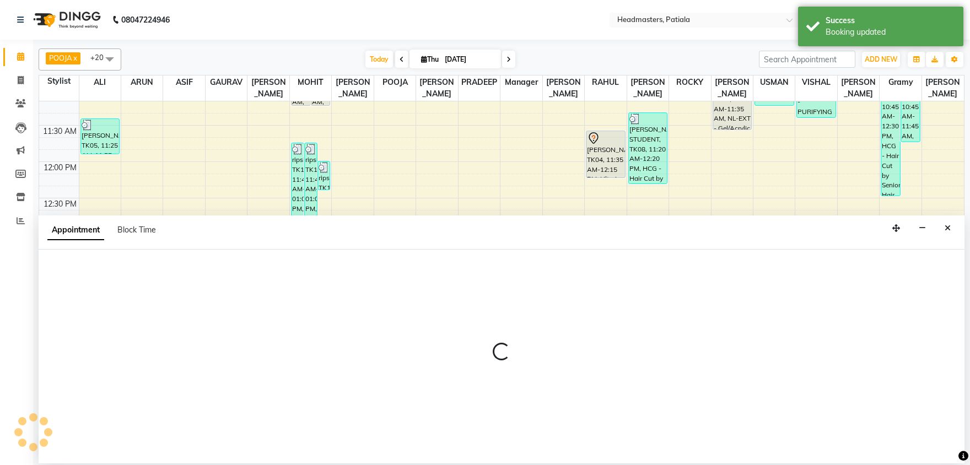
select select "tentative"
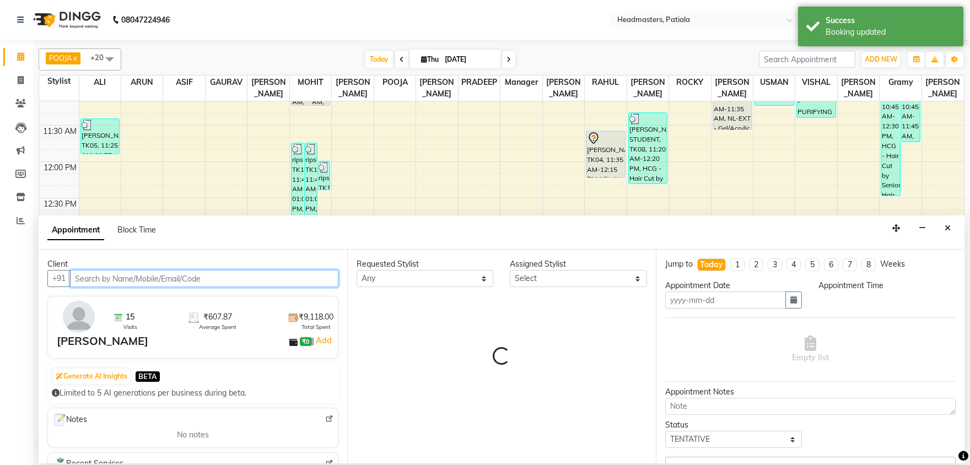
select select "51087"
type input "[DATE]"
select select "3290"
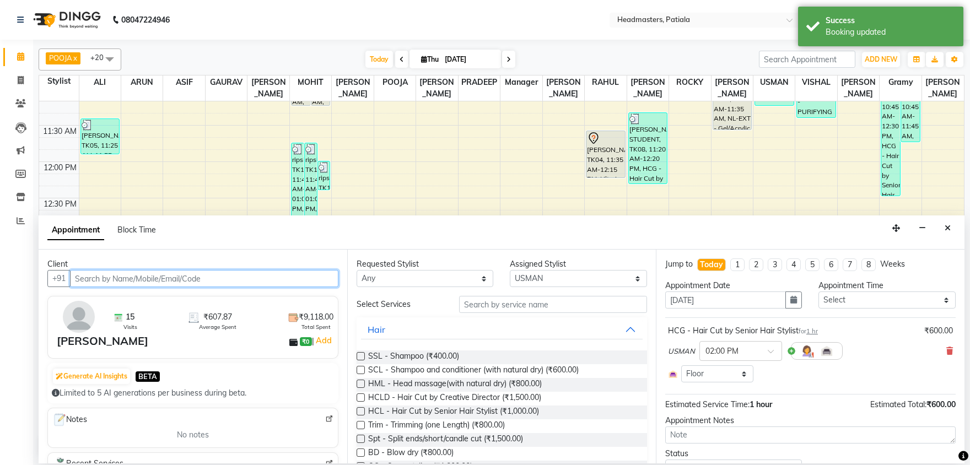
scroll to position [653, 0]
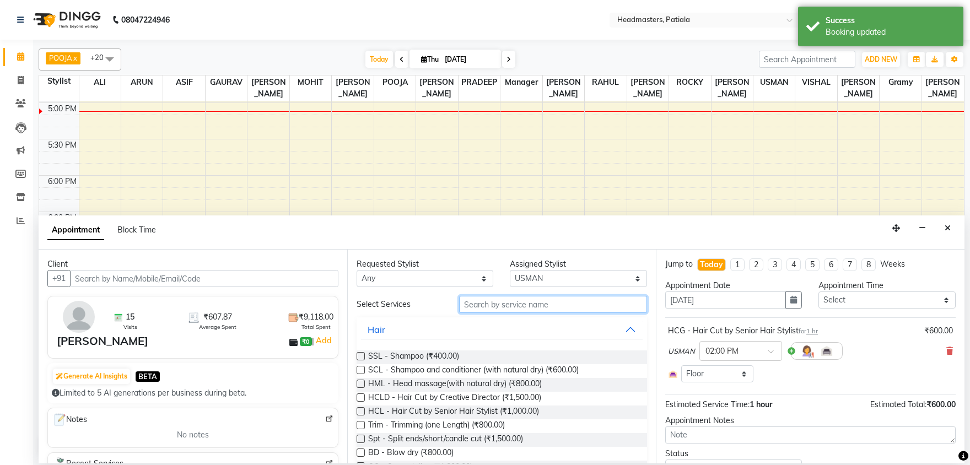
click at [525, 307] on input "text" at bounding box center [553, 304] width 188 height 17
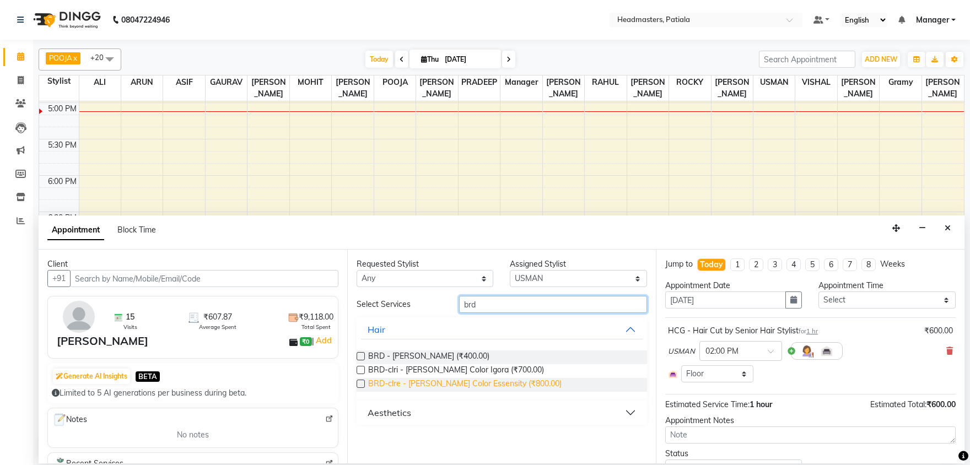
type input "brd"
click at [461, 389] on span "BRD-clre - [PERSON_NAME] Color Essensity (₹800.00)" at bounding box center [464, 385] width 193 height 14
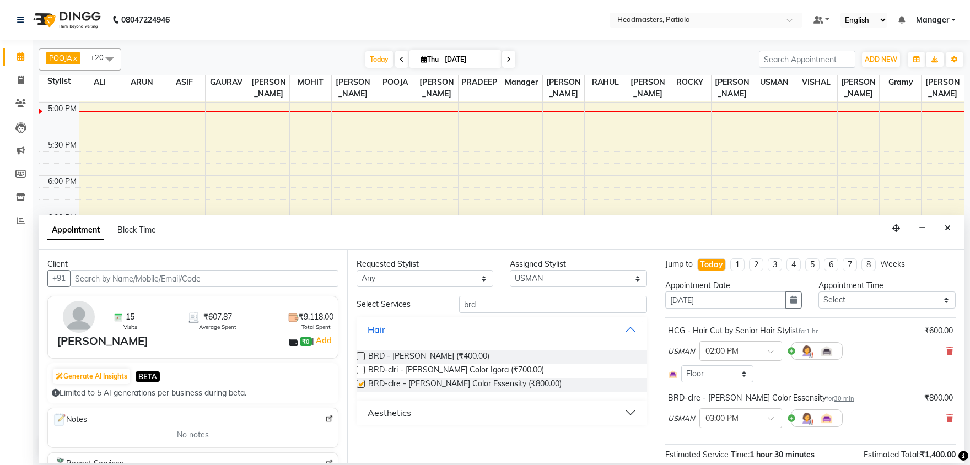
checkbox input "false"
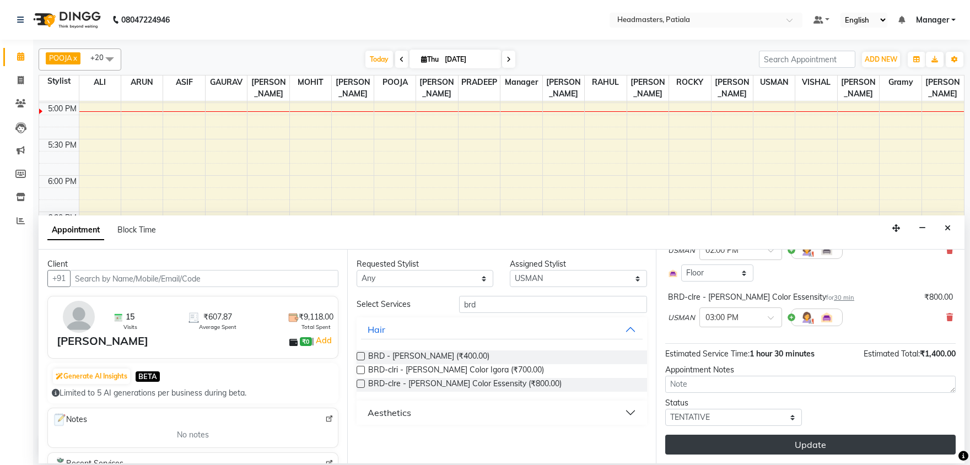
click at [816, 446] on button "Update" at bounding box center [810, 445] width 290 height 20
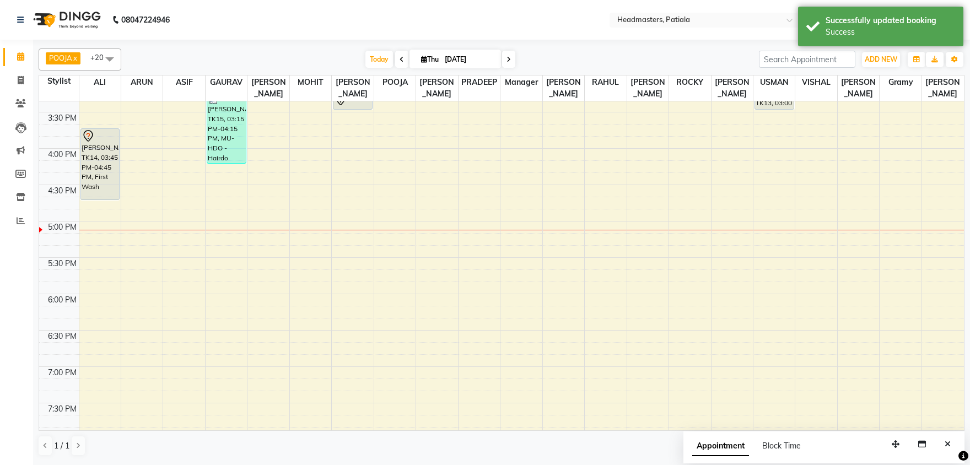
scroll to position [423, 0]
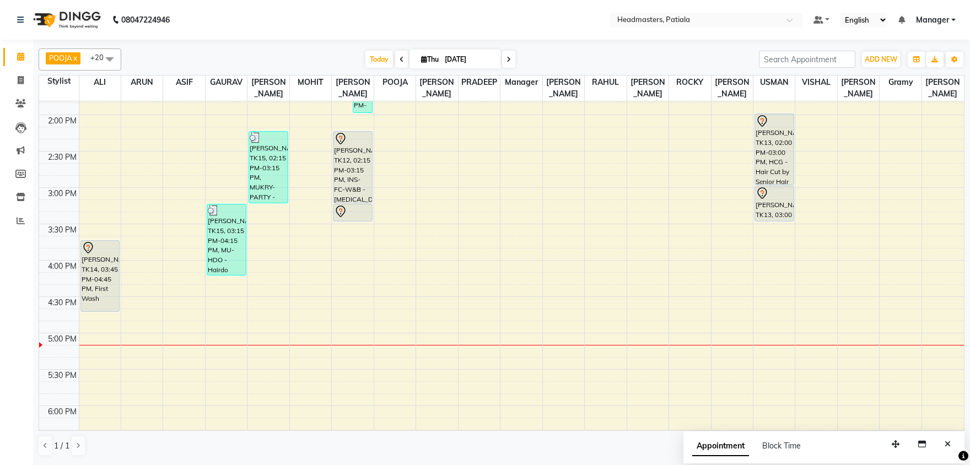
click at [400, 58] on icon at bounding box center [402, 59] width 4 height 7
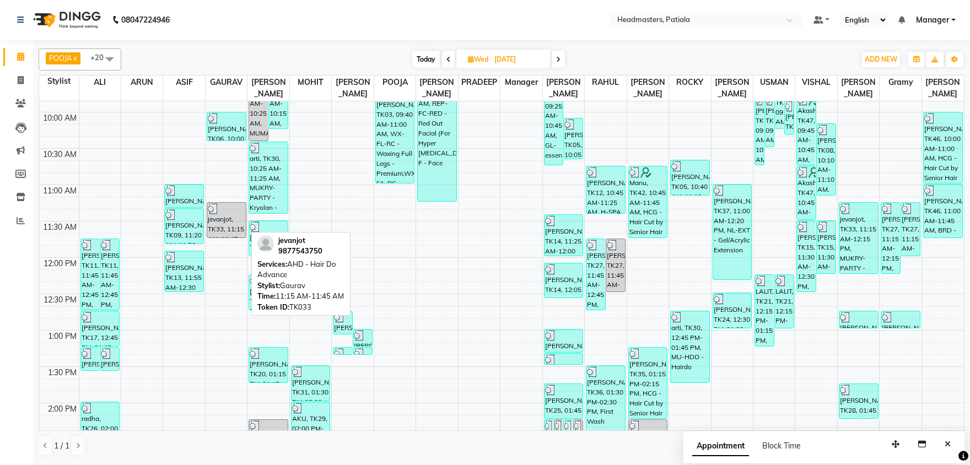
scroll to position [19, 0]
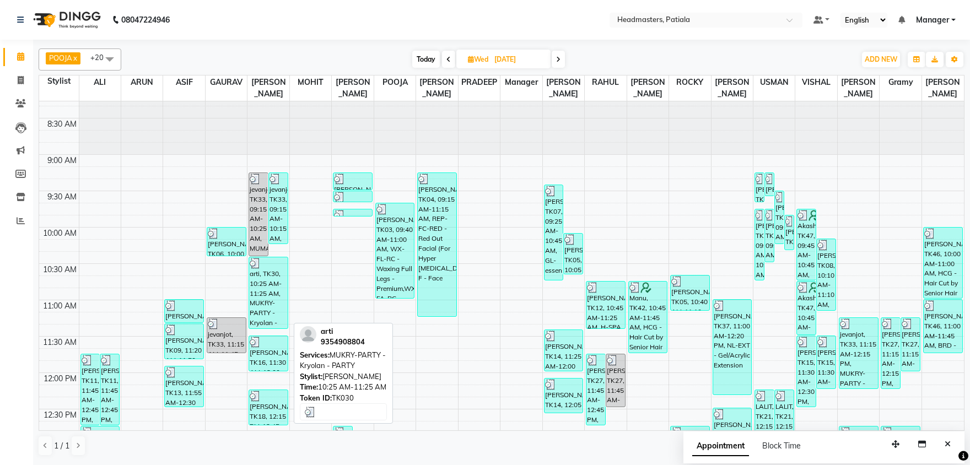
click at [265, 290] on div "arti, TK30, 10:25 AM-11:25 AM, MUKRY-PARTY - Kryolan - PARTY" at bounding box center [268, 292] width 39 height 71
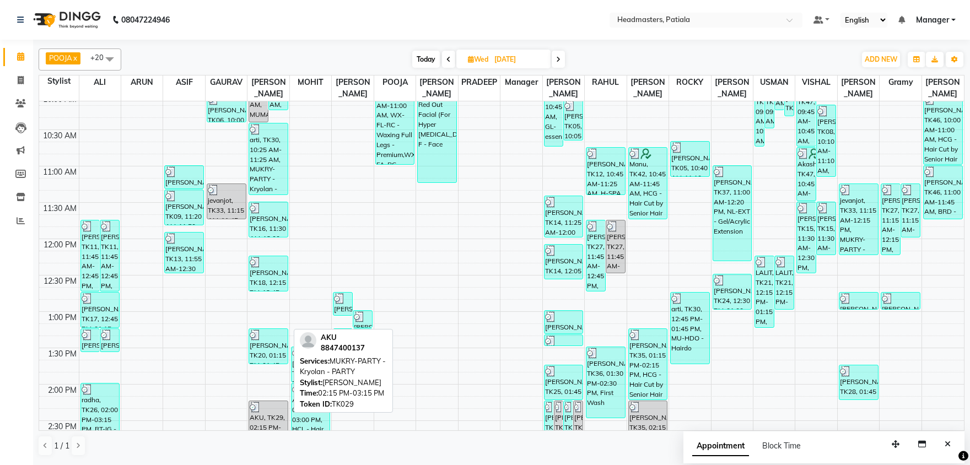
scroll to position [134, 0]
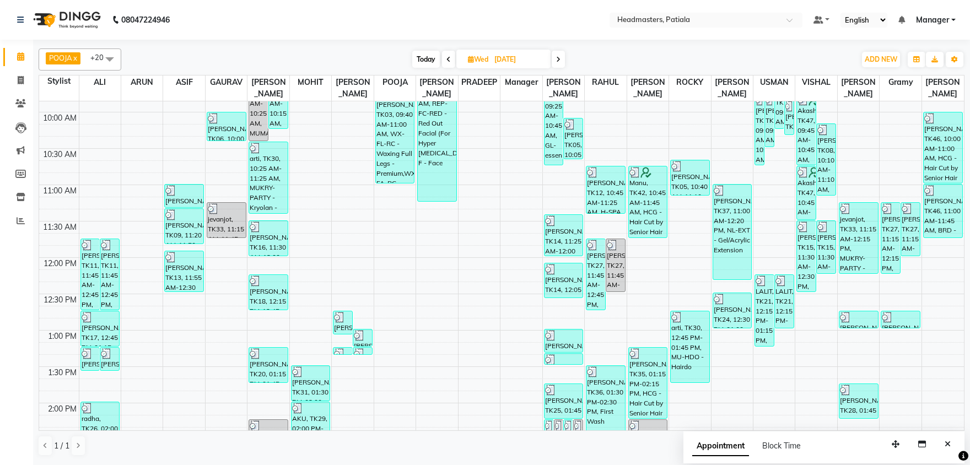
click at [559, 58] on icon at bounding box center [558, 59] width 4 height 7
type input "[DATE]"
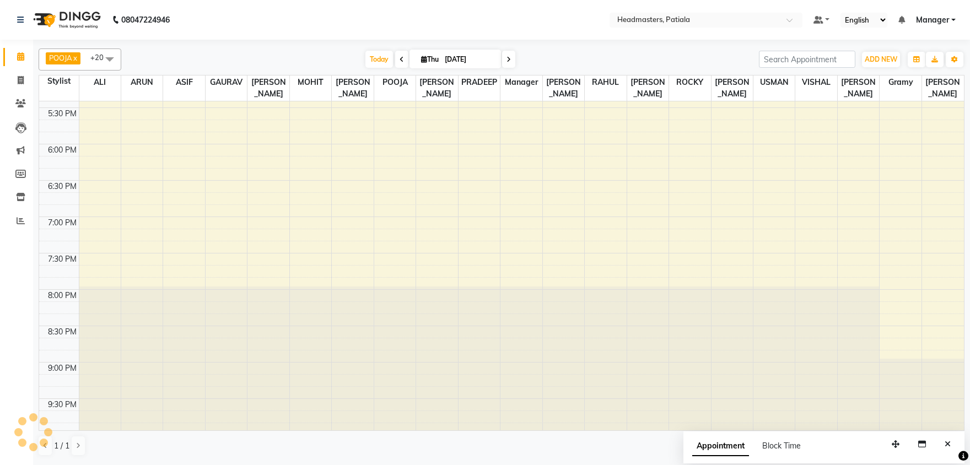
scroll to position [454, 0]
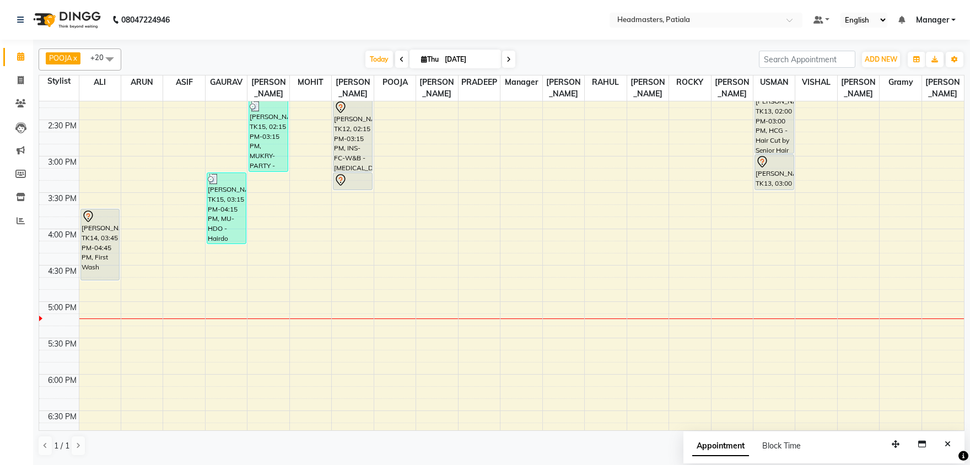
click at [946, 186] on div "8:00 AM 8:30 AM 9:00 AM 9:30 AM 10:00 AM 10:30 AM 11:00 AM 11:30 AM 12:00 PM 12…" at bounding box center [501, 156] width 925 height 1018
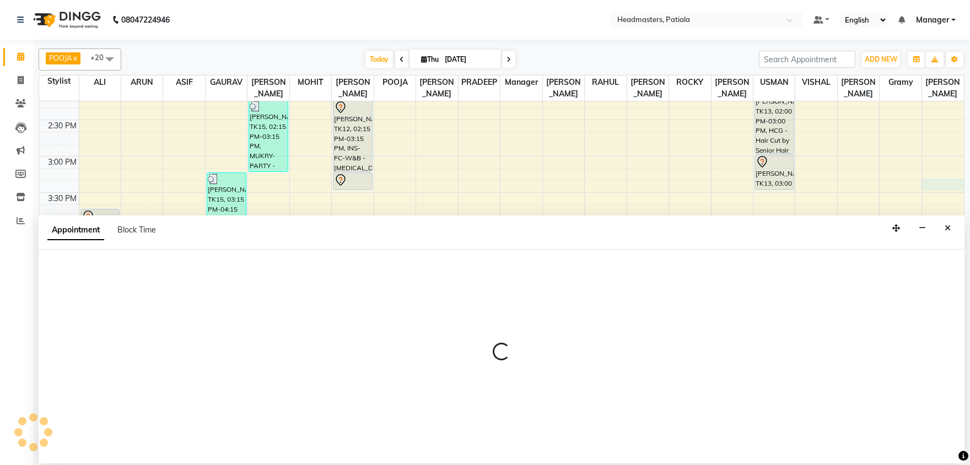
select select "87796"
select select "tentative"
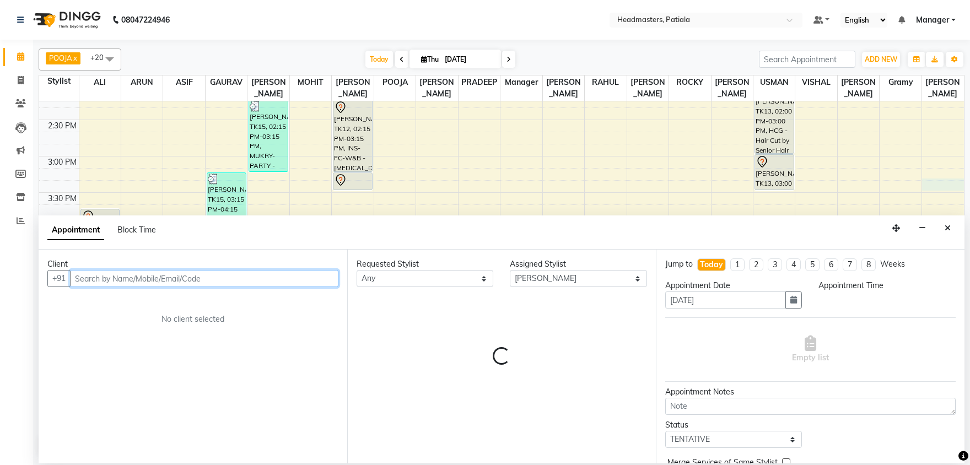
select select "915"
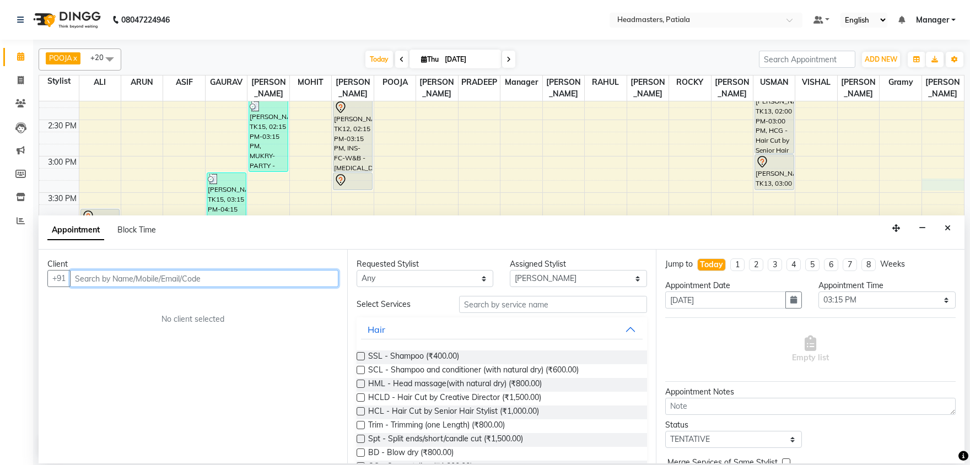
click at [166, 277] on input "text" at bounding box center [204, 278] width 268 height 17
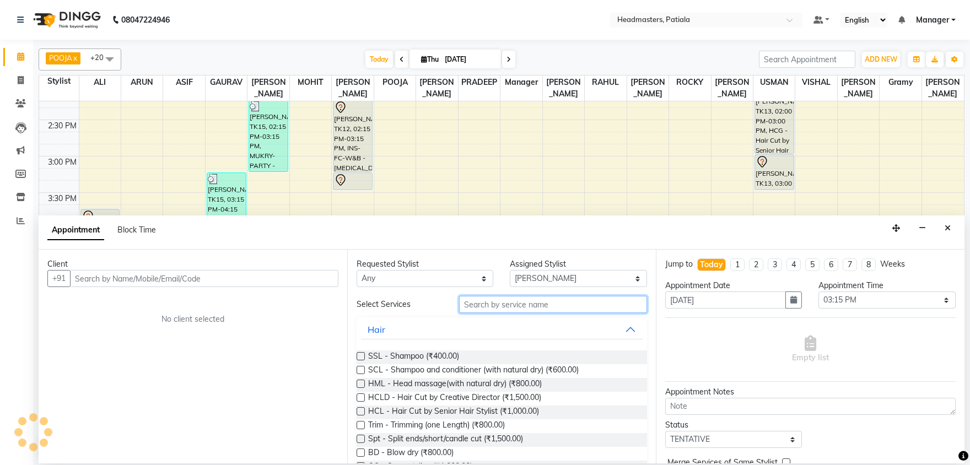
click at [499, 307] on input "text" at bounding box center [553, 304] width 188 height 17
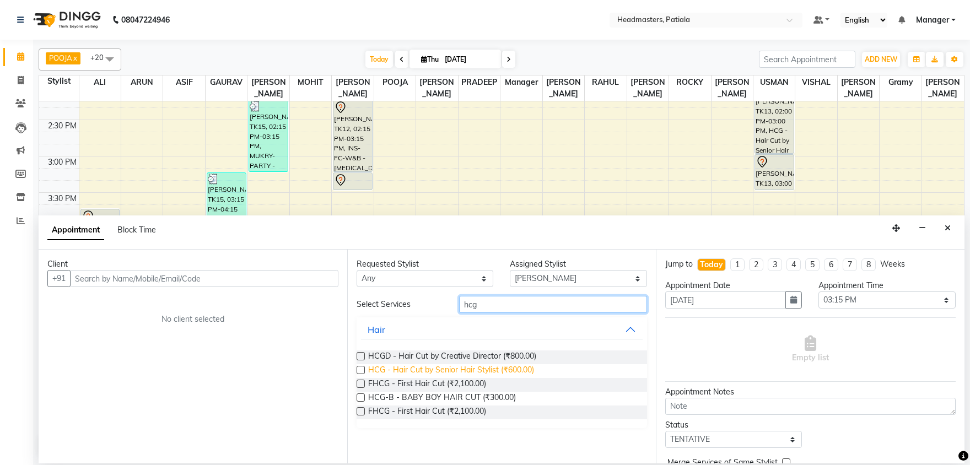
type input "hcg"
drag, startPoint x: 461, startPoint y: 373, endPoint x: 466, endPoint y: 315, distance: 58.1
click at [460, 368] on span "HCG - Hair Cut by Senior Hair Stylist (₹600.00)" at bounding box center [451, 371] width 166 height 14
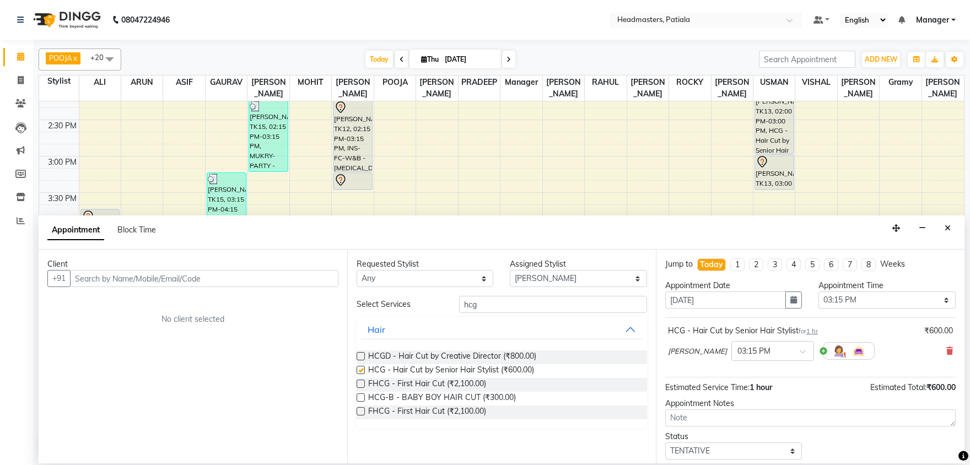
checkbox input "false"
click at [481, 304] on input "hcg" at bounding box center [553, 304] width 188 height 17
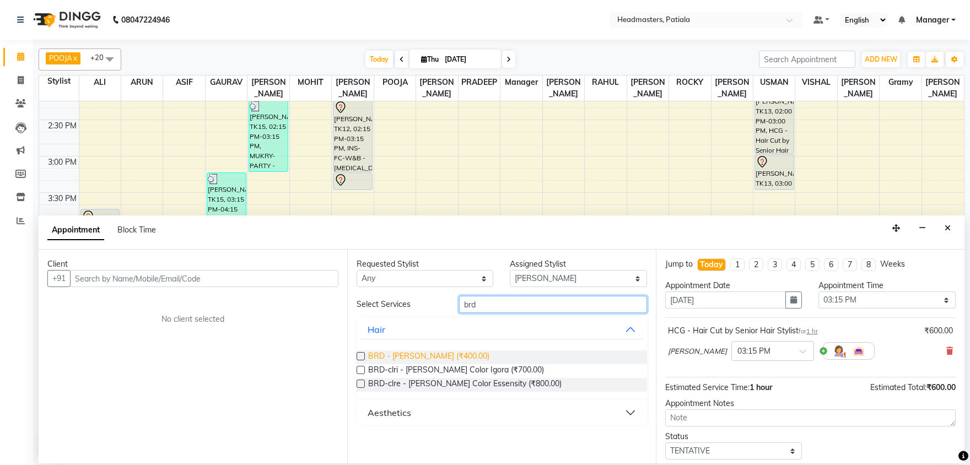
type input "brd"
click at [427, 354] on span "BRD - [PERSON_NAME] (₹400.00)" at bounding box center [428, 357] width 121 height 14
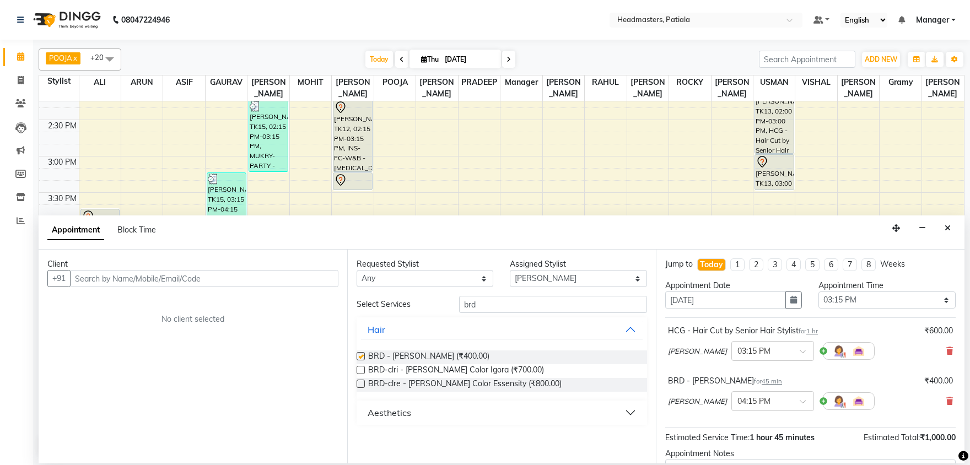
checkbox input "false"
click at [300, 278] on input "text" at bounding box center [204, 278] width 268 height 17
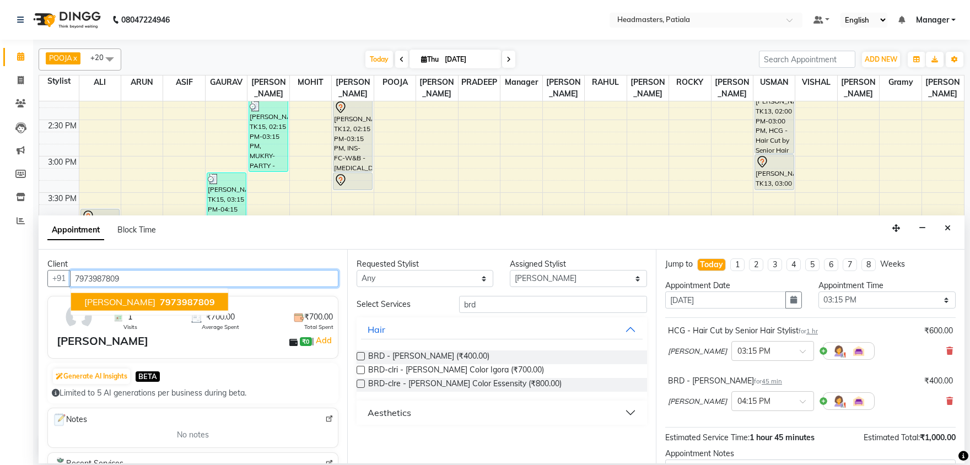
click at [176, 306] on button "jaswant 7973987809" at bounding box center [149, 302] width 157 height 18
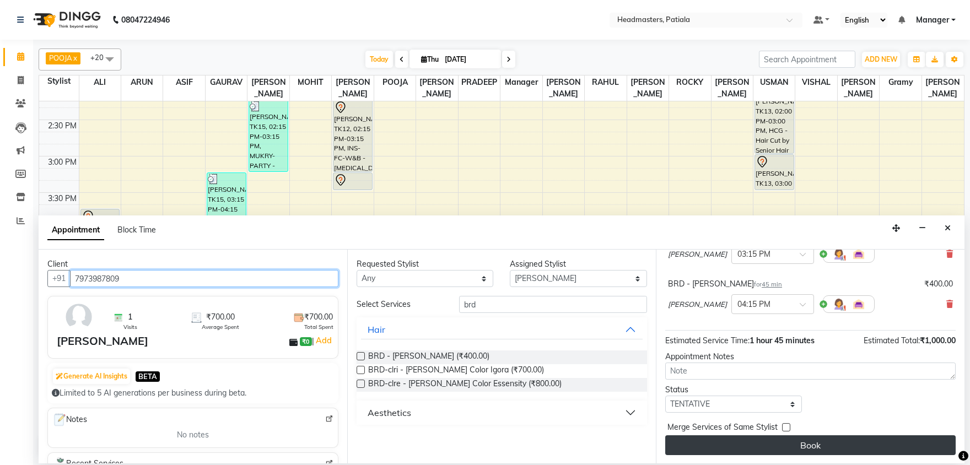
type input "7973987809"
click at [819, 441] on button "Book" at bounding box center [810, 445] width 290 height 20
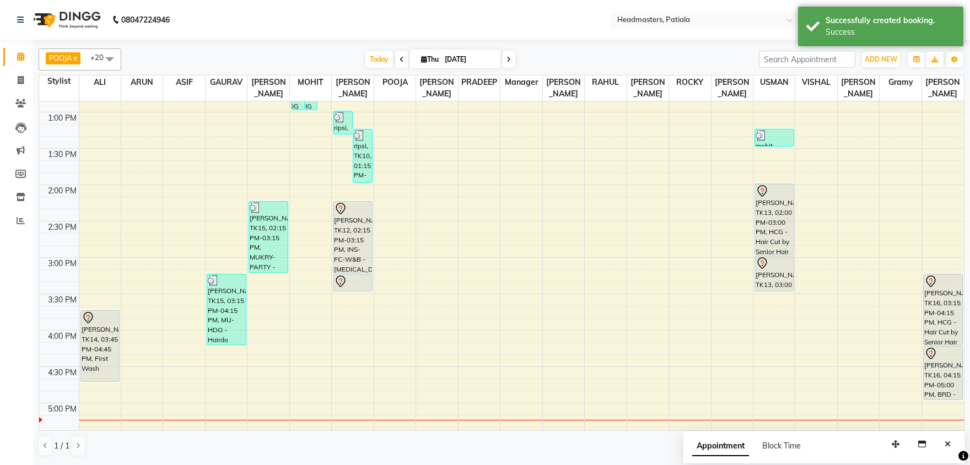
scroll to position [339, 0]
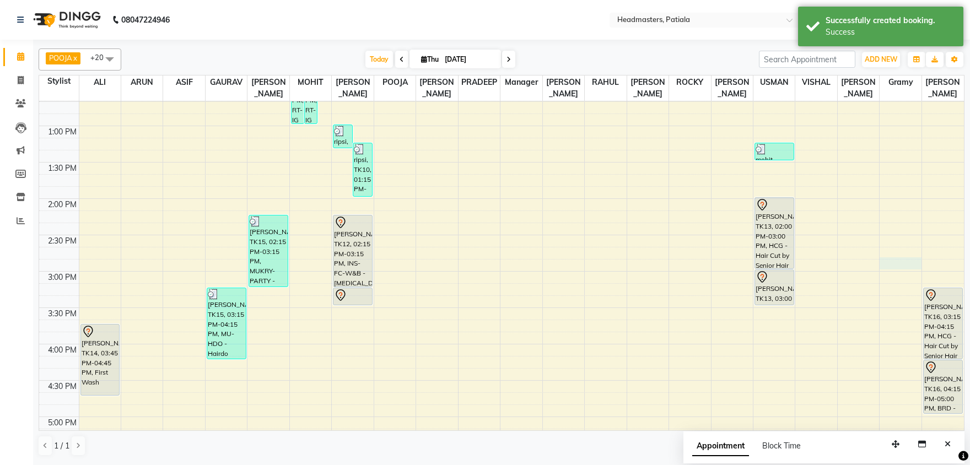
click at [885, 267] on div "8:00 AM 8:30 AM 9:00 AM 9:30 AM 10:00 AM 10:30 AM 11:00 AM 11:30 AM 12:00 PM 12…" at bounding box center [501, 271] width 925 height 1018
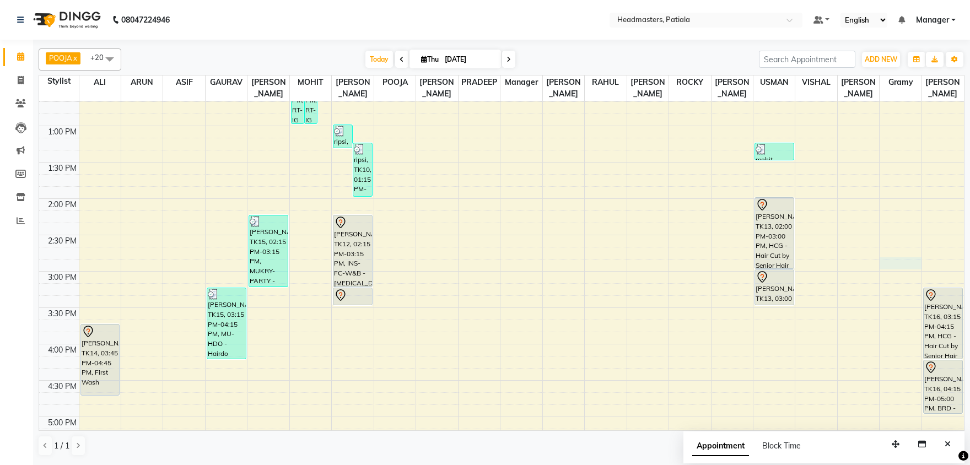
select select "87940"
select select "885"
select select "tentative"
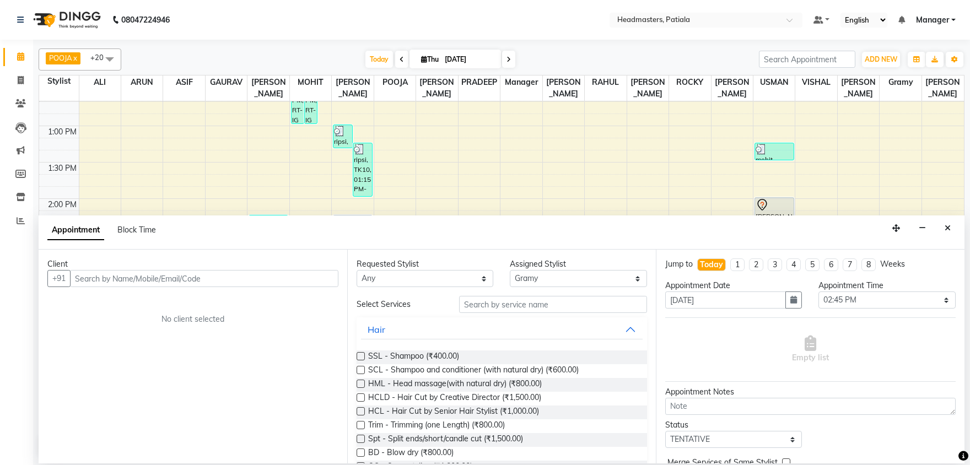
click at [303, 281] on input "text" at bounding box center [204, 278] width 268 height 17
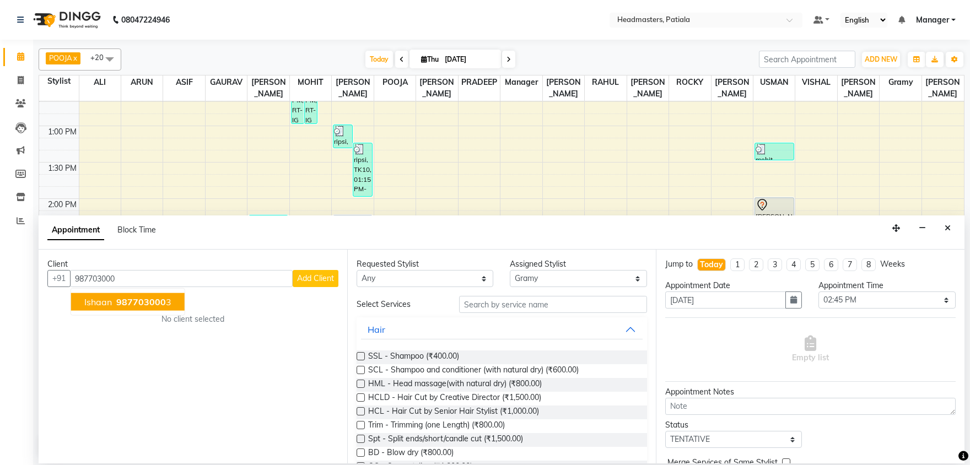
click at [161, 303] on span "987703000" at bounding box center [141, 301] width 50 height 11
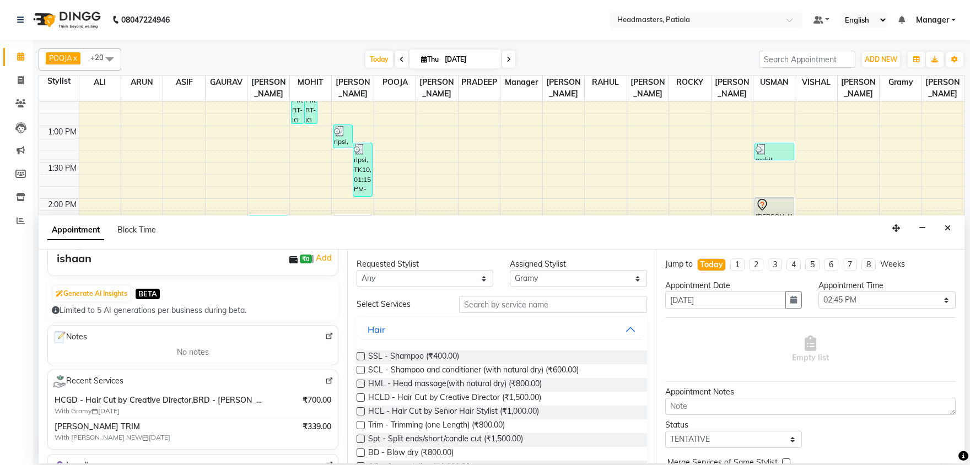
scroll to position [115, 0]
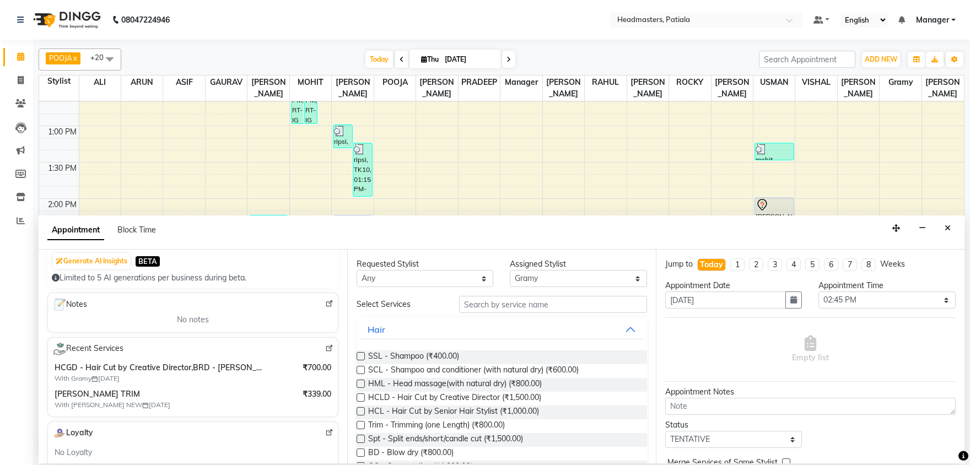
type input "9877030003"
click at [486, 303] on input "text" at bounding box center [553, 304] width 188 height 17
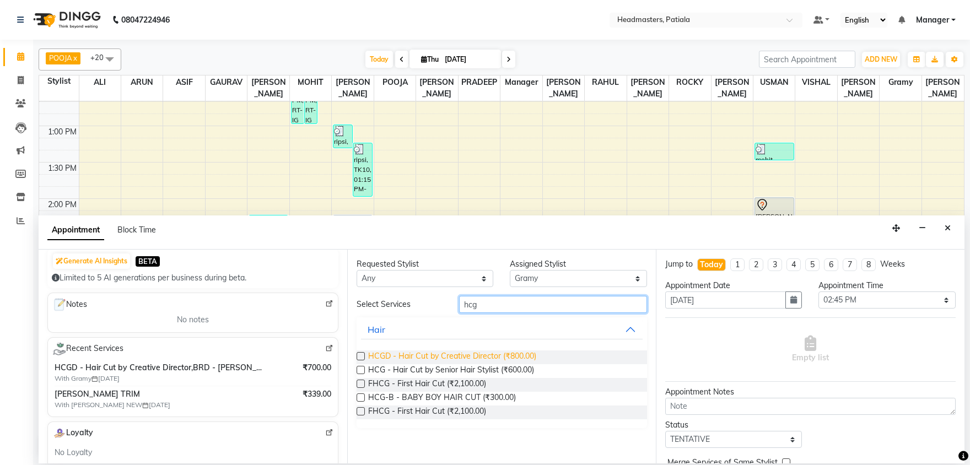
type input "hcg"
click at [467, 356] on span "HCGD - Hair Cut by Creative Director (₹800.00)" at bounding box center [452, 357] width 168 height 14
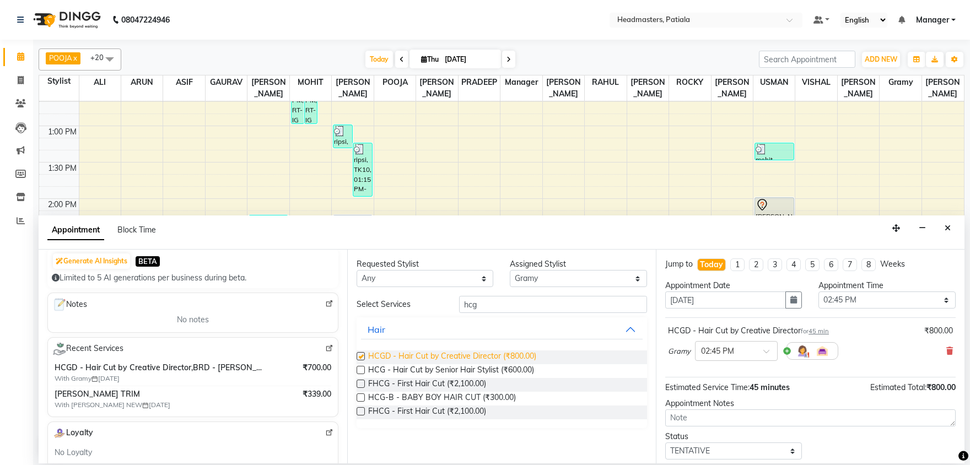
checkbox input "false"
click at [472, 367] on span "HCG - Hair Cut by Senior Hair Stylist (₹600.00)" at bounding box center [451, 371] width 166 height 14
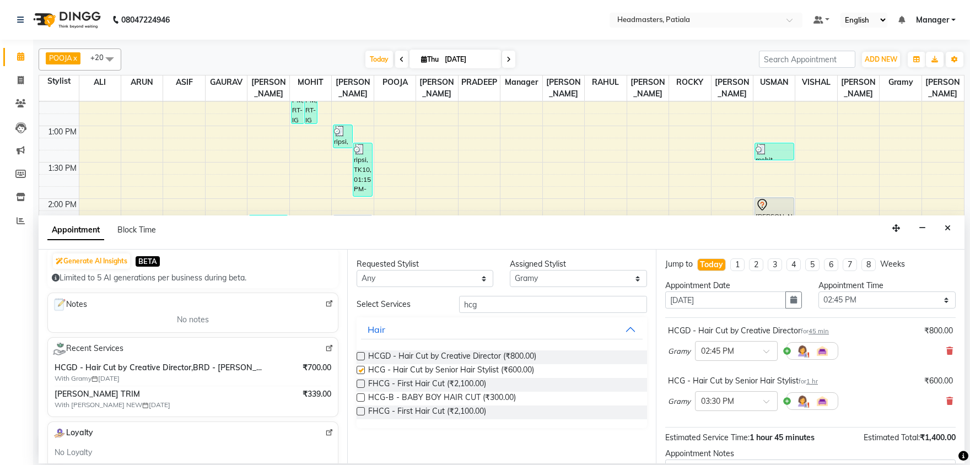
checkbox input "false"
click at [477, 305] on input "hcg" at bounding box center [553, 304] width 188 height 17
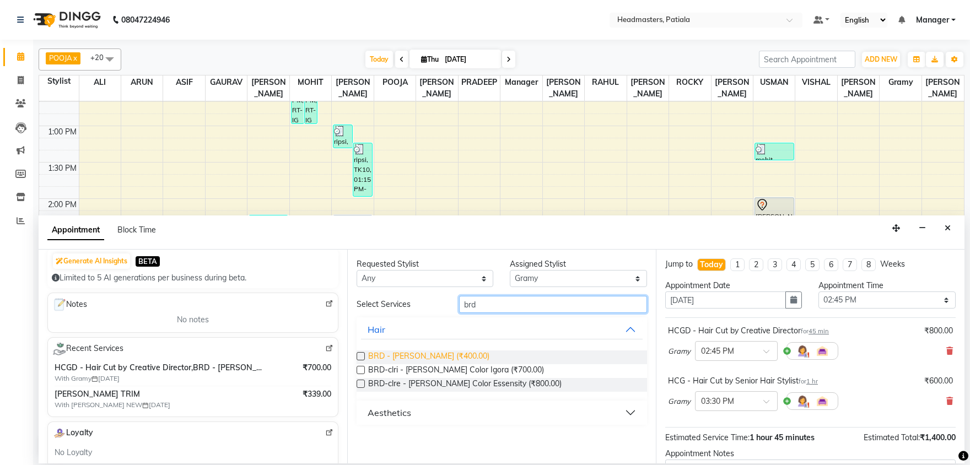
type input "brd"
click at [429, 360] on span "BRD - [PERSON_NAME] (₹400.00)" at bounding box center [428, 357] width 121 height 14
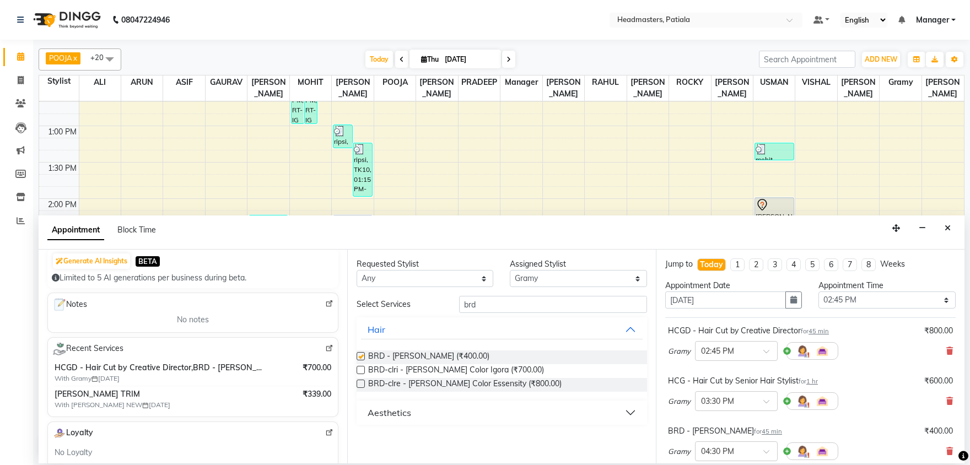
checkbox input "false"
click at [949, 352] on icon at bounding box center [949, 351] width 7 height 8
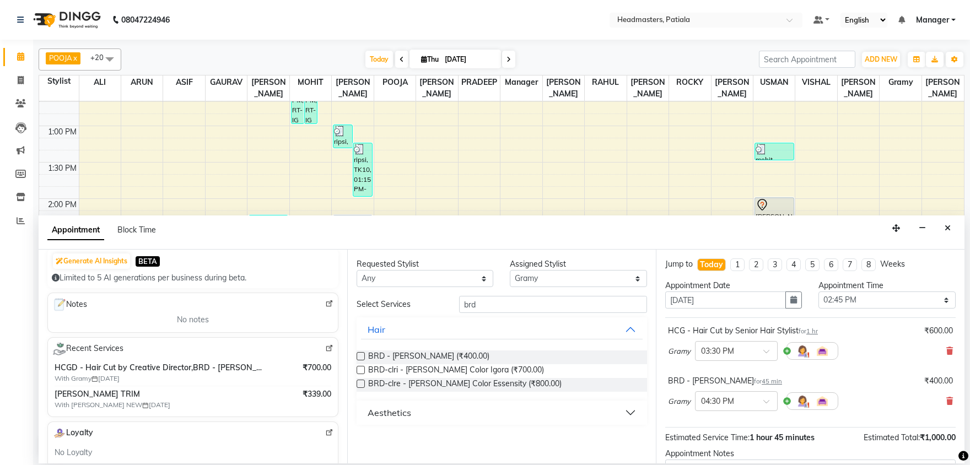
scroll to position [97, 0]
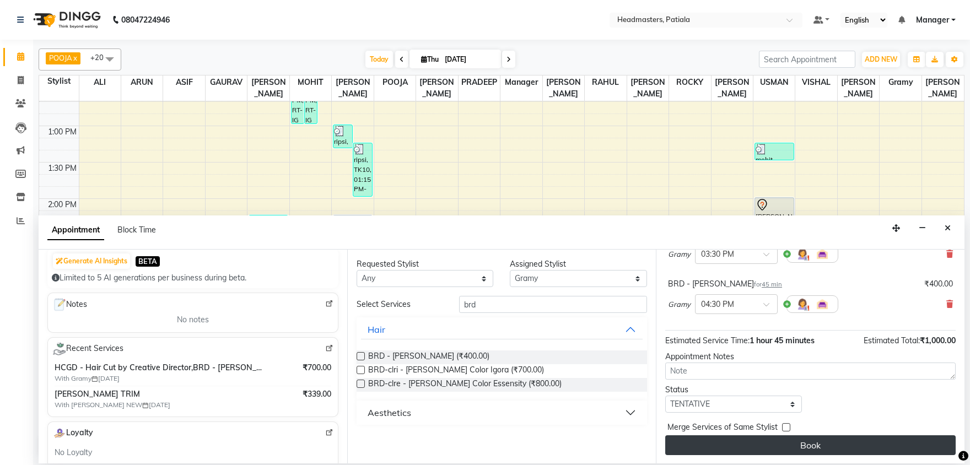
click at [817, 446] on button "Book" at bounding box center [810, 445] width 290 height 20
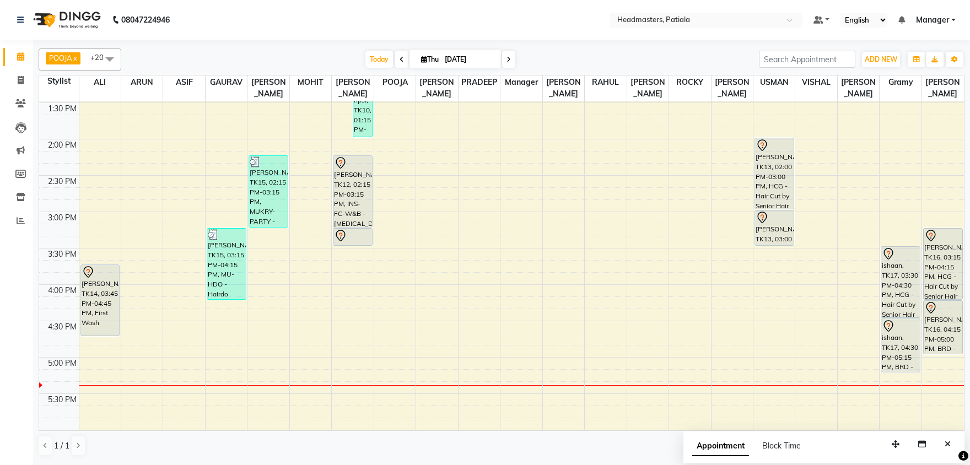
scroll to position [454, 0]
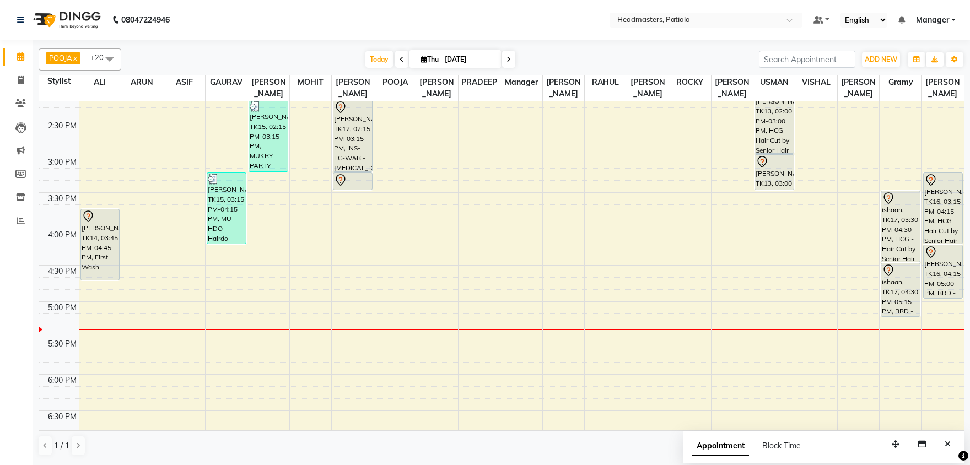
click at [439, 182] on div "8:00 AM 8:30 AM 9:00 AM 9:30 AM 10:00 AM 10:30 AM 11:00 AM 11:30 AM 12:00 PM 12…" at bounding box center [501, 156] width 925 height 1018
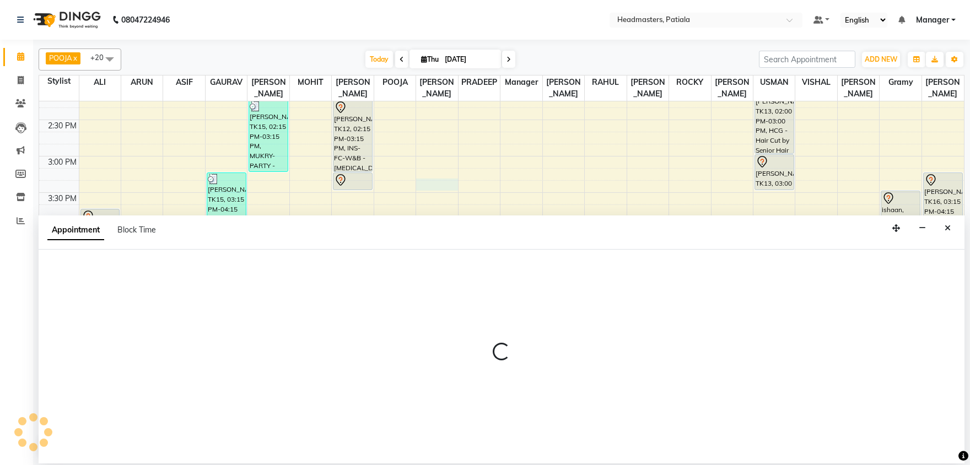
select select "51099"
select select "tentative"
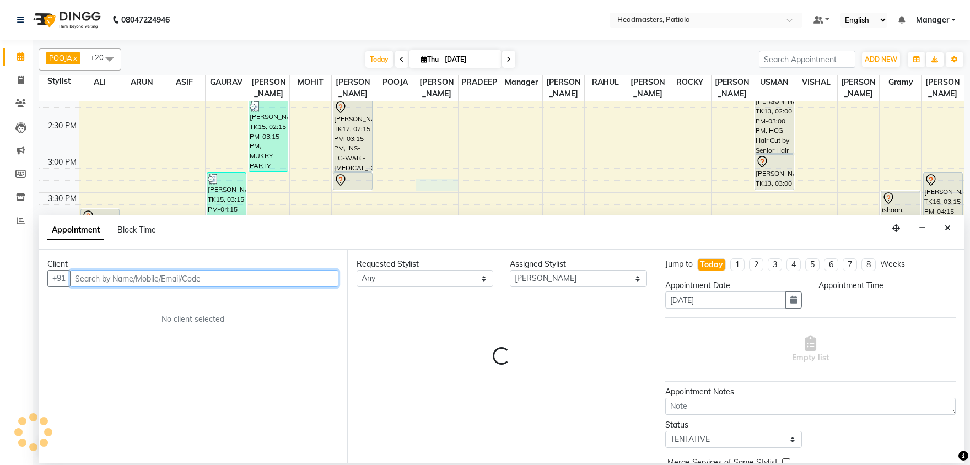
select select "915"
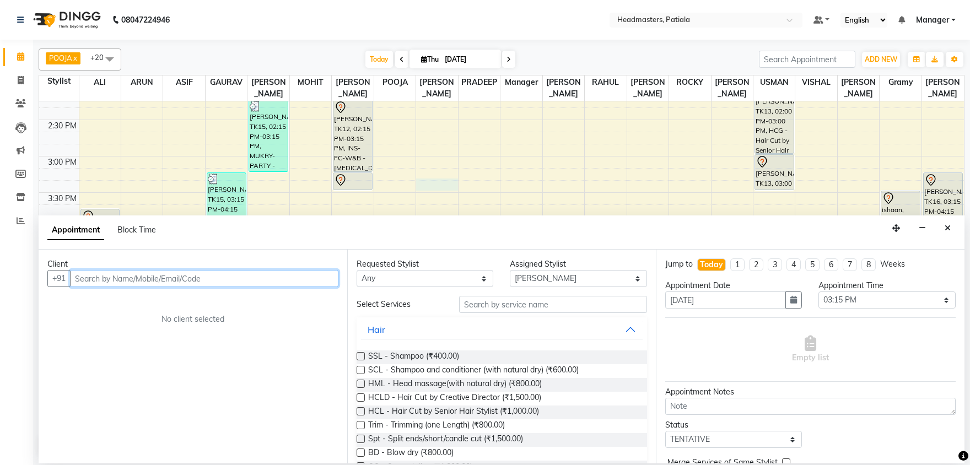
click at [144, 283] on input "text" at bounding box center [204, 278] width 268 height 17
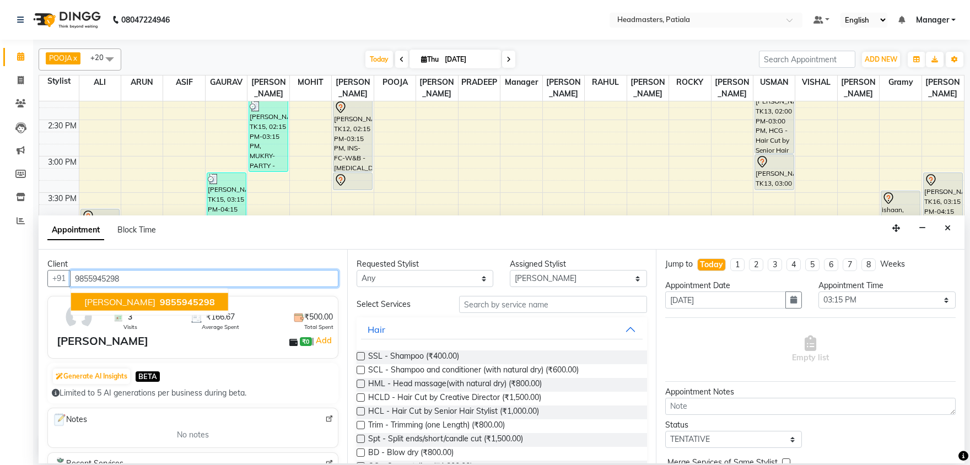
click at [110, 306] on span "Harleen" at bounding box center [119, 301] width 71 height 11
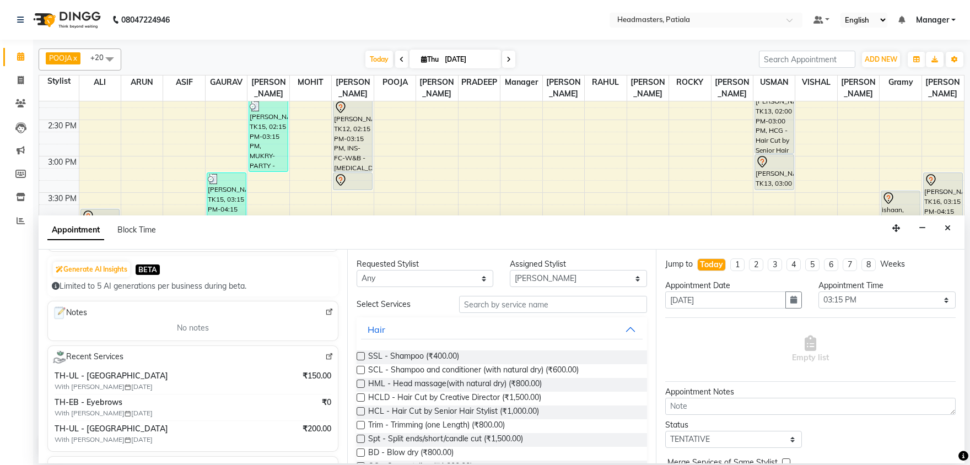
scroll to position [172, 0]
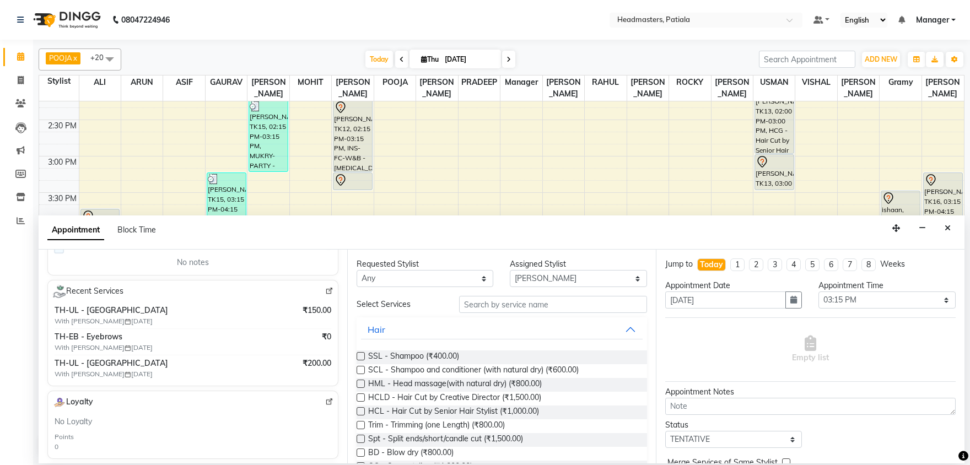
type input "9855945298"
click at [482, 304] on input "text" at bounding box center [553, 304] width 188 height 17
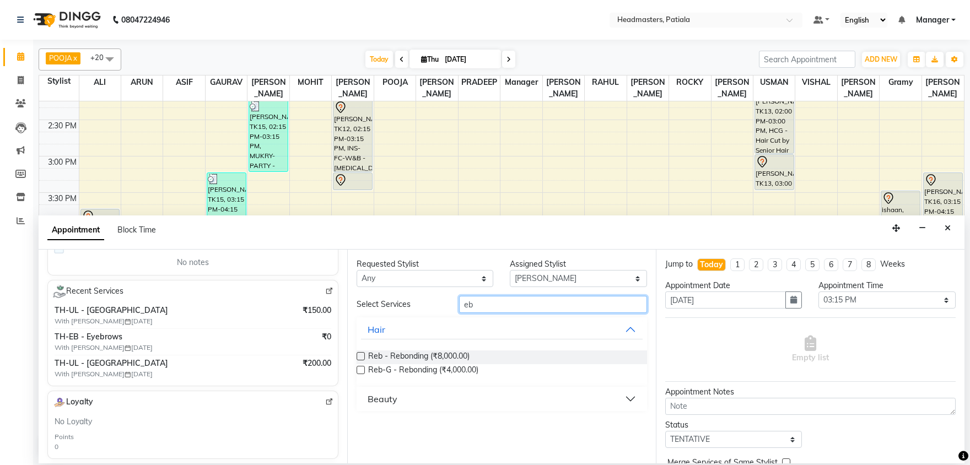
type input "eb"
click at [384, 402] on div "Beauty" at bounding box center [383, 398] width 30 height 13
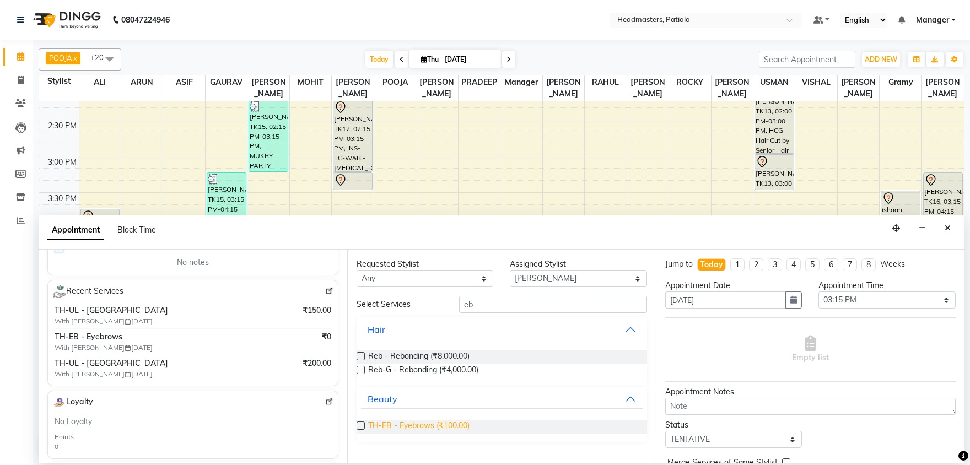
click at [373, 424] on span "TH-EB - Eyebrows (₹100.00)" at bounding box center [418, 427] width 101 height 14
checkbox input "false"
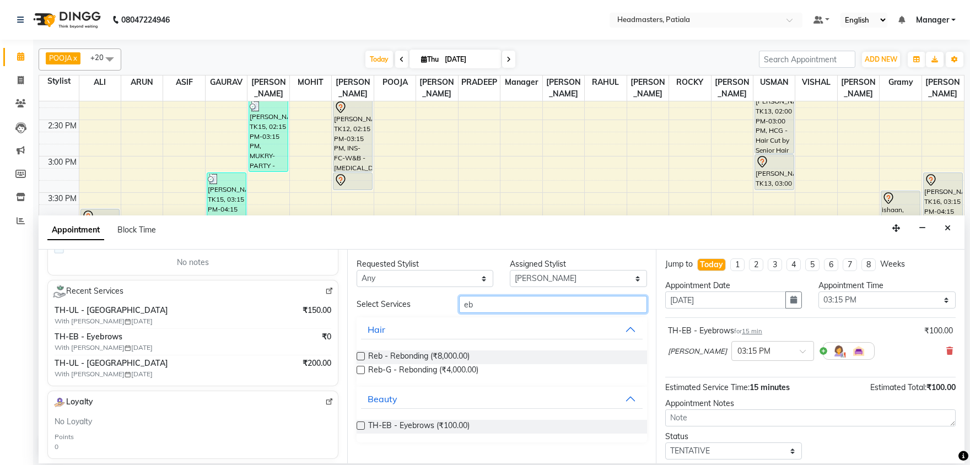
click at [475, 306] on input "eb" at bounding box center [553, 304] width 188 height 17
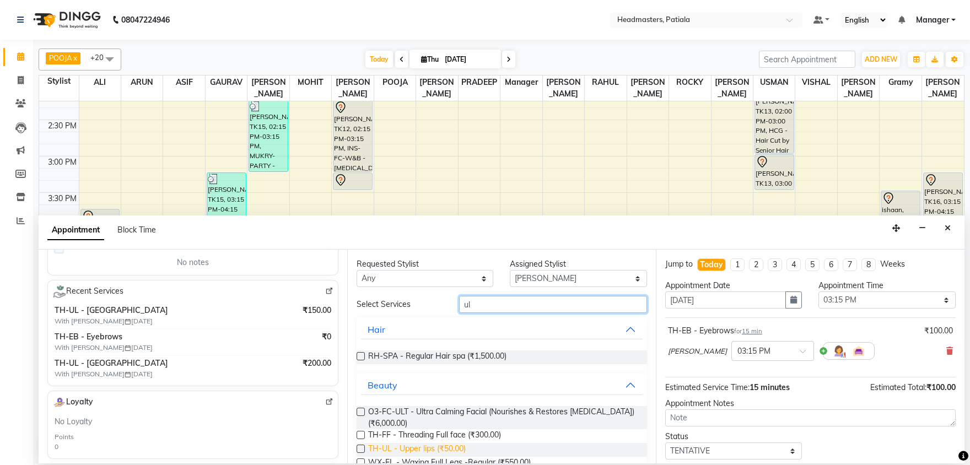
type input "ul"
click at [403, 452] on span "TH-UL - Upper lips (₹50.00)" at bounding box center [417, 450] width 98 height 14
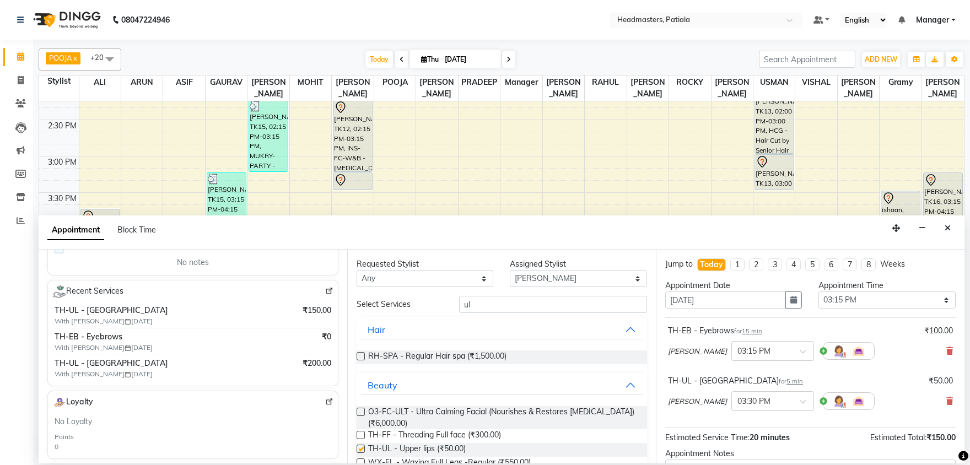
checkbox input "false"
click at [479, 306] on input "ul" at bounding box center [553, 304] width 188 height 17
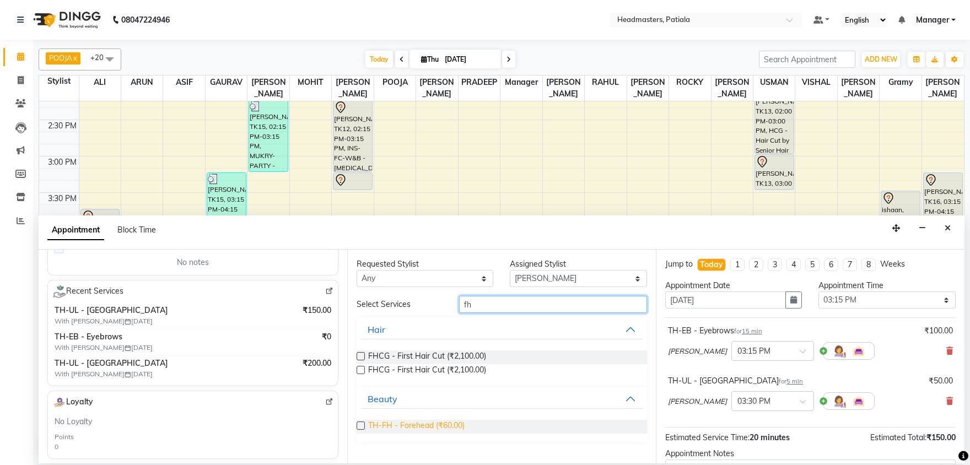
type input "fh"
click at [420, 423] on span "TH-FH - Forehead (₹60.00)" at bounding box center [416, 427] width 96 height 14
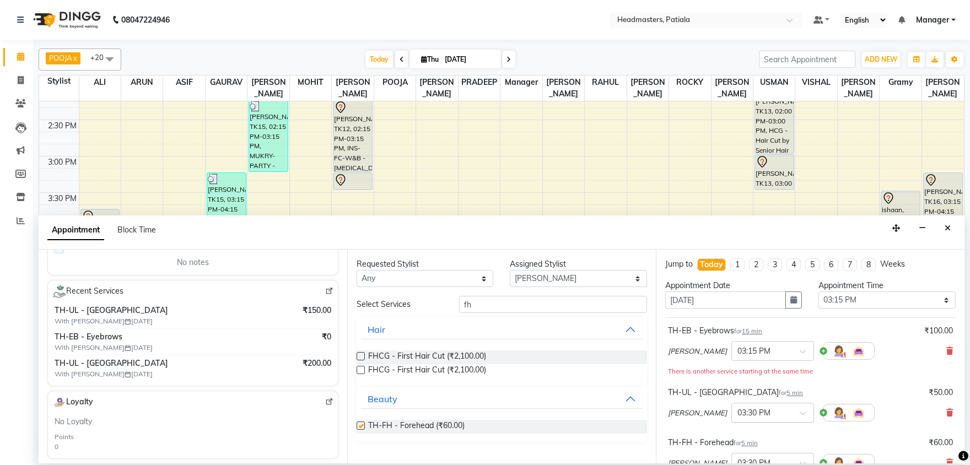
checkbox input "false"
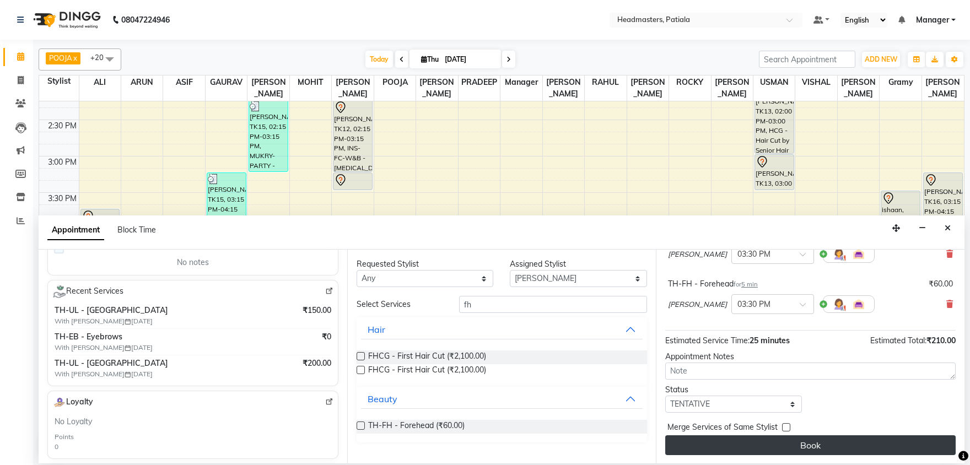
click at [786, 451] on button "Book" at bounding box center [810, 445] width 290 height 20
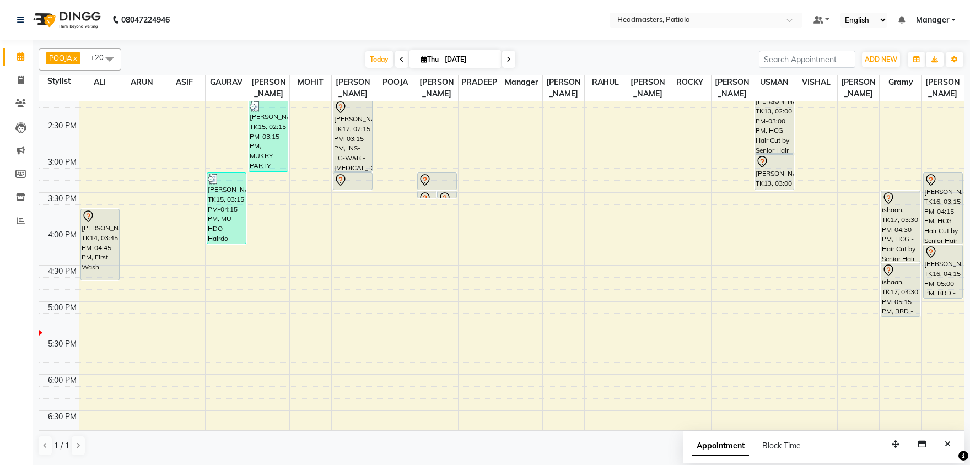
click at [400, 62] on icon at bounding box center [402, 59] width 4 height 7
type input "03-09-2025"
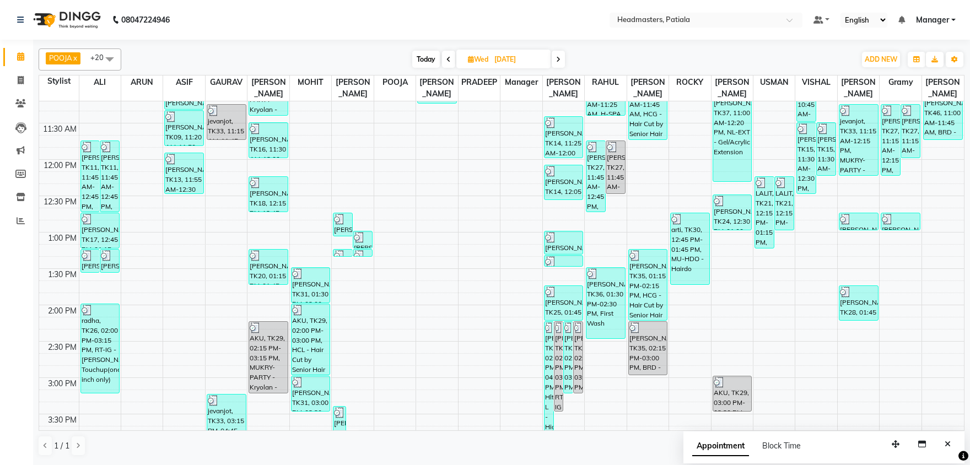
scroll to position [192, 0]
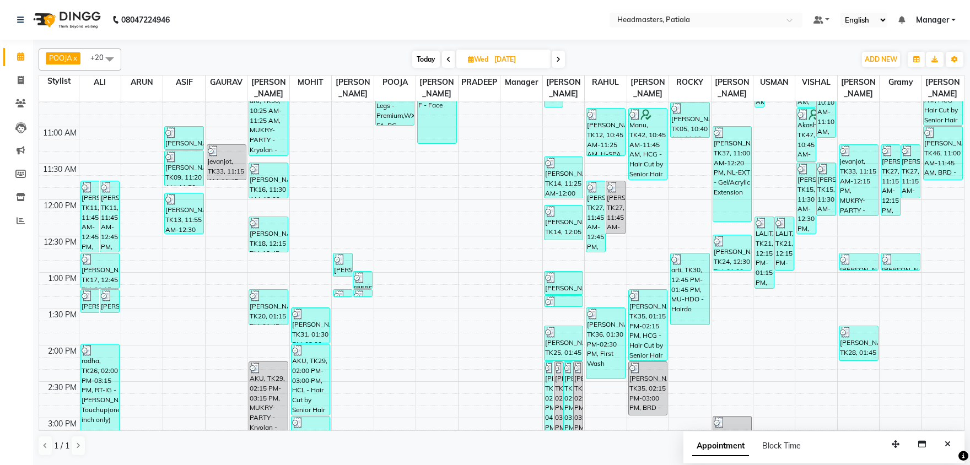
click at [69, 51] on span "POOJA x VISHAL x RAHUL x JYOTI SHARMA x ROBIN x SUKHJINDER x NEELAM SHARMA x RO…" at bounding box center [80, 59] width 83 height 22
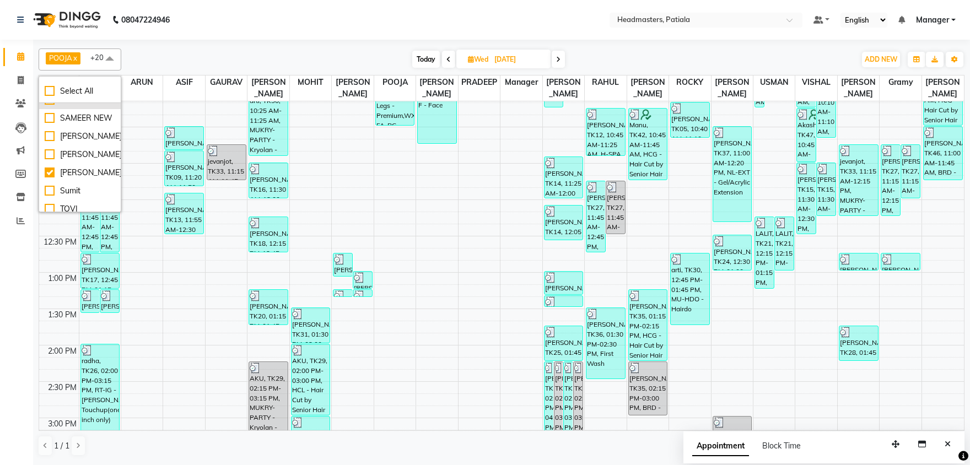
scroll to position [633, 0]
click at [80, 158] on div "[PERSON_NAME]" at bounding box center [80, 152] width 71 height 12
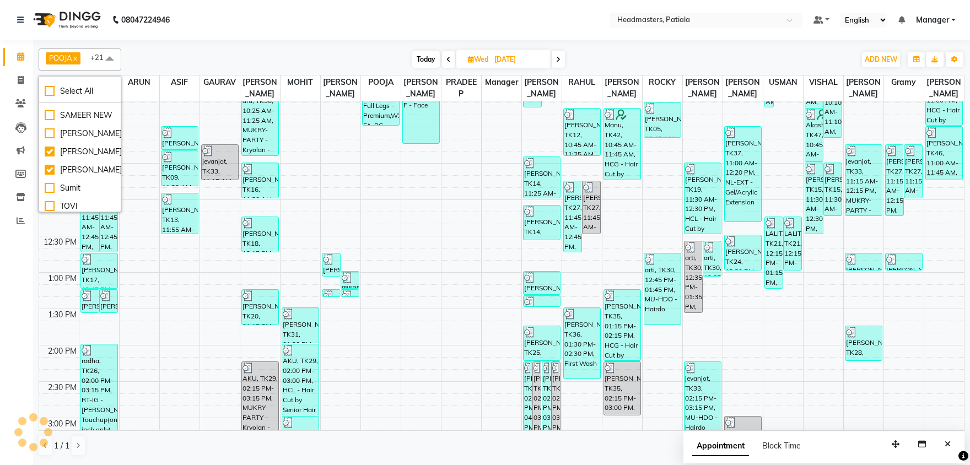
checkbox input "true"
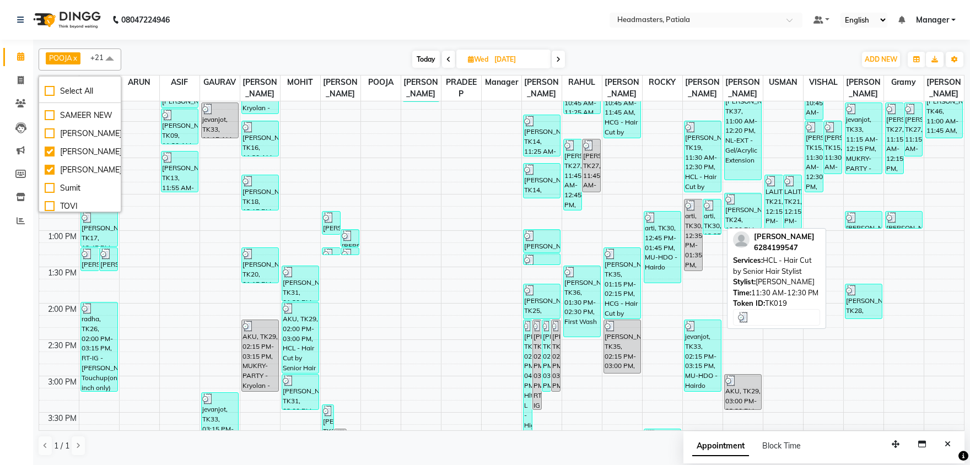
scroll to position [250, 0]
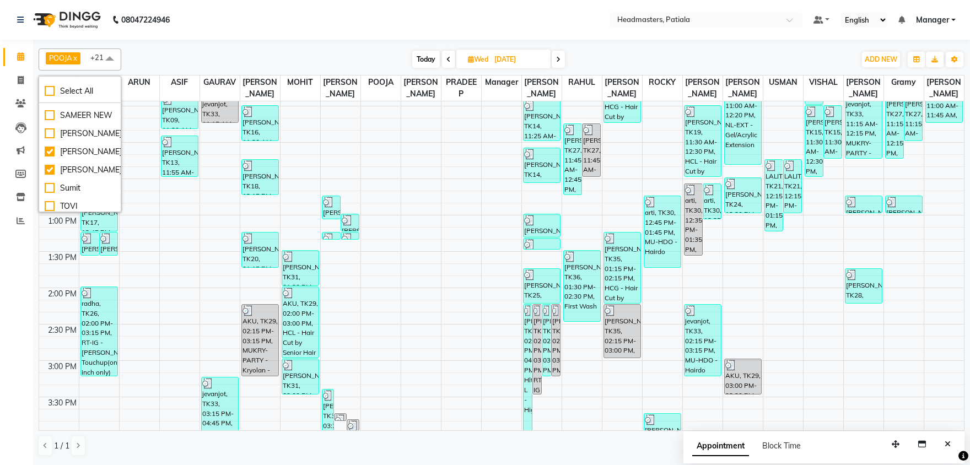
click at [186, 50] on div "POOJA x VISHAL x RAHUL x JYOTI SHARMA x ROBIN x SUKHJINDER x NEELAM SHARMA x RO…" at bounding box center [502, 59] width 926 height 22
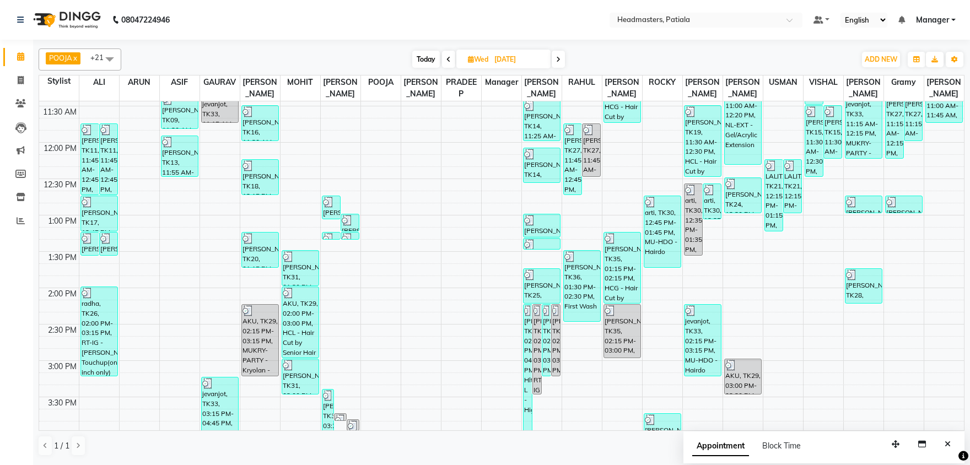
click at [557, 61] on icon at bounding box center [558, 59] width 4 height 7
type input "[DATE]"
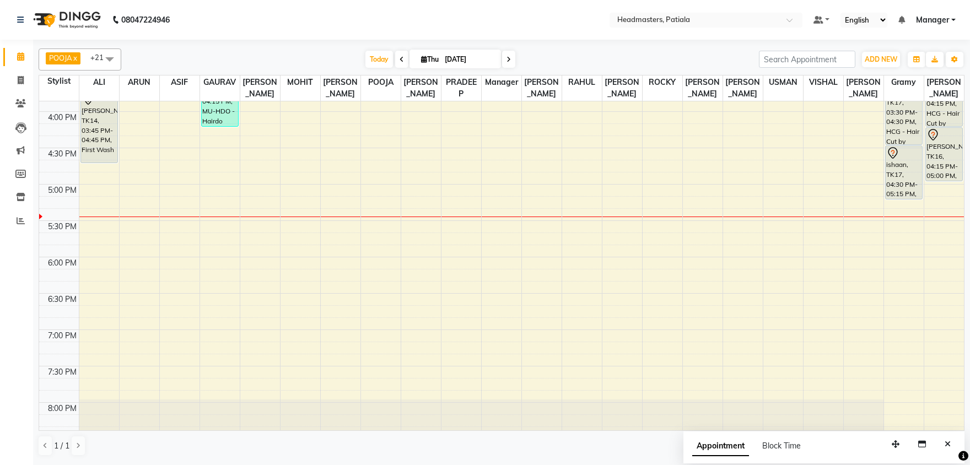
scroll to position [423, 0]
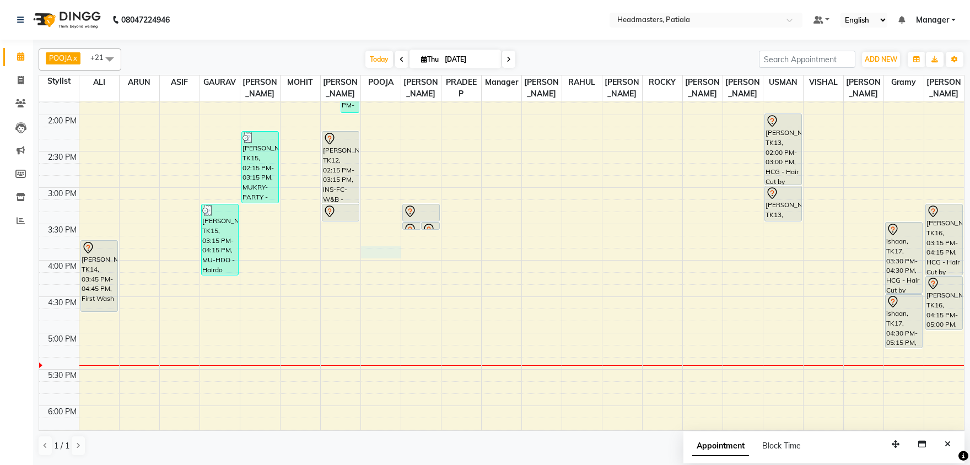
click at [376, 251] on div "8:00 AM 8:30 AM 9:00 AM 9:30 AM 10:00 AM 10:30 AM 11:00 AM 11:30 AM 12:00 PM 12…" at bounding box center [501, 188] width 925 height 1018
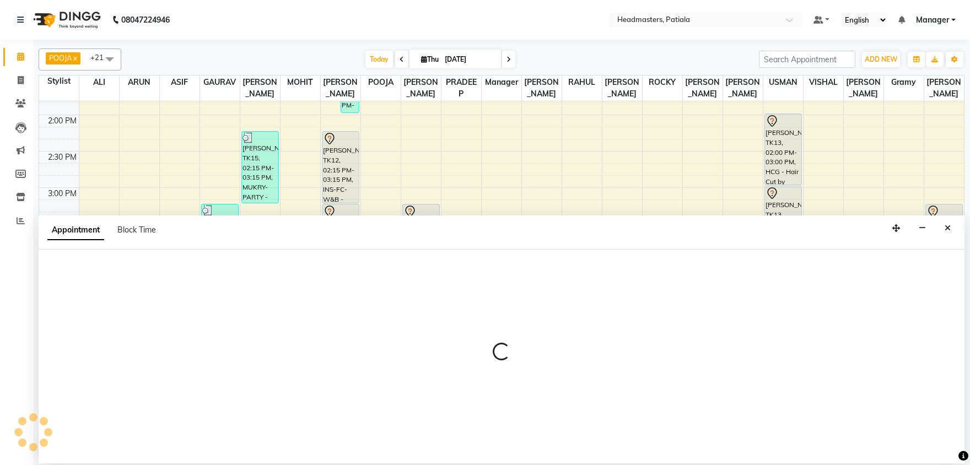
select select "51100"
select select "945"
select select "tentative"
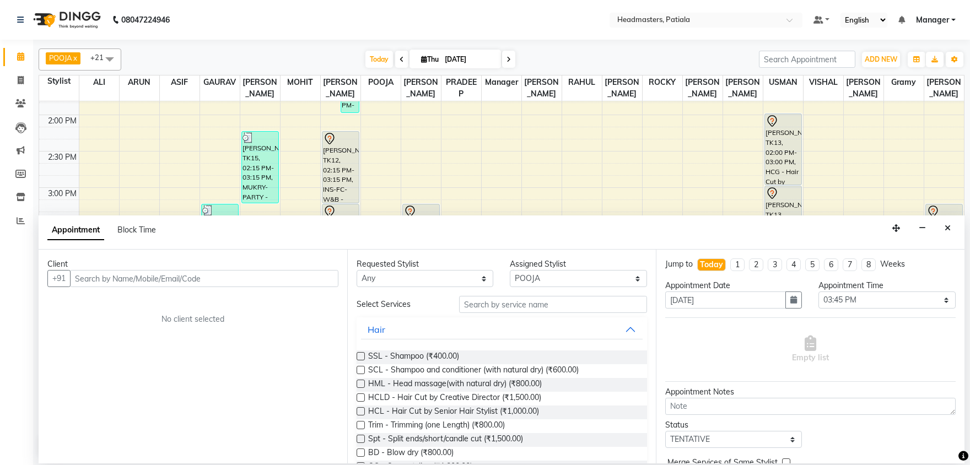
click at [298, 279] on input "text" at bounding box center [204, 278] width 268 height 17
click at [510, 270] on select "Select ABHISHEK AJAY KUMAR AKSHAY ALI ARSH ARUN ASIF AZEEZUR REHMAAN Chand Saho…" at bounding box center [578, 278] width 137 height 17
click at [242, 269] on div "Client" at bounding box center [192, 264] width 291 height 12
click at [258, 277] on input "text" at bounding box center [204, 278] width 268 height 17
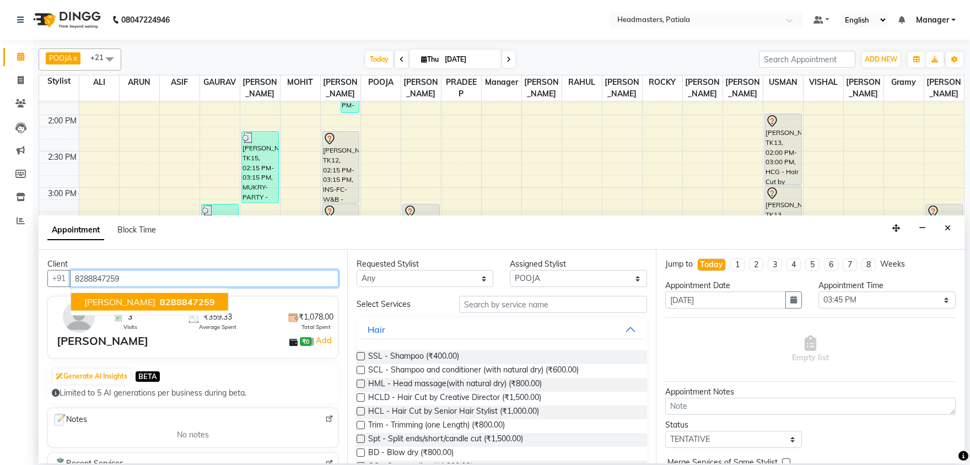
type input "8288847259"
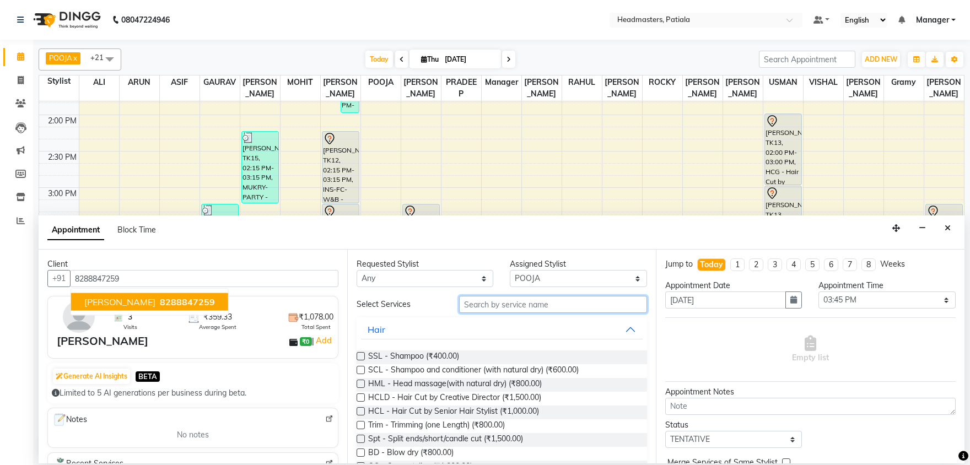
click at [520, 303] on input "text" at bounding box center [553, 304] width 188 height 17
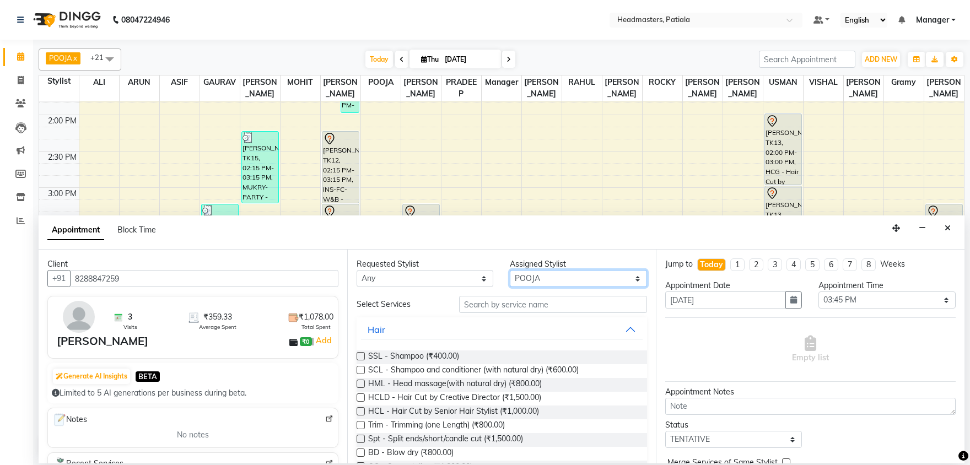
click at [510, 270] on select "Select ABHISHEK AJAY KUMAR AKSHAY ALI ARSH ARUN ASIF AZEEZUR REHMAAN Chand Saho…" at bounding box center [578, 278] width 137 height 17
select select "51099"
click option "[PERSON_NAME]" at bounding box center [0, 0] width 0 height 0
click at [510, 306] on input "text" at bounding box center [553, 304] width 188 height 17
click at [485, 301] on input "text" at bounding box center [553, 304] width 188 height 17
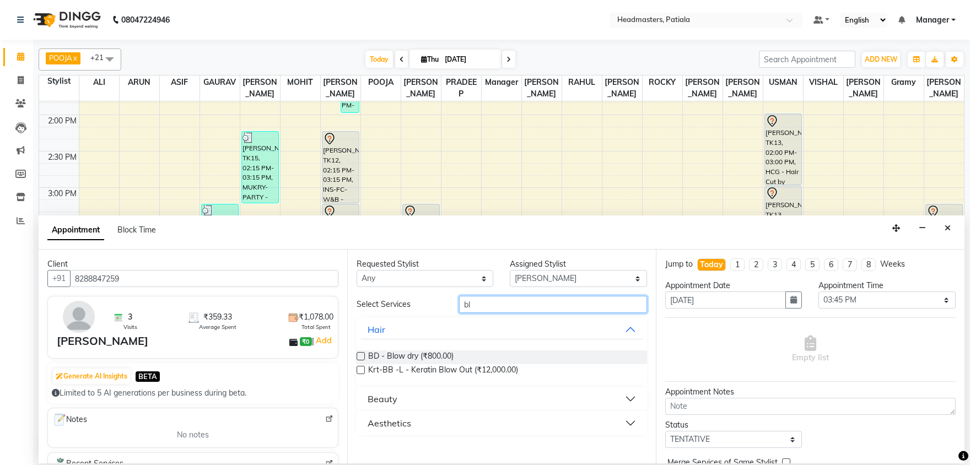
type input "bl"
click at [391, 400] on div "Beauty" at bounding box center [383, 398] width 30 height 13
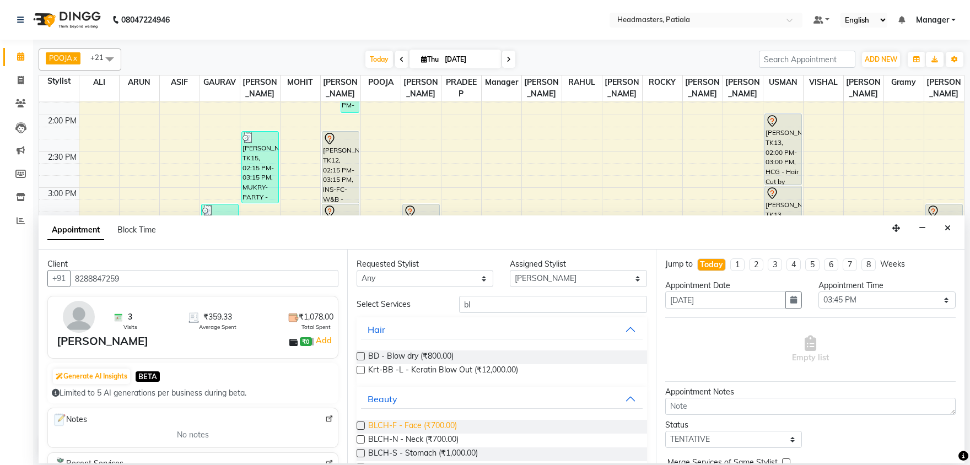
click at [386, 427] on span "BLCH-F - Face (₹700.00)" at bounding box center [412, 427] width 89 height 14
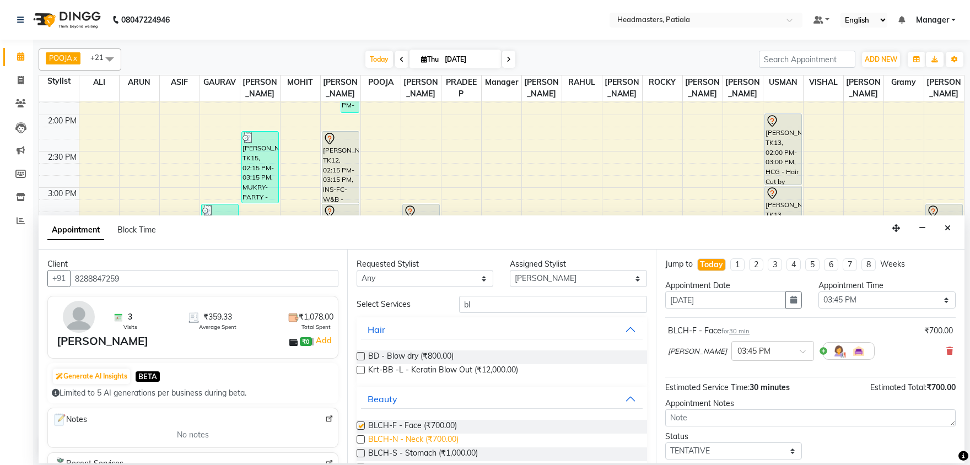
checkbox input "false"
click at [382, 441] on span "BLCH-N - Neck (₹700.00)" at bounding box center [413, 441] width 90 height 14
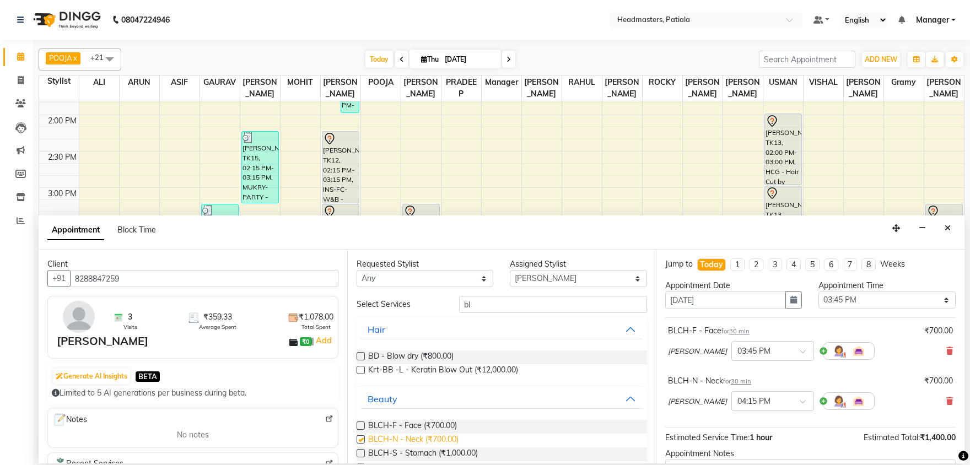
checkbox input "false"
click at [506, 305] on input "bl" at bounding box center [553, 304] width 188 height 17
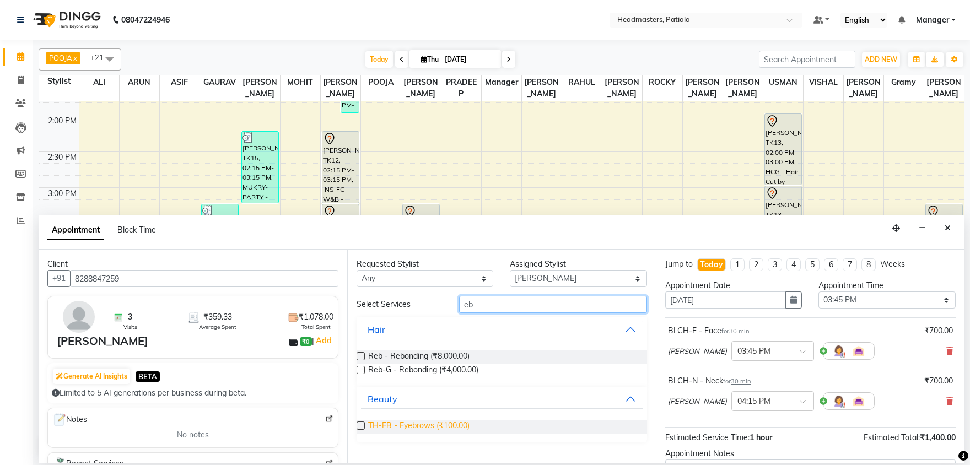
type input "eb"
click at [417, 425] on span "TH-EB - Eyebrows (₹100.00)" at bounding box center [418, 427] width 101 height 14
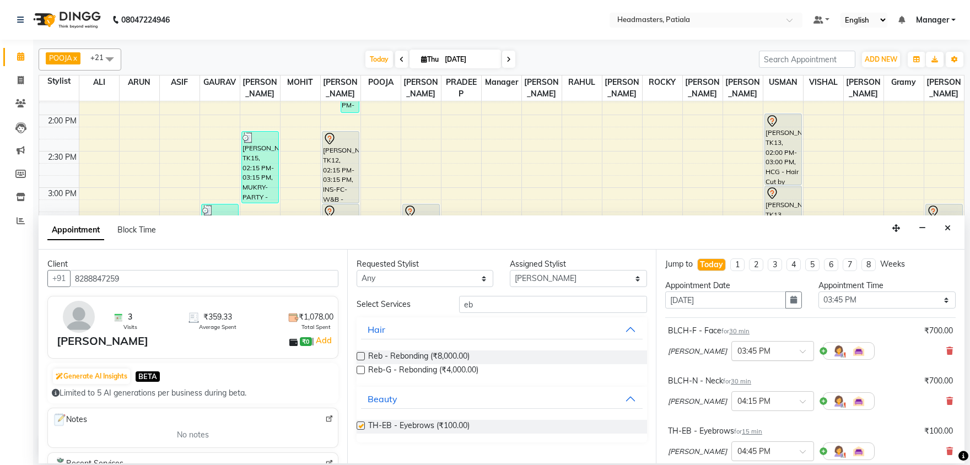
checkbox input "false"
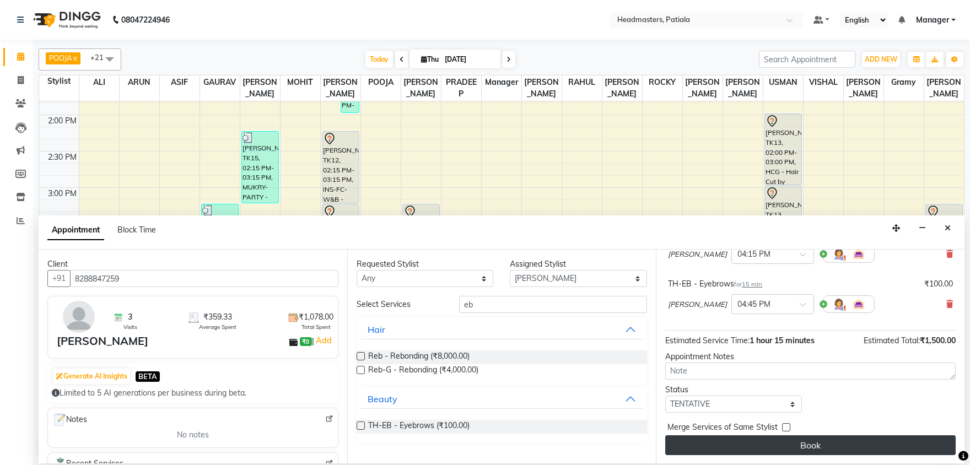
click at [821, 446] on button "Book" at bounding box center [810, 445] width 290 height 20
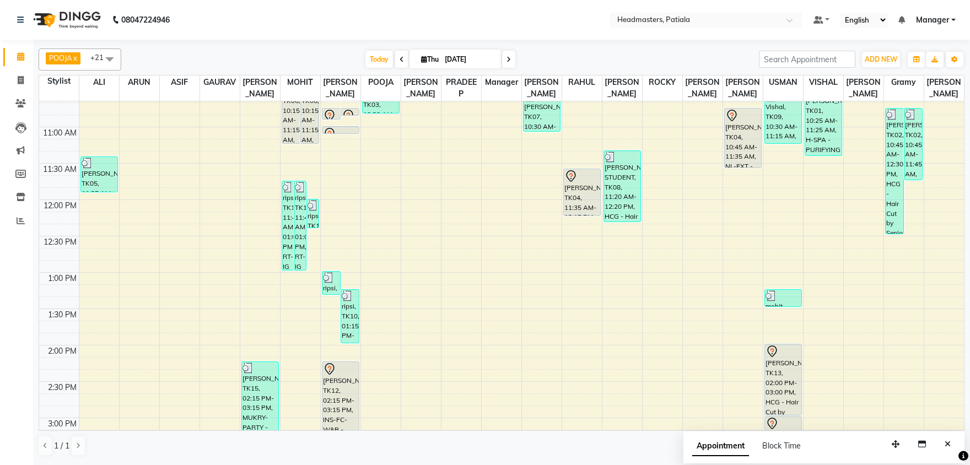
scroll to position [19, 0]
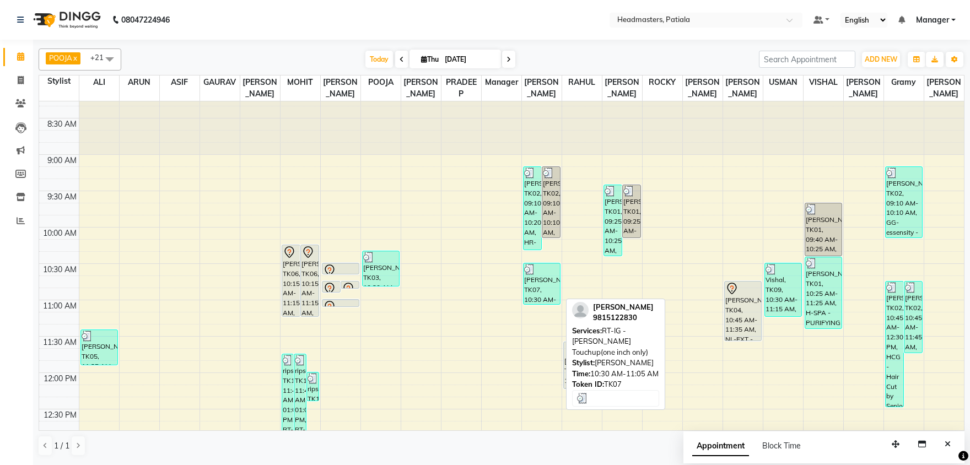
click at [538, 279] on div "[PERSON_NAME], TK07, 10:30 AM-11:05 AM, RT-IG - [PERSON_NAME] Touchup(one inch …" at bounding box center [541, 283] width 36 height 41
select select "3"
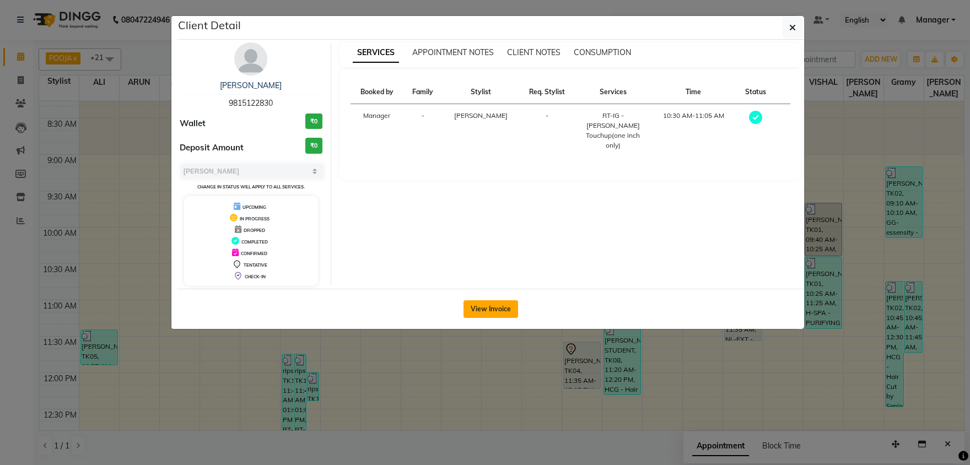
click at [485, 310] on button "View Invoice" at bounding box center [490, 309] width 55 height 18
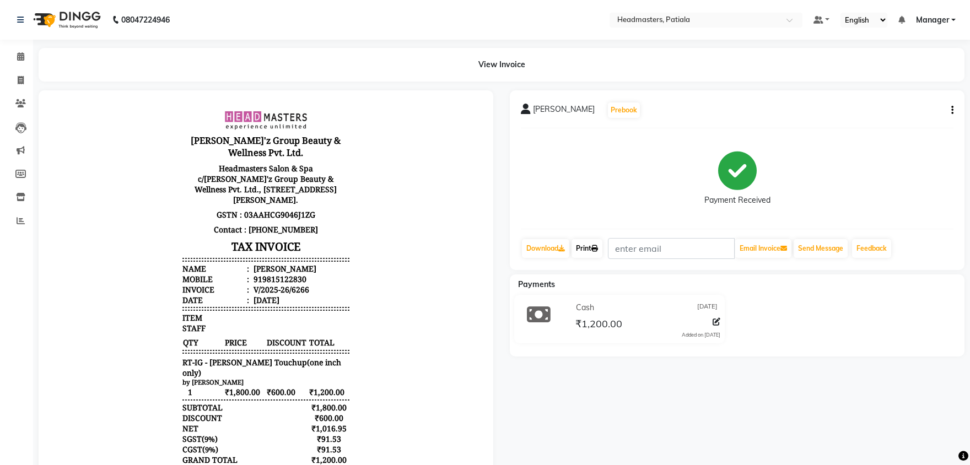
click at [590, 243] on link "Print" at bounding box center [586, 248] width 31 height 19
click at [17, 53] on span at bounding box center [20, 57] width 19 height 13
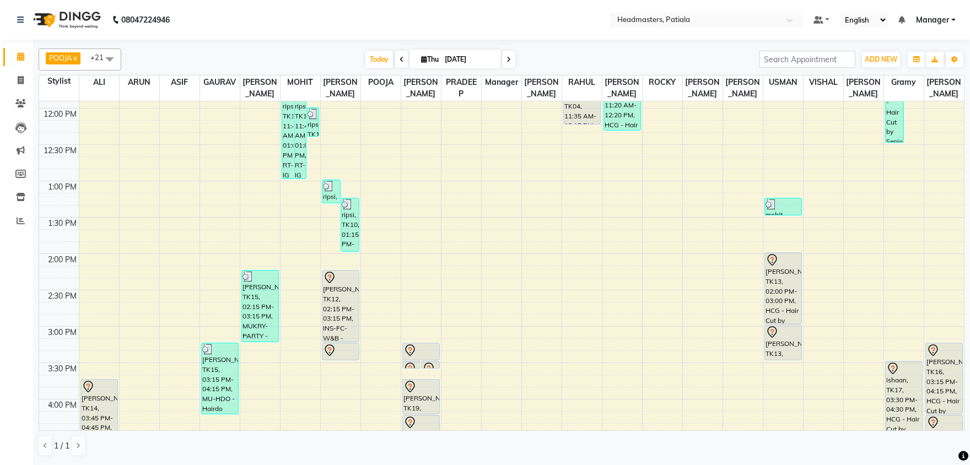
scroll to position [288, 0]
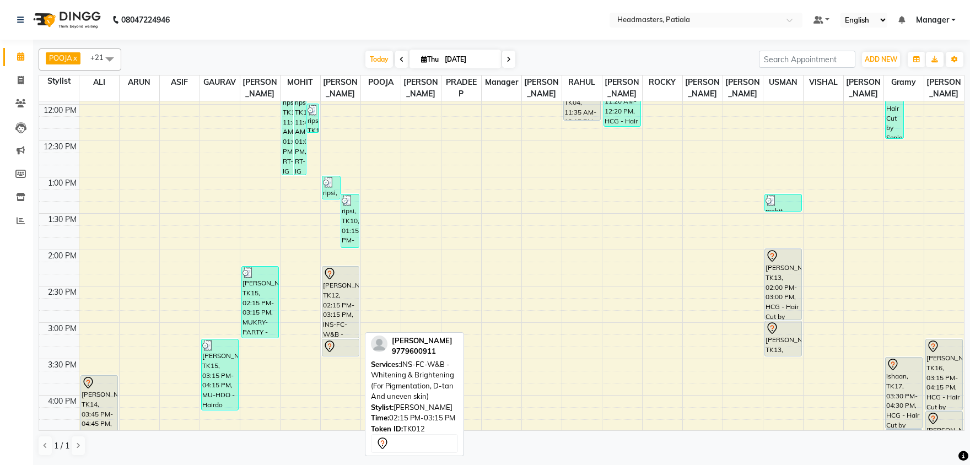
click at [341, 299] on div "[PERSON_NAME], TK12, 02:15 PM-03:15 PM, INS-FC-W&B - [MEDICAL_DATA] & Brighteni…" at bounding box center [340, 302] width 36 height 71
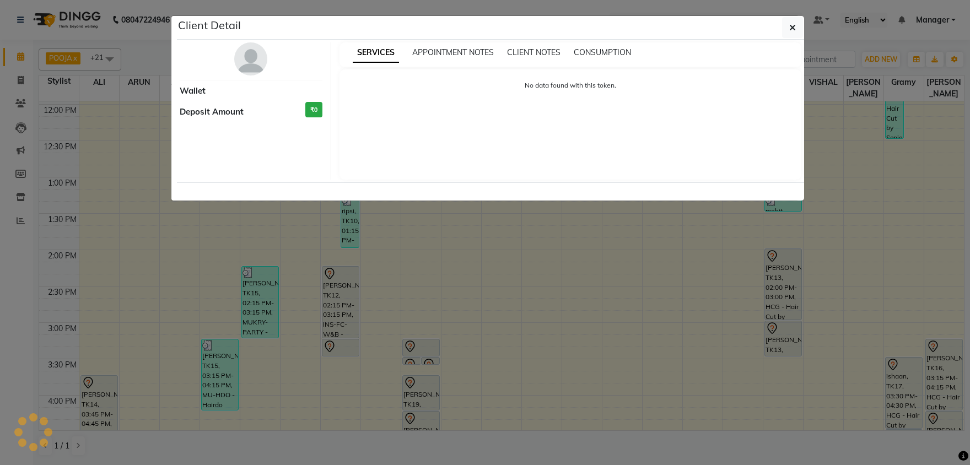
select select "7"
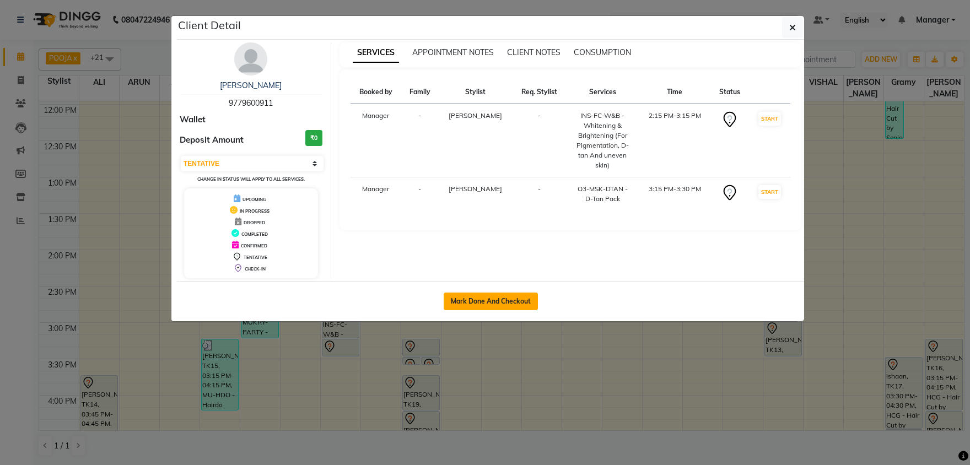
click at [496, 298] on button "Mark Done And Checkout" at bounding box center [491, 302] width 94 height 18
select select "service"
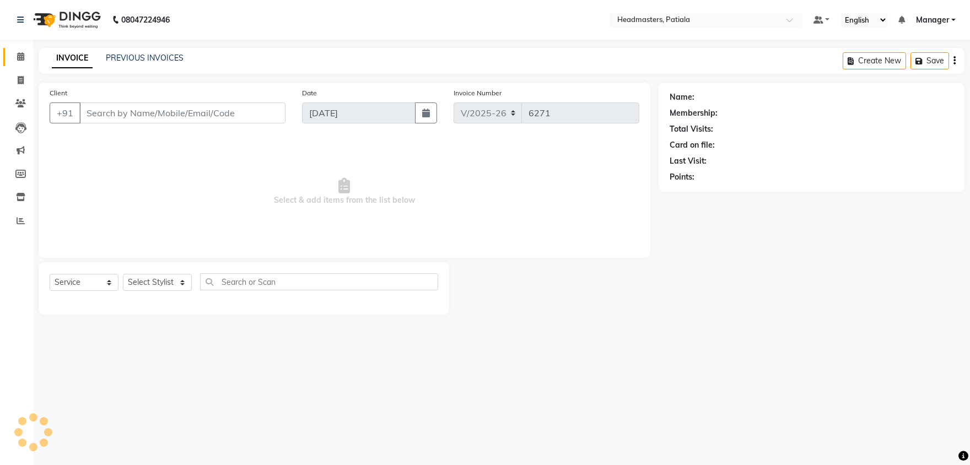
type input "9779600911"
select select "51096"
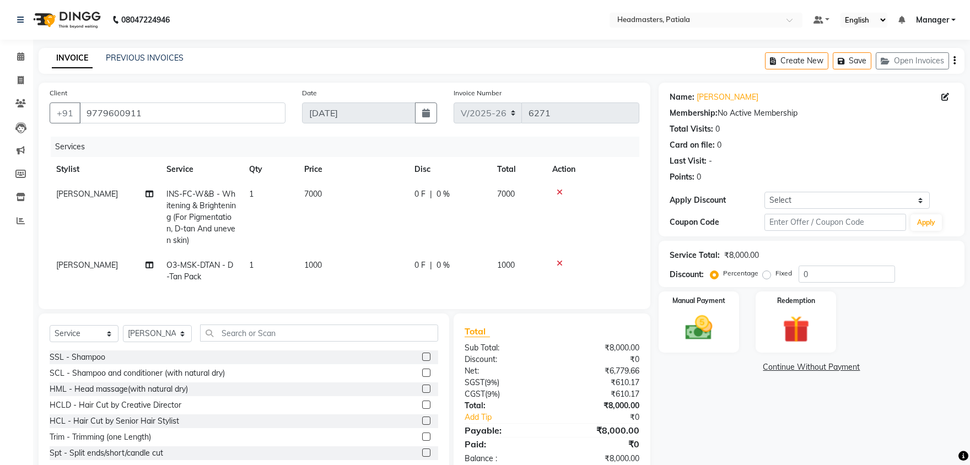
click at [775, 275] on label "Fixed" at bounding box center [783, 273] width 17 height 10
click at [766, 275] on input "Fixed" at bounding box center [769, 273] width 8 height 8
radio input "true"
click at [813, 276] on input "0" at bounding box center [846, 274] width 96 height 17
type input "01500"
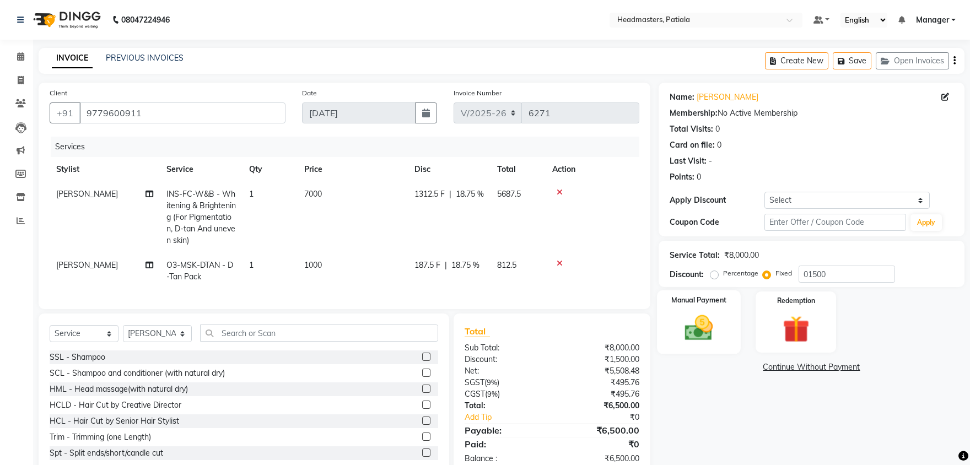
click at [713, 330] on img at bounding box center [699, 328] width 46 height 33
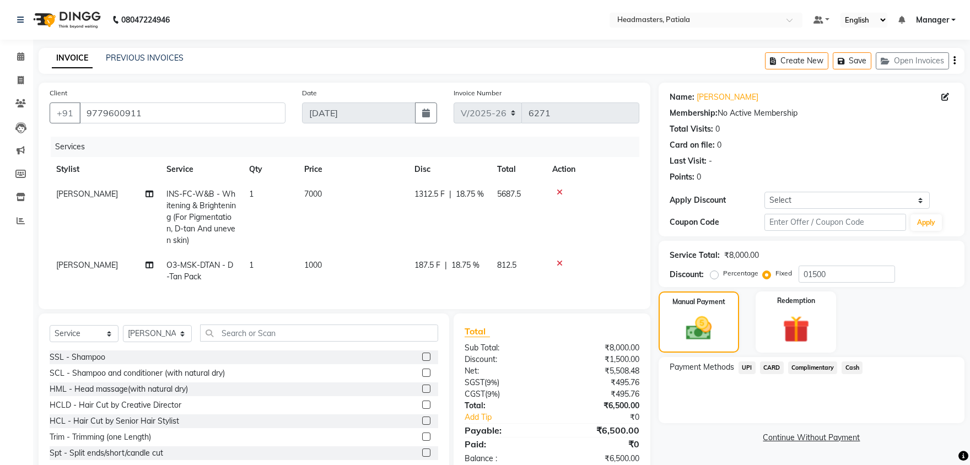
click at [852, 370] on span "Cash" at bounding box center [851, 367] width 21 height 13
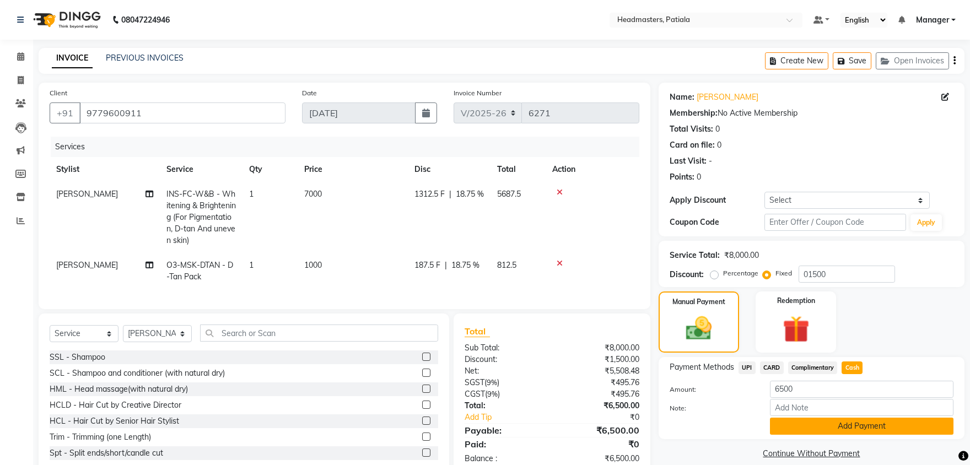
click at [847, 422] on button "Add Payment" at bounding box center [862, 426] width 184 height 17
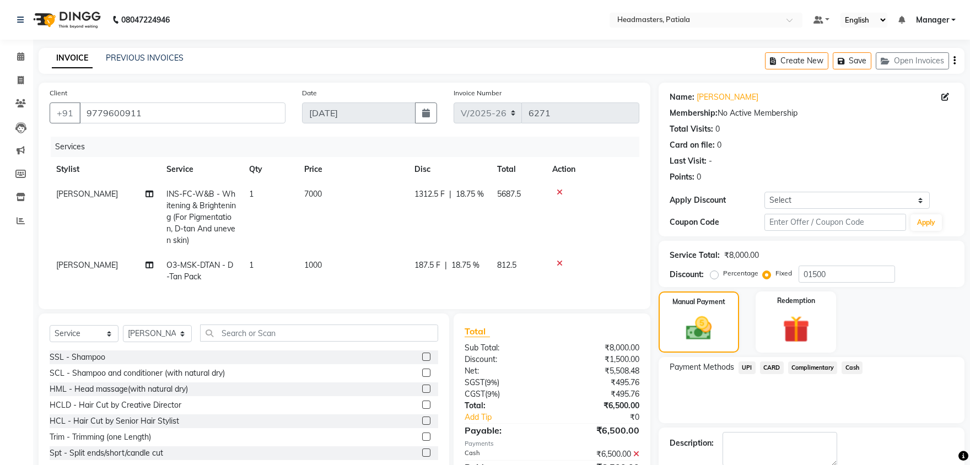
scroll to position [49, 0]
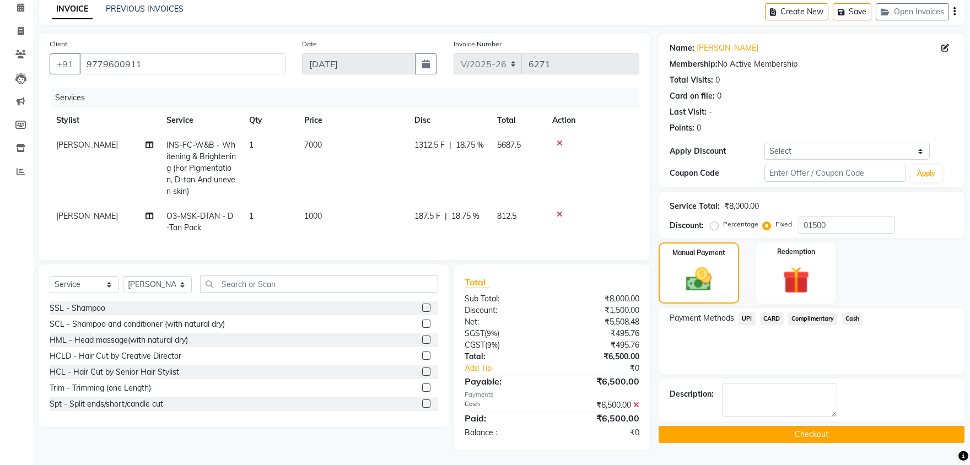
click at [820, 438] on button "Checkout" at bounding box center [812, 434] width 306 height 17
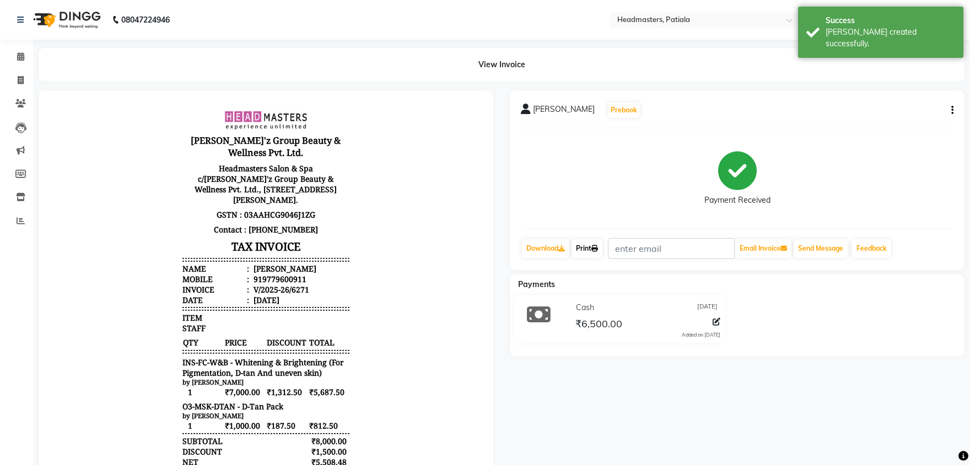
click at [591, 250] on link "Print" at bounding box center [586, 248] width 31 height 19
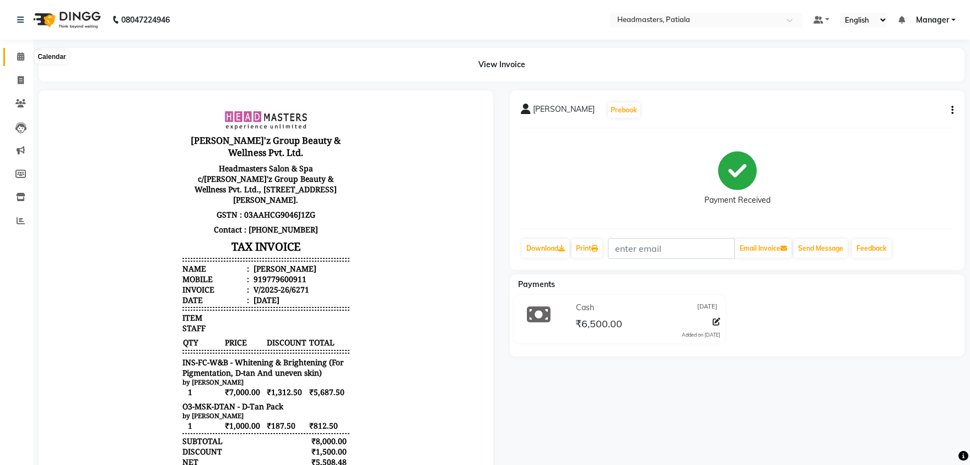
click at [17, 58] on icon at bounding box center [20, 56] width 7 height 8
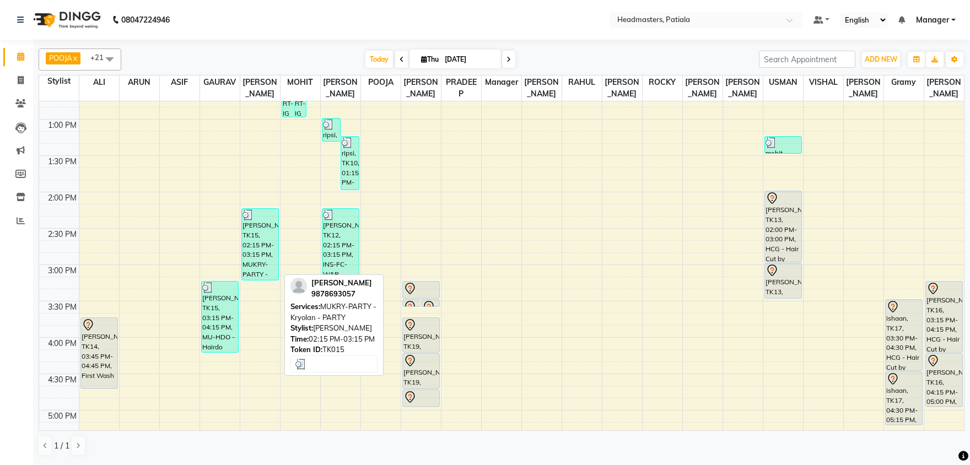
scroll to position [403, 0]
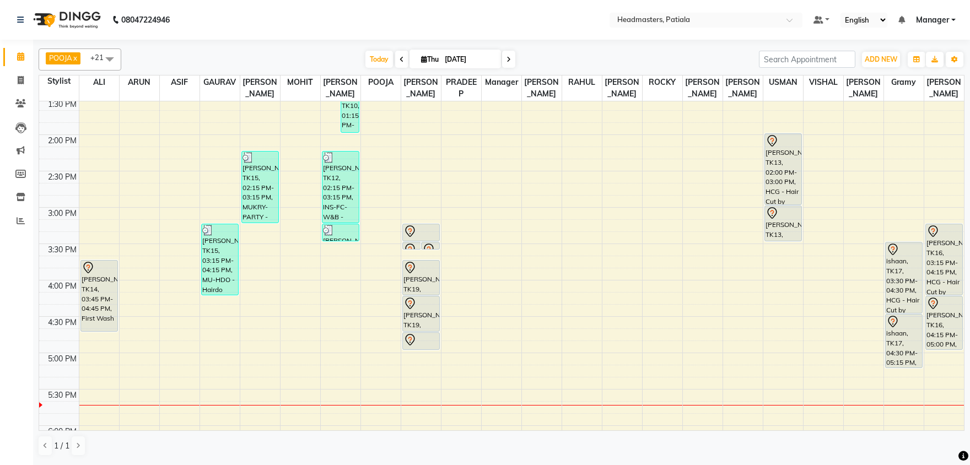
click at [337, 293] on div "8:00 AM 8:30 AM 9:00 AM 9:30 AM 10:00 AM 10:30 AM 11:00 AM 11:30 AM 12:00 PM 12…" at bounding box center [501, 208] width 925 height 1018
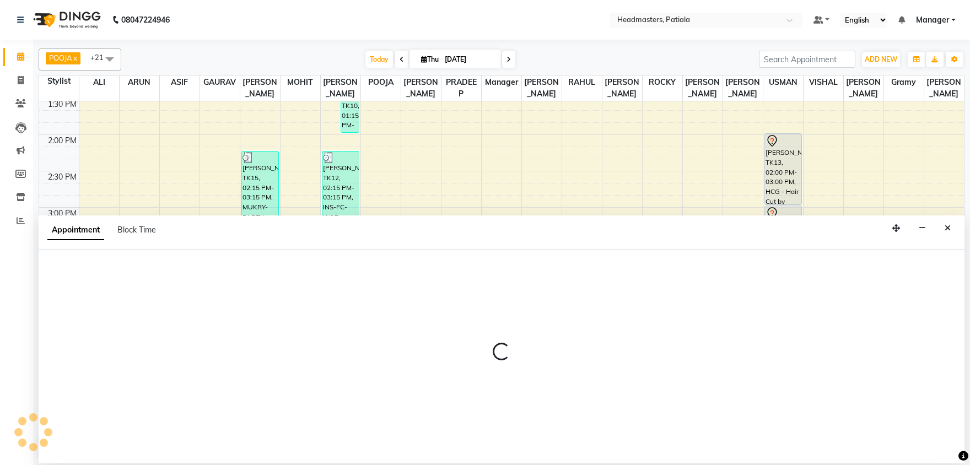
select select "51096"
select select "tentative"
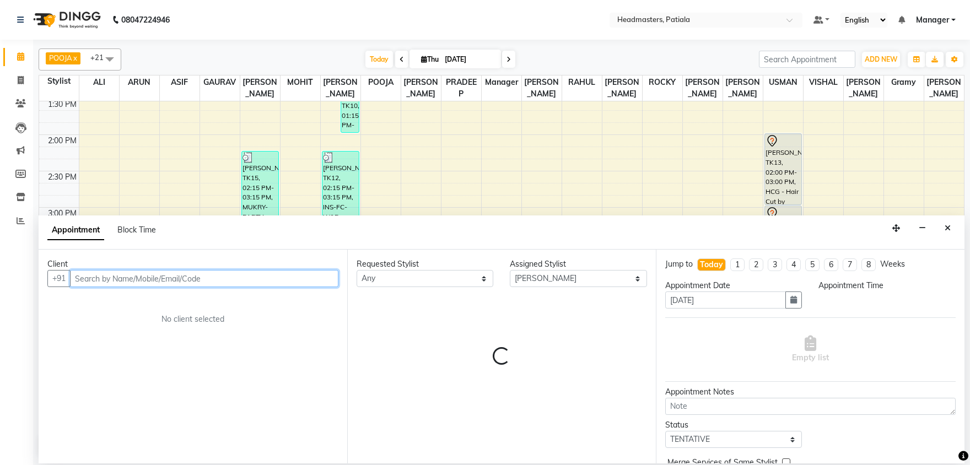
select select "975"
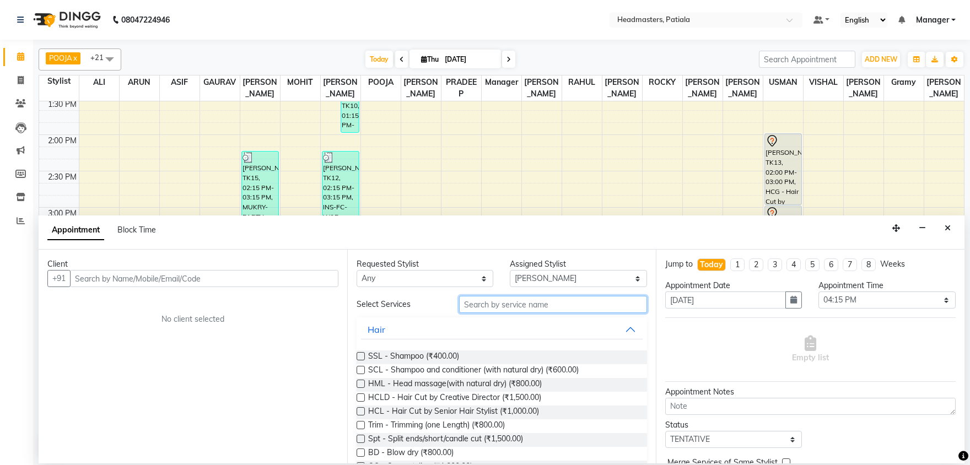
click at [497, 299] on input "text" at bounding box center [553, 304] width 188 height 17
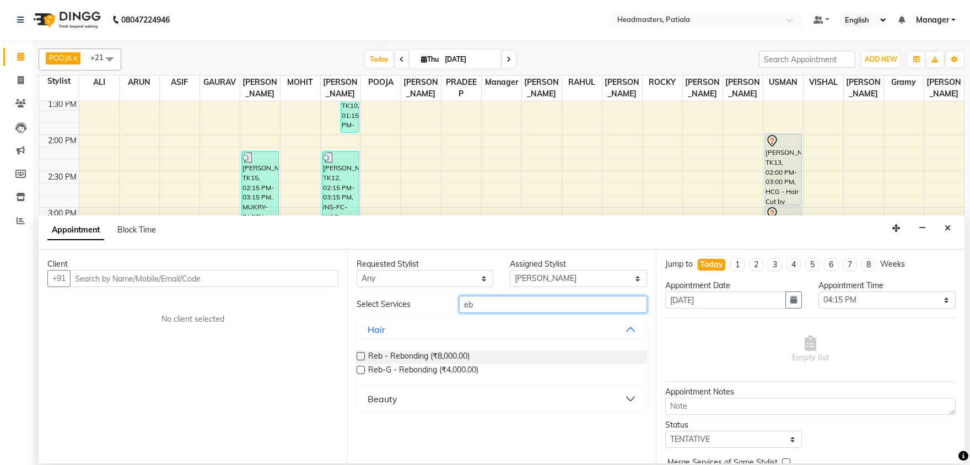
type input "eb"
drag, startPoint x: 390, startPoint y: 402, endPoint x: 385, endPoint y: 406, distance: 6.2
click at [390, 401] on div "Beauty" at bounding box center [383, 398] width 30 height 13
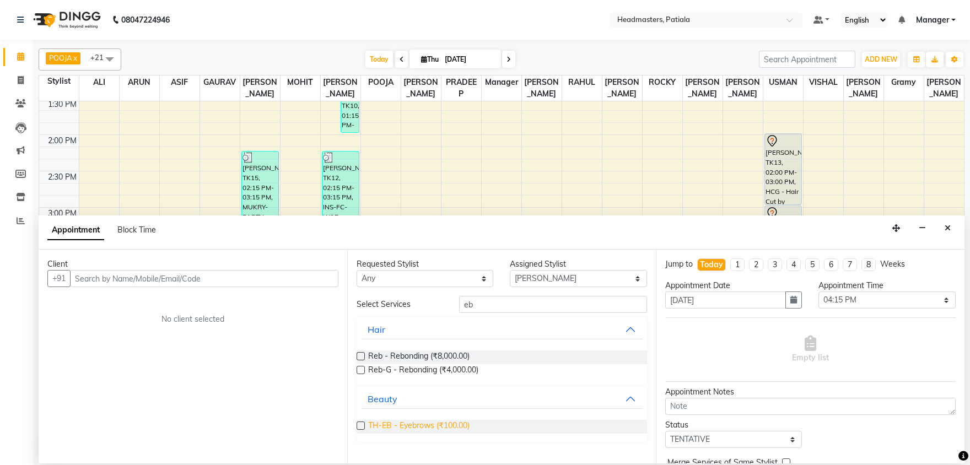
drag, startPoint x: 378, startPoint y: 429, endPoint x: 372, endPoint y: 411, distance: 19.2
click at [378, 429] on span "TH-EB - Eyebrows (₹100.00)" at bounding box center [418, 427] width 101 height 14
checkbox input "false"
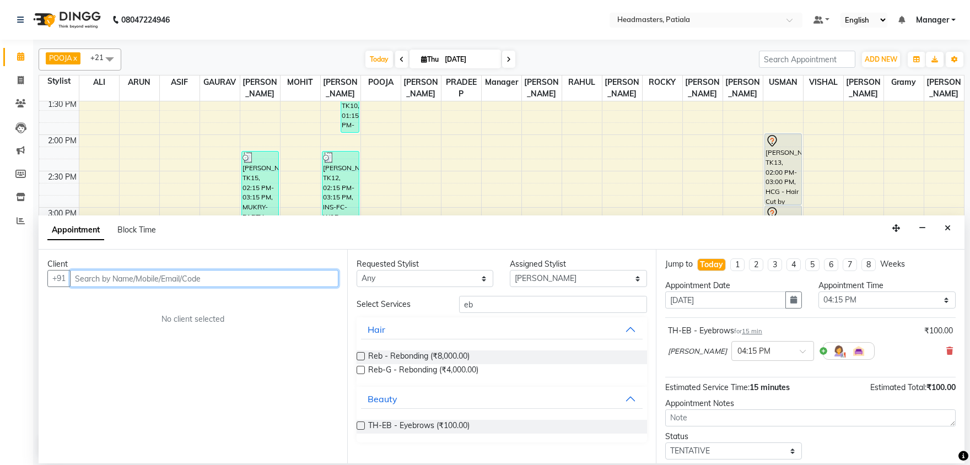
click at [288, 275] on input "text" at bounding box center [204, 278] width 268 height 17
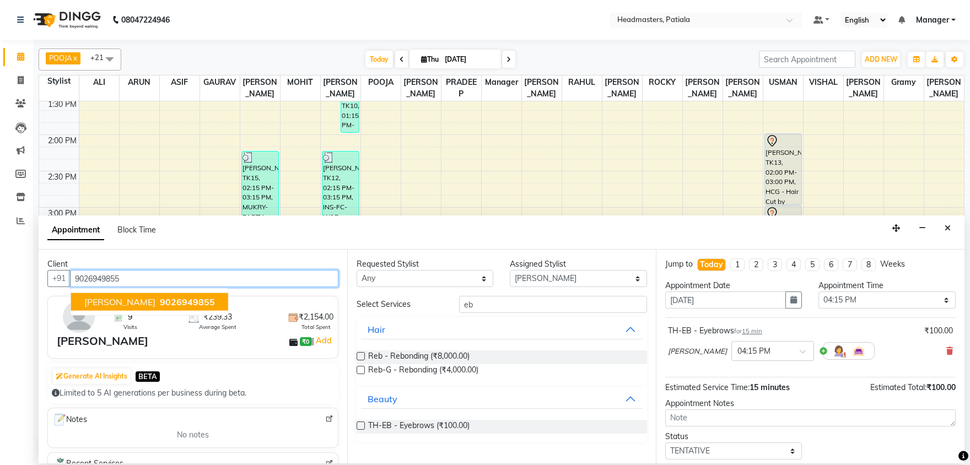
click at [160, 302] on span "9026949855" at bounding box center [187, 301] width 55 height 11
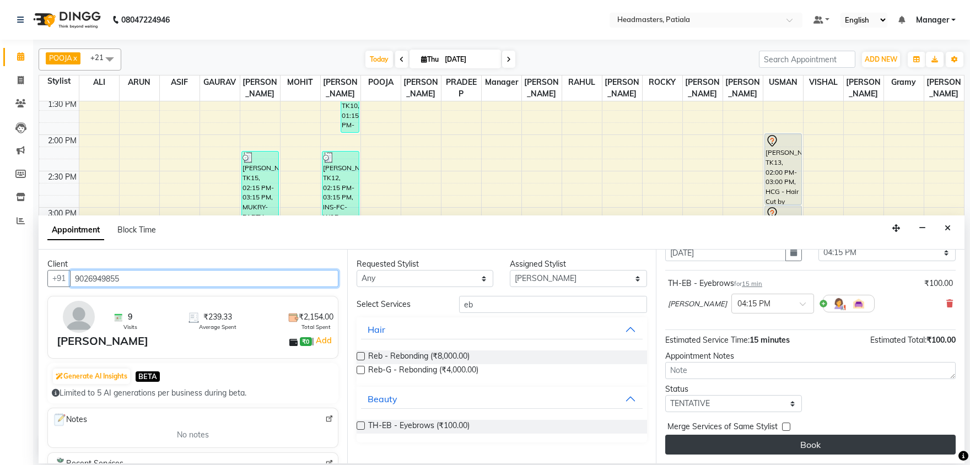
type input "9026949855"
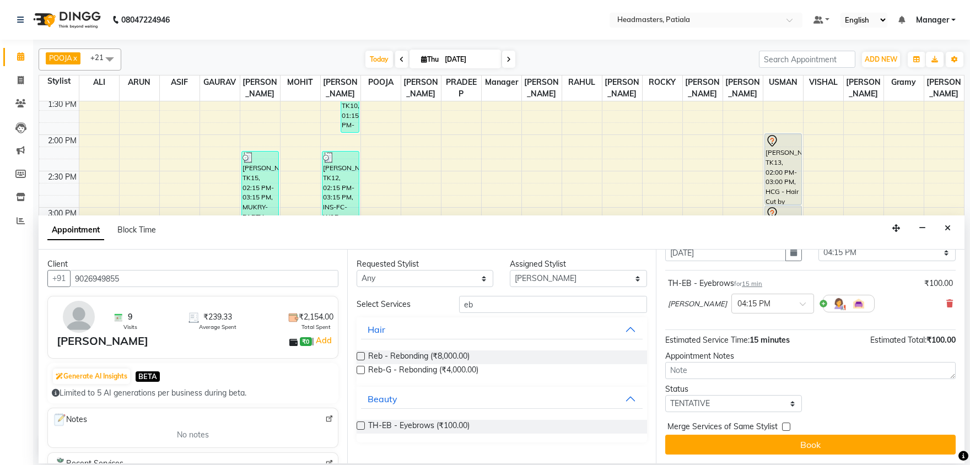
drag, startPoint x: 781, startPoint y: 446, endPoint x: 656, endPoint y: 294, distance: 196.8
click at [781, 445] on button "Book" at bounding box center [810, 445] width 290 height 20
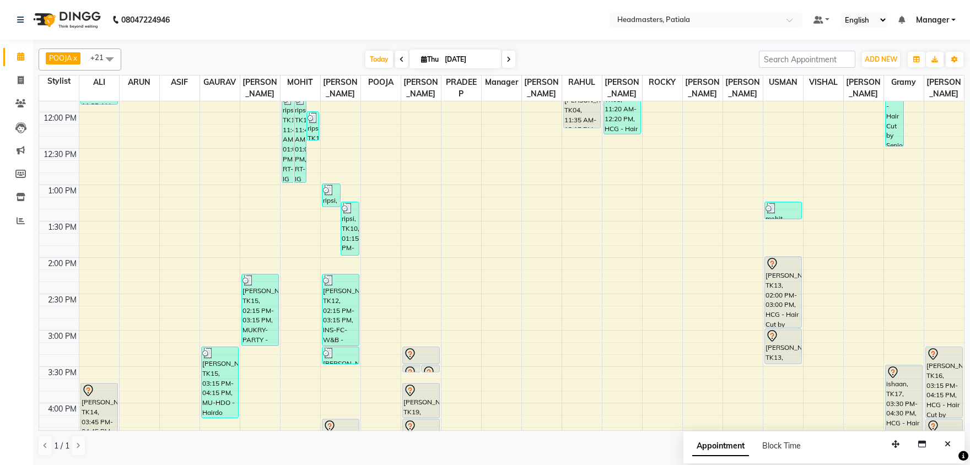
scroll to position [403, 0]
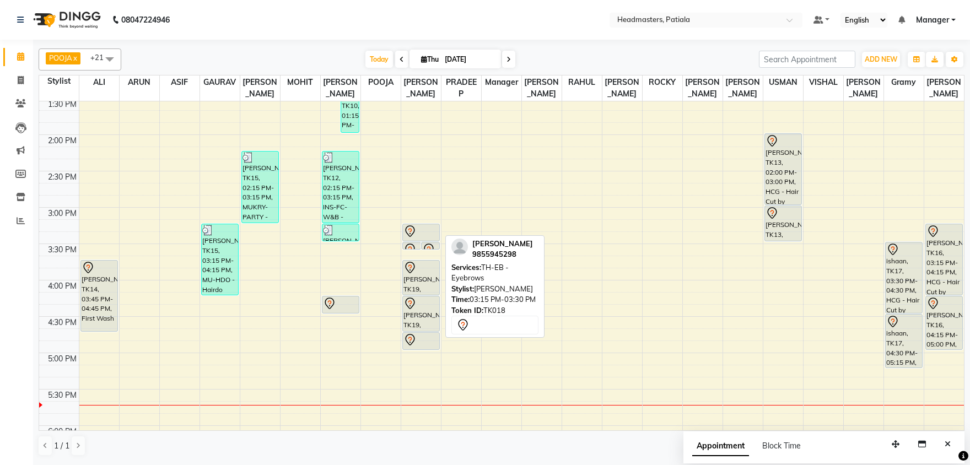
click at [417, 231] on div at bounding box center [420, 231] width 35 height 13
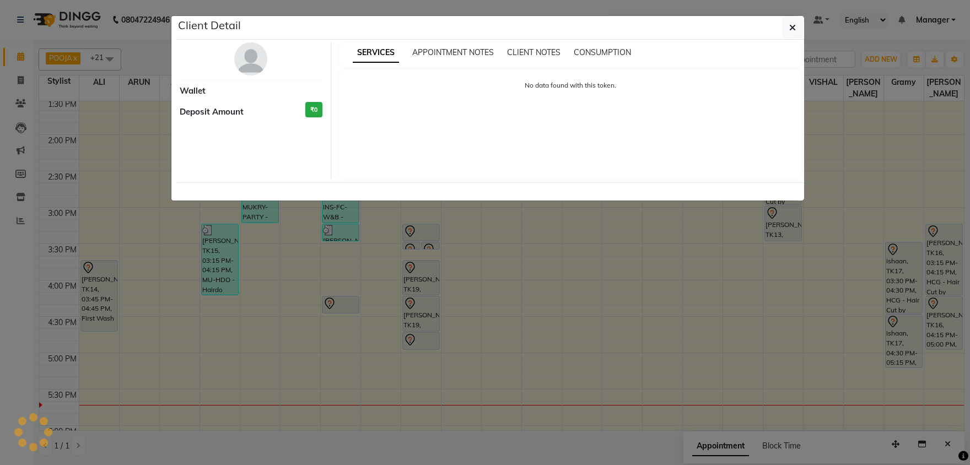
select select "7"
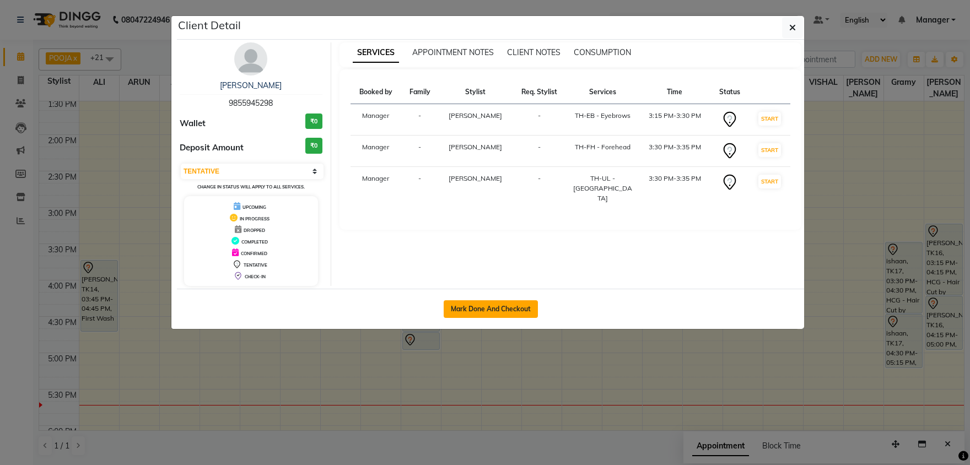
click at [476, 310] on button "Mark Done And Checkout" at bounding box center [491, 309] width 94 height 18
select select "service"
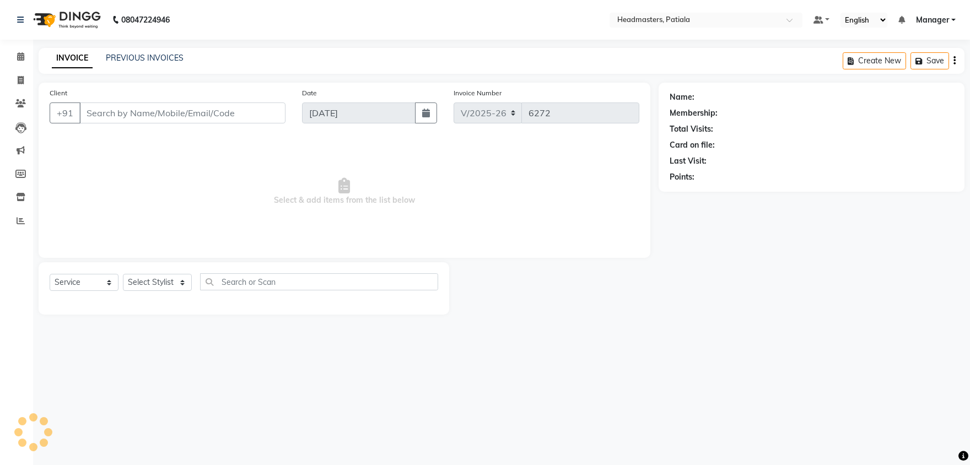
type input "9855945298"
select select "51099"
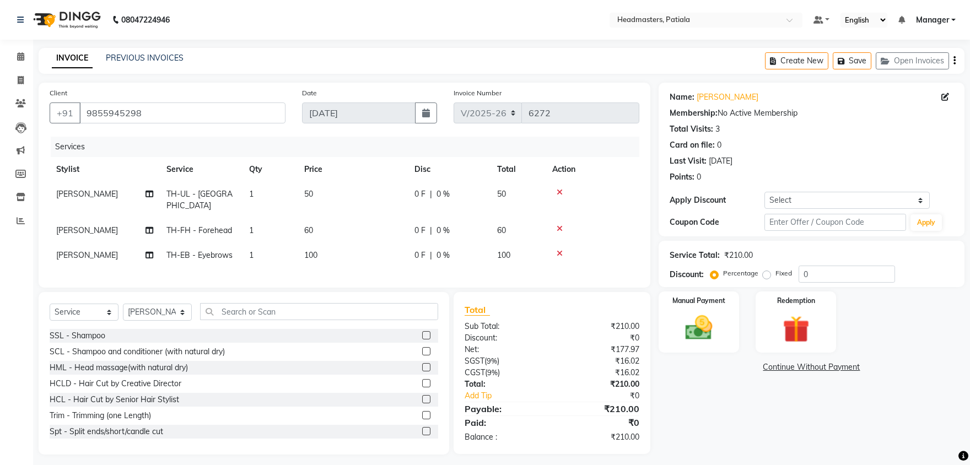
click at [559, 192] on icon at bounding box center [560, 192] width 6 height 8
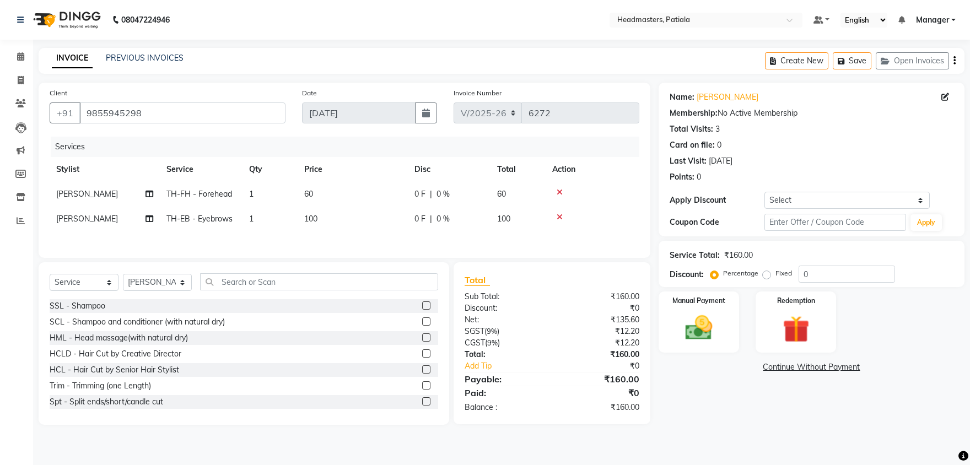
click at [421, 198] on span "0 F" at bounding box center [419, 194] width 11 height 12
select select "51099"
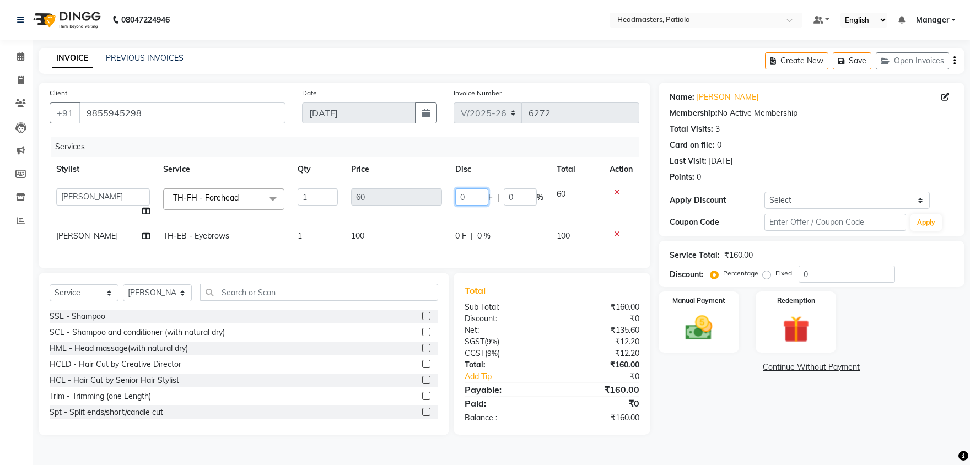
click at [462, 200] on input "0" at bounding box center [471, 196] width 33 height 17
type input "10"
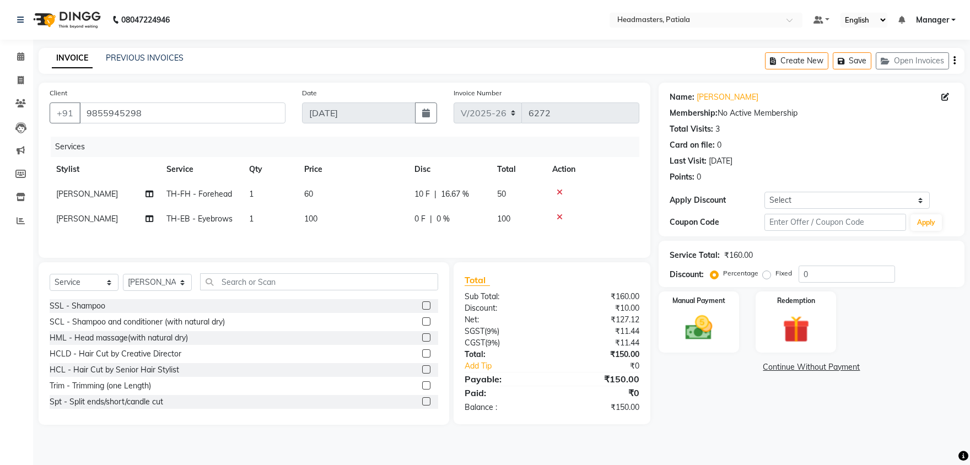
click at [473, 222] on tbody "PRABHJOT TH-FH - Forehead 1 60 10 F | 16.67 % 50 PRABHJOT TH-EB - Eyebrows 1 10…" at bounding box center [345, 207] width 590 height 50
click at [683, 330] on img at bounding box center [699, 328] width 46 height 33
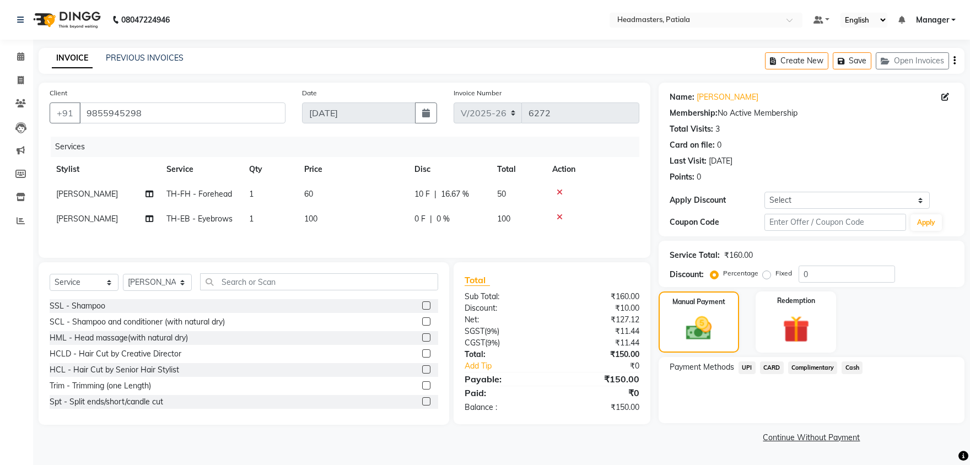
click at [745, 368] on span "UPI" at bounding box center [746, 367] width 17 height 13
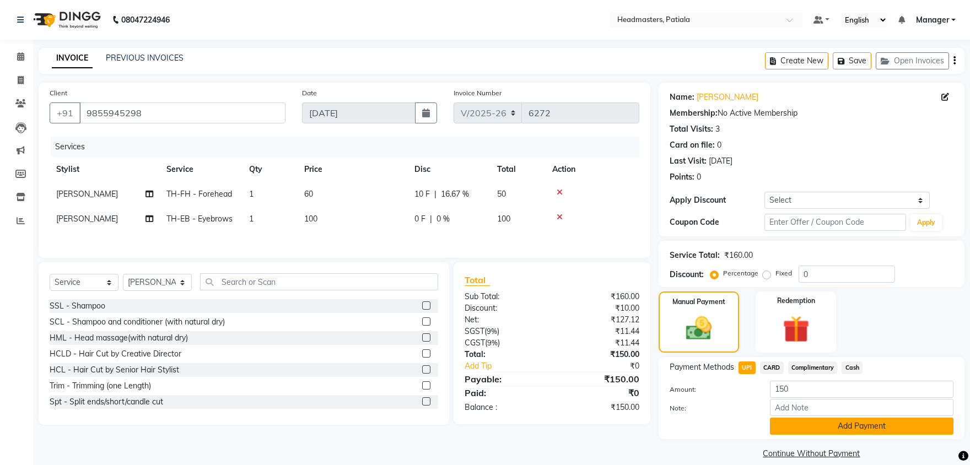
click at [803, 420] on button "Add Payment" at bounding box center [862, 426] width 184 height 17
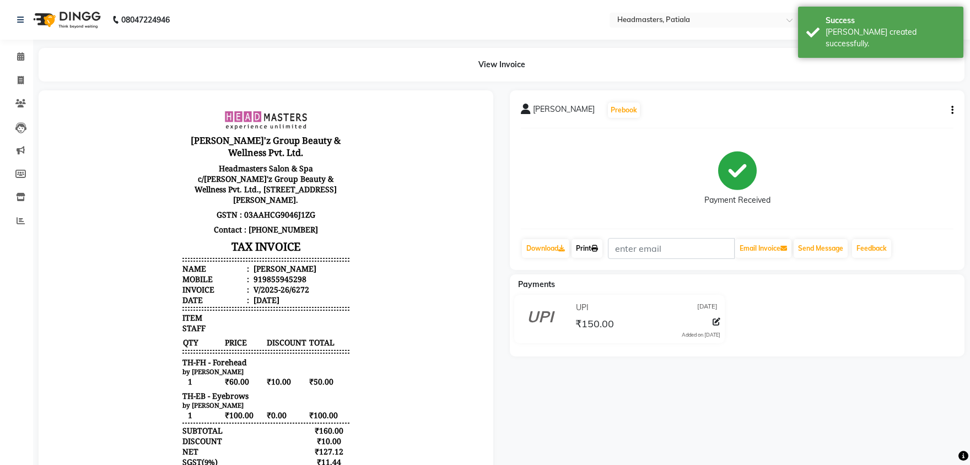
click at [593, 250] on link "Print" at bounding box center [586, 248] width 31 height 19
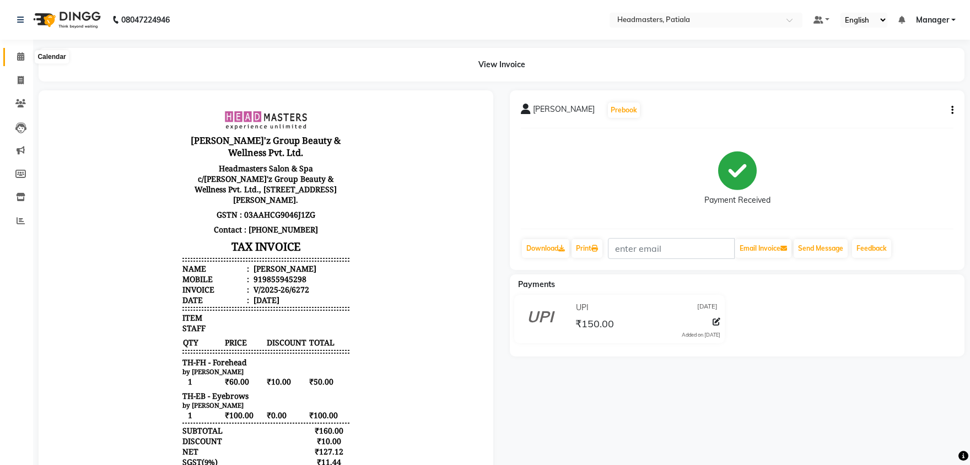
click at [18, 53] on icon at bounding box center [20, 56] width 7 height 8
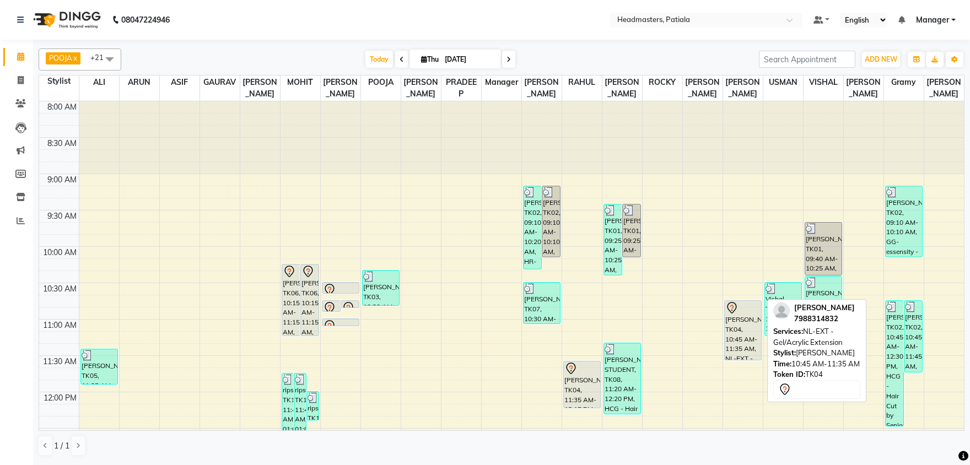
click at [738, 321] on div "[PERSON_NAME], TK04, 10:45 AM-11:35 AM, NL-EXT - Gel/Acrylic Extension" at bounding box center [743, 330] width 36 height 59
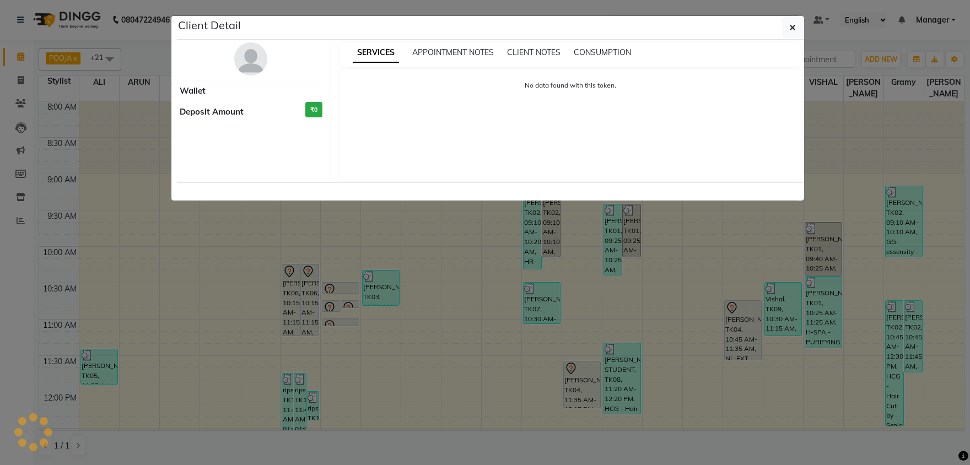
select select "7"
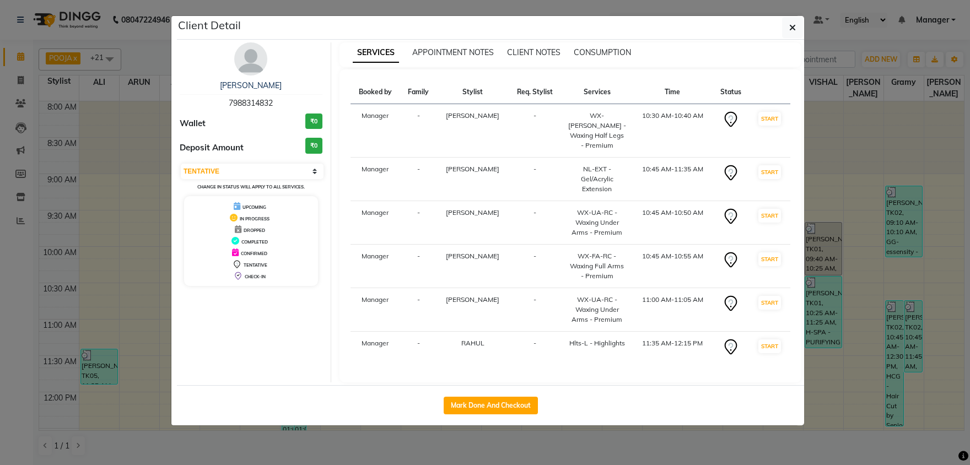
click at [15, 55] on ngb-modal-window "Client Detail gurjeet 7988314832 Wallet ₹0 Deposit Amount ₹0 Select IN SERVICE …" at bounding box center [485, 232] width 970 height 465
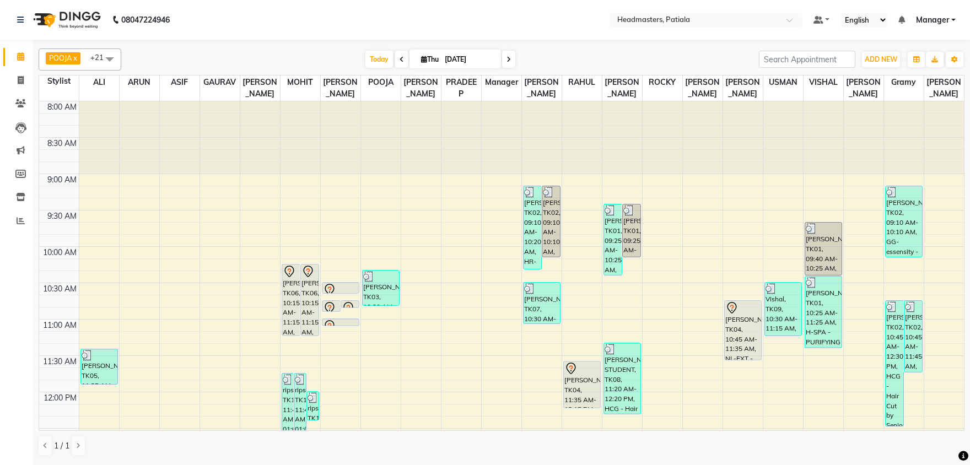
scroll to position [57, 0]
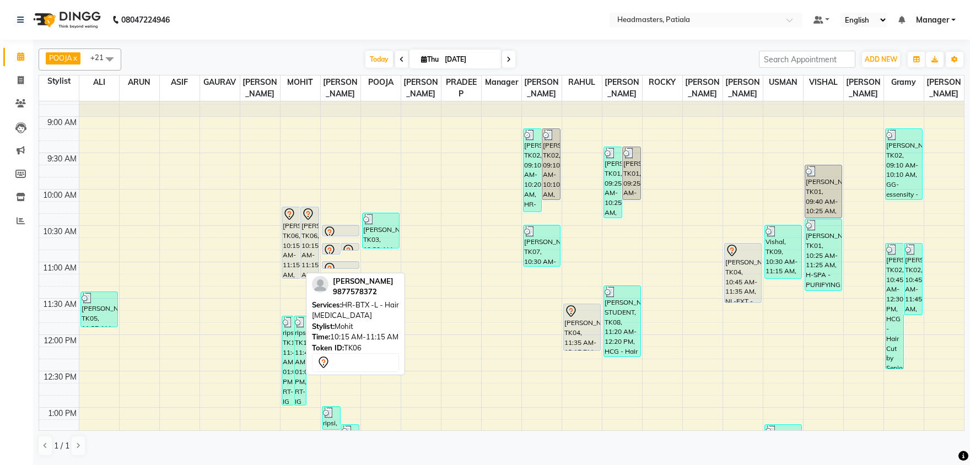
click at [289, 239] on div "[PERSON_NAME], TK06, 10:15 AM-11:15 AM, HR-BTX -L - Hair [MEDICAL_DATA]" at bounding box center [291, 242] width 18 height 71
select select "7"
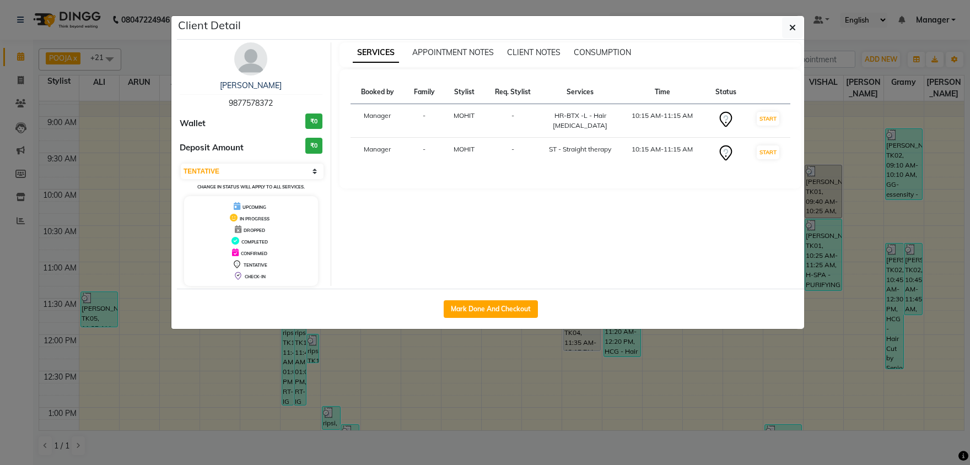
click at [476, 319] on div "Mark Done And Checkout" at bounding box center [490, 309] width 627 height 40
click at [500, 310] on button "Mark Done And Checkout" at bounding box center [491, 309] width 94 height 18
select select "service"
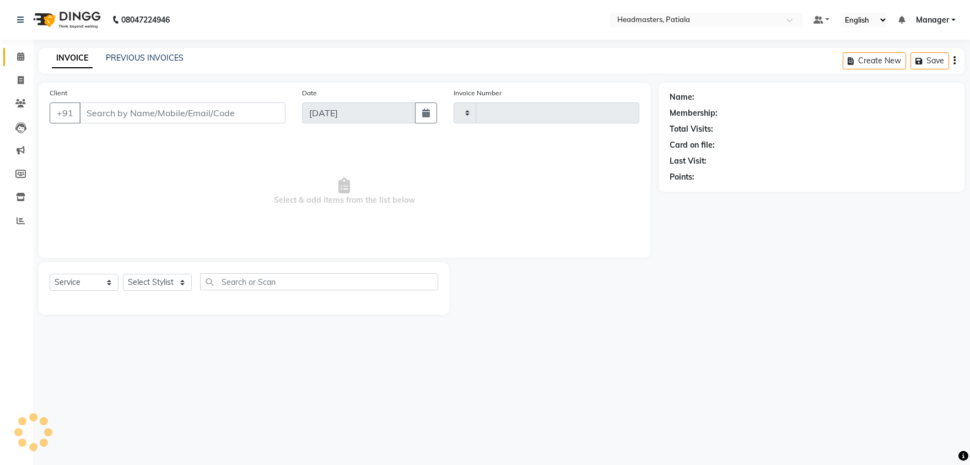
type input "6273"
select select "6602"
type input "9877578372"
select select "51078"
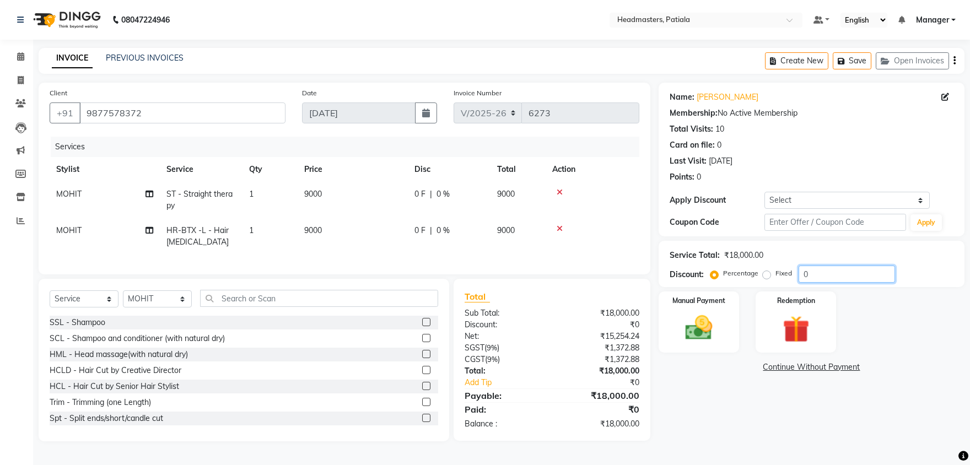
click at [817, 276] on input "0" at bounding box center [846, 274] width 96 height 17
type input "050"
click at [710, 328] on img at bounding box center [699, 328] width 46 height 33
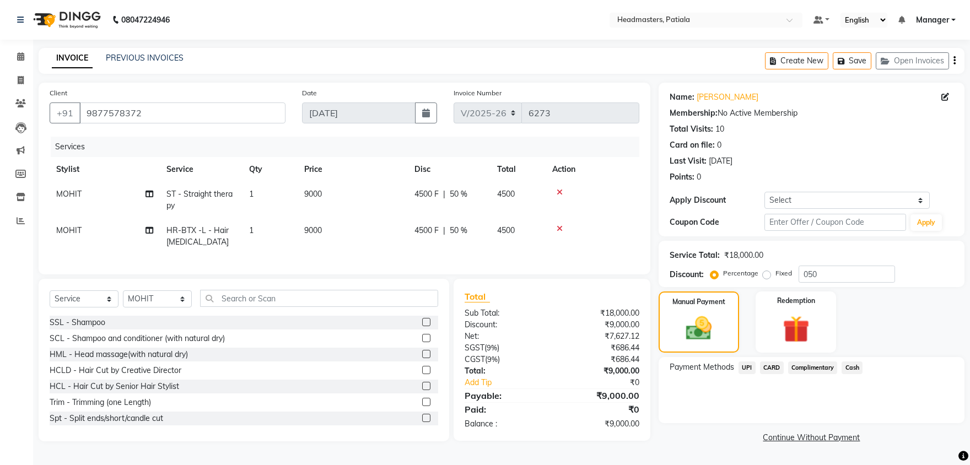
click at [741, 367] on span "UPI" at bounding box center [746, 367] width 17 height 13
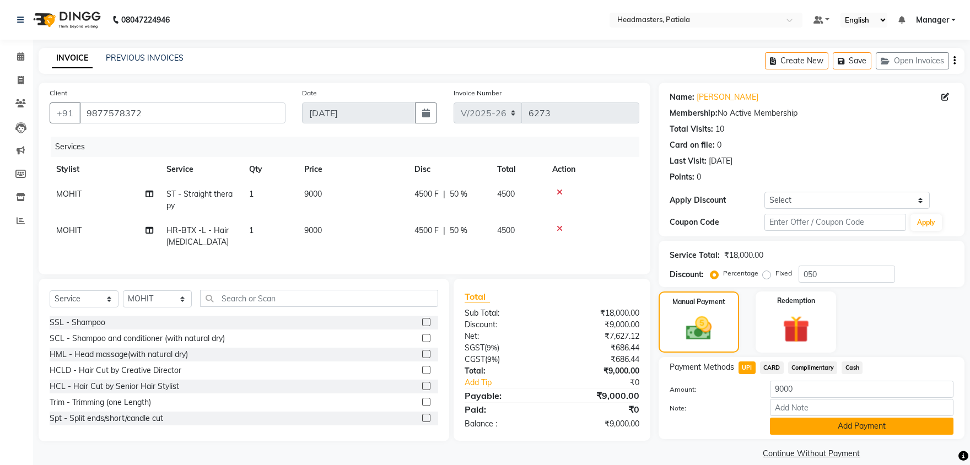
click at [797, 428] on button "Add Payment" at bounding box center [862, 426] width 184 height 17
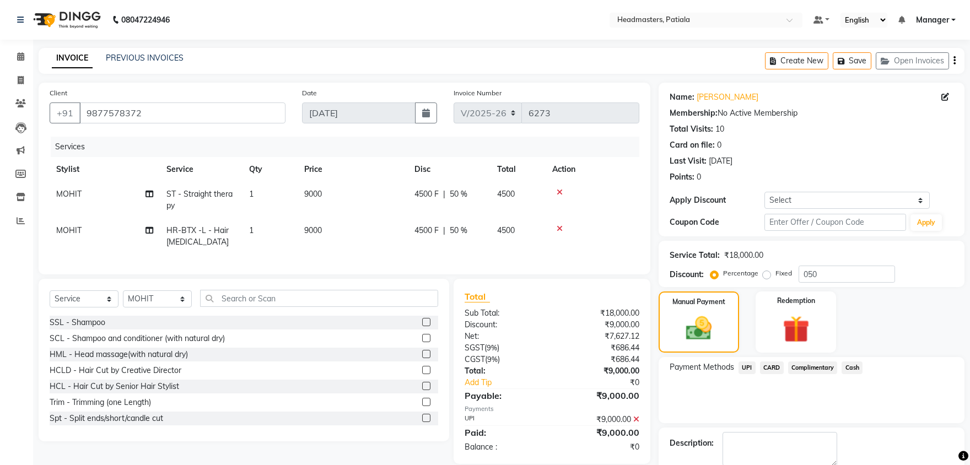
scroll to position [42, 0]
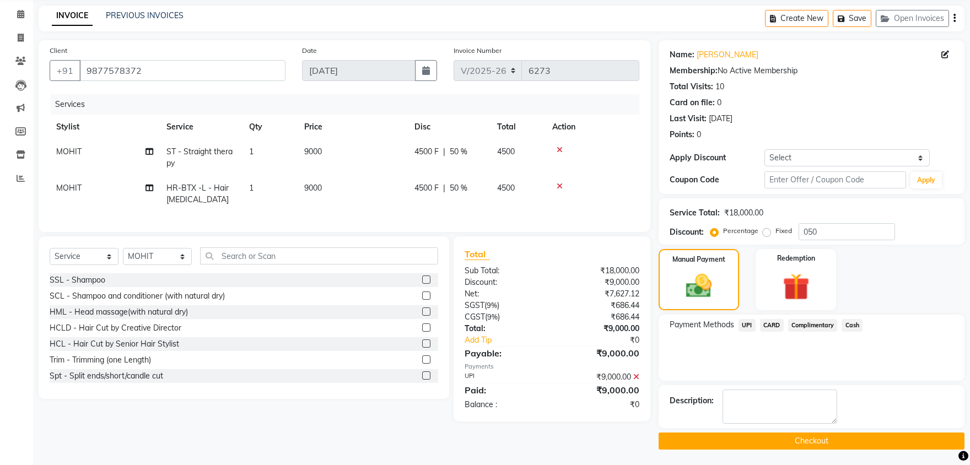
click at [767, 439] on button "Checkout" at bounding box center [812, 441] width 306 height 17
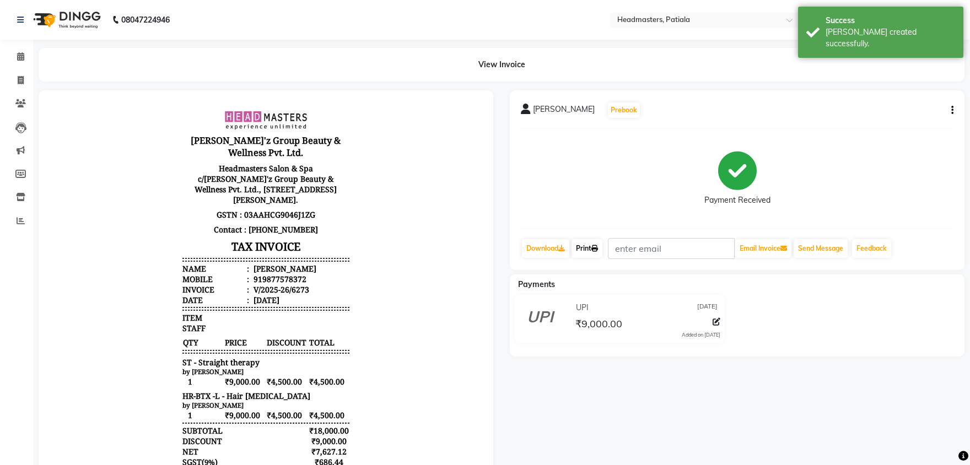
click at [580, 247] on link "Print" at bounding box center [586, 248] width 31 height 19
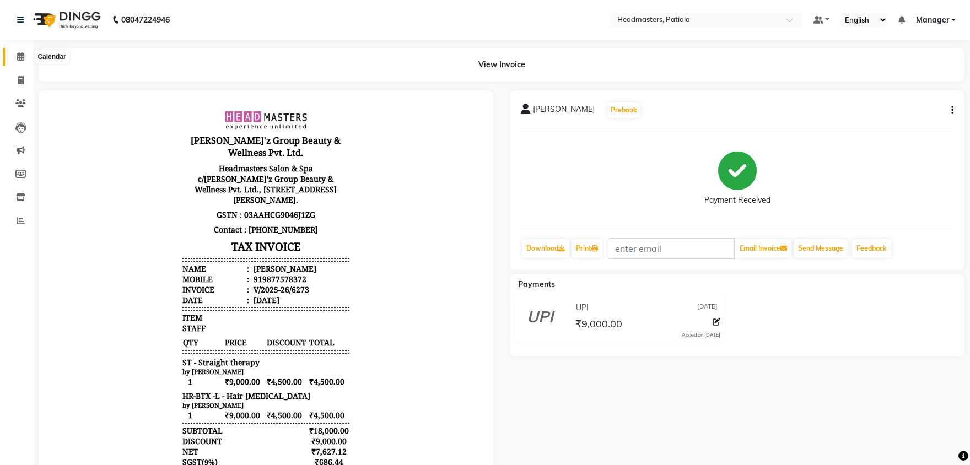
click at [21, 56] on icon at bounding box center [20, 56] width 7 height 8
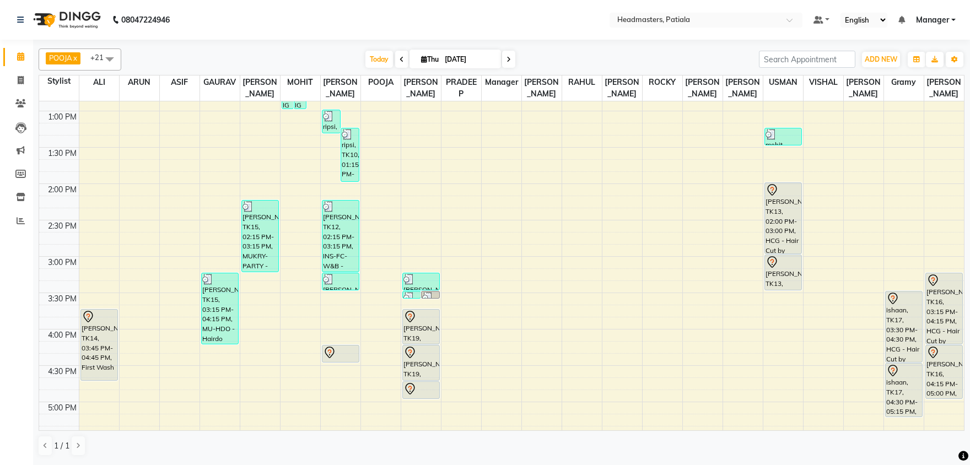
scroll to position [403, 0]
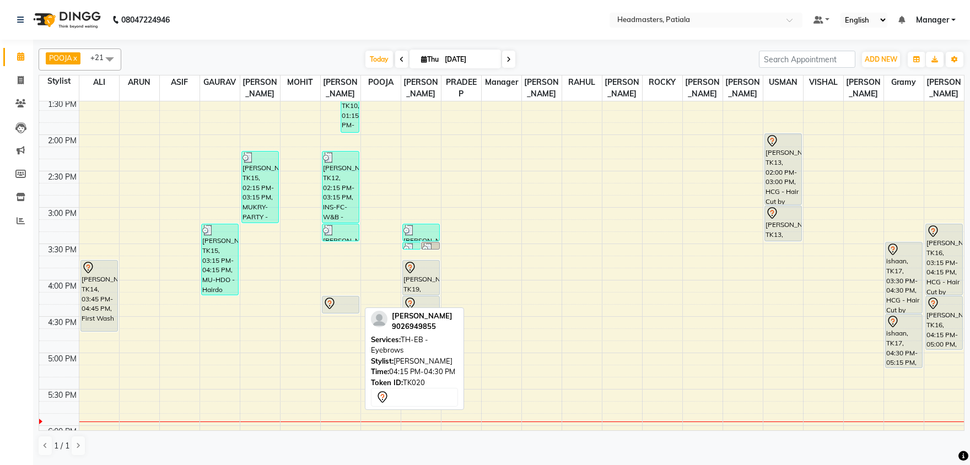
click at [337, 304] on div at bounding box center [340, 303] width 35 height 13
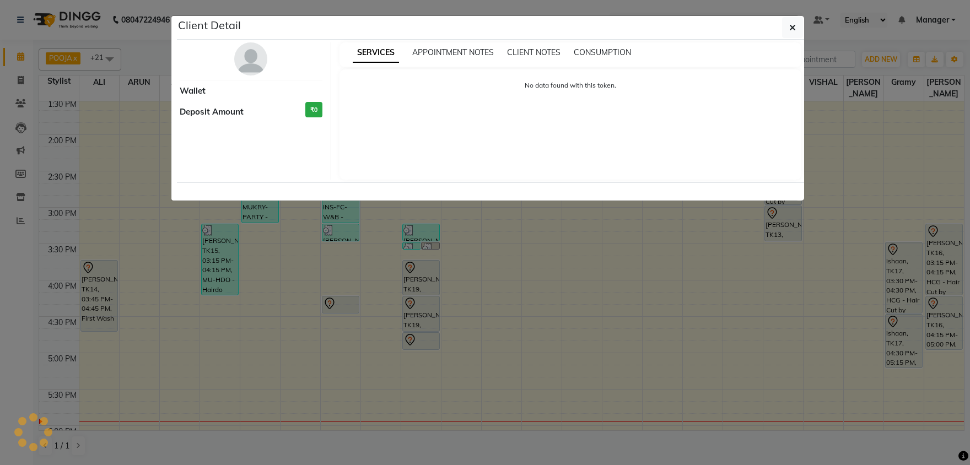
select select "7"
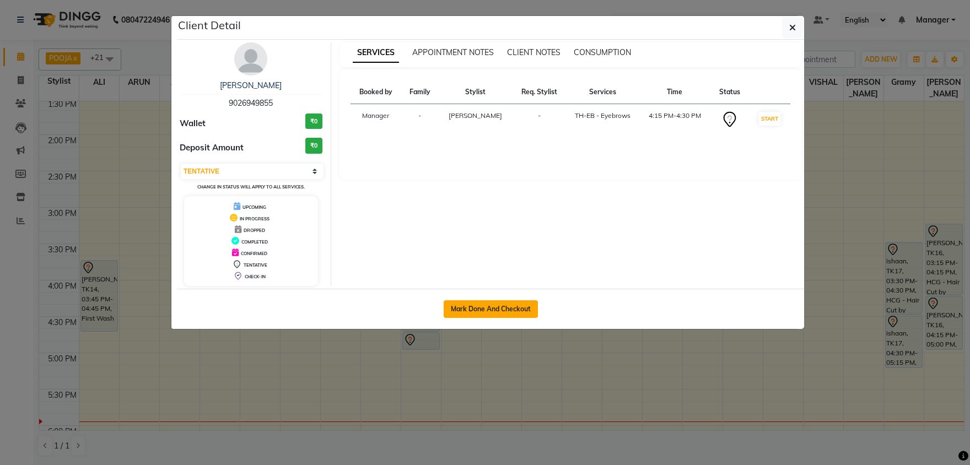
click at [472, 307] on button "Mark Done And Checkout" at bounding box center [491, 309] width 94 height 18
select select "service"
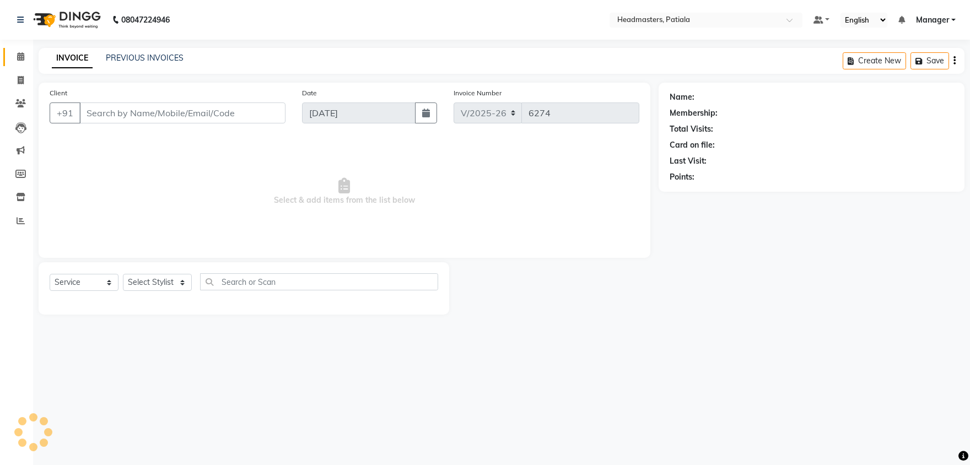
type input "9026949855"
select select "51096"
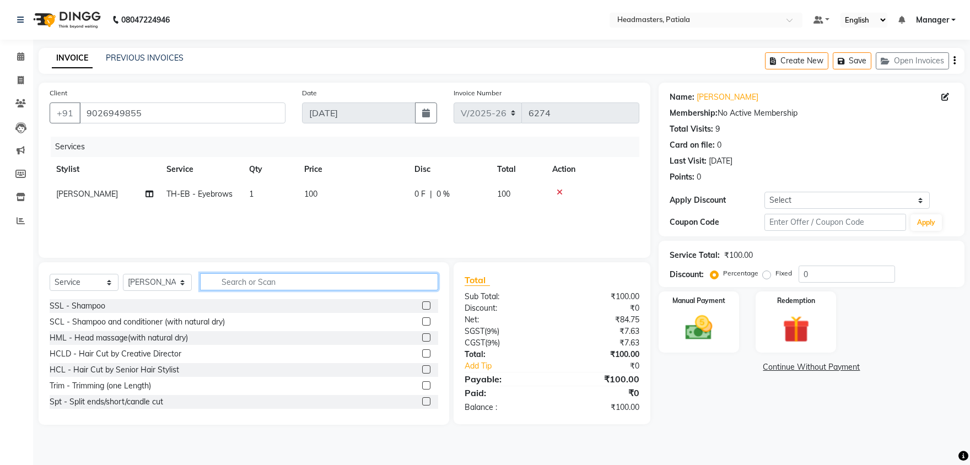
click at [264, 285] on input "text" at bounding box center [319, 281] width 238 height 17
type input "up"
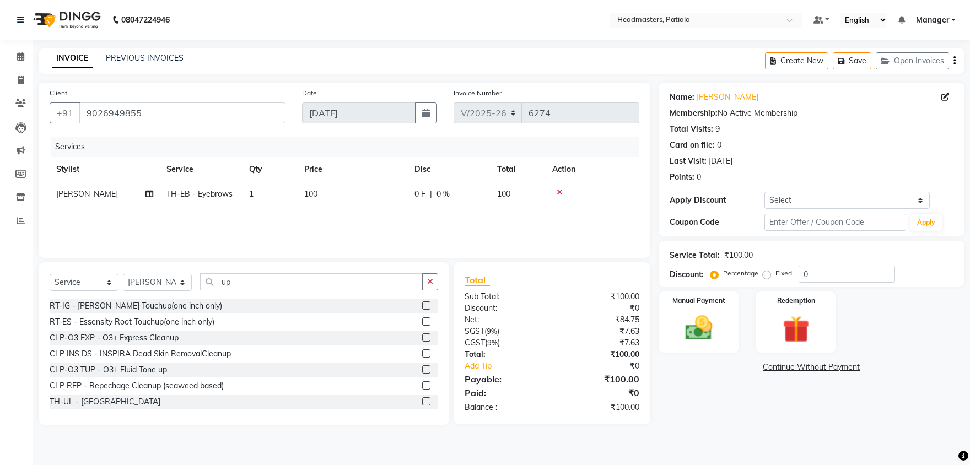
click at [428, 400] on label at bounding box center [426, 401] width 8 height 8
click at [428, 400] on input "checkbox" at bounding box center [425, 401] width 7 height 7
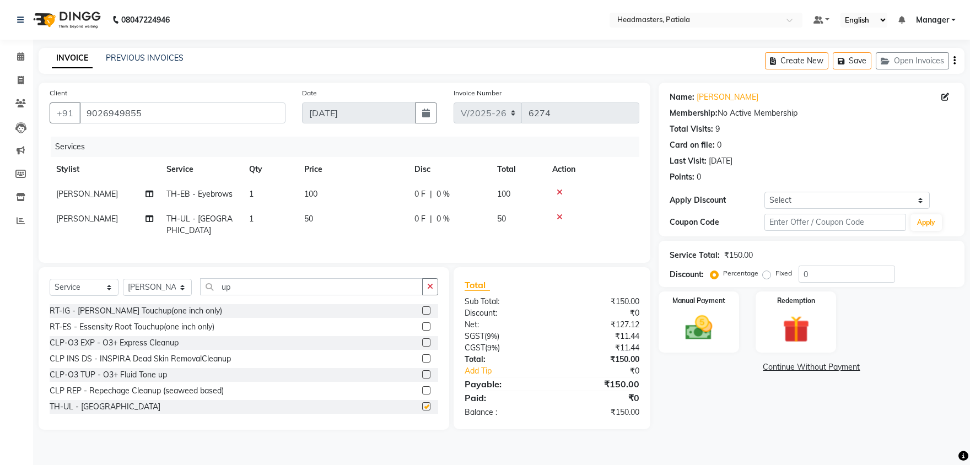
checkbox input "false"
click at [719, 317] on img at bounding box center [699, 328] width 46 height 33
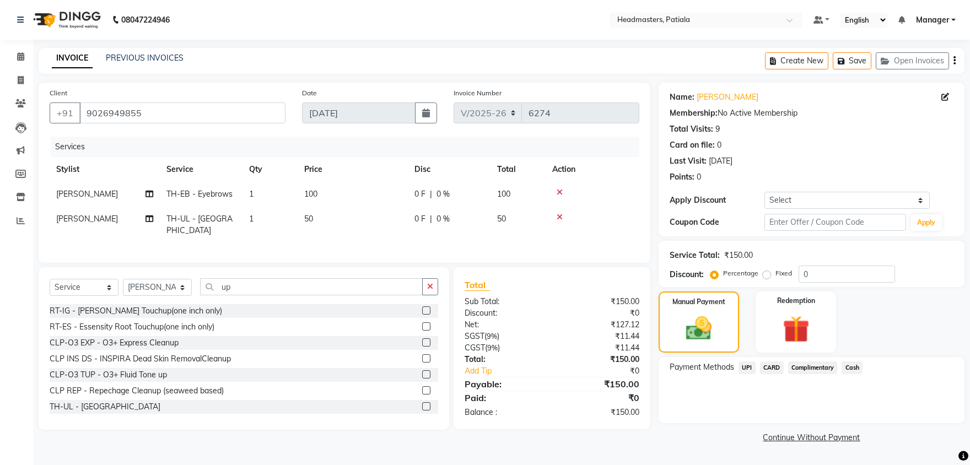
click at [747, 364] on span "UPI" at bounding box center [746, 367] width 17 height 13
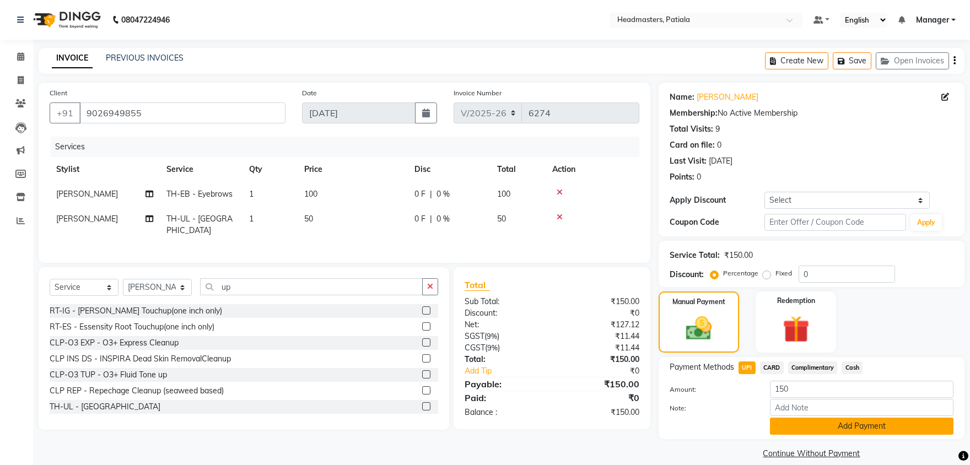
click at [822, 427] on button "Add Payment" at bounding box center [862, 426] width 184 height 17
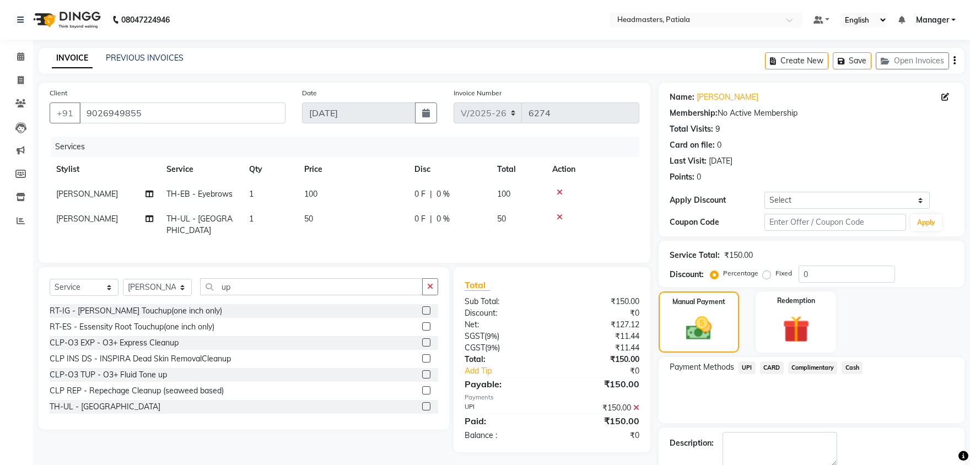
scroll to position [42, 0]
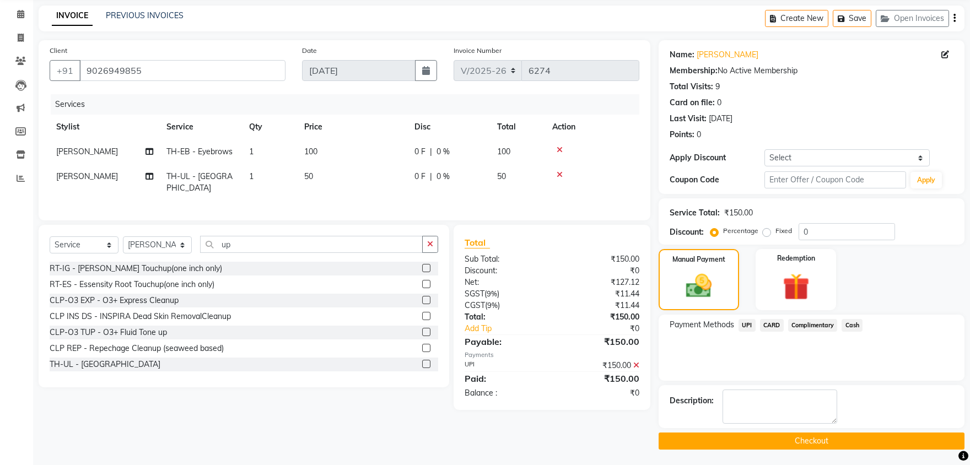
click at [792, 435] on button "Checkout" at bounding box center [812, 441] width 306 height 17
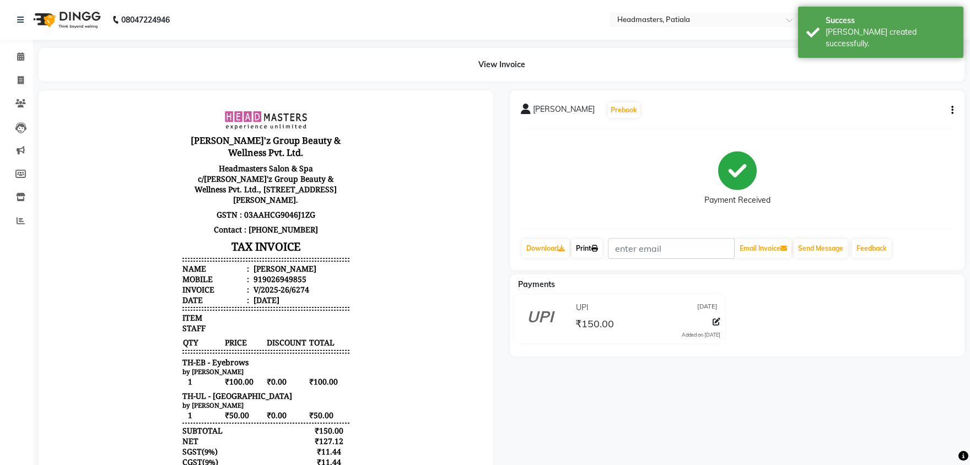
click at [592, 246] on link "Print" at bounding box center [586, 248] width 31 height 19
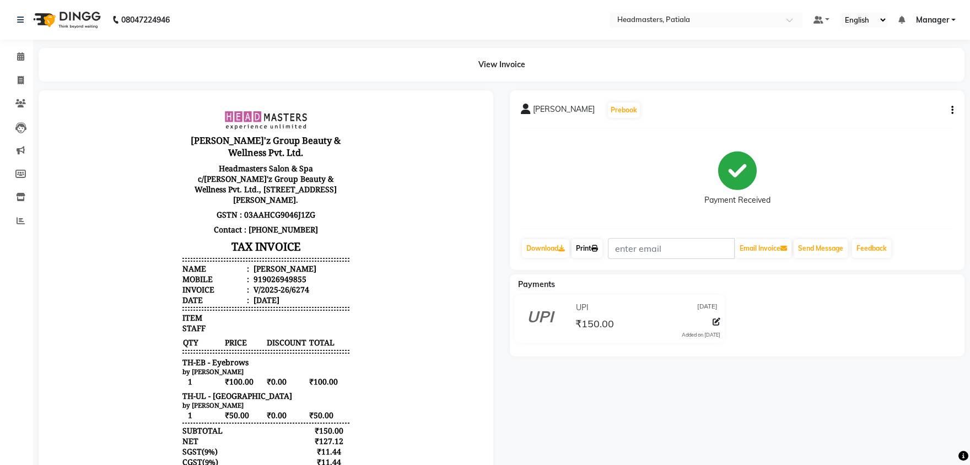
click at [593, 249] on link "Print" at bounding box center [586, 248] width 31 height 19
click at [14, 56] on span at bounding box center [20, 57] width 19 height 13
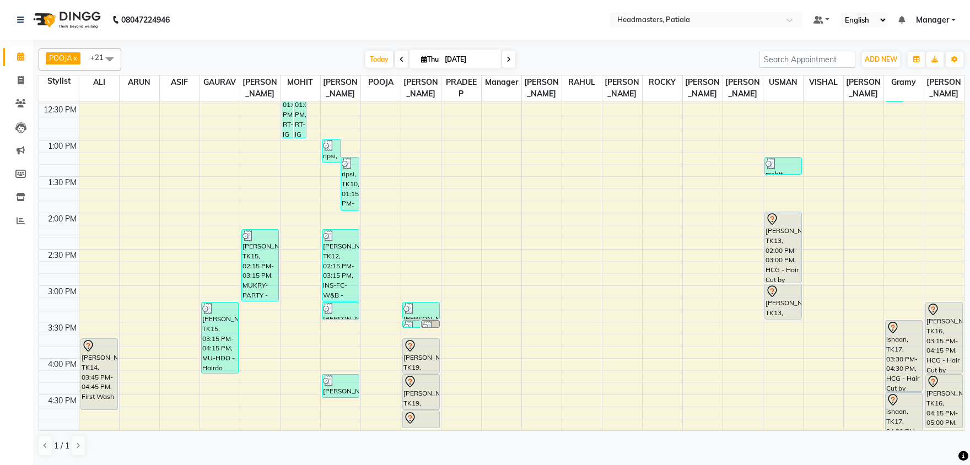
scroll to position [403, 0]
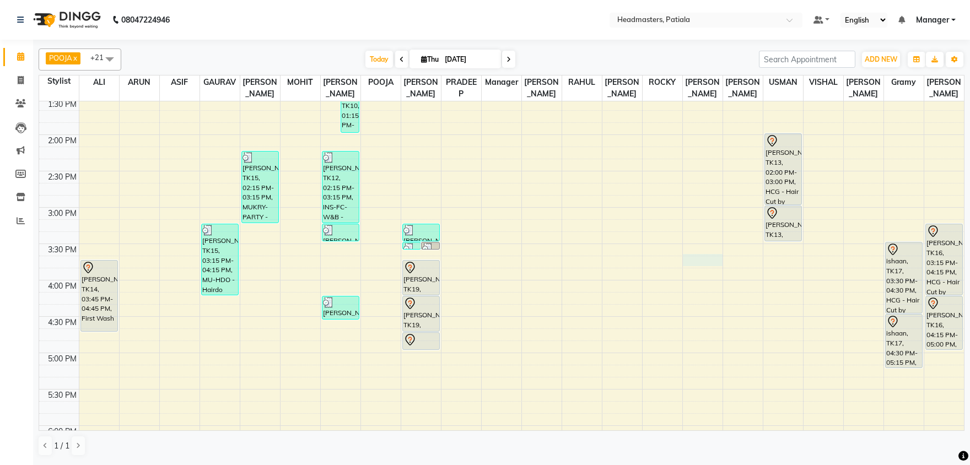
drag, startPoint x: 716, startPoint y: 255, endPoint x: 969, endPoint y: 401, distance: 292.3
click at [721, 255] on div "8:00 AM 8:30 AM 9:00 AM 9:30 AM 10:00 AM 10:30 AM 11:00 AM 11:30 AM 12:00 PM 12…" at bounding box center [501, 208] width 925 height 1018
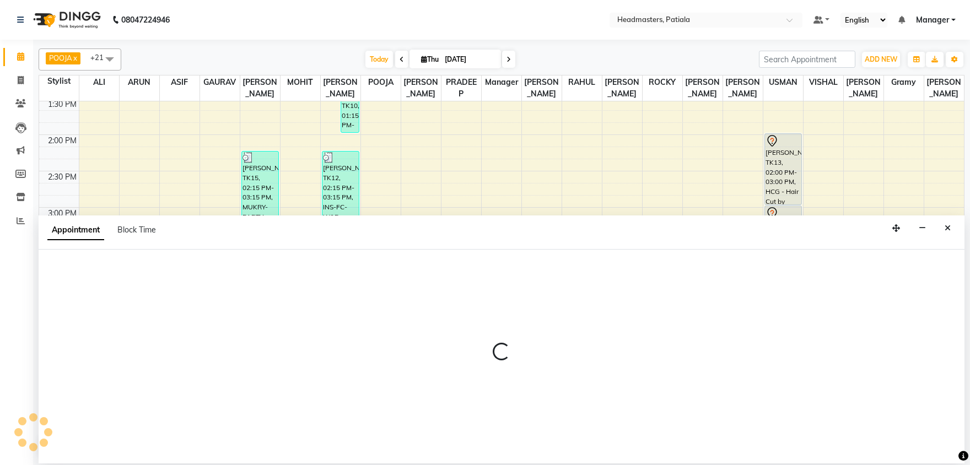
select select "51090"
select select "tentative"
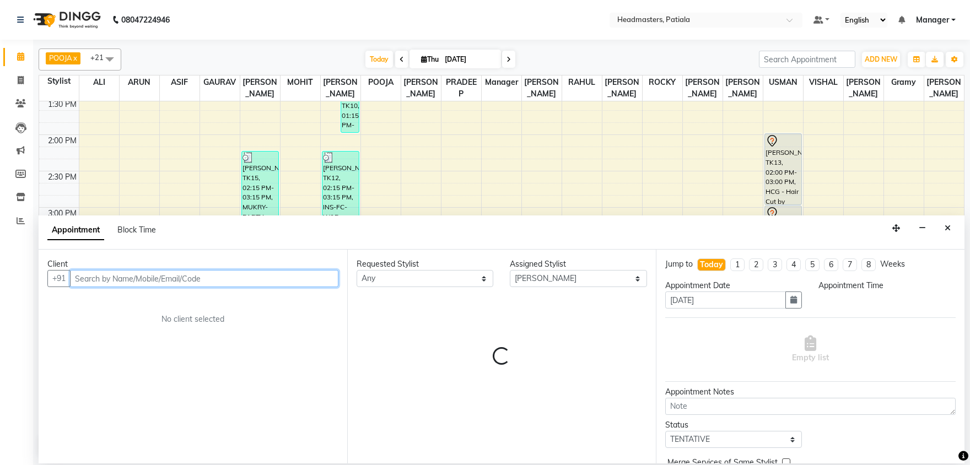
select select "945"
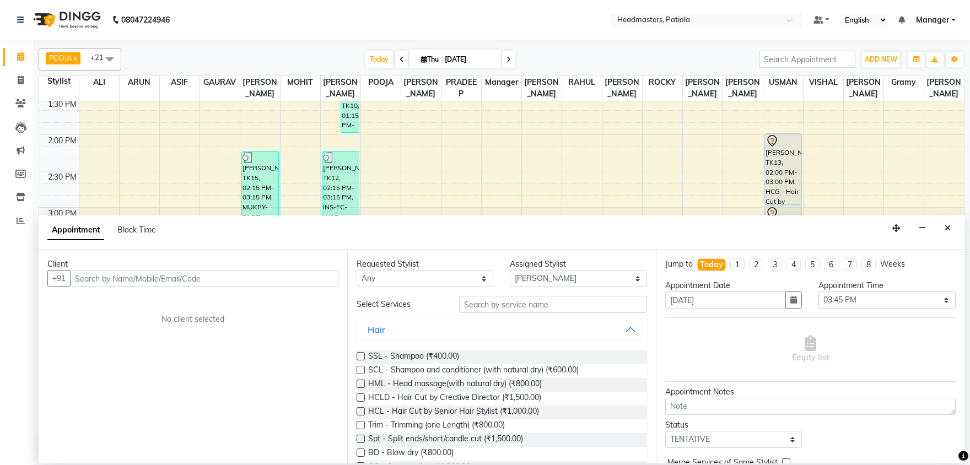
click at [956, 228] on div "Appointment Block Time" at bounding box center [502, 232] width 926 height 34
click at [949, 228] on icon "Close" at bounding box center [948, 228] width 6 height 8
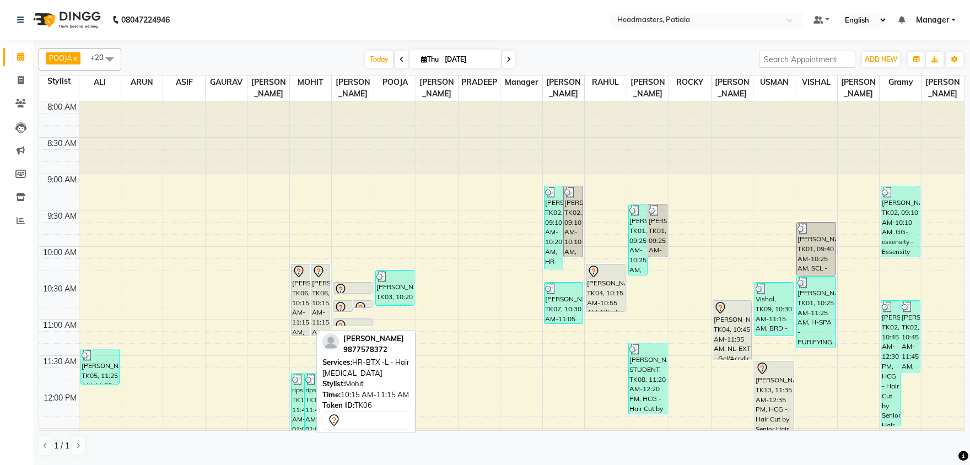
click at [300, 277] on icon at bounding box center [298, 271] width 13 height 13
select select "7"
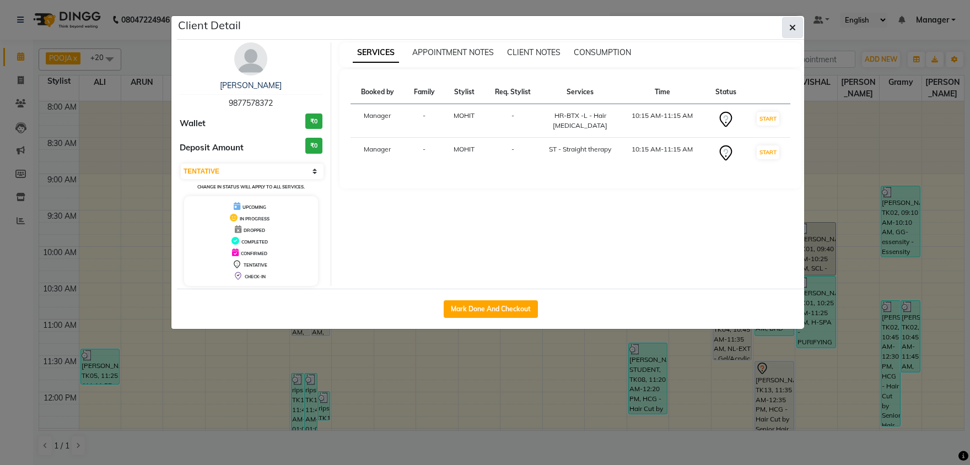
click at [787, 26] on button "button" at bounding box center [792, 27] width 21 height 21
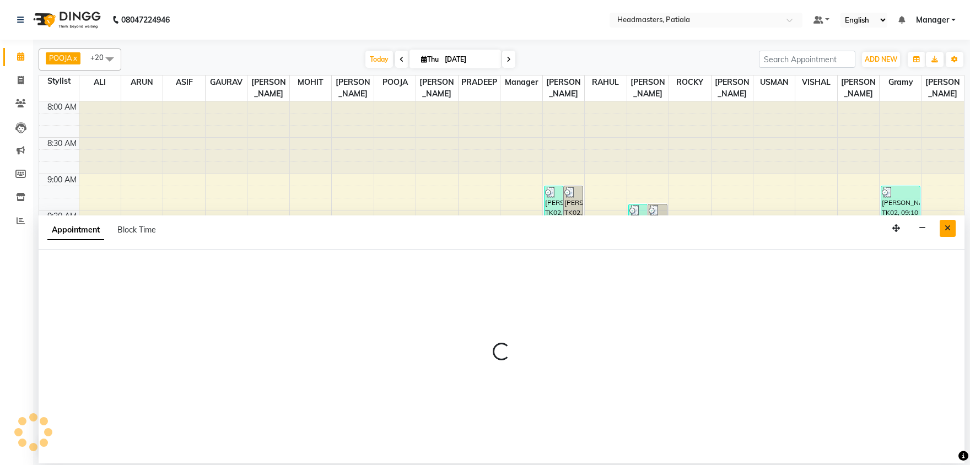
select select "51096"
select select "645"
select select "tentative"
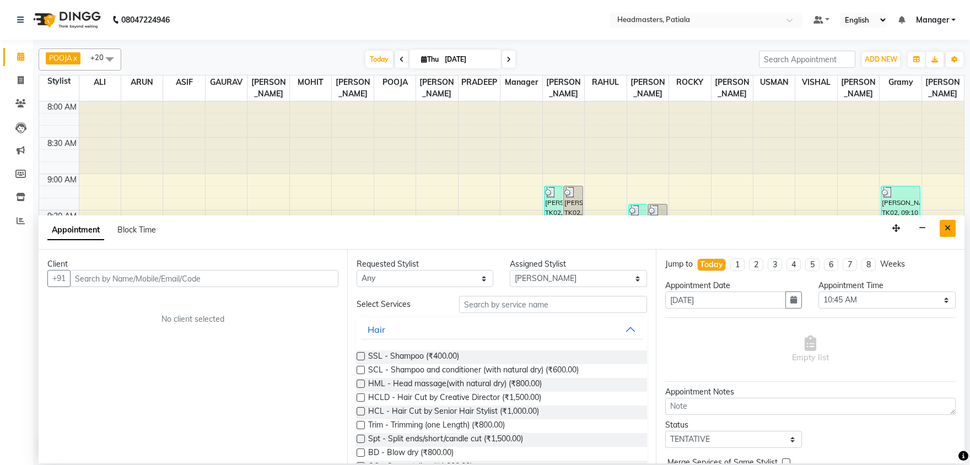
click at [949, 230] on icon "Close" at bounding box center [948, 228] width 6 height 8
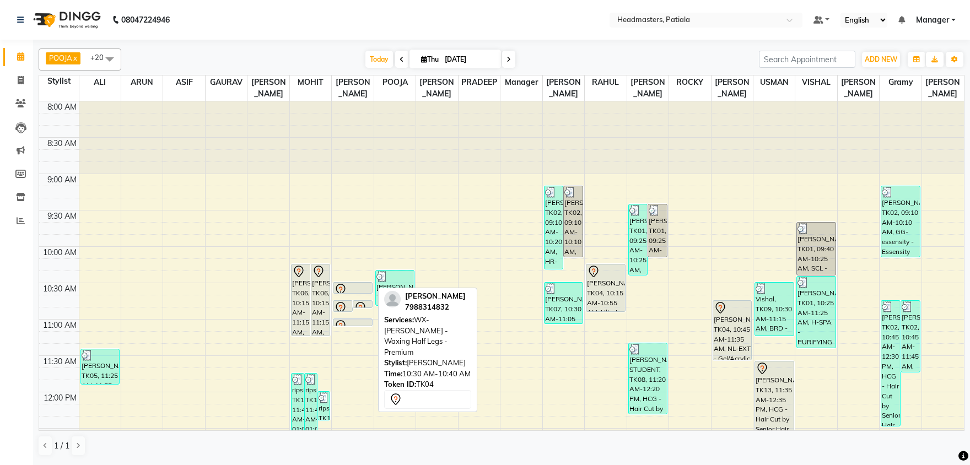
click at [347, 285] on icon at bounding box center [340, 289] width 13 height 13
select select "7"
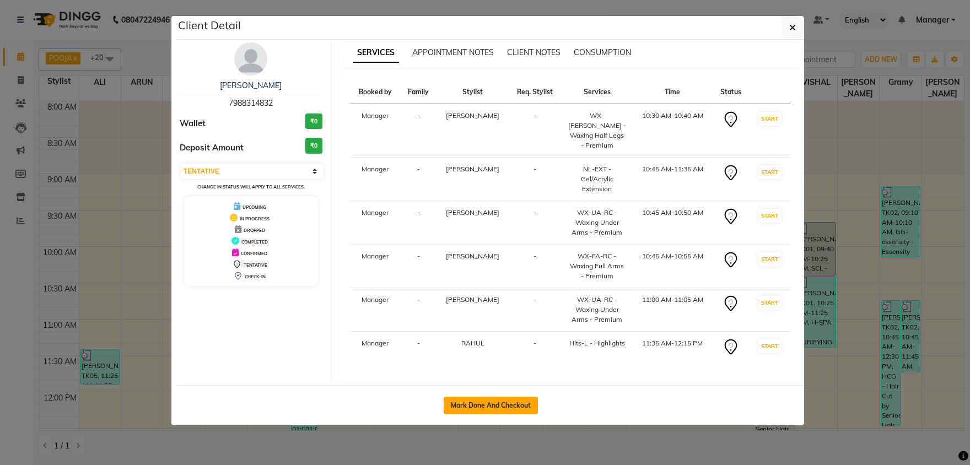
click at [478, 397] on button "Mark Done And Checkout" at bounding box center [491, 406] width 94 height 18
select select "service"
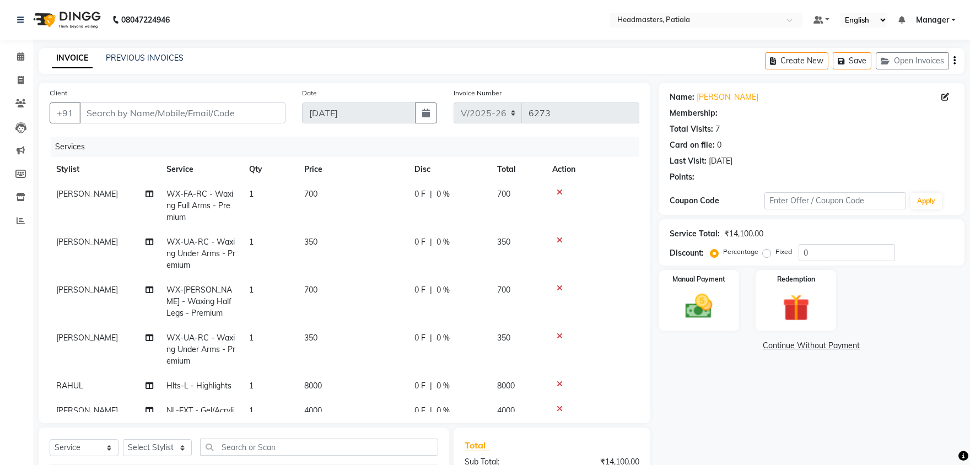
type input "7988314832"
select select "52232"
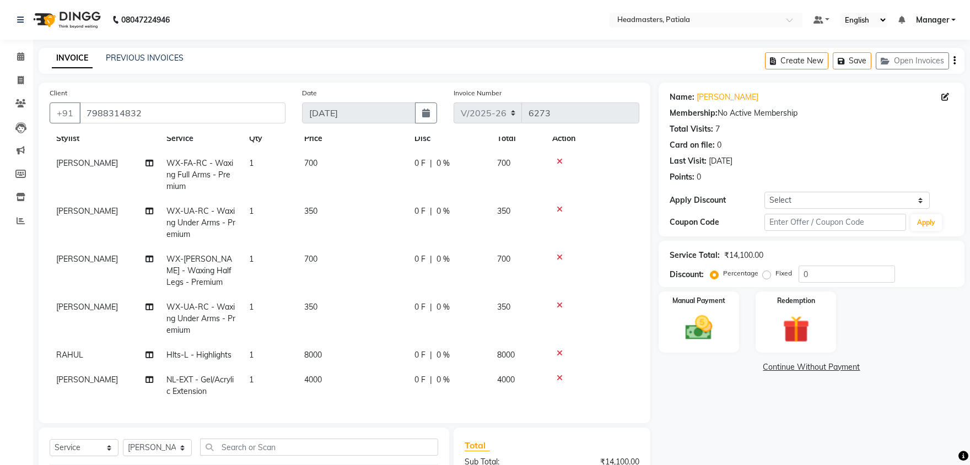
scroll to position [141, 0]
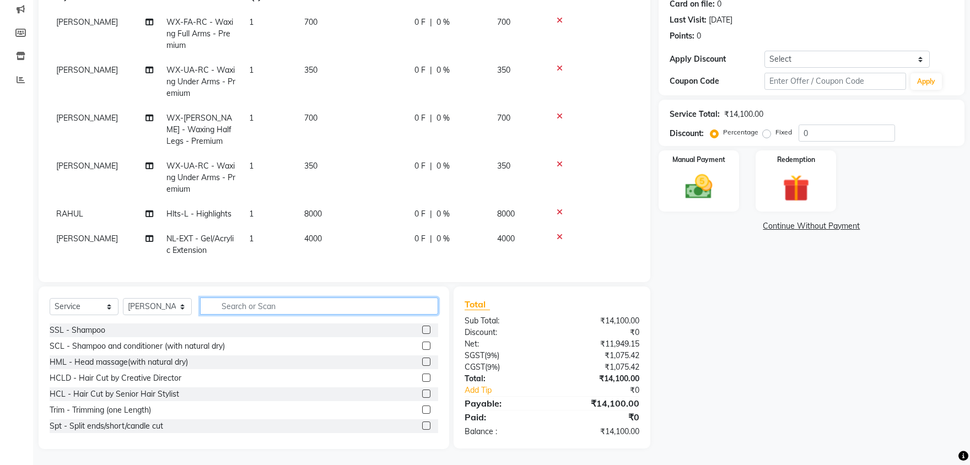
click at [229, 306] on input "text" at bounding box center [319, 306] width 238 height 17
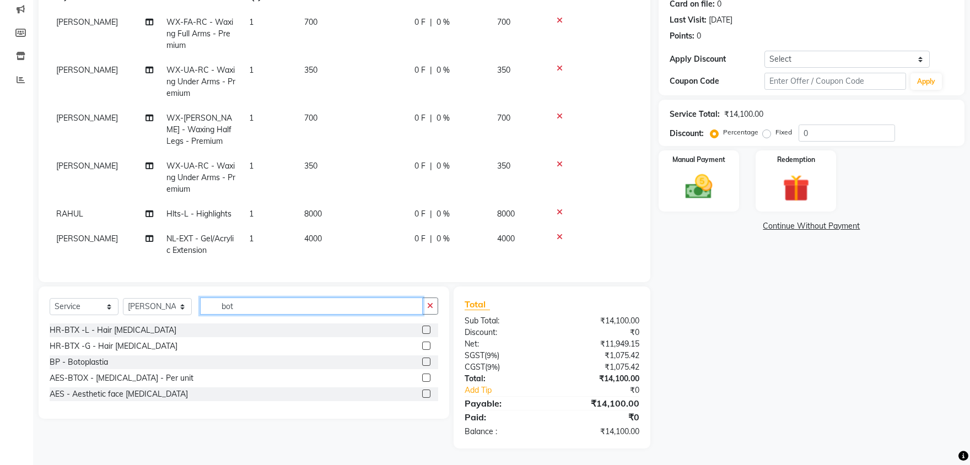
scroll to position [141, 0]
type input "bot"
click at [423, 328] on label at bounding box center [426, 330] width 8 height 8
click at [423, 328] on input "checkbox" at bounding box center [425, 330] width 7 height 7
checkbox input "false"
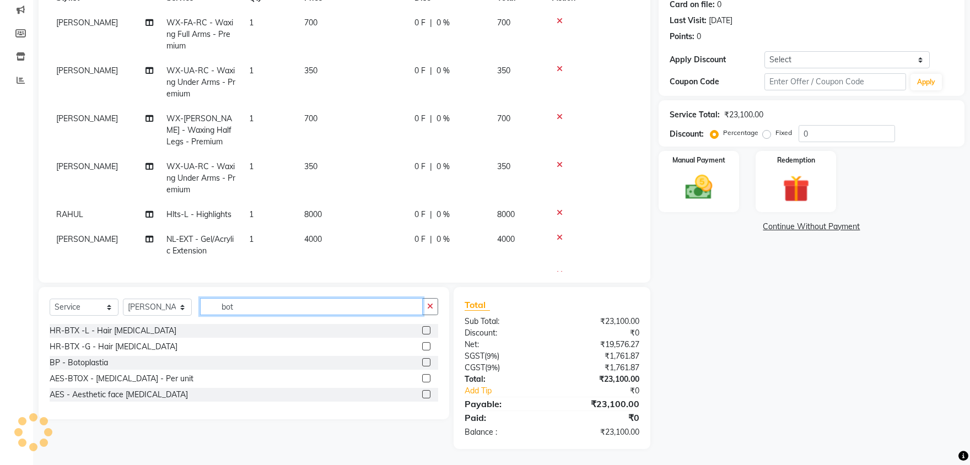
click at [260, 306] on input "bot" at bounding box center [311, 306] width 223 height 17
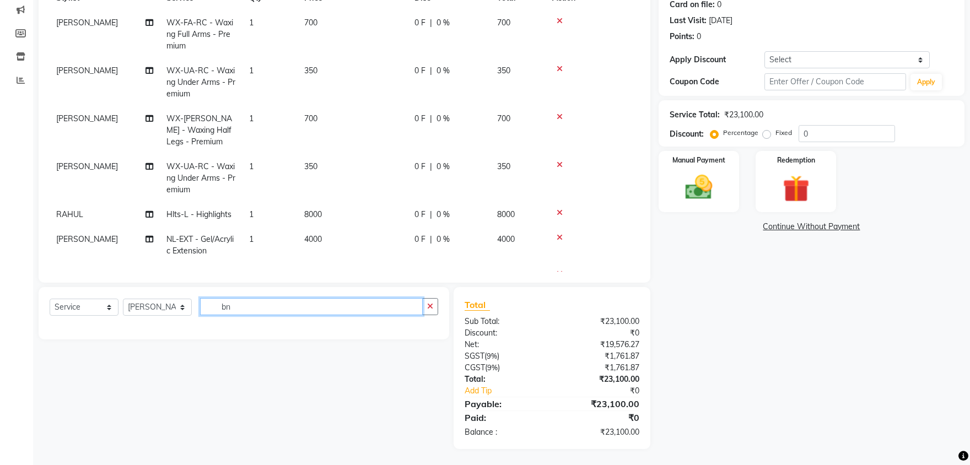
type input "b"
type input "nano"
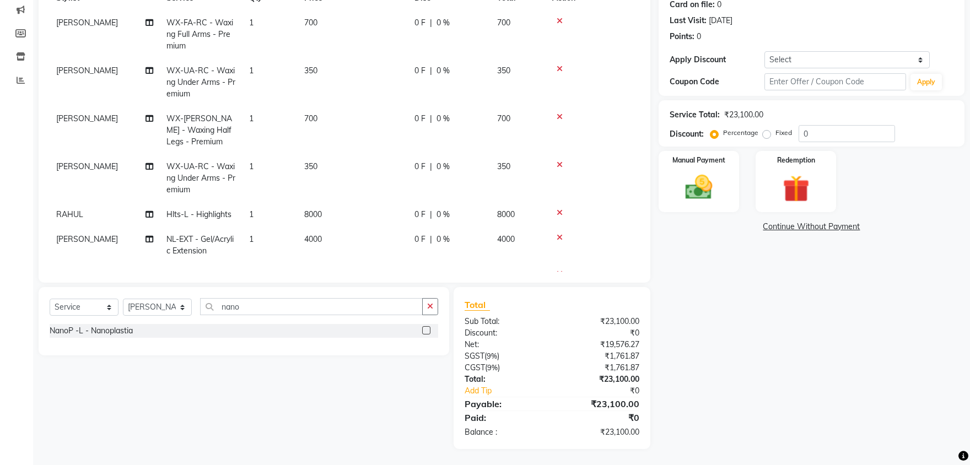
click at [428, 328] on label at bounding box center [426, 330] width 8 height 8
click at [428, 328] on input "checkbox" at bounding box center [425, 330] width 7 height 7
checkbox input "false"
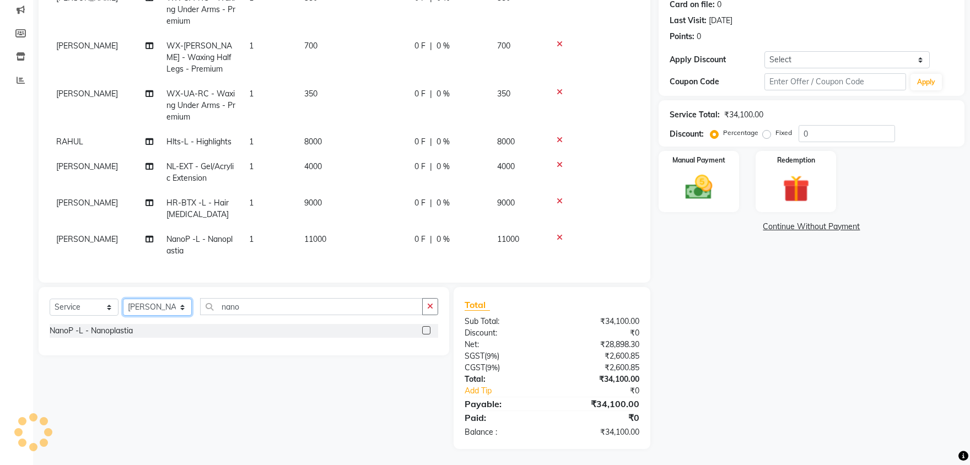
click at [123, 299] on select "Select Stylist ABHISHEK [PERSON_NAME] [PERSON_NAME] [PERSON_NAME] [PERSON_NAME]…" at bounding box center [157, 307] width 69 height 17
select select "51082"
click option "RAHUL" at bounding box center [0, 0] width 0 height 0
click at [167, 304] on select "Select Stylist ABHISHEK [PERSON_NAME] [PERSON_NAME] [PERSON_NAME] [PERSON_NAME]…" at bounding box center [157, 307] width 69 height 17
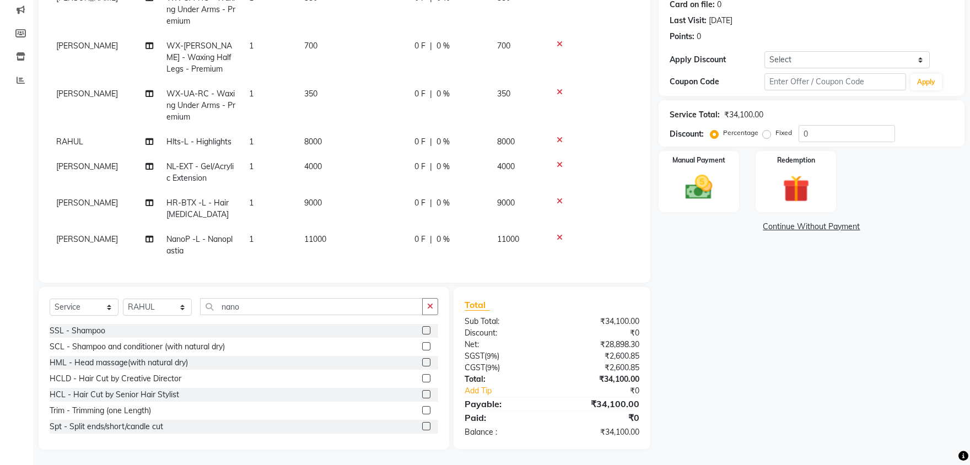
click at [88, 233] on td "[PERSON_NAME]" at bounding box center [105, 245] width 110 height 36
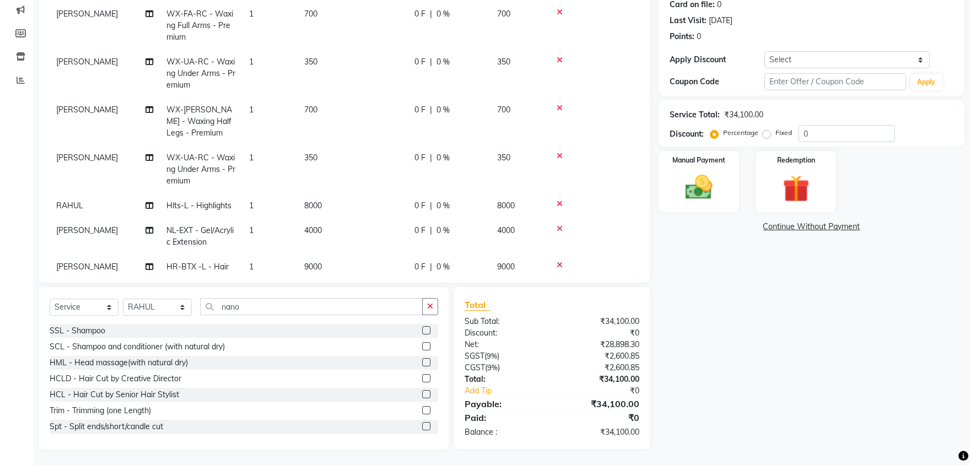
select select "52232"
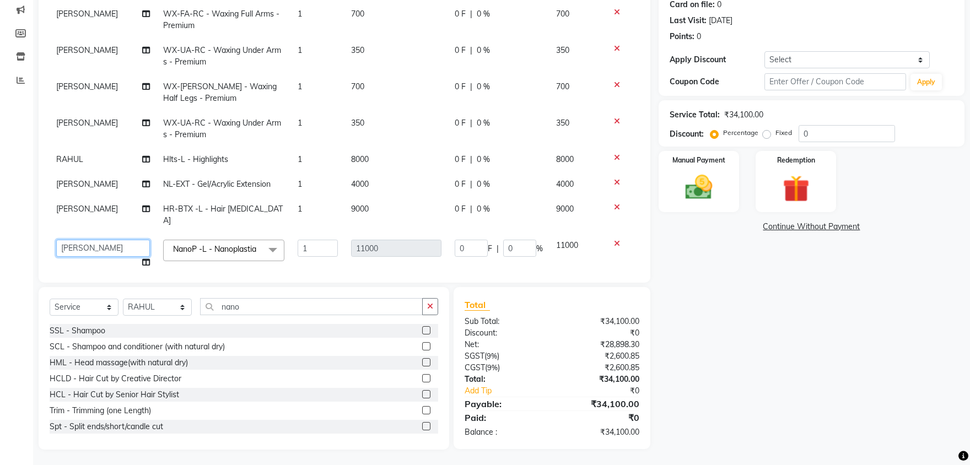
click at [56, 240] on select "ABHISHEK [PERSON_NAME] AKSHAY [PERSON_NAME] [PERSON_NAME] [PERSON_NAME] Chand […" at bounding box center [103, 248] width 94 height 17
select select "51082"
click at [94, 209] on span "[PERSON_NAME]" at bounding box center [87, 209] width 62 height 10
select select "52232"
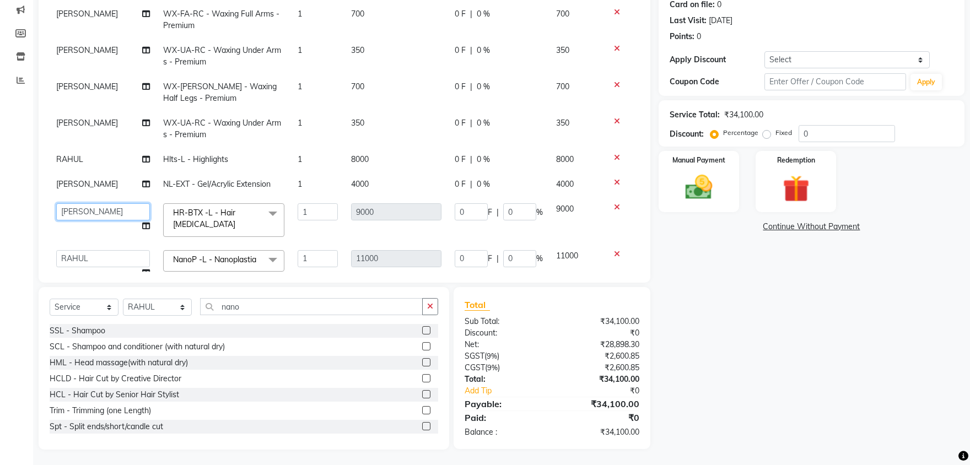
click at [56, 203] on select "ABHISHEK [PERSON_NAME] AKSHAY [PERSON_NAME] [PERSON_NAME] [PERSON_NAME] Chand […" at bounding box center [103, 211] width 94 height 17
select select "51082"
click at [89, 179] on span "[PERSON_NAME]" at bounding box center [87, 184] width 62 height 10
select select "52232"
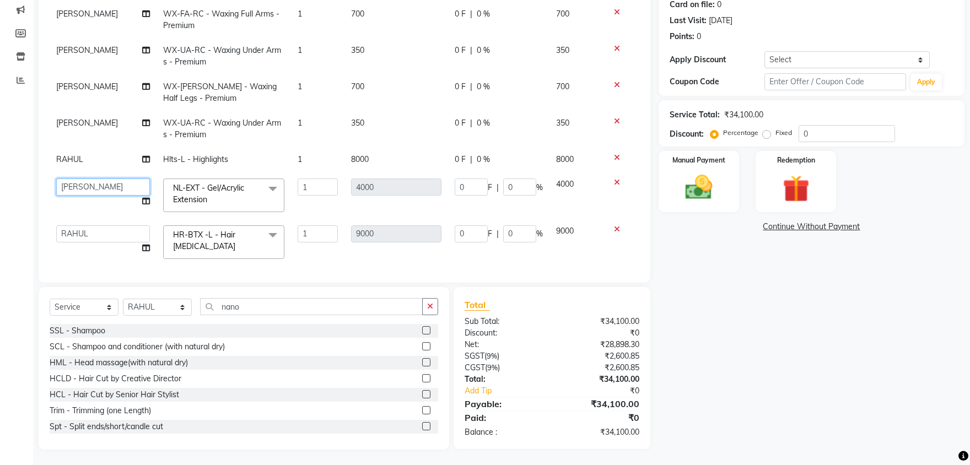
click at [56, 179] on select "ABHISHEK [PERSON_NAME] AKSHAY [PERSON_NAME] [PERSON_NAME] [PERSON_NAME] Chand […" at bounding box center [103, 187] width 94 height 17
select select "51082"
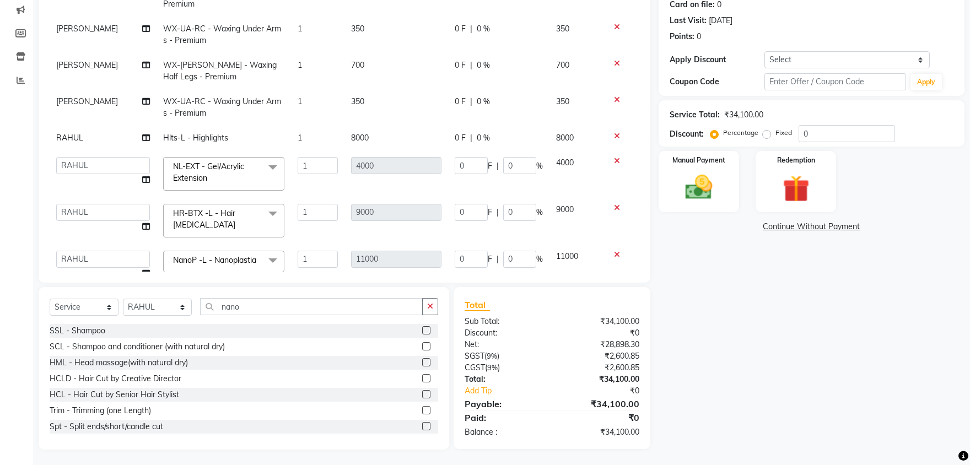
scroll to position [79, 0]
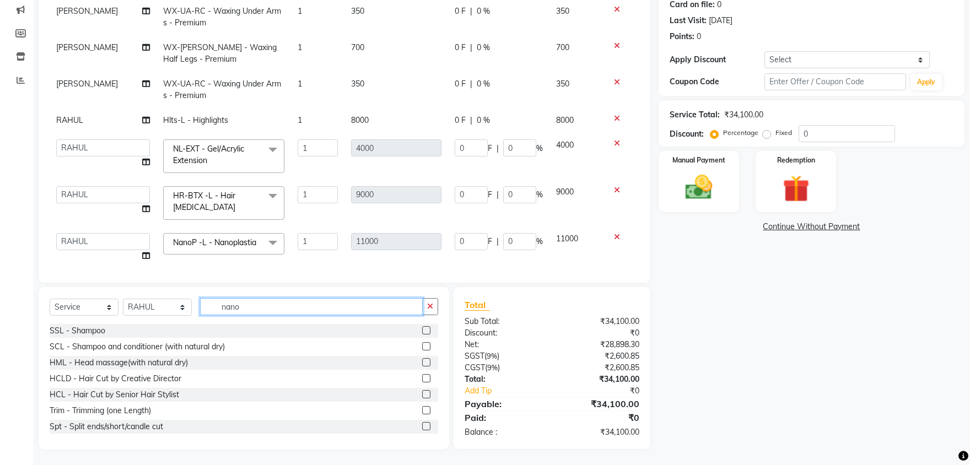
click at [243, 305] on input "nano" at bounding box center [311, 306] width 223 height 17
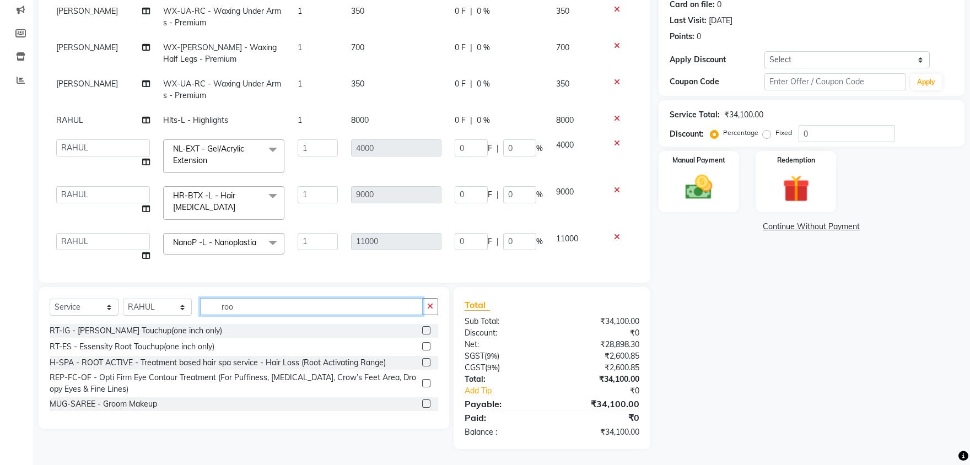
type input "roo"
click at [427, 330] on label at bounding box center [426, 330] width 8 height 8
click at [427, 330] on input "checkbox" at bounding box center [425, 330] width 7 height 7
checkbox input "false"
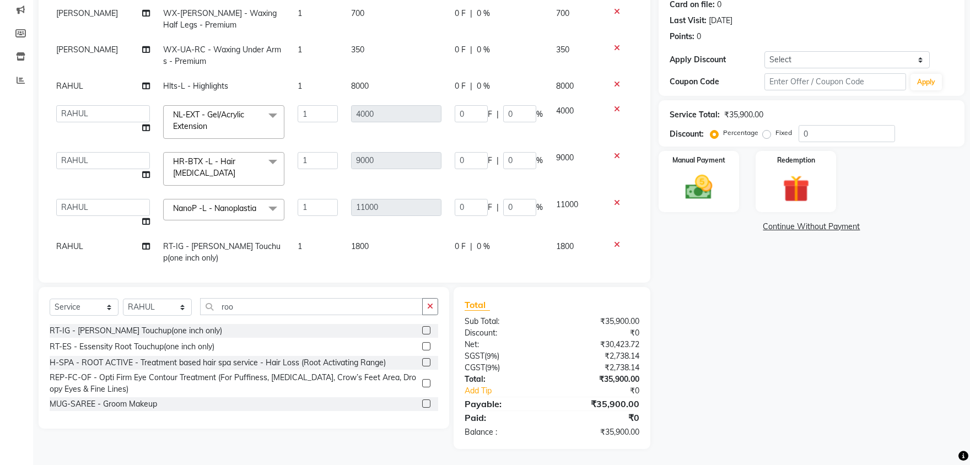
scroll to position [115, 0]
click at [457, 240] on span "0 F" at bounding box center [460, 245] width 11 height 12
select select "51082"
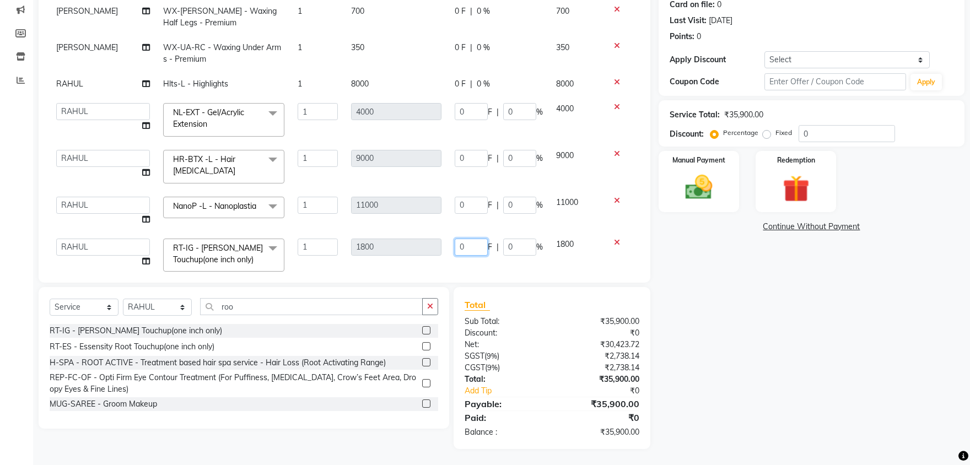
click at [464, 240] on input "0" at bounding box center [471, 247] width 33 height 17
type input "0800"
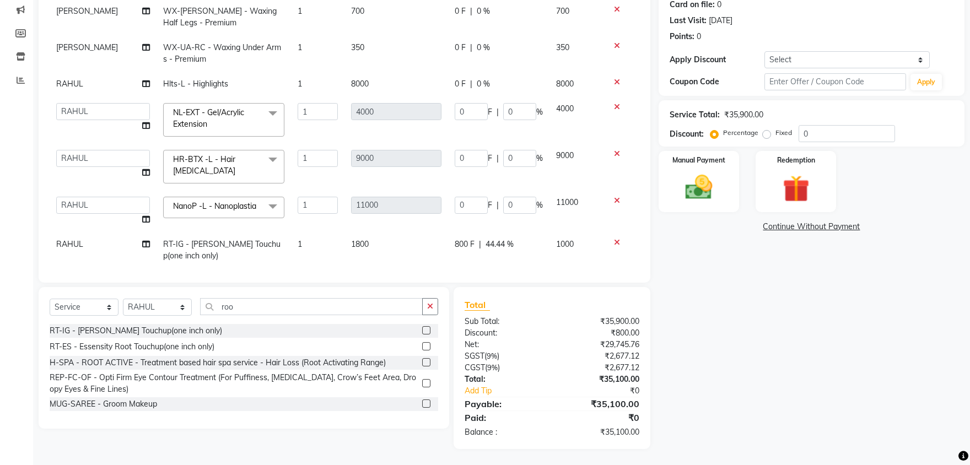
click at [476, 216] on td "0 F | 0 %" at bounding box center [498, 211] width 101 height 42
click at [470, 200] on input "0" at bounding box center [471, 205] width 33 height 17
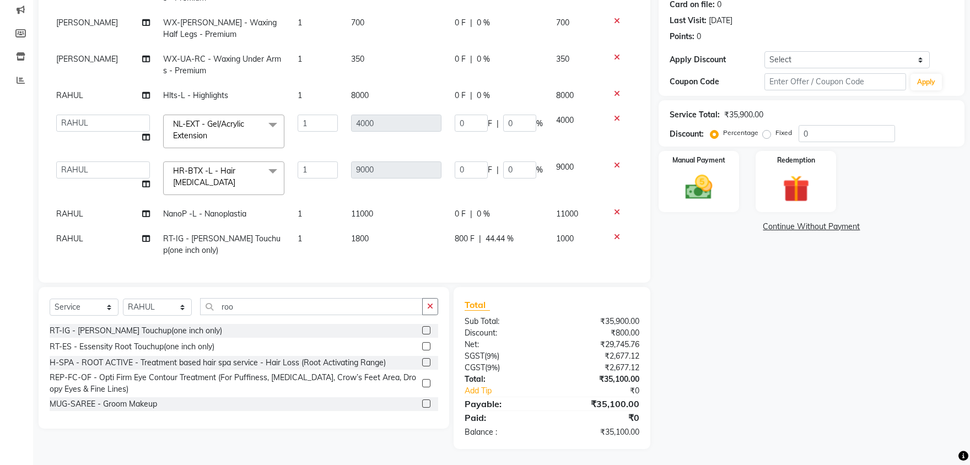
scroll to position [98, 0]
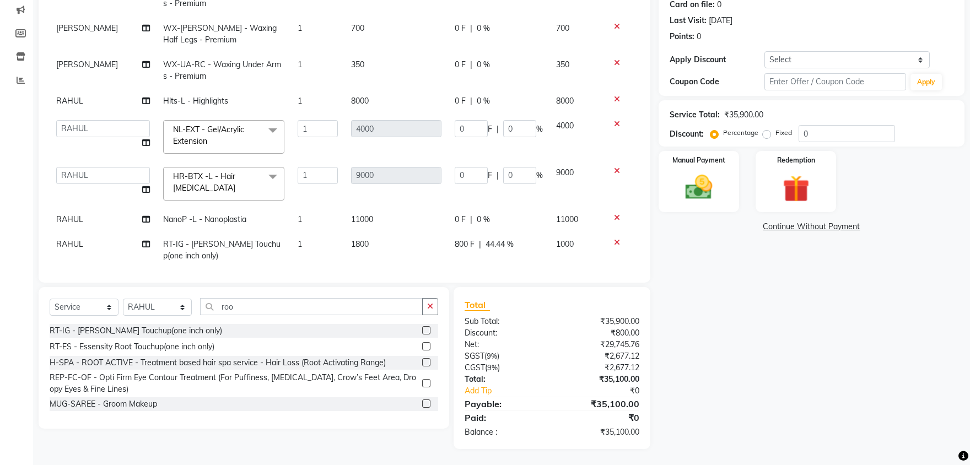
click at [487, 217] on span "0 %" at bounding box center [483, 220] width 13 height 12
select select "51082"
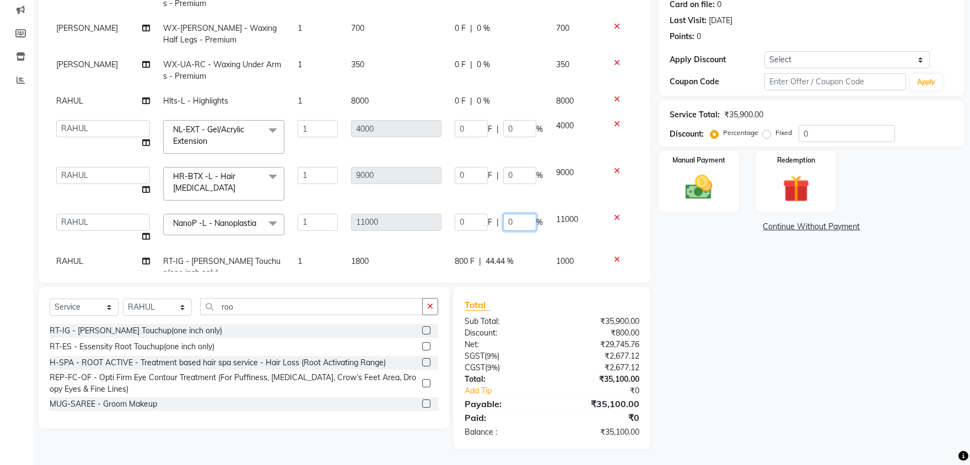
click at [515, 215] on input "0" at bounding box center [519, 222] width 33 height 17
type input "050"
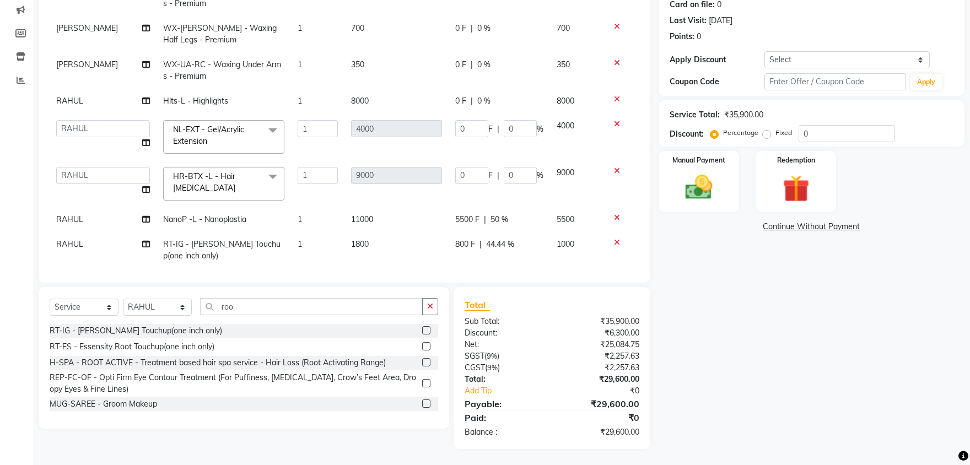
click at [510, 229] on tbody "[PERSON_NAME] WX-[PERSON_NAME] - Waxing Full Arms - Premium 1 700 0 F | 0 % 700…" at bounding box center [345, 105] width 590 height 325
click at [467, 214] on span "5500 F" at bounding box center [467, 220] width 24 height 12
select select "51082"
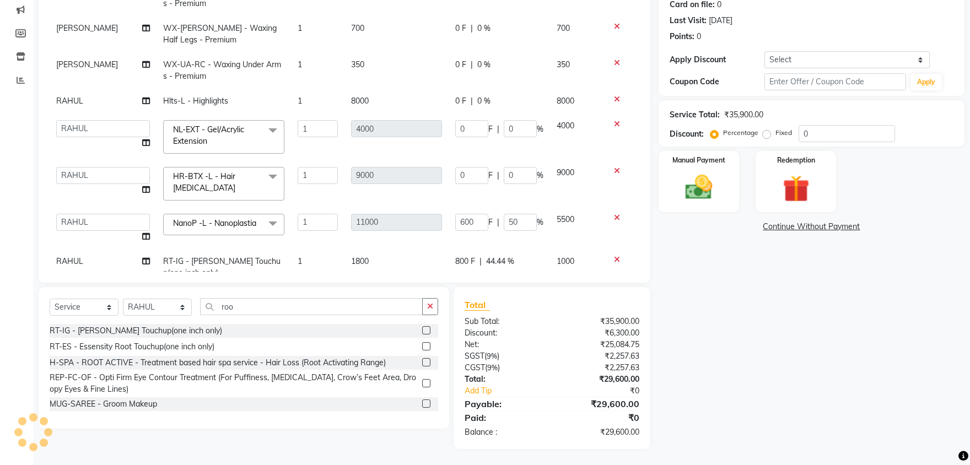
scroll to position [0, 0]
type input "6000"
click at [468, 231] on tbody "[PERSON_NAME] WX-[PERSON_NAME] - Waxing Full Arms - Premium 1 700 0 F | 0 % 700…" at bounding box center [345, 114] width 590 height 342
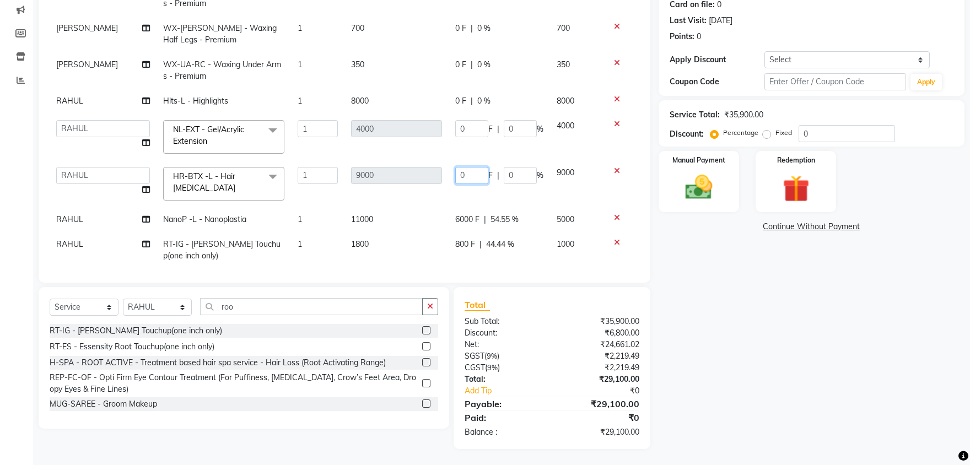
click at [469, 171] on input "0" at bounding box center [471, 175] width 33 height 17
type input "05000"
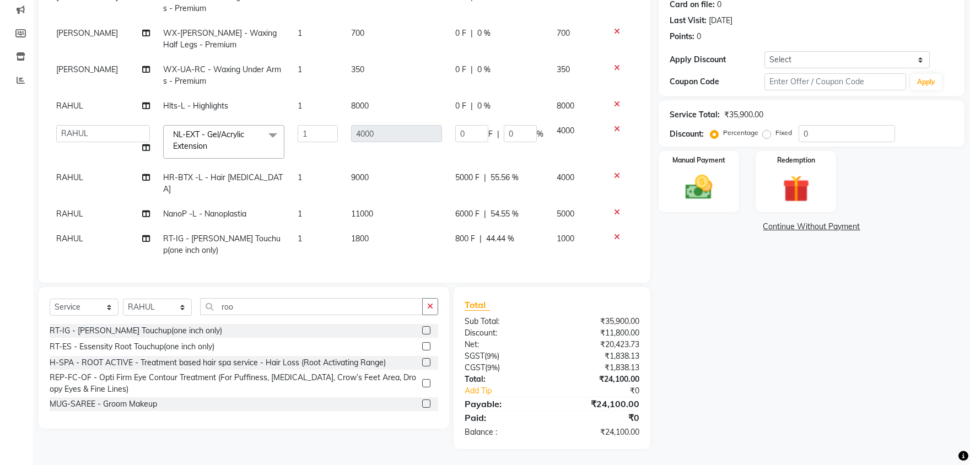
click at [442, 151] on td "4000" at bounding box center [396, 141] width 104 height 47
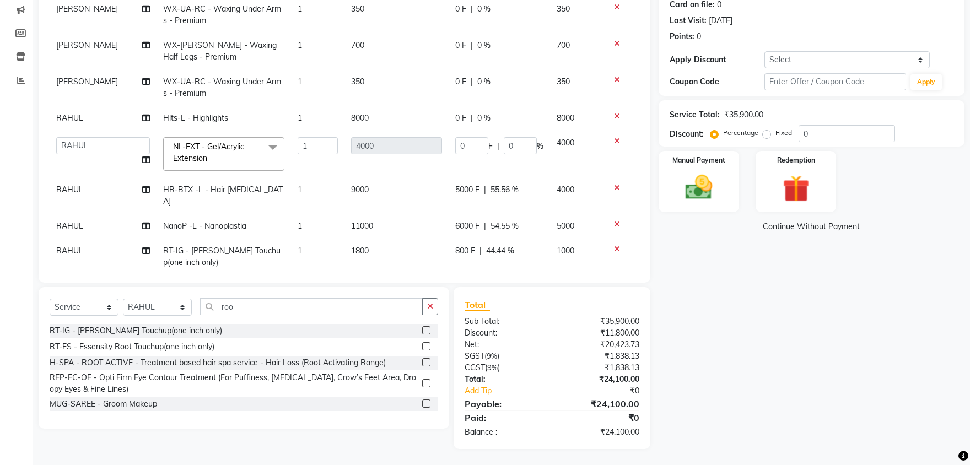
click at [478, 116] on span "0 %" at bounding box center [483, 118] width 13 height 12
select select "51082"
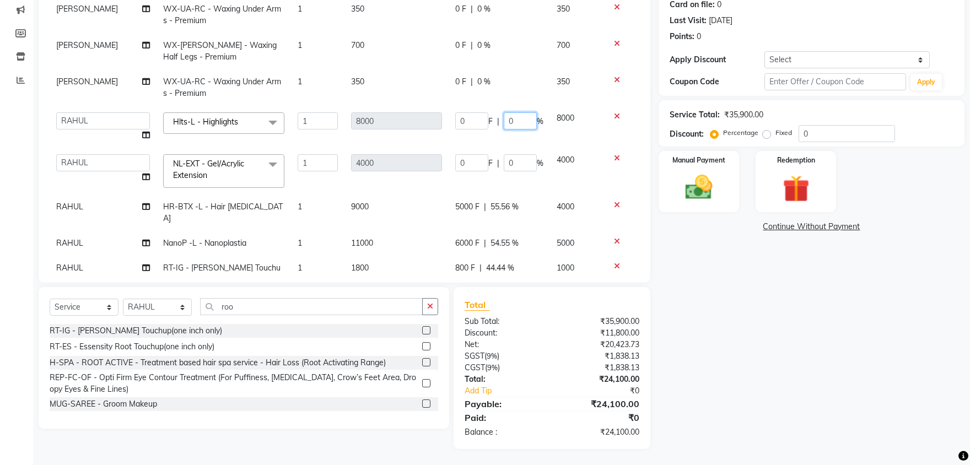
click at [512, 118] on input "0" at bounding box center [520, 120] width 33 height 17
type input "050"
click at [495, 148] on td "0 F | 0 %" at bounding box center [499, 171] width 101 height 47
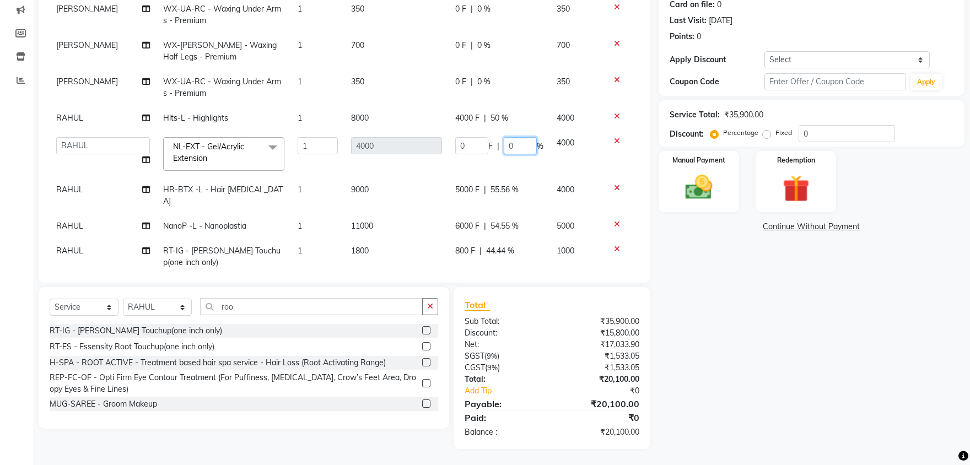
click at [517, 143] on input "0" at bounding box center [520, 145] width 33 height 17
type input "050"
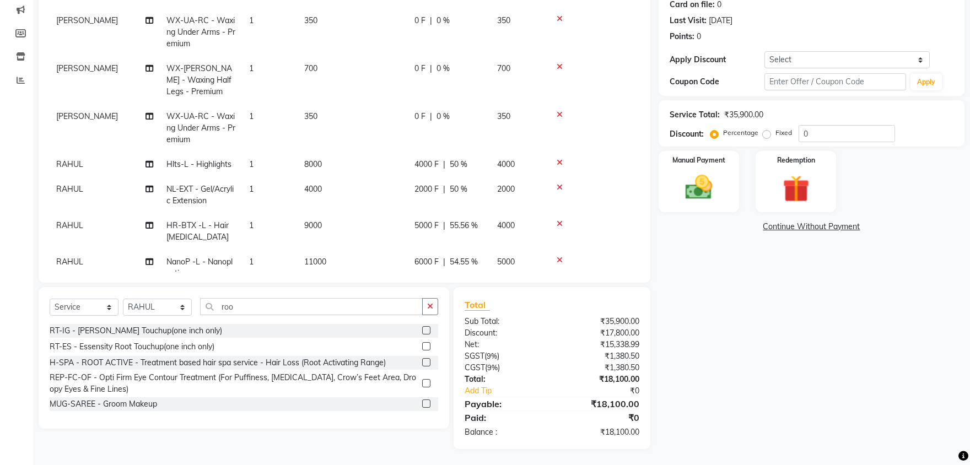
click at [428, 190] on span "2000 F" at bounding box center [426, 190] width 24 height 12
select select "51082"
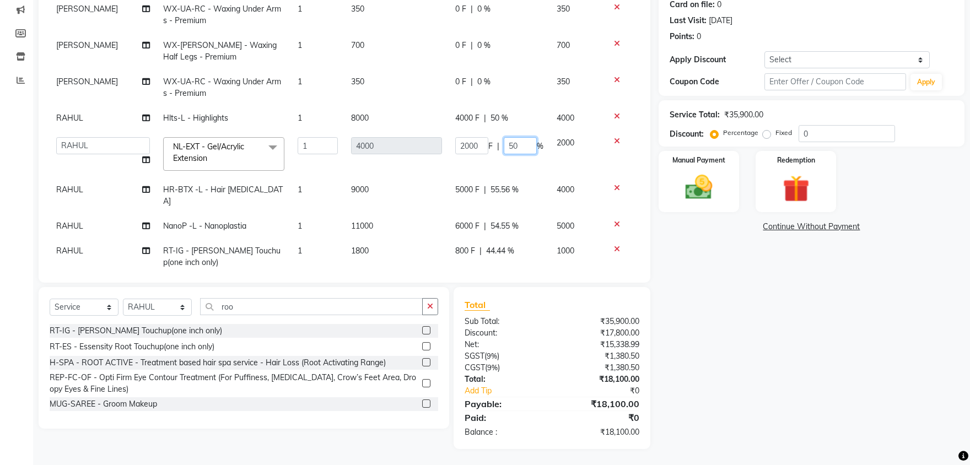
click at [517, 142] on input "50" at bounding box center [520, 145] width 33 height 17
click at [373, 156] on tbody "[PERSON_NAME] WX-[PERSON_NAME] - Waxing Full Arms - Premium 1 700 0 F | 0 % 700…" at bounding box center [345, 117] width 590 height 315
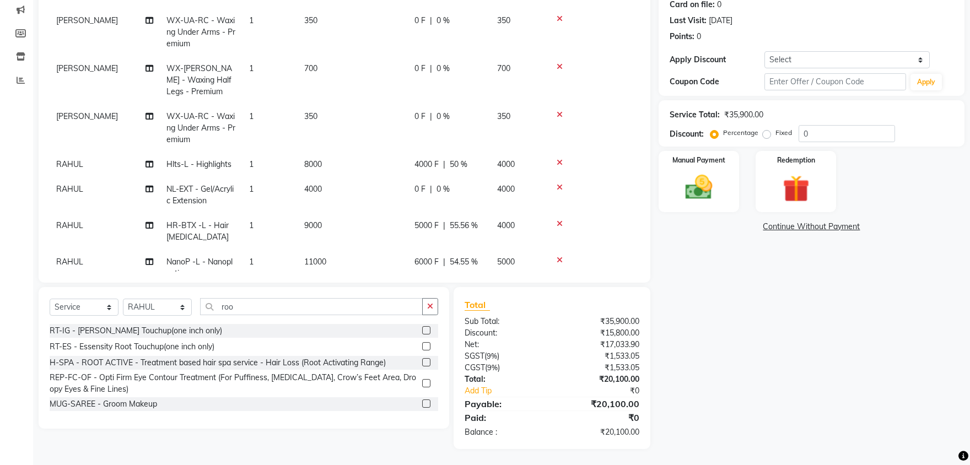
click at [85, 187] on td "RAHUL" at bounding box center [105, 195] width 110 height 36
select select "51082"
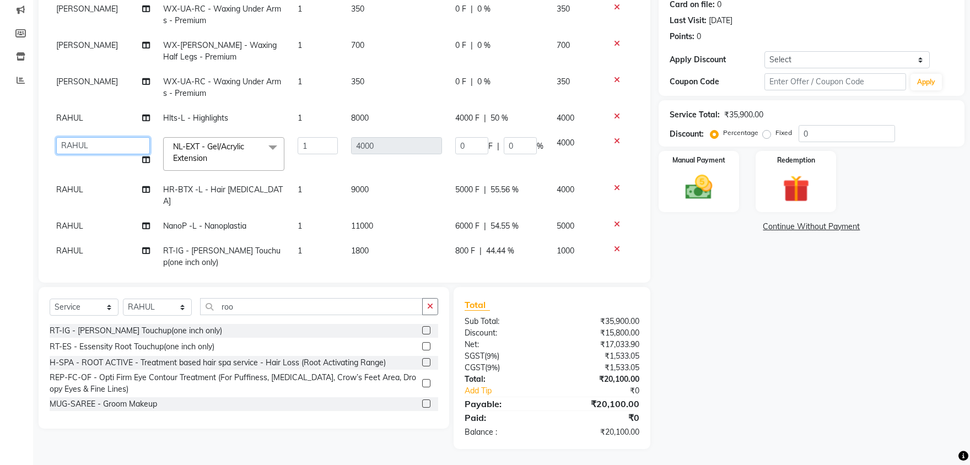
click at [56, 137] on select "ABHISHEK [PERSON_NAME] AKSHAY [PERSON_NAME] [PERSON_NAME] [PERSON_NAME] Chand […" at bounding box center [103, 145] width 94 height 17
select select "52232"
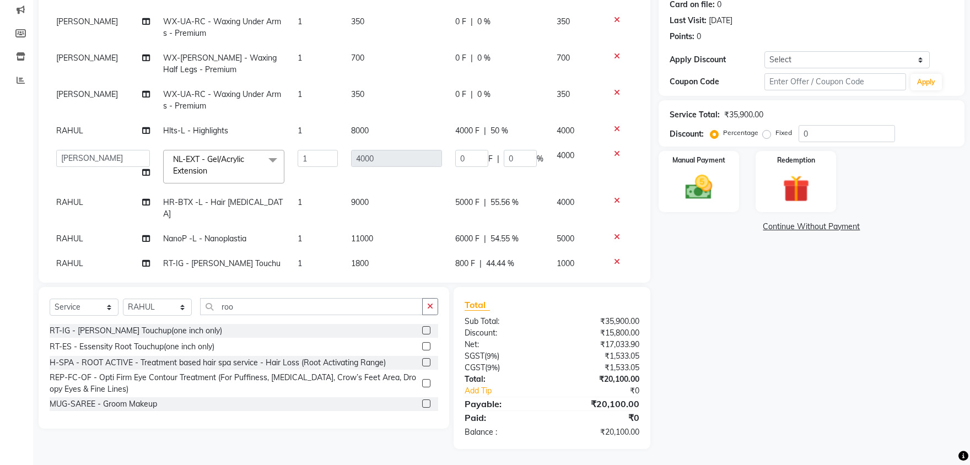
scroll to position [81, 0]
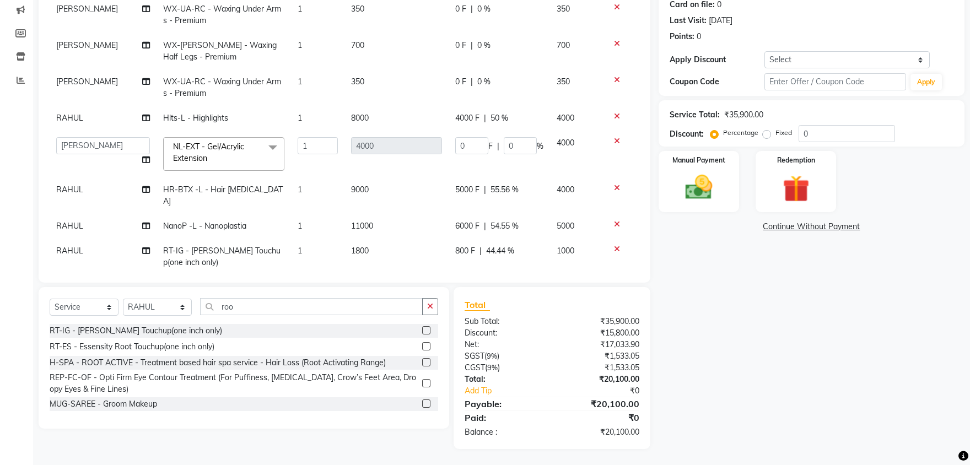
click at [464, 220] on span "6000 F" at bounding box center [467, 226] width 24 height 12
select select "51082"
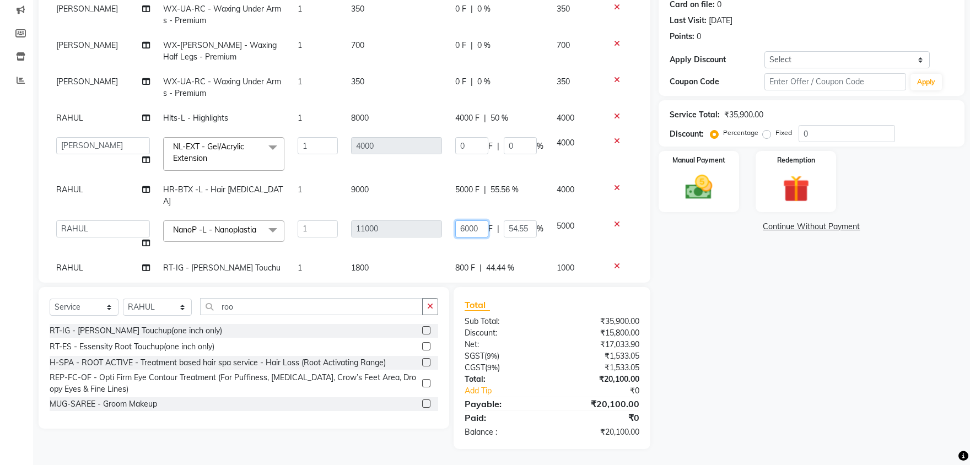
click at [464, 220] on input "6000" at bounding box center [471, 228] width 33 height 17
type input "4000"
click at [409, 191] on td "9000" at bounding box center [396, 195] width 104 height 36
select select "51082"
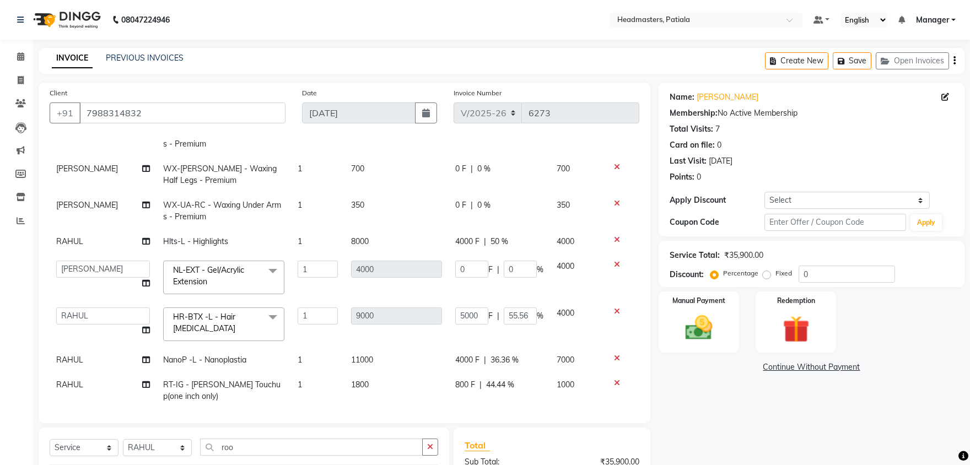
scroll to position [61, 0]
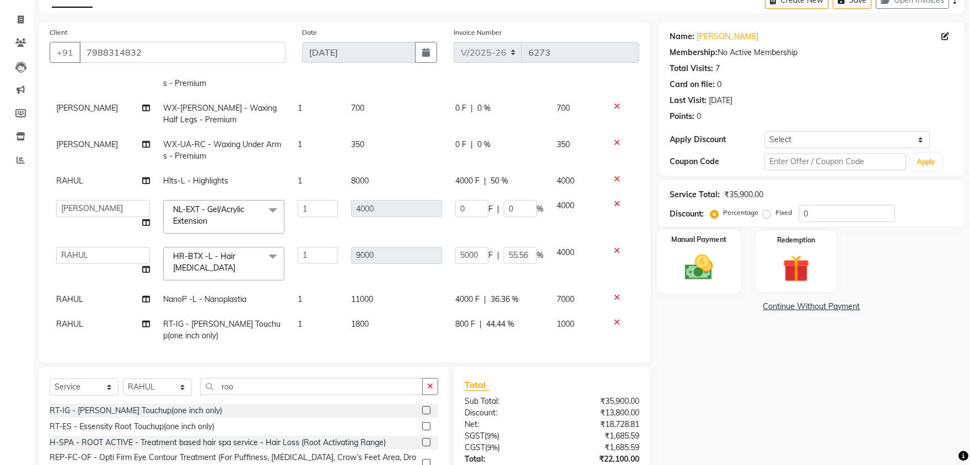
click at [710, 267] on img at bounding box center [699, 267] width 46 height 33
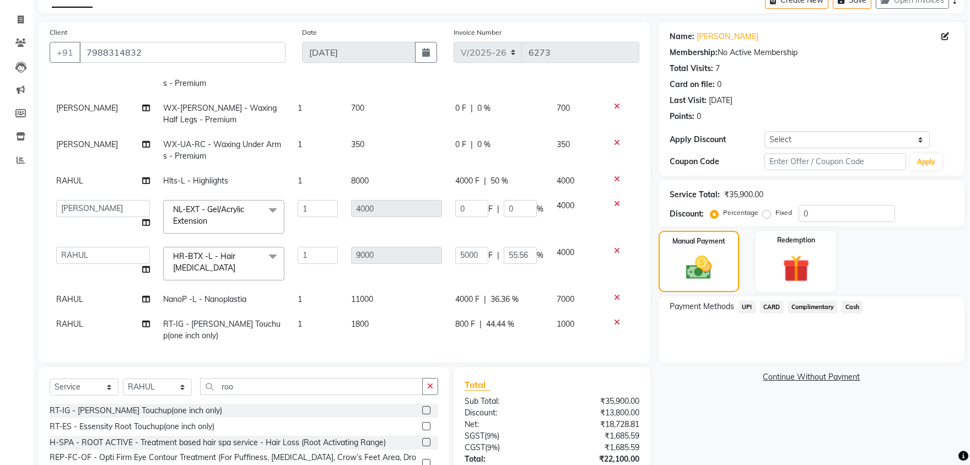
click at [773, 310] on span "CARD" at bounding box center [772, 307] width 24 height 13
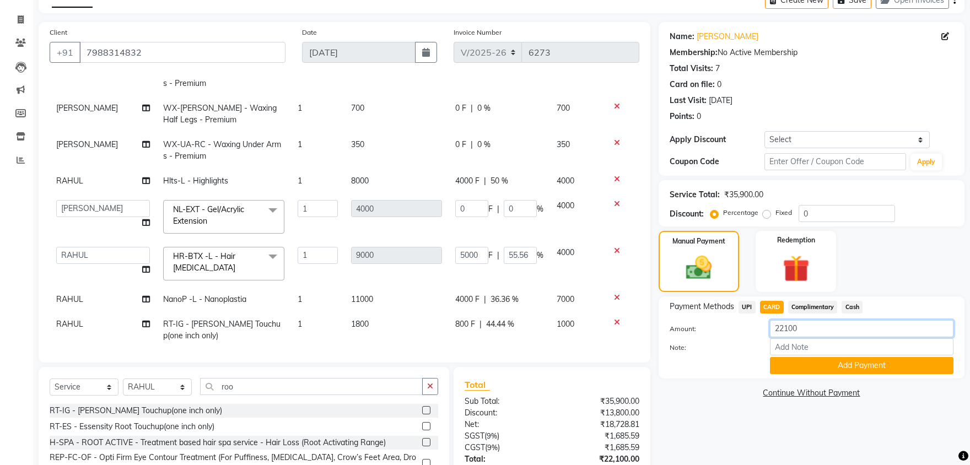
click at [802, 331] on input "22100" at bounding box center [862, 328] width 184 height 17
click at [802, 330] on input "22100" at bounding box center [862, 328] width 184 height 17
type input "10000"
click at [813, 364] on button "Add Payment" at bounding box center [862, 365] width 184 height 17
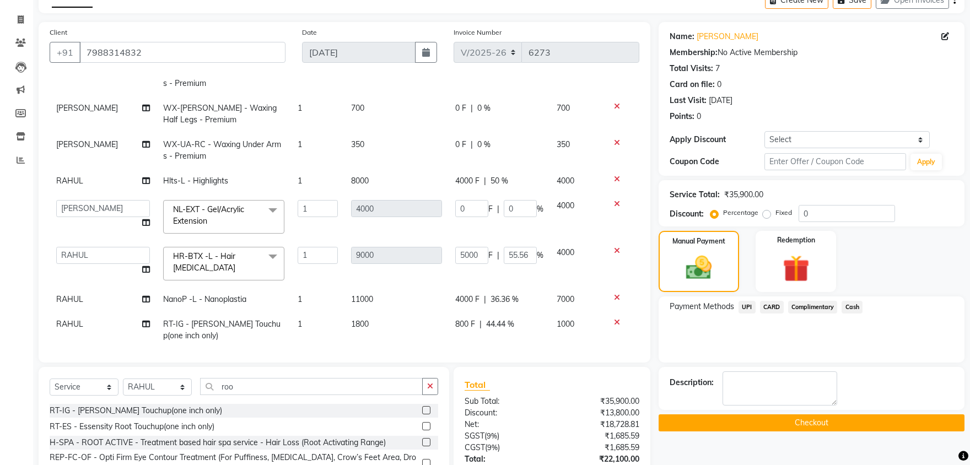
scroll to position [164, 0]
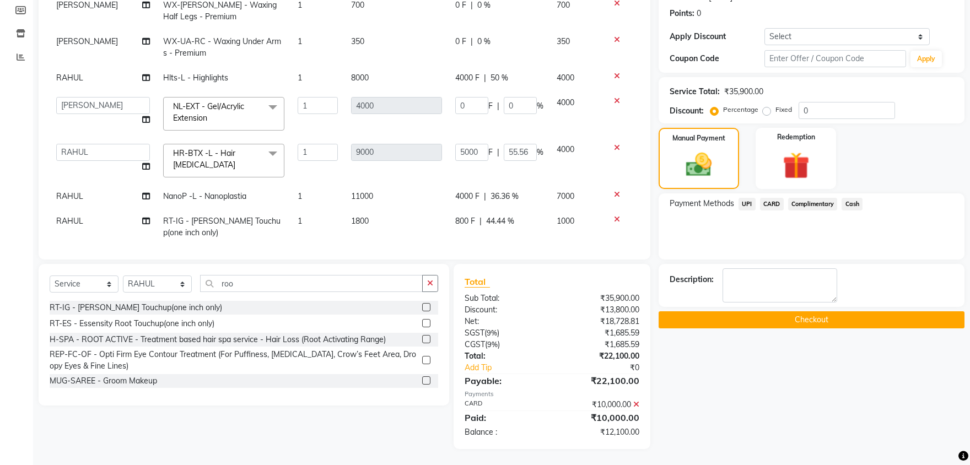
click at [75, 218] on span "RAHUL" at bounding box center [69, 221] width 27 height 10
select select "51082"
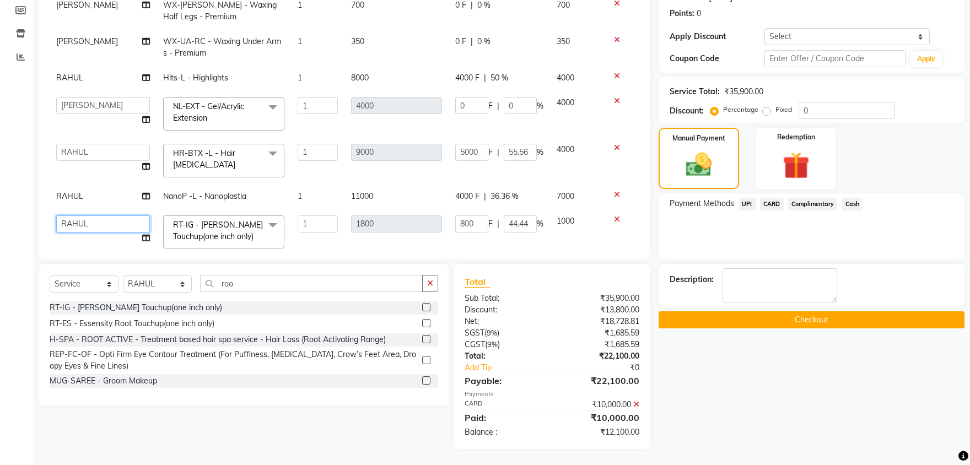
click at [56, 215] on select "ABHISHEK [PERSON_NAME] AKSHAY [PERSON_NAME] [PERSON_NAME] [PERSON_NAME] Chand […" at bounding box center [103, 223] width 94 height 17
select select "87796"
click at [149, 203] on td "RAHUL" at bounding box center [103, 196] width 107 height 25
select select "51082"
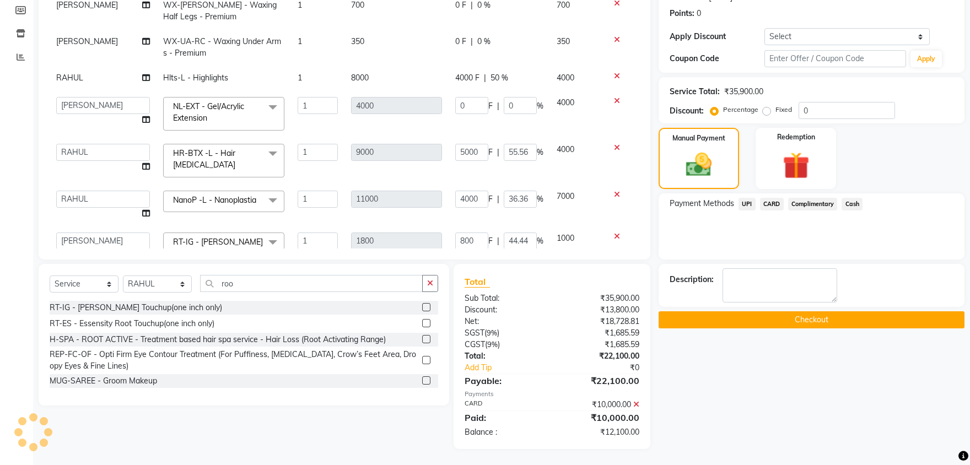
click at [748, 201] on span "UPI" at bounding box center [746, 204] width 17 height 13
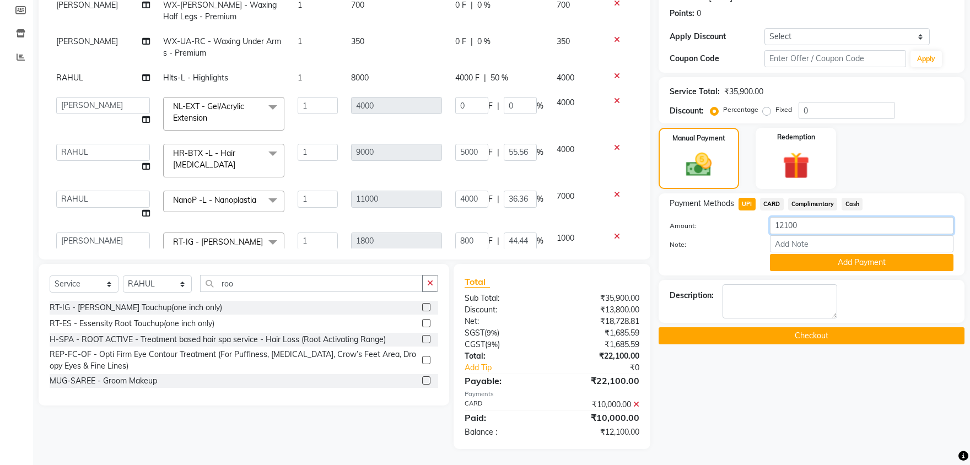
click at [802, 223] on input "12100" at bounding box center [862, 225] width 184 height 17
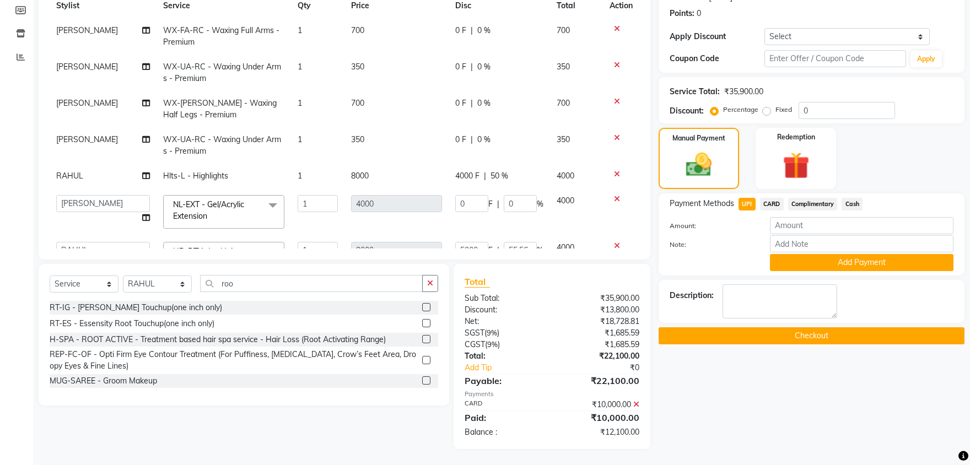
click at [462, 137] on span "0 F" at bounding box center [460, 140] width 11 height 12
select select "51096"
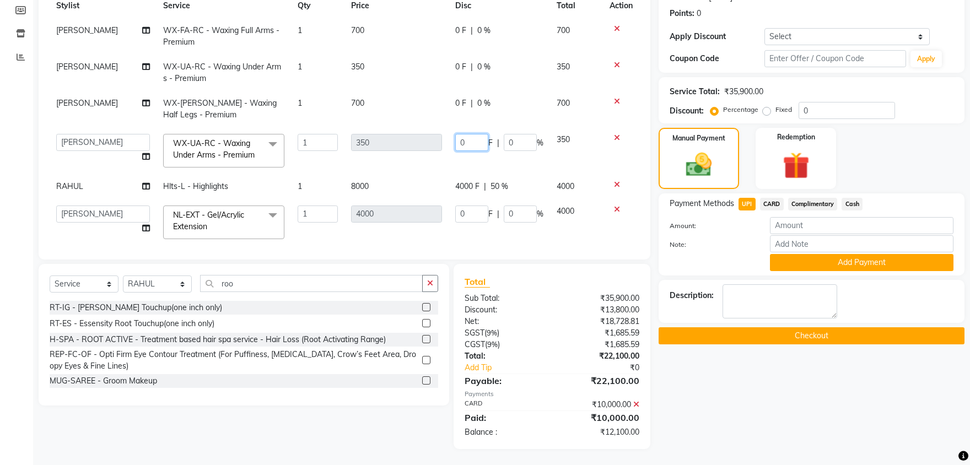
click at [465, 139] on input "0" at bounding box center [471, 142] width 33 height 17
type input "050"
click at [460, 66] on span "0 F" at bounding box center [460, 67] width 11 height 12
select select "51096"
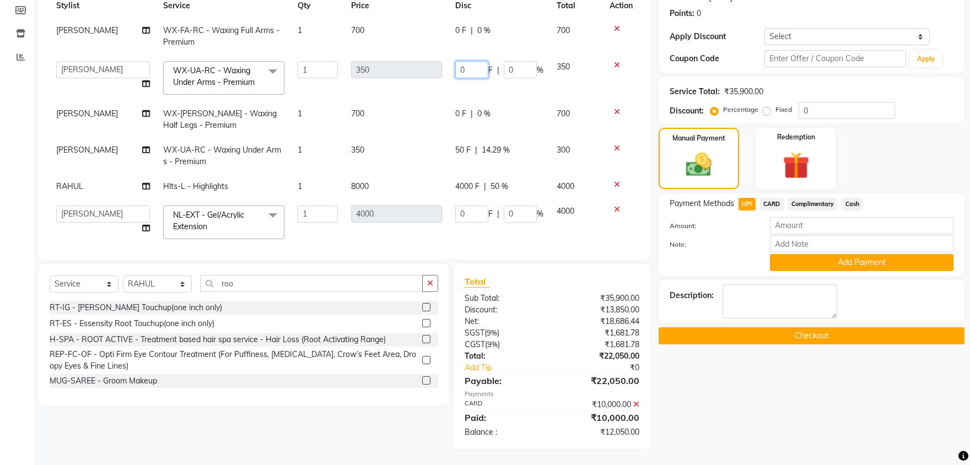
click at [462, 66] on input "0" at bounding box center [471, 69] width 33 height 17
type input "05"
click at [464, 82] on td "05 F | 0 %" at bounding box center [499, 78] width 101 height 47
select select "51096"
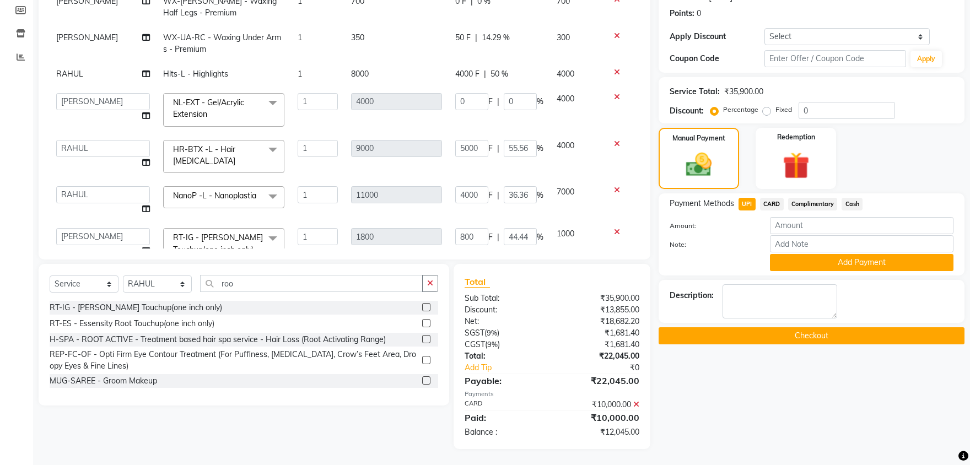
scroll to position [115, 0]
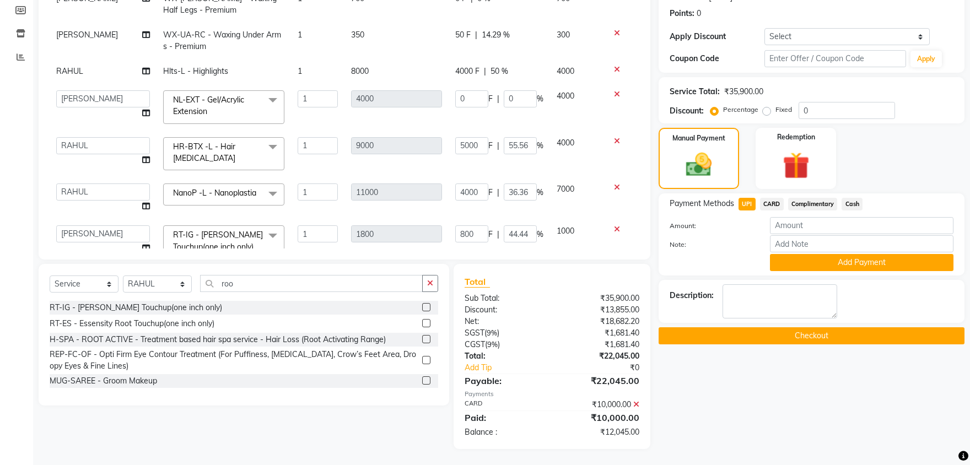
click at [854, 201] on span "Cash" at bounding box center [851, 204] width 21 height 13
type input "12045"
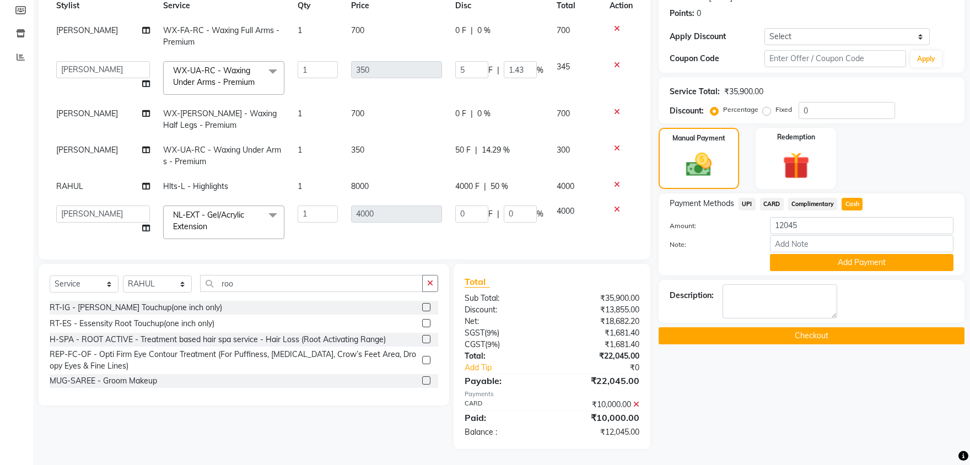
scroll to position [0, 0]
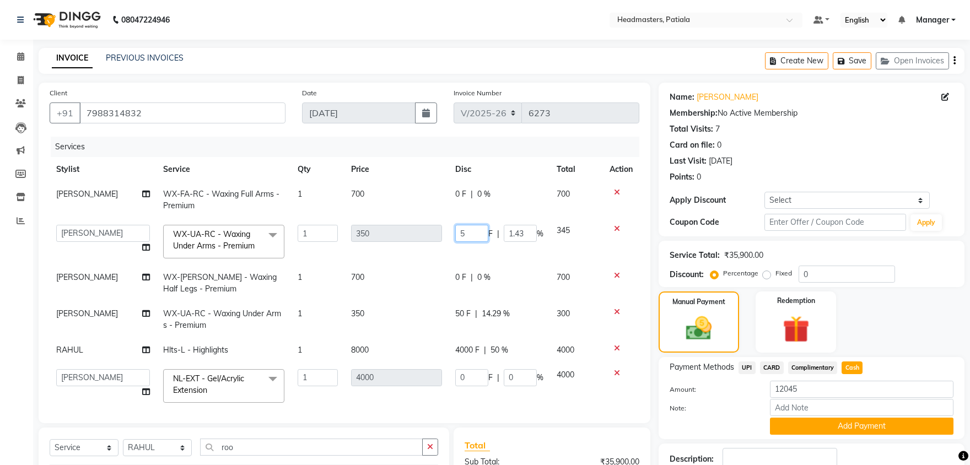
click at [463, 232] on input "5" at bounding box center [471, 233] width 33 height 17
type input "50"
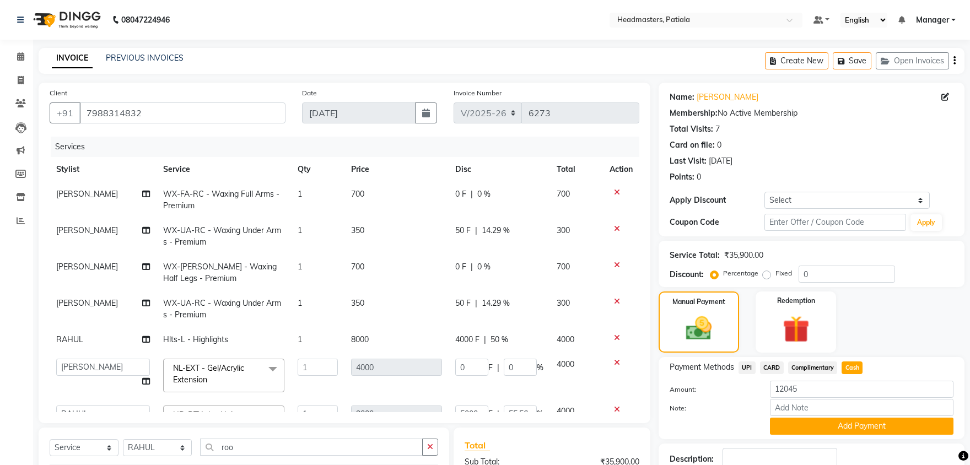
click at [472, 249] on td "50 F | 14.29 %" at bounding box center [499, 236] width 101 height 36
select select "51096"
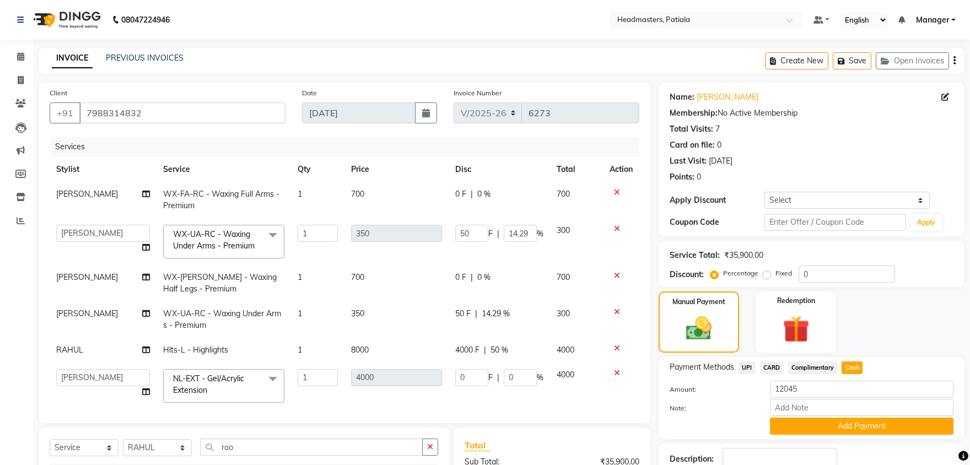
scroll to position [136, 0]
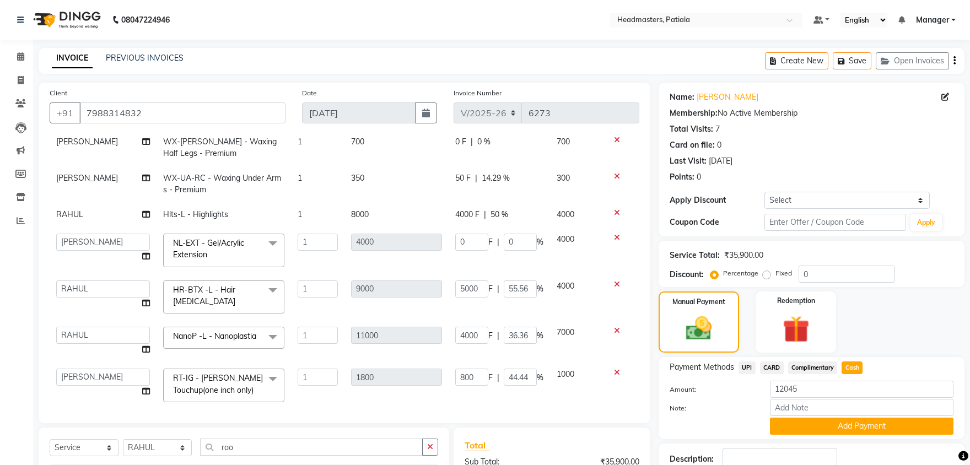
click at [849, 367] on span "Cash" at bounding box center [851, 367] width 21 height 13
type input "12000"
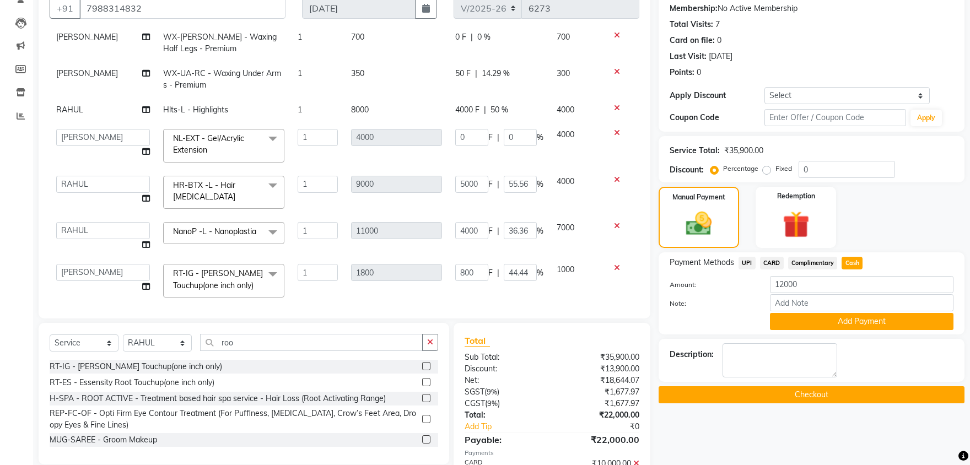
scroll to position [164, 0]
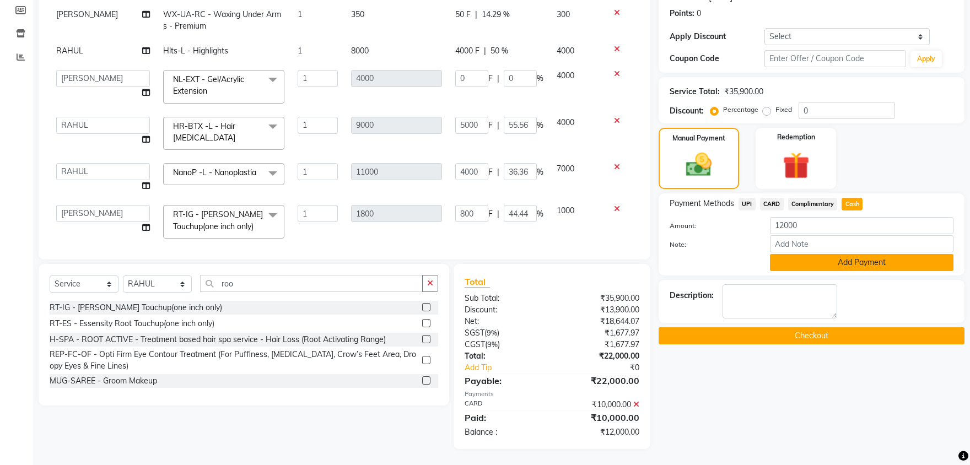
click at [841, 263] on button "Add Payment" at bounding box center [862, 262] width 184 height 17
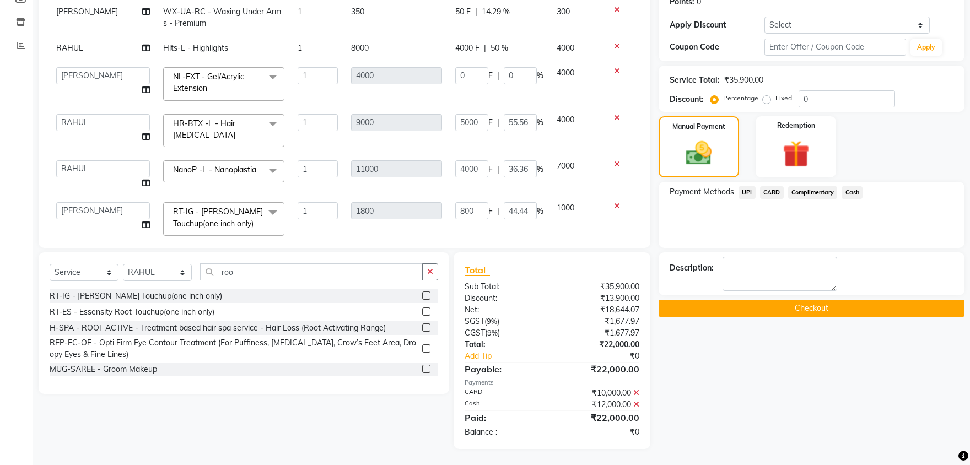
scroll to position [136, 0]
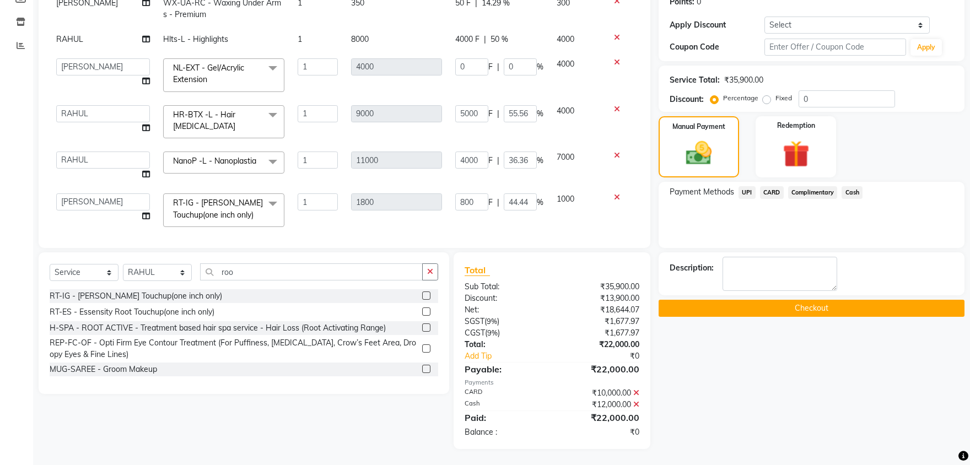
click at [807, 307] on button "Checkout" at bounding box center [812, 308] width 306 height 17
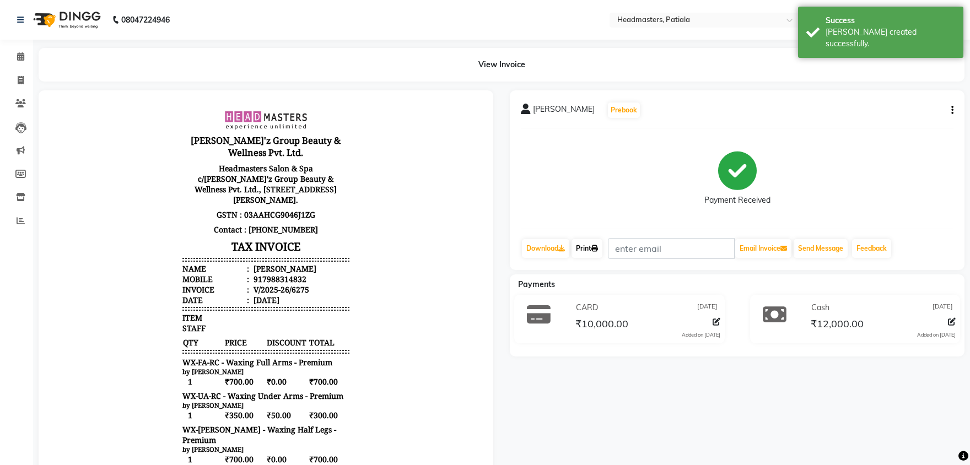
click at [586, 251] on link "Print" at bounding box center [586, 248] width 31 height 19
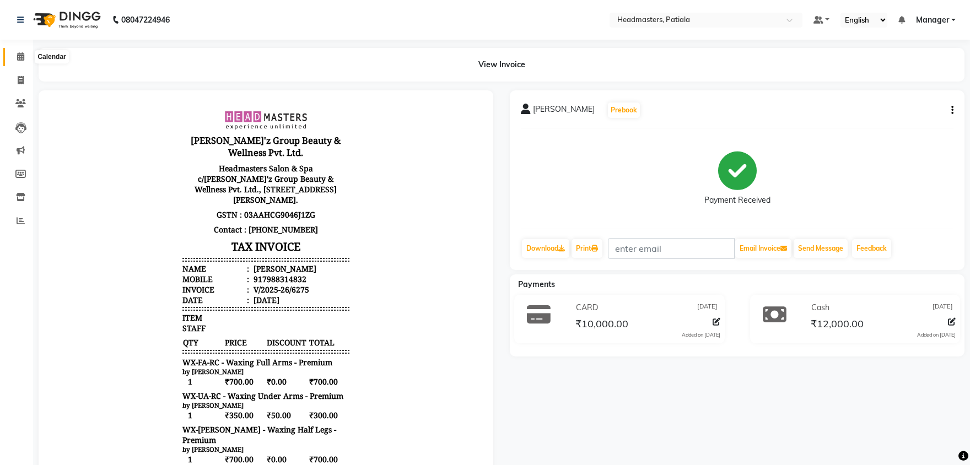
click at [24, 60] on icon at bounding box center [20, 56] width 7 height 8
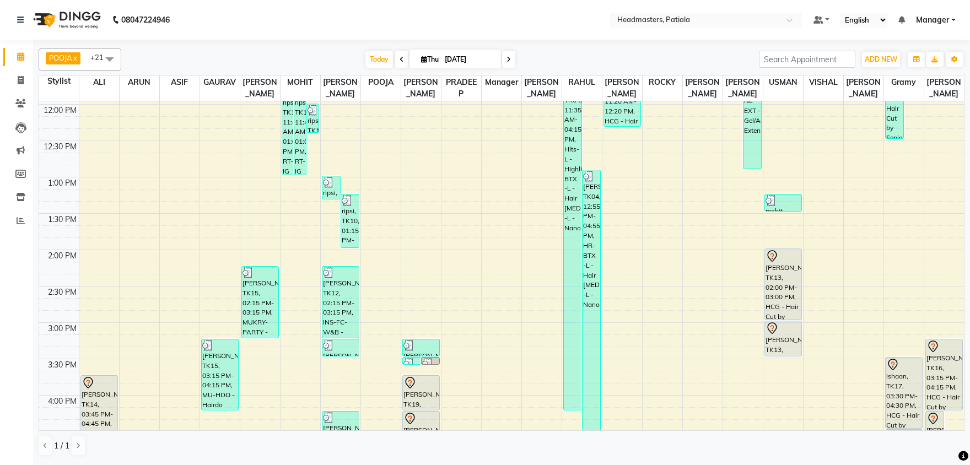
scroll to position [346, 0]
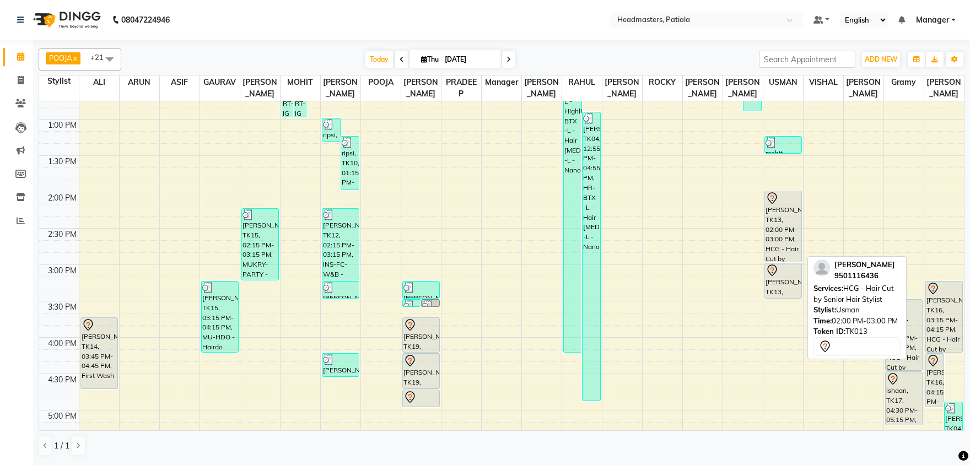
click at [791, 242] on div "[PERSON_NAME], TK13, 02:00 PM-03:00 PM, HCG - Hair Cut by Senior Hair Stylist" at bounding box center [783, 226] width 36 height 71
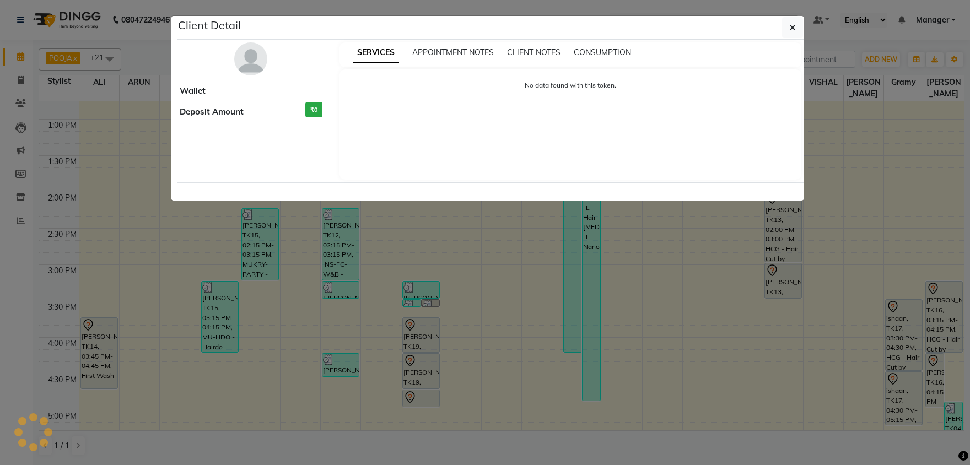
select select "7"
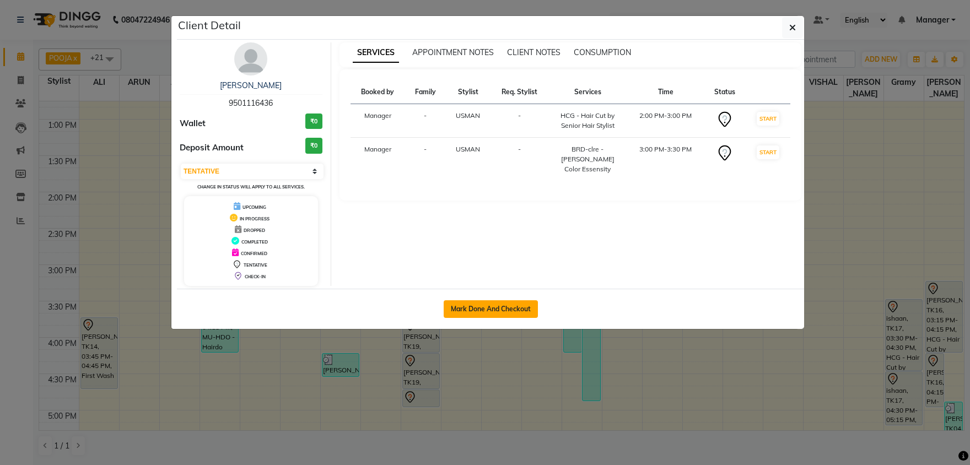
click at [494, 310] on button "Mark Done And Checkout" at bounding box center [491, 309] width 94 height 18
select select "service"
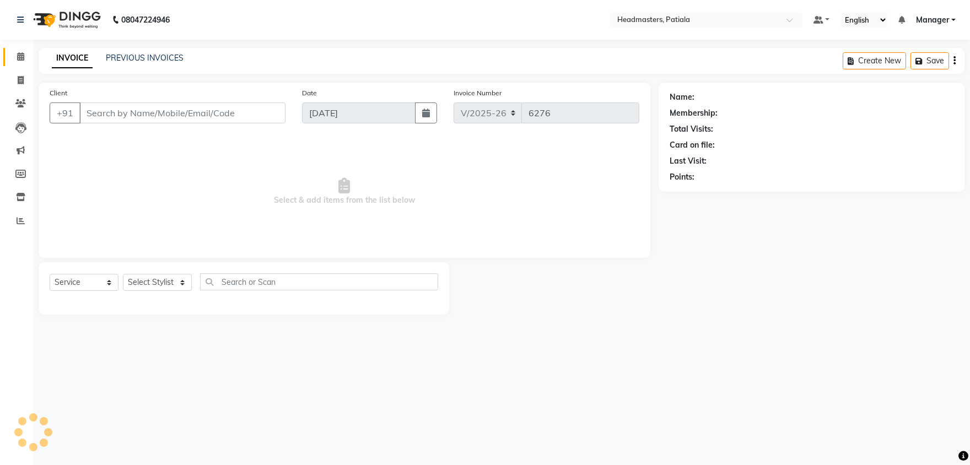
type input "9501116436"
select select "51087"
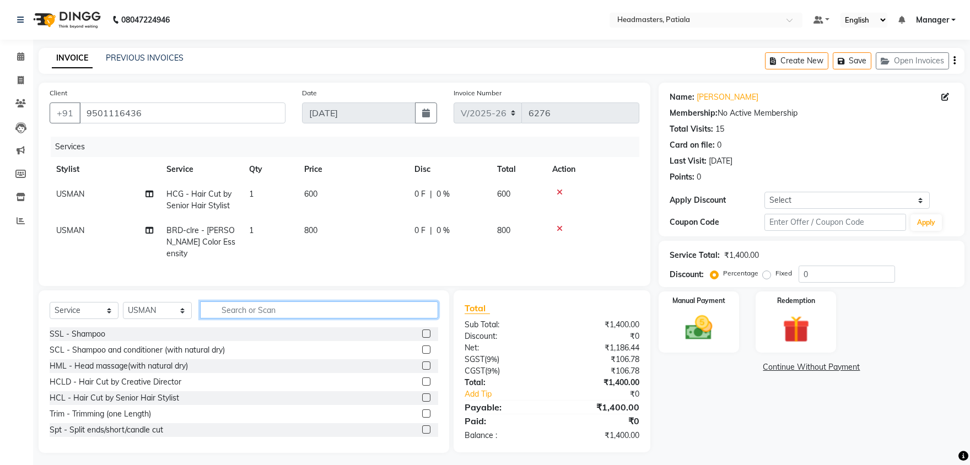
click at [232, 301] on input "text" at bounding box center [319, 309] width 238 height 17
click at [247, 303] on input "text" at bounding box center [319, 309] width 238 height 17
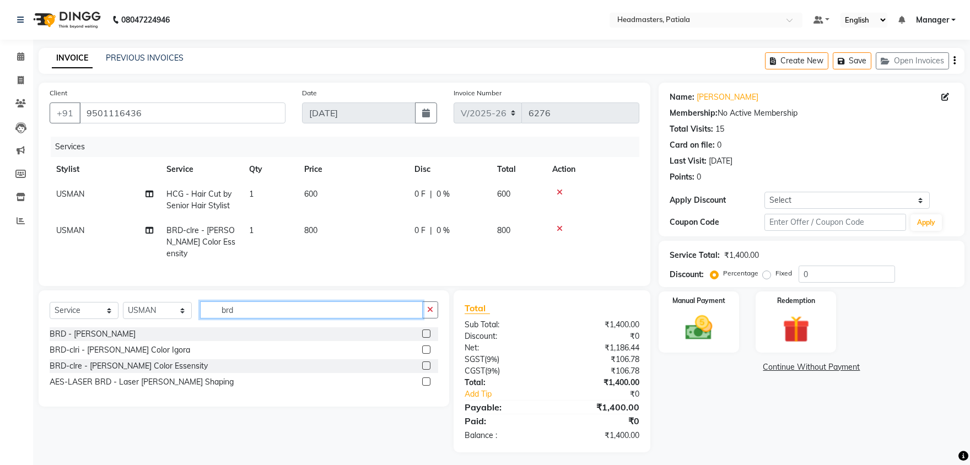
type input "brd"
click at [433, 327] on div at bounding box center [430, 334] width 16 height 14
click at [425, 330] on label at bounding box center [426, 334] width 8 height 8
click at [425, 331] on input "checkbox" at bounding box center [425, 334] width 7 height 7
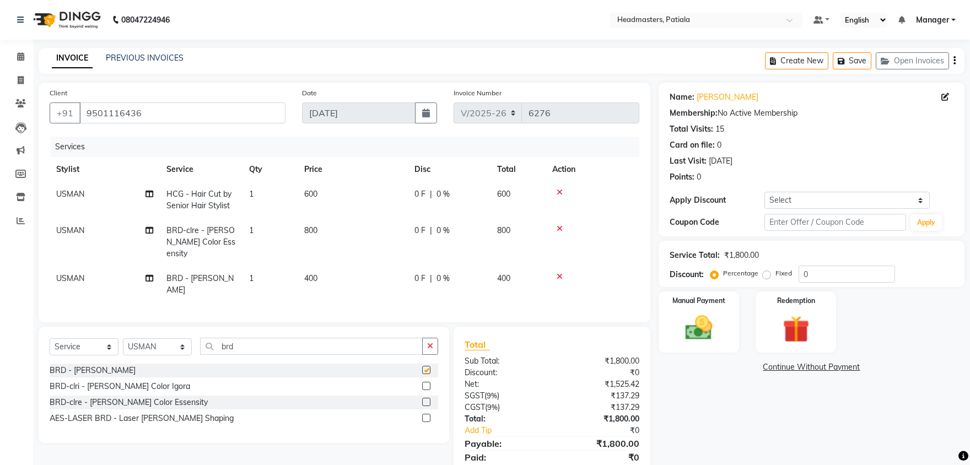
checkbox input "false"
click at [824, 276] on input "0" at bounding box center [846, 274] width 96 height 17
click at [822, 276] on input "0" at bounding box center [846, 274] width 96 height 17
click at [775, 275] on label "Fixed" at bounding box center [783, 273] width 17 height 10
click at [768, 275] on input "Fixed" at bounding box center [769, 273] width 8 height 8
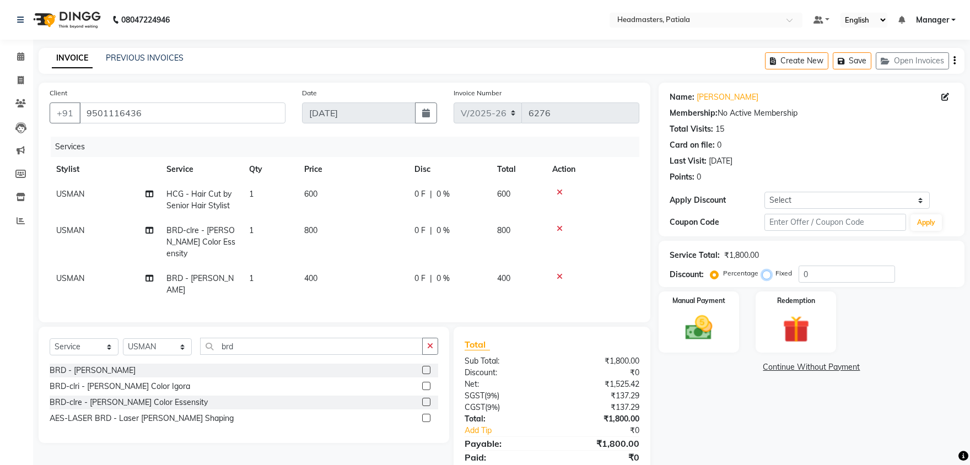
radio input "true"
click at [813, 276] on input "0" at bounding box center [846, 274] width 96 height 17
type input "0400"
click at [710, 334] on img at bounding box center [699, 328] width 46 height 33
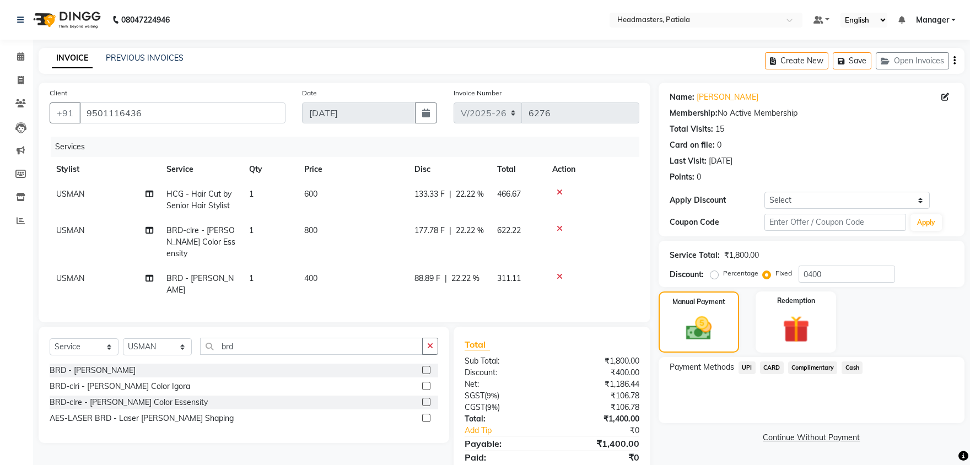
click at [854, 368] on span "Cash" at bounding box center [851, 367] width 21 height 13
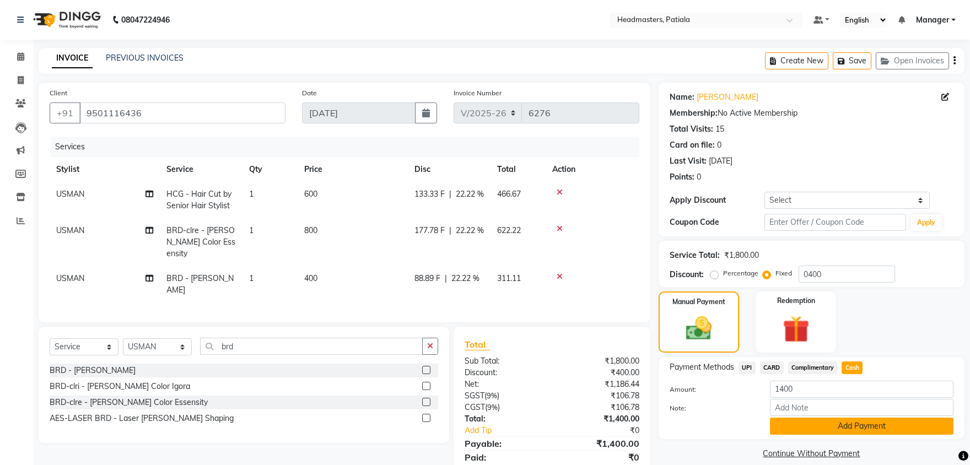
click at [850, 426] on button "Add Payment" at bounding box center [862, 426] width 184 height 17
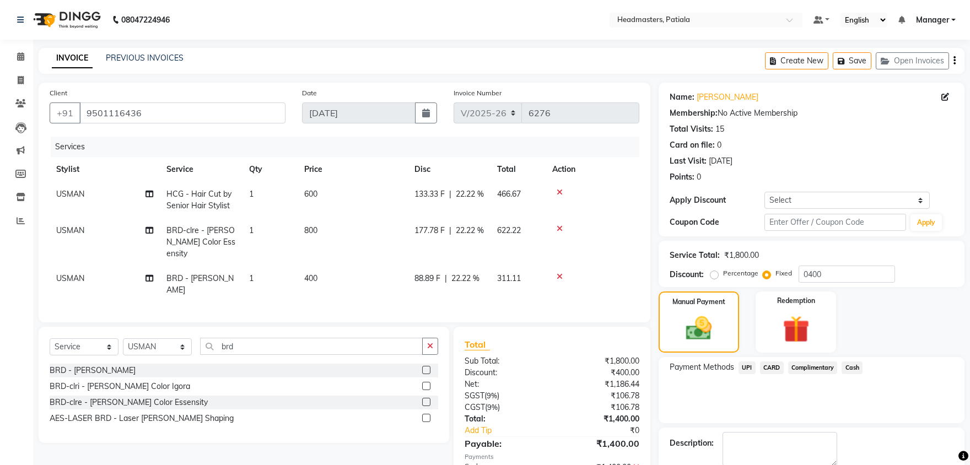
scroll to position [42, 0]
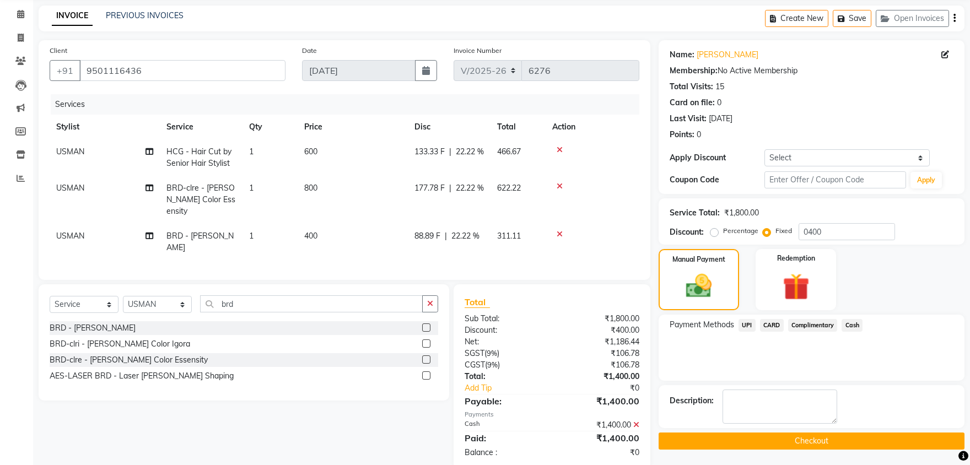
click at [806, 438] on button "Checkout" at bounding box center [812, 441] width 306 height 17
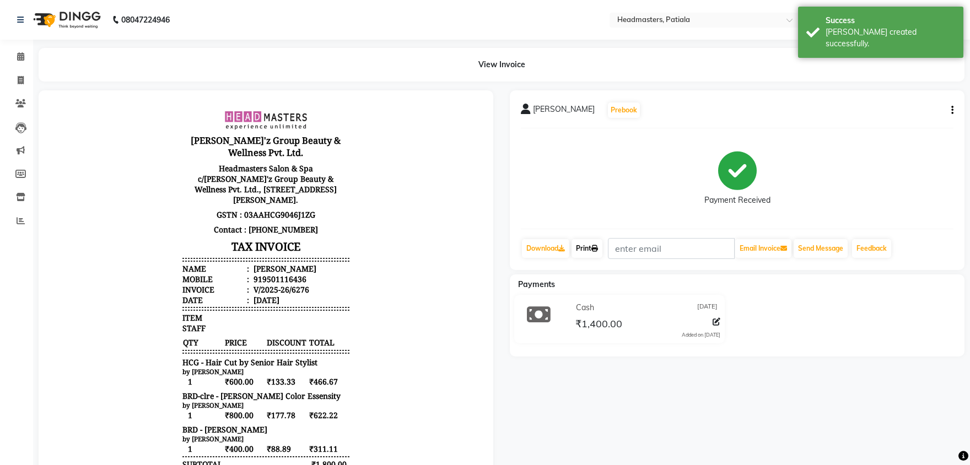
click at [593, 247] on link "Print" at bounding box center [586, 248] width 31 height 19
click at [586, 250] on link "Print" at bounding box center [586, 248] width 31 height 19
click at [20, 57] on icon at bounding box center [20, 56] width 7 height 8
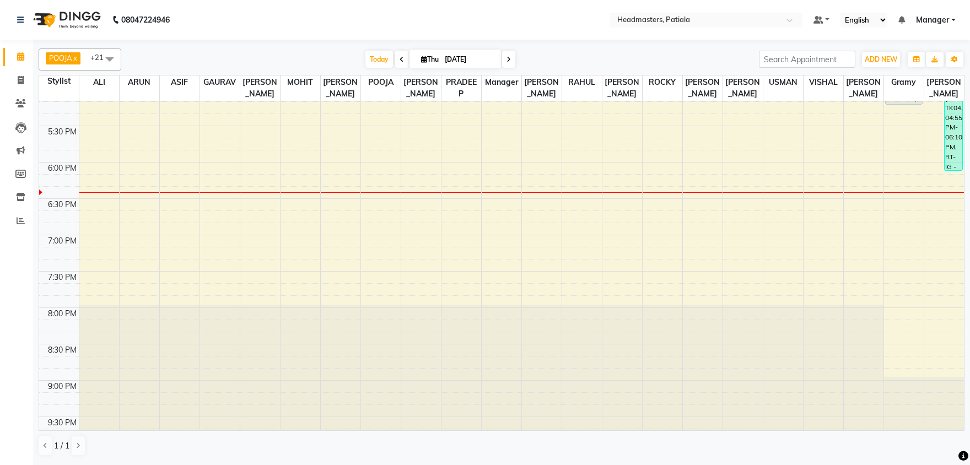
scroll to position [454, 0]
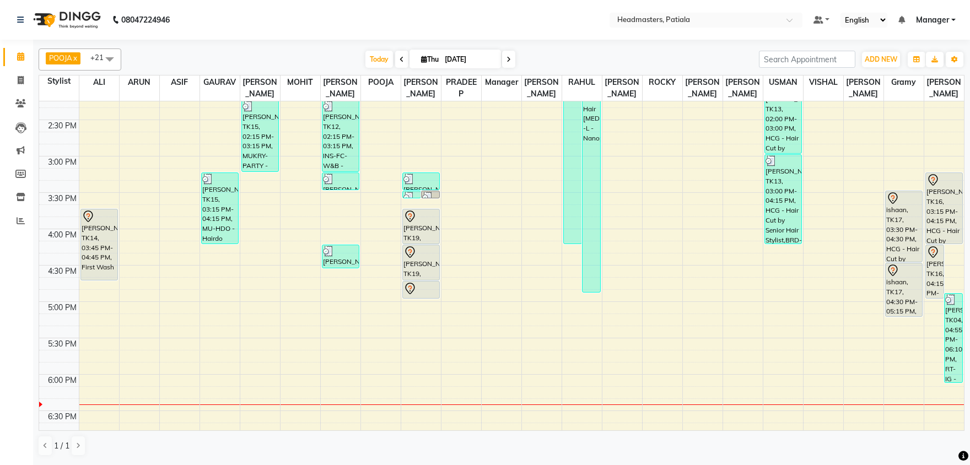
click at [776, 303] on div "8:00 AM 8:30 AM 9:00 AM 9:30 AM 10:00 AM 10:30 AM 11:00 AM 11:30 AM 12:00 PM 12…" at bounding box center [501, 156] width 925 height 1018
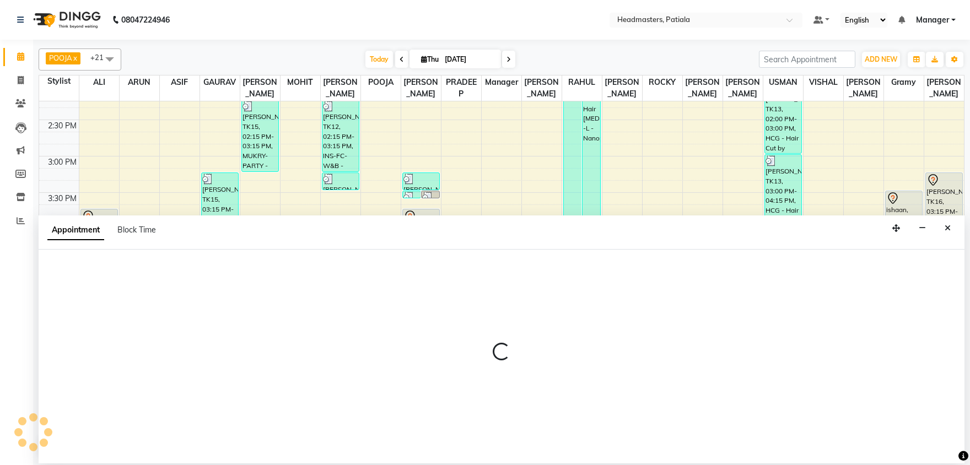
select select "51087"
select select "tentative"
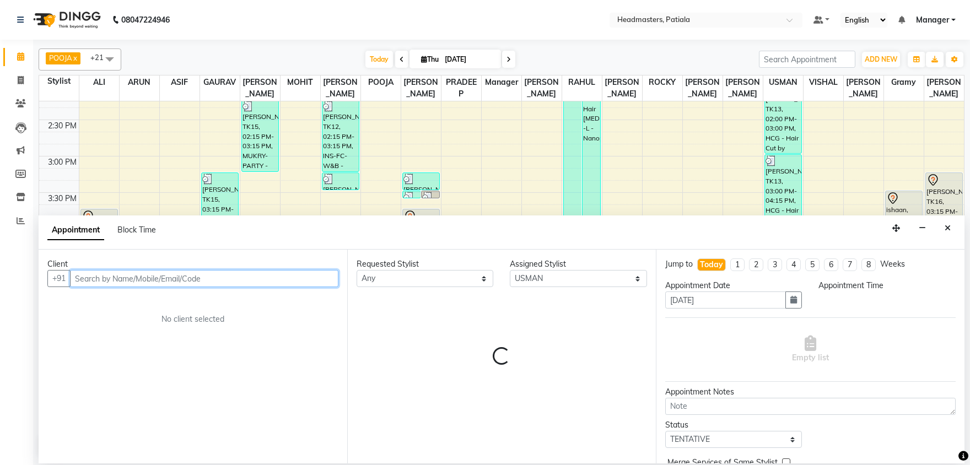
select select "1020"
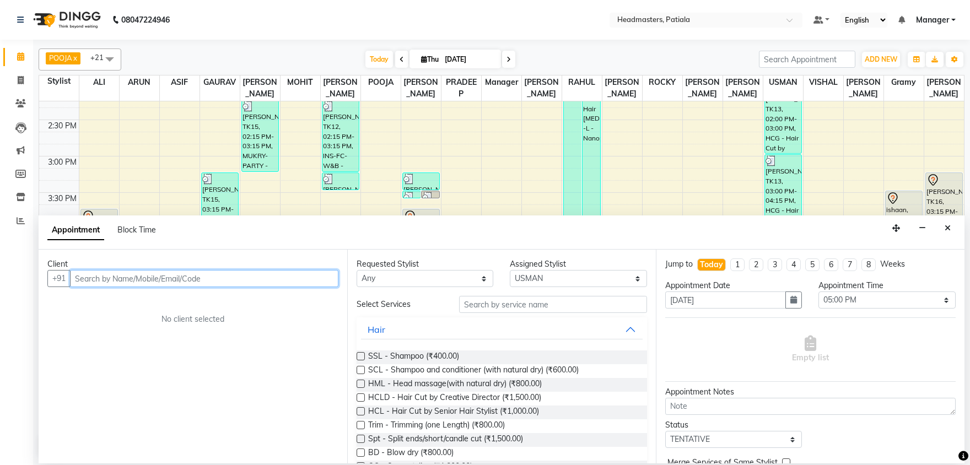
click at [167, 275] on input "text" at bounding box center [204, 278] width 268 height 17
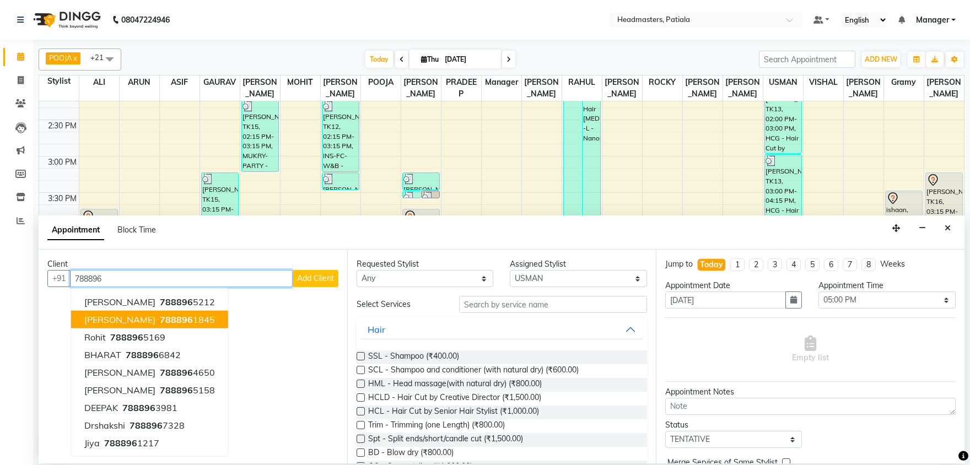
click at [158, 317] on ngb-highlight "788896 1845" at bounding box center [186, 319] width 57 height 11
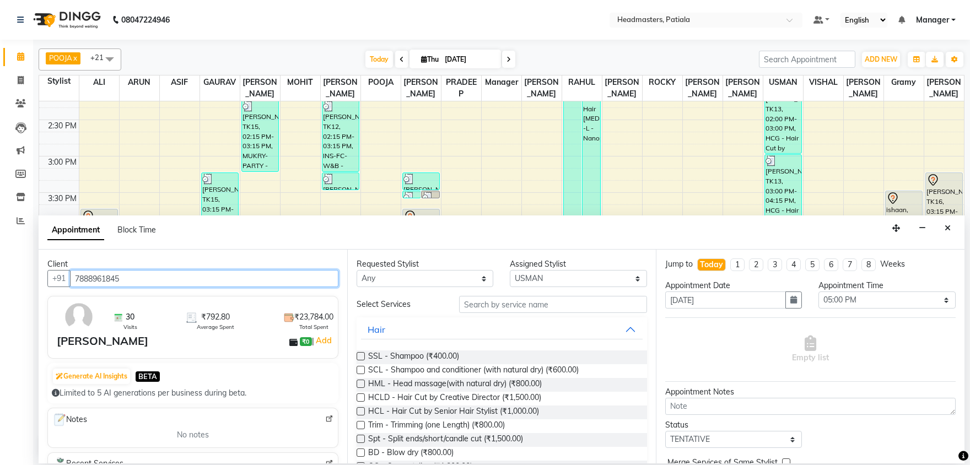
type input "7888961845"
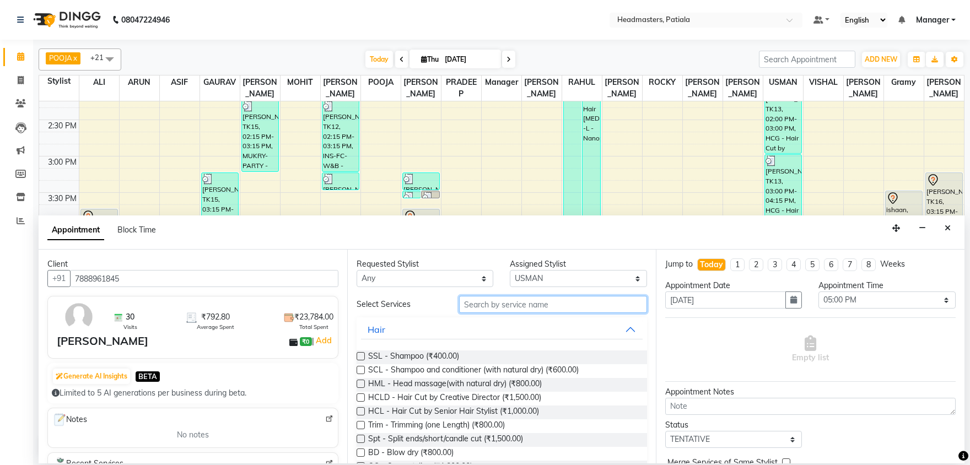
click at [484, 305] on input "text" at bounding box center [553, 304] width 188 height 17
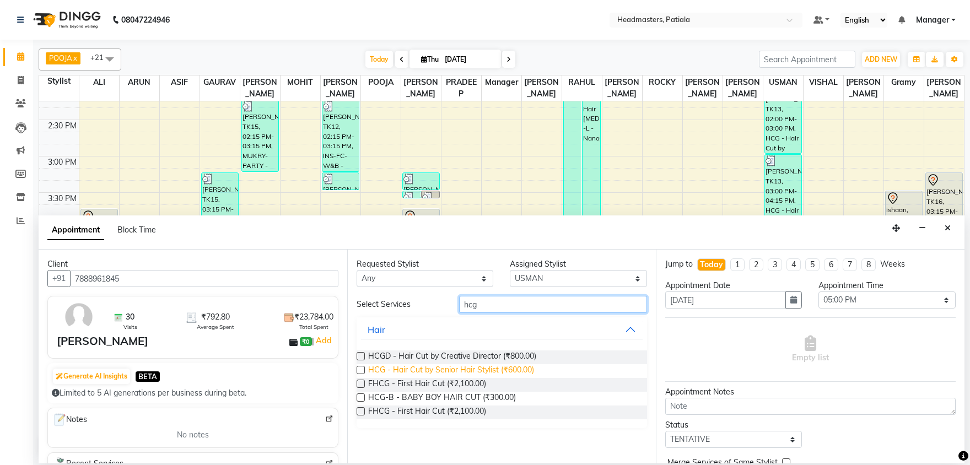
type input "hcg"
click at [457, 369] on span "HCG - Hair Cut by Senior Hair Stylist (₹600.00)" at bounding box center [451, 371] width 166 height 14
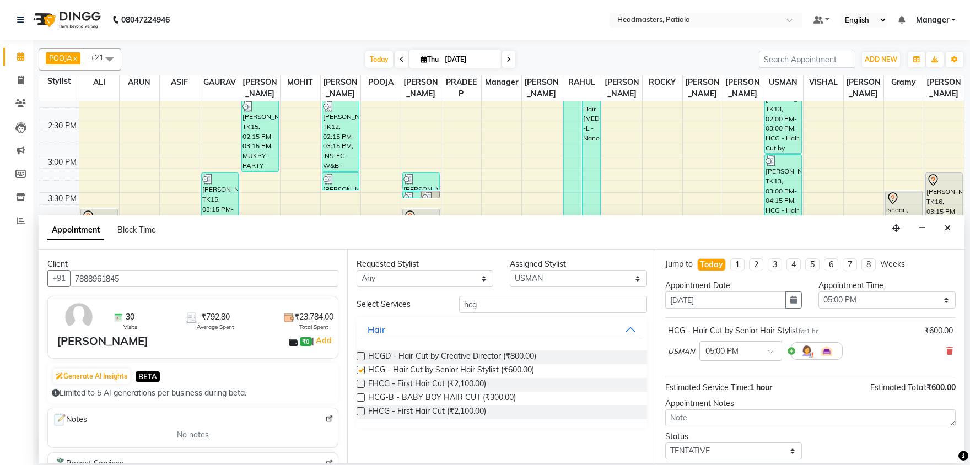
checkbox input "false"
click at [482, 306] on input "hcg" at bounding box center [553, 304] width 188 height 17
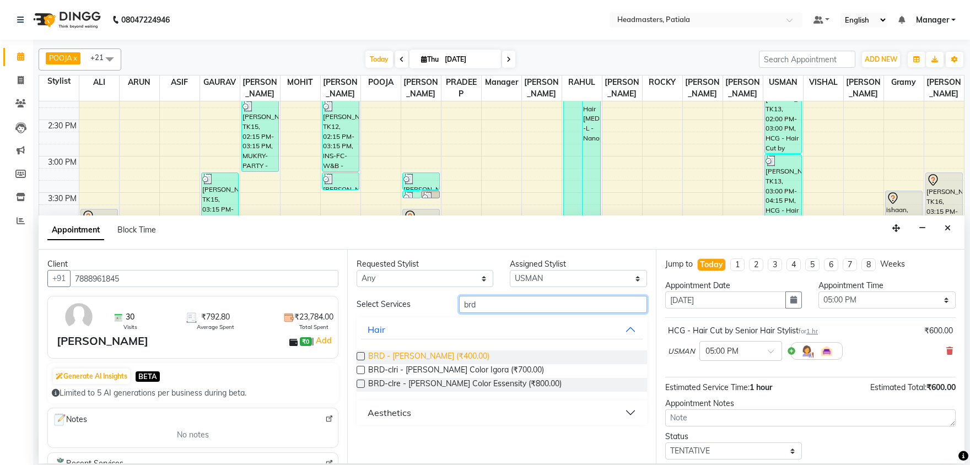
type input "brd"
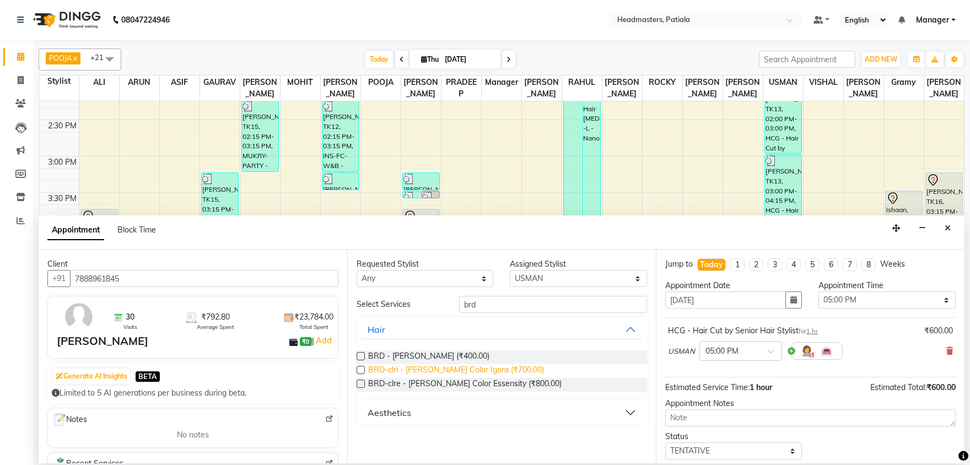
drag, startPoint x: 431, startPoint y: 360, endPoint x: 478, endPoint y: 366, distance: 47.8
click at [431, 360] on span "BRD - [PERSON_NAME] (₹400.00)" at bounding box center [428, 357] width 121 height 14
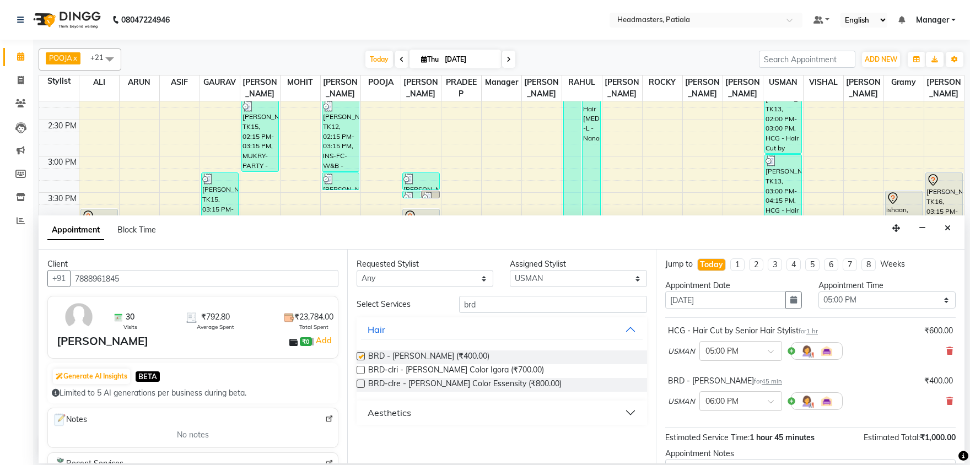
checkbox input "false"
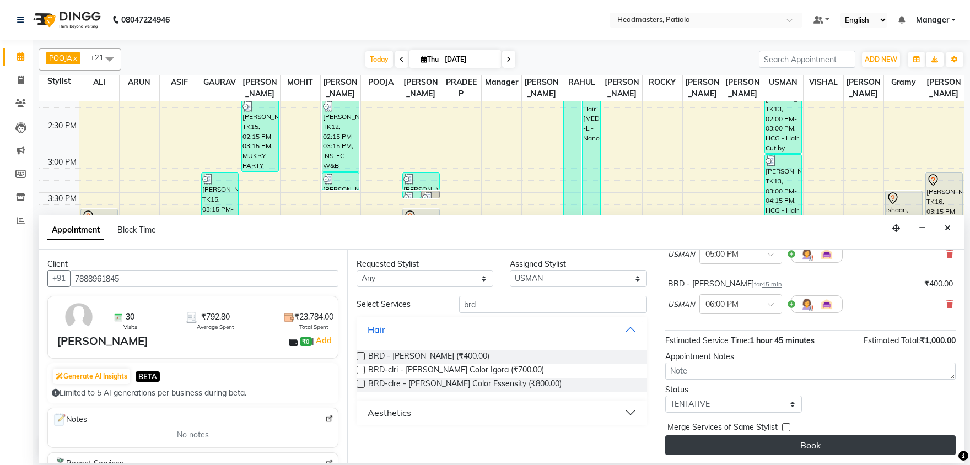
click at [840, 441] on button "Book" at bounding box center [810, 445] width 290 height 20
